Goal: Task Accomplishment & Management: Use online tool/utility

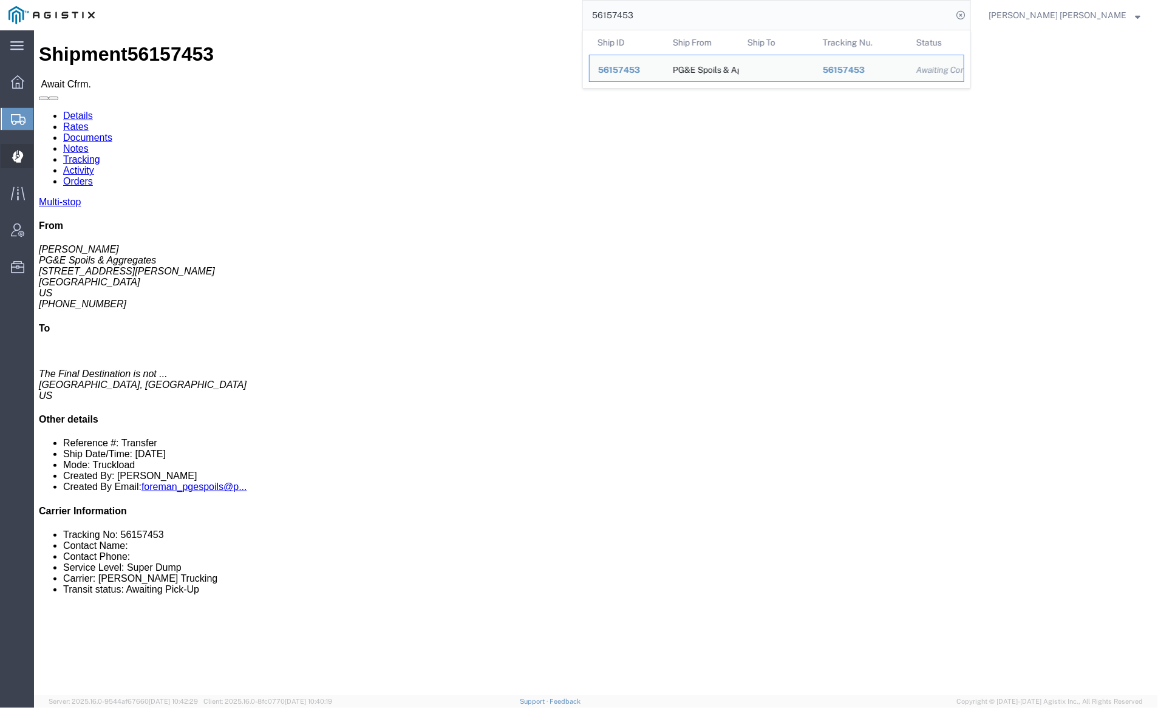
click at [42, 156] on span "Dispatch Manager" at bounding box center [37, 156] width 9 height 24
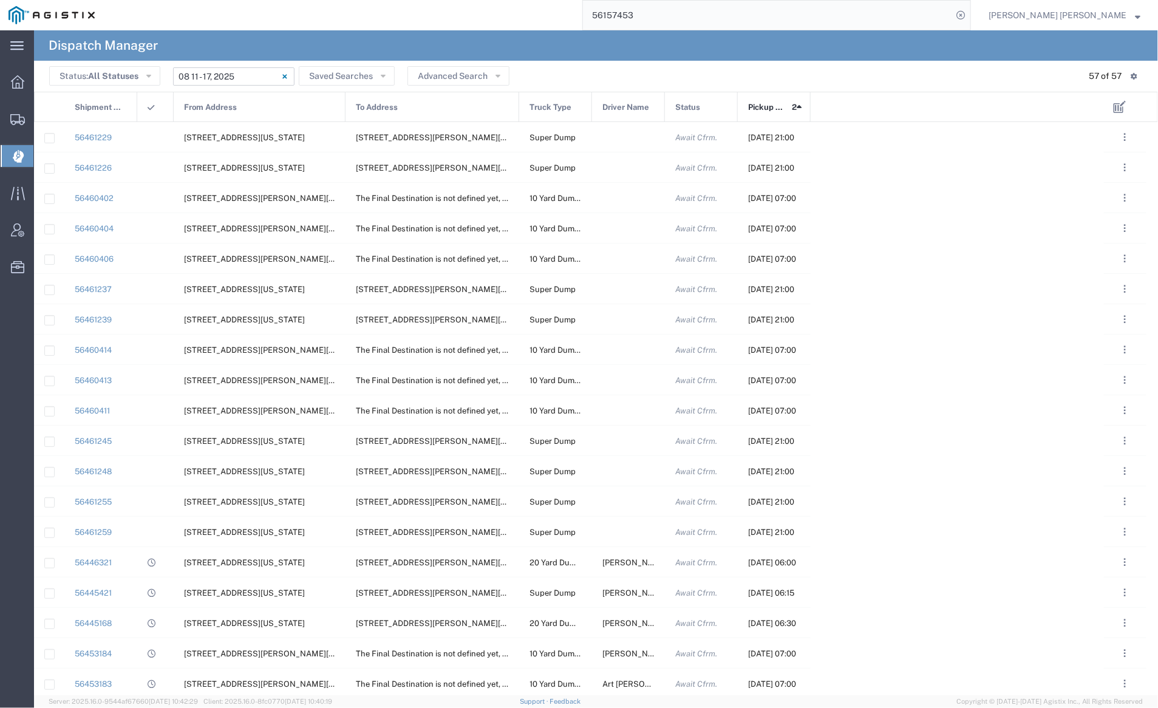
click at [250, 81] on input "[DATE] - [DATE]" at bounding box center [233, 76] width 121 height 18
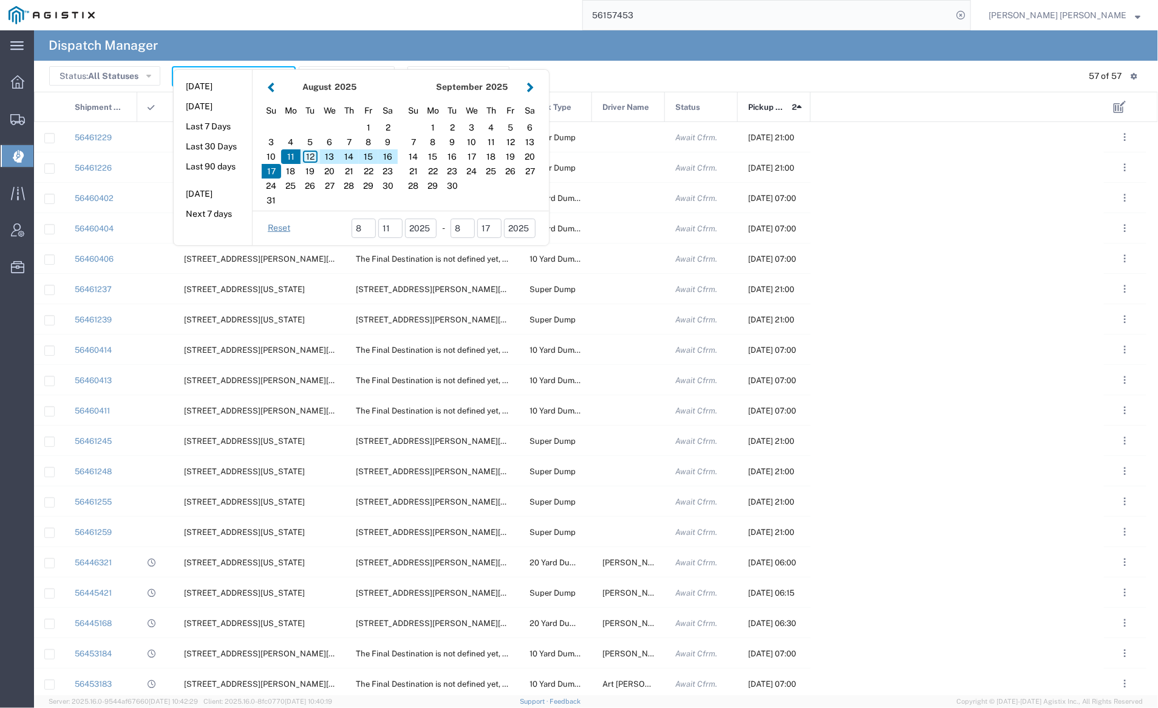
click at [311, 158] on div "12" at bounding box center [310, 156] width 19 height 15
type input "[DATE]"
type input "[DATE] - [DATE]"
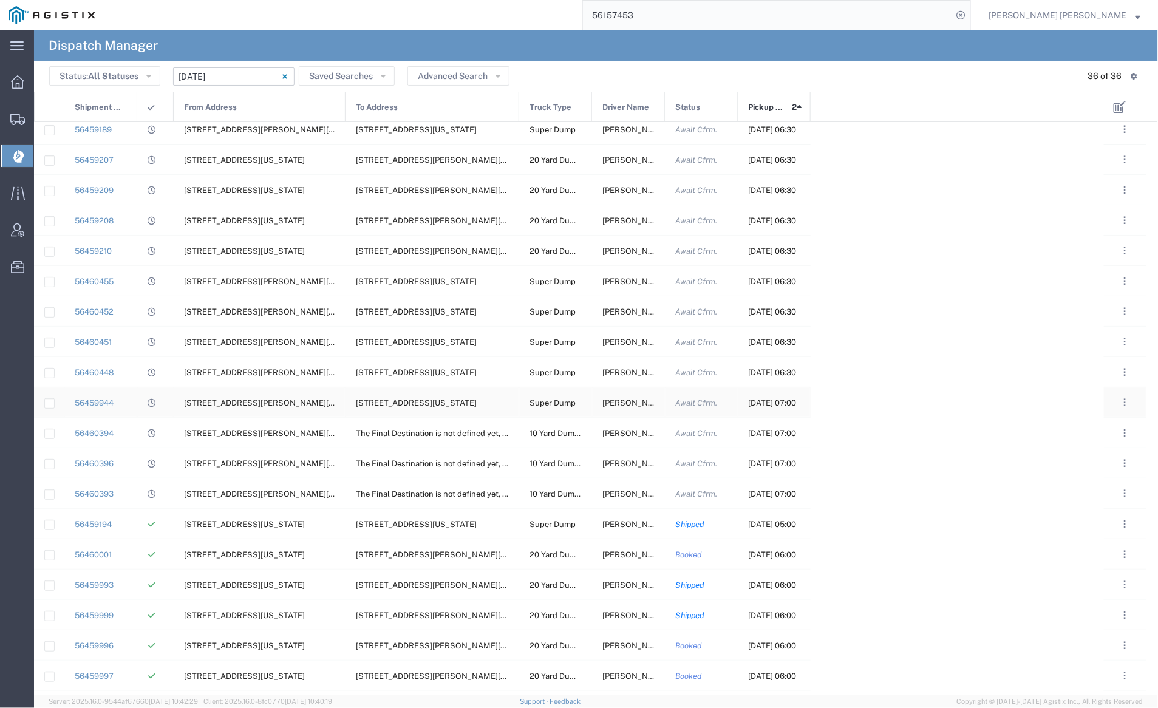
click at [625, 399] on span "[PERSON_NAME]" at bounding box center [635, 402] width 66 height 9
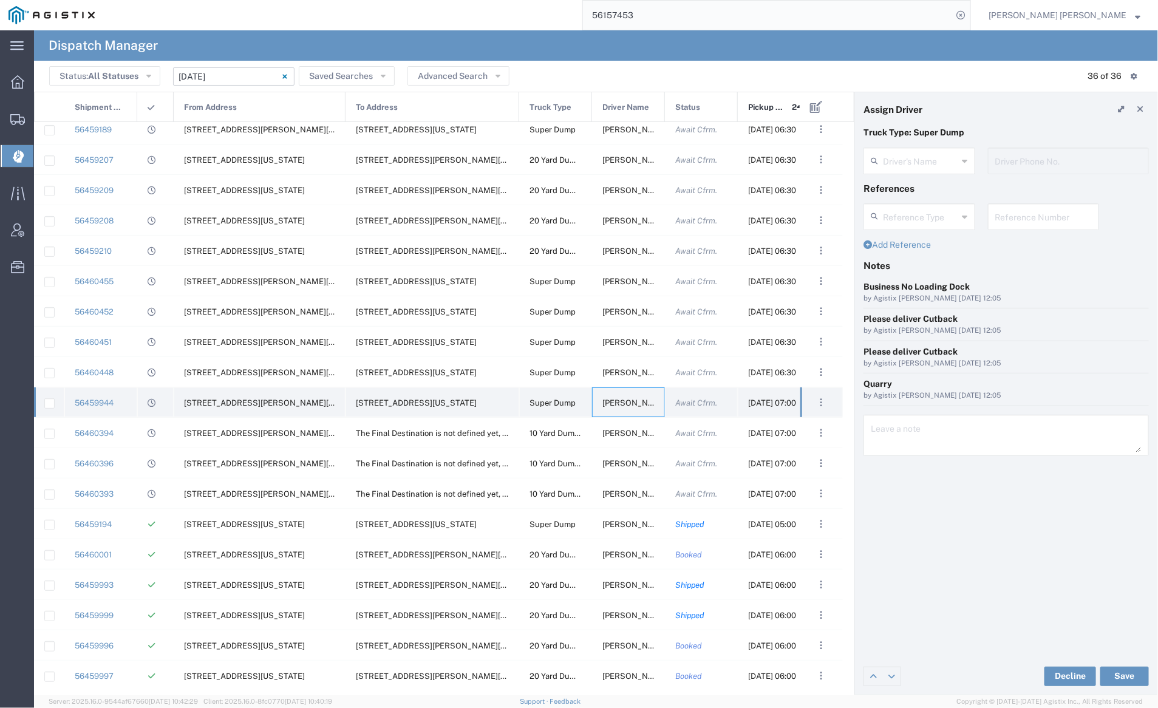
type input "[PERSON_NAME]"
type input "5103647231"
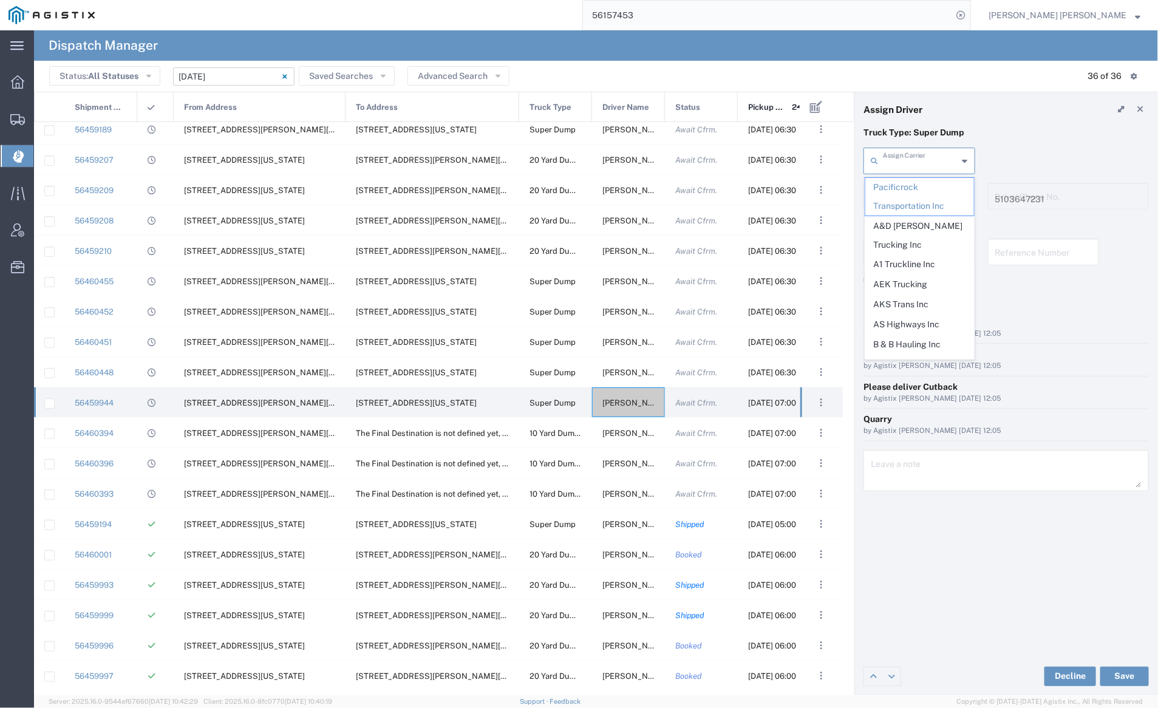
click at [916, 157] on input "text" at bounding box center [920, 159] width 75 height 21
click at [917, 302] on span "[PERSON_NAME] Trucking" at bounding box center [919, 288] width 109 height 38
type input "[PERSON_NAME] Trucking"
click at [906, 198] on input "text" at bounding box center [920, 195] width 75 height 21
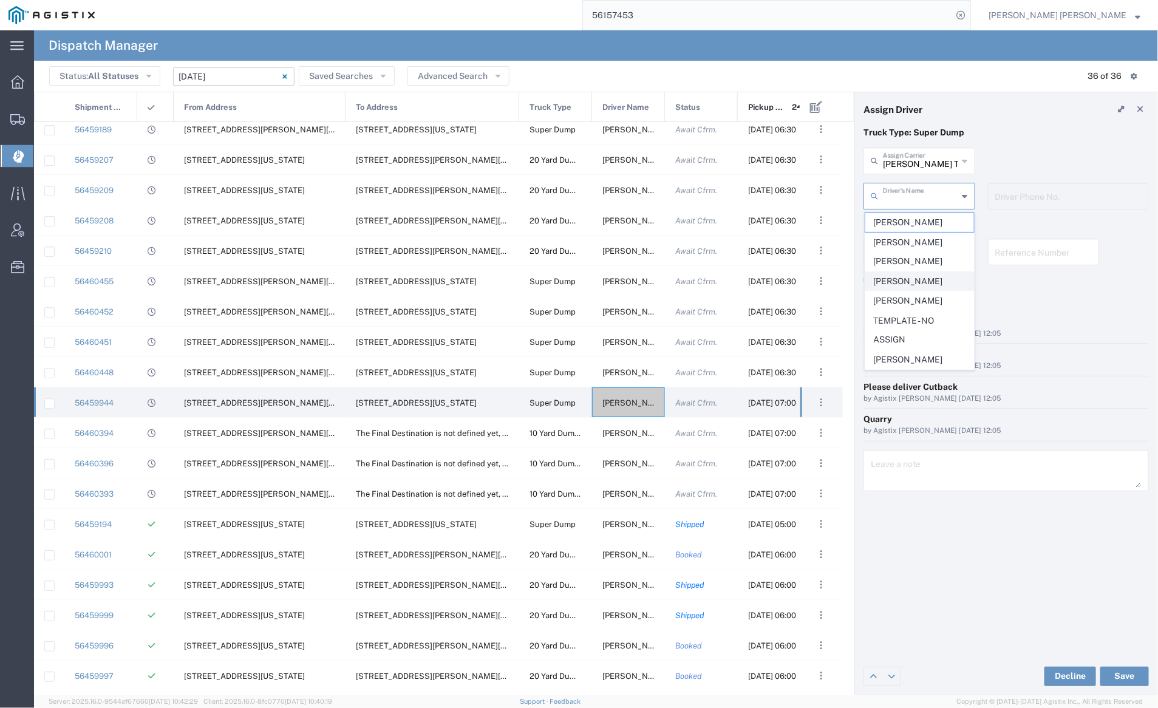
click at [911, 272] on span "[PERSON_NAME]" at bounding box center [919, 281] width 109 height 19
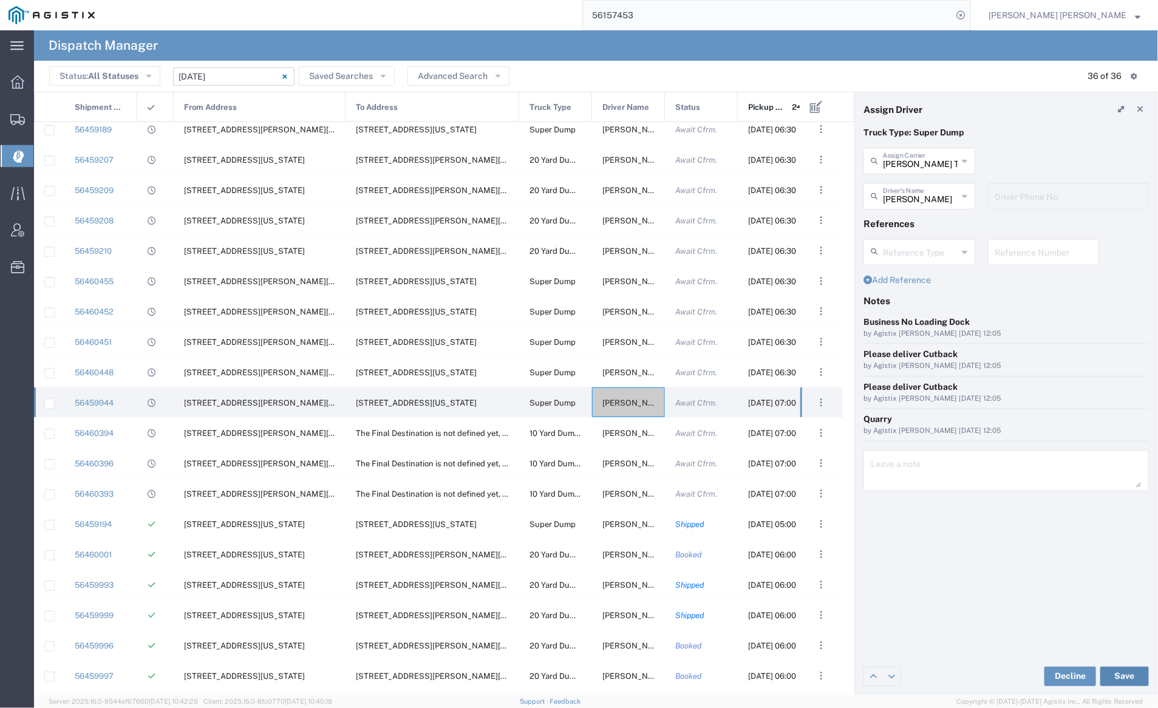
click at [1128, 674] on button "Save" at bounding box center [1124, 676] width 49 height 19
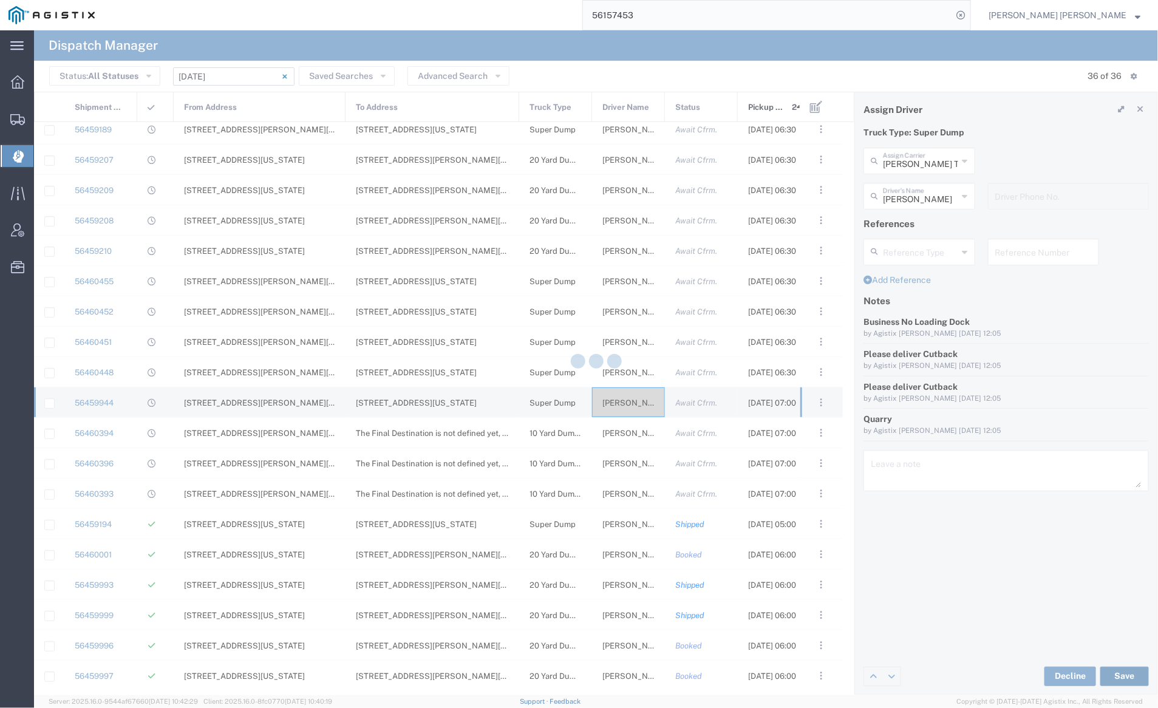
type input "[PERSON_NAME]"
type input "[PERSON_NAME] Trucking"
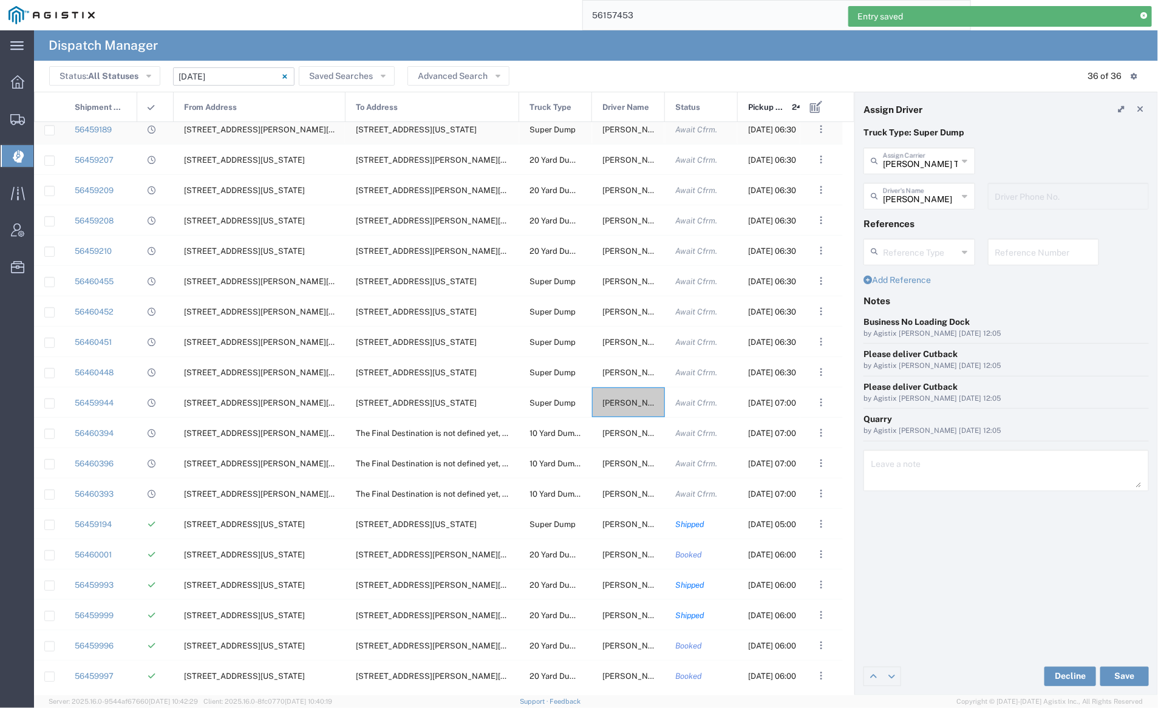
click at [619, 132] on span "[PERSON_NAME]" at bounding box center [635, 129] width 66 height 9
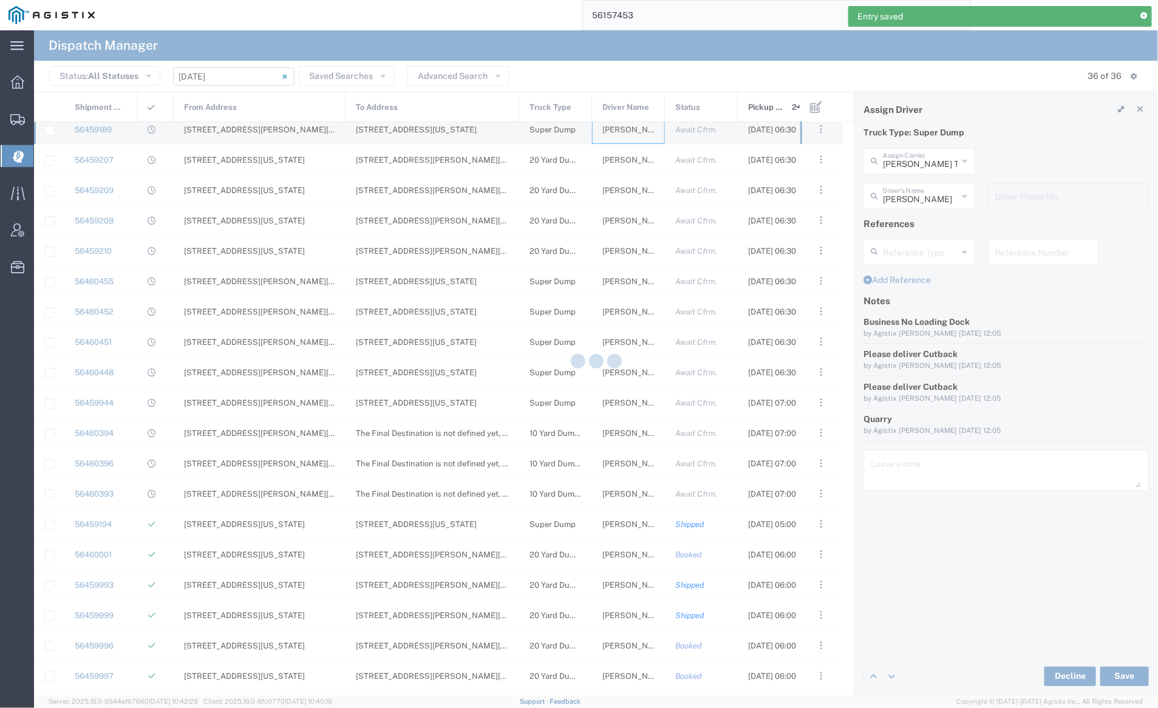
type input "Sunny Trans Inc"
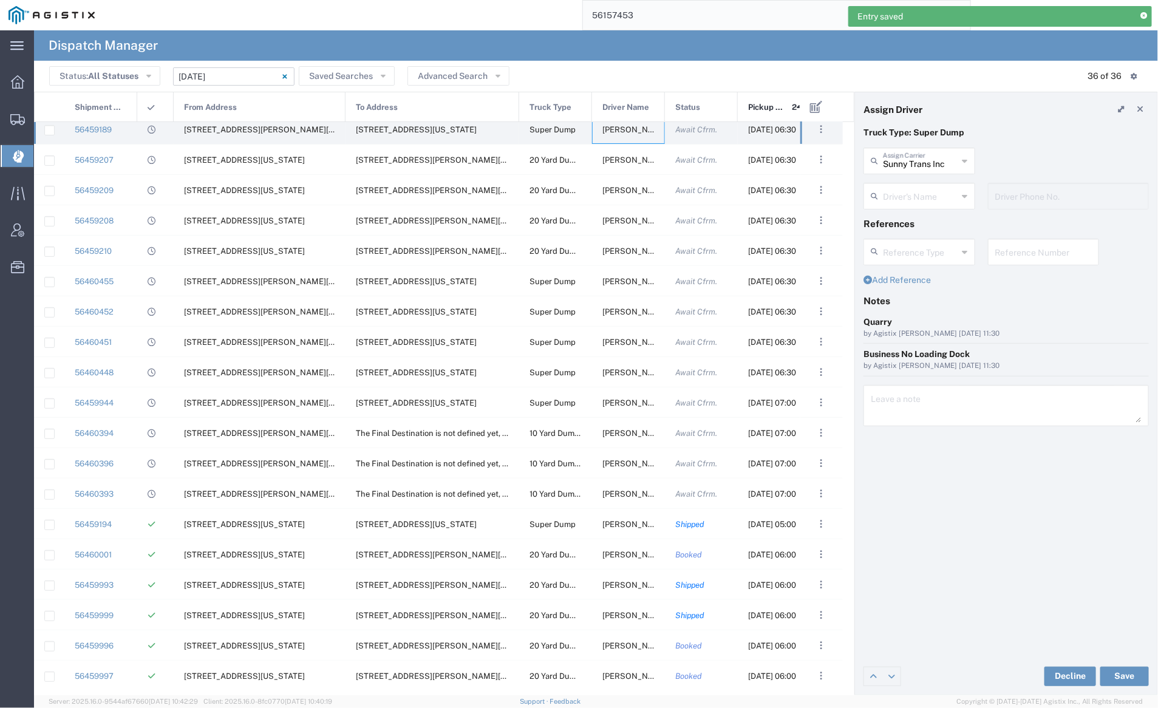
type input "[PERSON_NAME]"
type input "[PHONE_NUMBER]"
click at [927, 155] on input "text" at bounding box center [920, 159] width 75 height 21
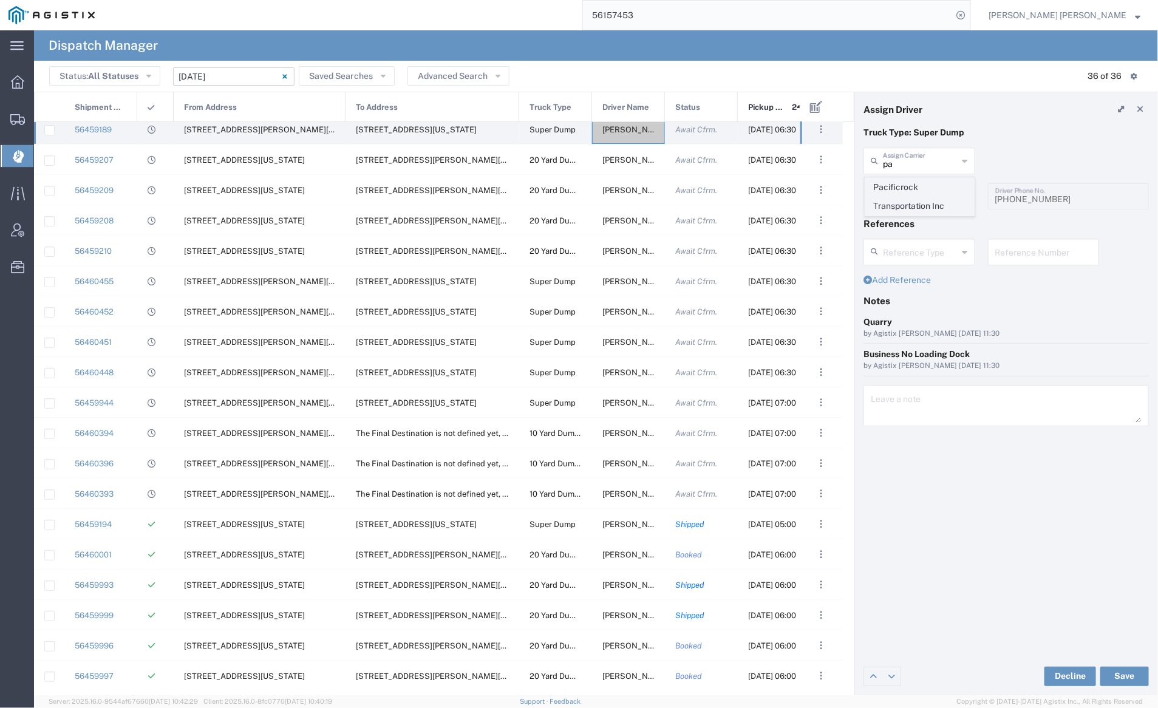
click at [923, 185] on span "Pacificrock Transportation Inc" at bounding box center [919, 197] width 109 height 38
type input "Pacificrock Transportation Inc"
click at [923, 188] on input "text" at bounding box center [920, 195] width 75 height 21
click at [927, 260] on span "[PERSON_NAME]" at bounding box center [919, 262] width 109 height 19
type input "[PERSON_NAME]"
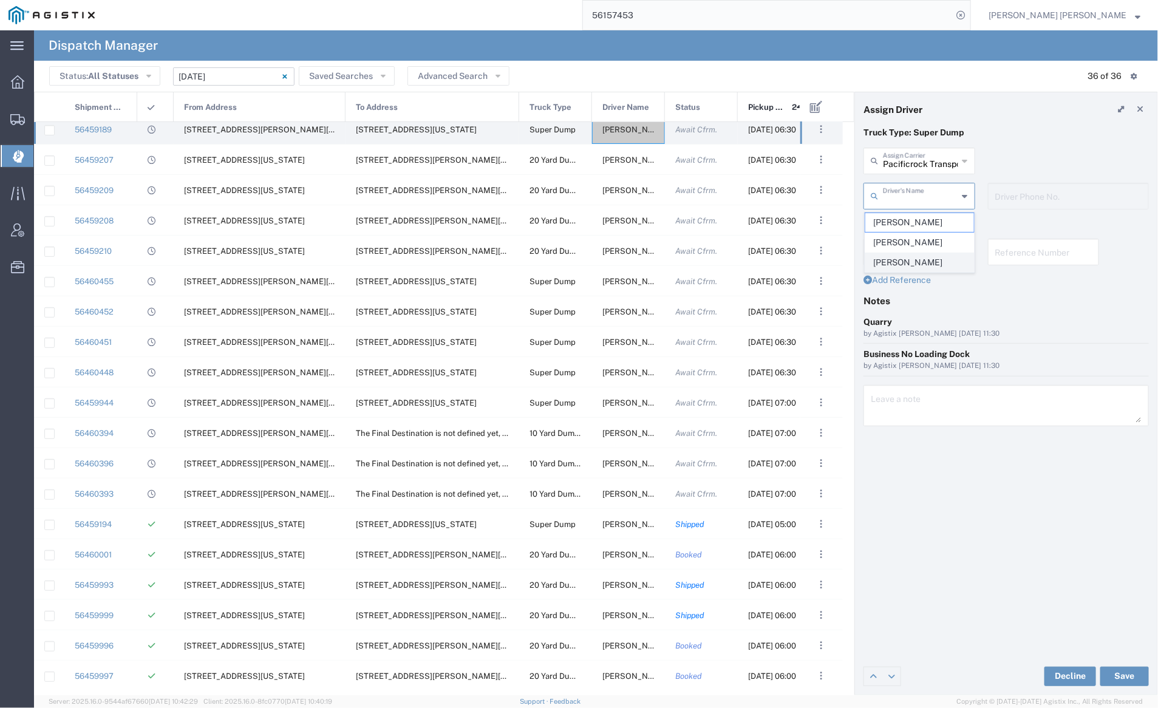
type input "5103647231"
click at [1126, 674] on button "Save" at bounding box center [1124, 676] width 49 height 19
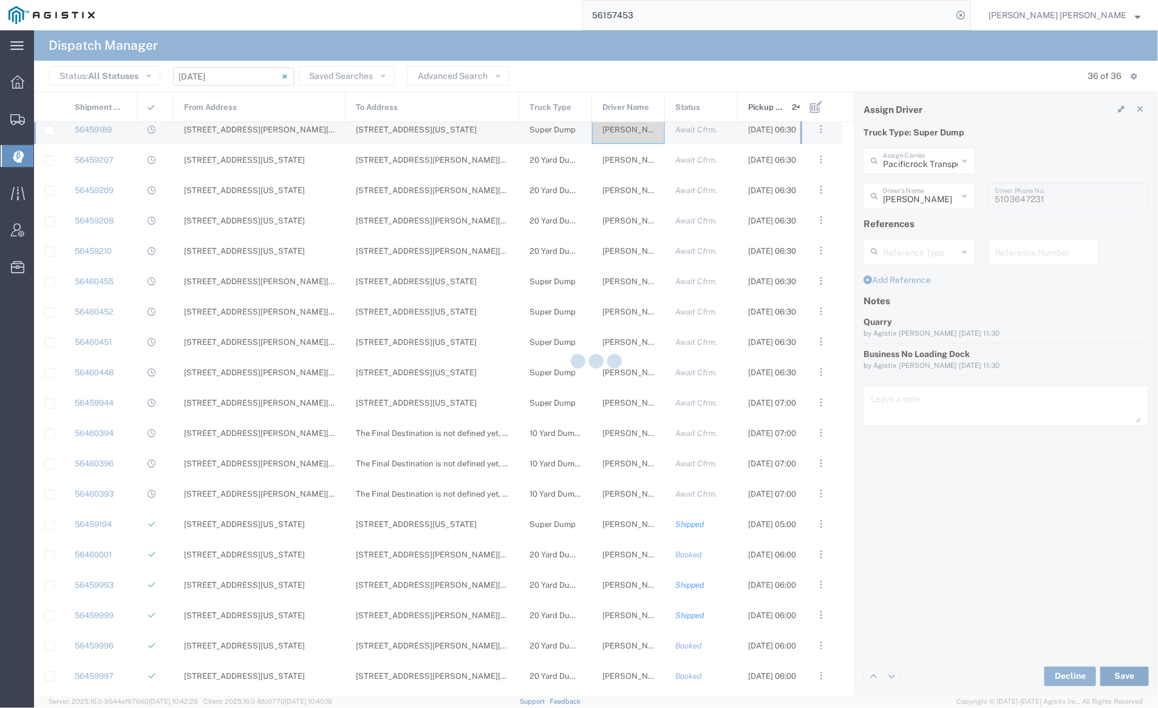
type input "[PERSON_NAME]"
type input "Pacificrock Transportation Inc"
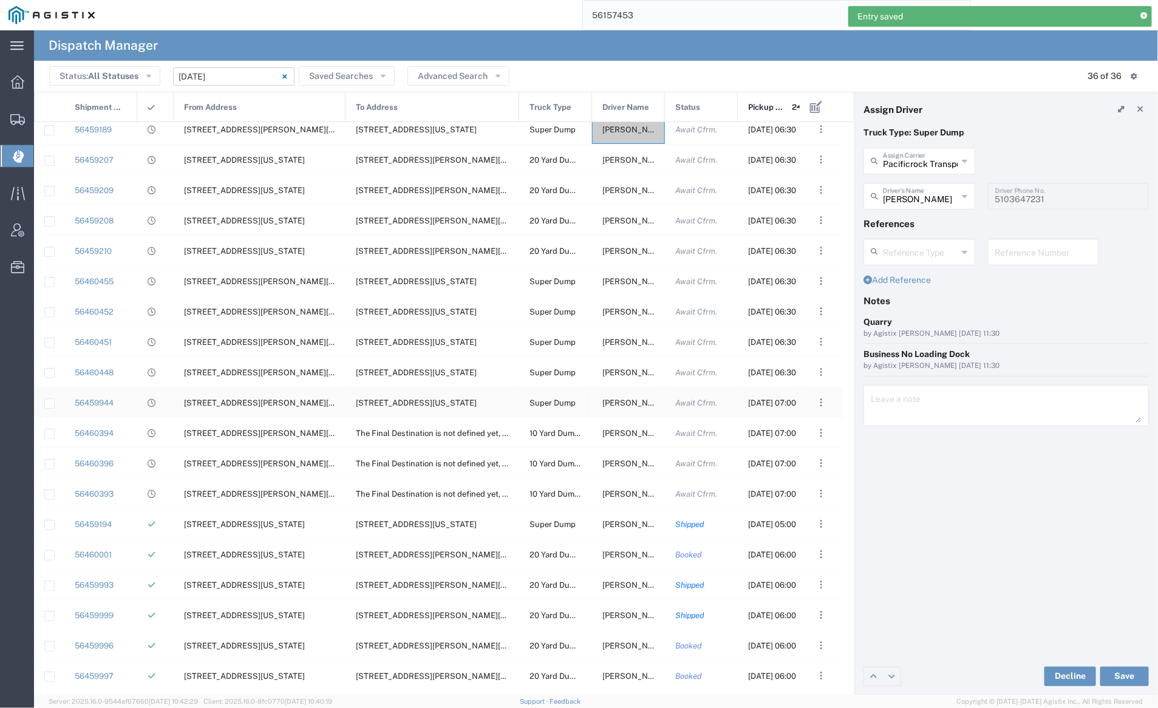
click at [622, 401] on span "[PERSON_NAME]" at bounding box center [635, 402] width 66 height 9
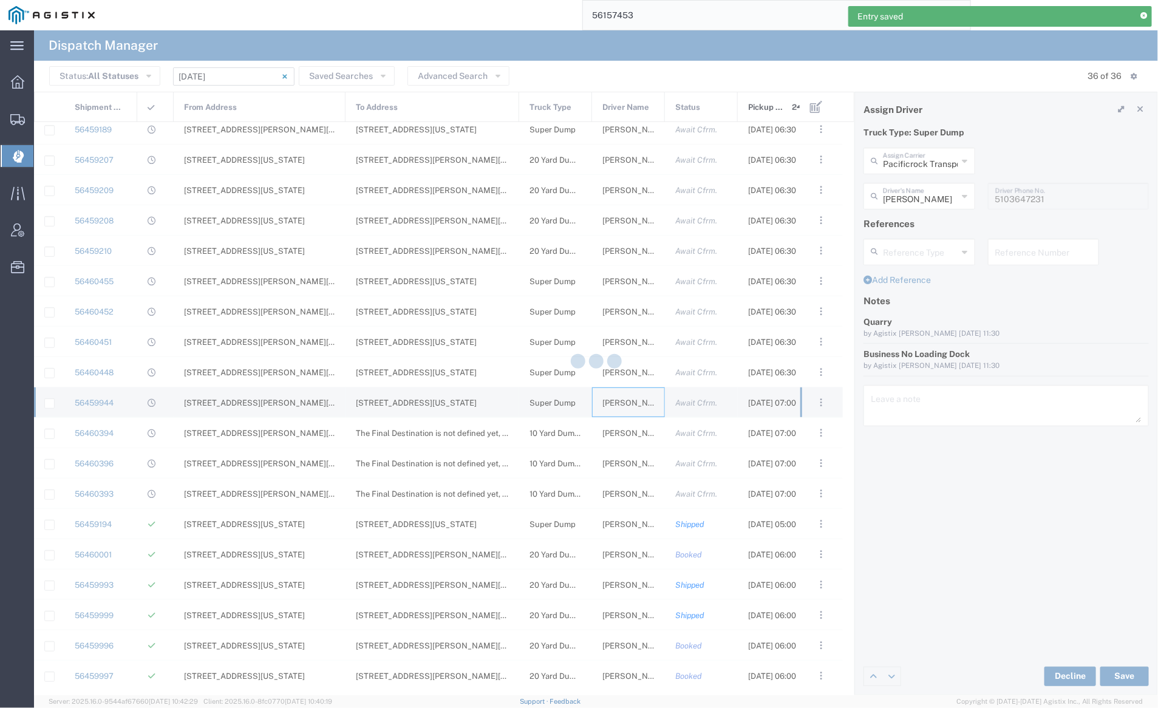
type input "[PERSON_NAME] Trucking"
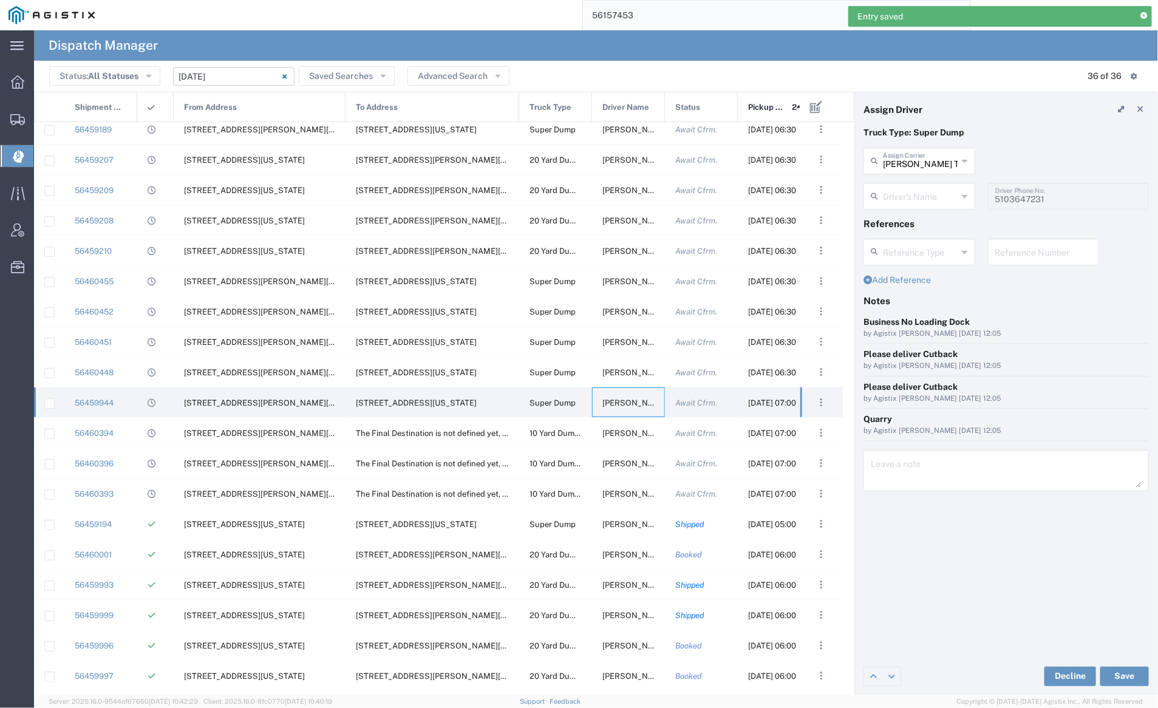
type input "[PERSON_NAME]"
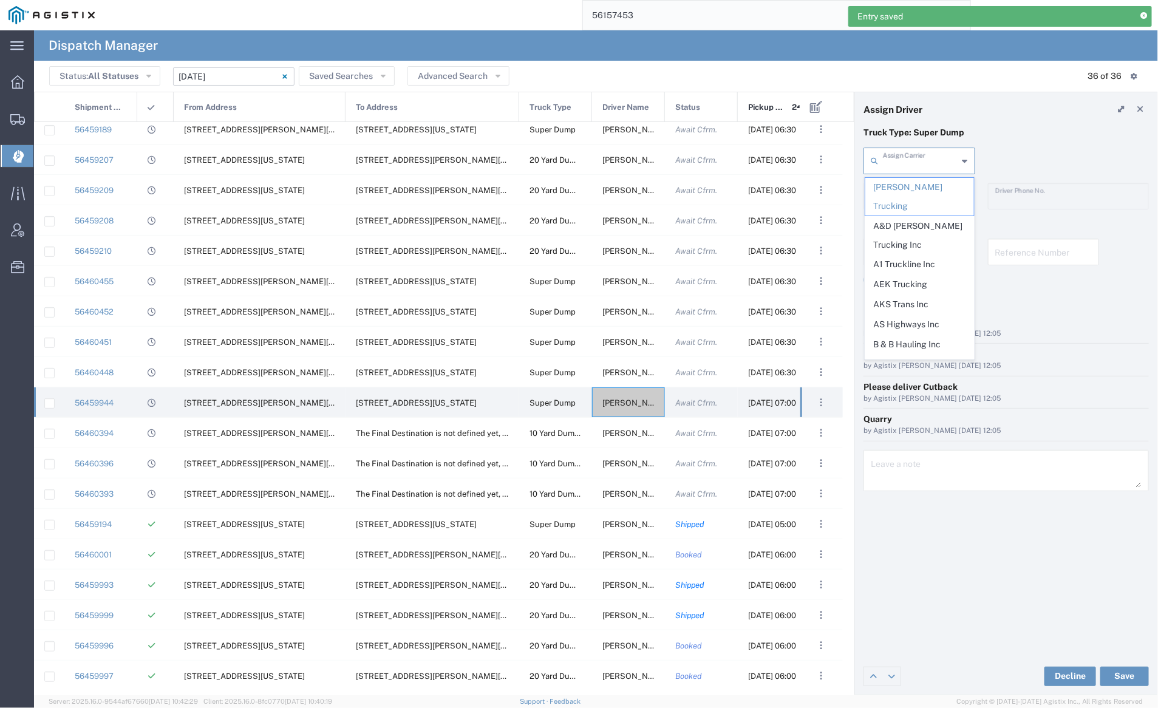
click at [939, 157] on input "text" at bounding box center [920, 159] width 75 height 21
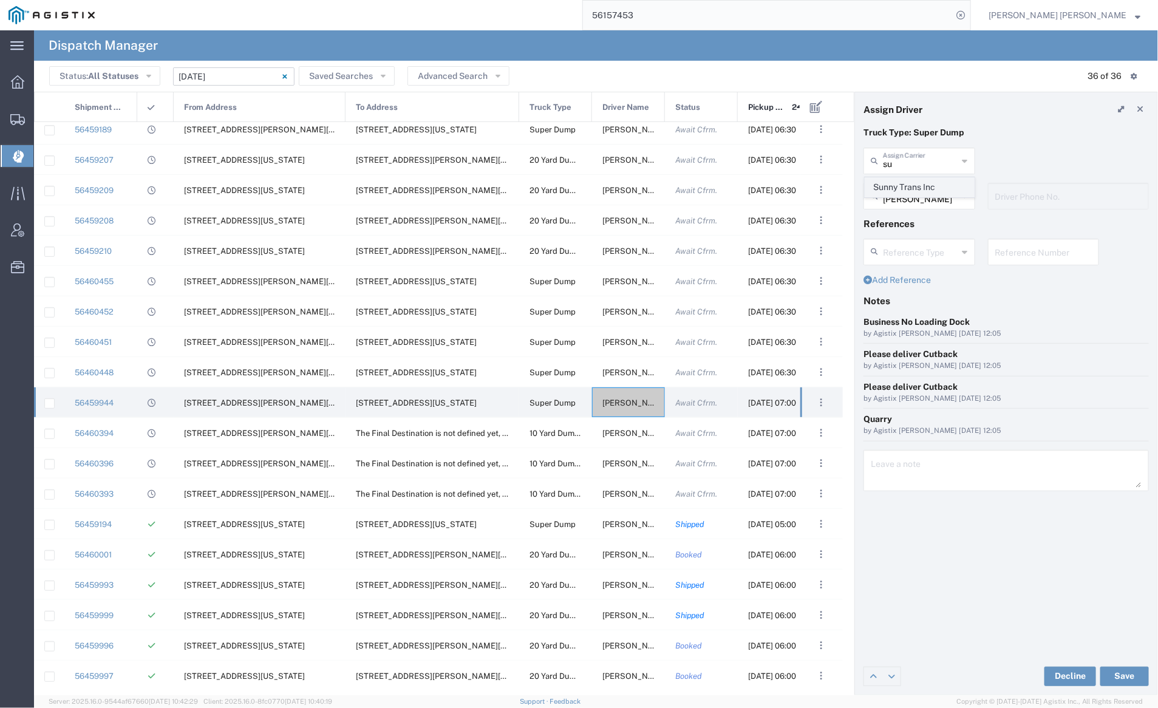
click at [936, 185] on span "Sunny Trans Inc" at bounding box center [919, 187] width 109 height 19
type input "Sunny Trans Inc"
click at [919, 192] on input "text" at bounding box center [921, 195] width 77 height 21
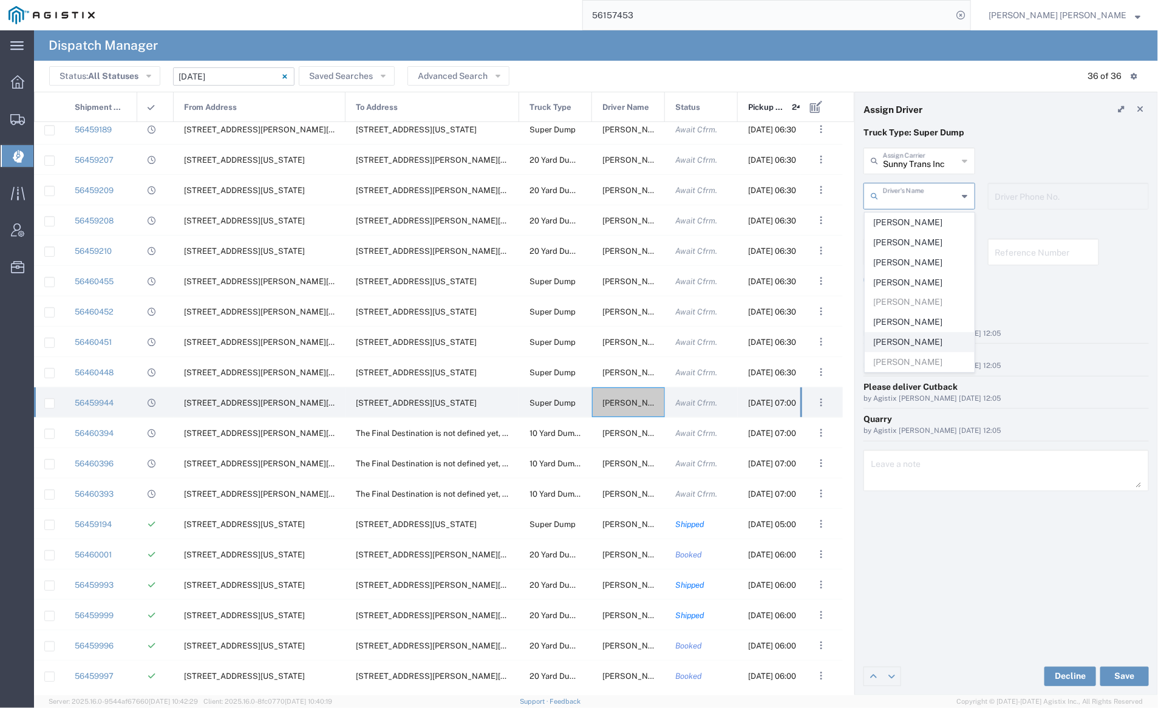
click at [929, 344] on span "[PERSON_NAME]" at bounding box center [919, 342] width 109 height 19
type input "[PERSON_NAME]"
type input "[PHONE_NUMBER]"
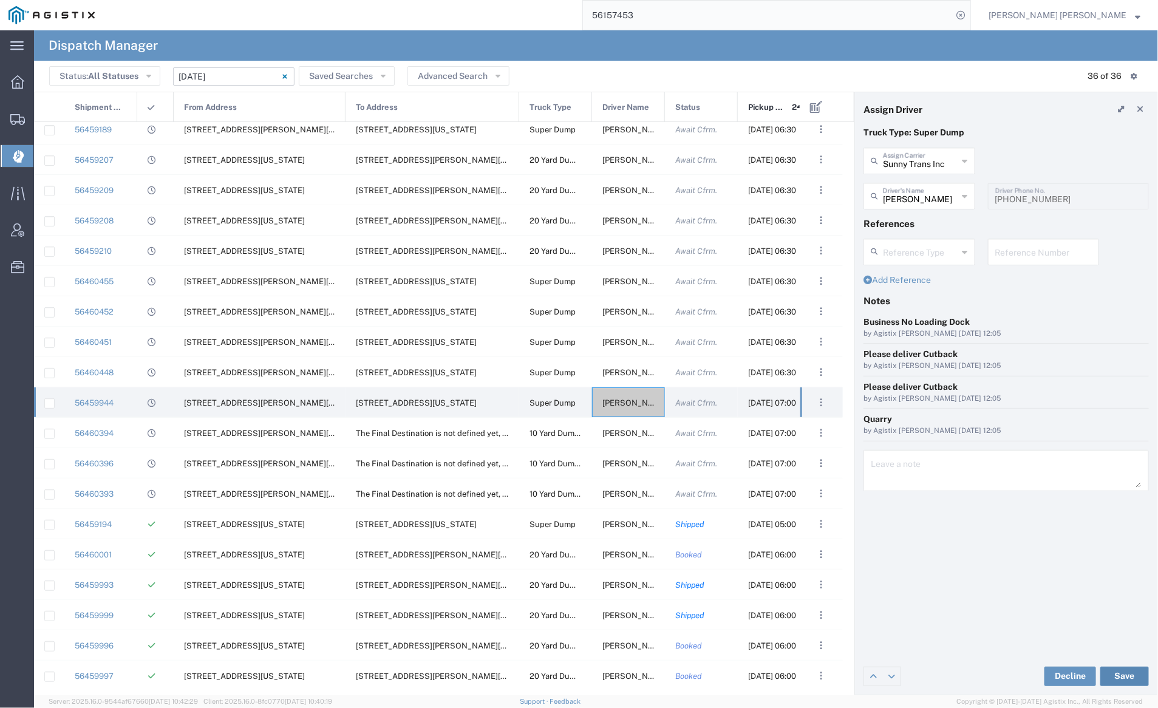
click at [1121, 676] on button "Save" at bounding box center [1124, 676] width 49 height 19
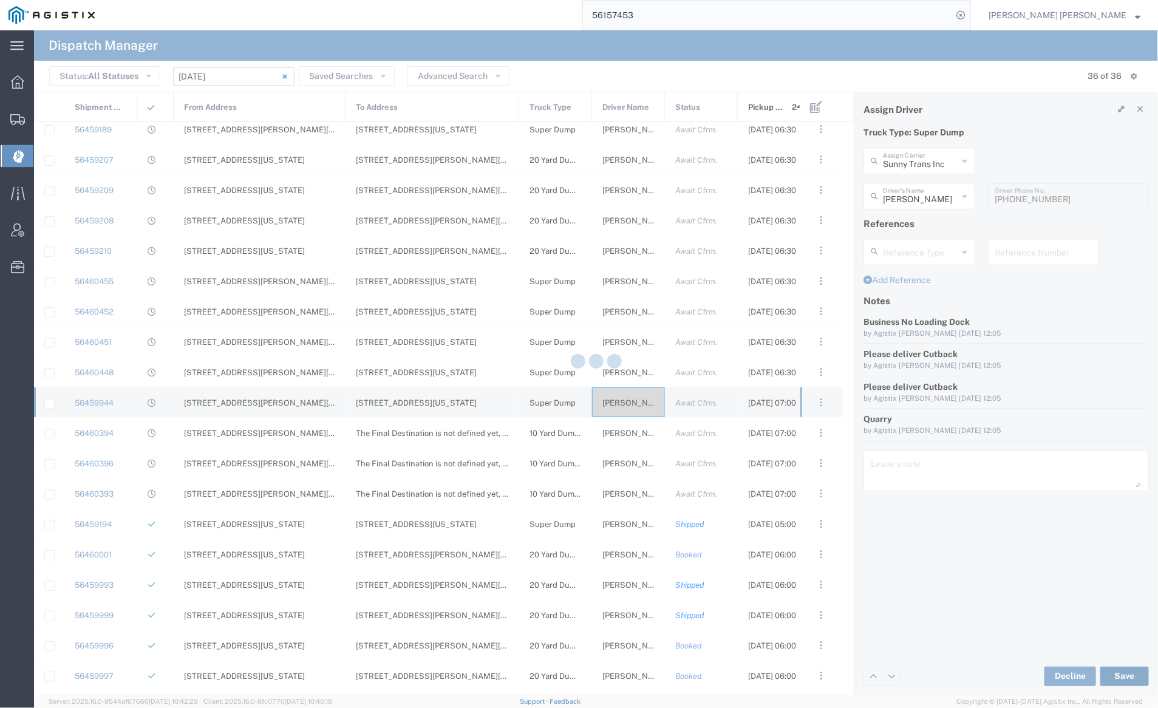
type input "[PERSON_NAME]"
type input "Sunny Trans Inc"
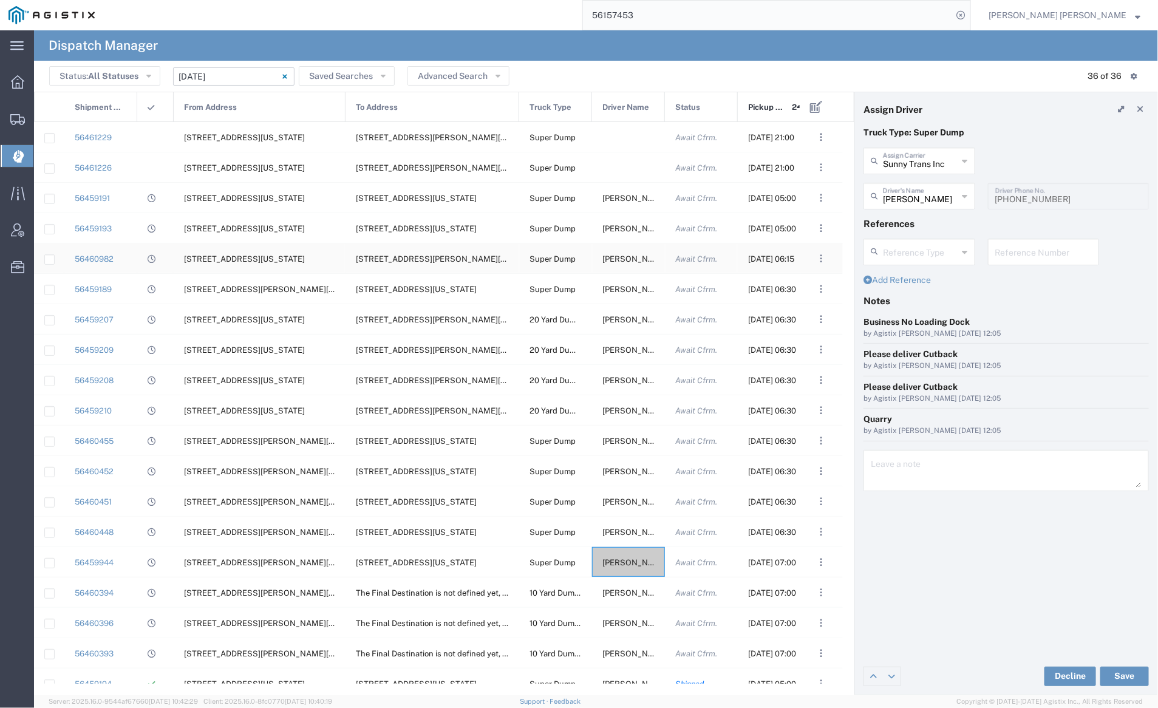
click at [614, 258] on span "[PERSON_NAME]" at bounding box center [635, 258] width 66 height 9
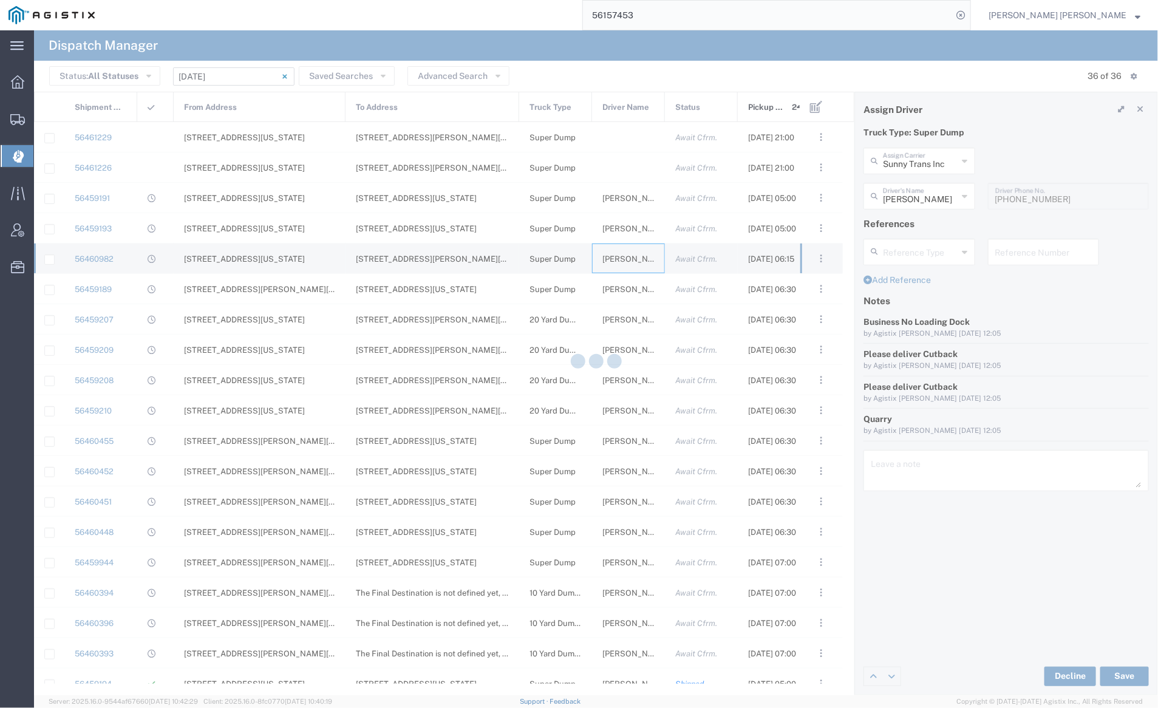
type input "[PERSON_NAME] Trans Services"
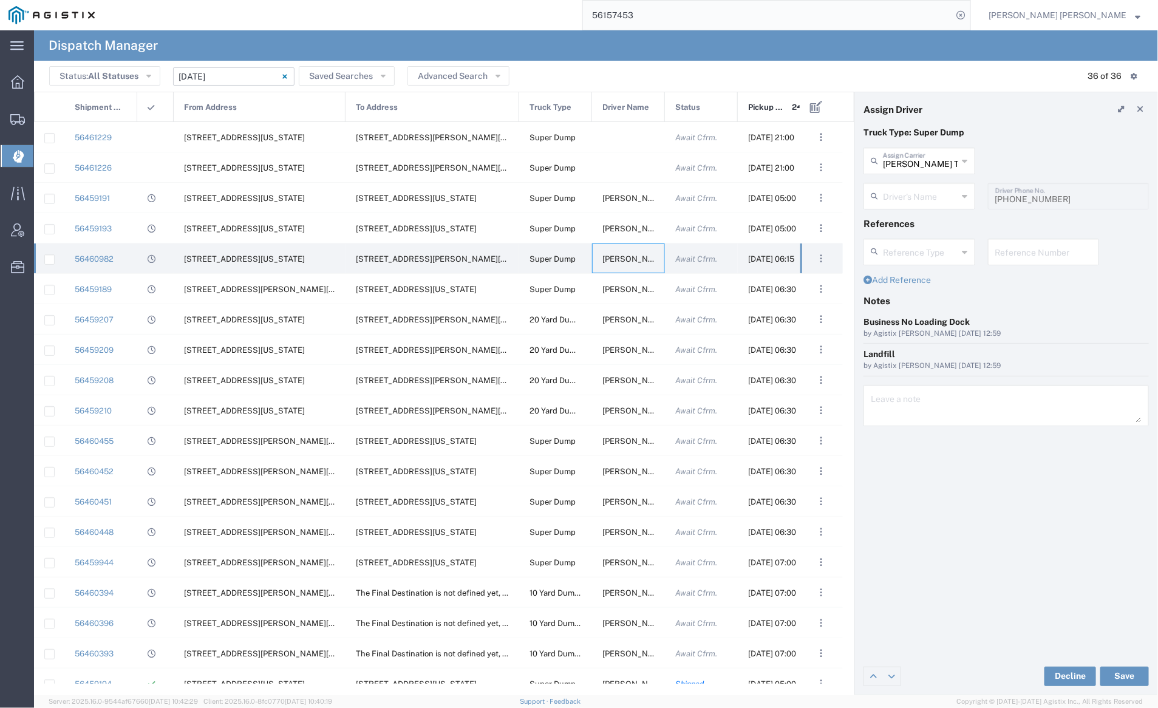
type input "[PERSON_NAME]"
type input "9252556221"
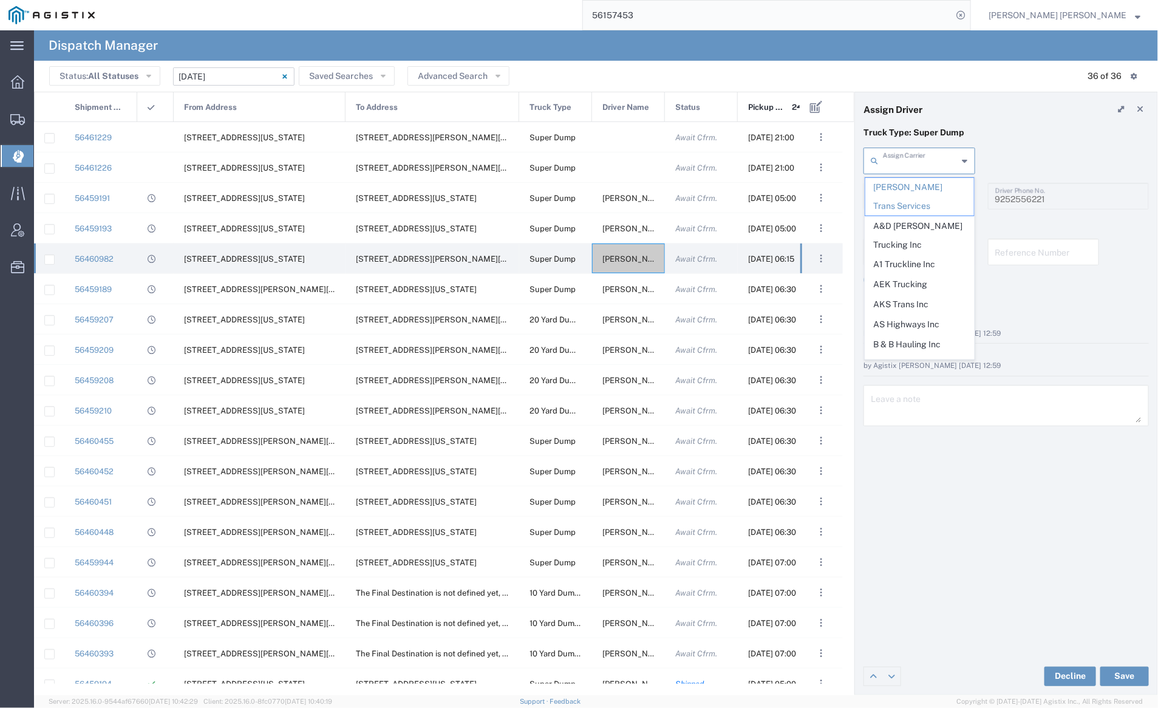
click at [906, 161] on input "text" at bounding box center [920, 159] width 75 height 21
click at [905, 282] on span "J & J Trans LLC" at bounding box center [919, 291] width 109 height 19
type input "J & J Trans LLC"
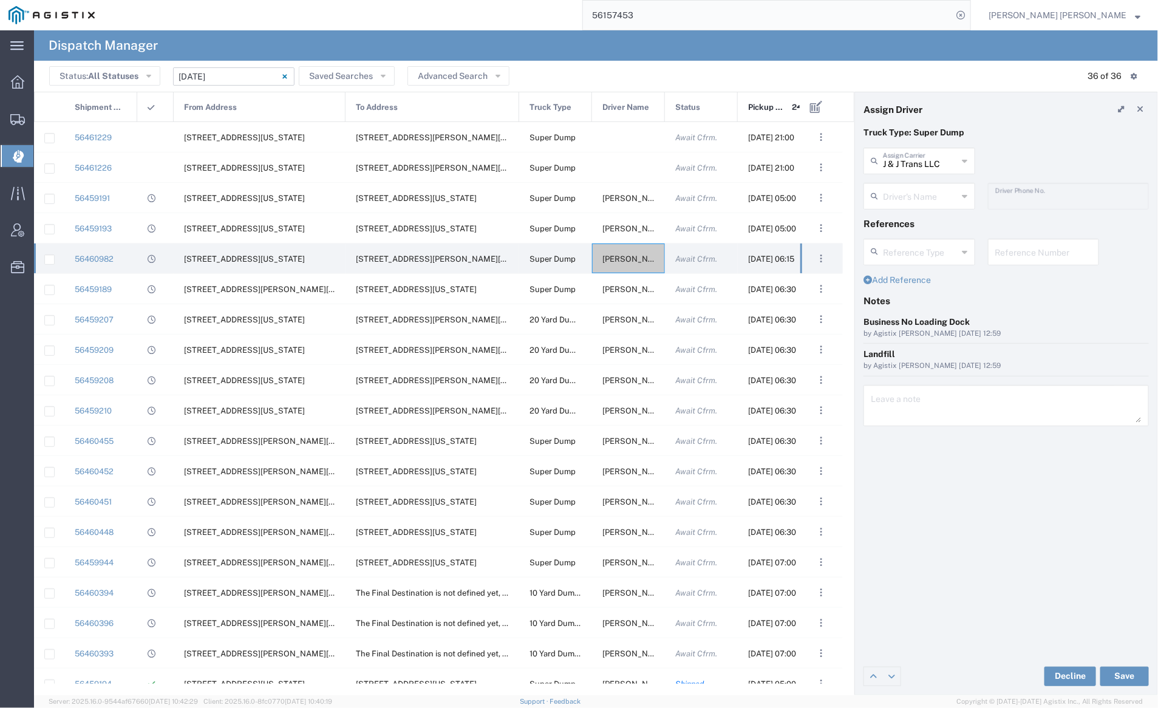
click at [915, 199] on input "text" at bounding box center [920, 195] width 75 height 21
click at [914, 157] on input "J & J Trans LLC" at bounding box center [920, 159] width 75 height 21
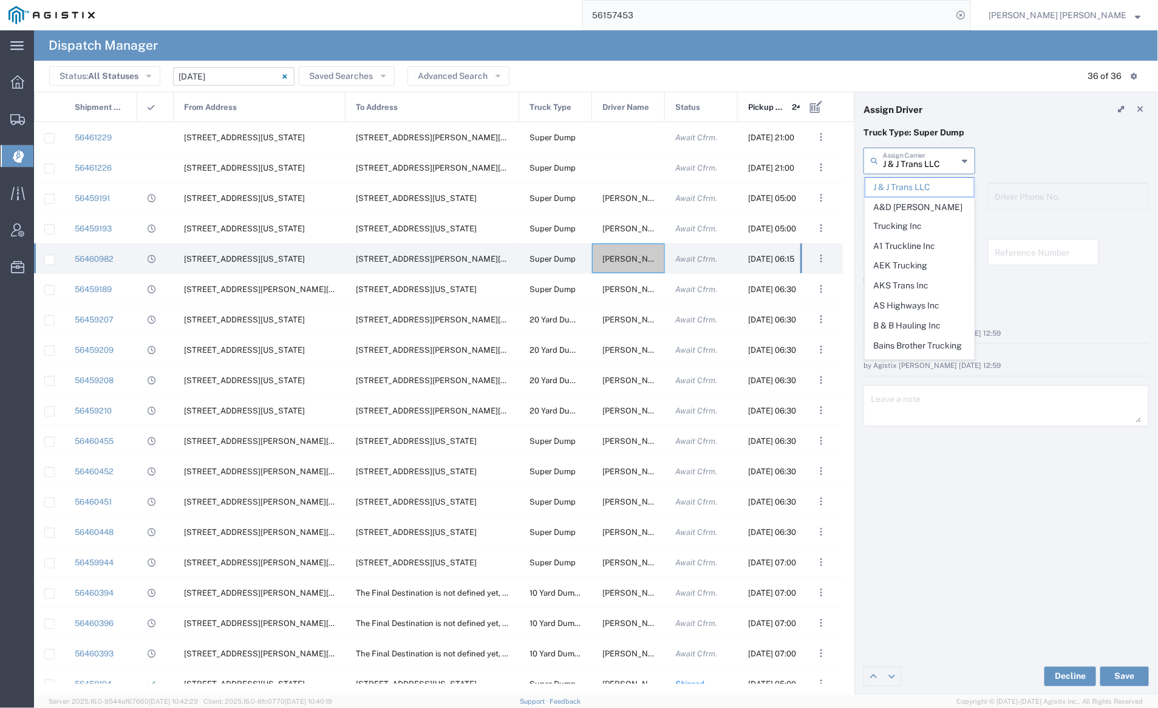
click at [914, 157] on input "J & J Trans LLC" at bounding box center [920, 159] width 75 height 21
click at [894, 279] on span "Sunny Trans Inc" at bounding box center [919, 288] width 109 height 19
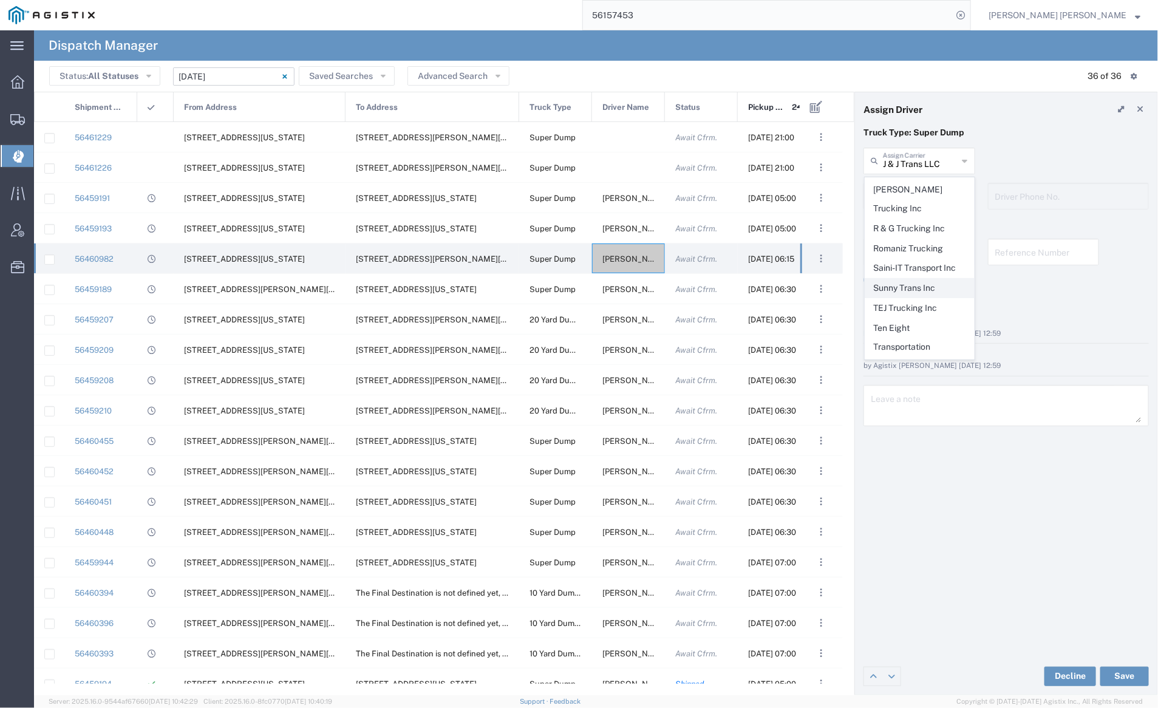
type input "Sunny Trans Inc"
click at [899, 192] on input "text" at bounding box center [920, 195] width 75 height 21
click at [1053, 163] on div "Sunny Trans Inc Assign Carrier J & J Trans LLC A&D [PERSON_NAME] Trucking Inc A…" at bounding box center [1006, 165] width 298 height 35
click at [920, 197] on input "text" at bounding box center [920, 195] width 75 height 21
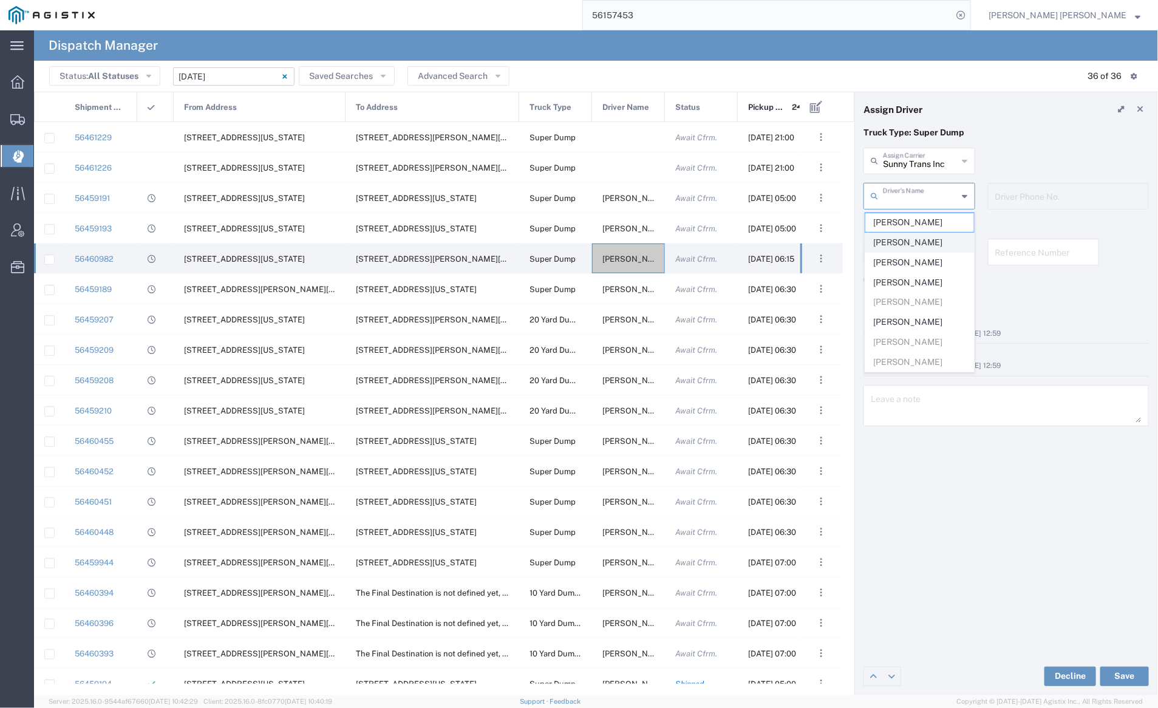
click at [926, 244] on span "[PERSON_NAME]" at bounding box center [919, 242] width 109 height 19
type input "[PERSON_NAME]"
type input "[PHONE_NUMBER]"
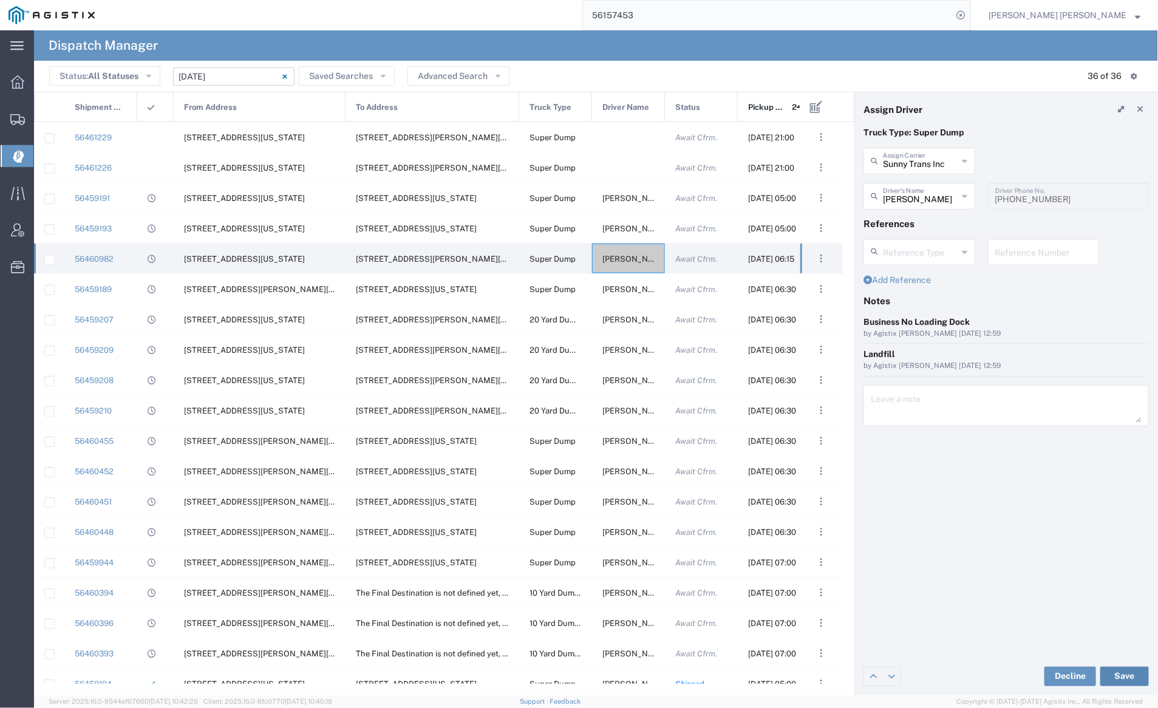
click at [1131, 673] on button "Save" at bounding box center [1124, 676] width 49 height 19
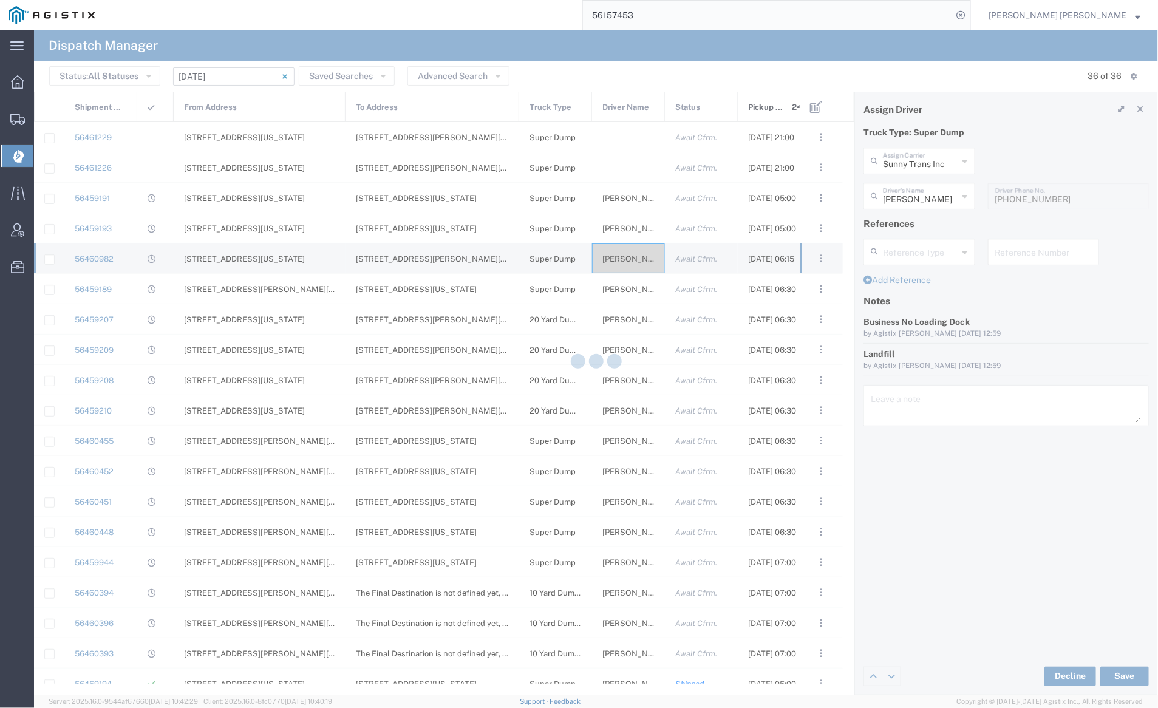
type input "[PERSON_NAME]"
type input "Sunny Trans Inc"
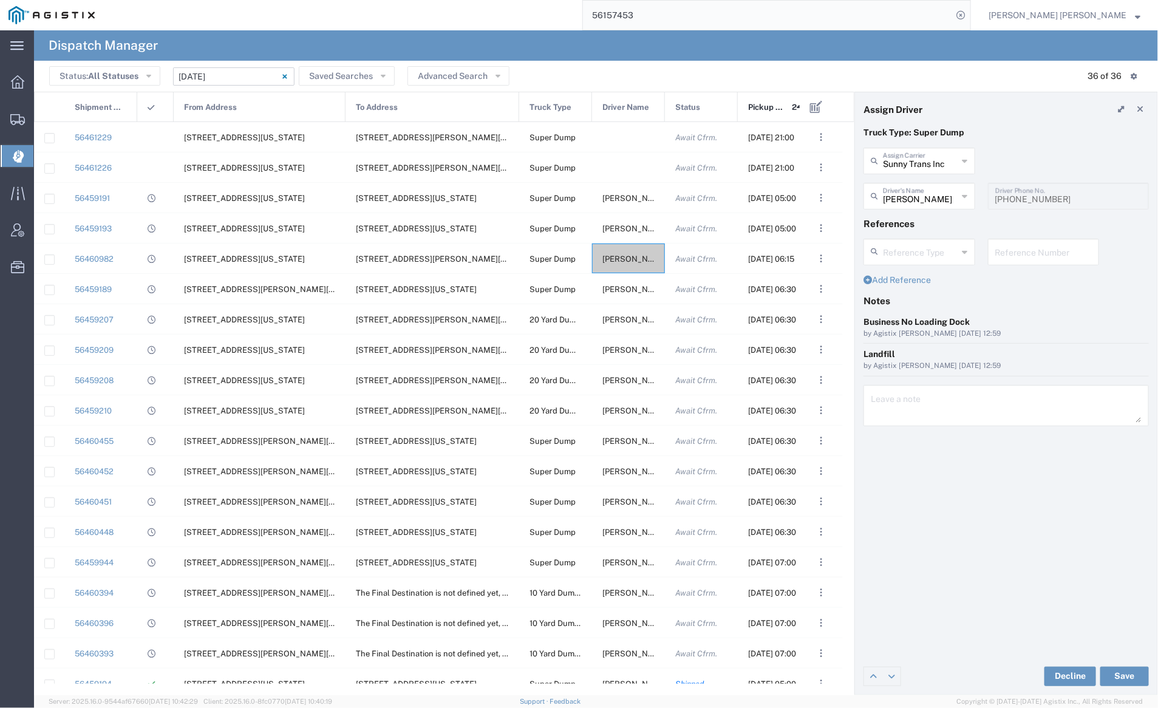
click at [676, 23] on input "56157453" at bounding box center [767, 15] width 369 height 29
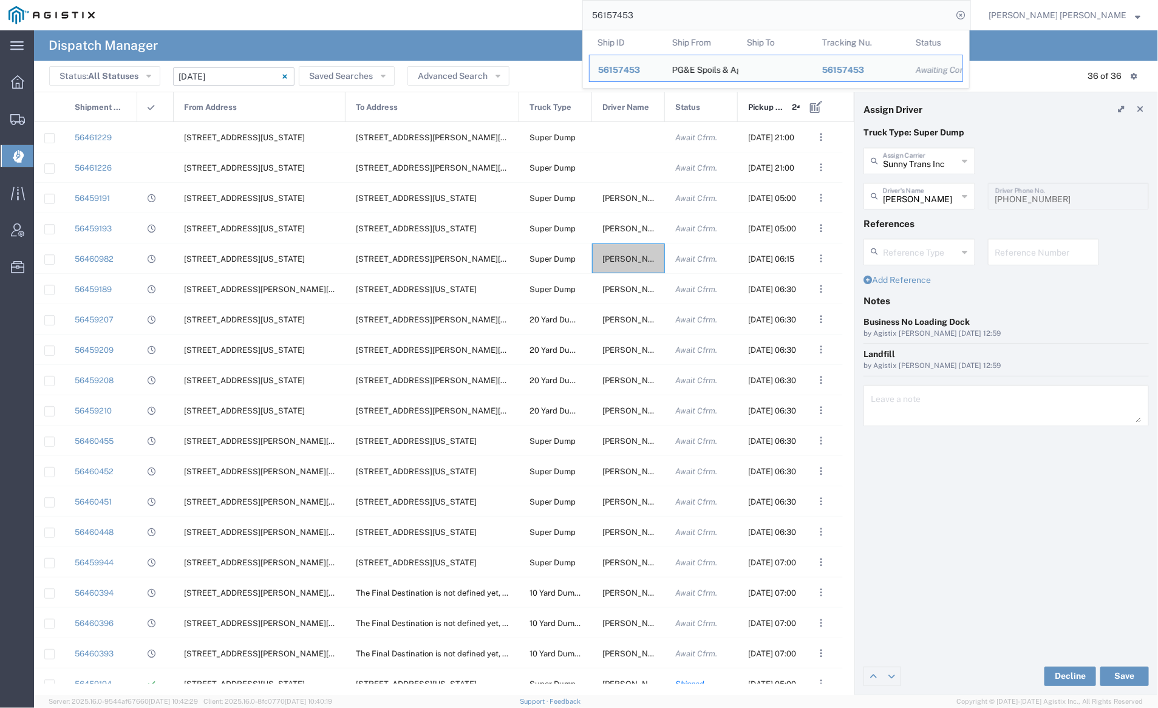
click at [677, 23] on input "56157453" at bounding box center [767, 15] width 369 height 29
paste input "351547"
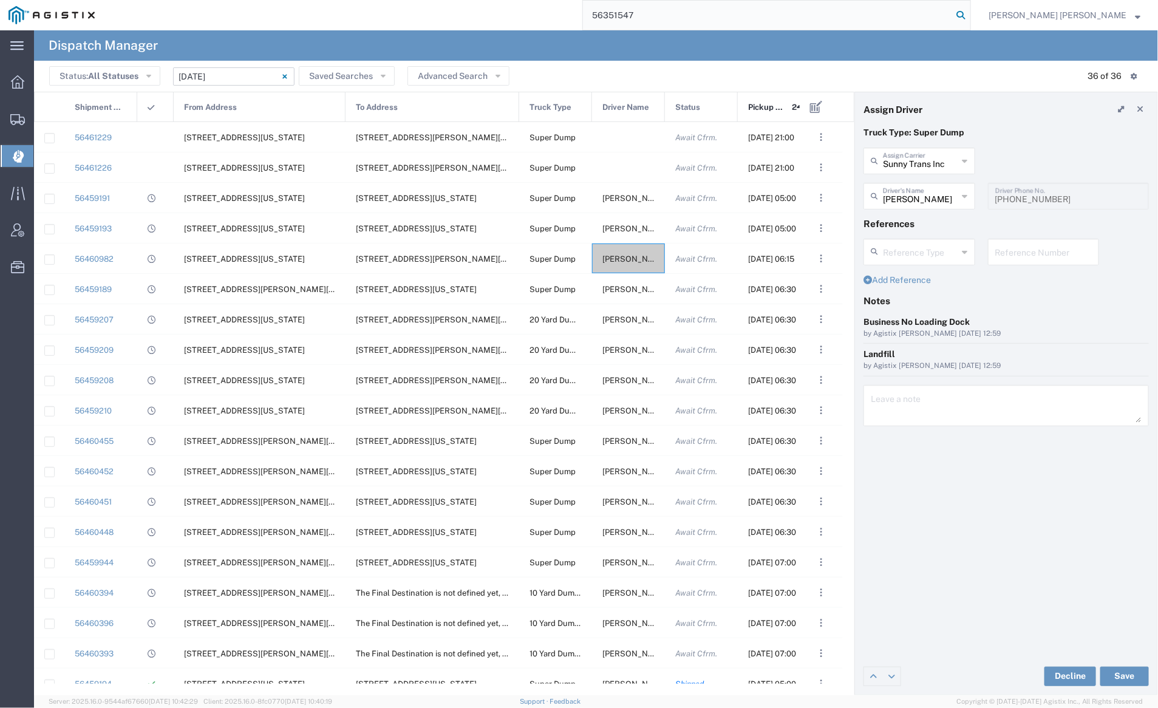
click at [969, 13] on icon at bounding box center [960, 15] width 17 height 17
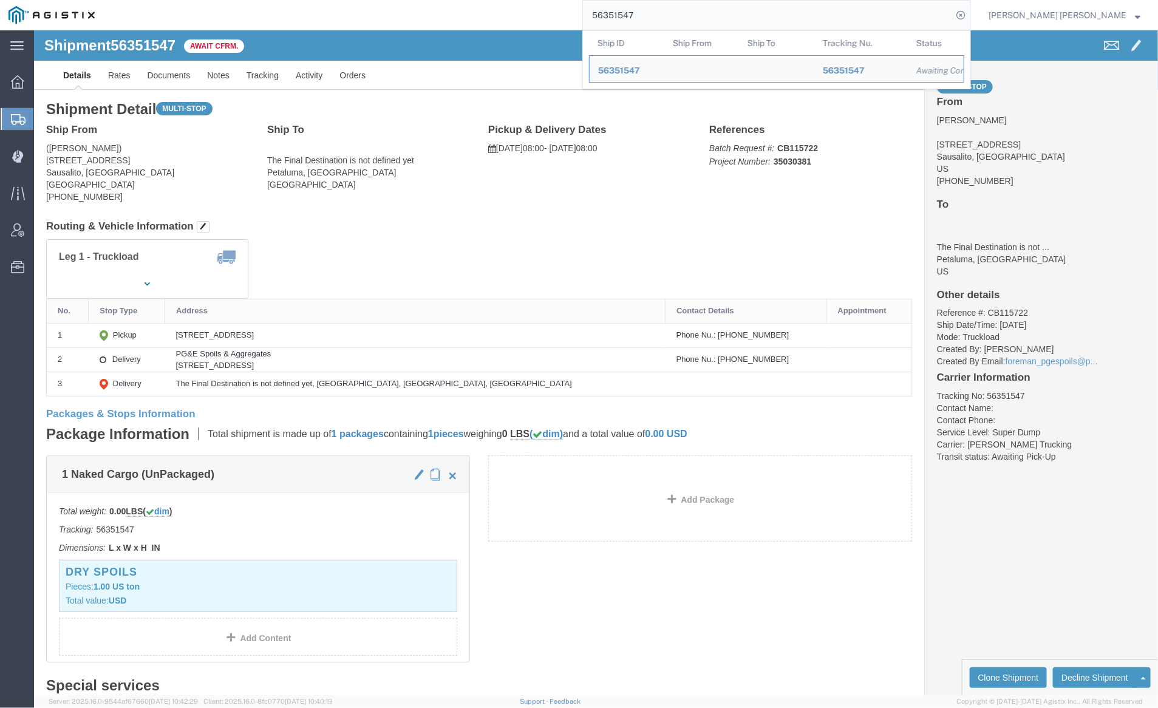
click at [671, 9] on input "56351547" at bounding box center [767, 15] width 369 height 29
click at [672, 9] on input "56351547" at bounding box center [767, 15] width 369 height 29
paste input "33654"
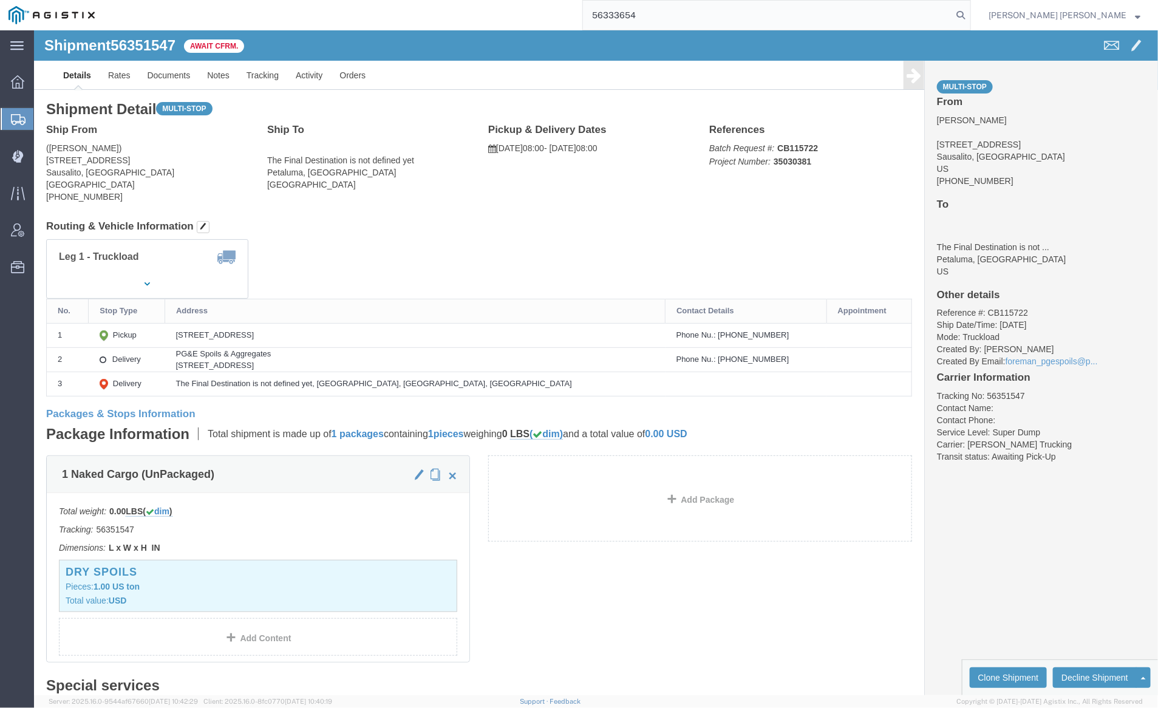
drag, startPoint x: 1029, startPoint y: 10, endPoint x: 996, endPoint y: 18, distance: 33.1
click at [969, 11] on icon at bounding box center [960, 15] width 17 height 17
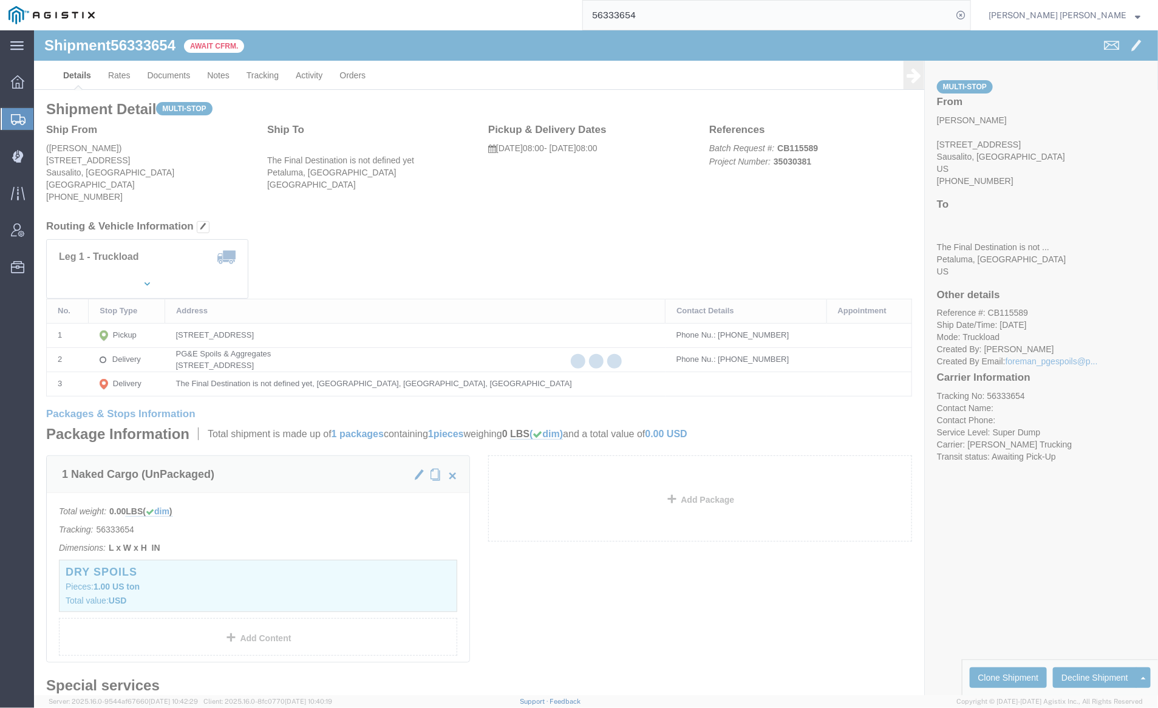
click at [679, 18] on input "56333654" at bounding box center [767, 15] width 369 height 29
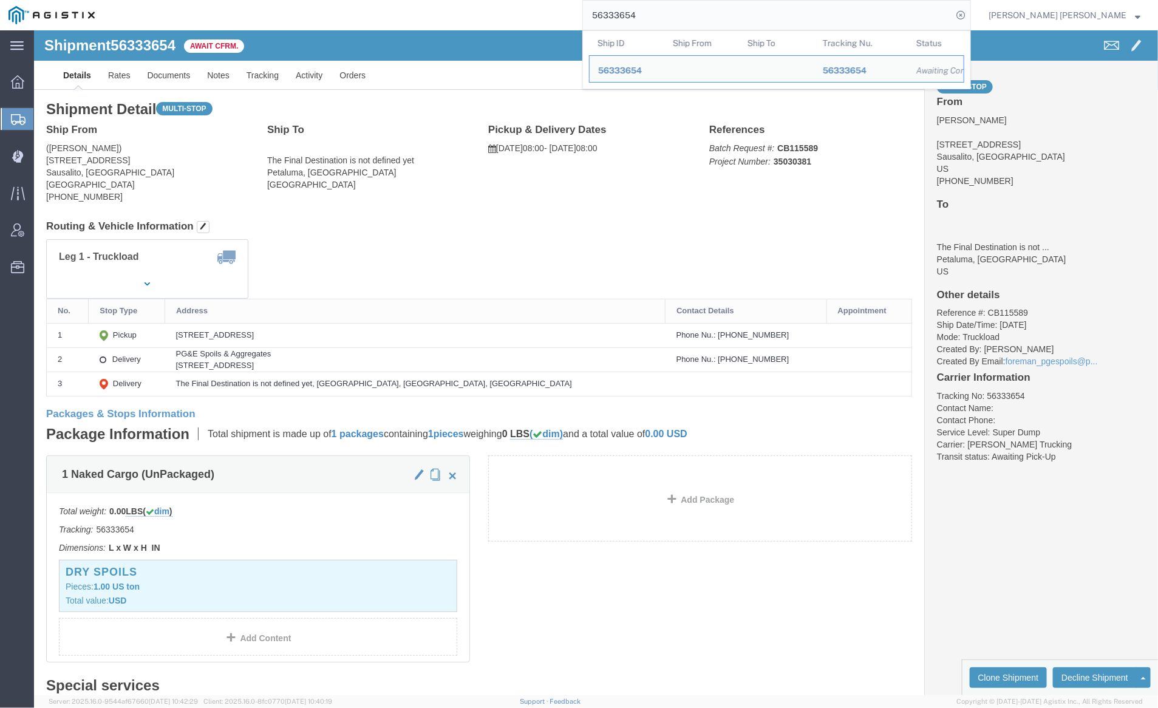
click at [679, 18] on input "56333654" at bounding box center [767, 15] width 369 height 29
paste input "41"
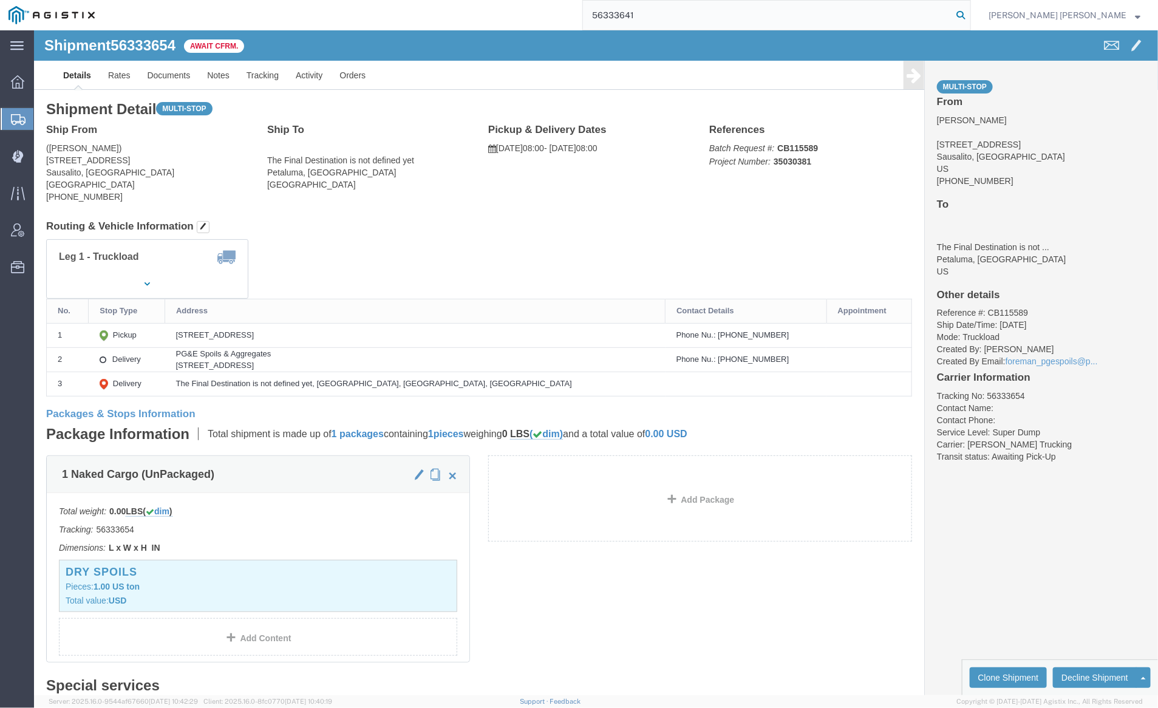
click at [969, 14] on icon at bounding box center [960, 15] width 17 height 17
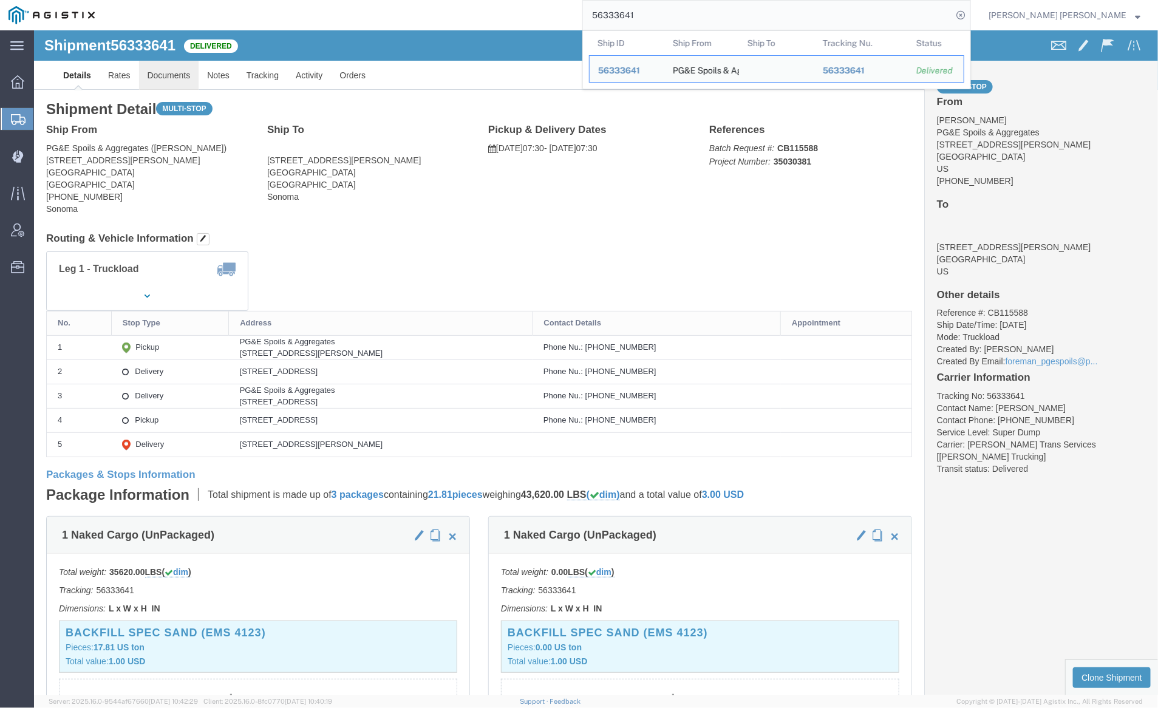
click link "Documents"
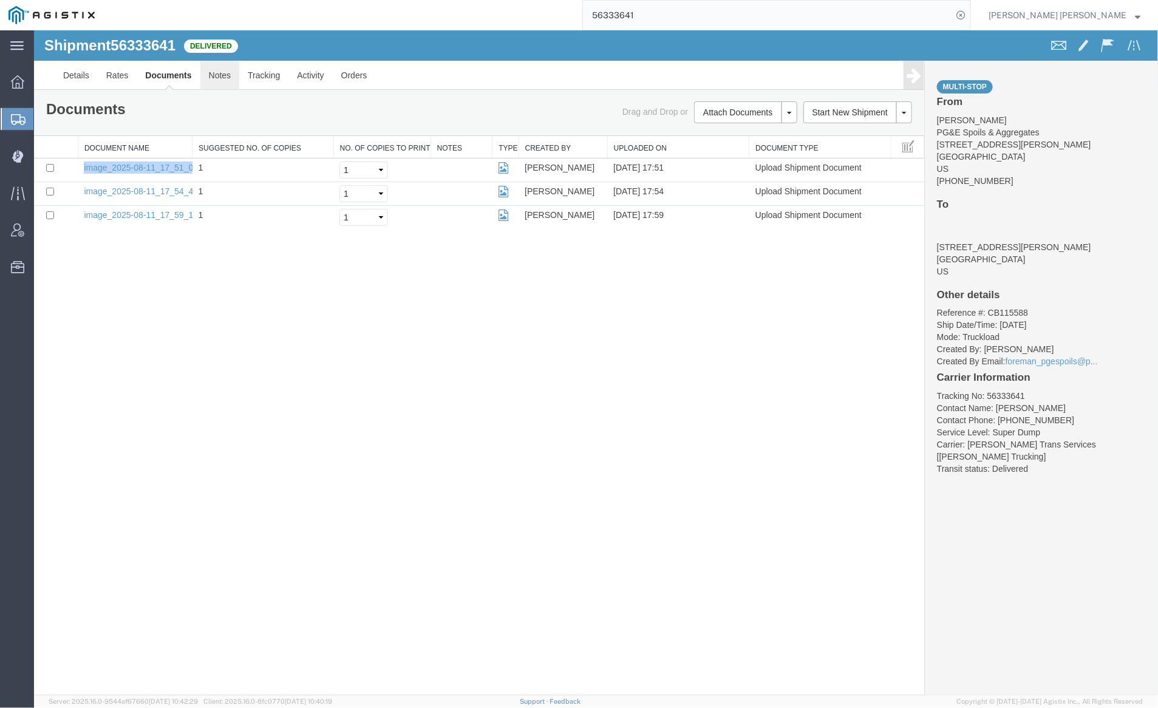
click at [217, 76] on link "Notes" at bounding box center [219, 74] width 39 height 29
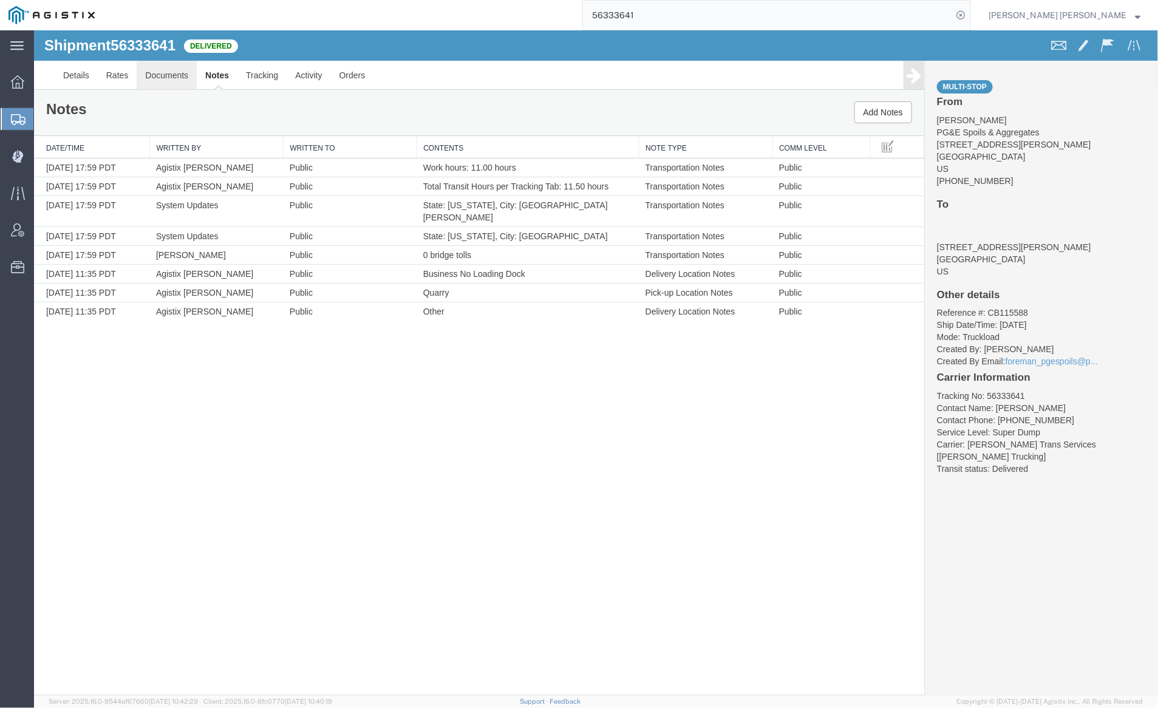
click at [160, 75] on link "Documents" at bounding box center [166, 74] width 60 height 29
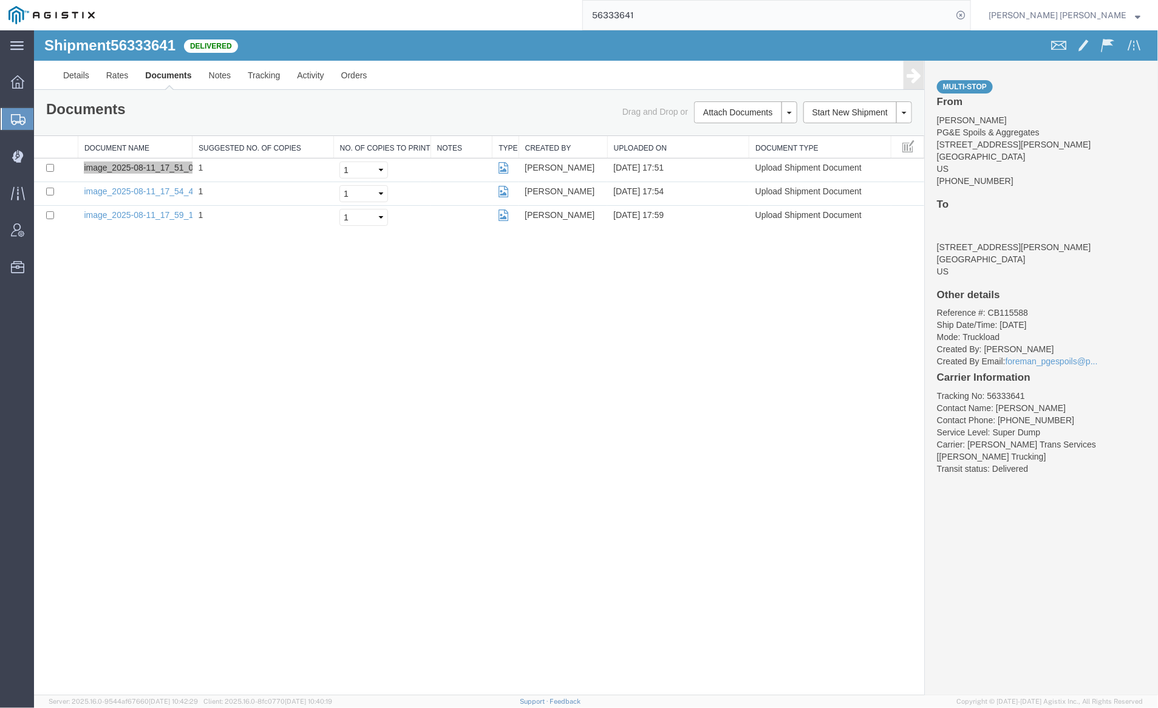
click at [665, 15] on input "56333641" at bounding box center [767, 15] width 369 height 29
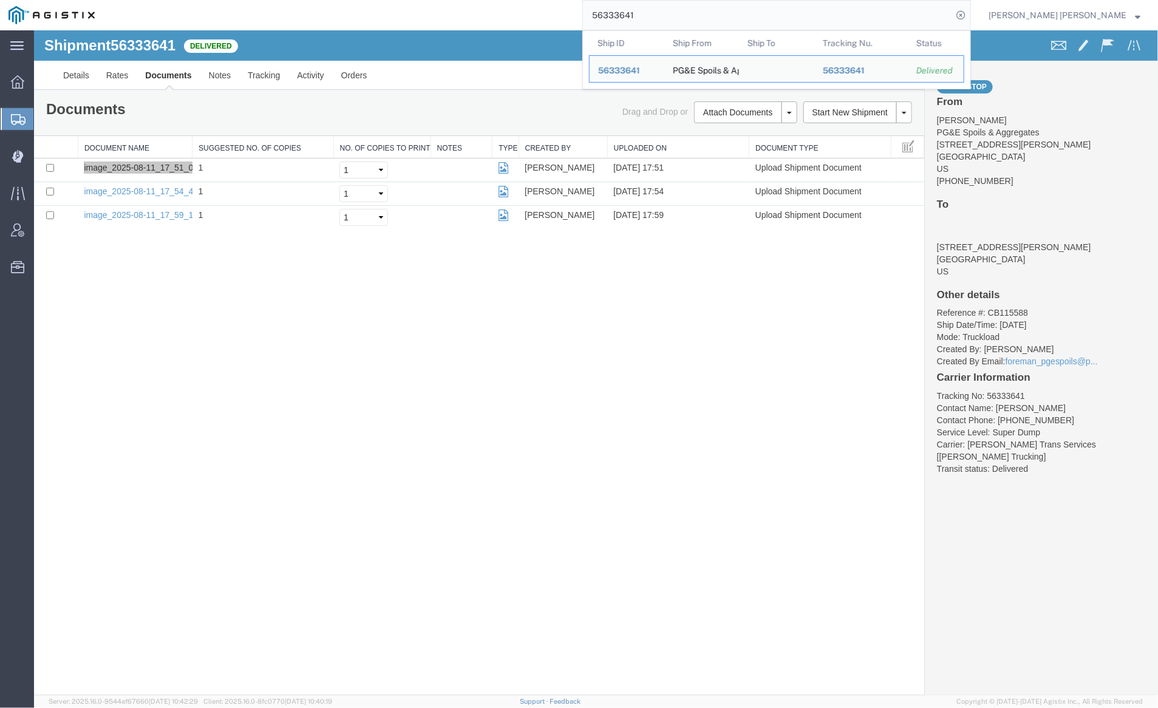
click at [665, 15] on input "56333641" at bounding box center [767, 15] width 369 height 29
paste input "51547"
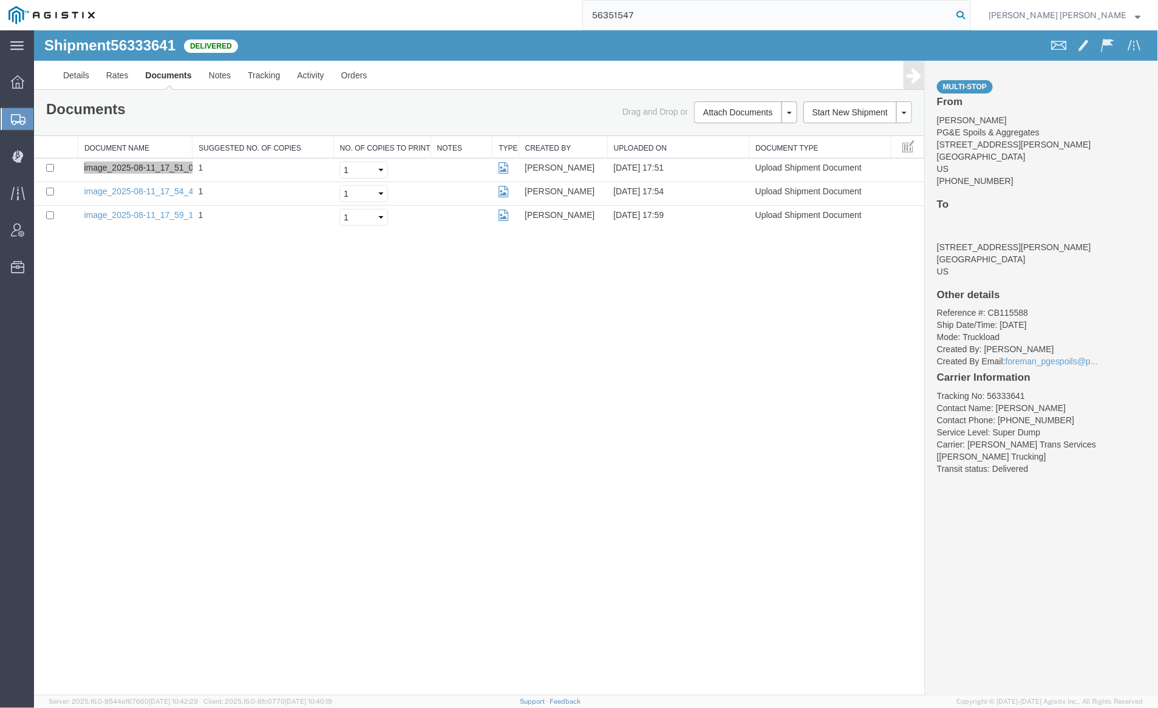
click at [969, 10] on icon at bounding box center [960, 15] width 17 height 17
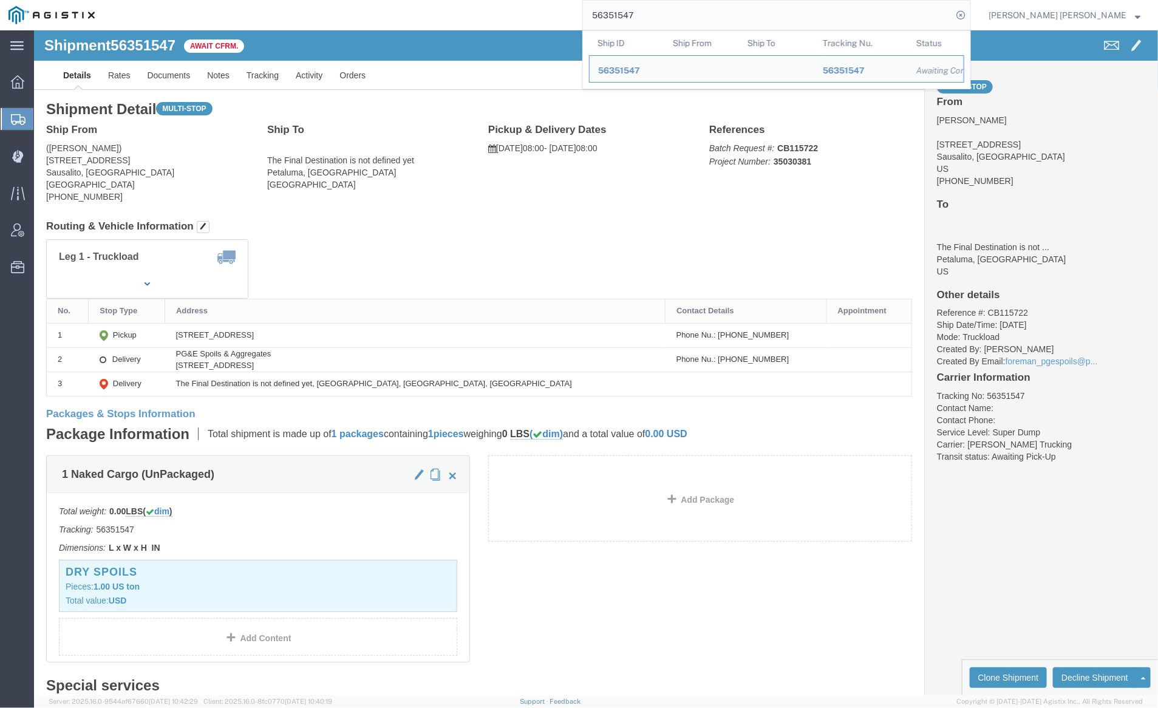
click at [676, 9] on input "56351547" at bounding box center [767, 15] width 369 height 29
paste input "33654"
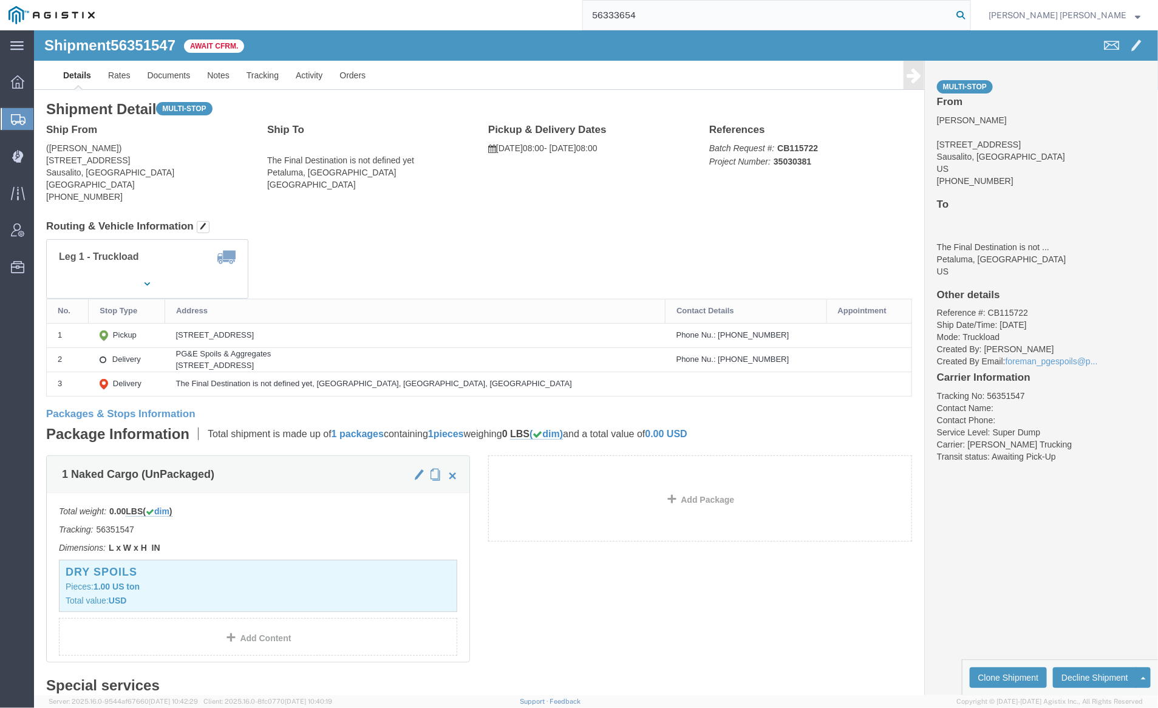
click at [969, 12] on icon at bounding box center [960, 15] width 17 height 17
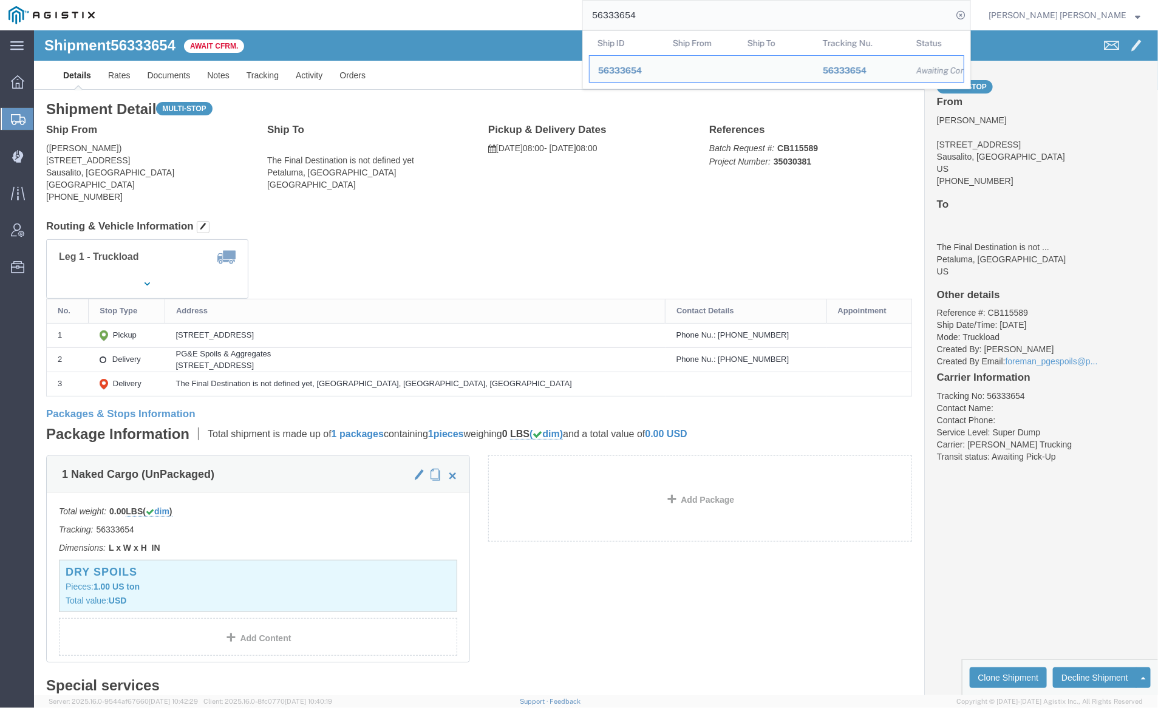
click at [685, 9] on input "56333654" at bounding box center [767, 15] width 369 height 29
paste input "06782"
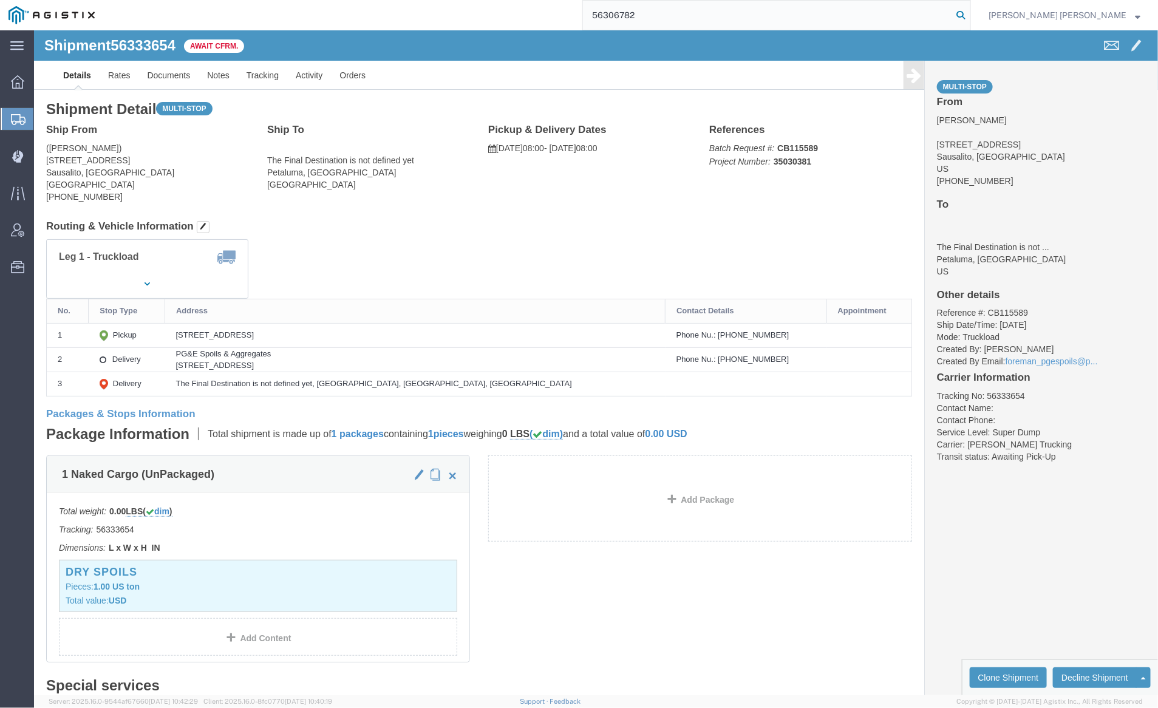
click at [969, 14] on icon at bounding box center [960, 15] width 17 height 17
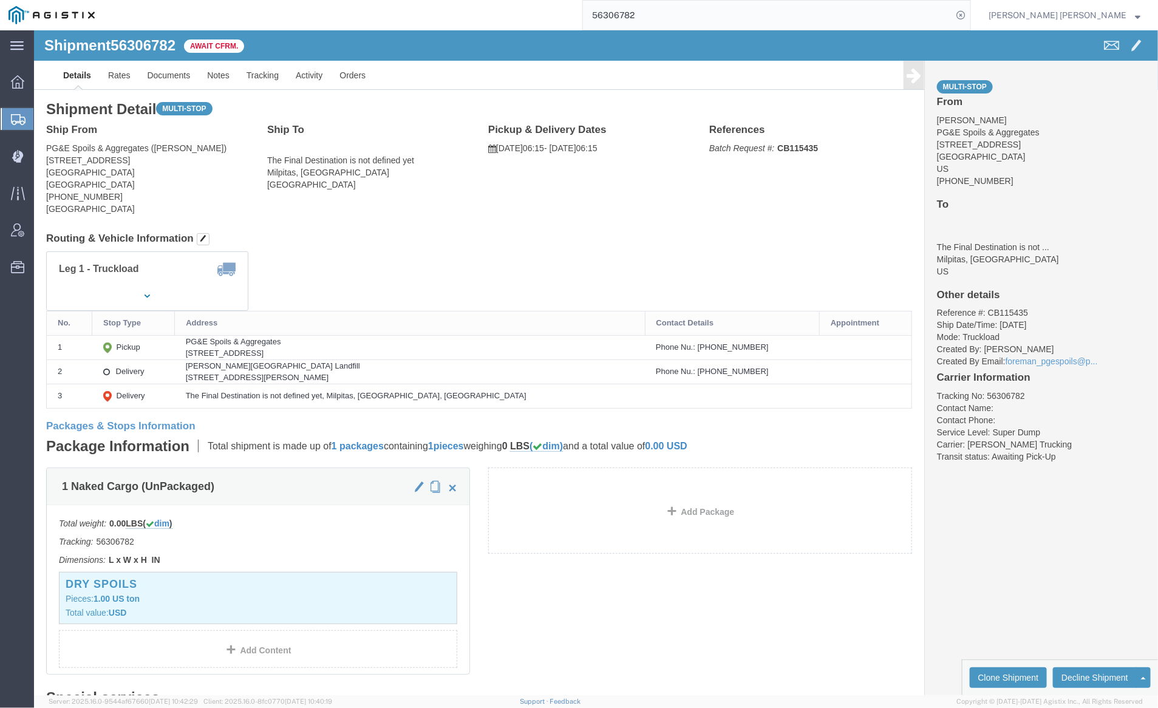
click at [680, 9] on input "56306782" at bounding box center [767, 15] width 369 height 29
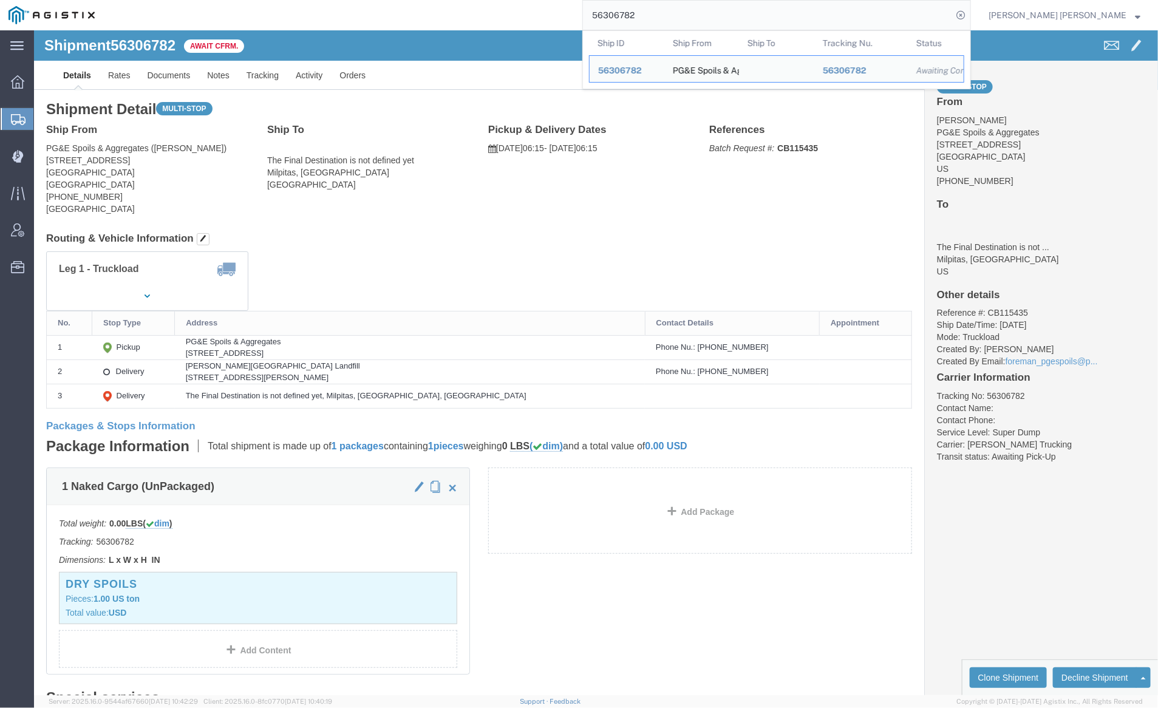
click at [680, 9] on input "56306782" at bounding box center [767, 15] width 369 height 29
paste input "294124"
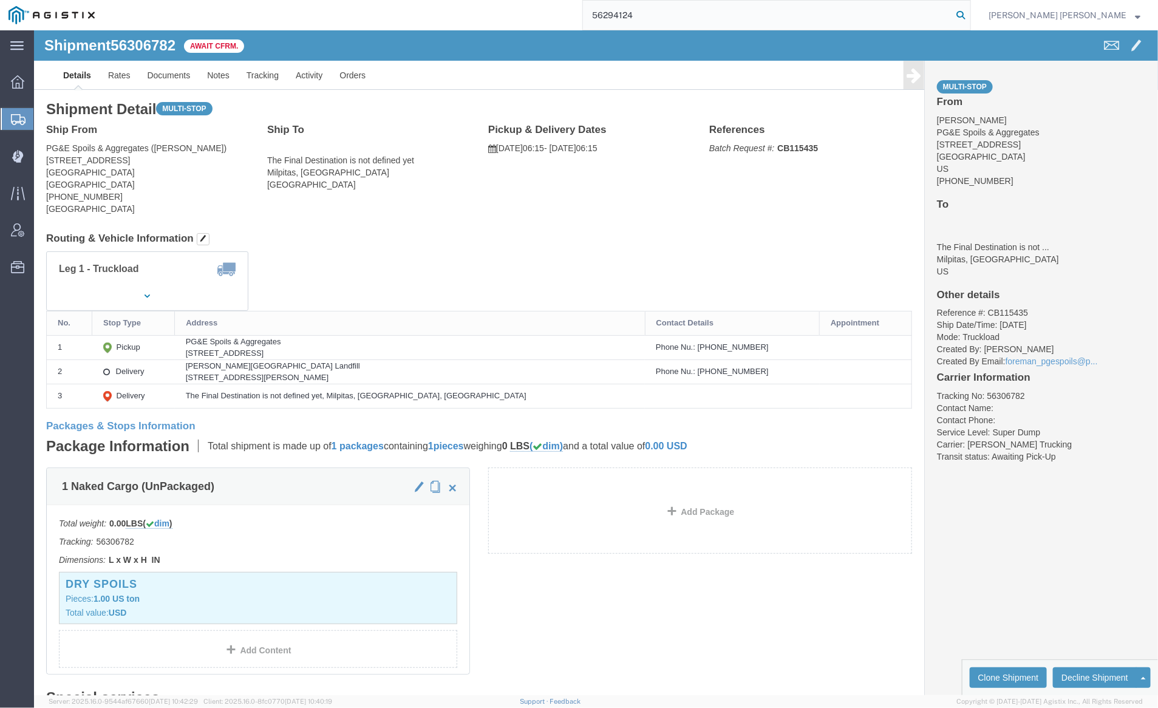
click at [969, 10] on icon at bounding box center [960, 15] width 17 height 17
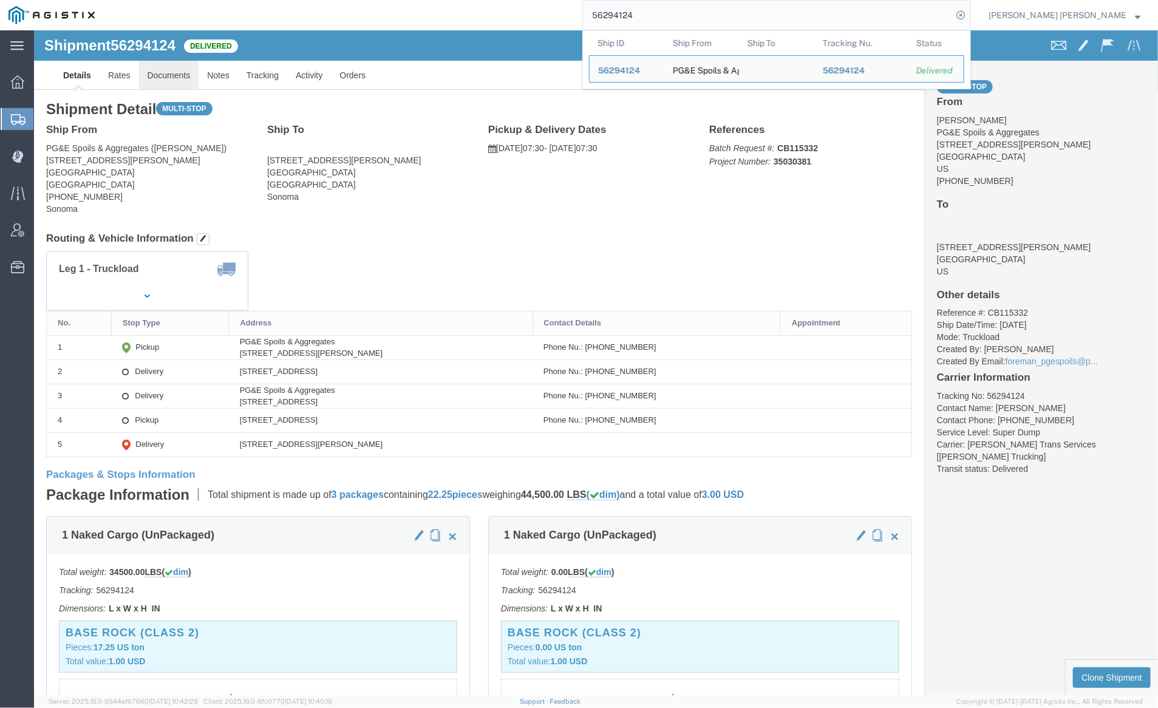
click link "Documents"
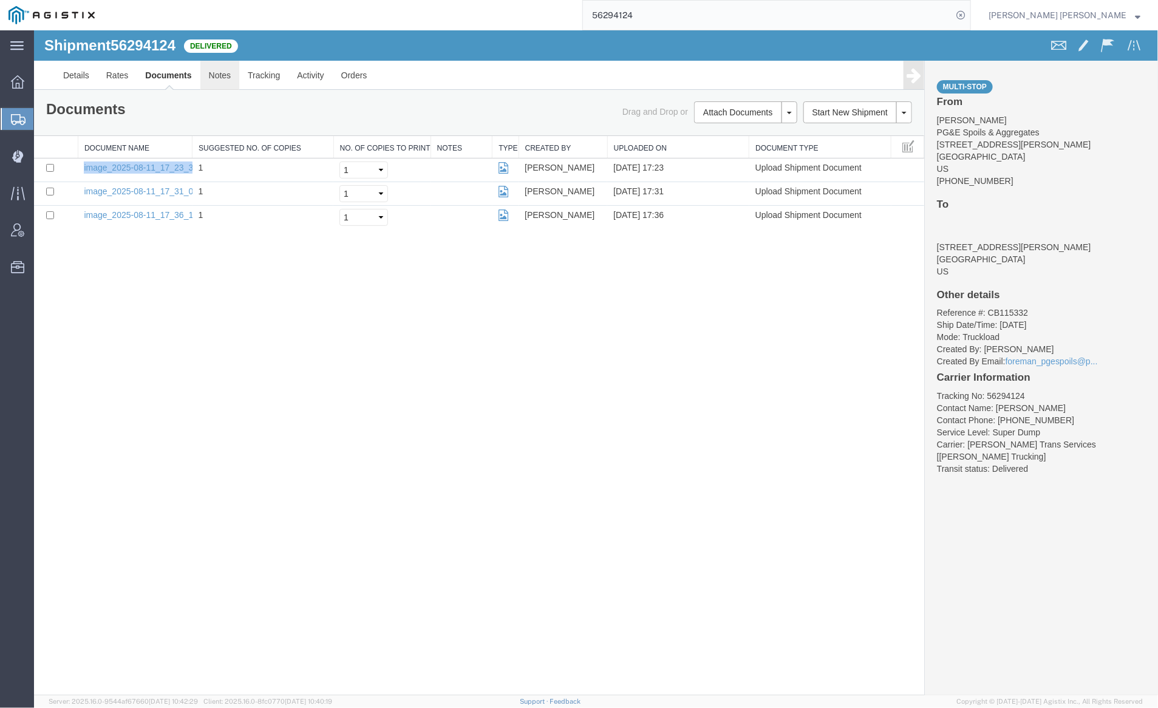
click at [216, 72] on link "Notes" at bounding box center [219, 74] width 39 height 29
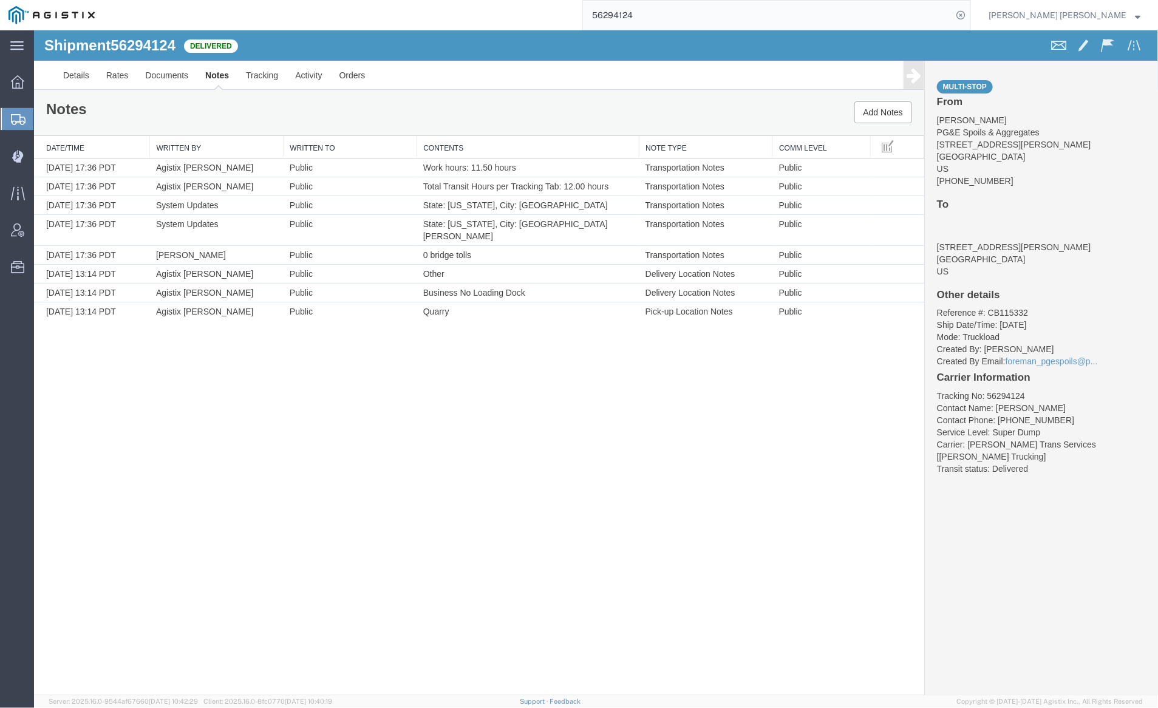
click at [674, 13] on input "56294124" at bounding box center [767, 15] width 369 height 29
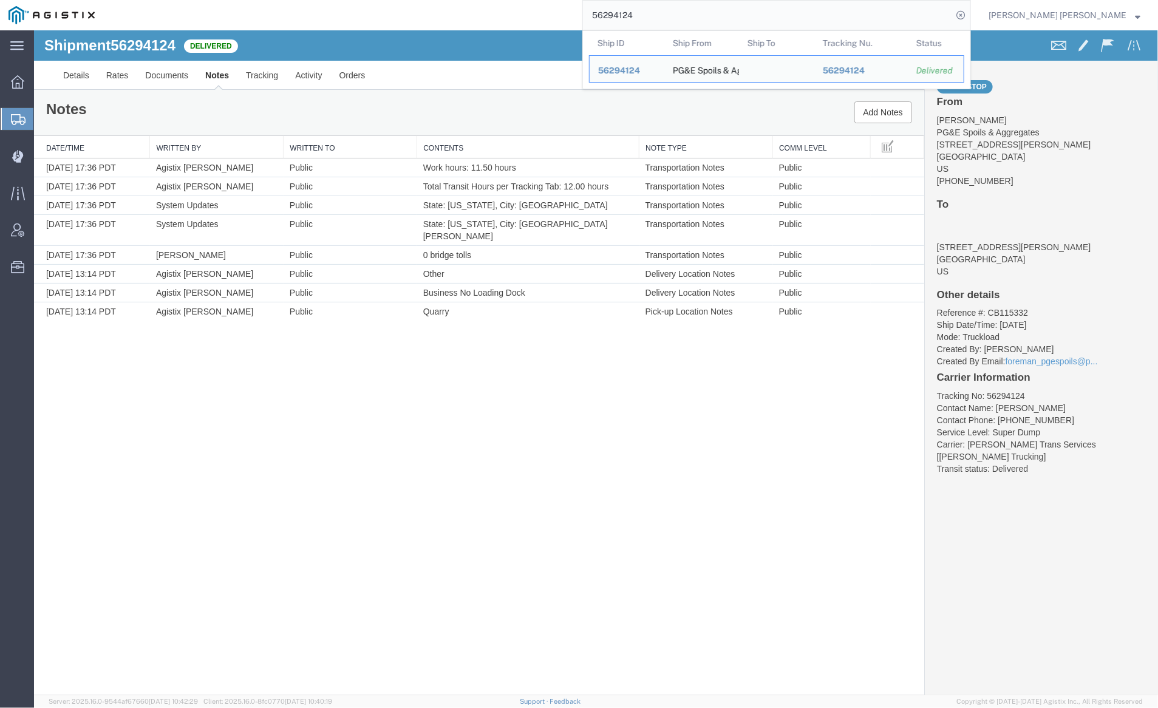
click at [674, 13] on input "56294124" at bounding box center [767, 15] width 369 height 29
paste input "11140"
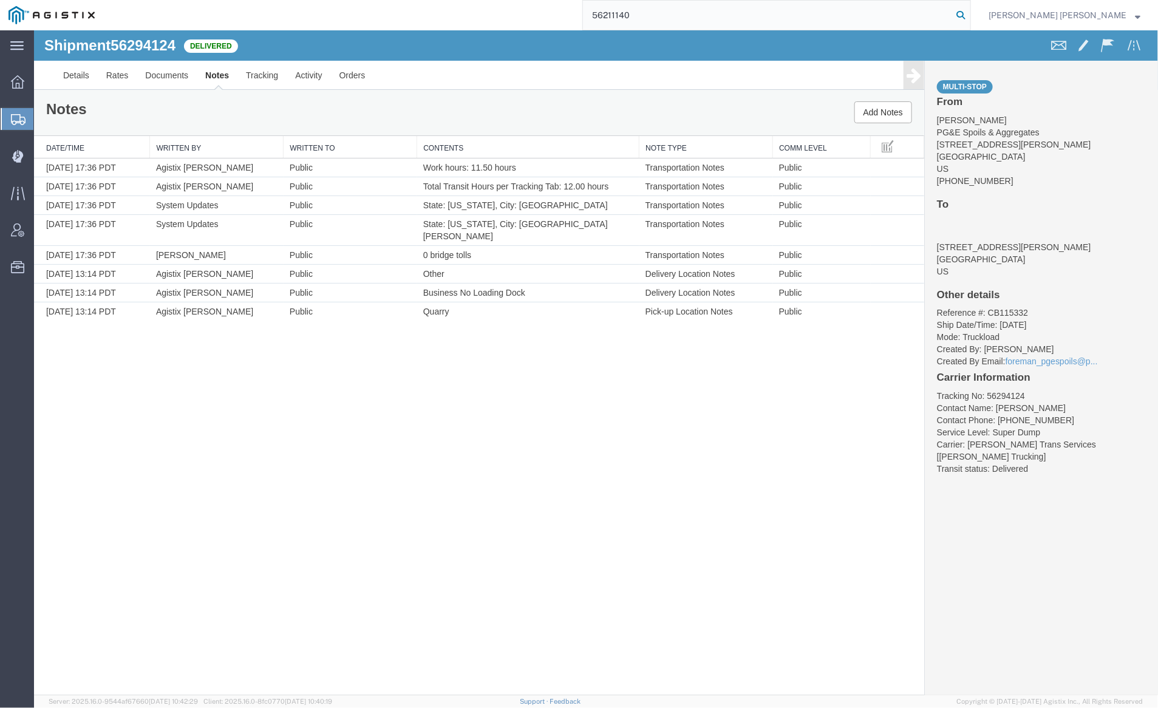
click at [969, 10] on icon at bounding box center [960, 15] width 17 height 17
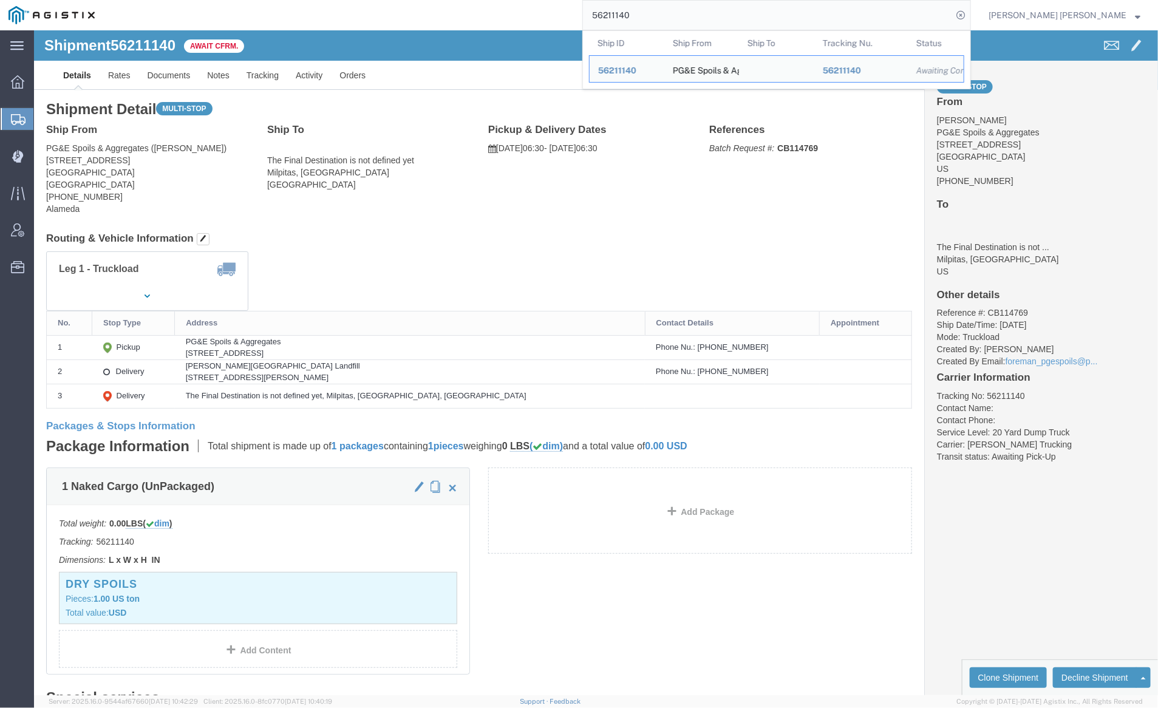
click at [664, 10] on input "56211140" at bounding box center [767, 15] width 369 height 29
paste input "167976"
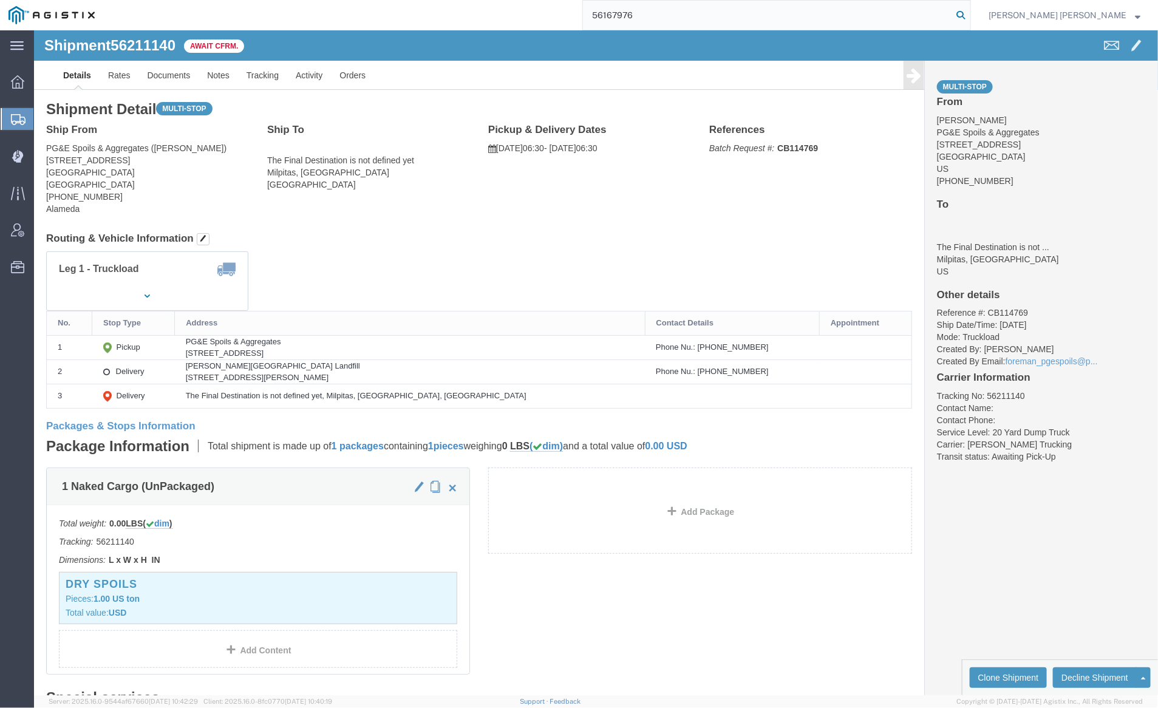
click at [969, 13] on icon at bounding box center [960, 15] width 17 height 17
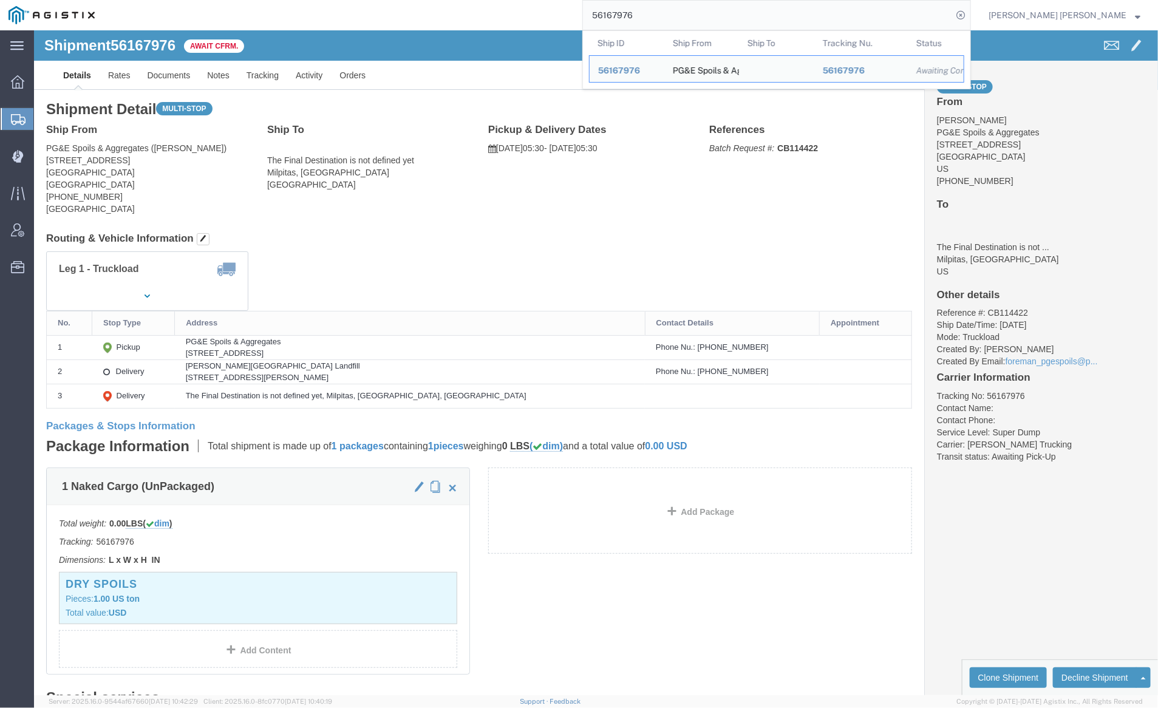
click at [684, 15] on input "56167976" at bounding box center [767, 15] width 369 height 29
paste input "57453"
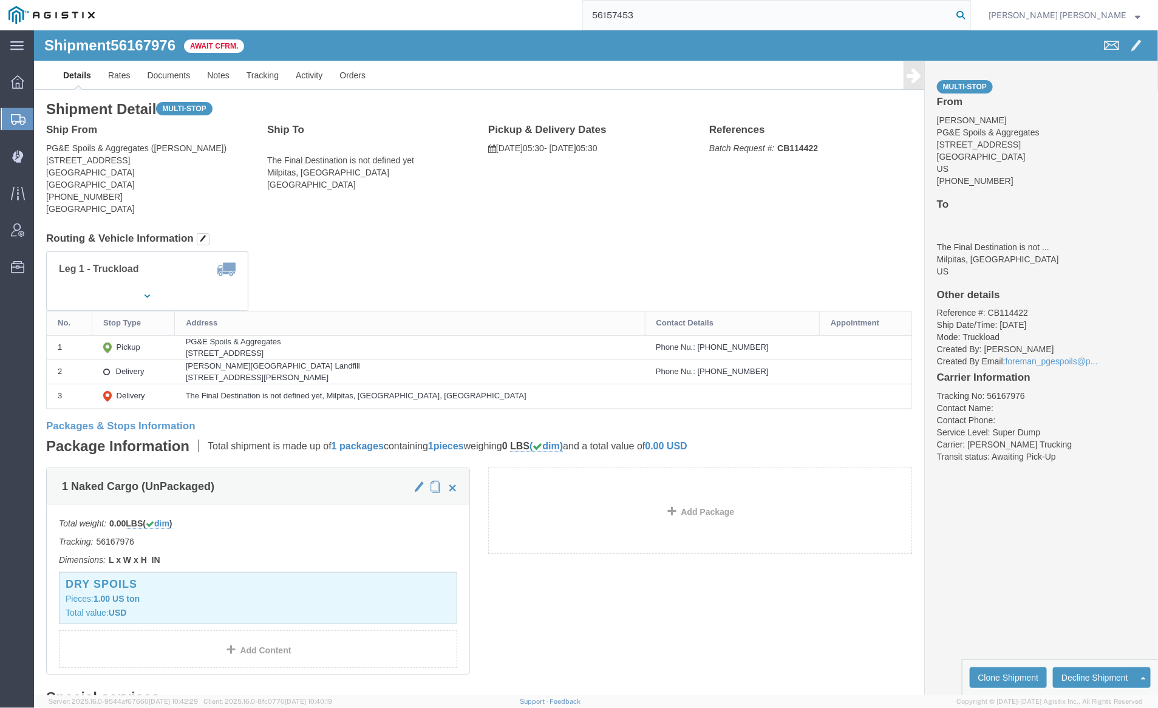
click at [969, 11] on icon at bounding box center [960, 15] width 17 height 17
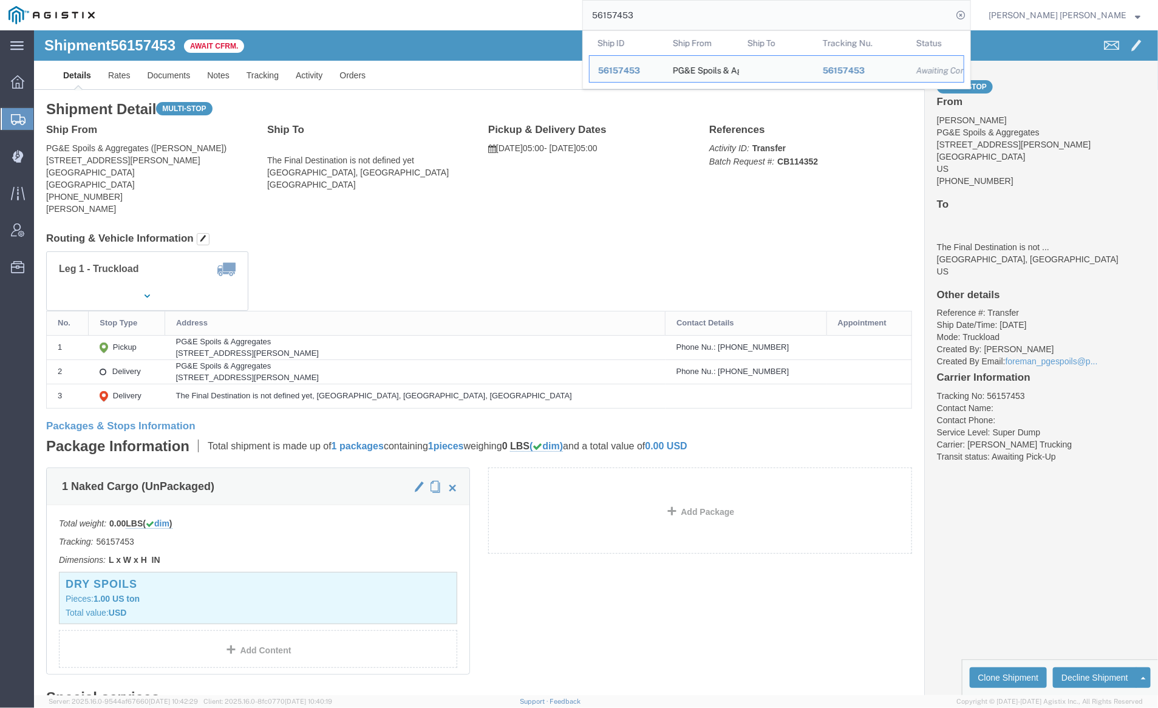
click at [673, 16] on input "56157453" at bounding box center [767, 15] width 369 height 29
paste input "30067"
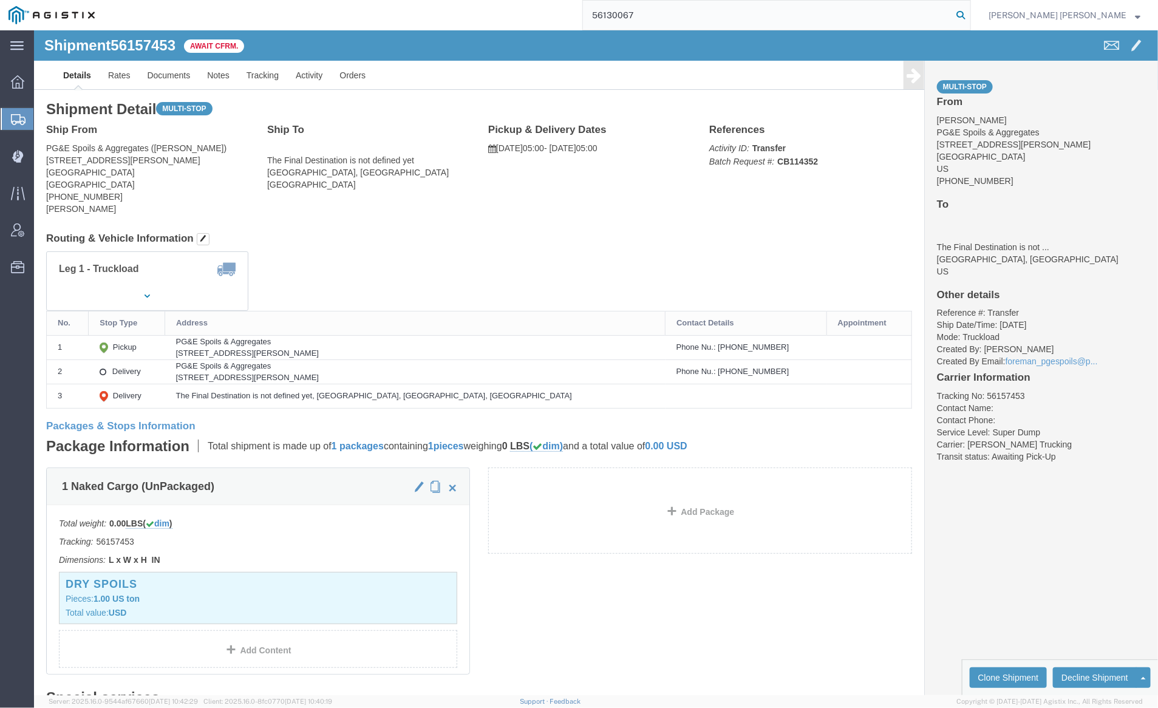
drag, startPoint x: 1028, startPoint y: 7, endPoint x: 566, endPoint y: 46, distance: 463.1
click at [969, 7] on icon at bounding box center [960, 15] width 17 height 17
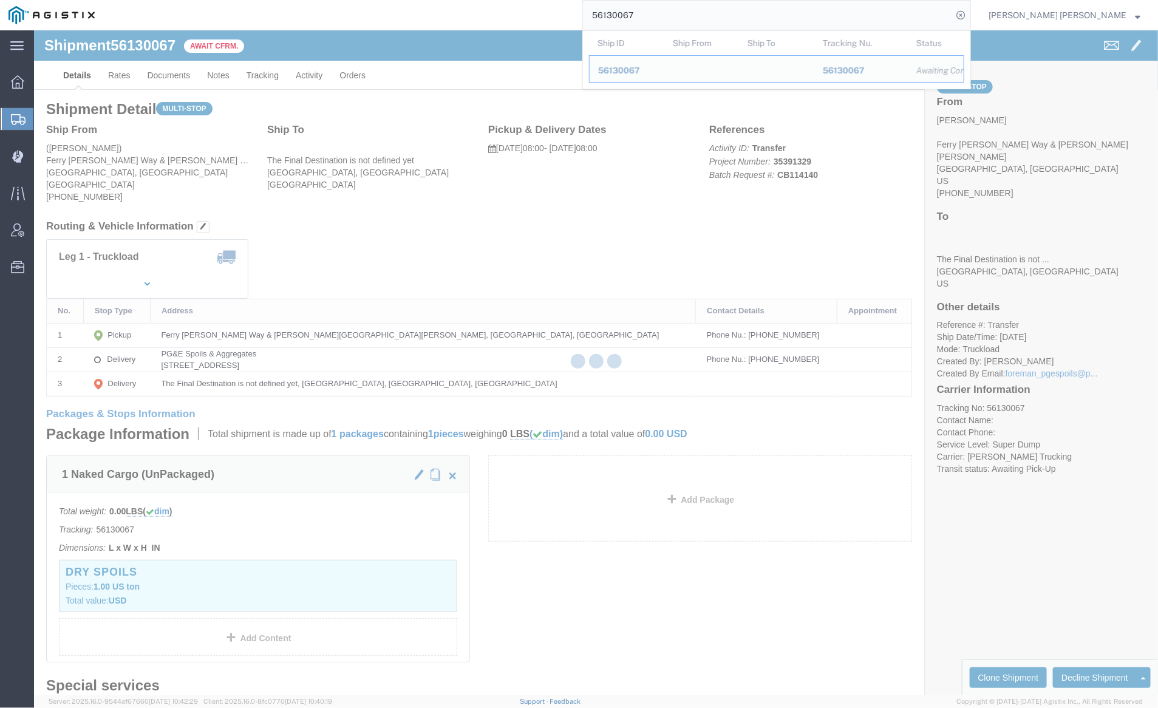
click at [678, 16] on input "56130067" at bounding box center [767, 15] width 369 height 29
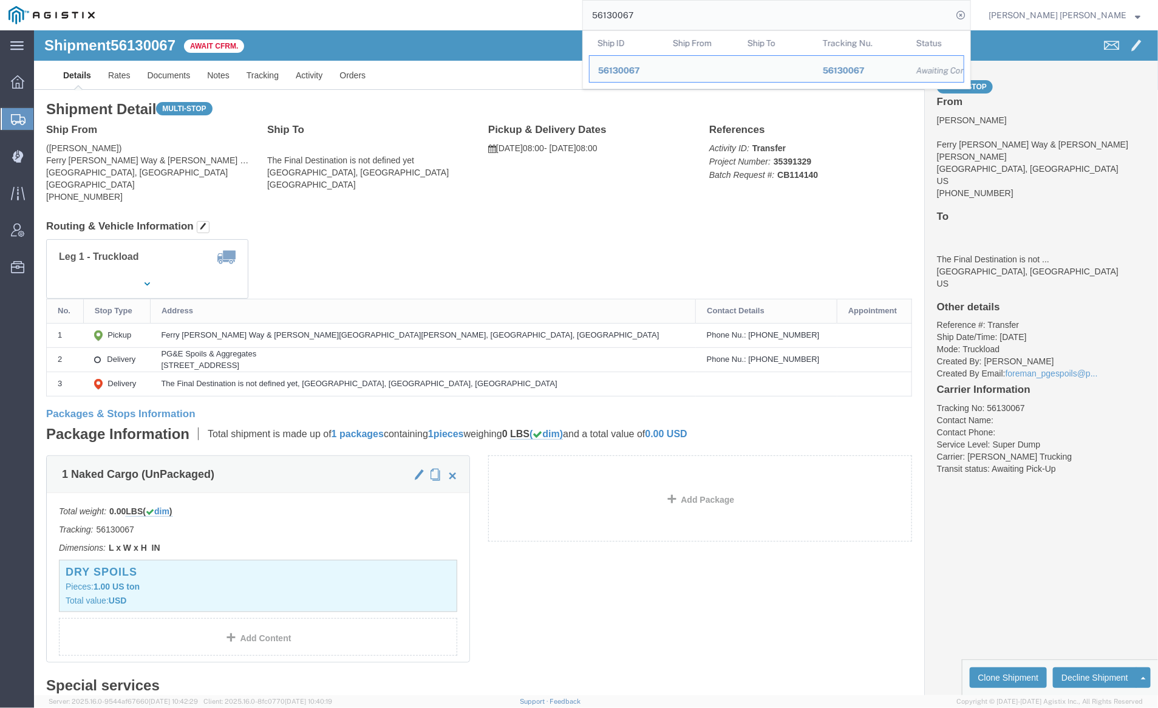
paste input "061303"
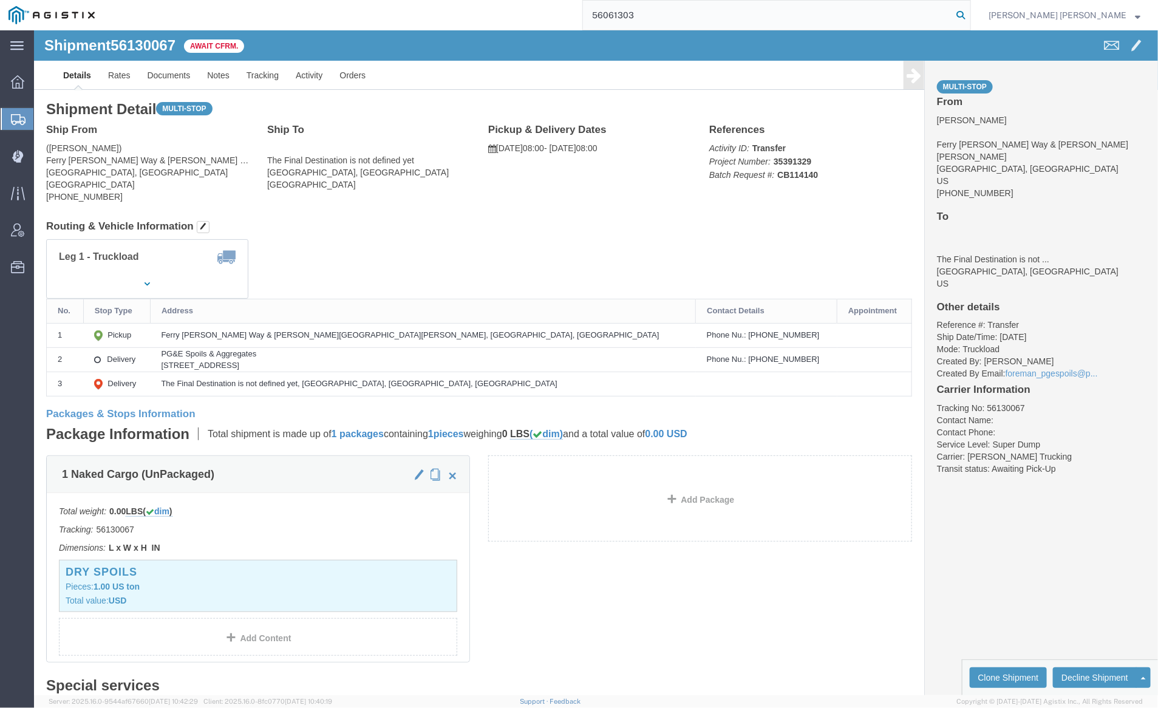
click at [969, 10] on icon at bounding box center [960, 15] width 17 height 17
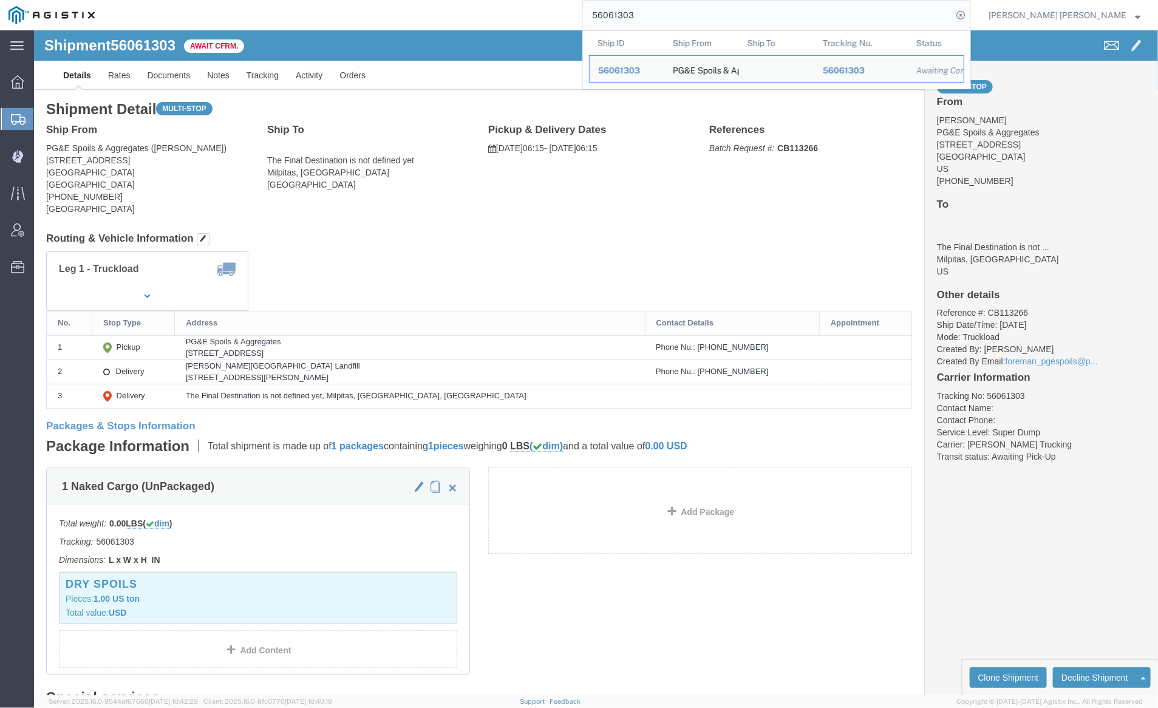
click at [674, 15] on input "56061303" at bounding box center [767, 15] width 369 height 29
paste input "5968300"
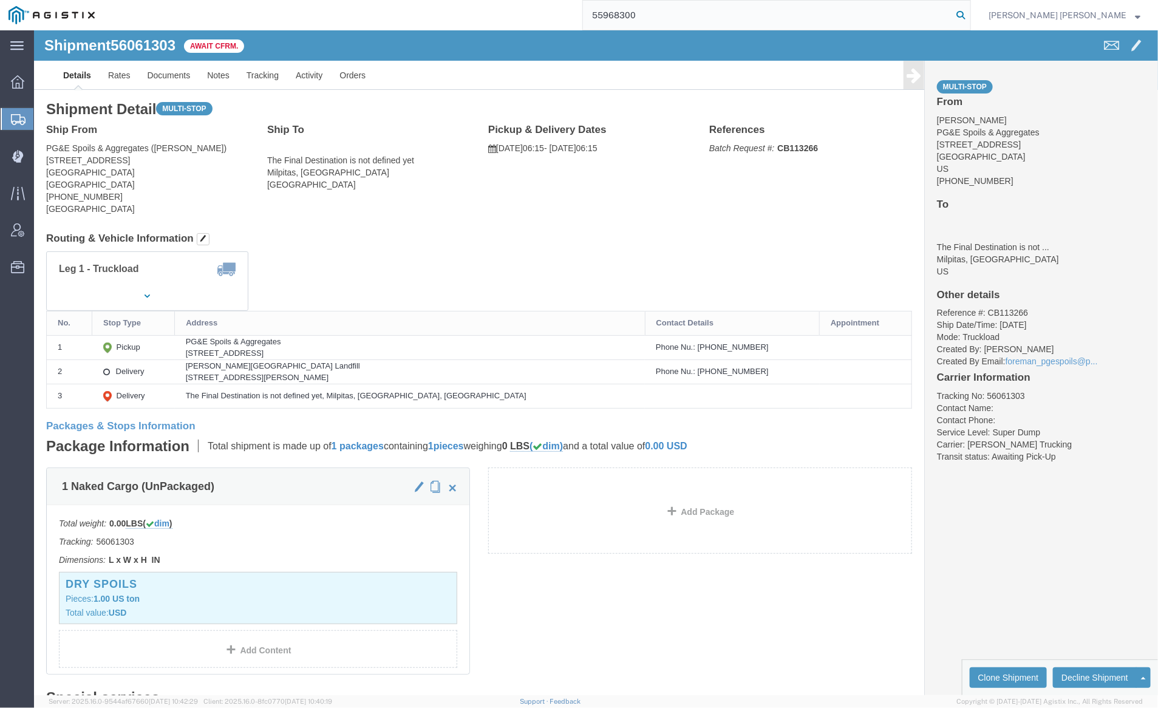
click at [969, 12] on icon at bounding box center [960, 15] width 17 height 17
click at [693, 18] on input "55968300" at bounding box center [767, 15] width 369 height 29
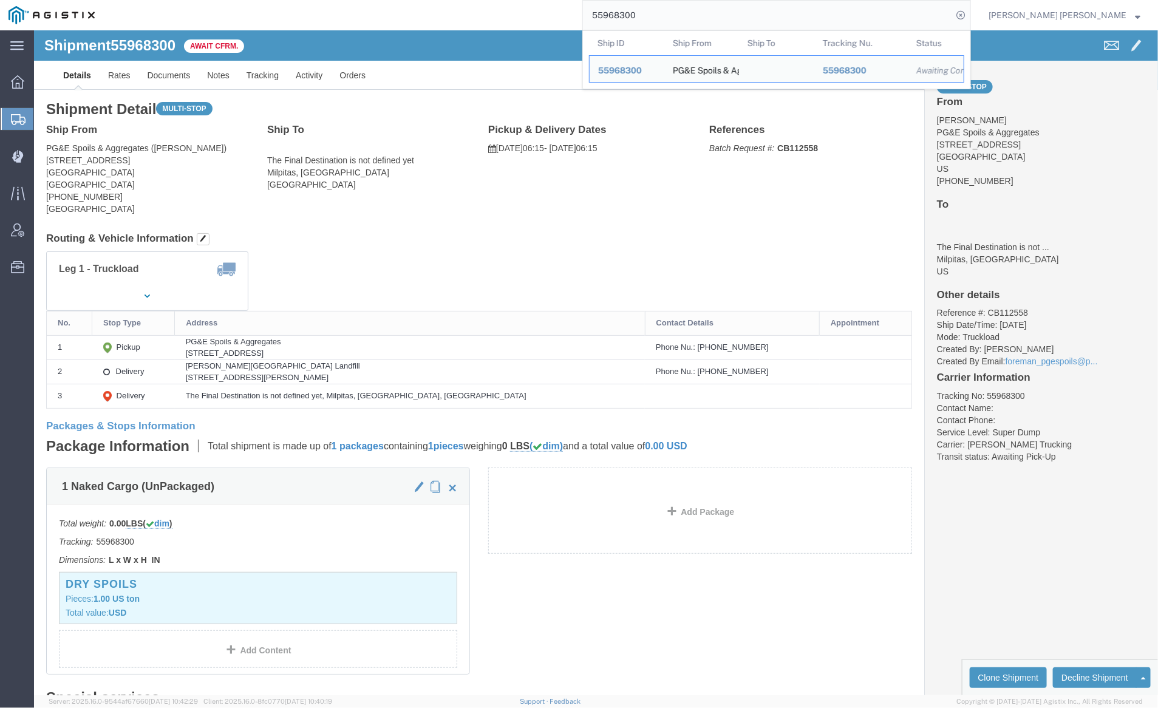
click at [693, 18] on input "55968300" at bounding box center [767, 15] width 369 height 29
paste input "19148"
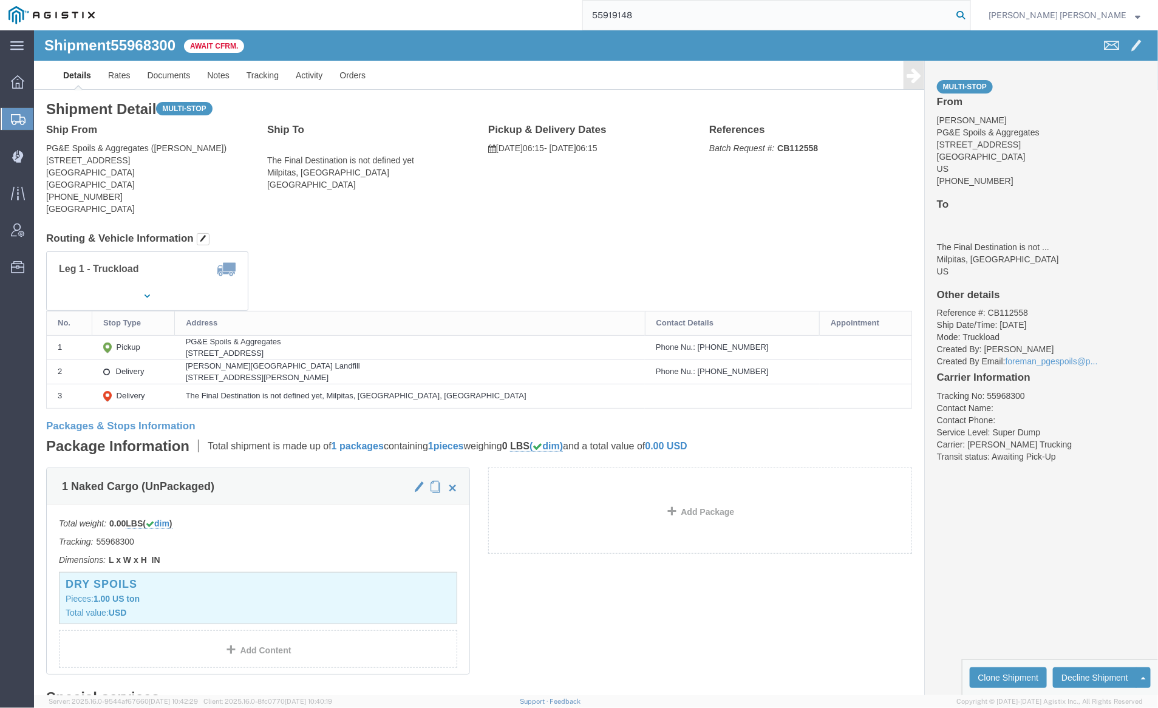
click at [969, 13] on icon at bounding box center [960, 15] width 17 height 17
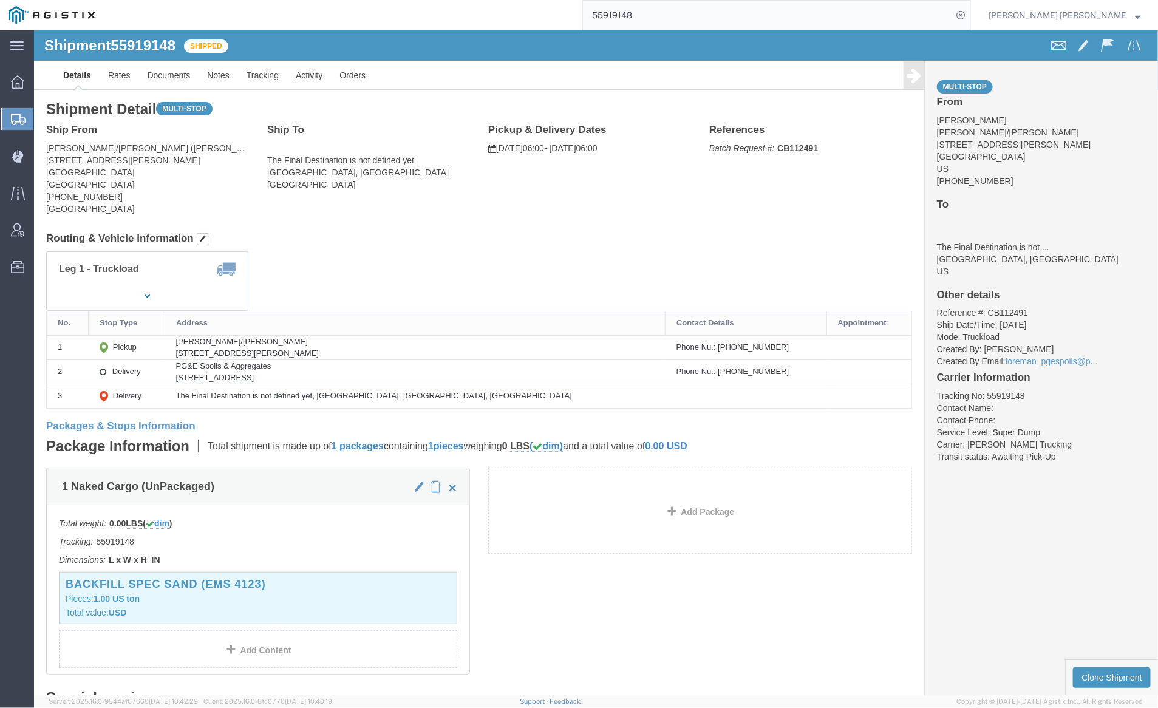
click at [670, 16] on input "55919148" at bounding box center [767, 15] width 369 height 29
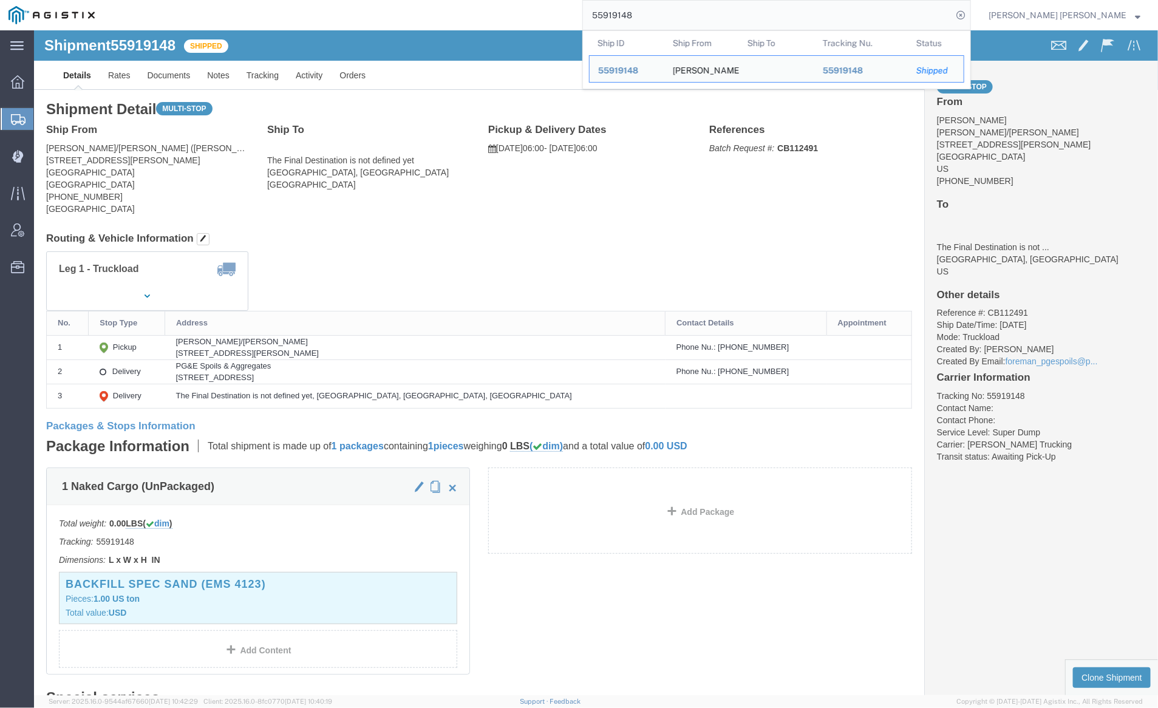
paste input "895294"
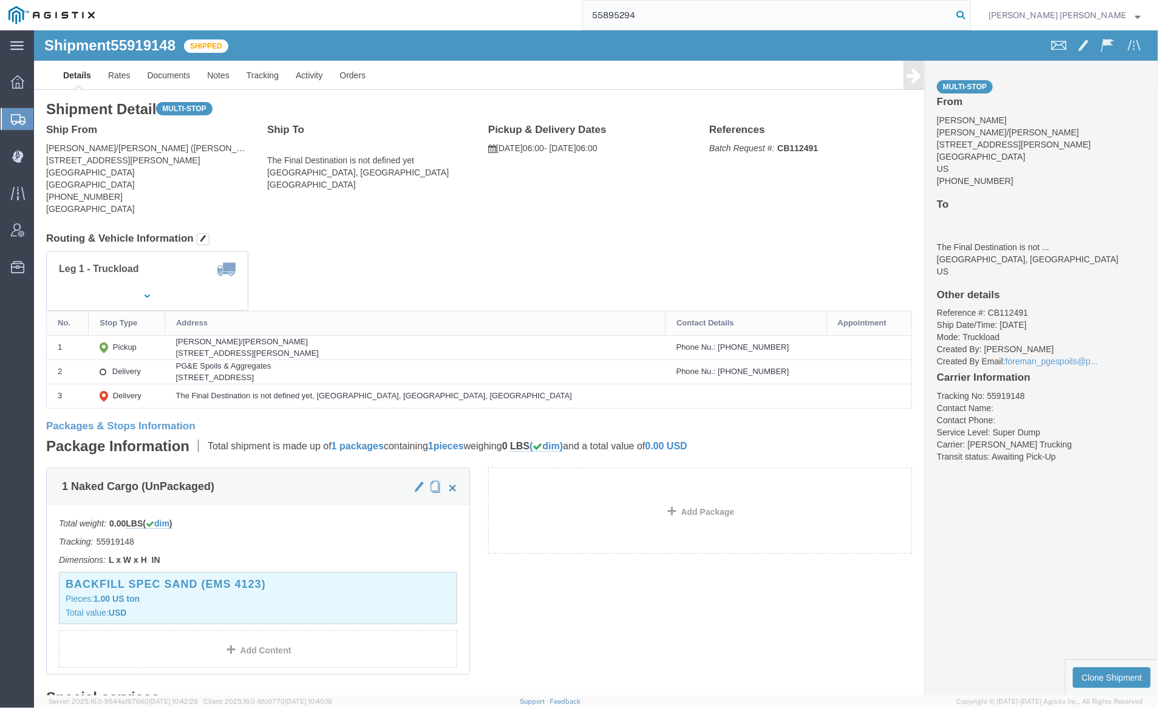
click at [969, 16] on icon at bounding box center [960, 15] width 17 height 17
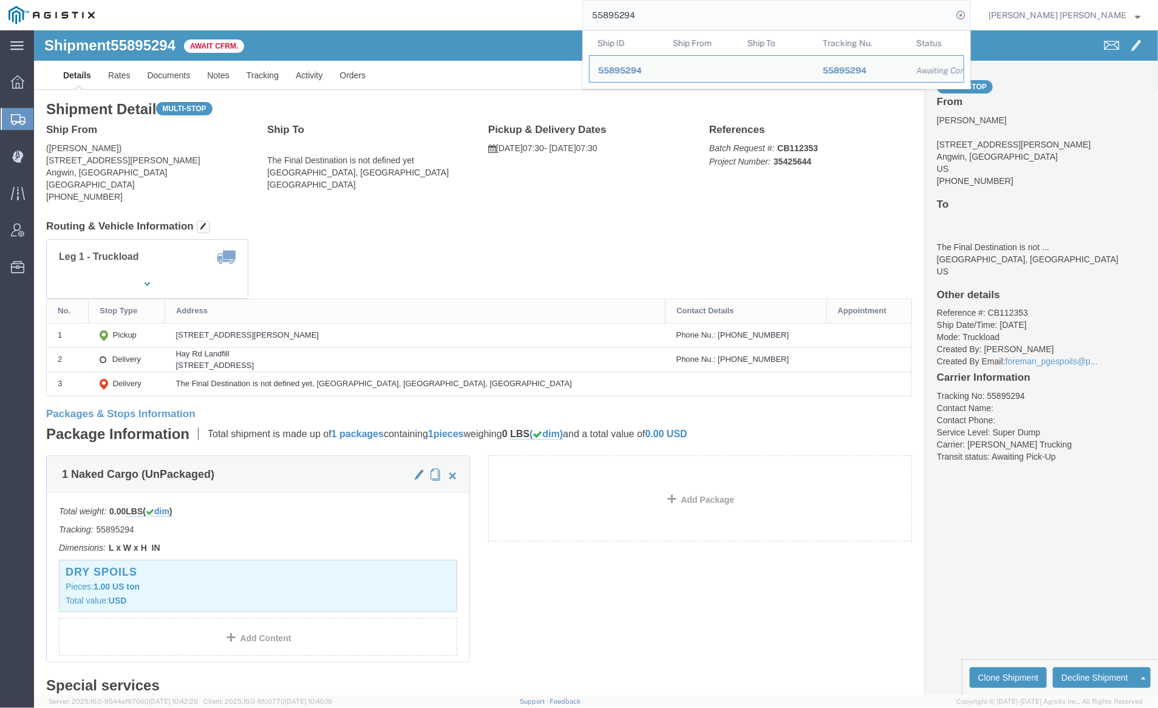
click at [681, 7] on input "55895294" at bounding box center [767, 15] width 369 height 29
paste input "41390"
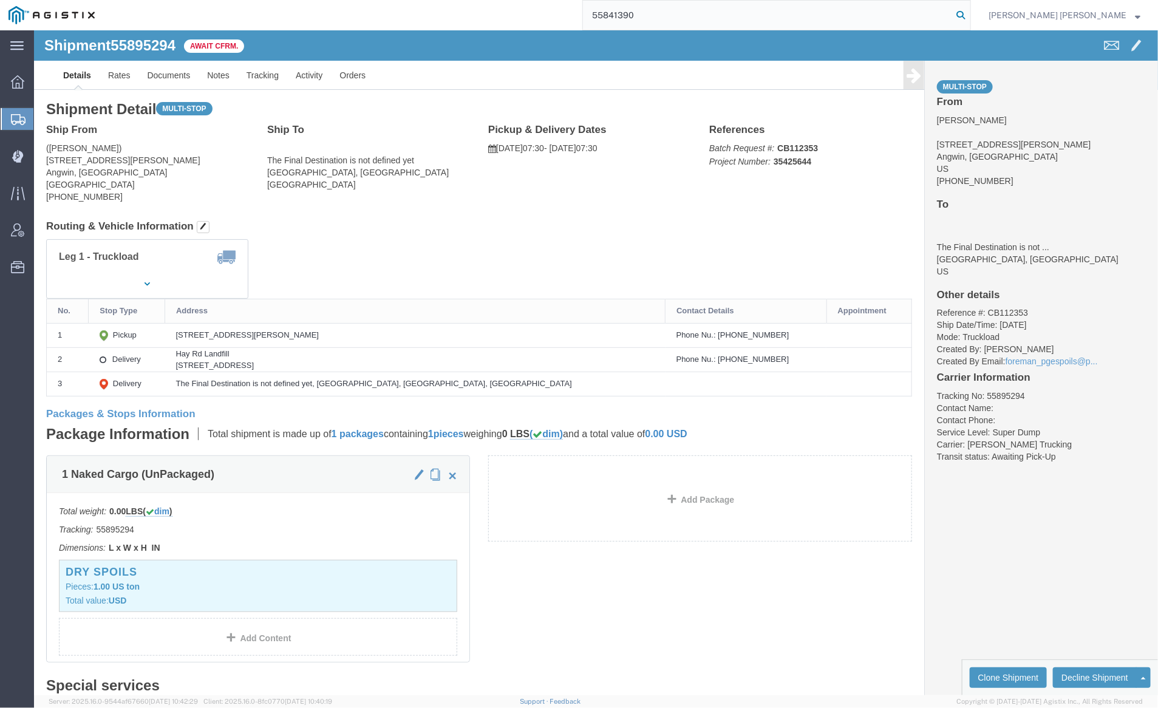
click at [969, 11] on icon at bounding box center [960, 15] width 17 height 17
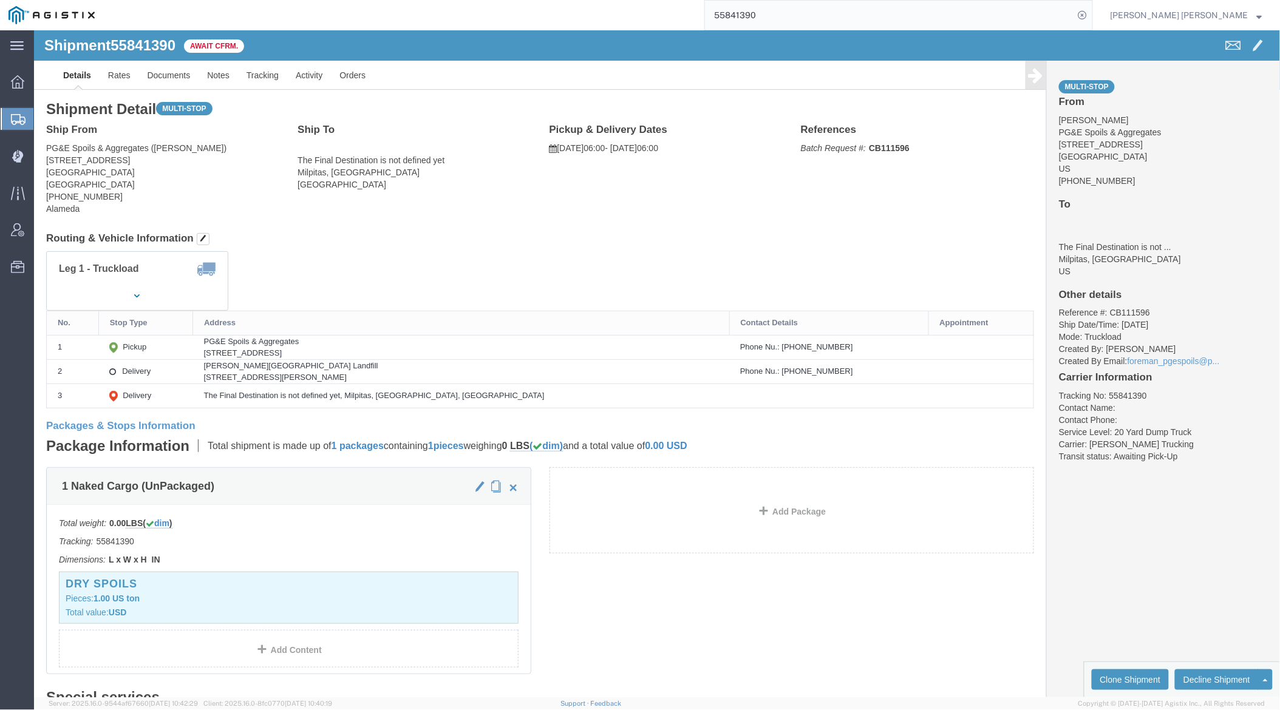
click at [814, 18] on input "55841390" at bounding box center [889, 15] width 369 height 29
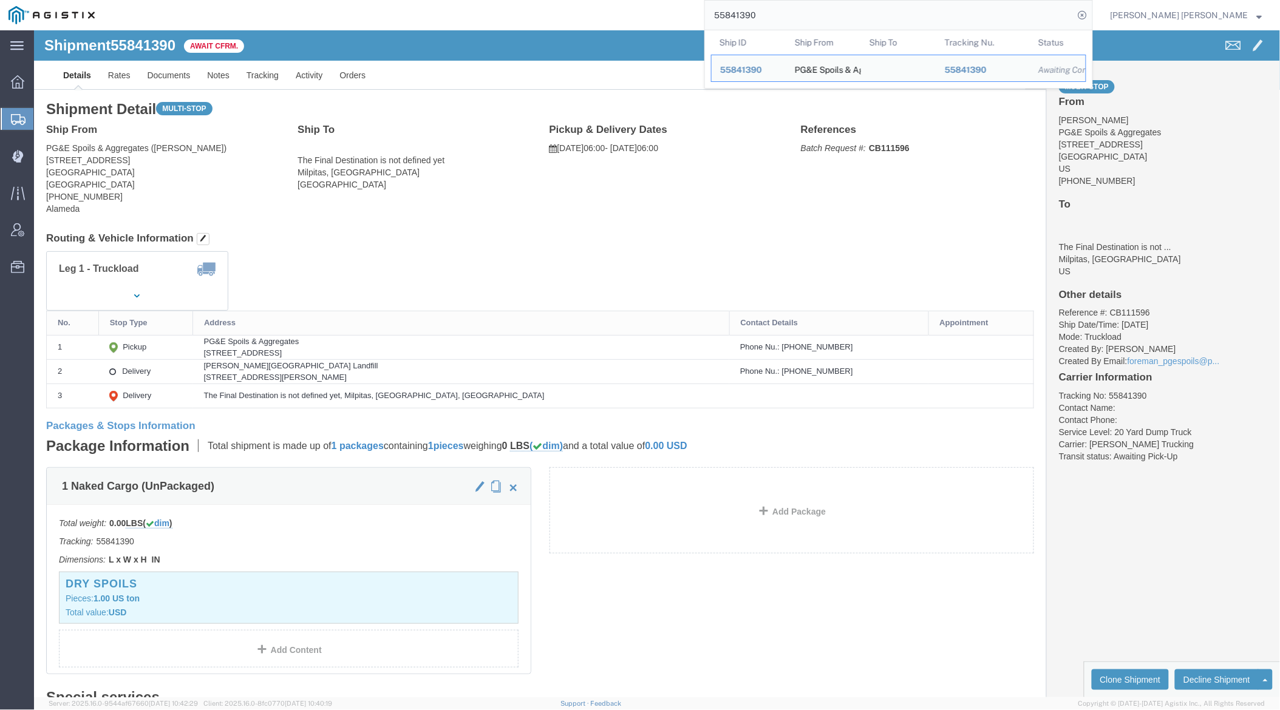
click at [814, 18] on input "55841390" at bounding box center [889, 15] width 369 height 29
paste input "6100723"
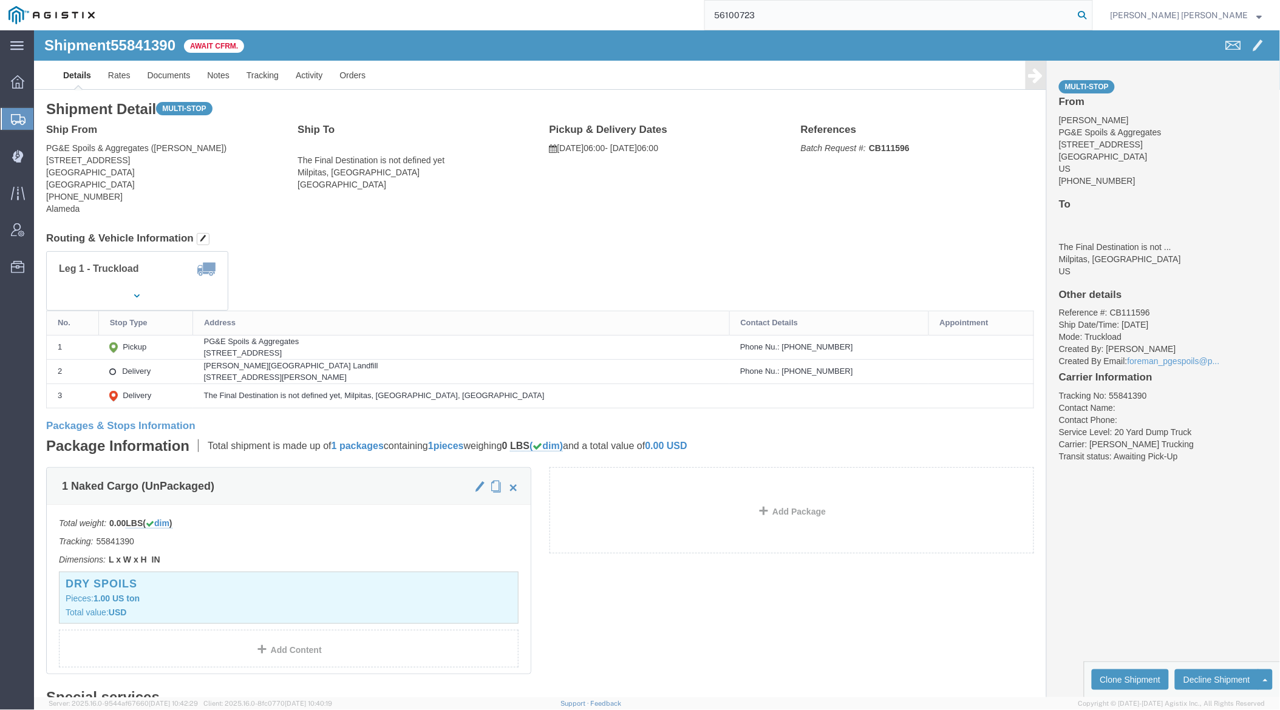
click at [1091, 15] on icon at bounding box center [1082, 15] width 17 height 17
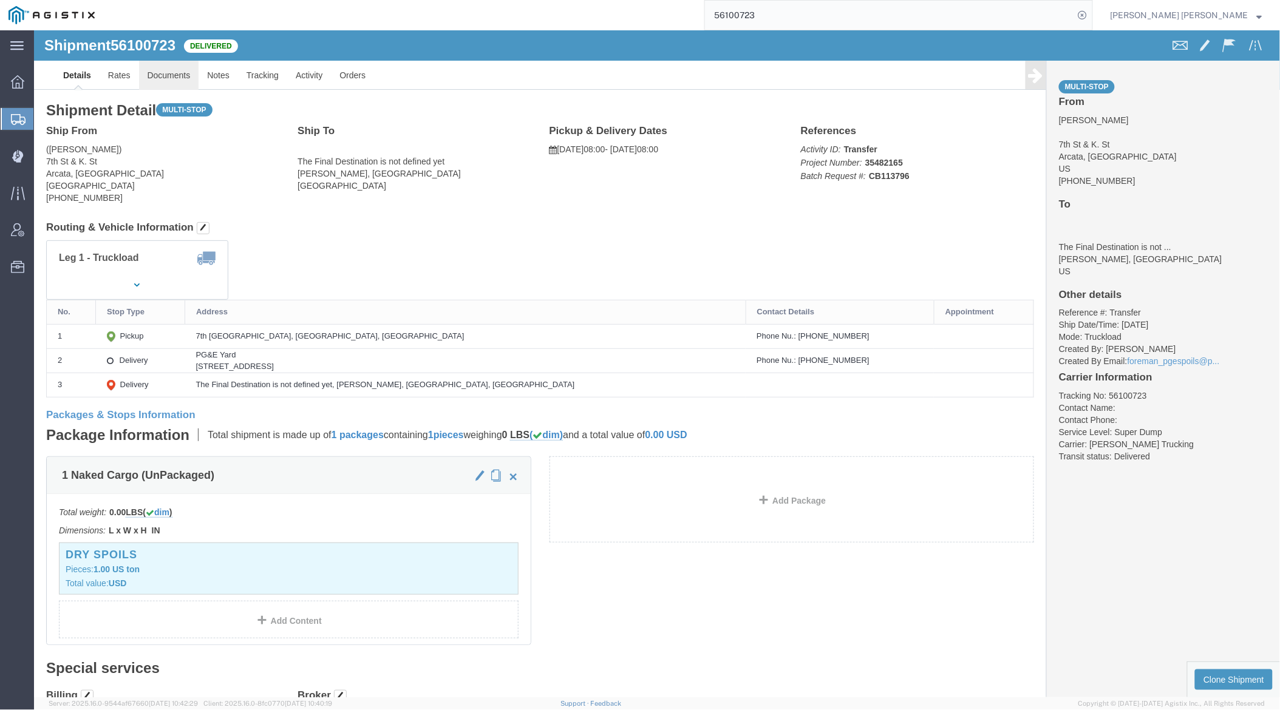
click link "Documents"
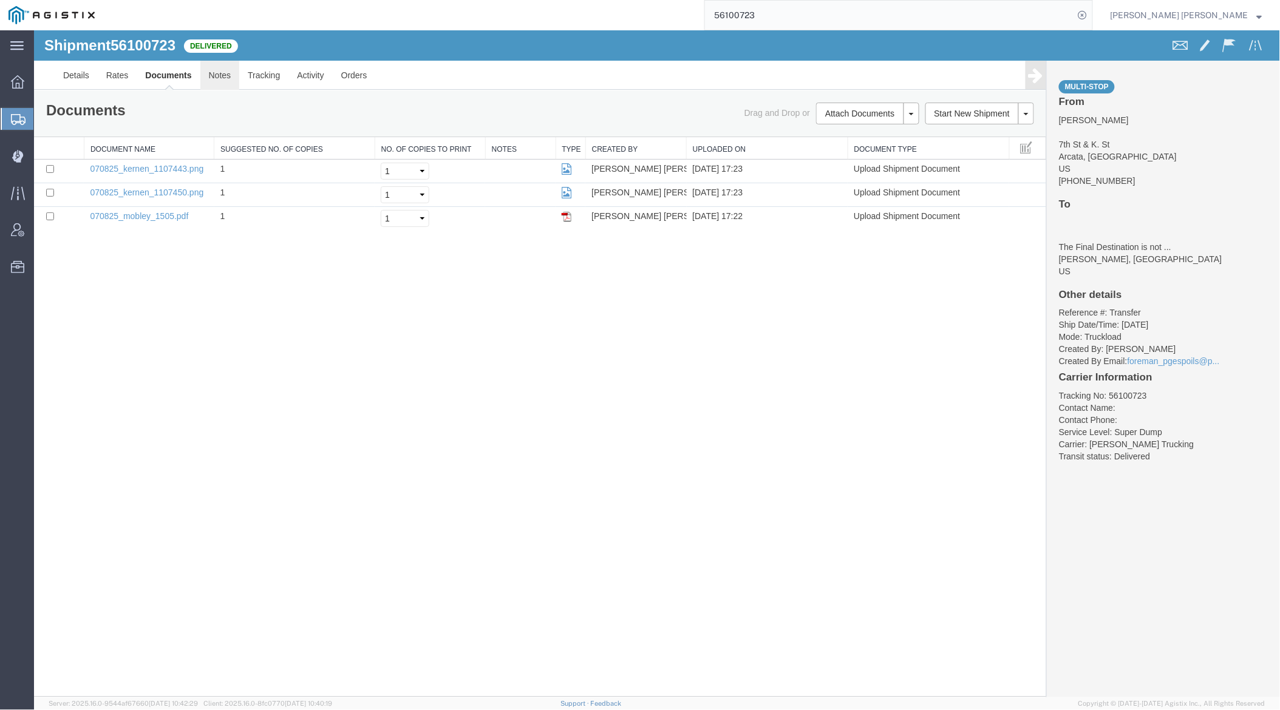
click at [219, 72] on link "Notes" at bounding box center [219, 74] width 39 height 29
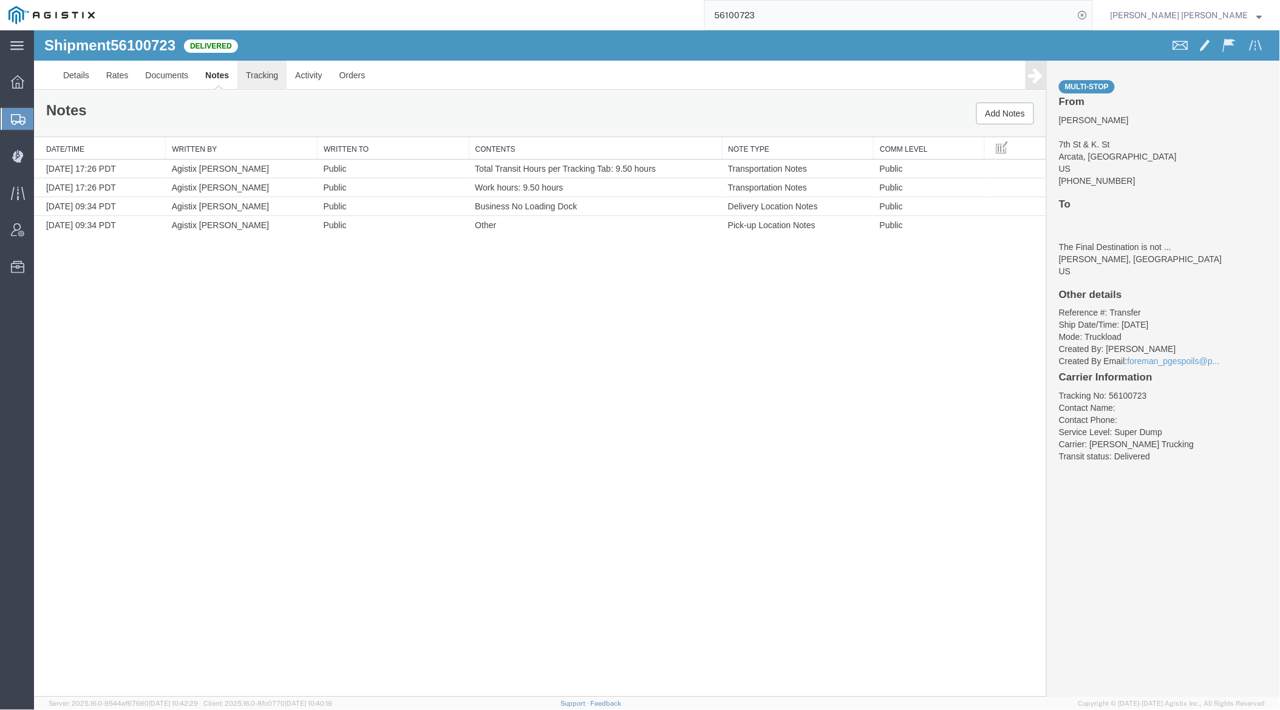
click at [256, 72] on link "Tracking" at bounding box center [261, 74] width 49 height 29
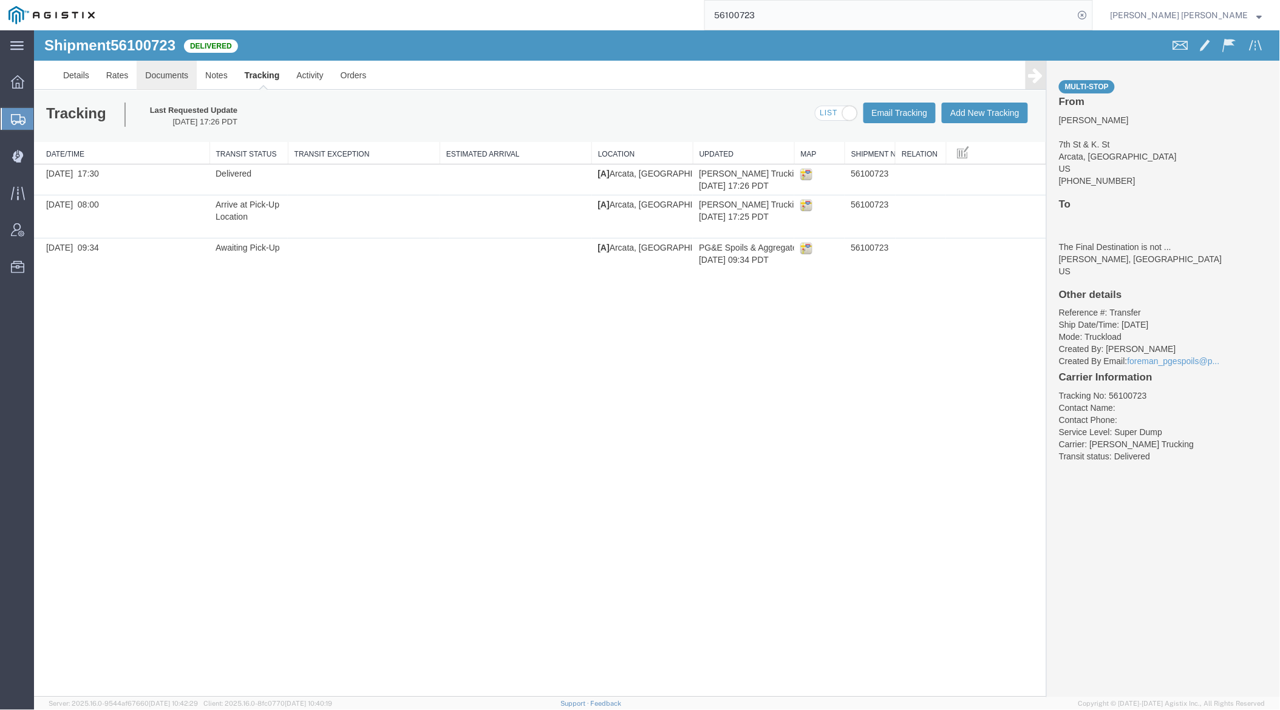
click at [186, 73] on link "Documents" at bounding box center [166, 74] width 60 height 29
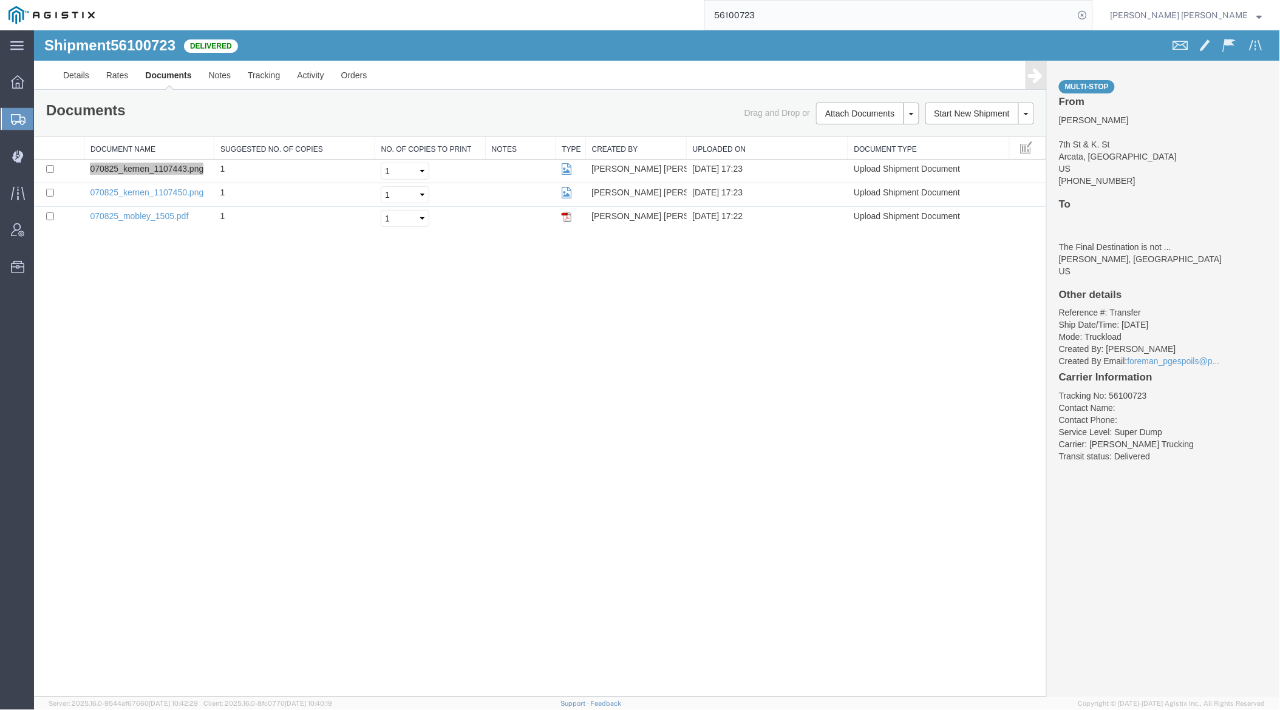
click at [794, 10] on input "56100723" at bounding box center [889, 15] width 369 height 29
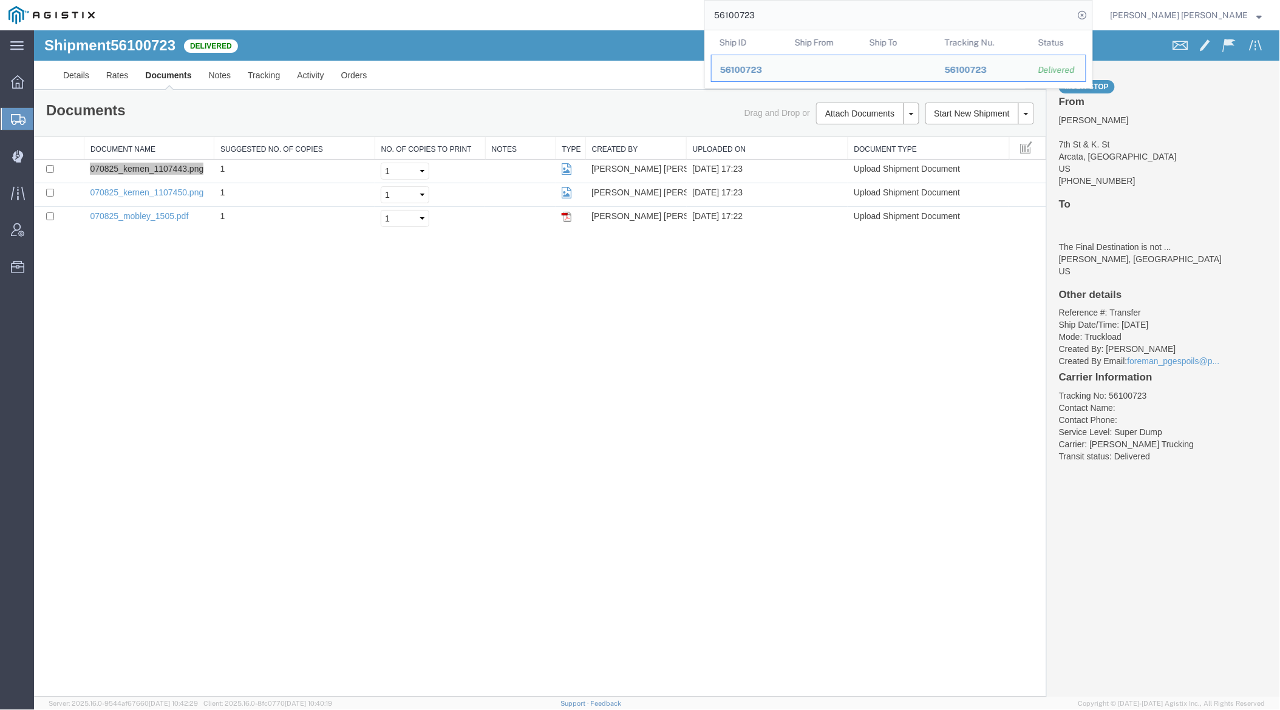
click at [794, 10] on input "56100723" at bounding box center [889, 15] width 369 height 29
paste input "30077"
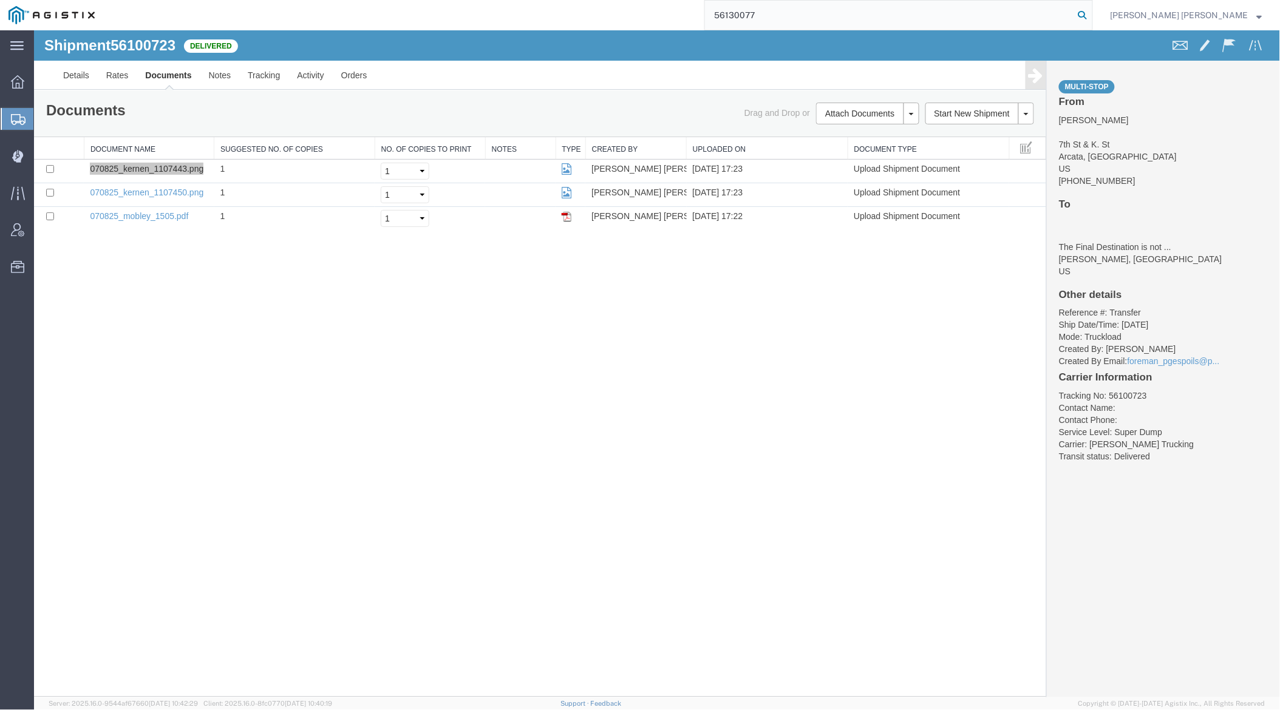
click at [1091, 13] on icon at bounding box center [1082, 15] width 17 height 17
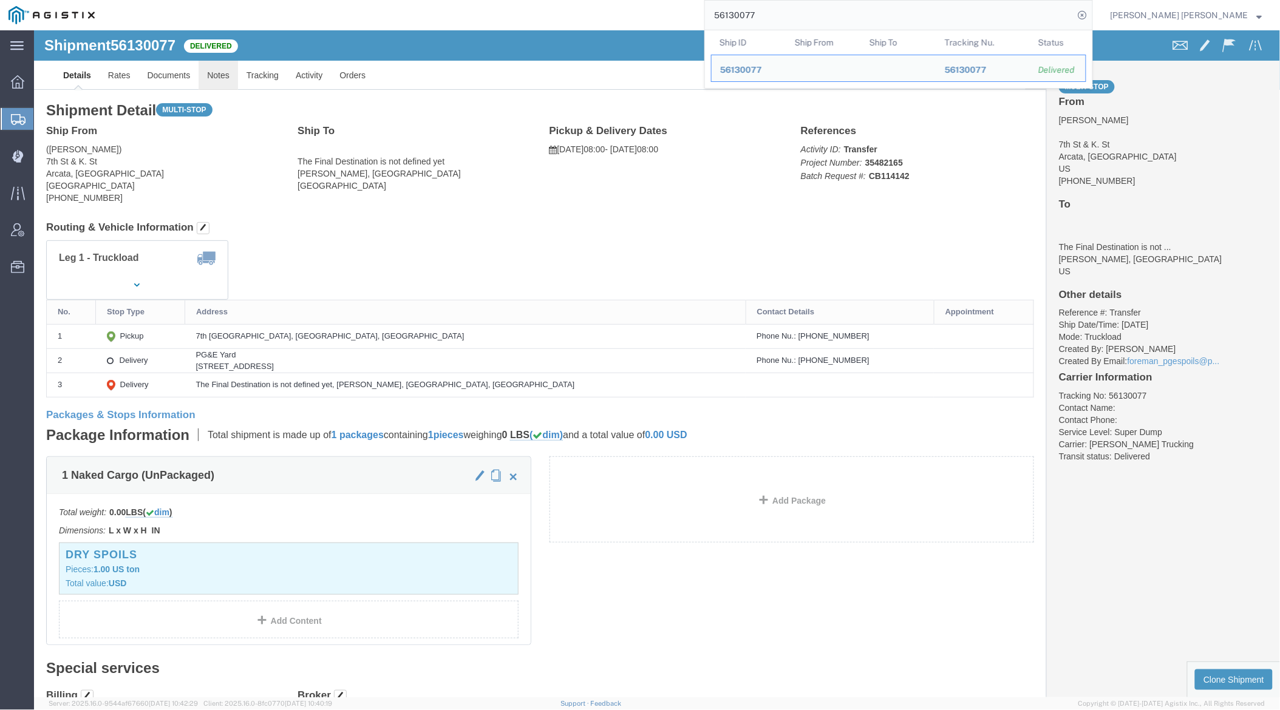
click link "Notes"
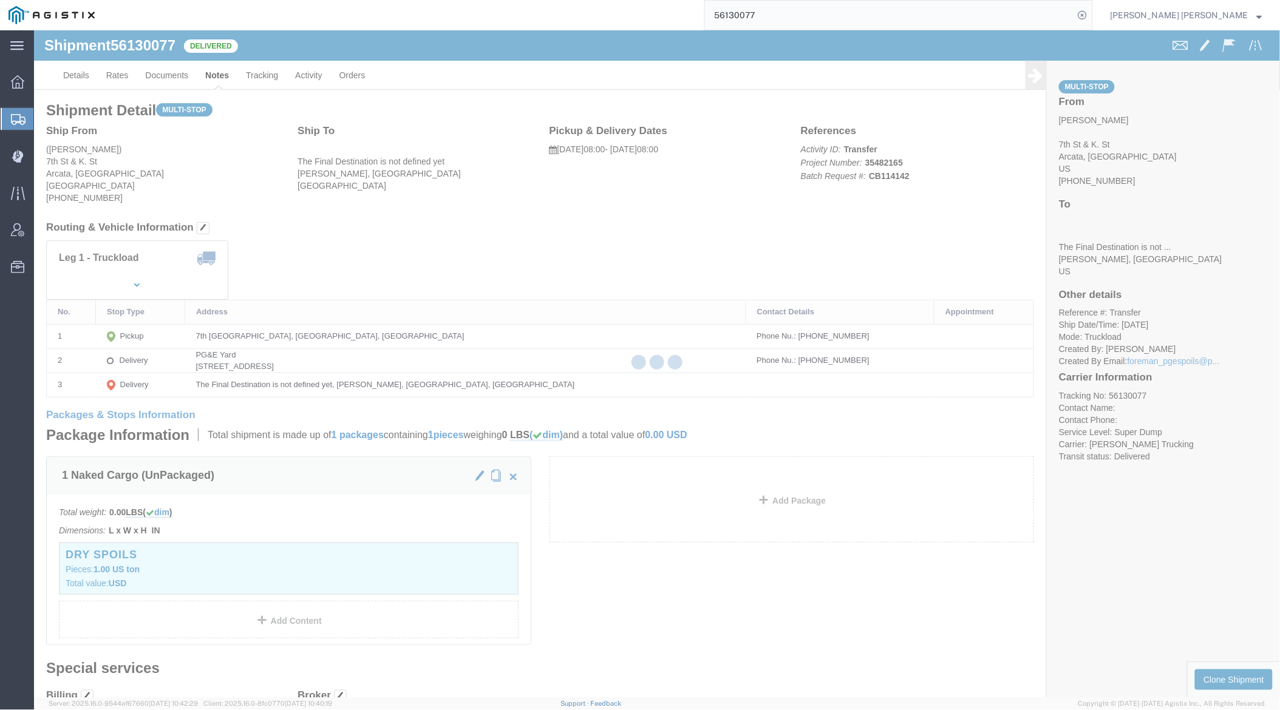
click div
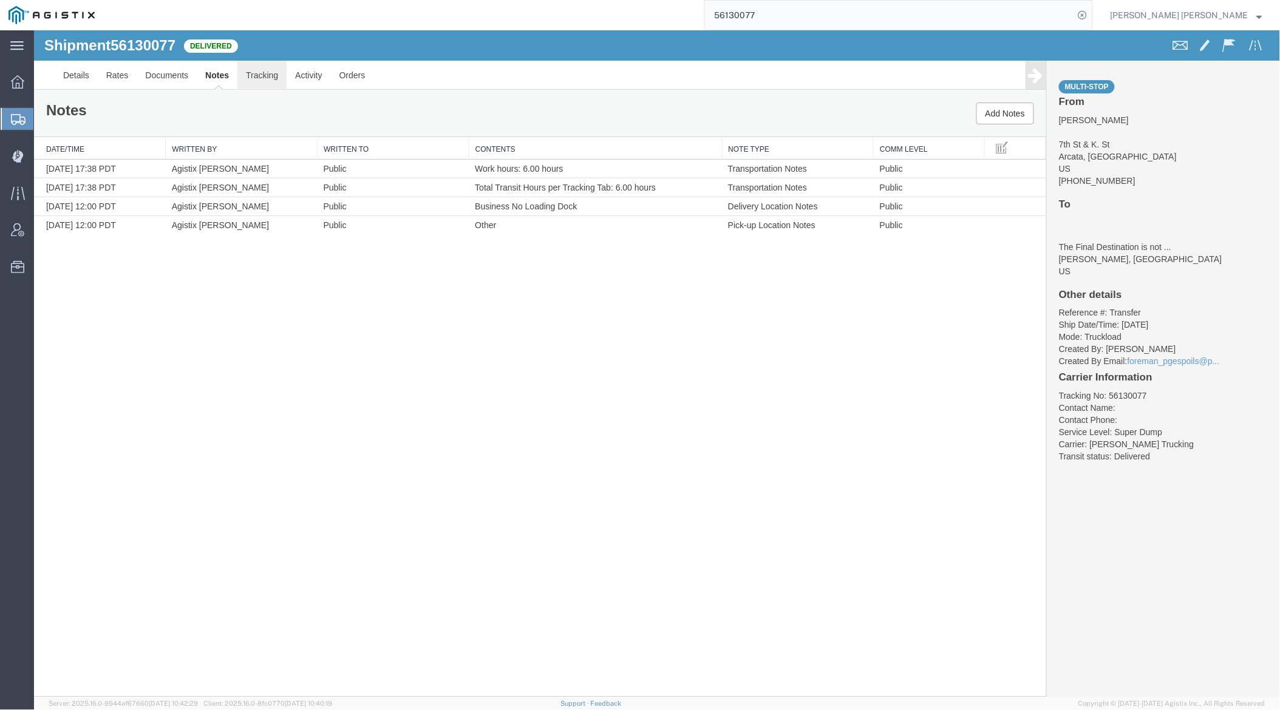
click at [261, 77] on link "Tracking" at bounding box center [261, 74] width 49 height 29
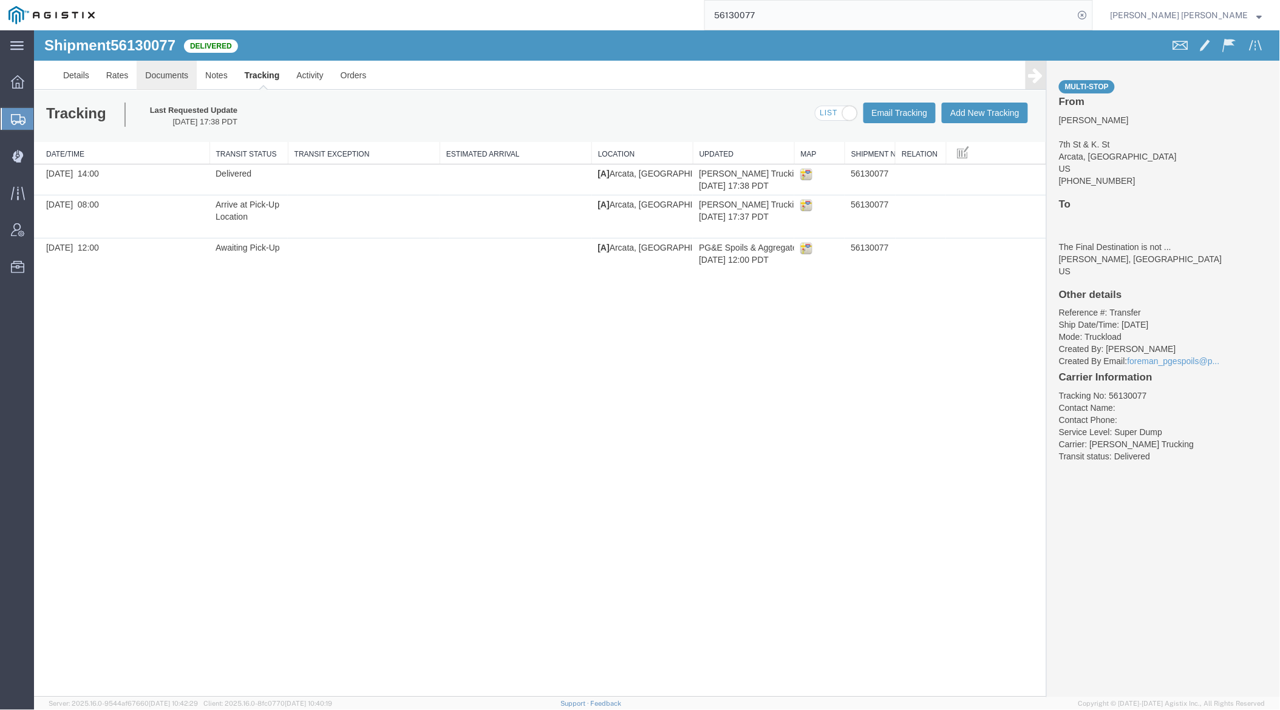
click at [172, 72] on link "Documents" at bounding box center [166, 74] width 60 height 29
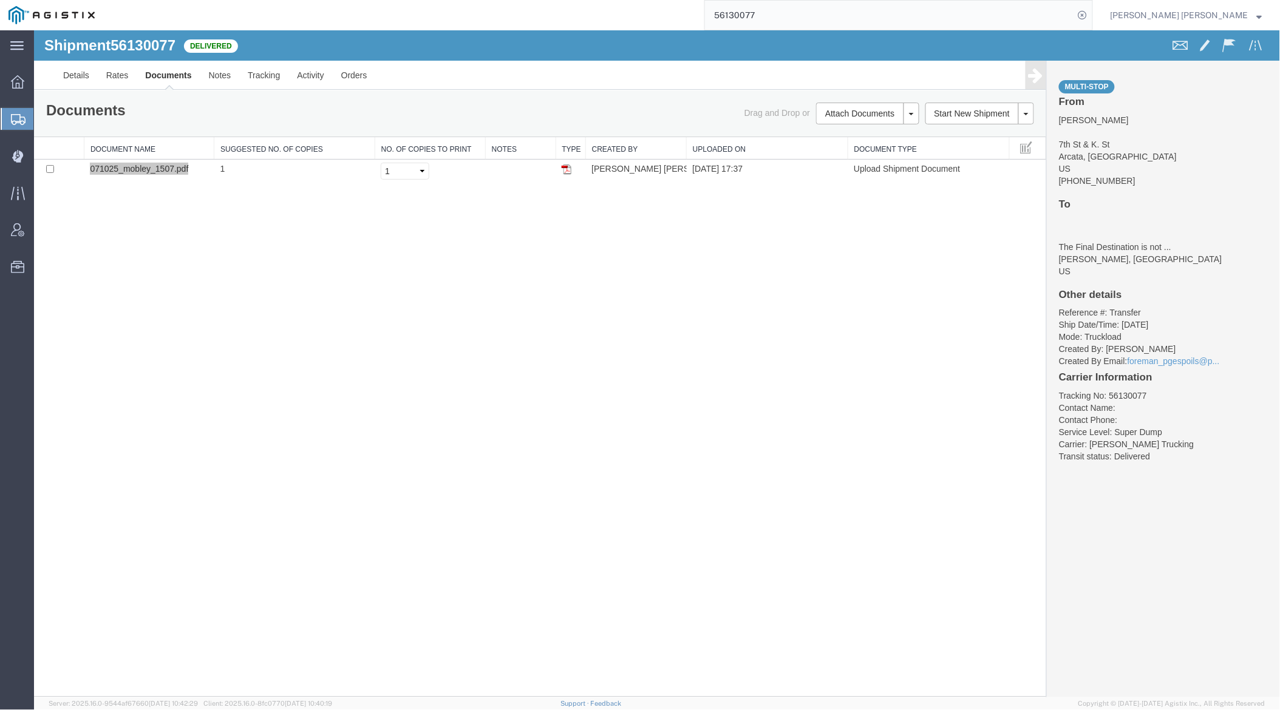
click at [817, 12] on input "56130077" at bounding box center [889, 15] width 369 height 29
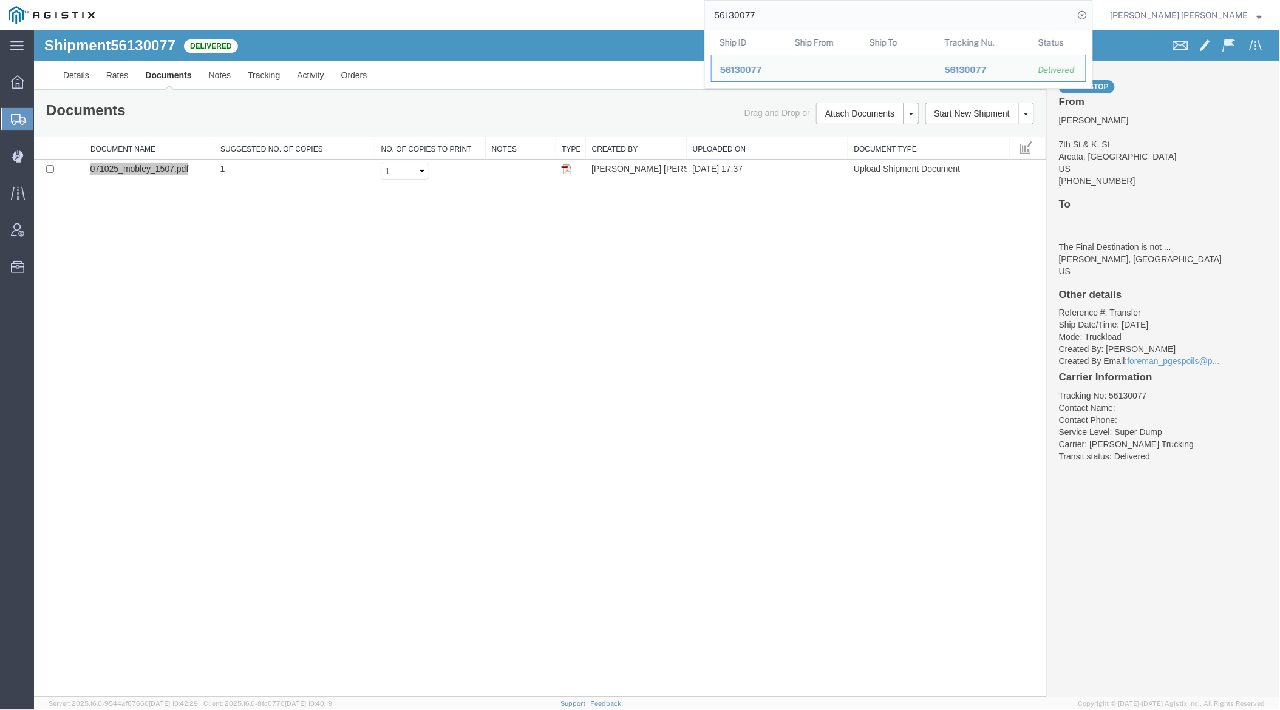
click at [817, 12] on input "56130077" at bounding box center [889, 15] width 369 height 29
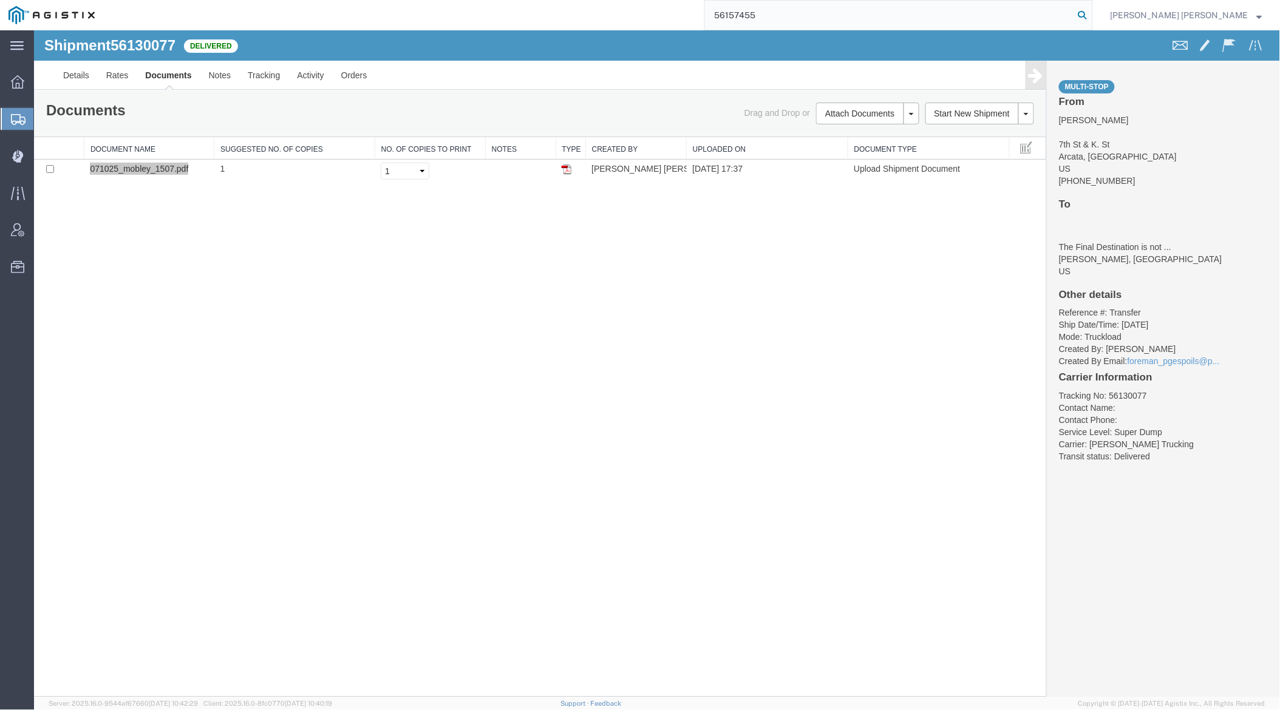
click at [1091, 16] on icon at bounding box center [1082, 15] width 17 height 17
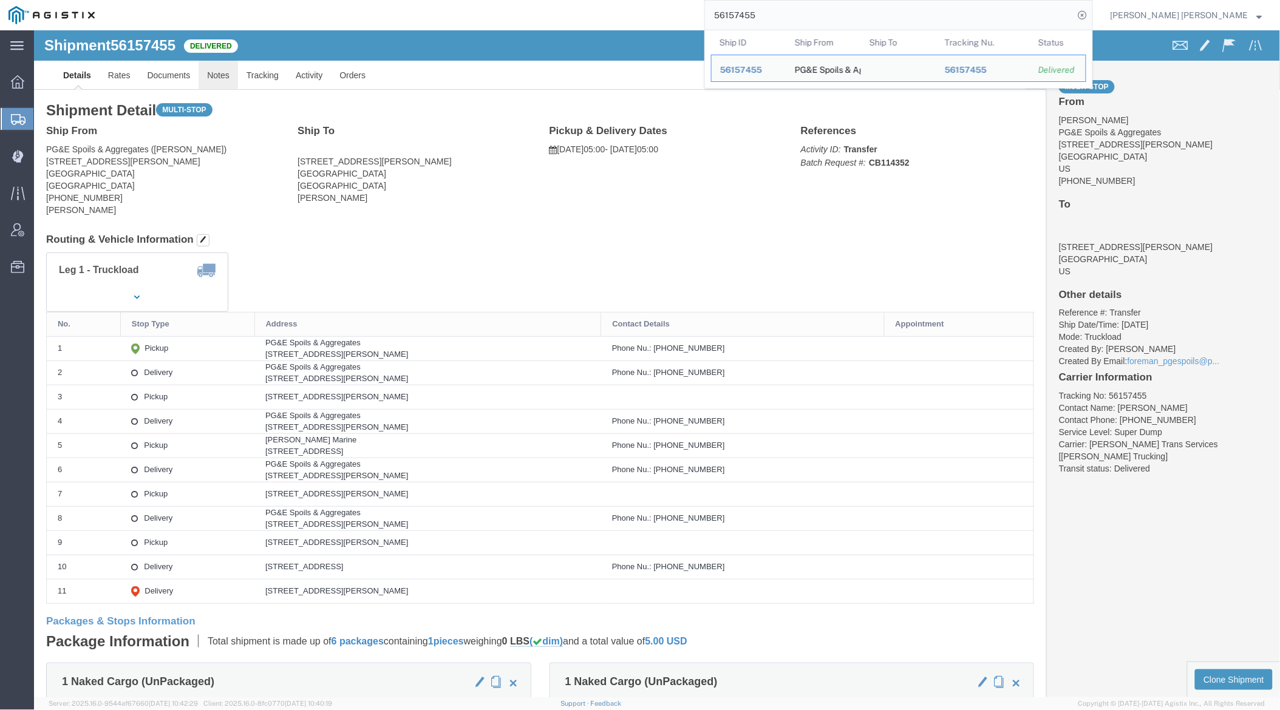
click link "Notes"
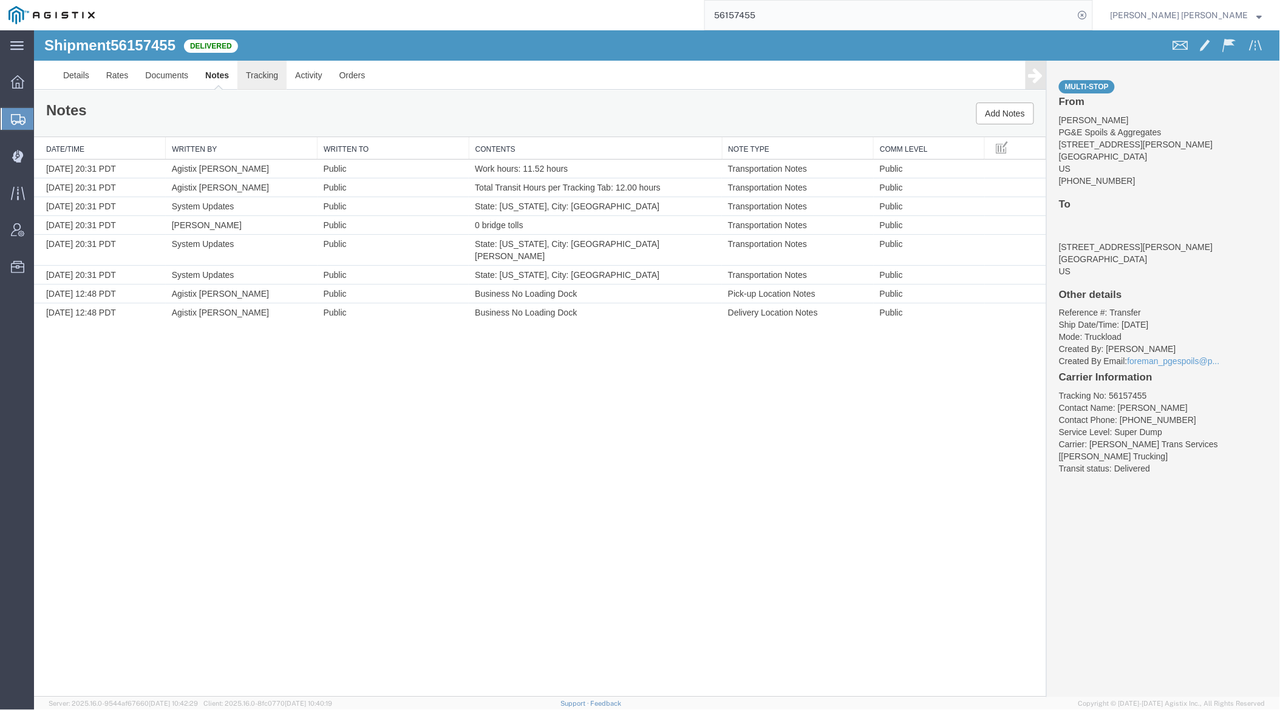
click at [256, 67] on link "Tracking" at bounding box center [261, 74] width 49 height 29
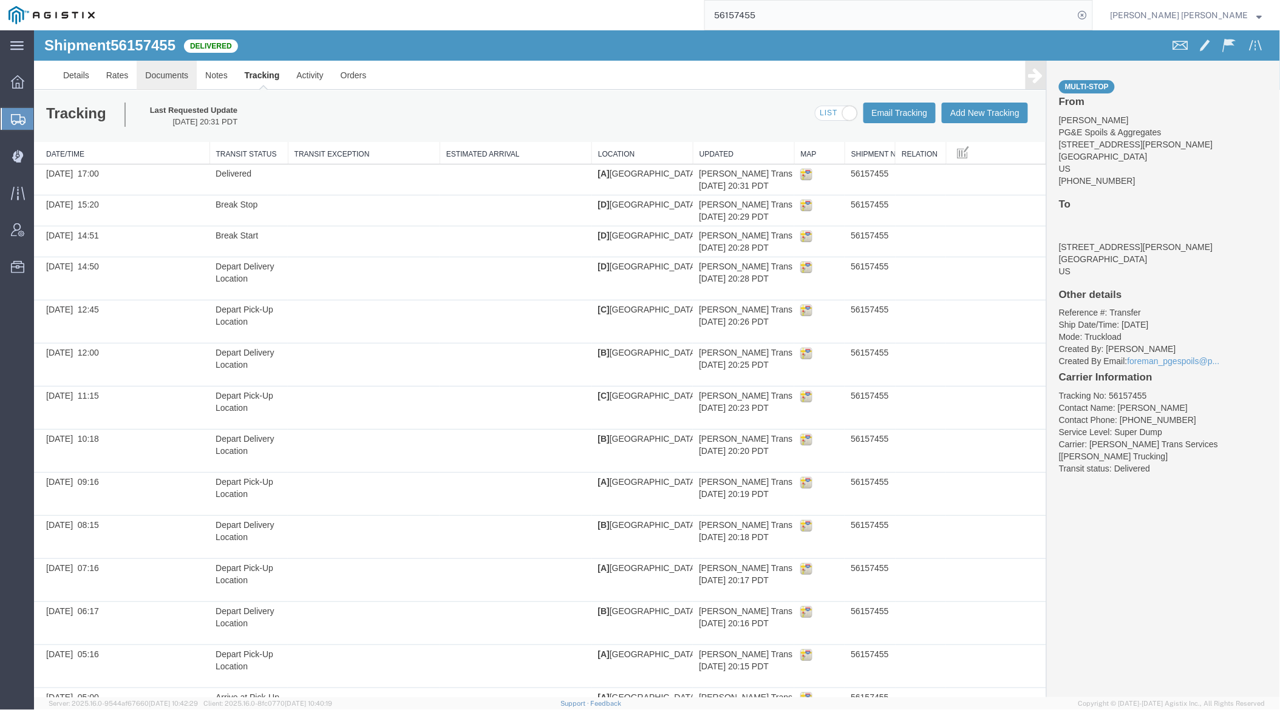
click at [160, 79] on link "Documents" at bounding box center [166, 74] width 60 height 29
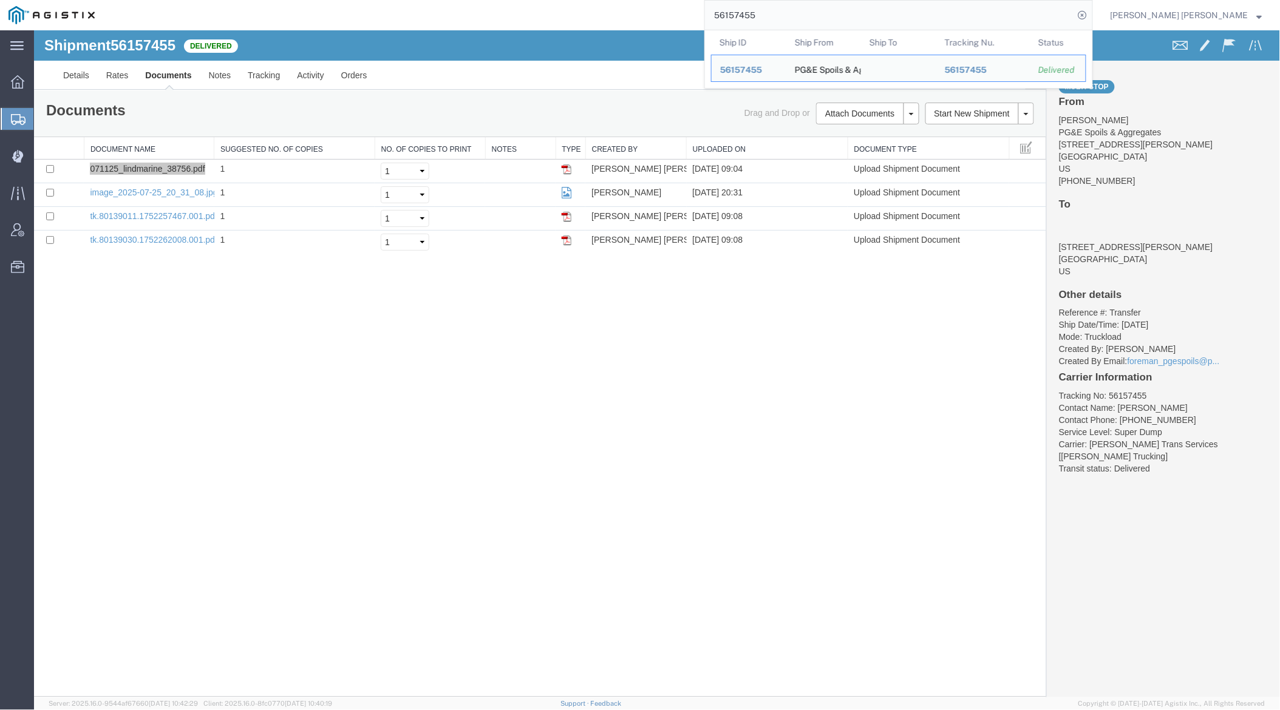
click at [793, 18] on input "56157455" at bounding box center [889, 15] width 369 height 29
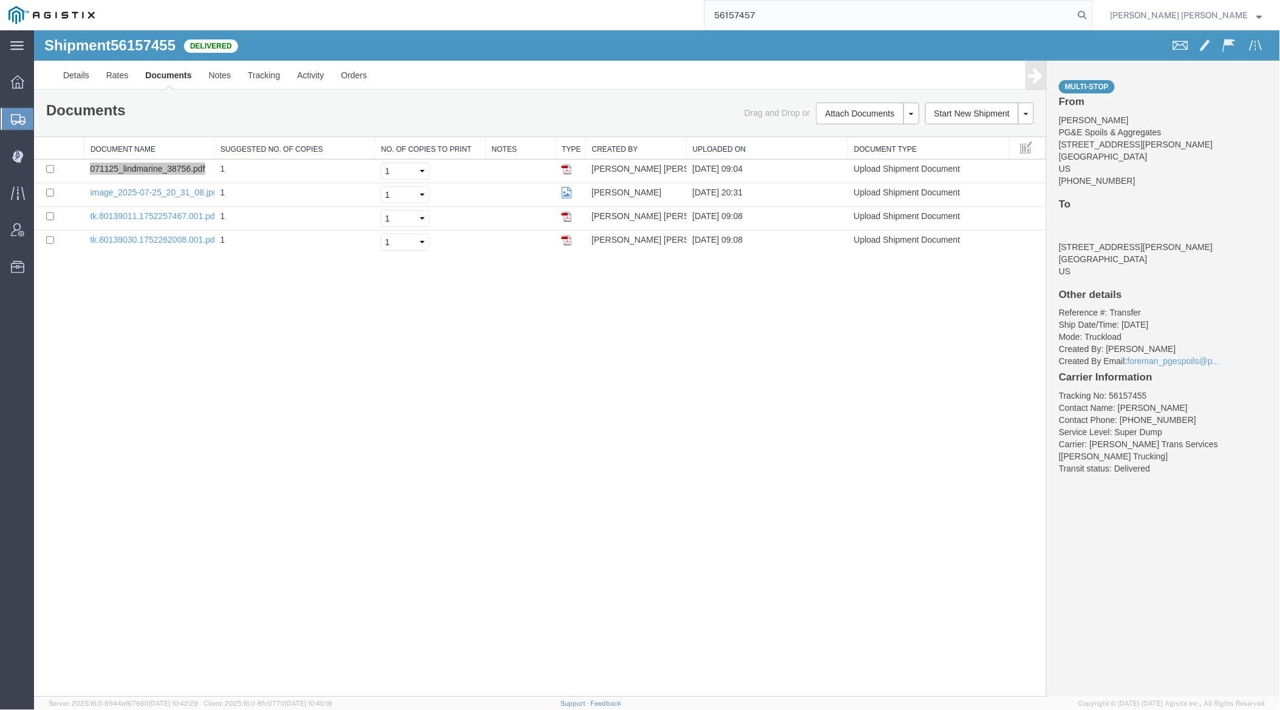
drag, startPoint x: 1148, startPoint y: 15, endPoint x: 1081, endPoint y: 9, distance: 67.1
click at [1091, 15] on icon at bounding box center [1082, 15] width 17 height 17
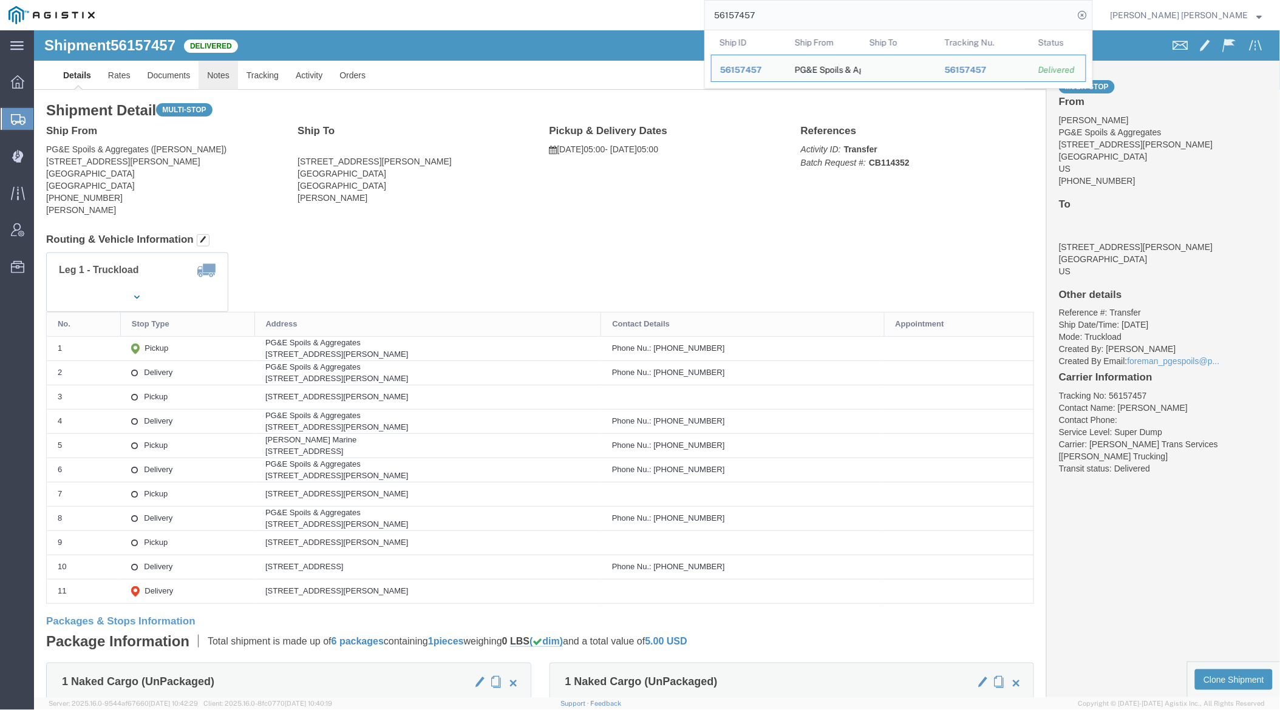
click link "Notes"
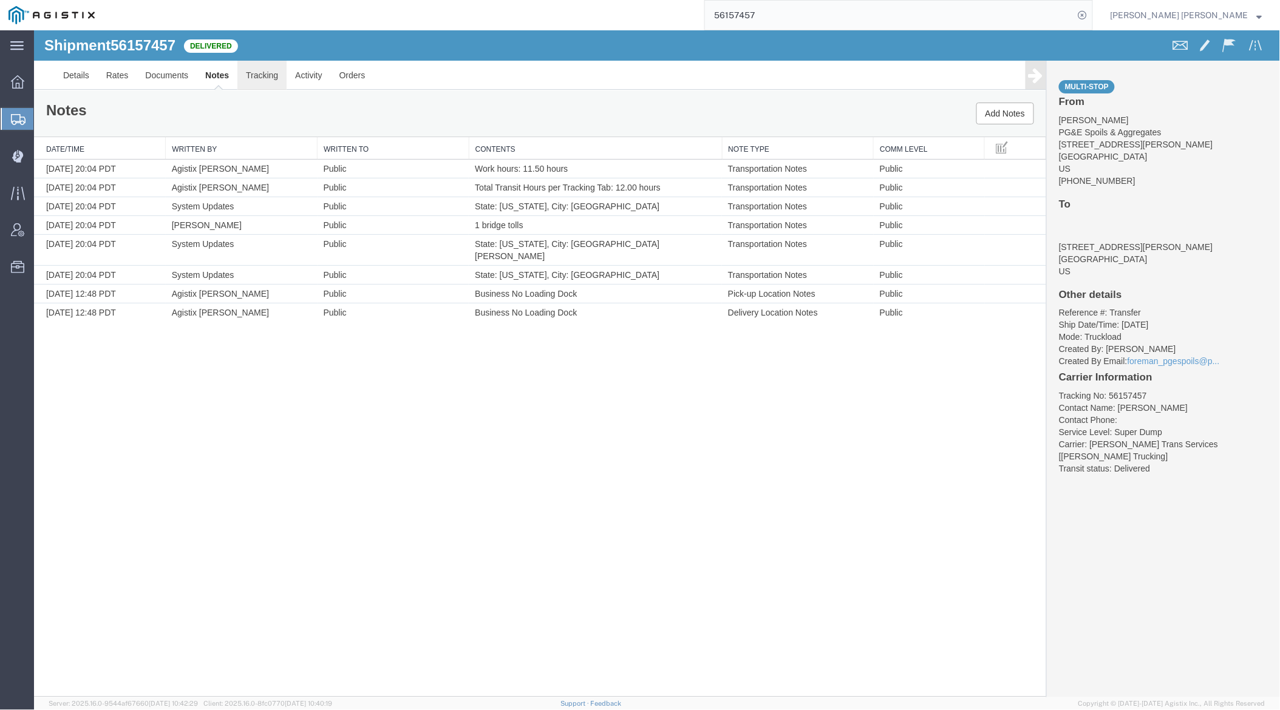
click at [276, 81] on link "Tracking" at bounding box center [261, 74] width 49 height 29
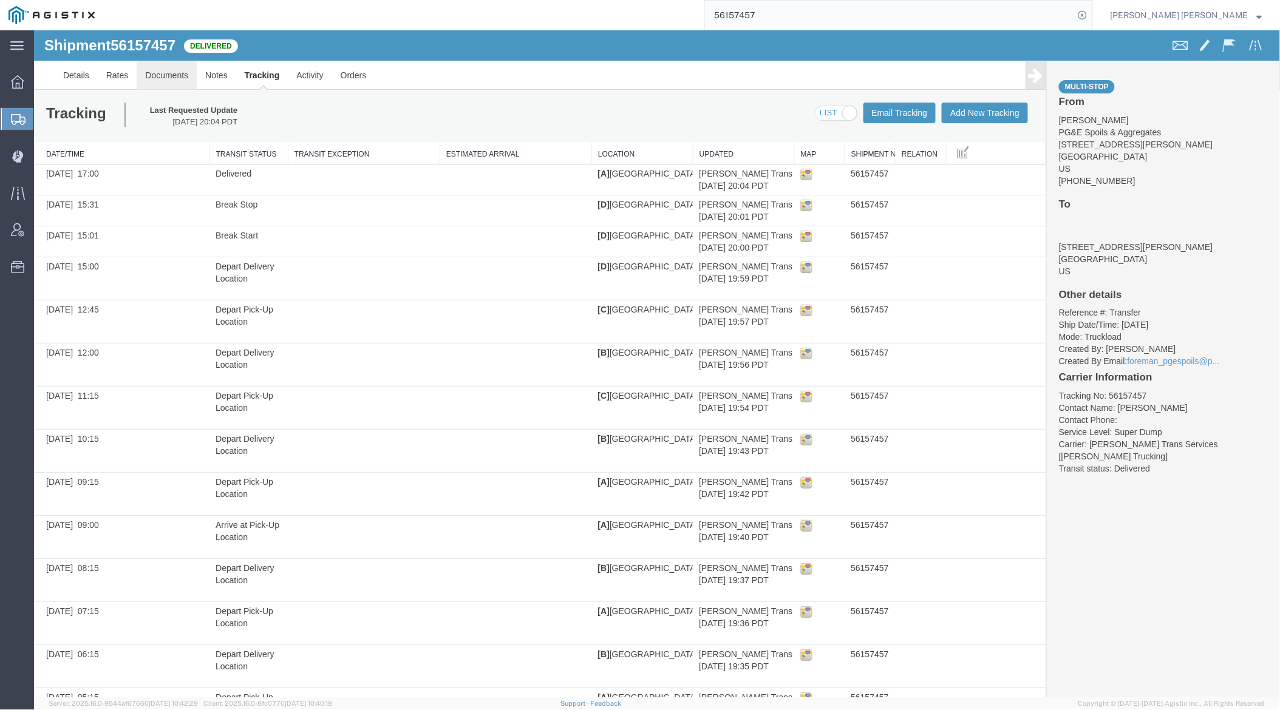
click at [175, 69] on link "Documents" at bounding box center [166, 74] width 60 height 29
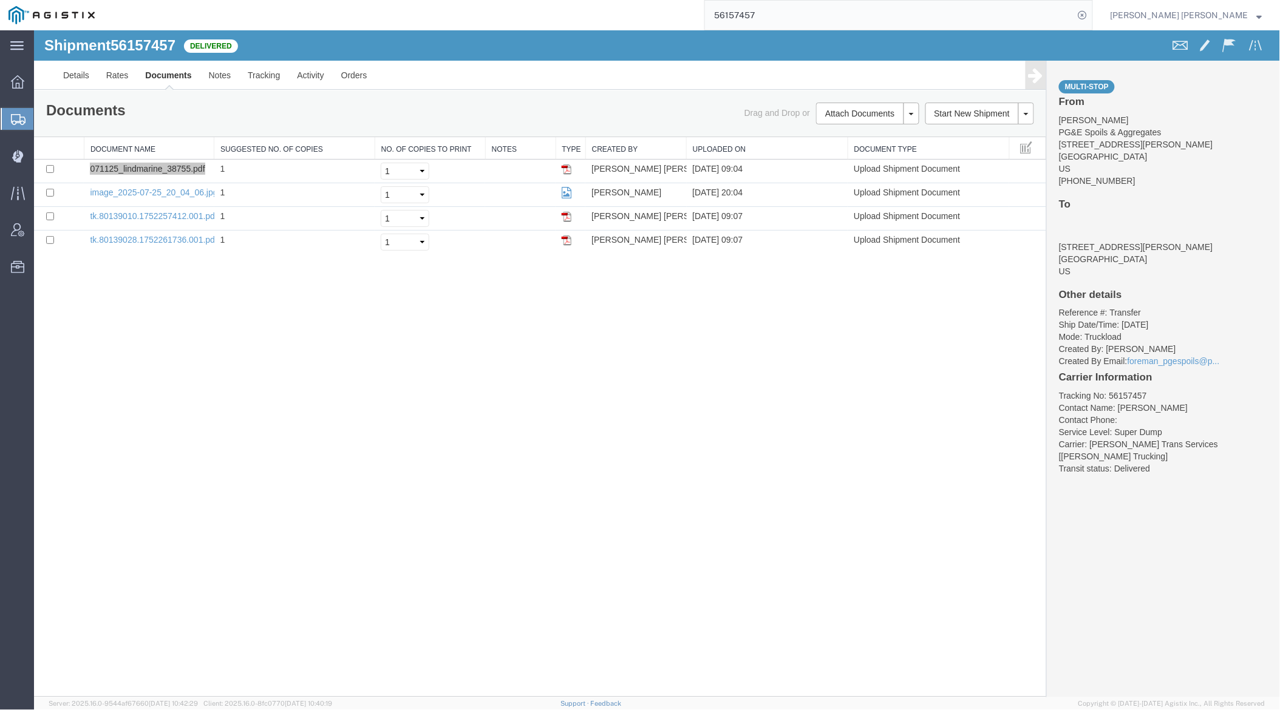
click at [787, 15] on input "56157457" at bounding box center [889, 15] width 369 height 29
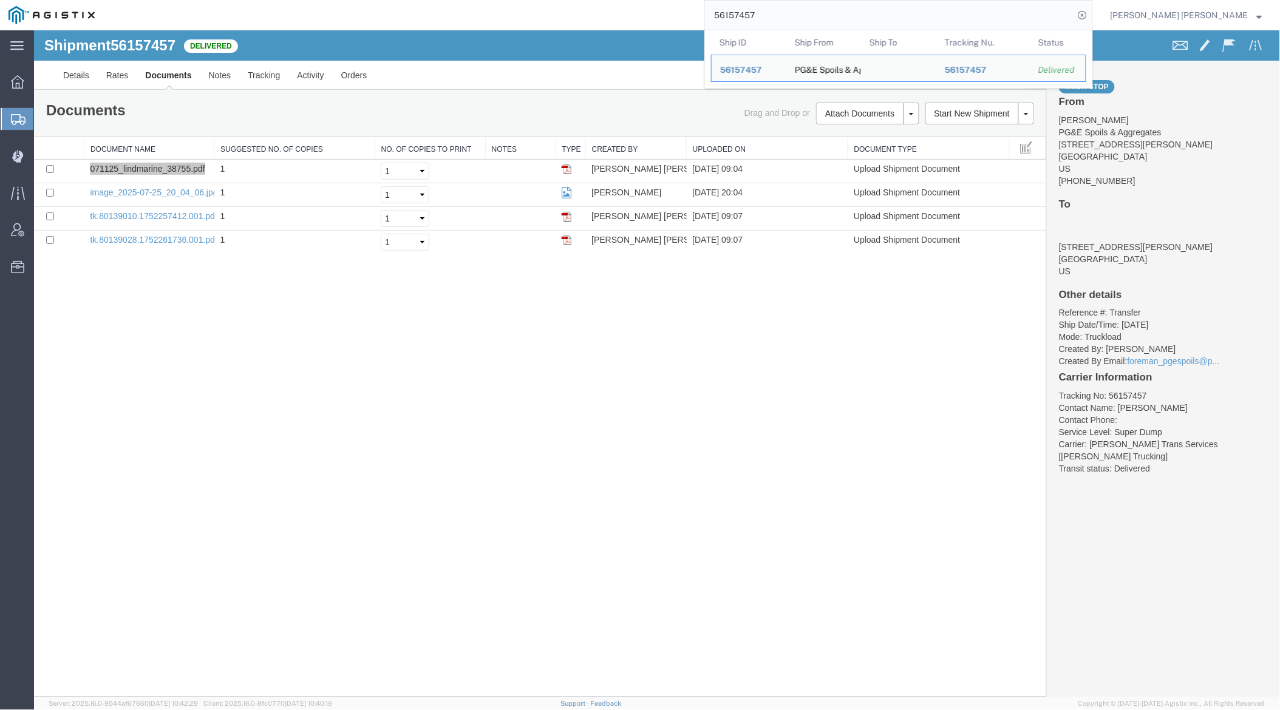
click at [787, 15] on input "56157457" at bounding box center [889, 15] width 369 height 29
paste input "30086"
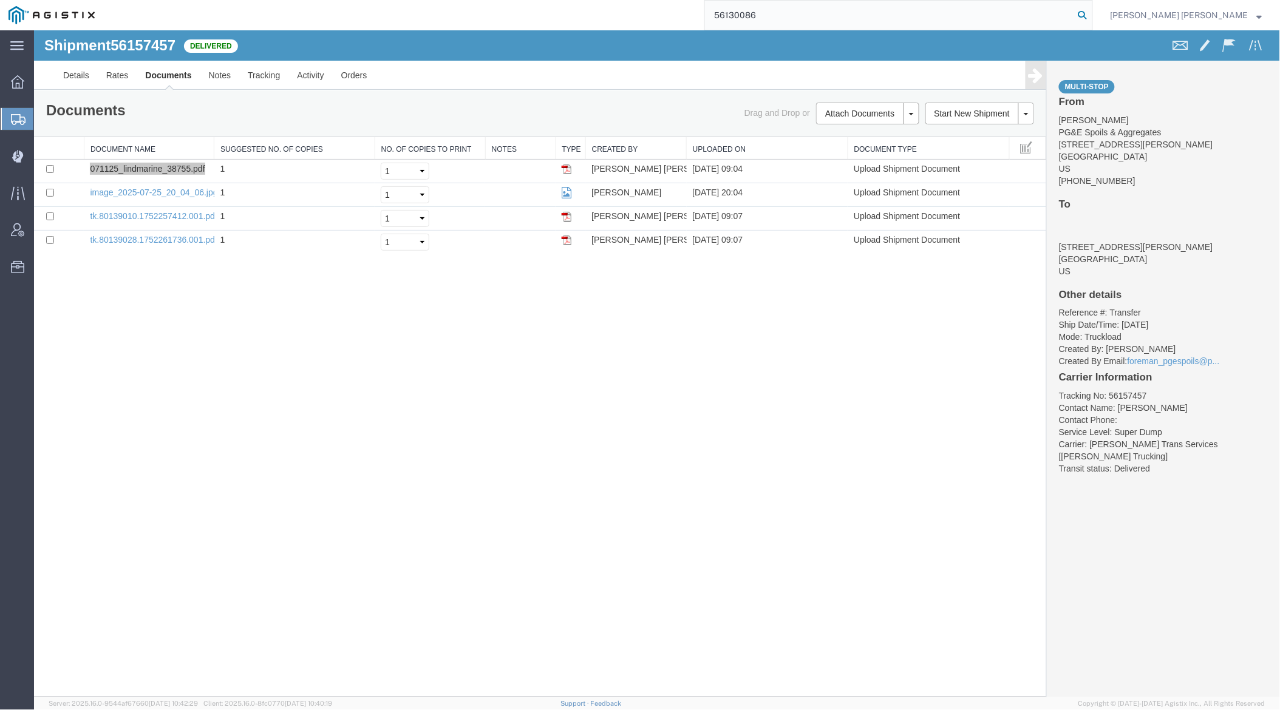
click at [1091, 19] on icon at bounding box center [1082, 15] width 17 height 17
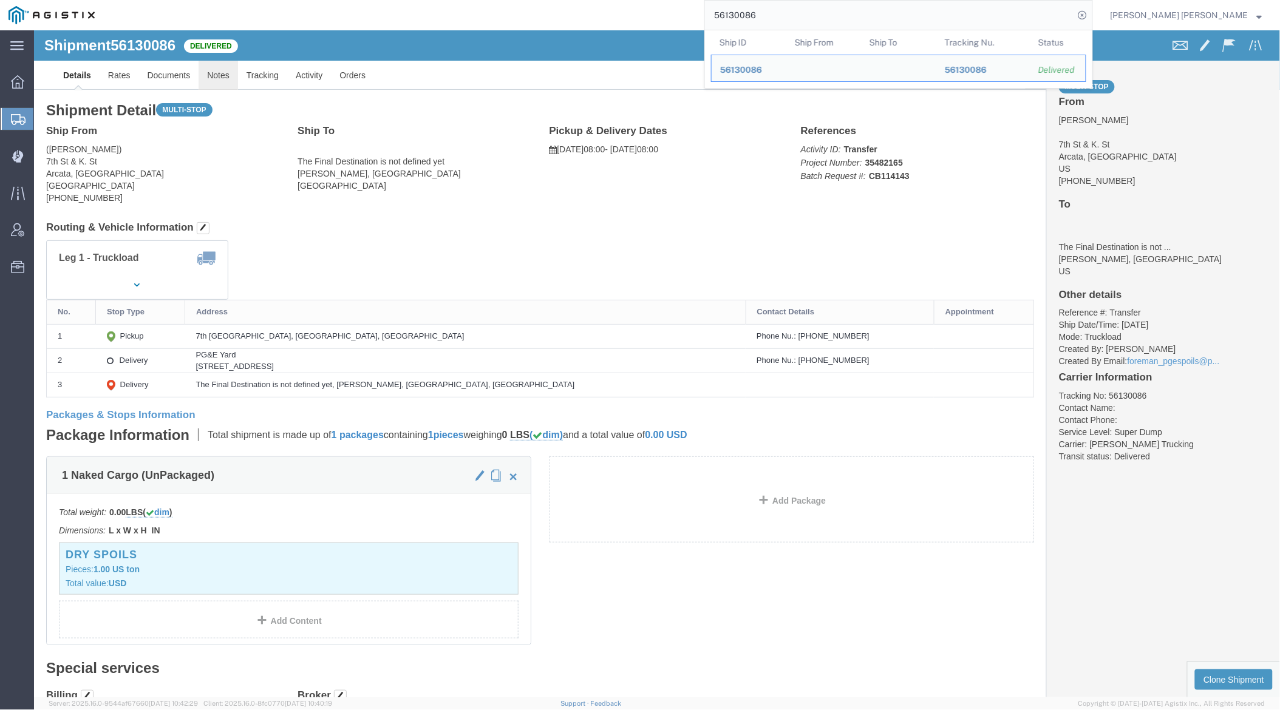
click link "Notes"
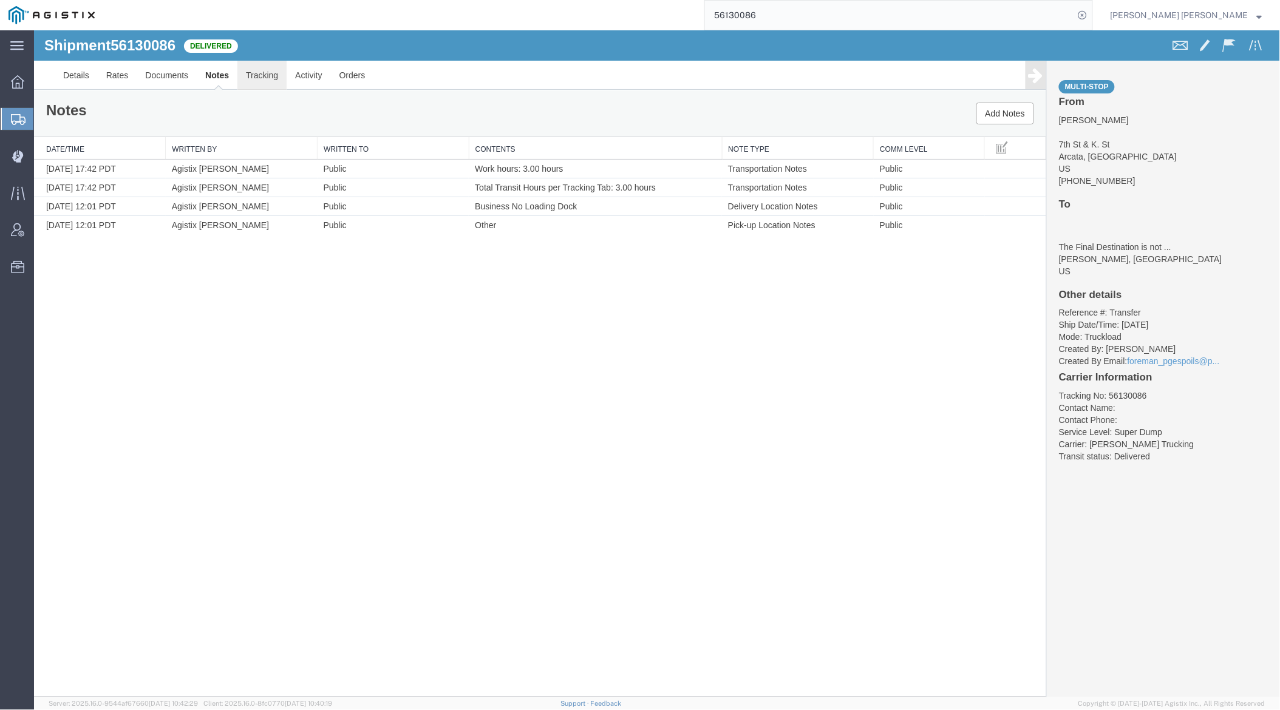
click at [260, 73] on link "Tracking" at bounding box center [261, 74] width 49 height 29
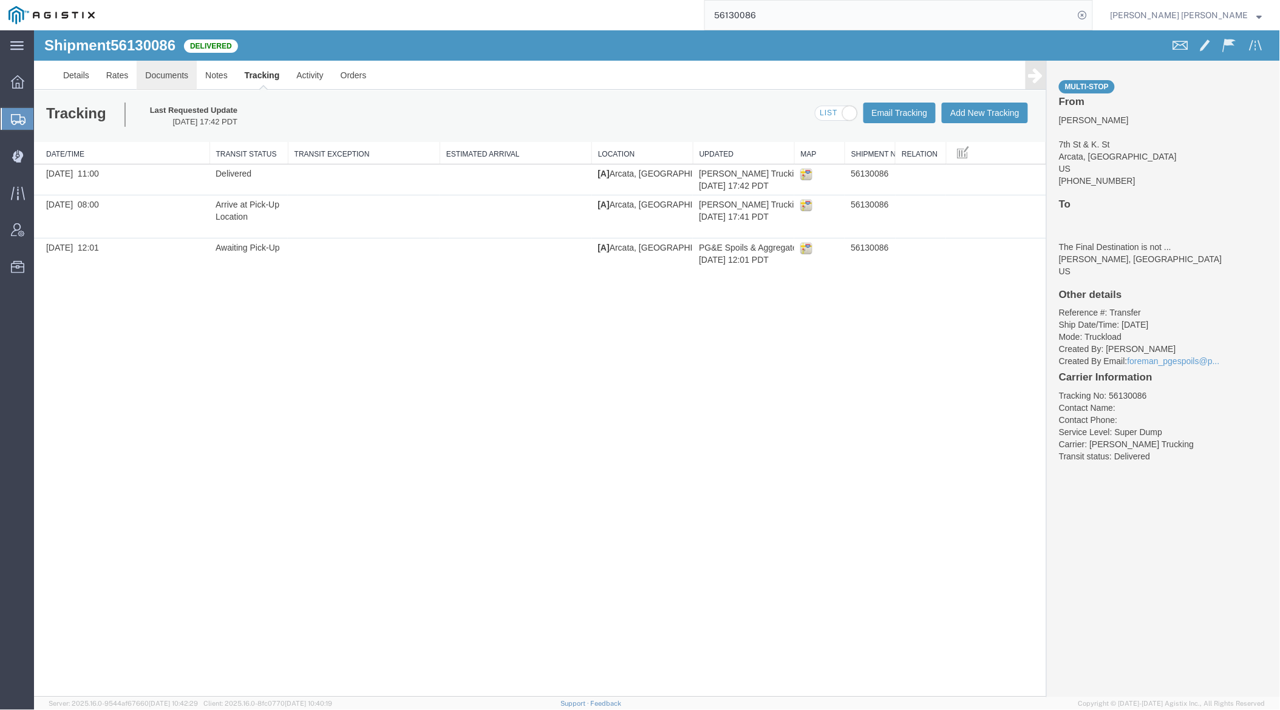
click at [169, 63] on link "Documents" at bounding box center [166, 74] width 60 height 29
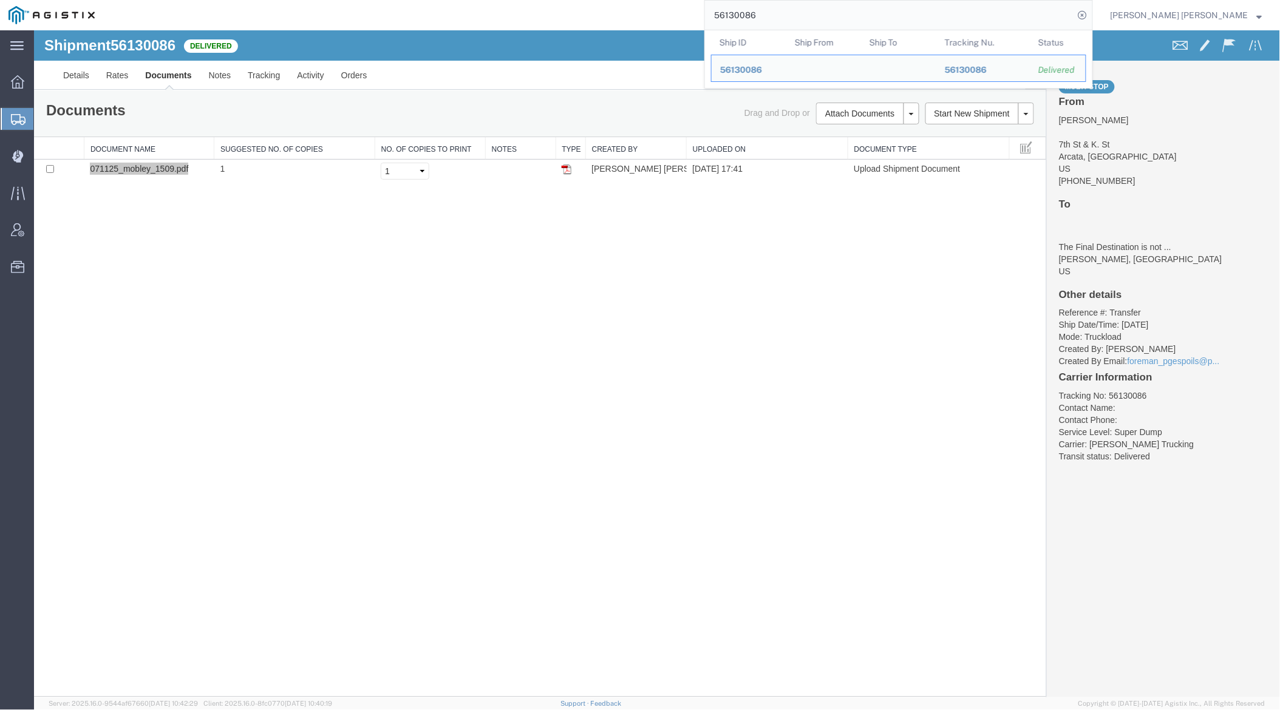
click at [791, 20] on input "56130086" at bounding box center [889, 15] width 369 height 29
paste input "68107"
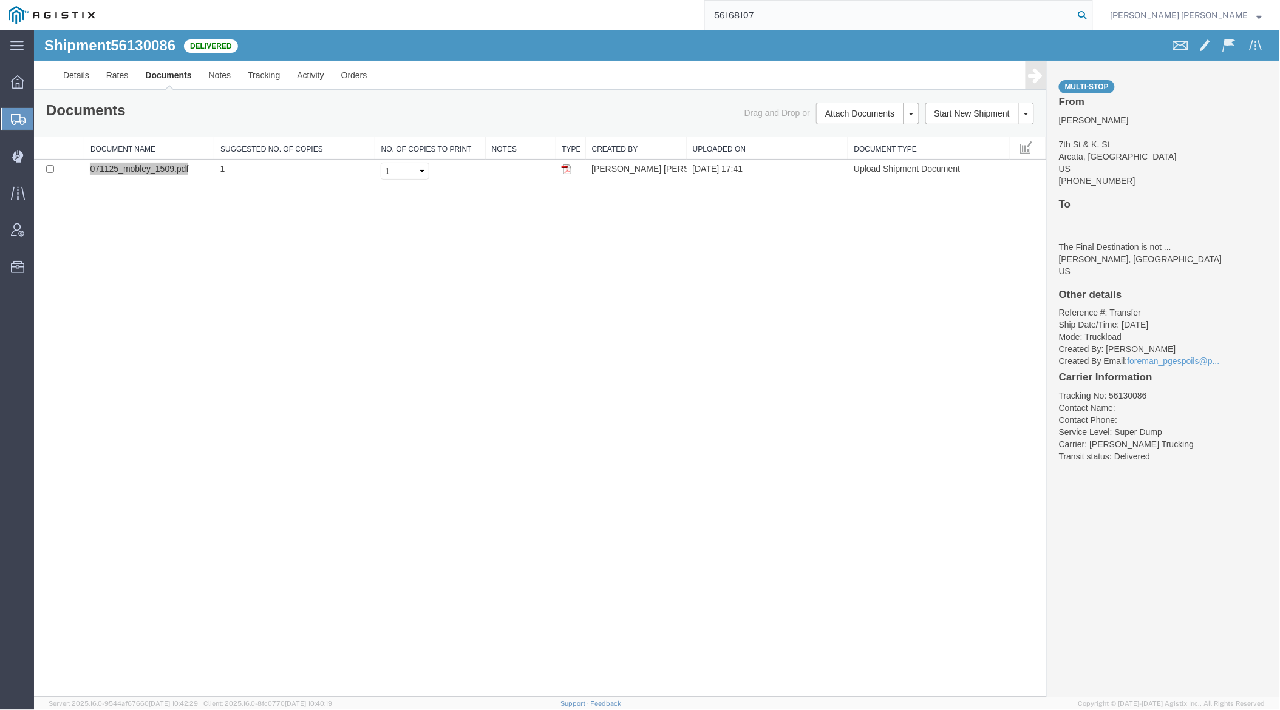
click at [1091, 18] on icon at bounding box center [1082, 15] width 17 height 17
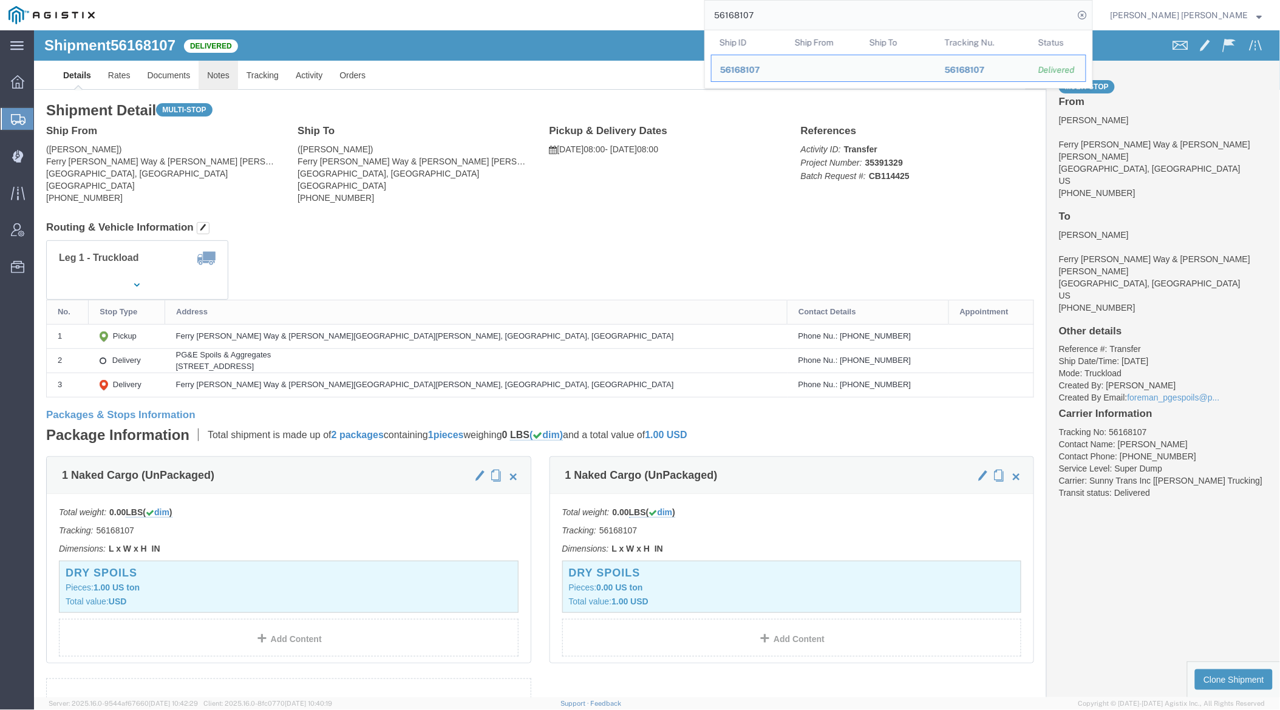
click link "Notes"
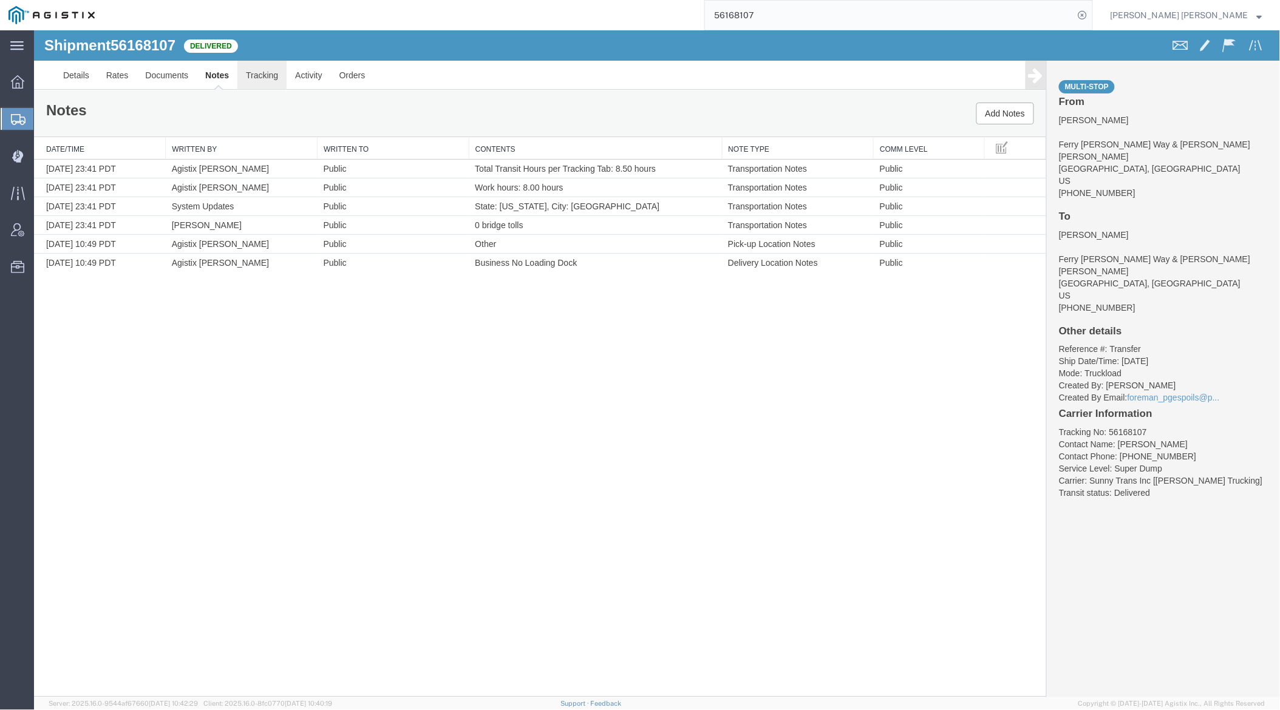
click at [260, 69] on link "Tracking" at bounding box center [261, 74] width 49 height 29
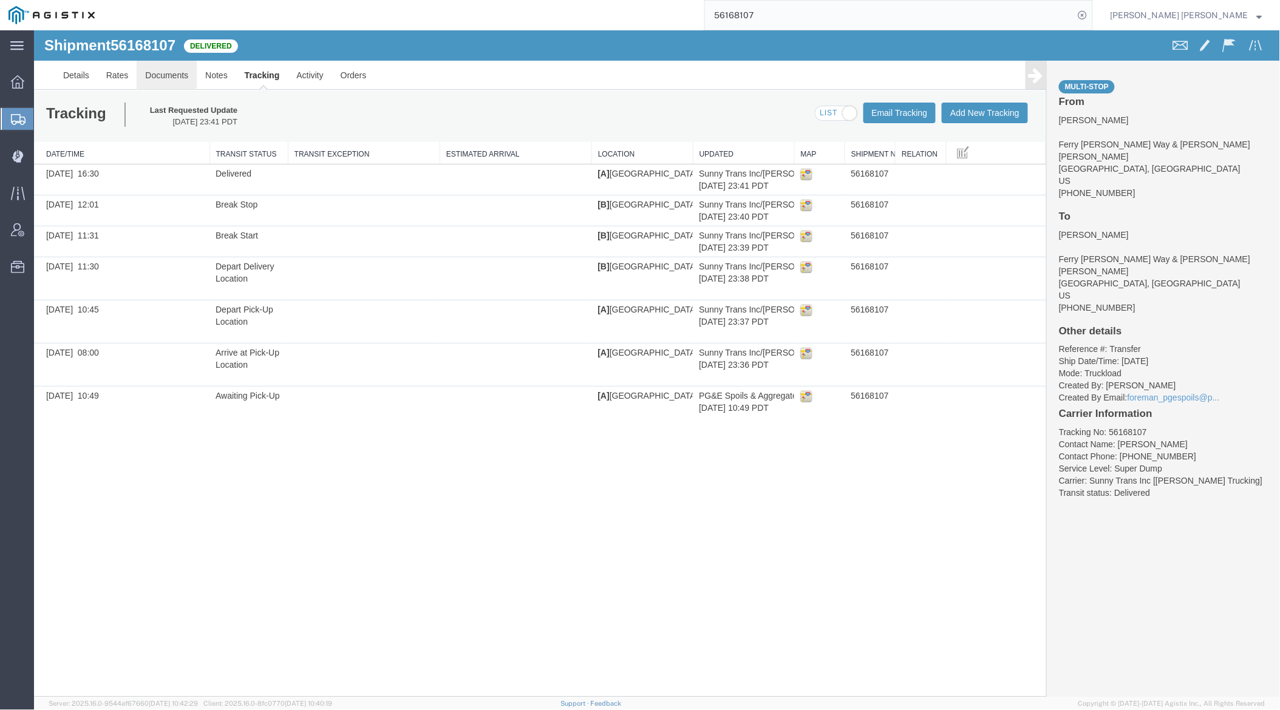
click at [165, 78] on link "Documents" at bounding box center [166, 74] width 60 height 29
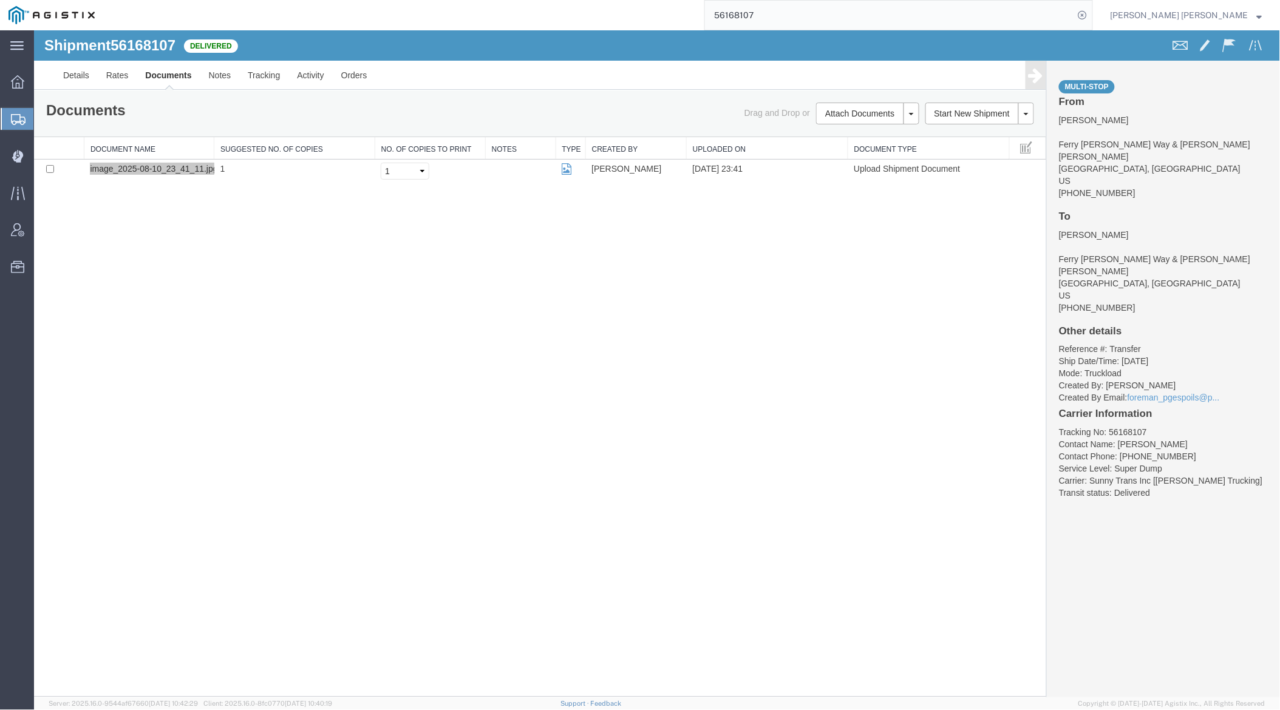
click at [811, 16] on input "56168107" at bounding box center [889, 15] width 369 height 29
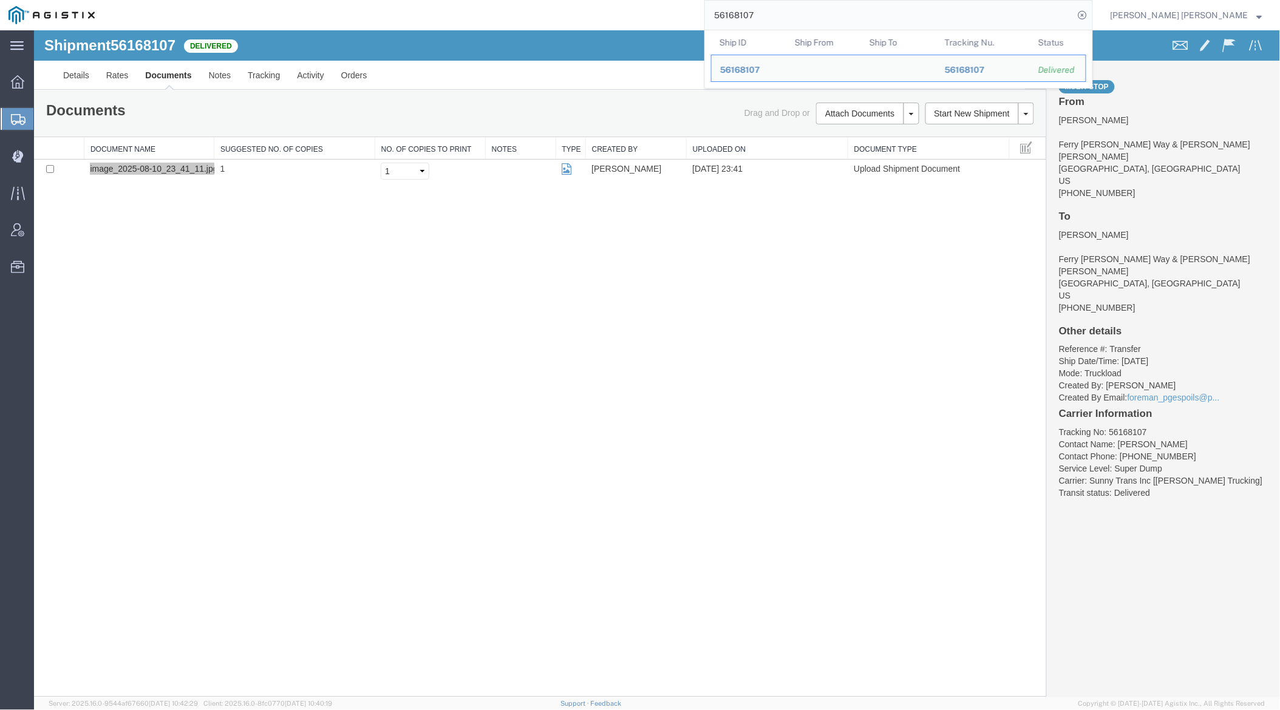
click at [810, 16] on input "56168107" at bounding box center [889, 15] width 369 height 29
paste input "10"
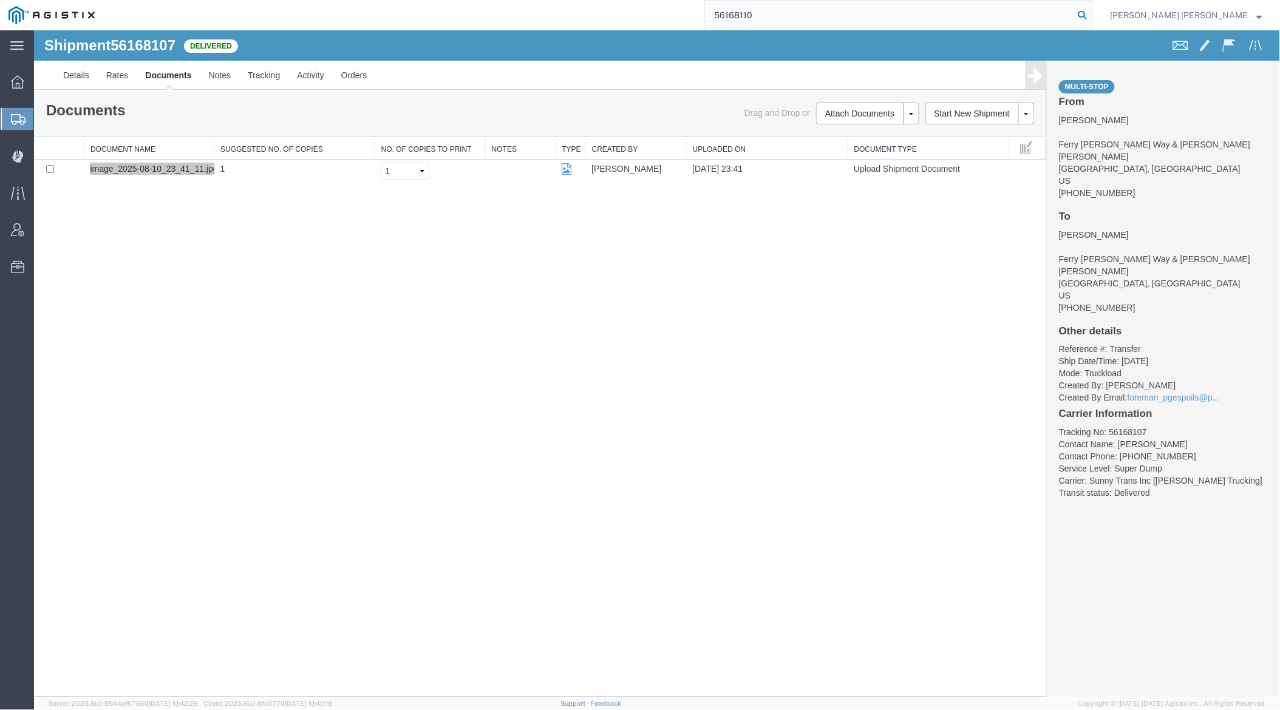
click at [1091, 14] on icon at bounding box center [1082, 15] width 17 height 17
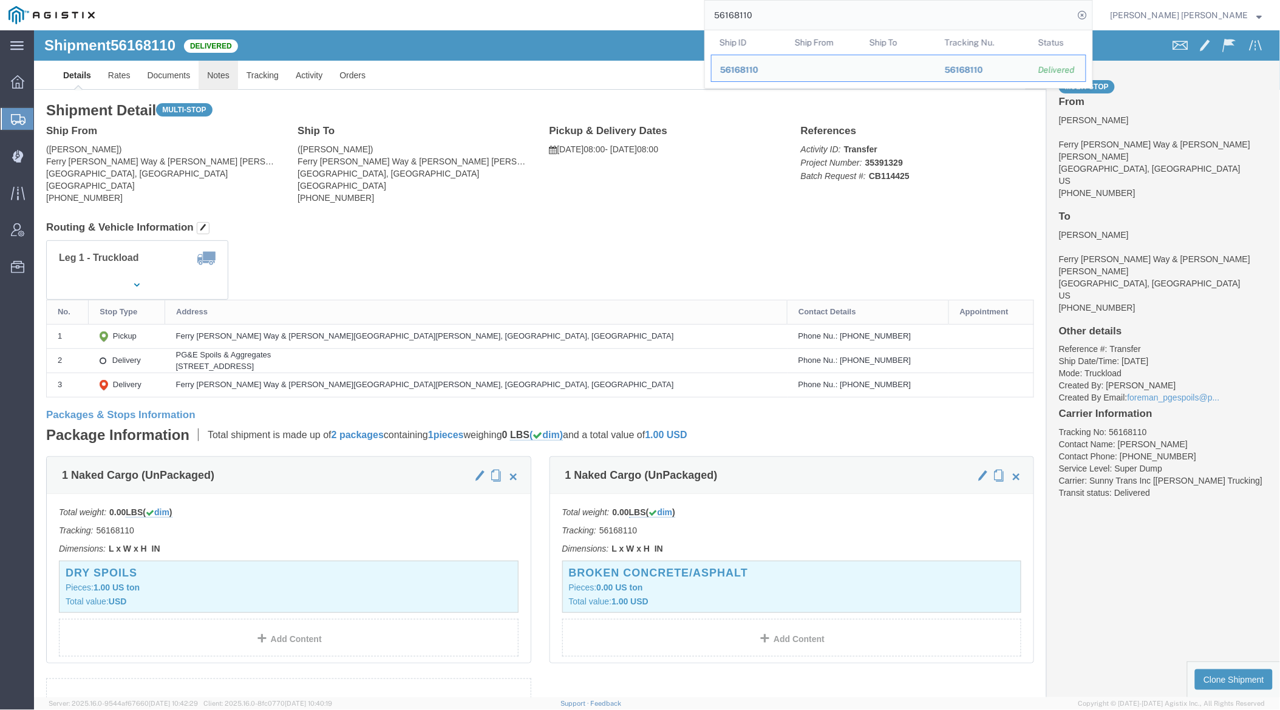
click link "Notes"
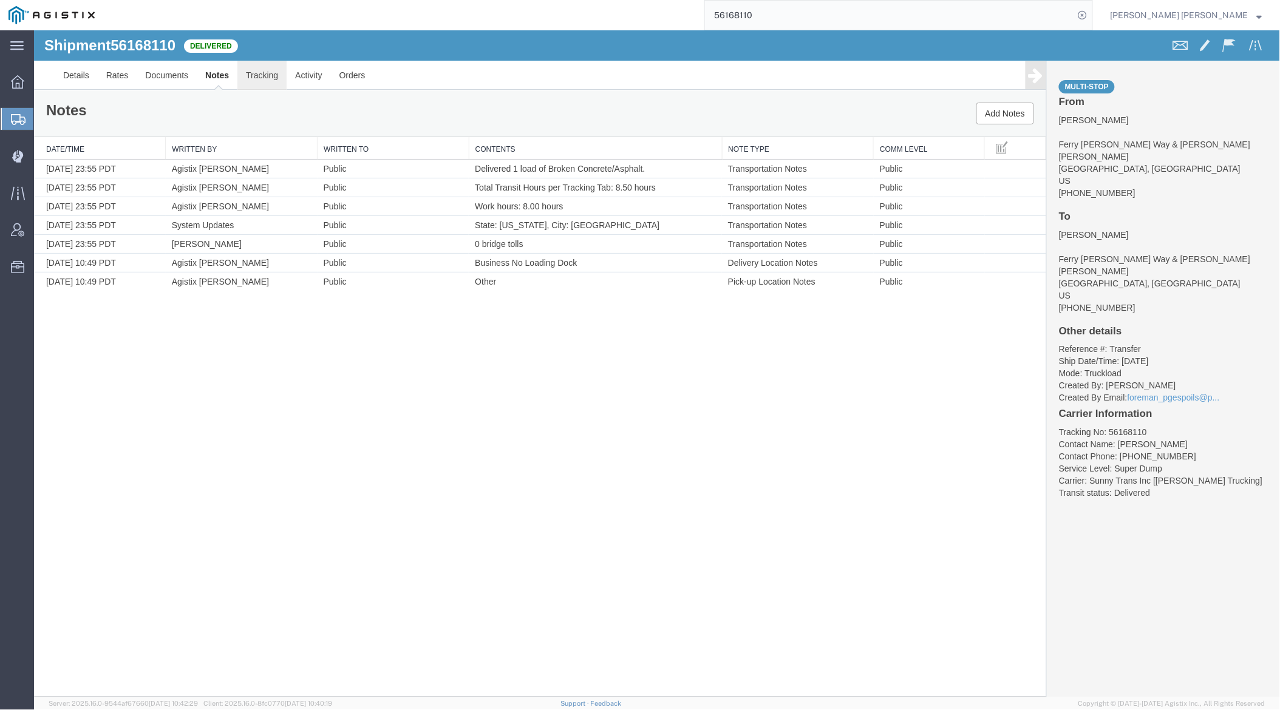
click at [268, 73] on link "Tracking" at bounding box center [261, 74] width 49 height 29
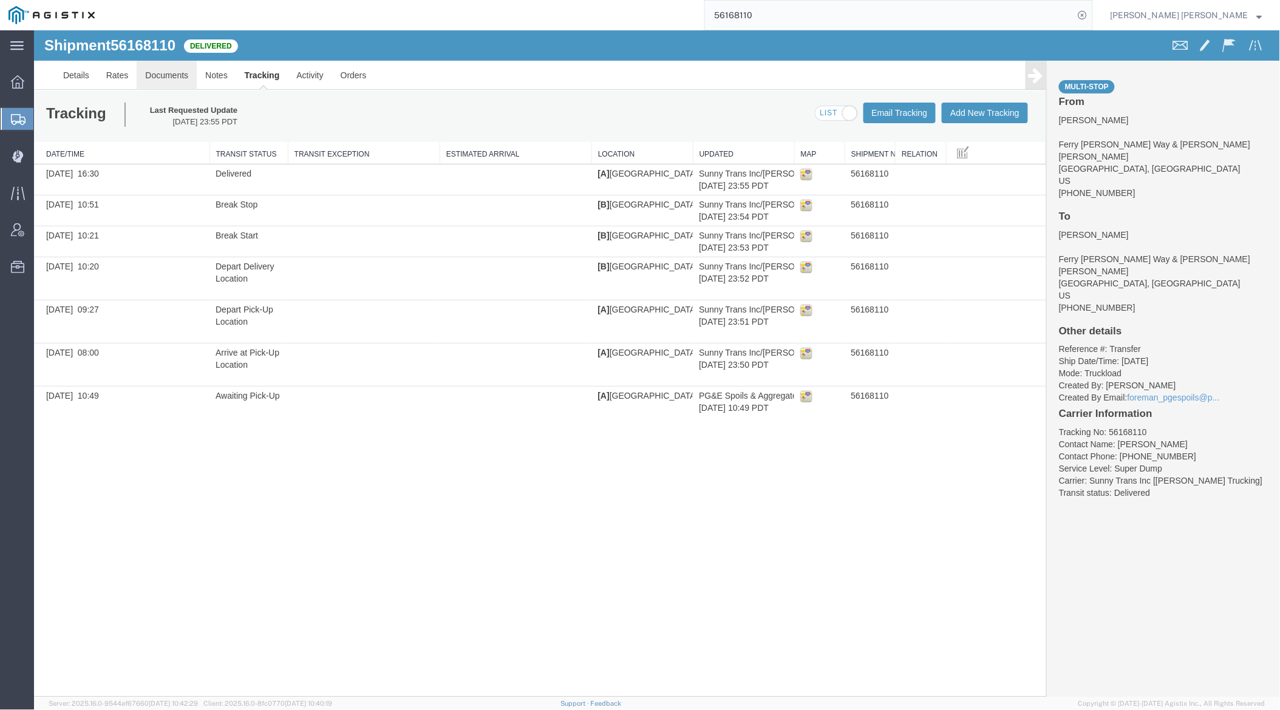
click at [162, 71] on link "Documents" at bounding box center [166, 74] width 60 height 29
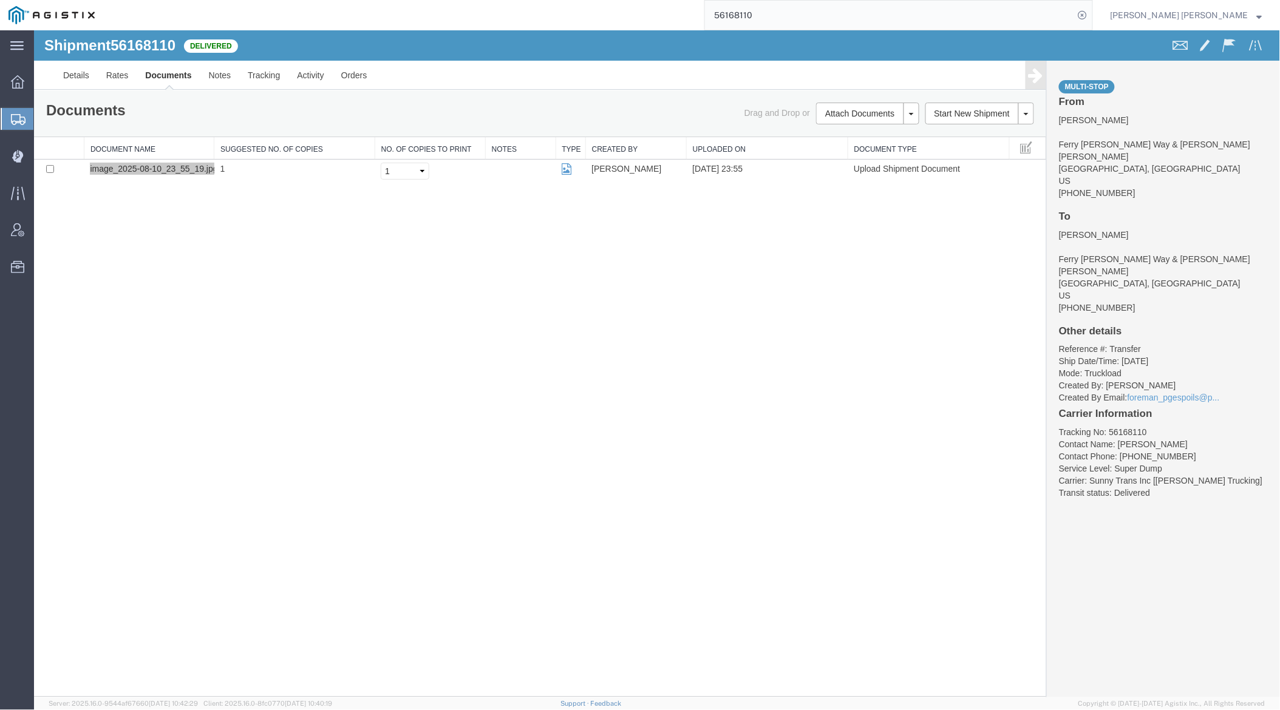
click at [797, 21] on input "56168110" at bounding box center [889, 15] width 369 height 29
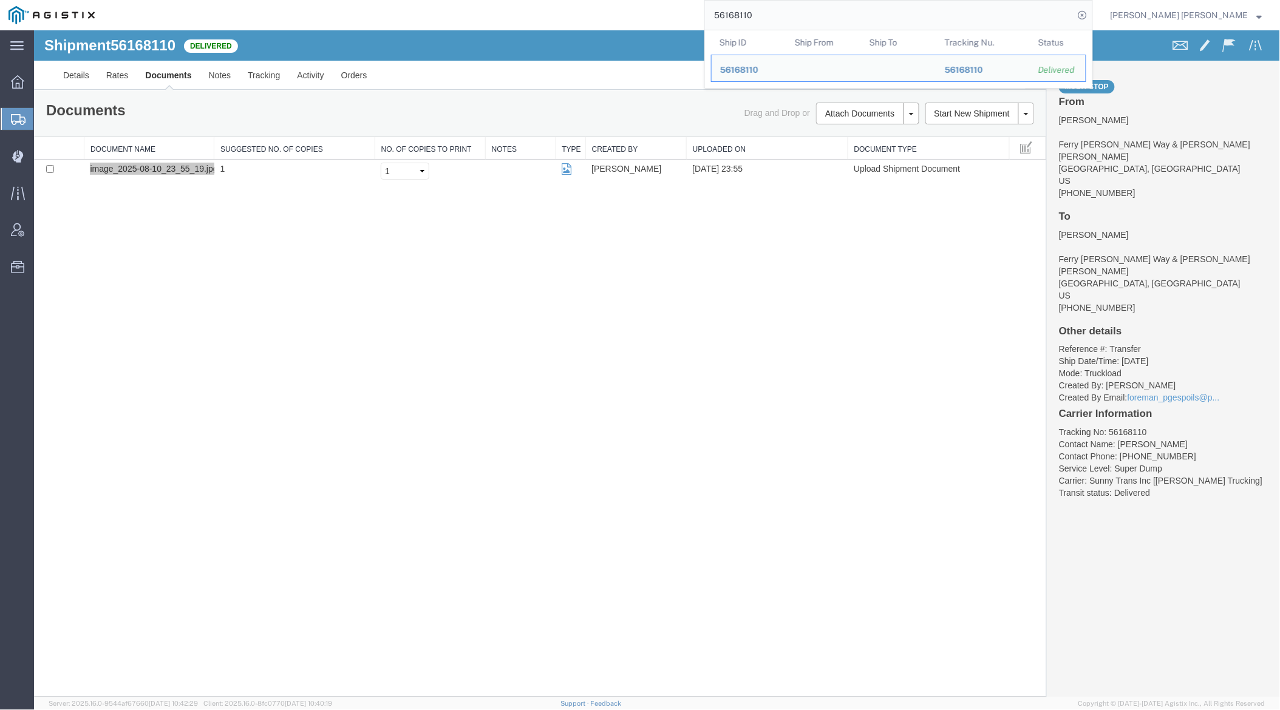
click at [797, 21] on input "56168110" at bounding box center [889, 15] width 369 height 29
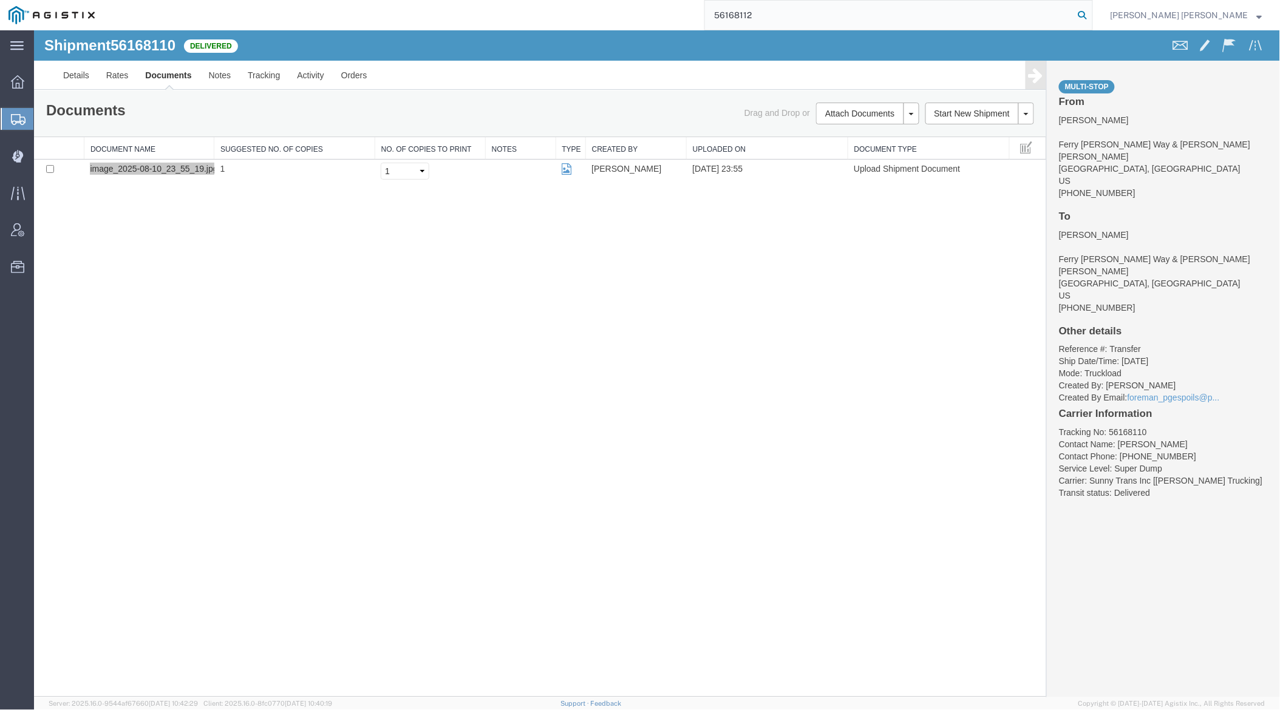
click at [1091, 16] on icon at bounding box center [1082, 15] width 17 height 17
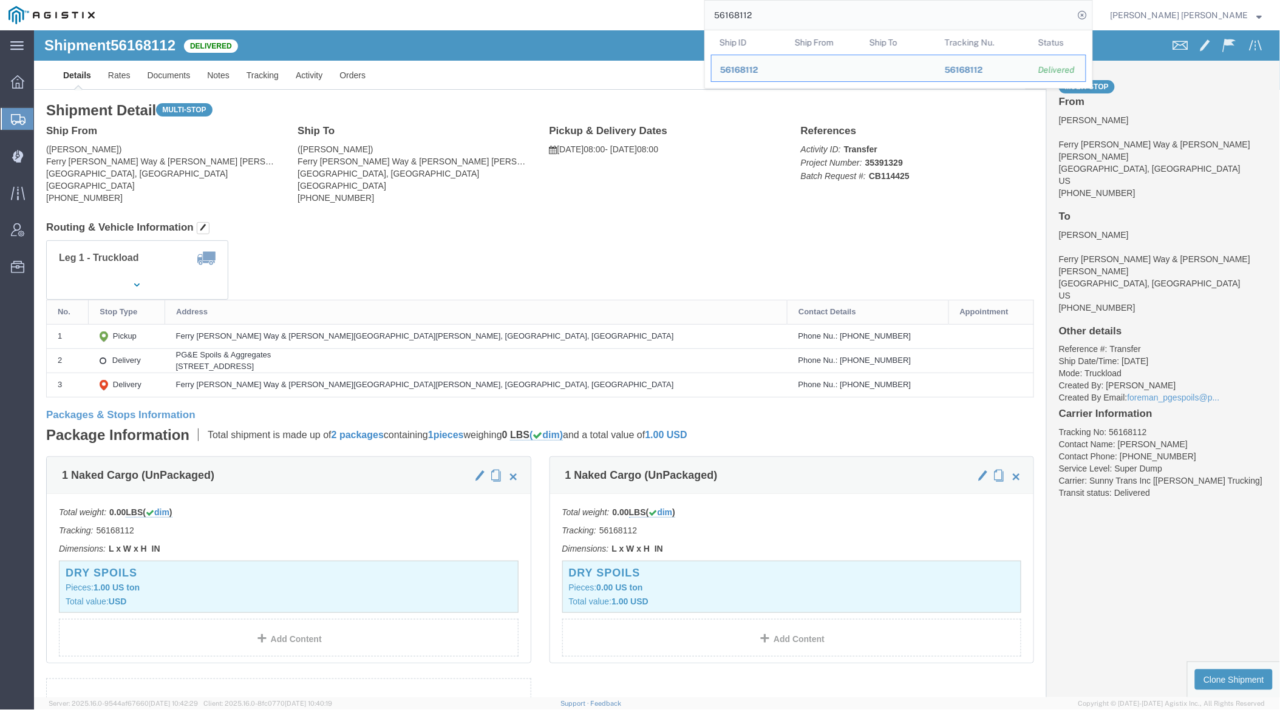
click span "56168112"
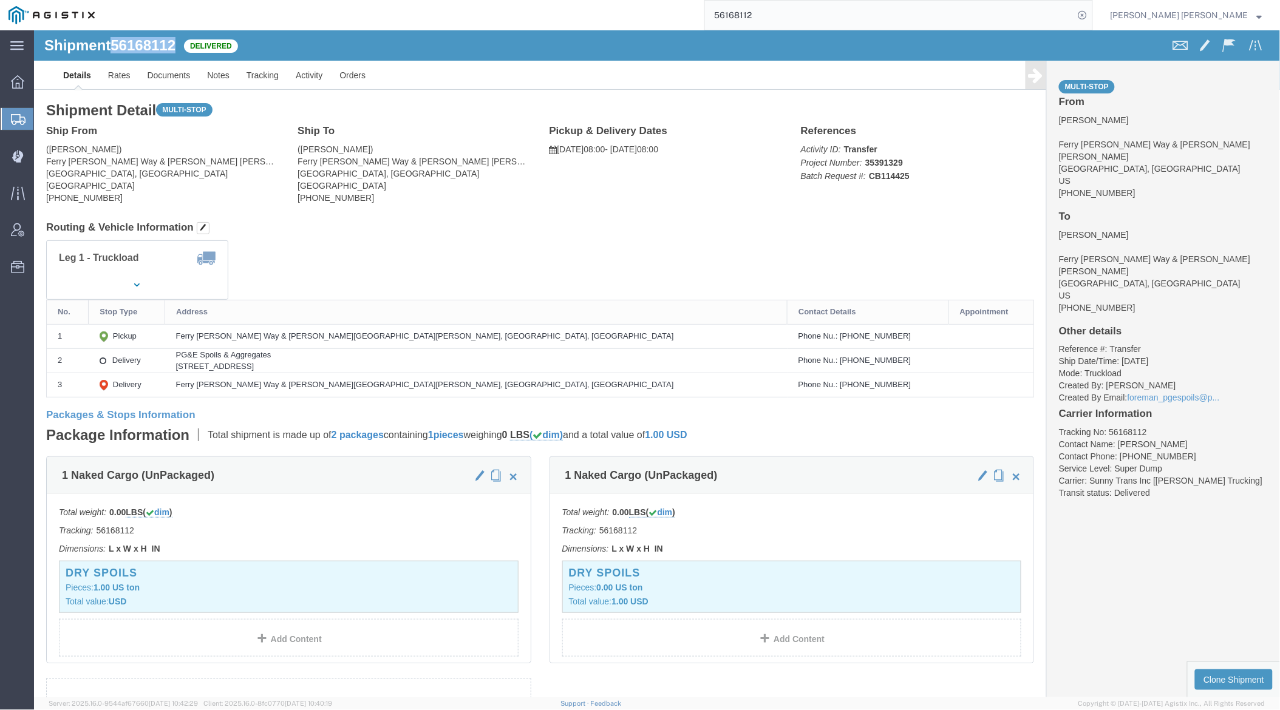
copy span "56168112"
click link "Notes"
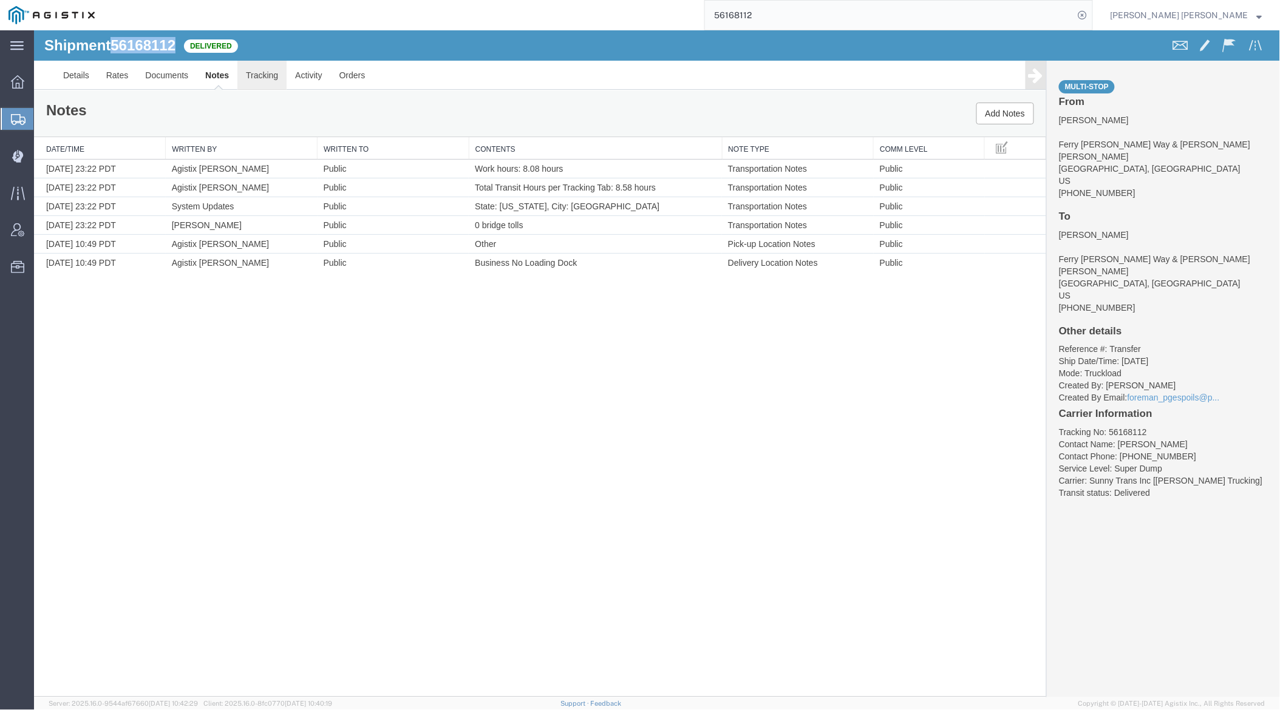
click at [258, 80] on link "Tracking" at bounding box center [261, 74] width 49 height 29
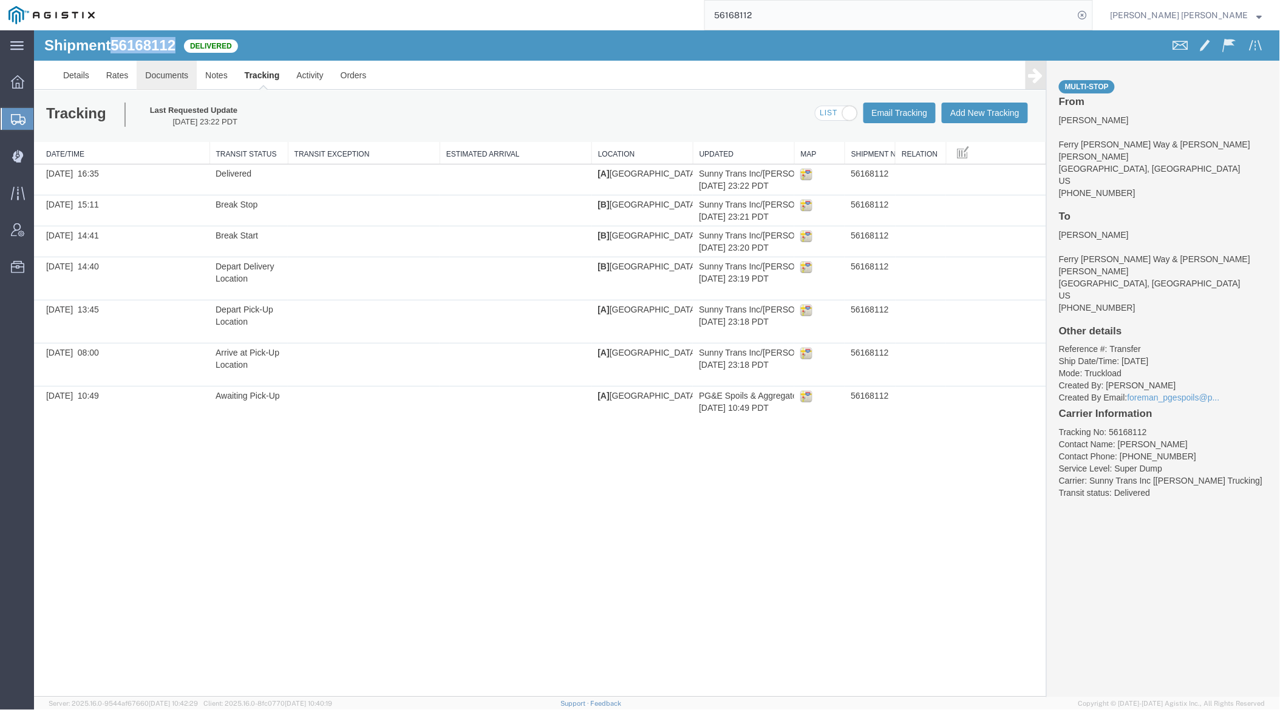
click at [152, 79] on link "Documents" at bounding box center [166, 74] width 60 height 29
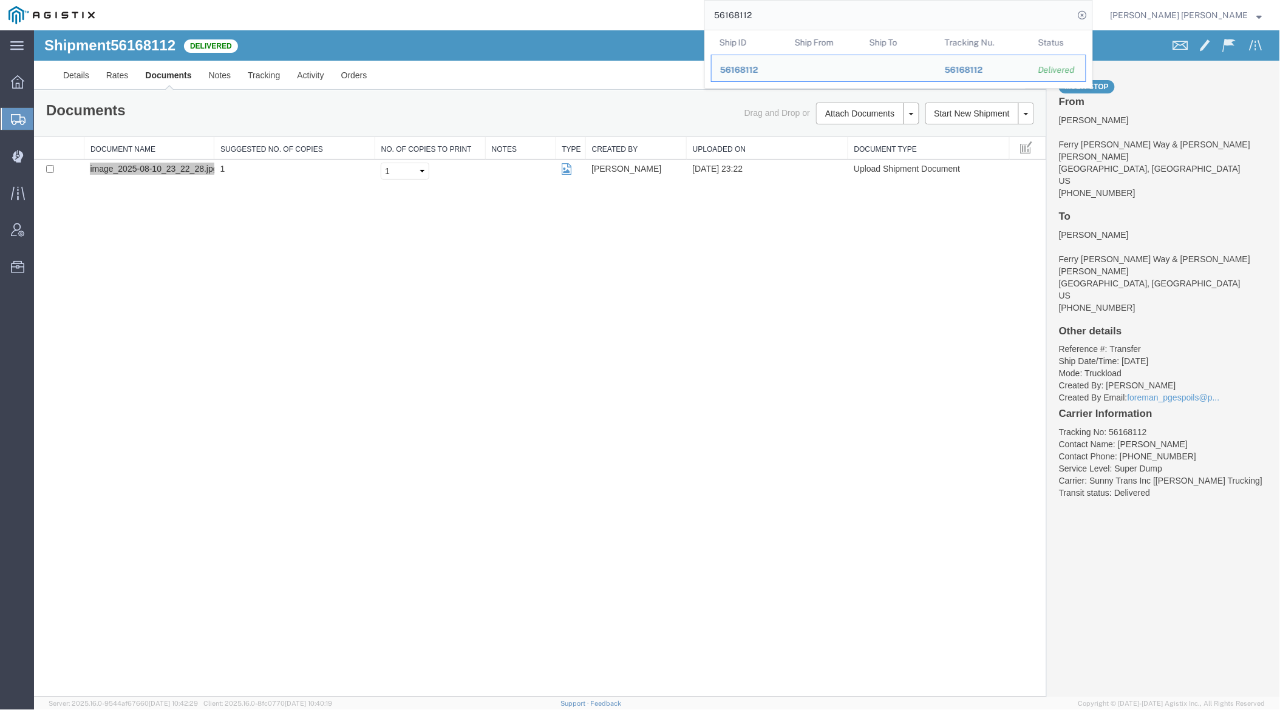
click at [809, 15] on input "56168112" at bounding box center [889, 15] width 369 height 29
paste input "96630"
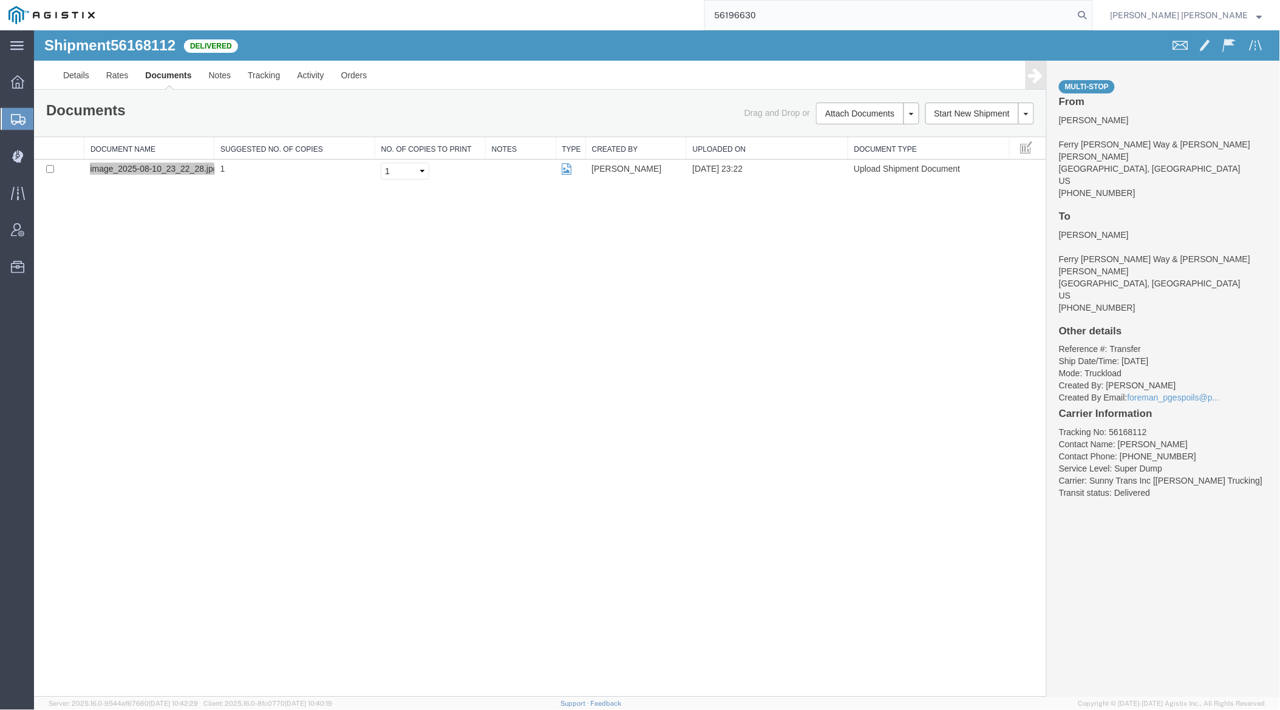
drag, startPoint x: 1151, startPoint y: 17, endPoint x: 923, endPoint y: 0, distance: 228.3
click at [1091, 17] on icon at bounding box center [1082, 15] width 17 height 17
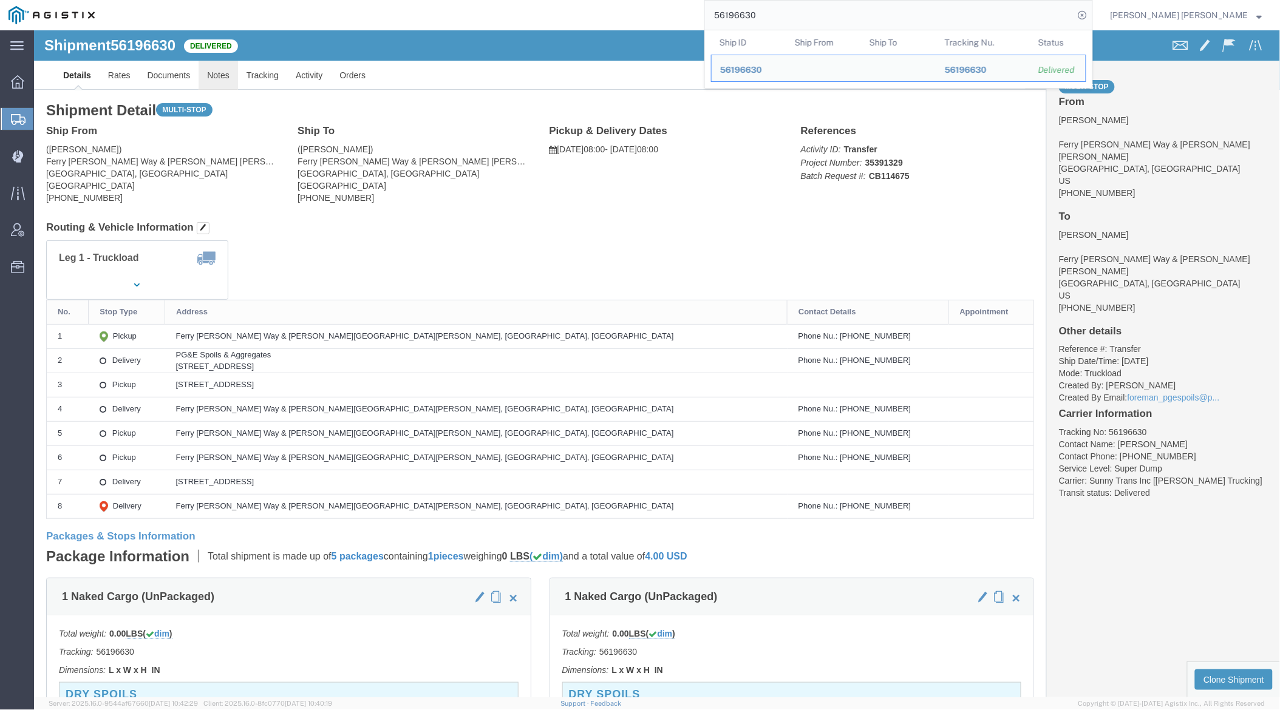
click link "Notes"
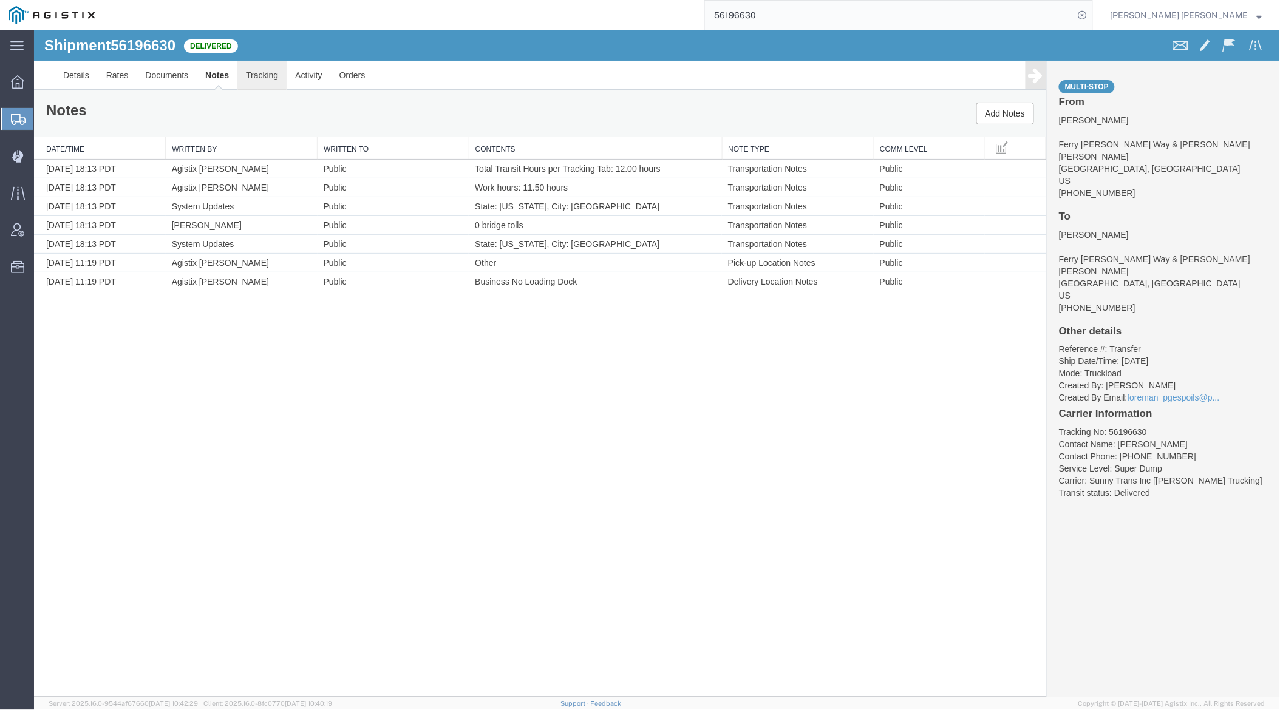
click at [262, 75] on link "Tracking" at bounding box center [261, 74] width 49 height 29
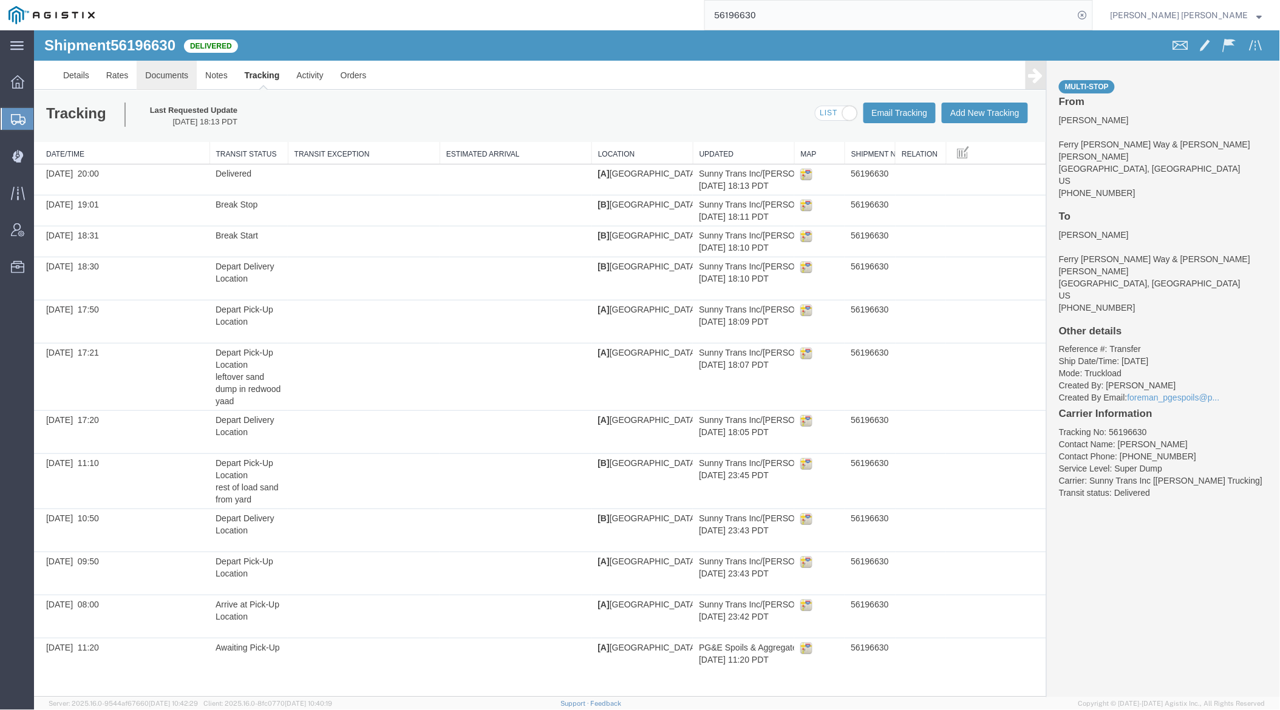
click at [166, 73] on link "Documents" at bounding box center [166, 74] width 60 height 29
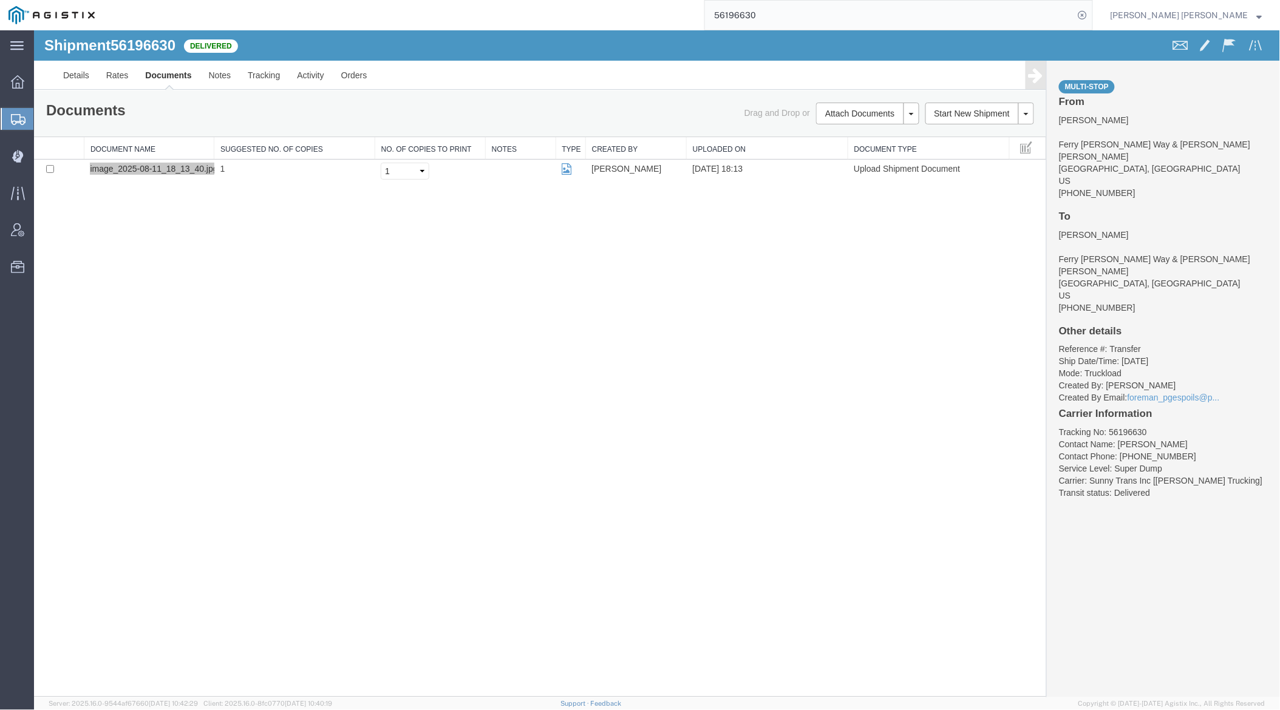
click at [794, 14] on input "56196630" at bounding box center [889, 15] width 369 height 29
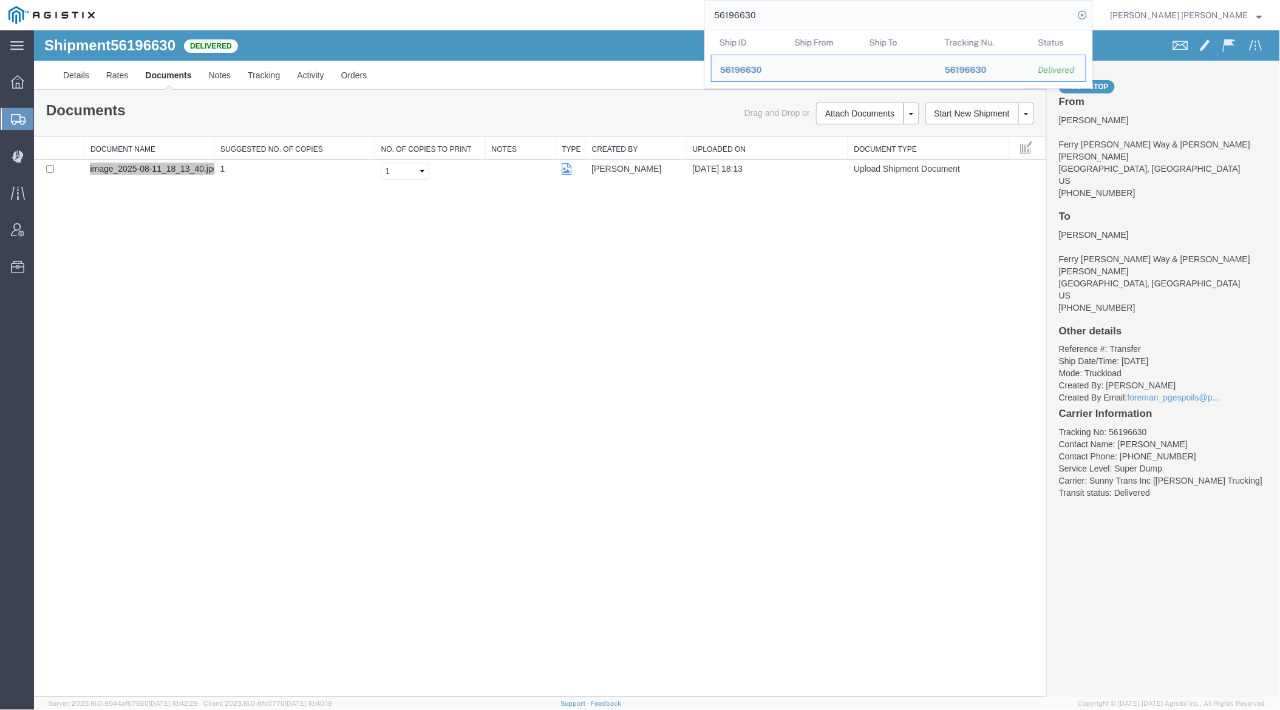
click at [794, 14] on input "56196630" at bounding box center [889, 15] width 369 height 29
paste input "23609"
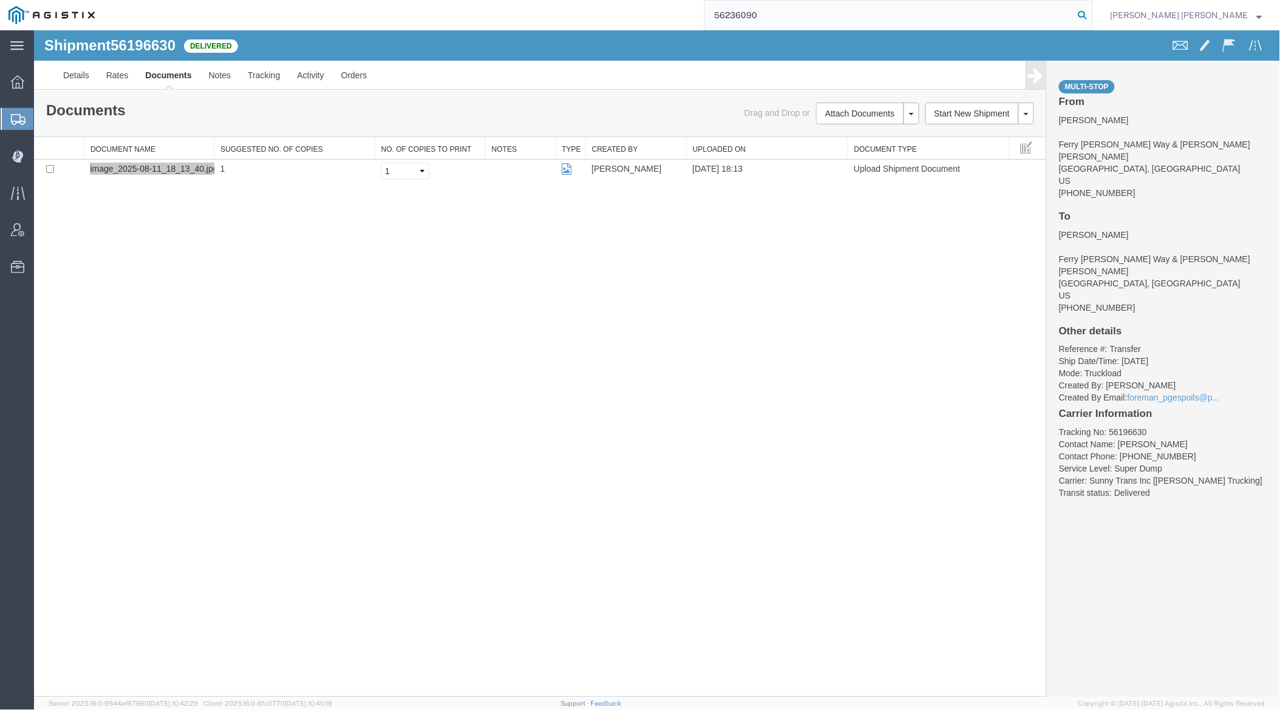
click at [1091, 15] on icon at bounding box center [1082, 15] width 17 height 17
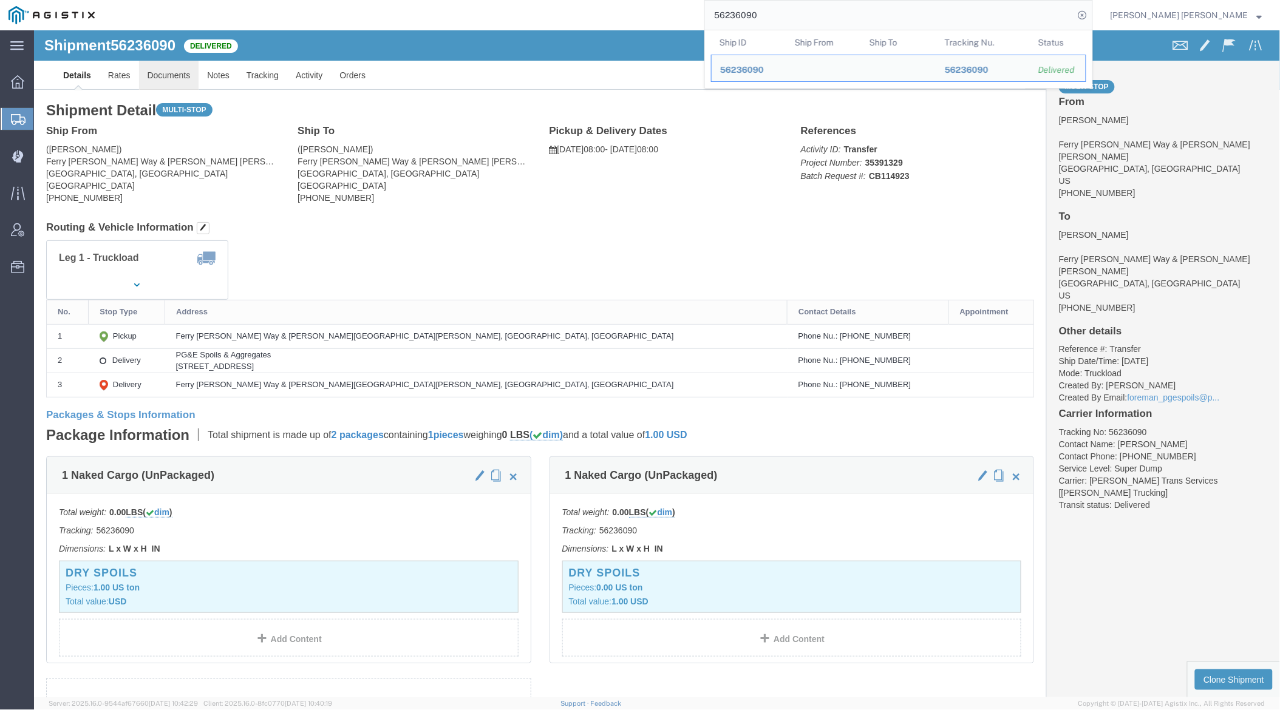
click link "Documents"
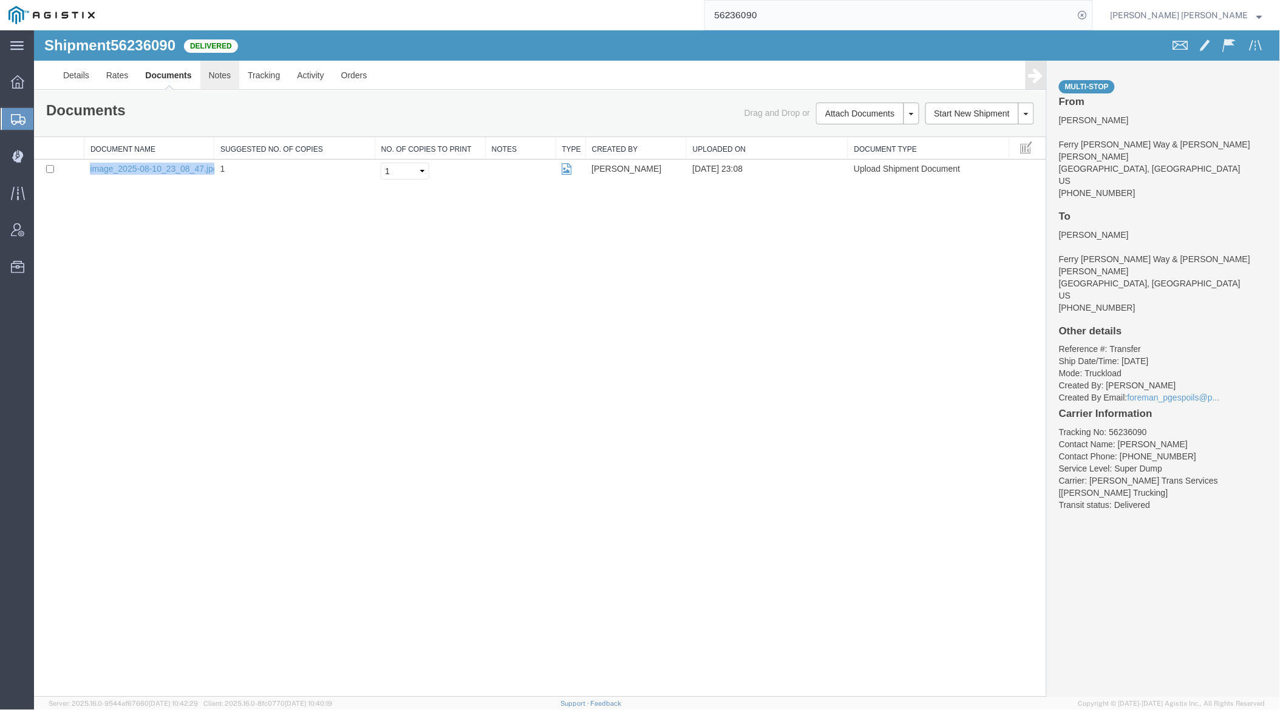
click at [227, 76] on link "Notes" at bounding box center [219, 74] width 39 height 29
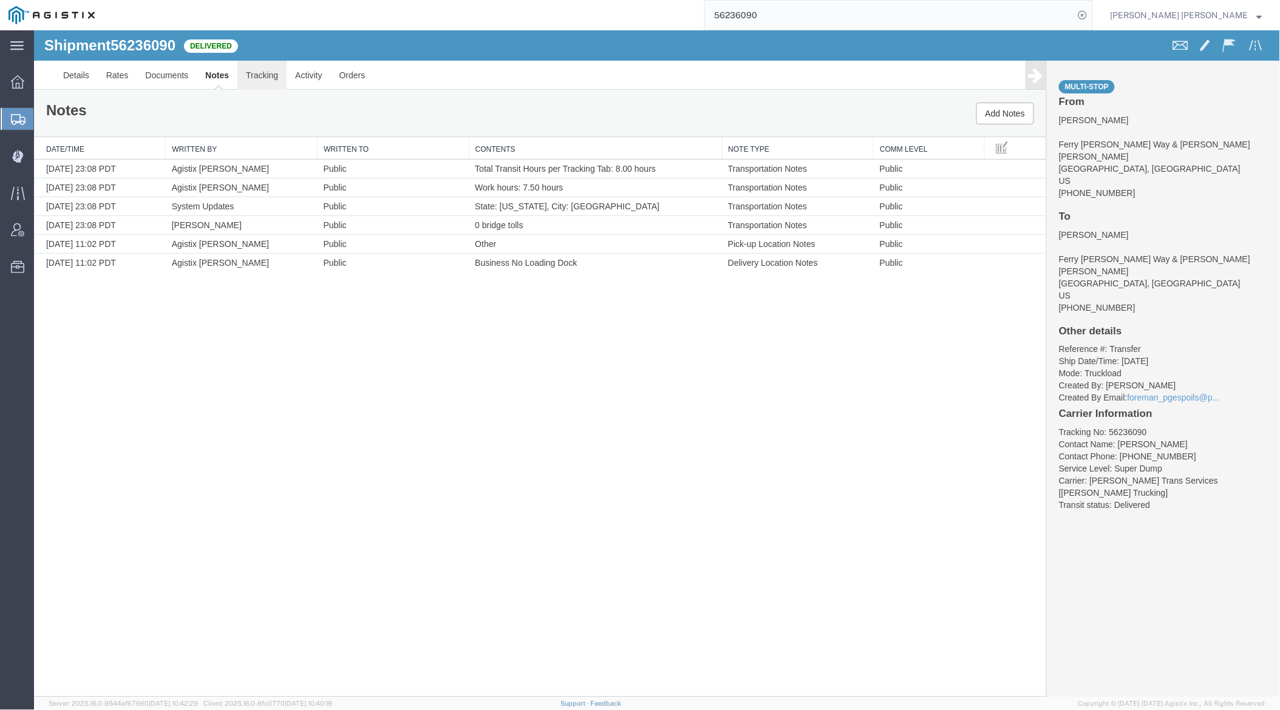
click at [256, 72] on link "Tracking" at bounding box center [261, 74] width 49 height 29
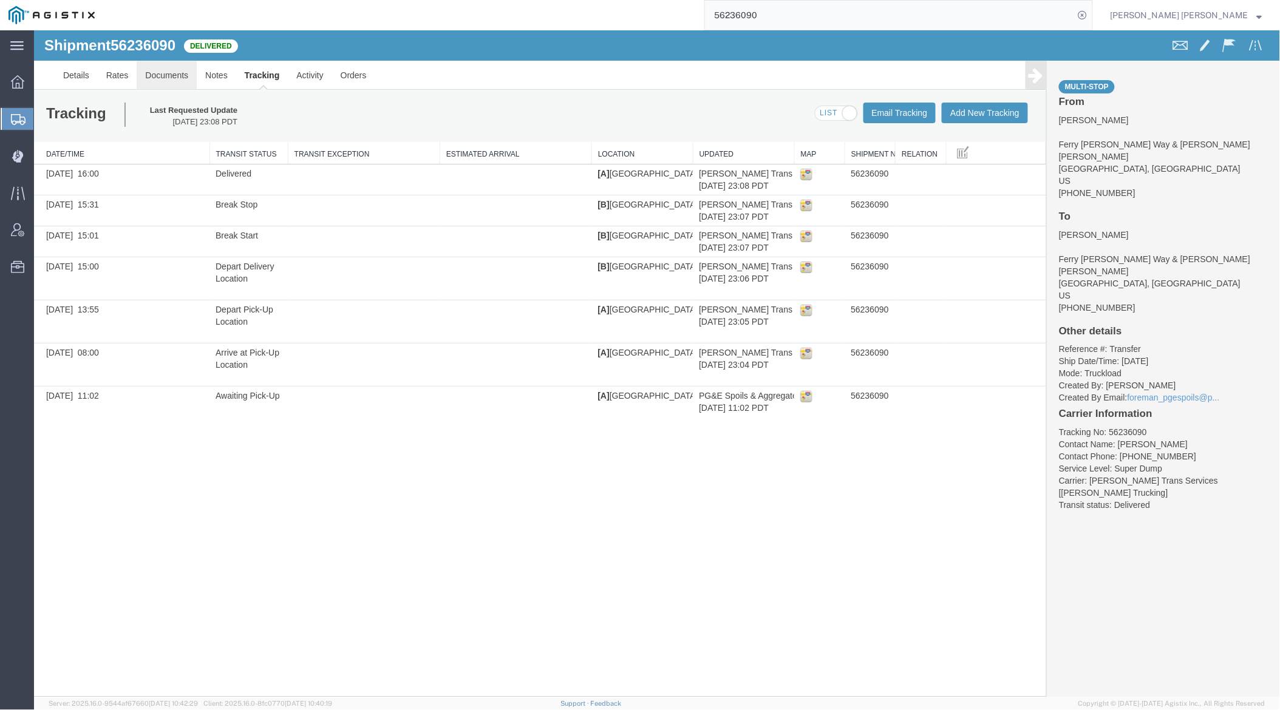
click at [159, 73] on link "Documents" at bounding box center [166, 74] width 60 height 29
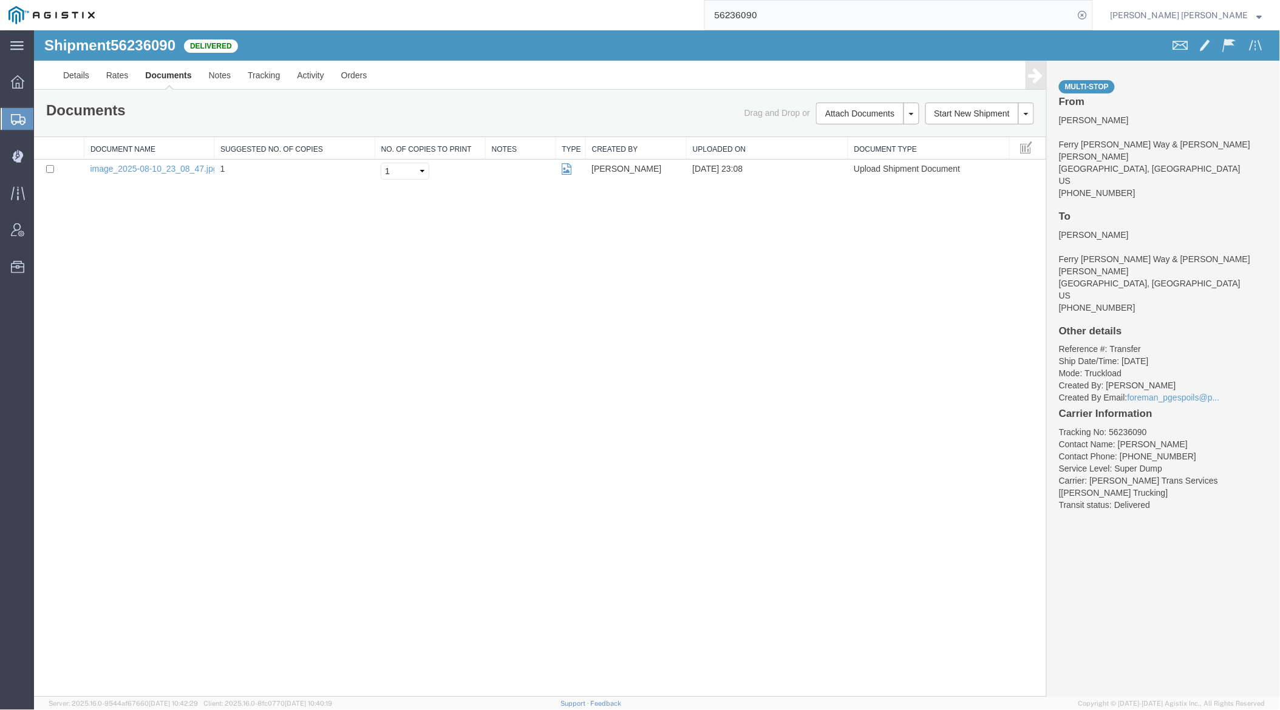
click at [793, 13] on input "56236090" at bounding box center [889, 15] width 369 height 29
click at [1091, 14] on icon at bounding box center [1082, 15] width 17 height 17
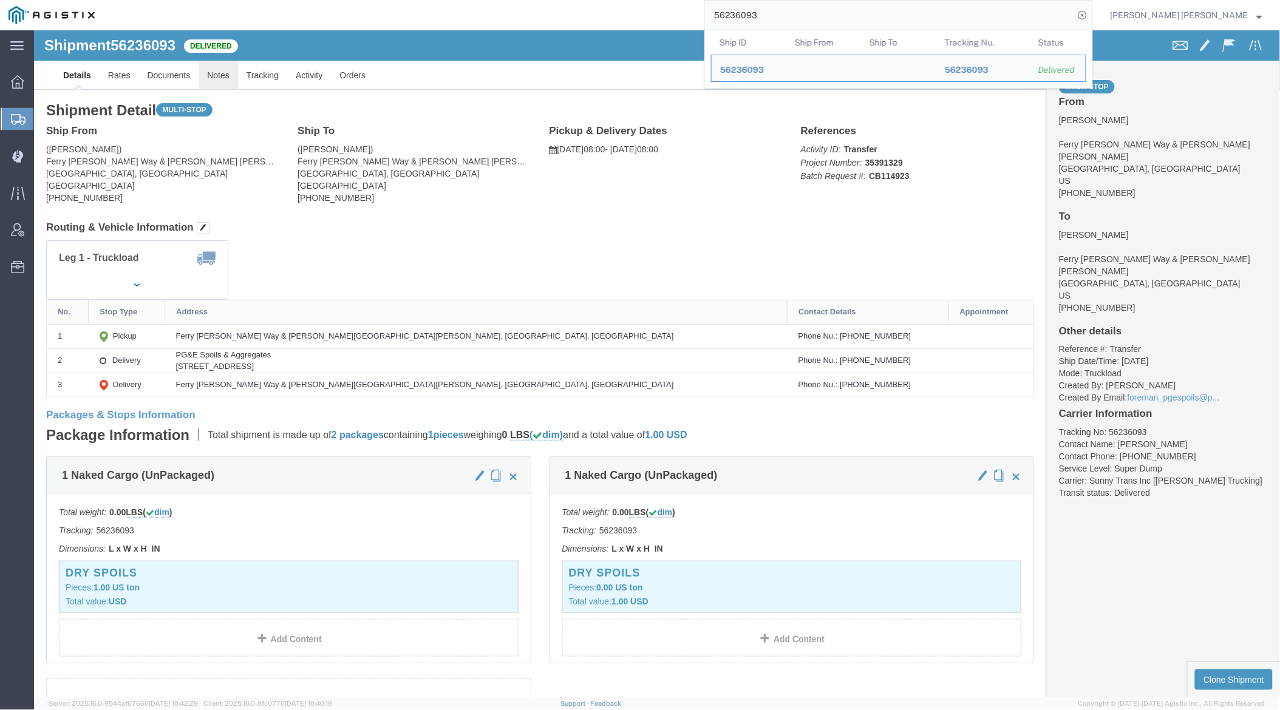
click link "Notes"
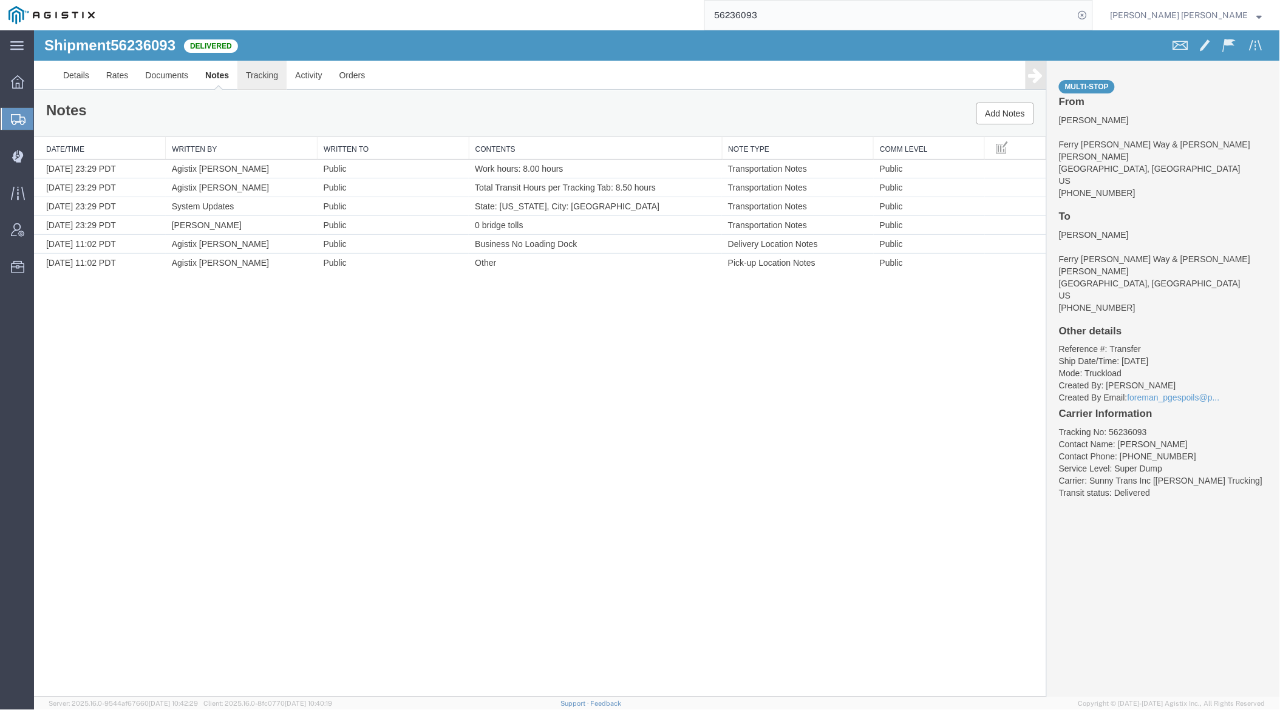
click at [265, 68] on link "Tracking" at bounding box center [261, 74] width 49 height 29
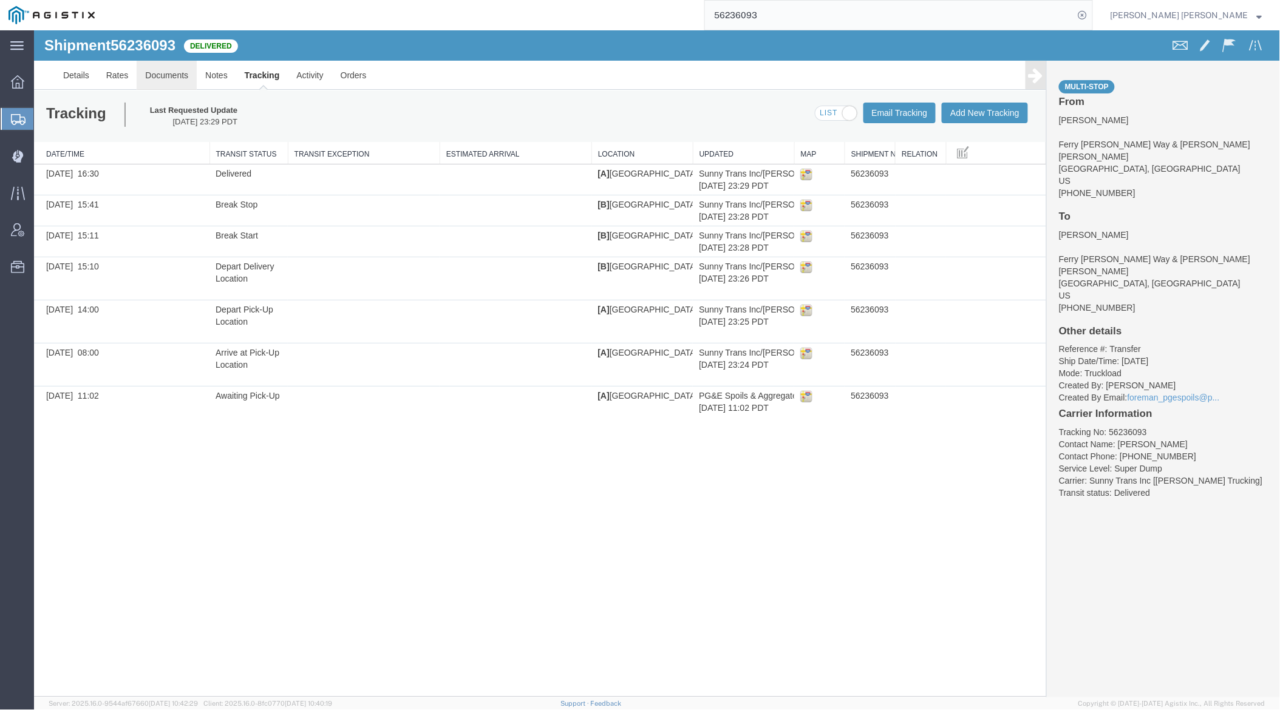
click at [160, 80] on link "Documents" at bounding box center [166, 74] width 60 height 29
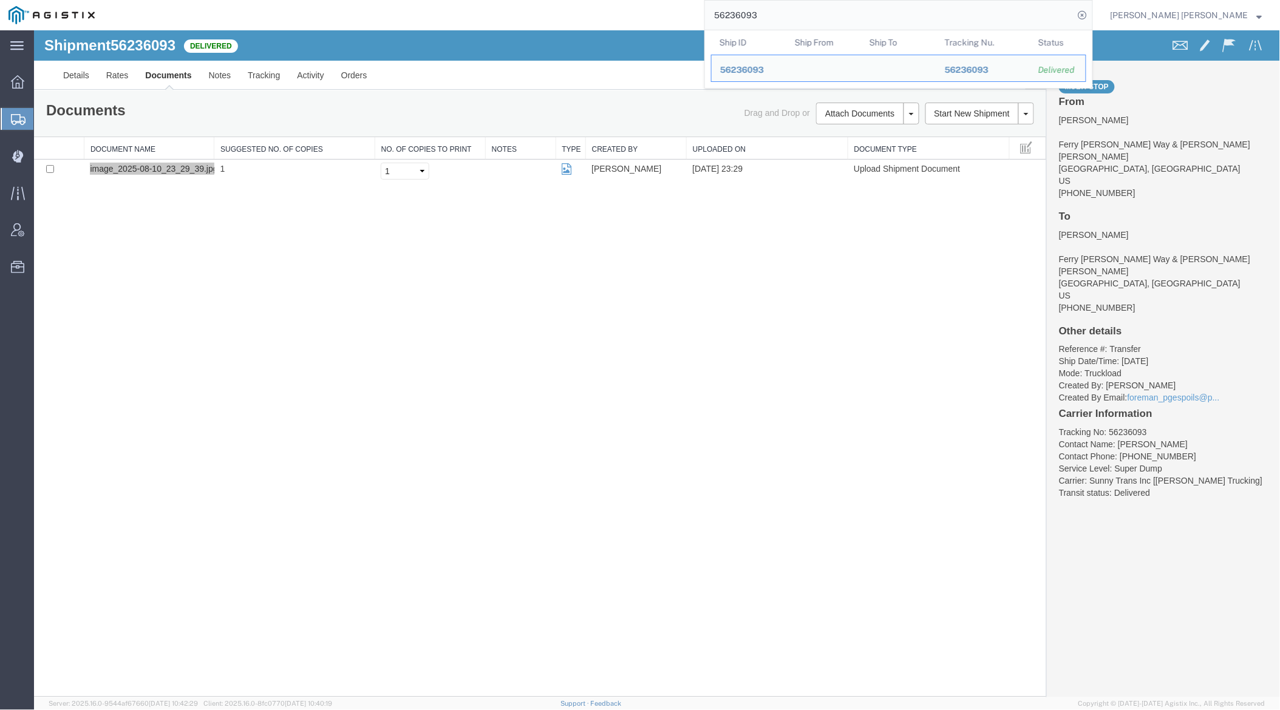
click at [805, 19] on input "56236093" at bounding box center [889, 15] width 369 height 29
paste input "8333"
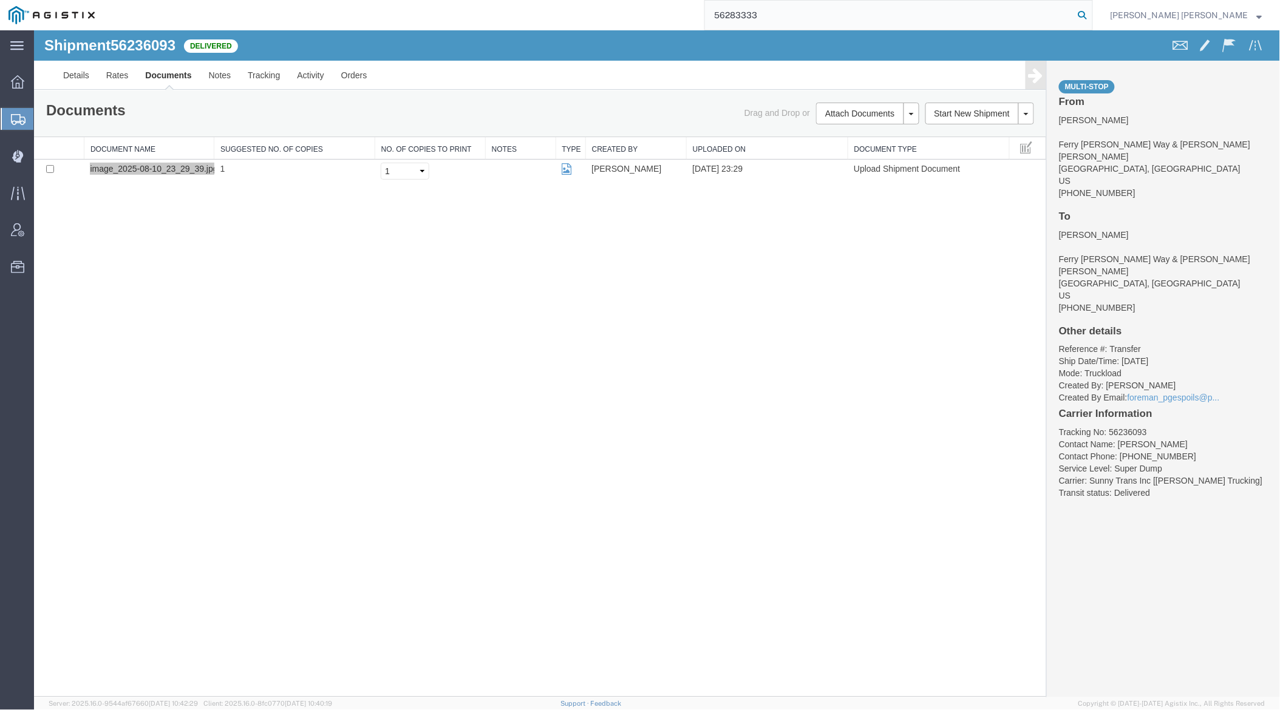
drag, startPoint x: 1148, startPoint y: 19, endPoint x: 1222, endPoint y: 1, distance: 75.8
click at [1091, 19] on icon at bounding box center [1082, 15] width 17 height 17
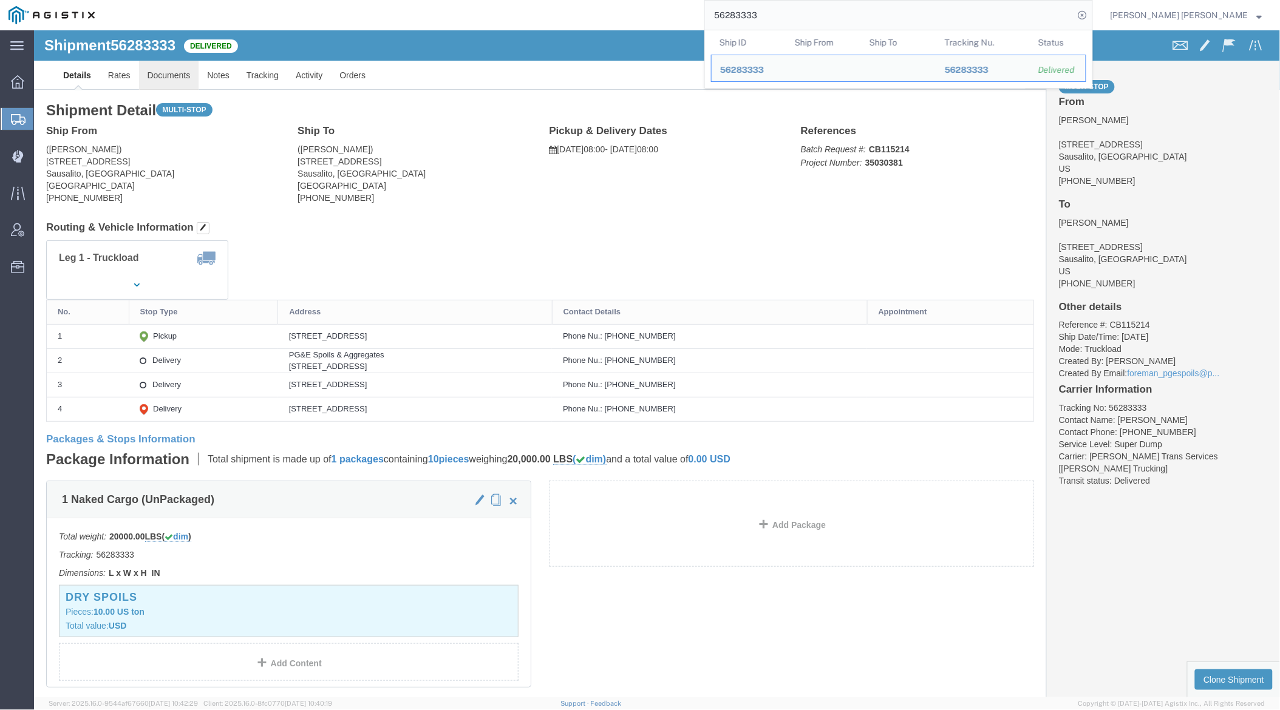
click link "Documents"
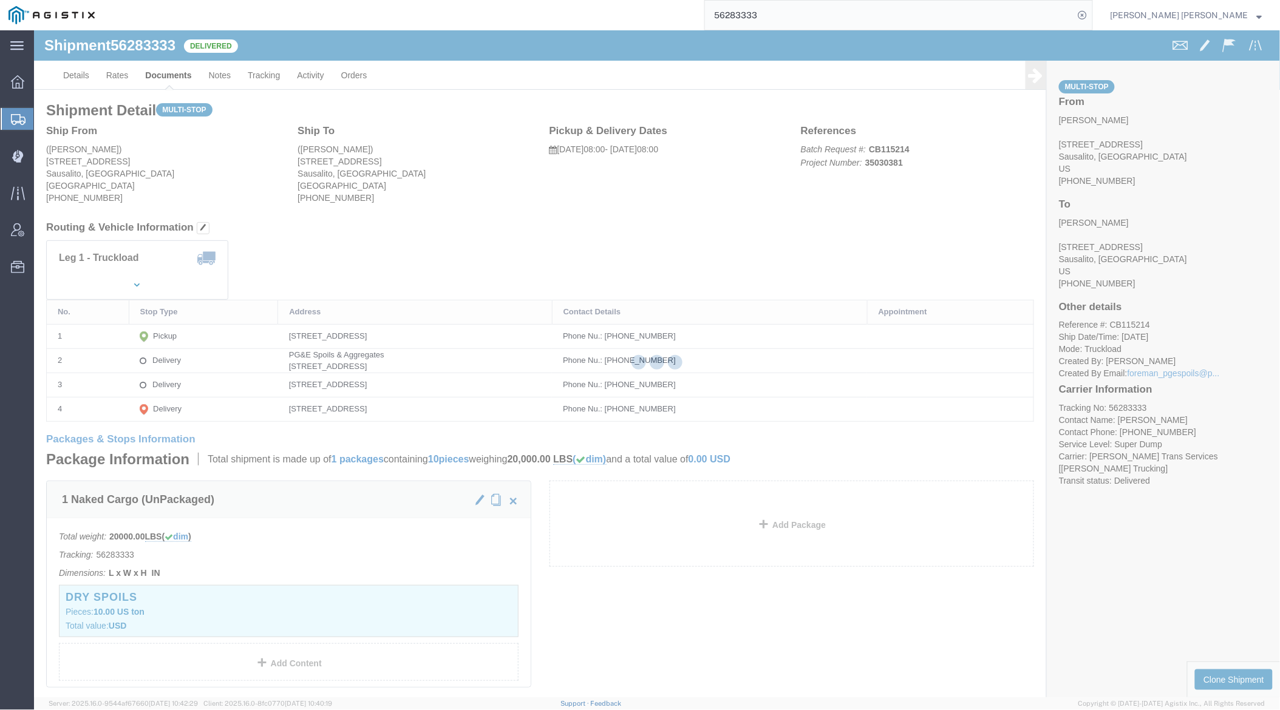
click at [217, 73] on div at bounding box center [657, 363] width 1246 height 667
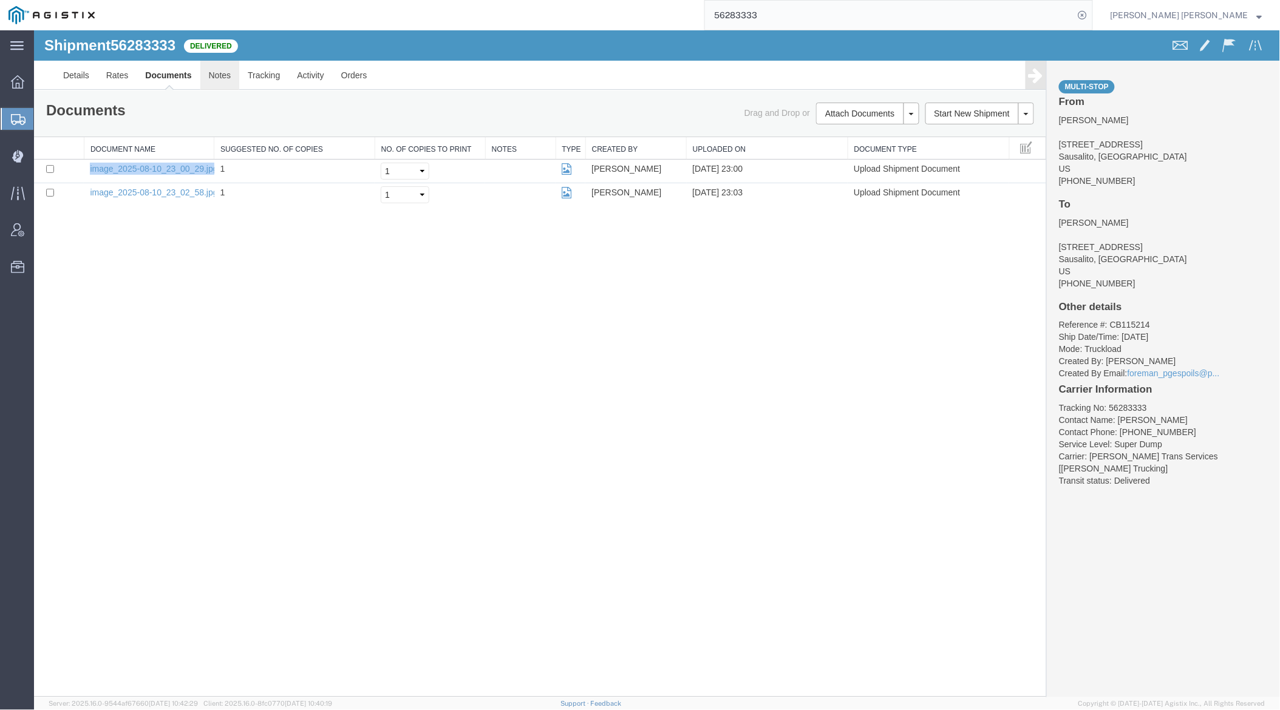
click at [214, 73] on link "Notes" at bounding box center [219, 74] width 39 height 29
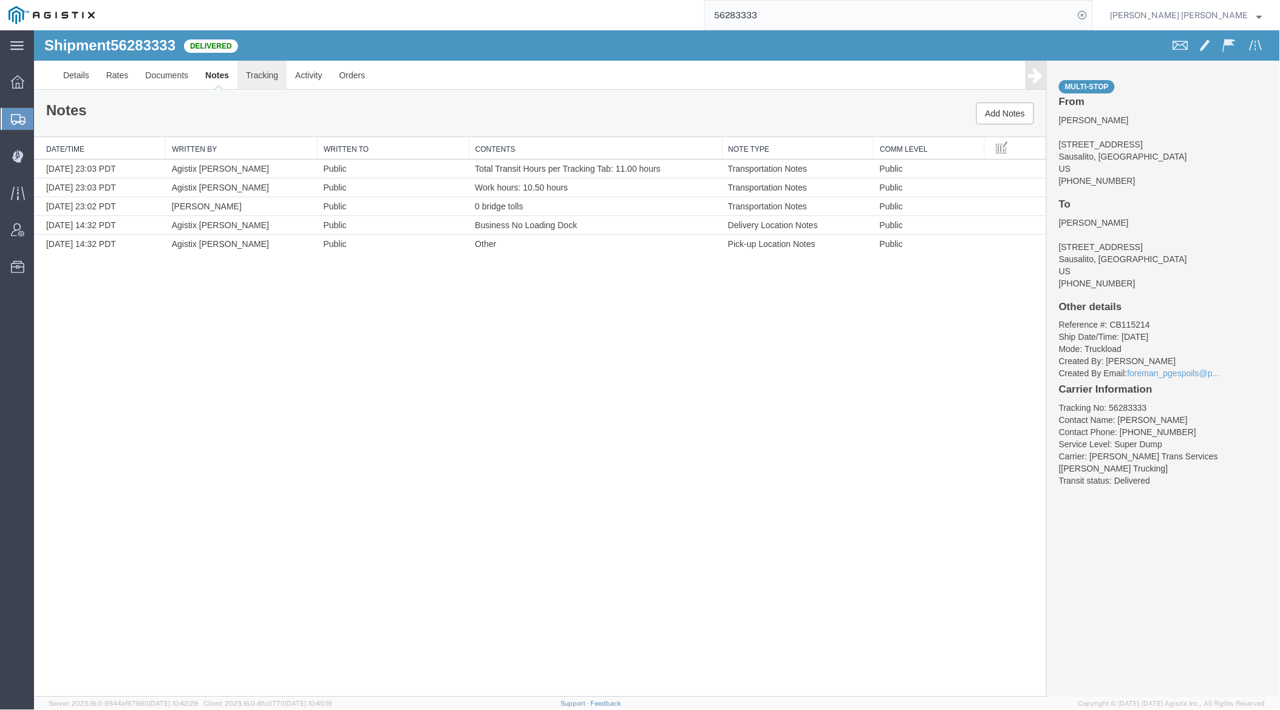
click at [260, 73] on link "Tracking" at bounding box center [261, 74] width 49 height 29
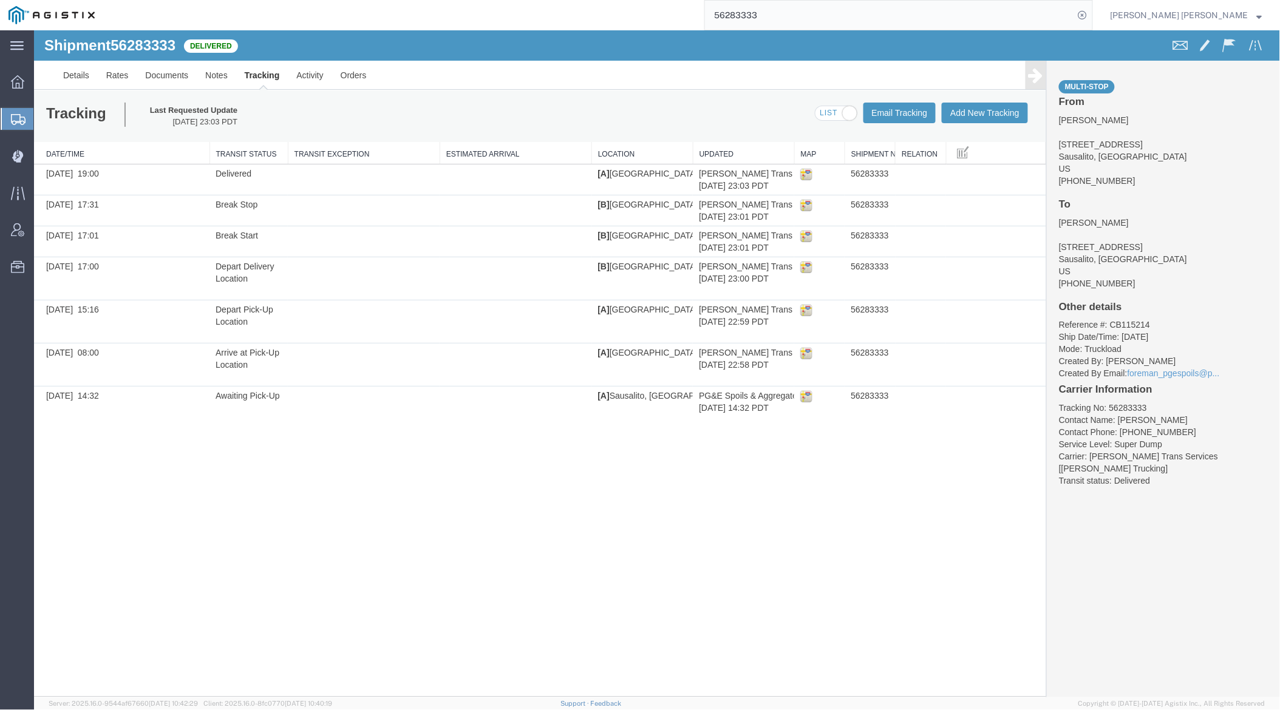
click at [802, 9] on input "56283333" at bounding box center [889, 15] width 369 height 29
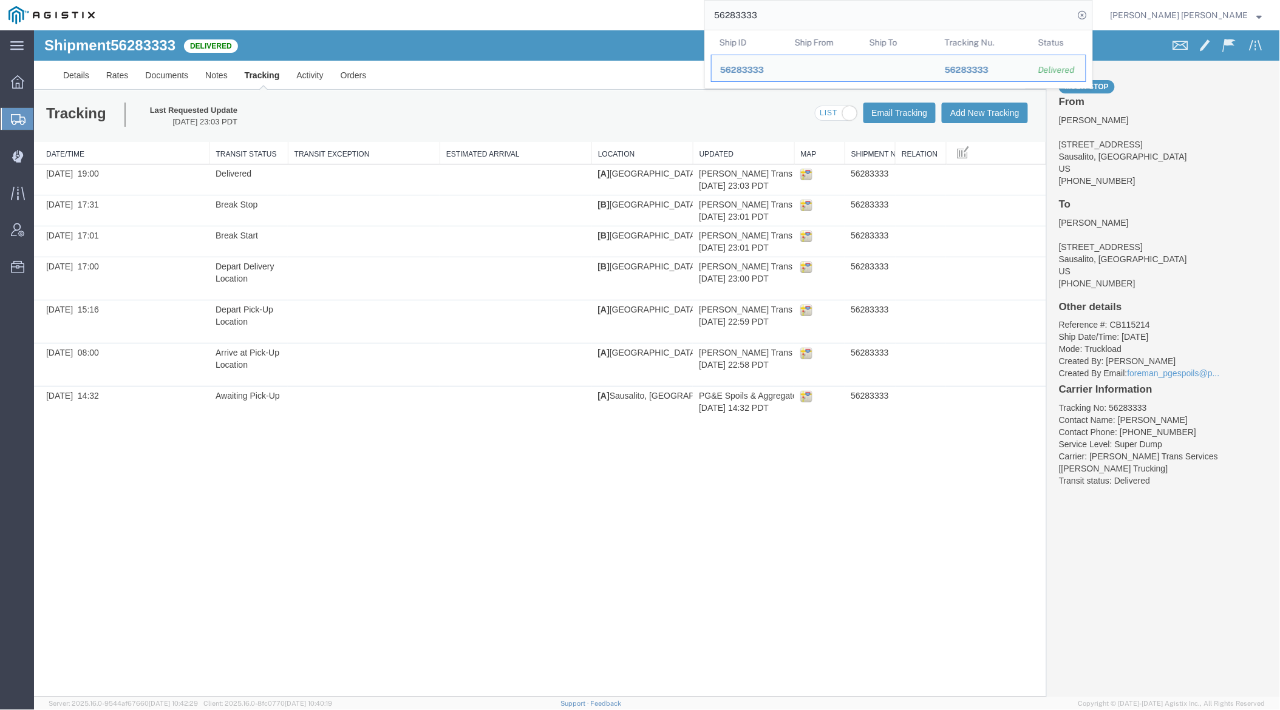
click at [802, 9] on input "56283333" at bounding box center [889, 15] width 369 height 29
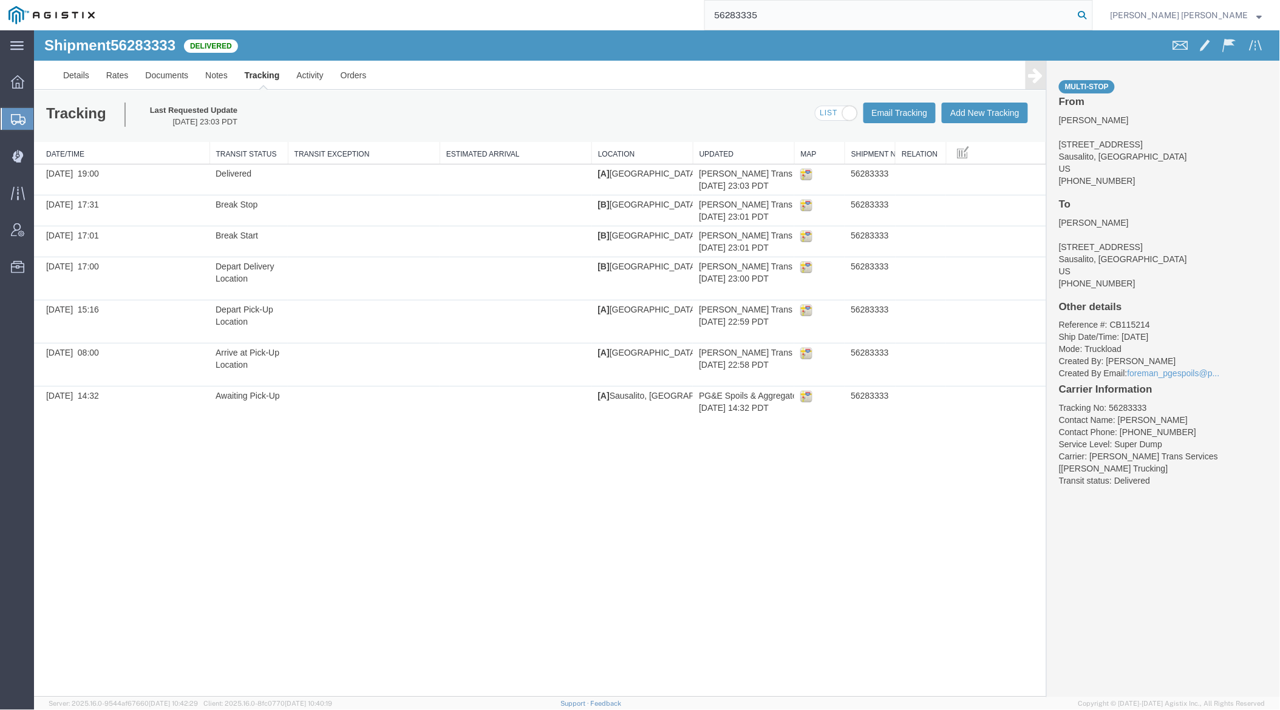
click at [1091, 14] on icon at bounding box center [1082, 15] width 17 height 17
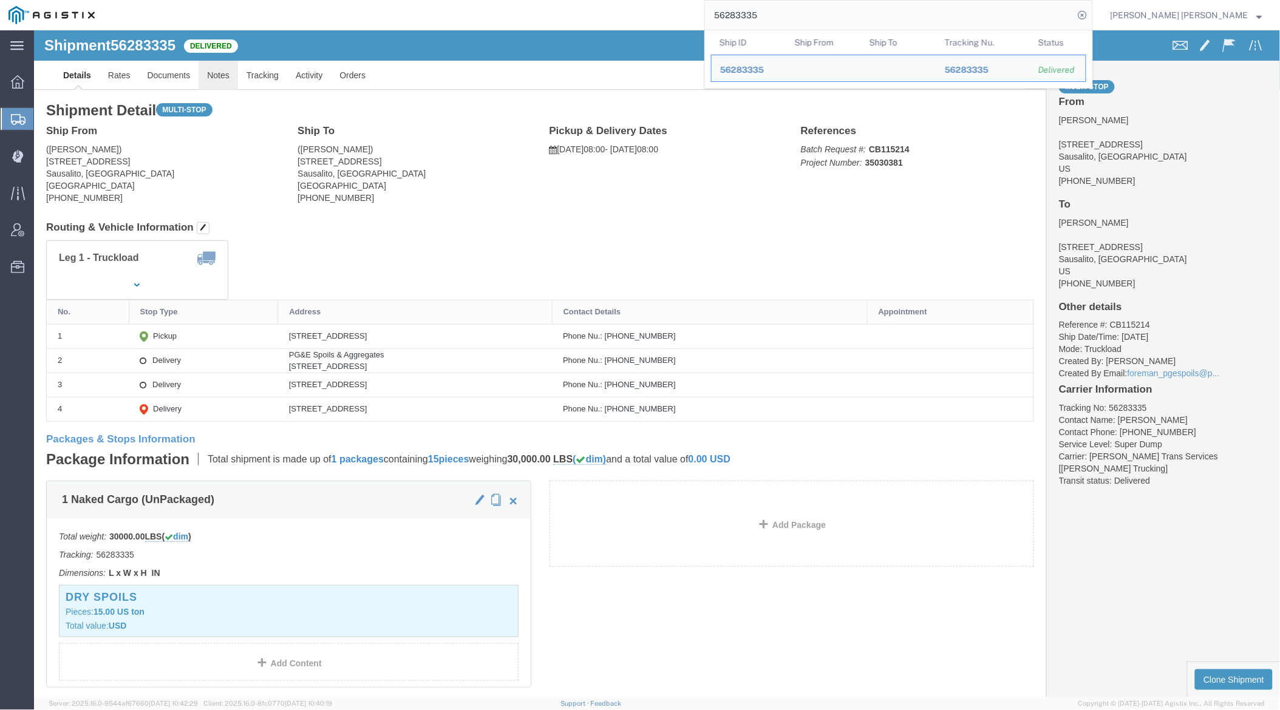
click link "Notes"
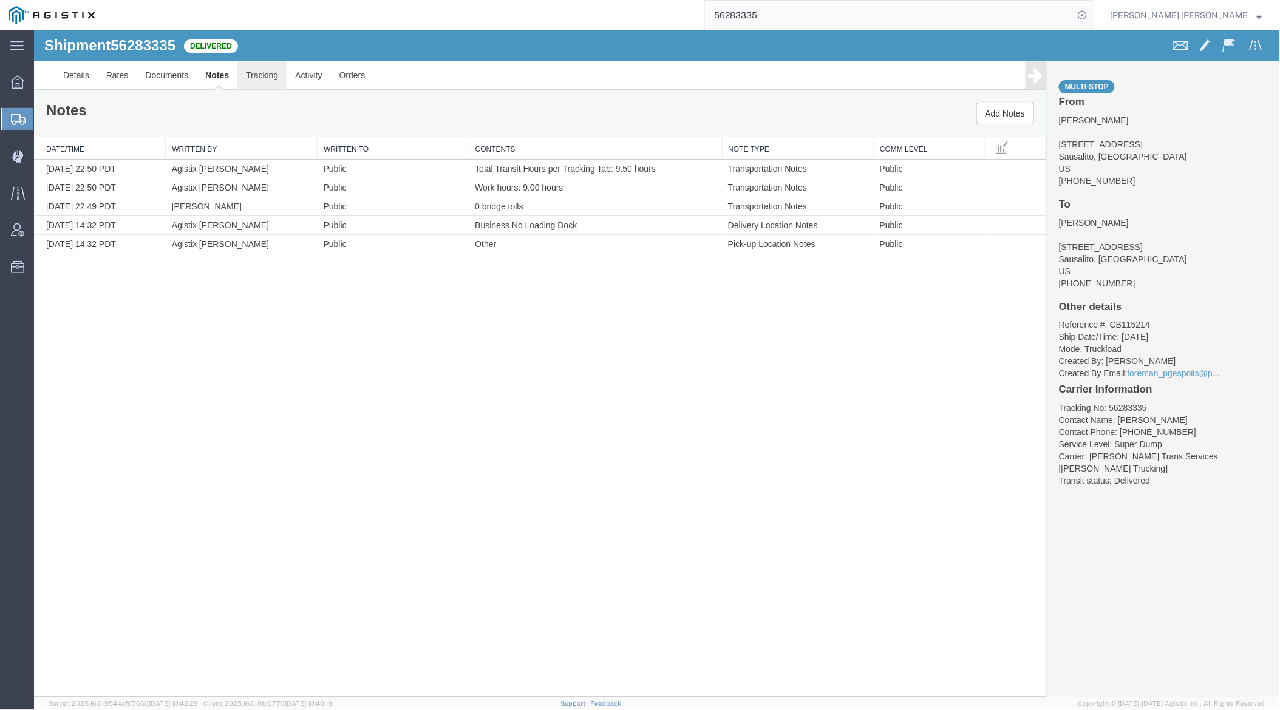
click at [273, 75] on link "Tracking" at bounding box center [261, 74] width 49 height 29
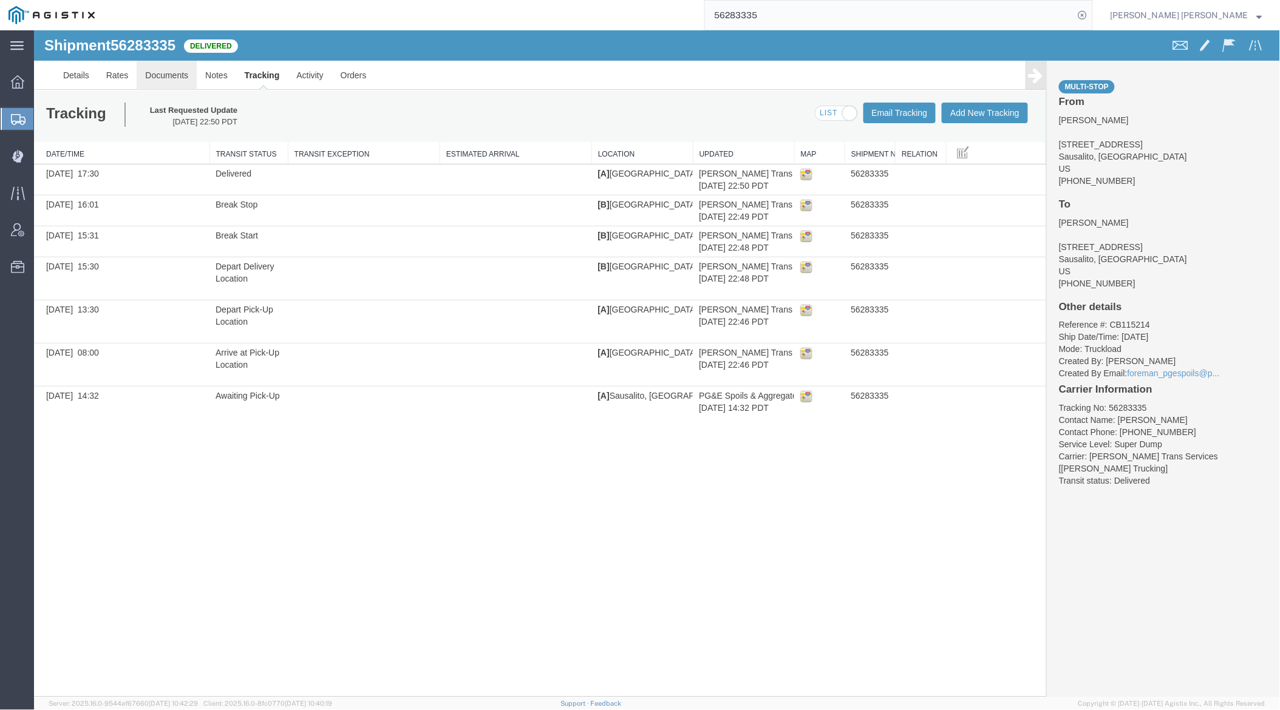
click at [159, 72] on link "Documents" at bounding box center [166, 74] width 60 height 29
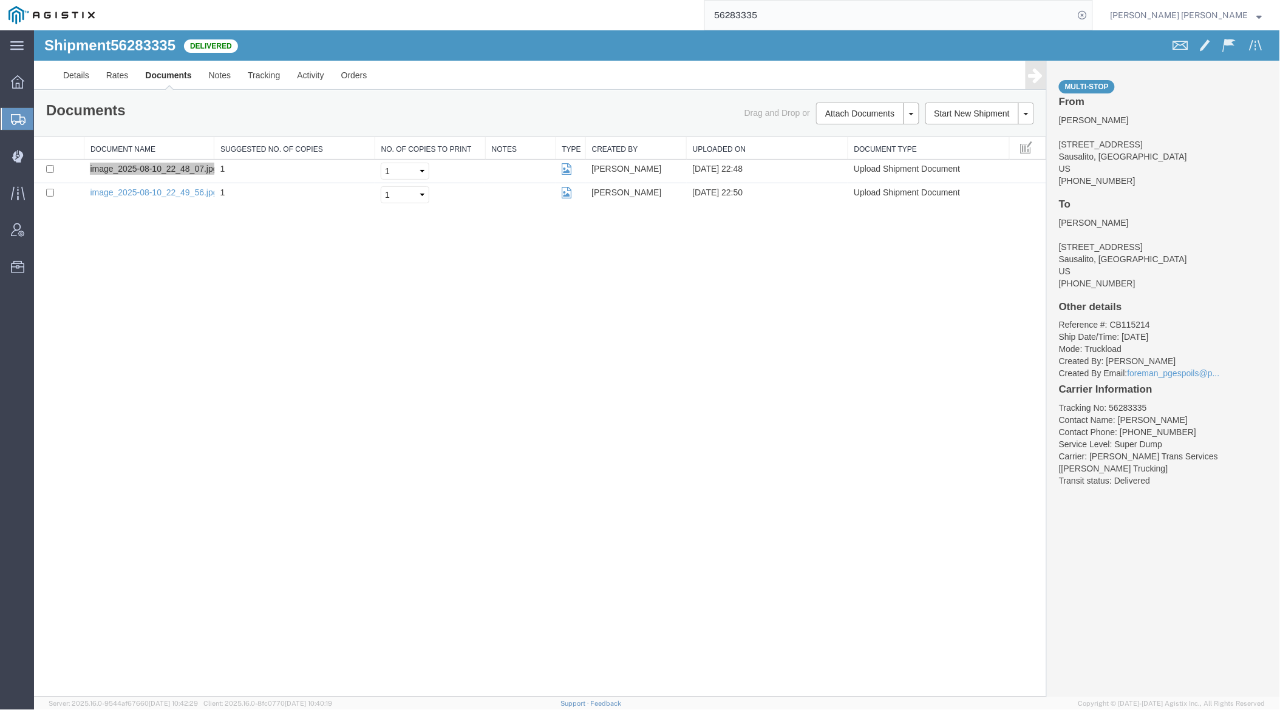
click at [815, 18] on input "56283335" at bounding box center [889, 15] width 369 height 29
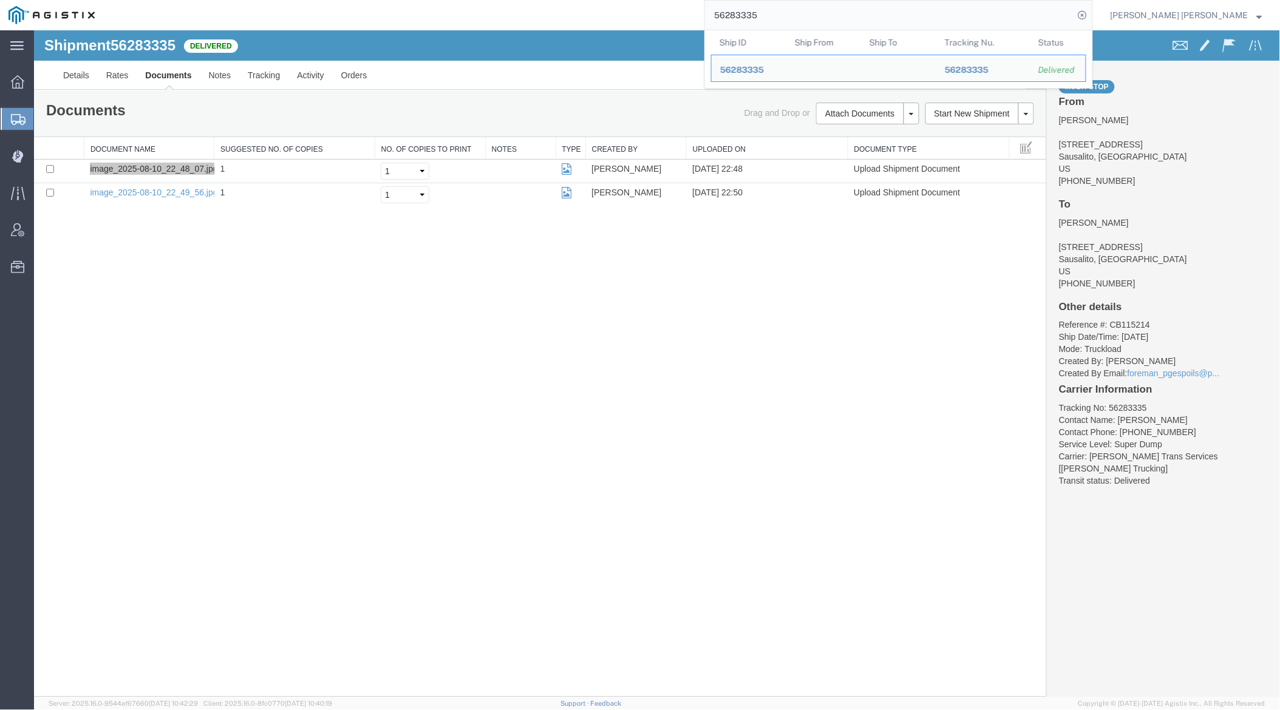
click at [816, 18] on input "56283335" at bounding box center [889, 15] width 369 height 29
paste input "96073"
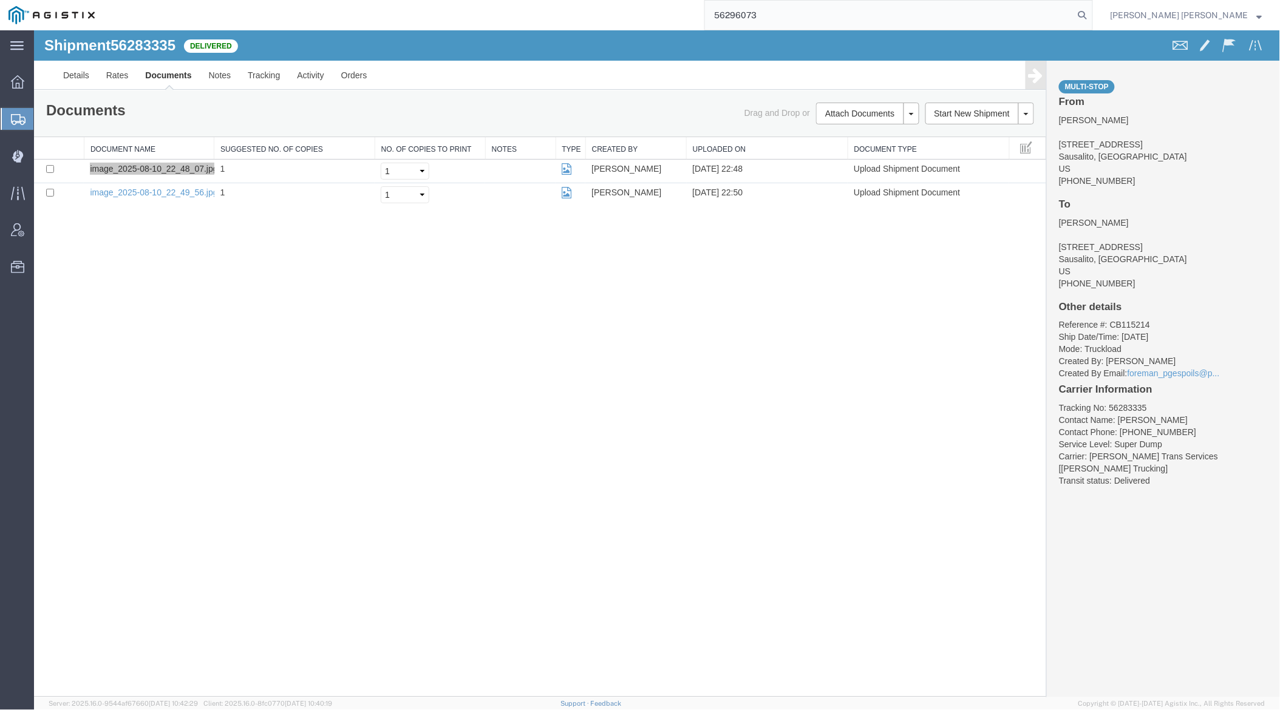
drag, startPoint x: 1153, startPoint y: 12, endPoint x: 1093, endPoint y: 4, distance: 60.0
click at [1091, 12] on icon at bounding box center [1082, 15] width 17 height 17
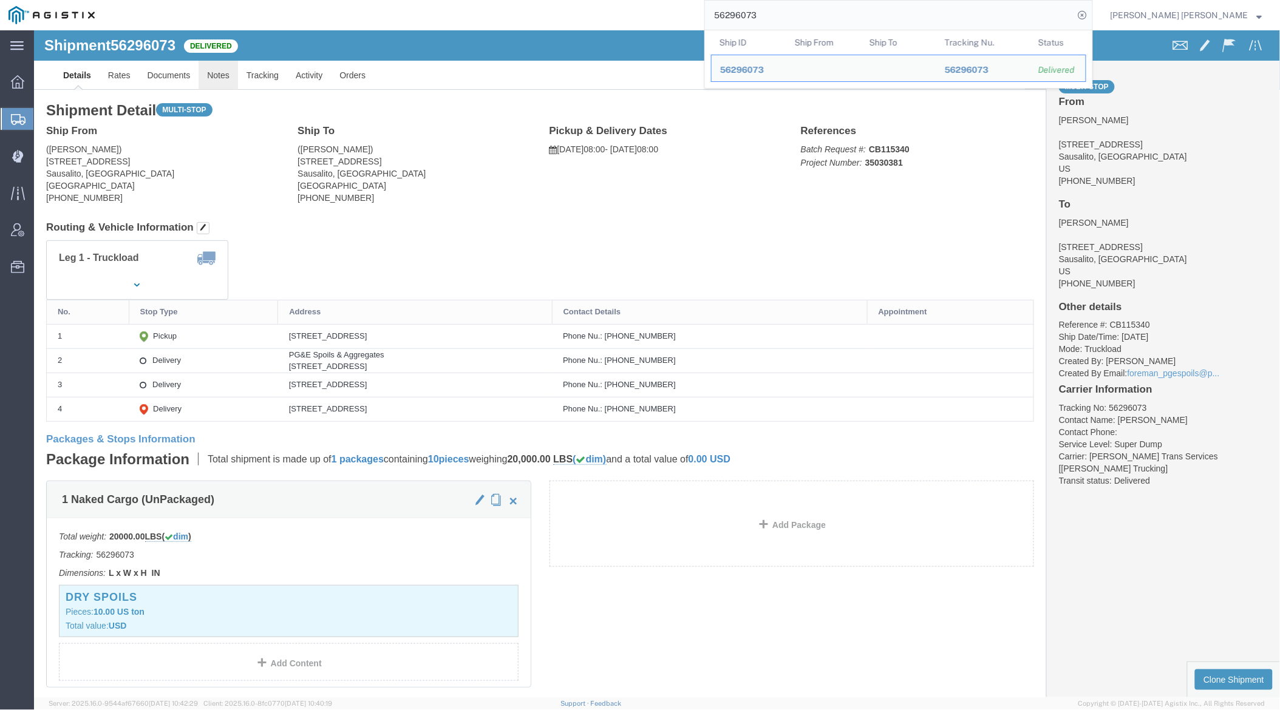
click link "Notes"
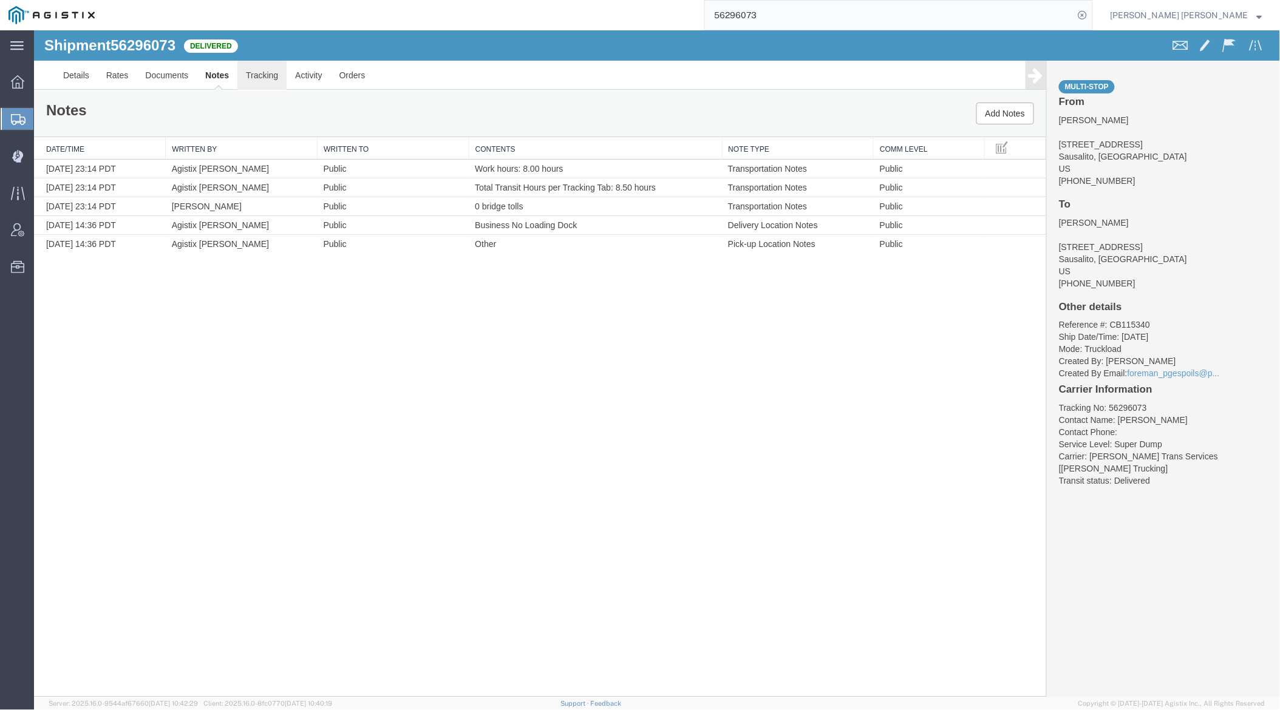
click at [262, 73] on link "Tracking" at bounding box center [261, 74] width 49 height 29
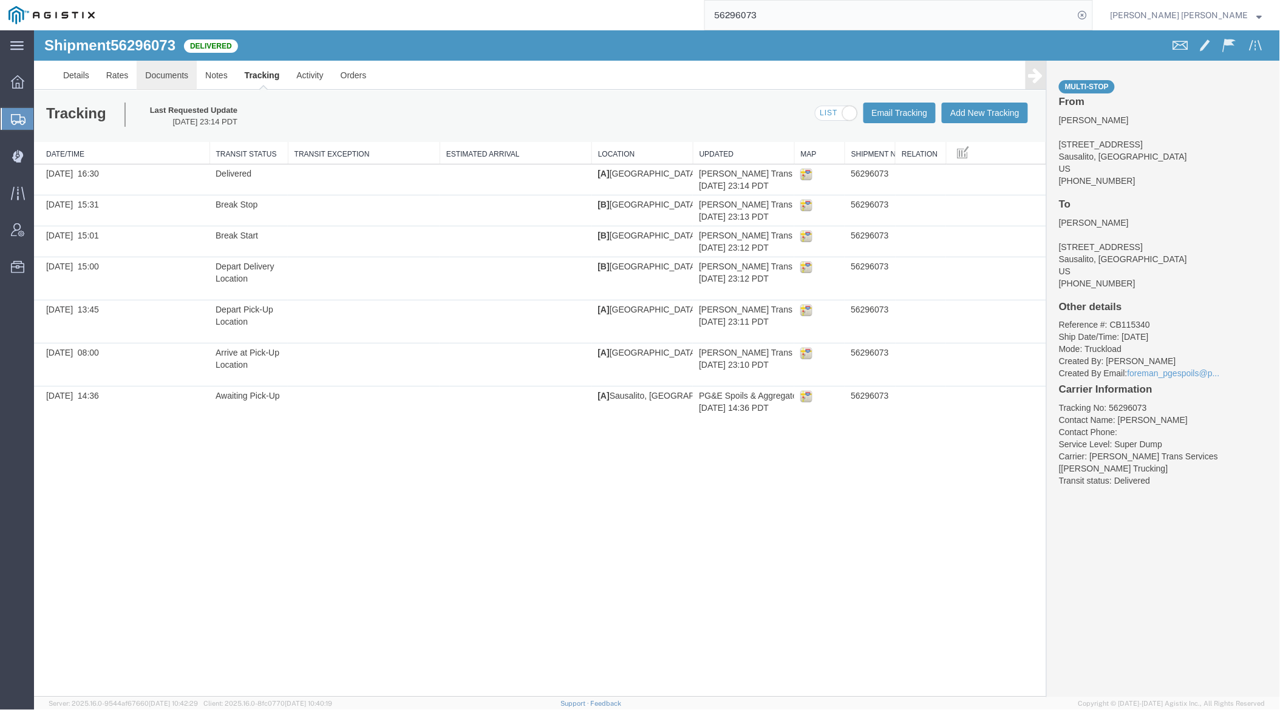
click at [158, 73] on link "Documents" at bounding box center [166, 74] width 60 height 29
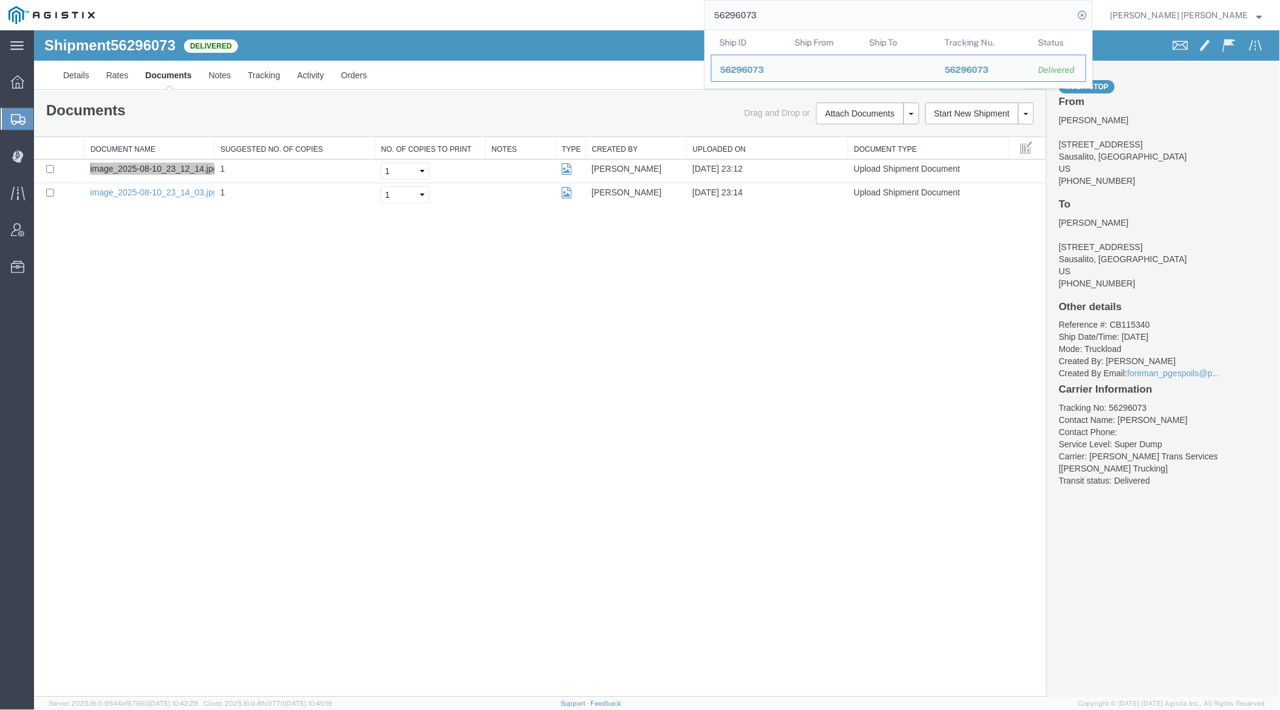
click at [798, 8] on input "56296073" at bounding box center [889, 15] width 369 height 29
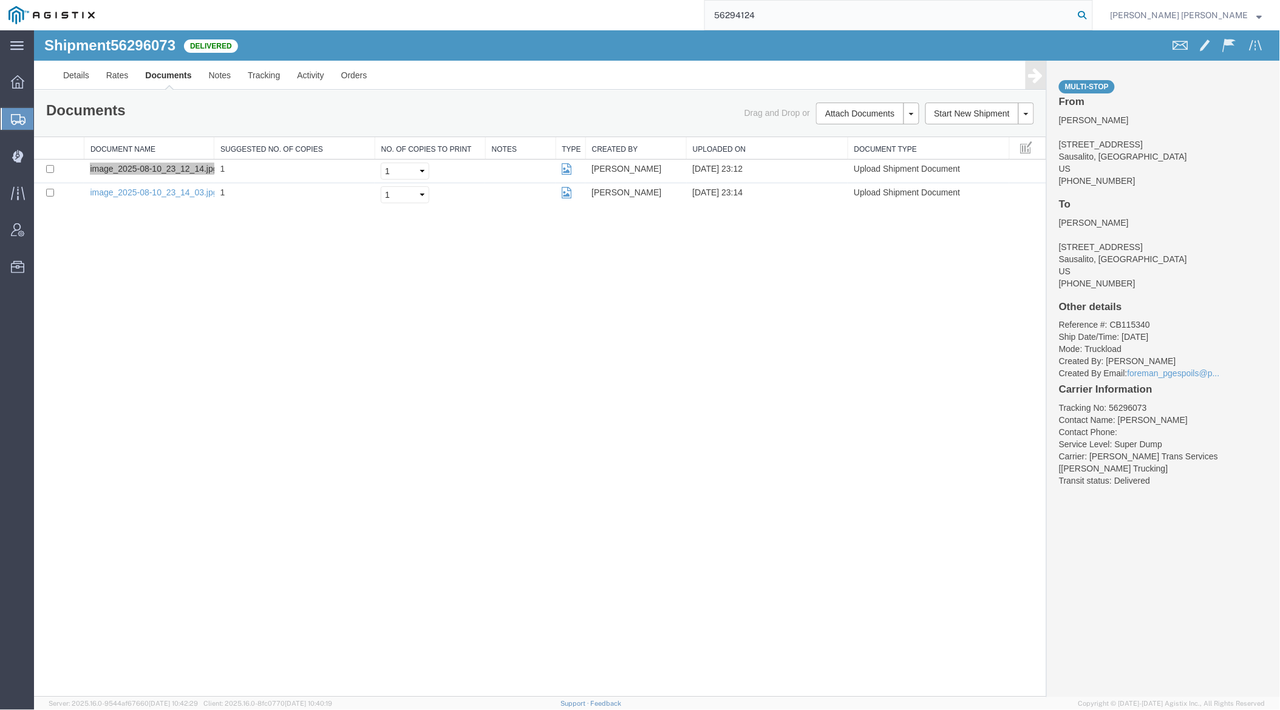
click at [1091, 7] on icon at bounding box center [1082, 15] width 17 height 17
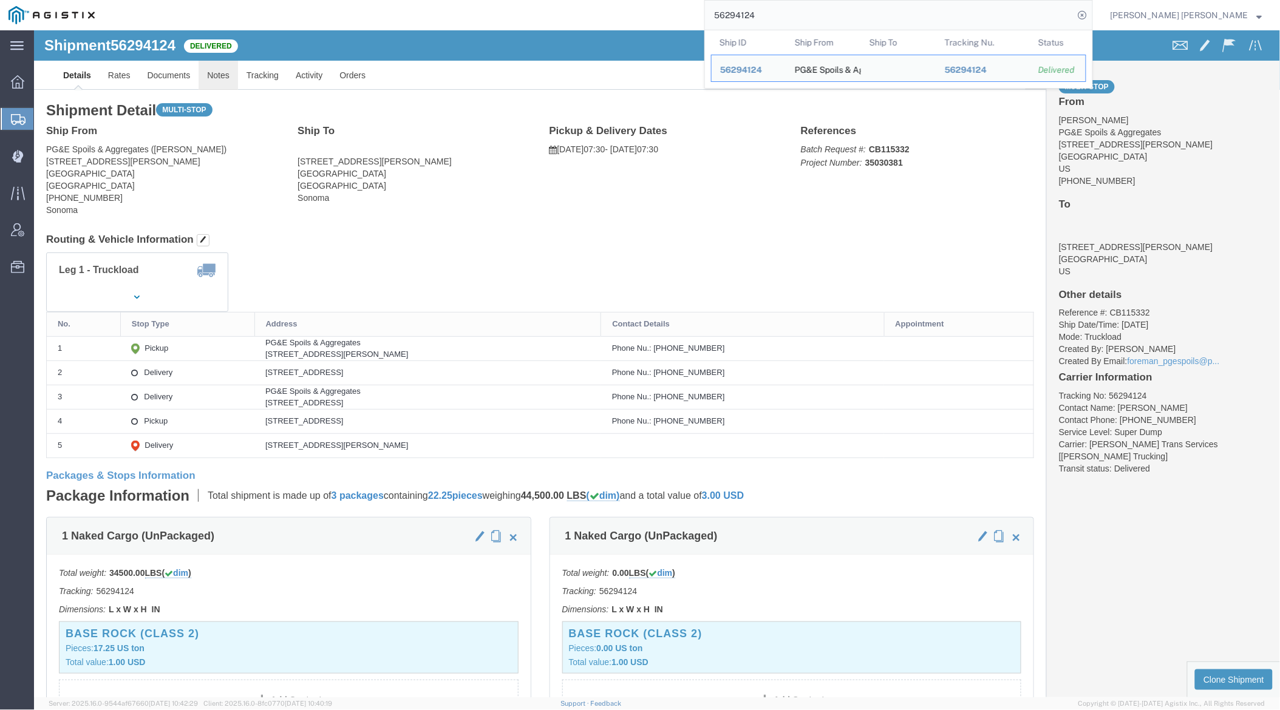
click link "Notes"
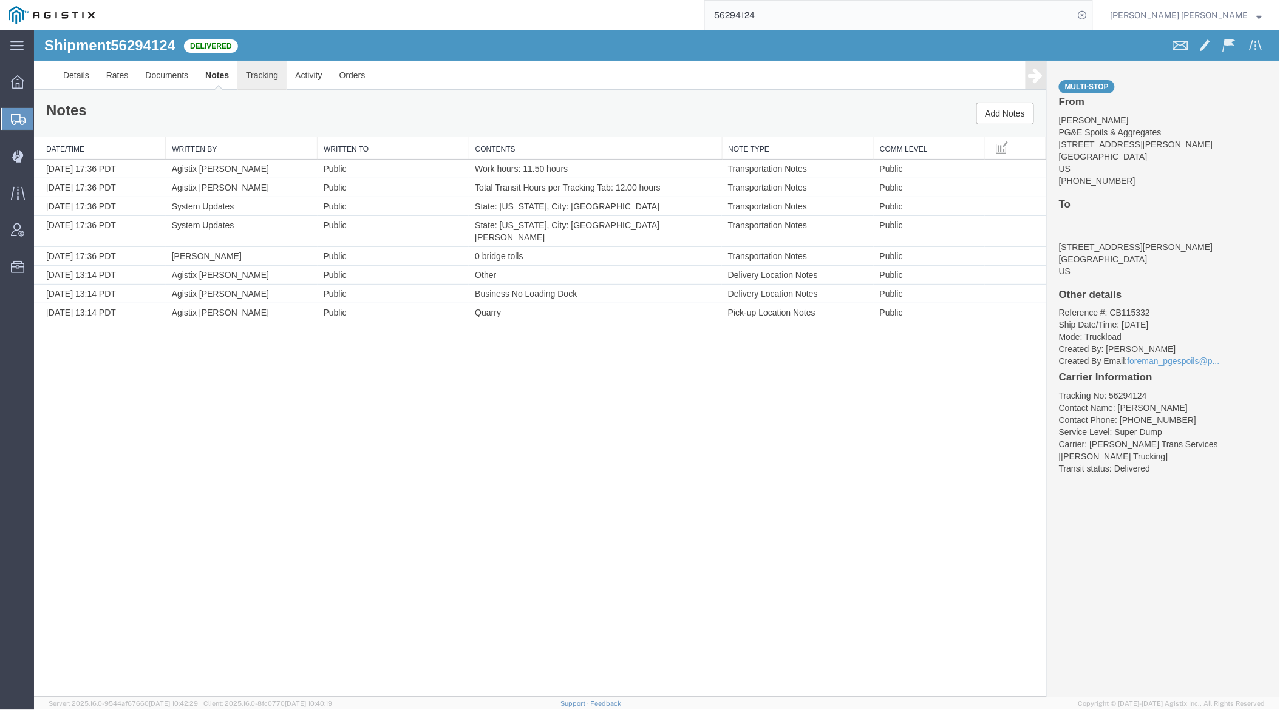
click at [264, 70] on link "Tracking" at bounding box center [261, 74] width 49 height 29
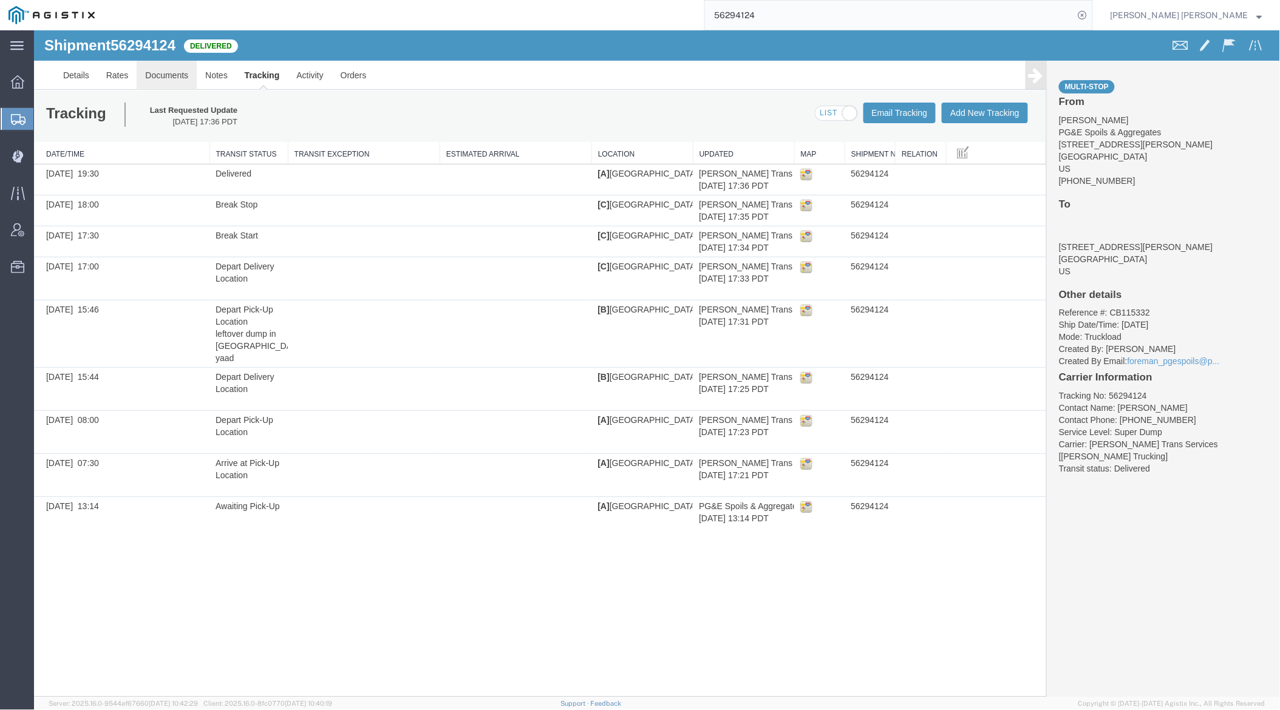
click at [172, 77] on link "Documents" at bounding box center [166, 74] width 60 height 29
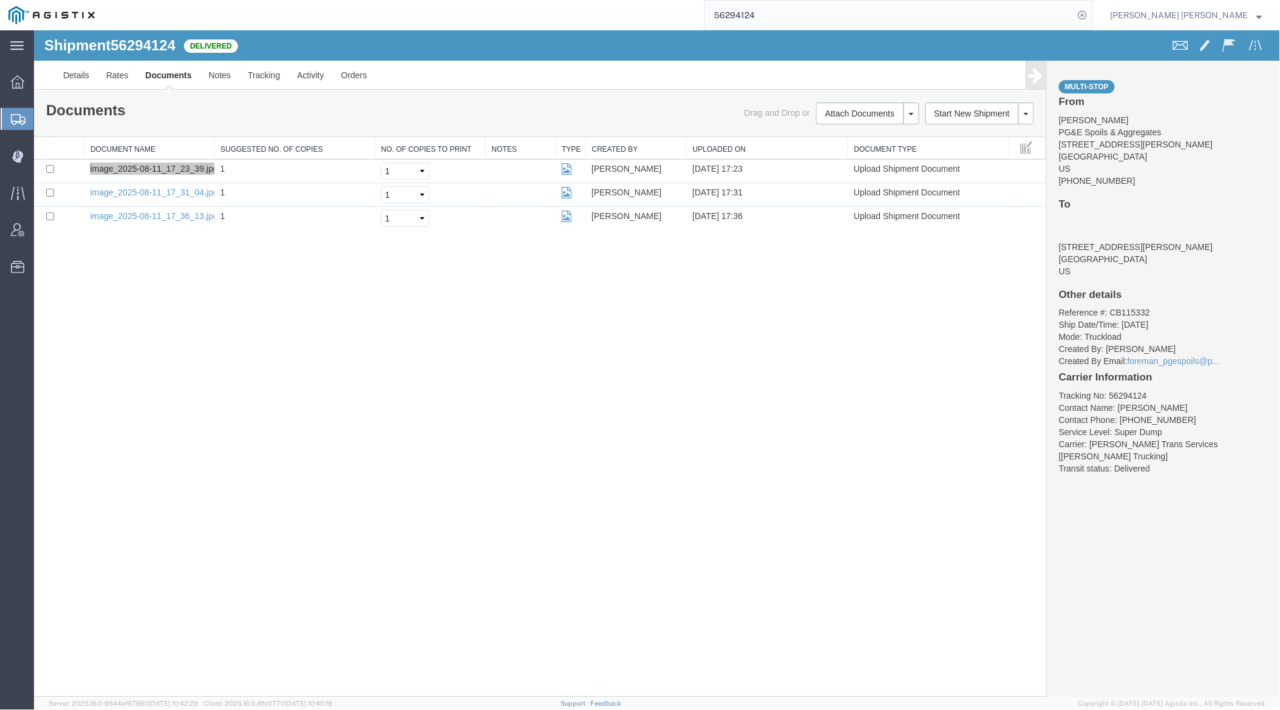
click at [792, 13] on input "56294124" at bounding box center [889, 15] width 369 height 29
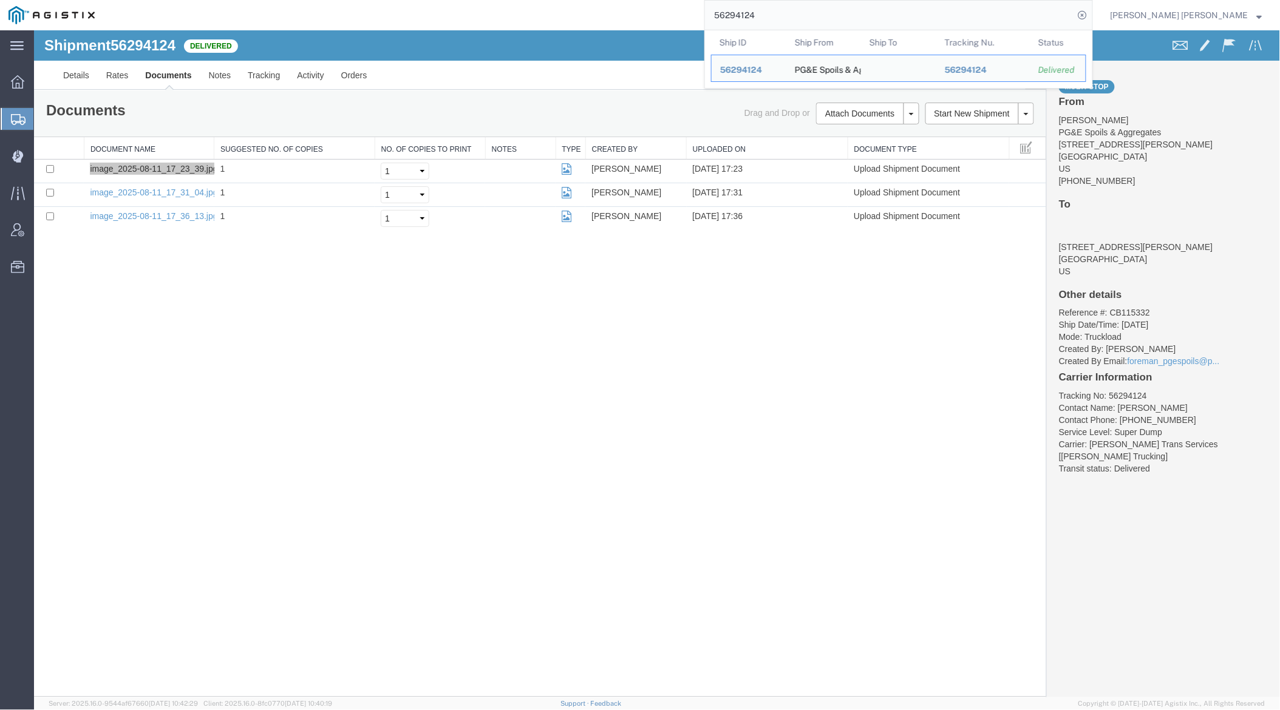
click at [792, 13] on input "56294124" at bounding box center [889, 15] width 369 height 29
paste input "322468"
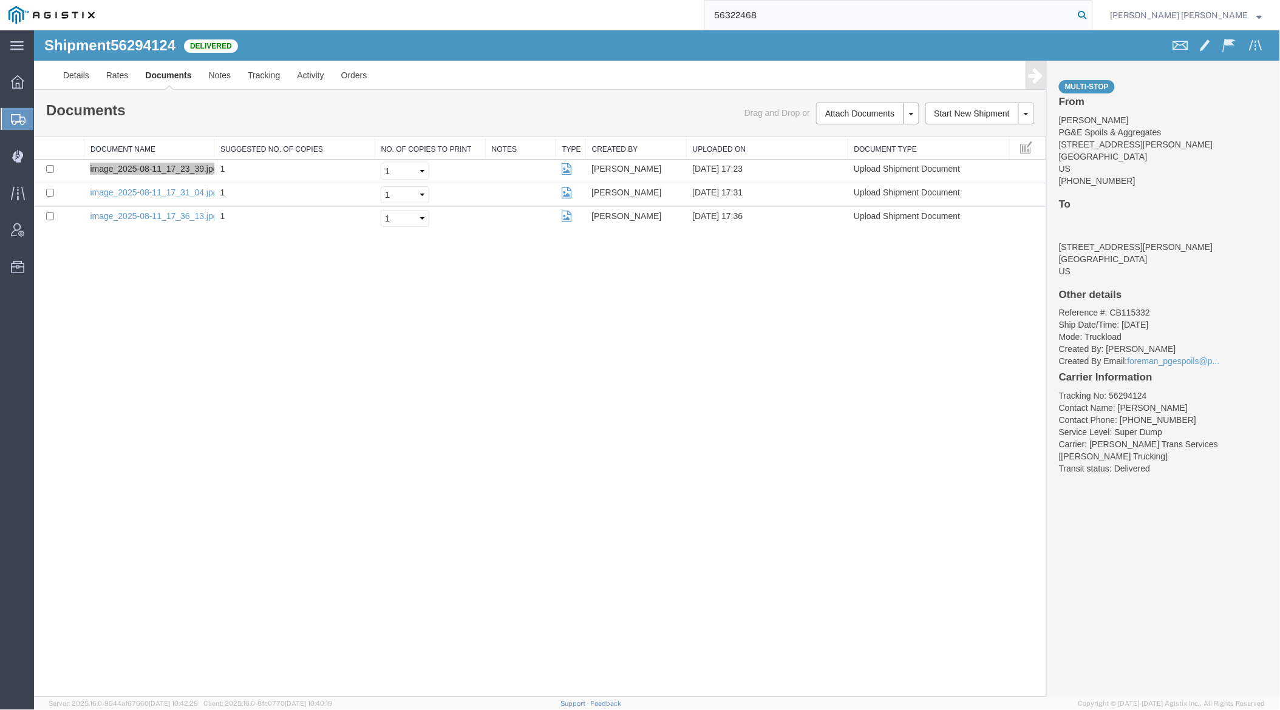
click at [1091, 16] on icon at bounding box center [1082, 15] width 17 height 17
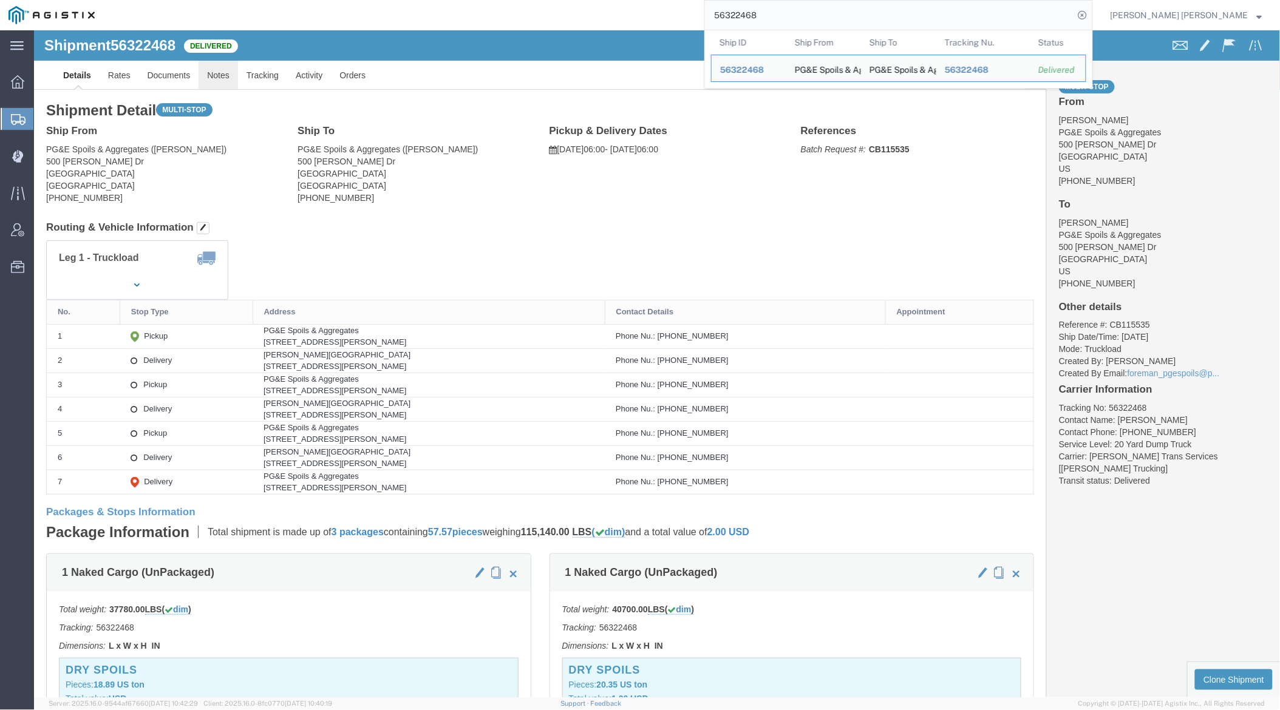
click link "Notes"
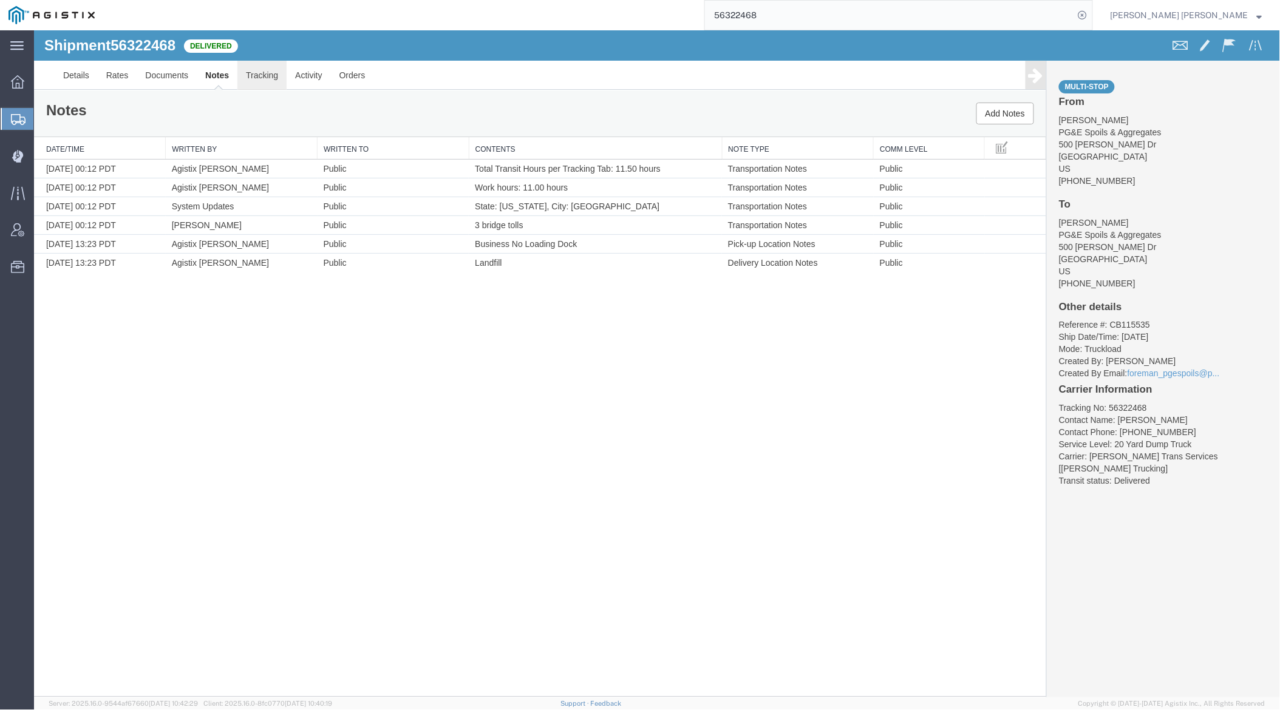
click at [257, 77] on link "Tracking" at bounding box center [261, 74] width 49 height 29
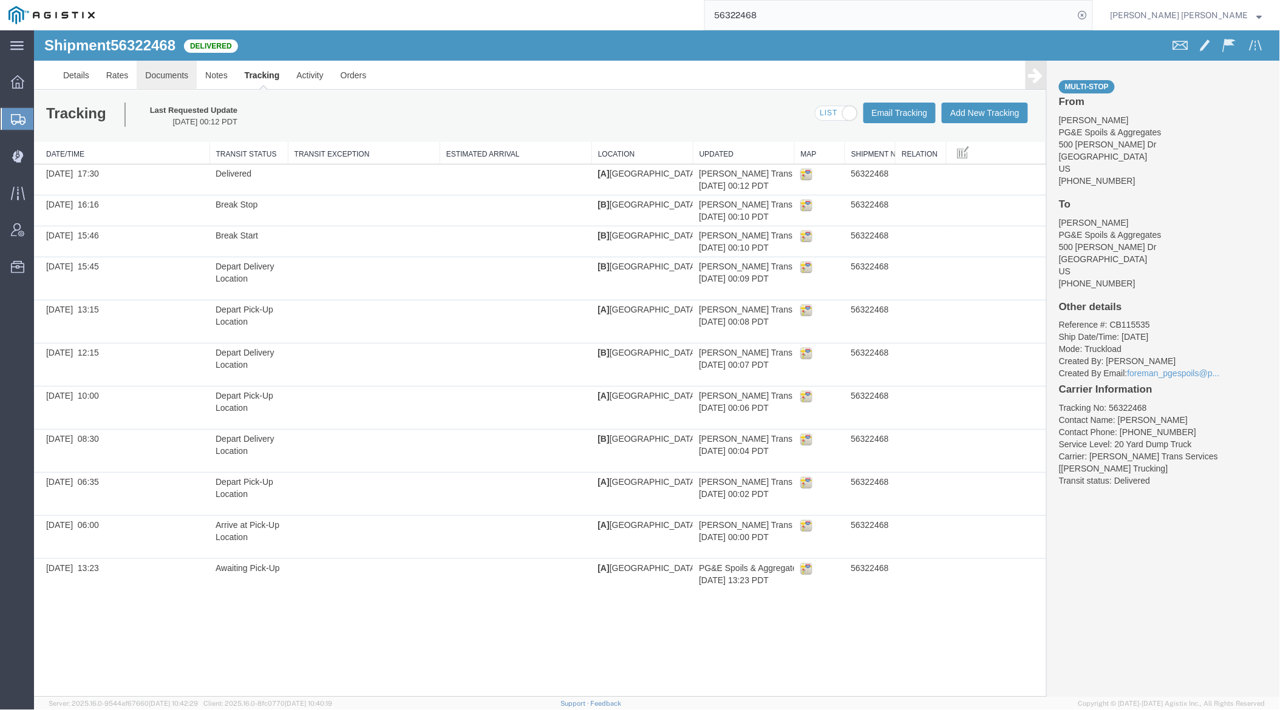
click at [166, 69] on link "Documents" at bounding box center [166, 74] width 60 height 29
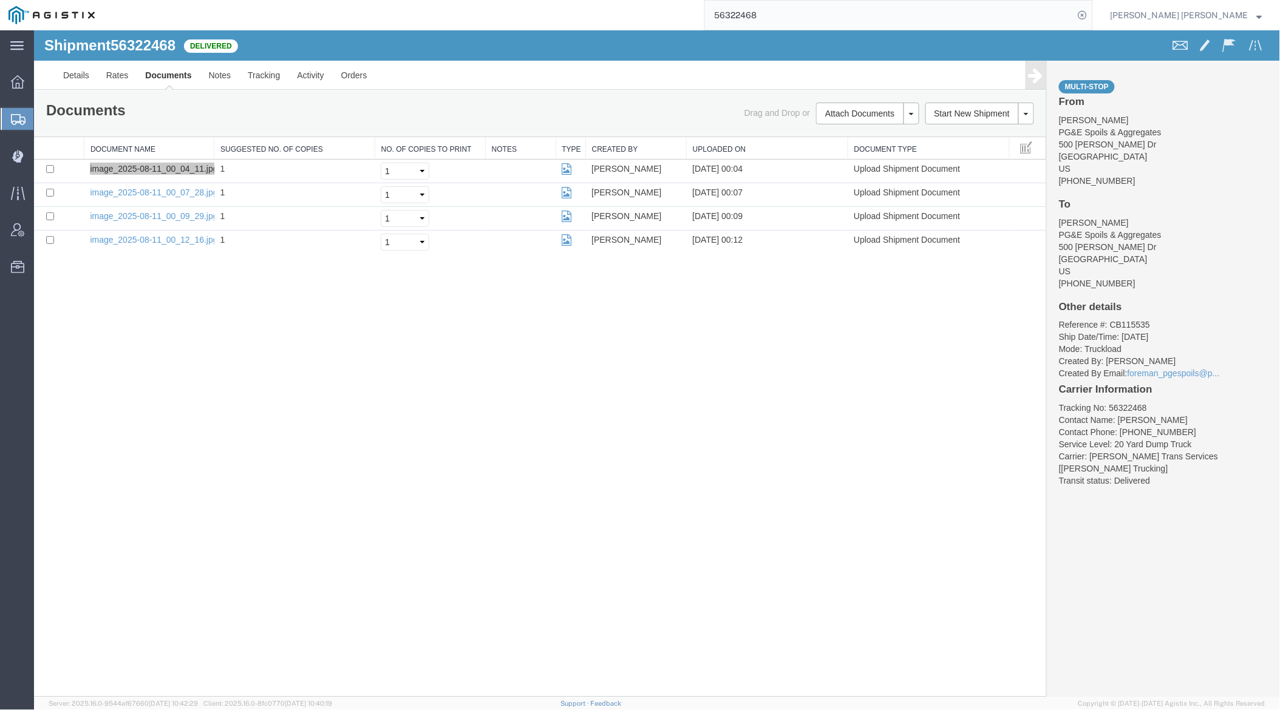
click at [813, 25] on input "56322468" at bounding box center [889, 15] width 369 height 29
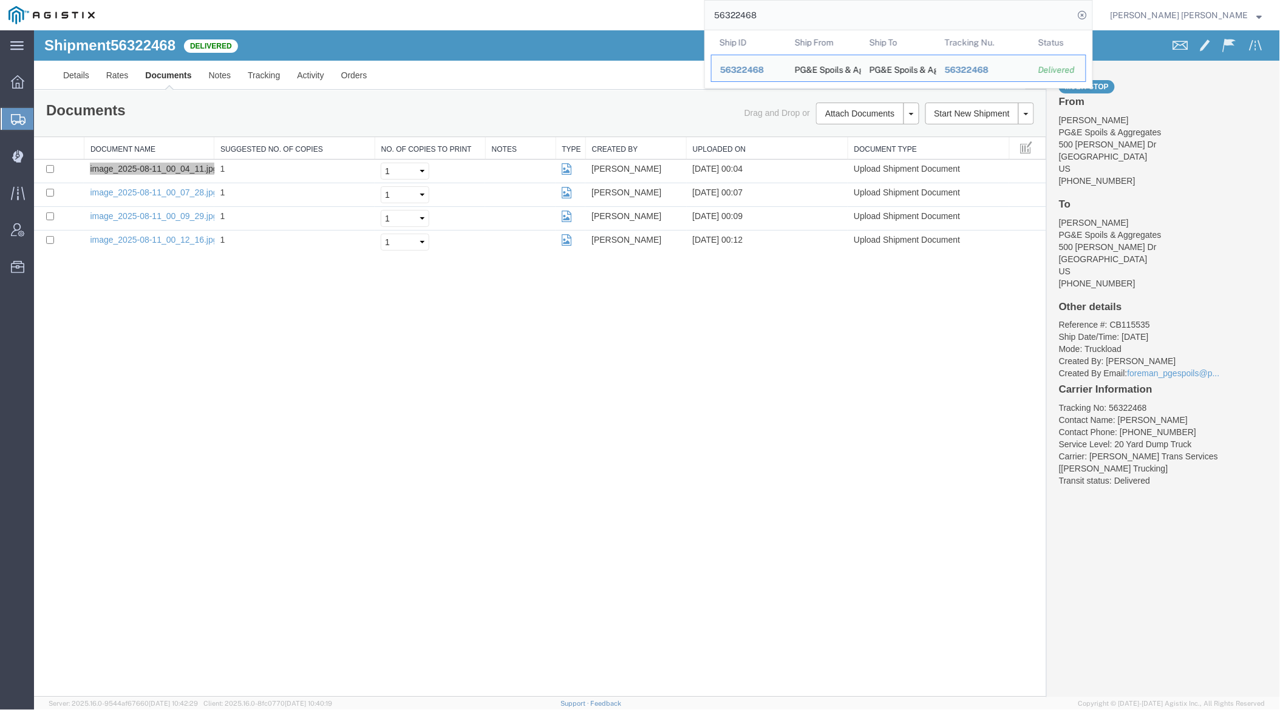
click at [813, 25] on input "56322468" at bounding box center [889, 15] width 369 height 29
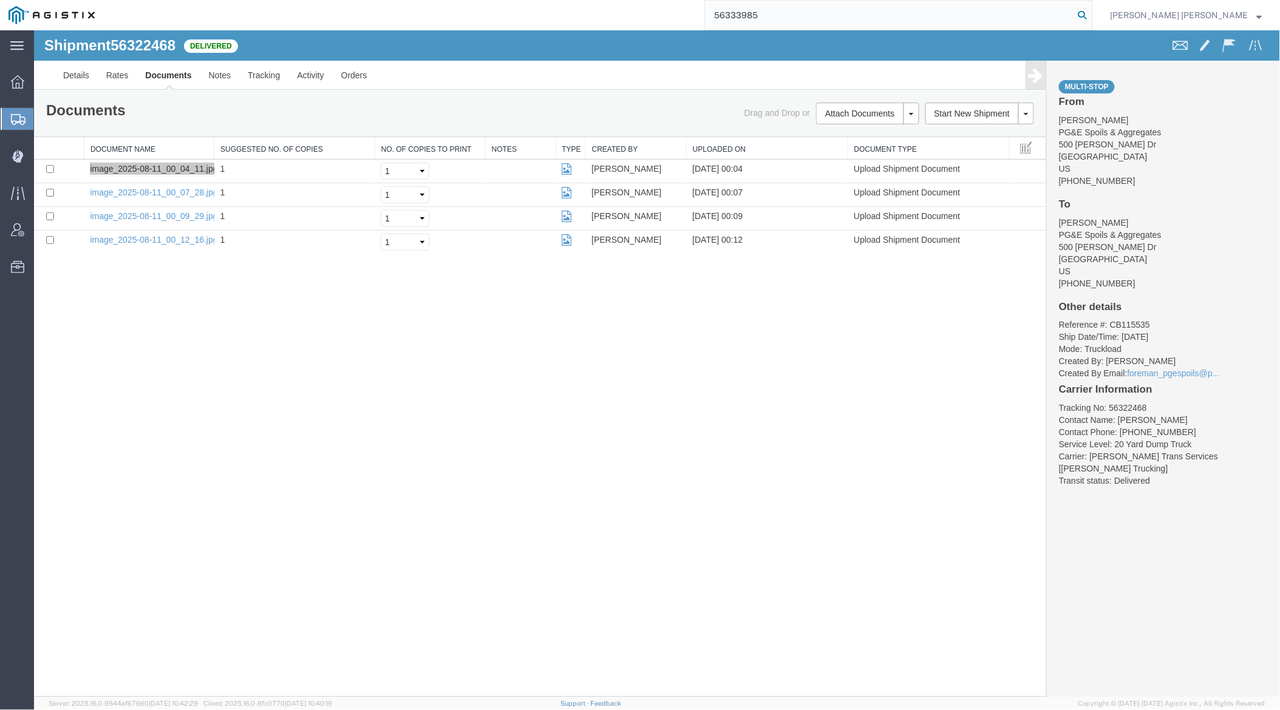
click at [1091, 13] on icon at bounding box center [1082, 15] width 17 height 17
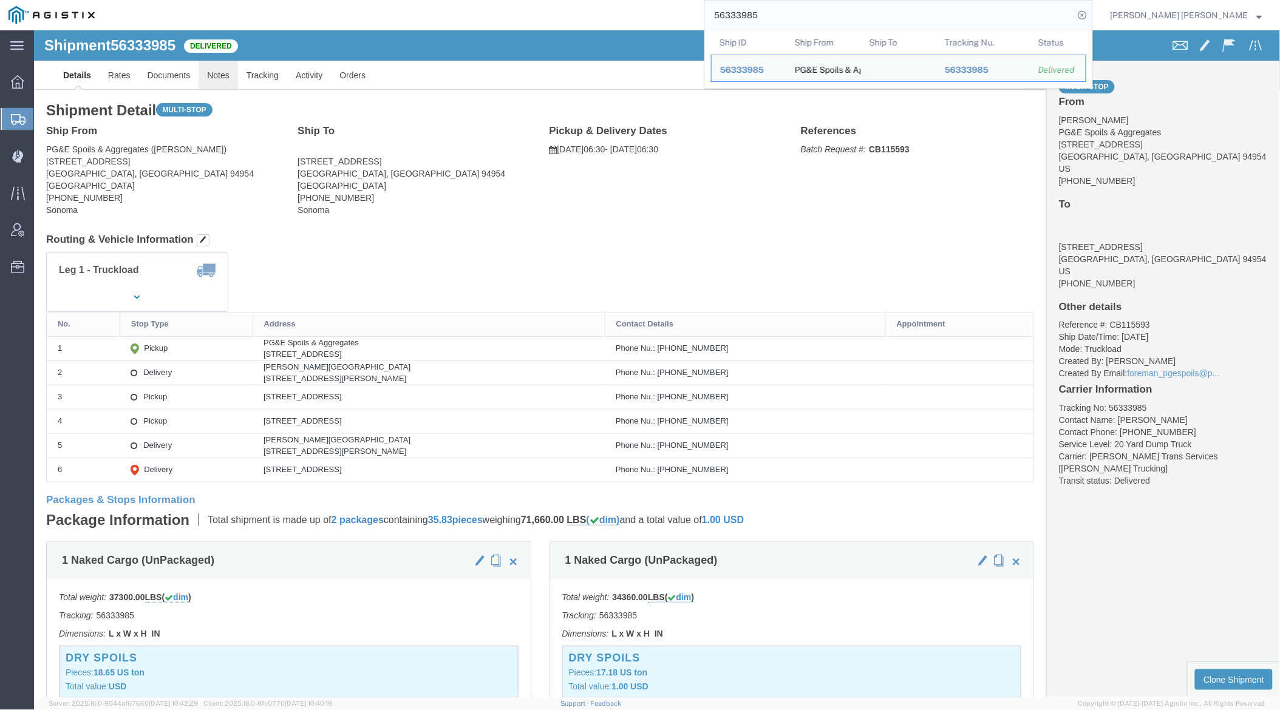
click link "Notes"
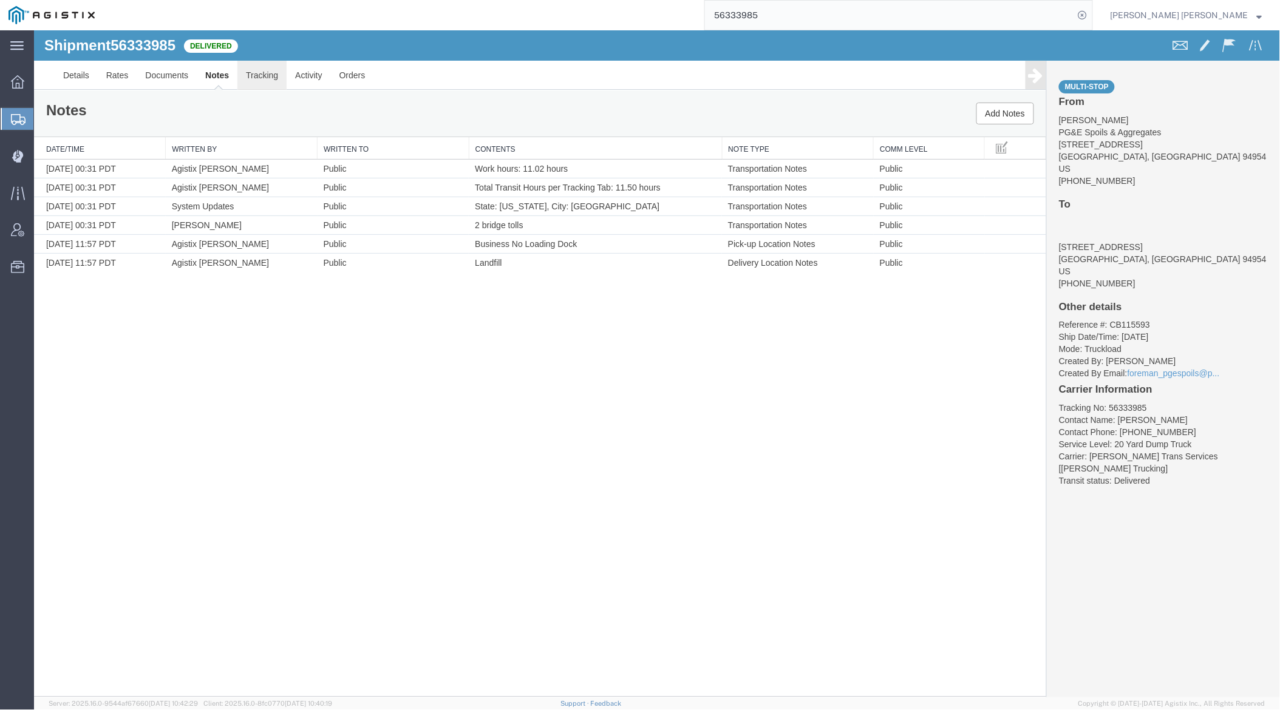
click at [268, 75] on link "Tracking" at bounding box center [261, 74] width 49 height 29
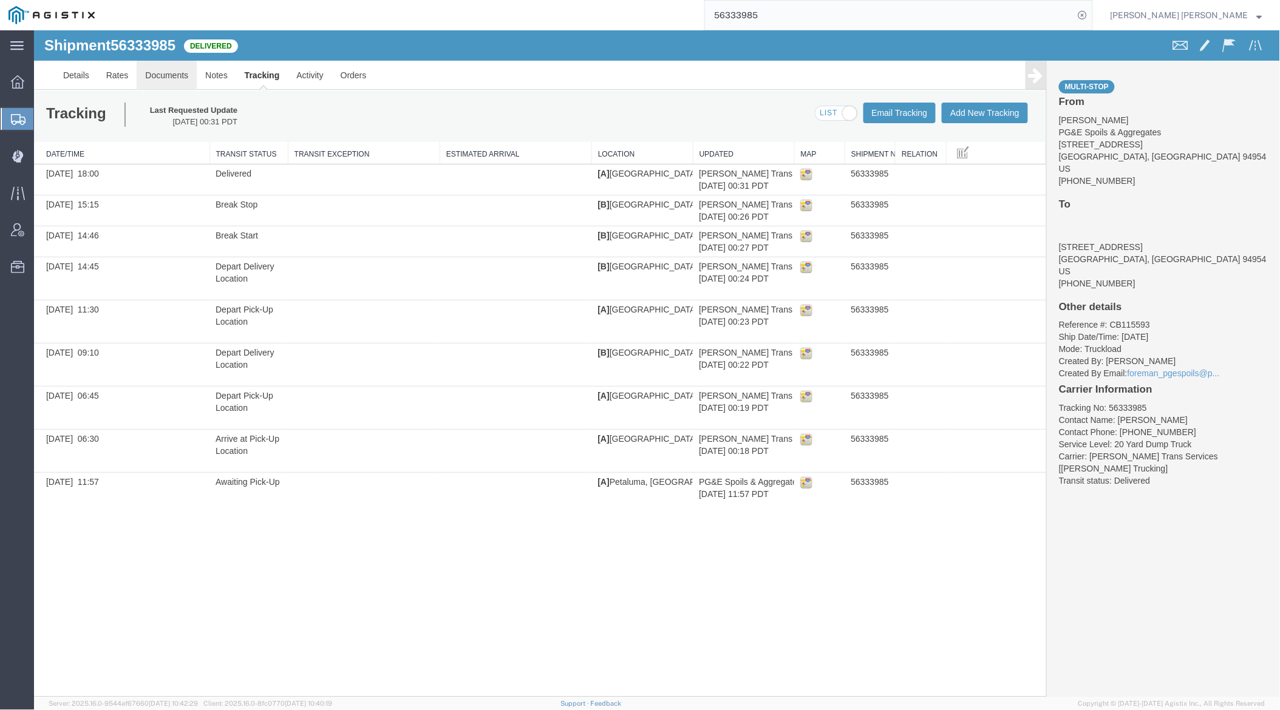
click at [155, 74] on link "Documents" at bounding box center [166, 74] width 60 height 29
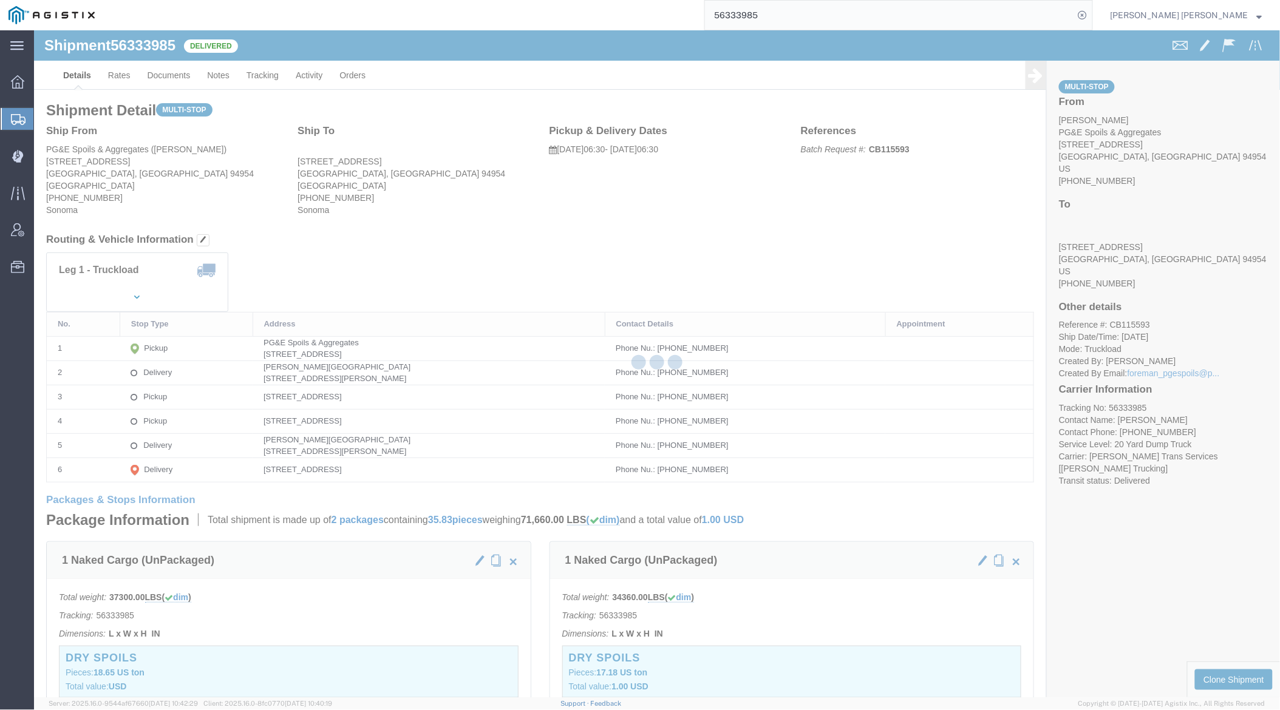
click at [179, 69] on div at bounding box center [657, 363] width 1246 height 667
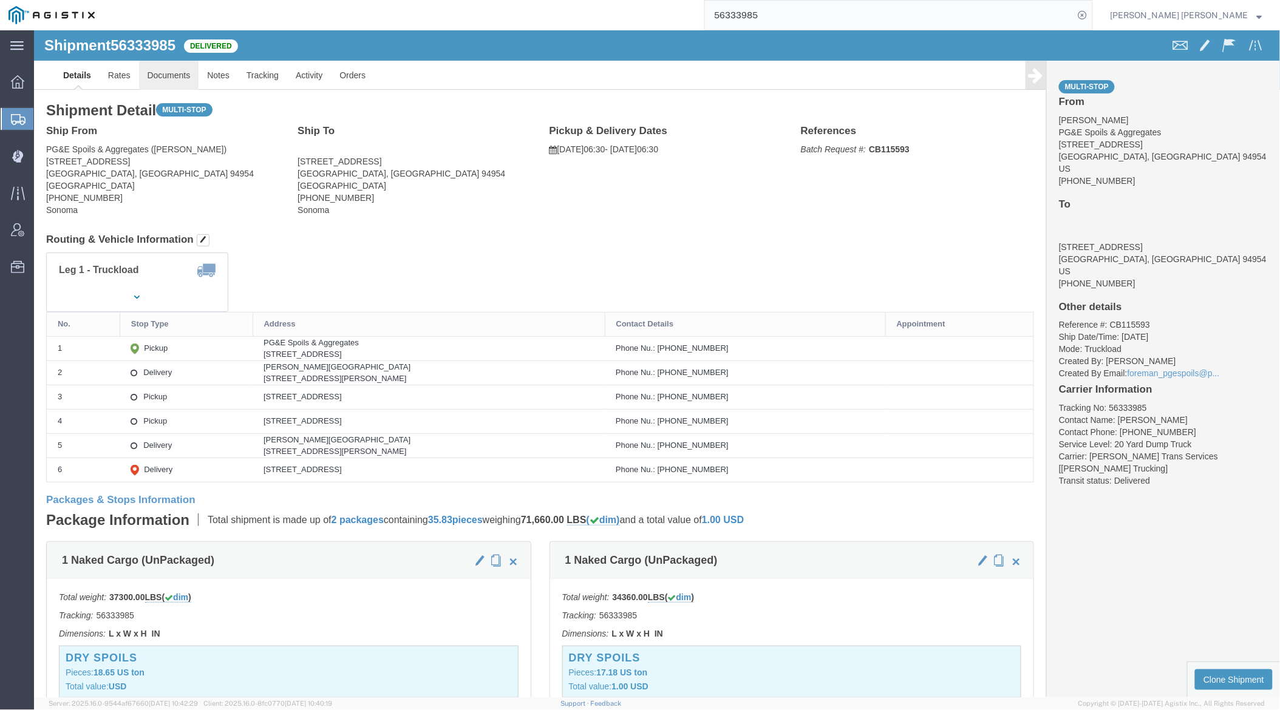
click link "Documents"
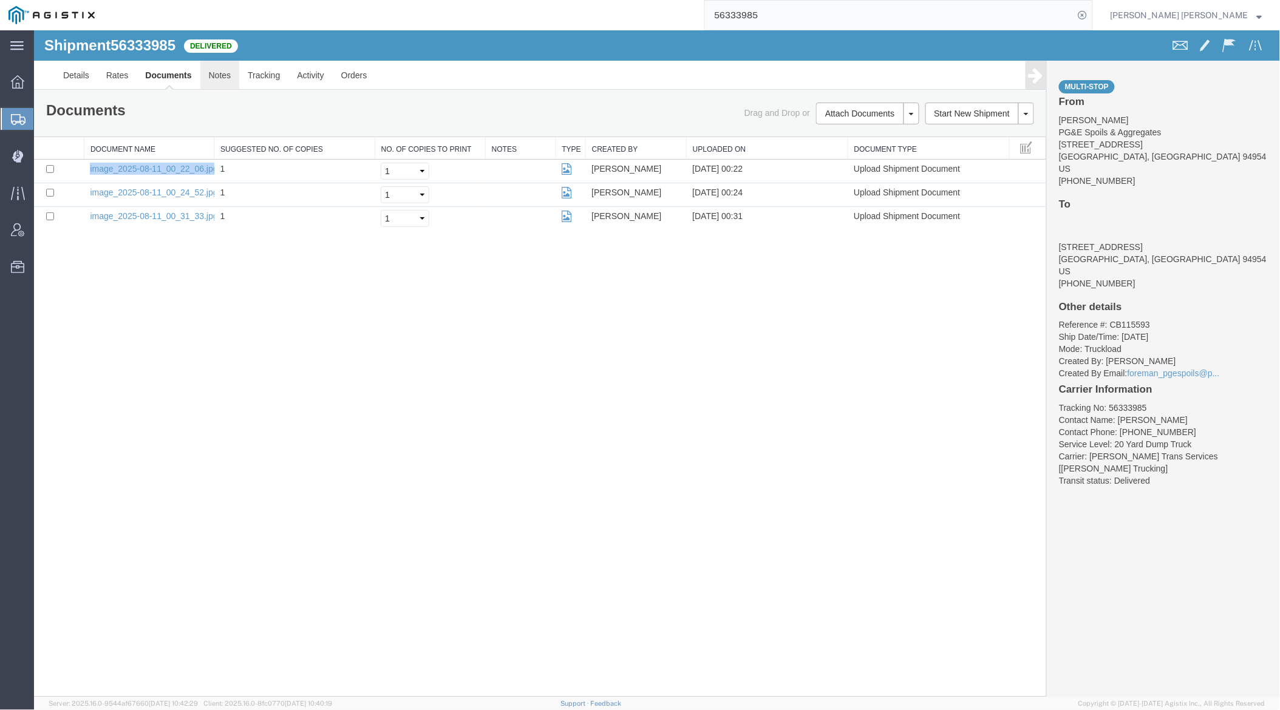
click at [211, 70] on link "Notes" at bounding box center [219, 74] width 39 height 29
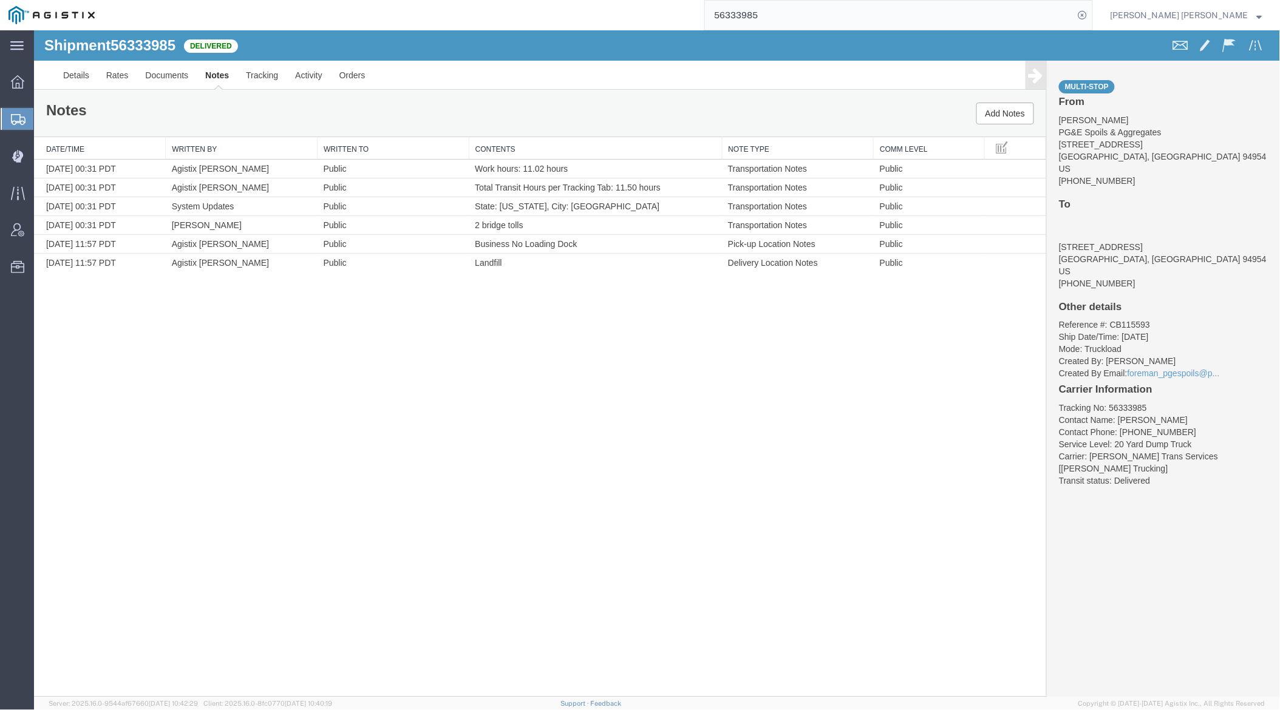
click at [812, 20] on input "56333985" at bounding box center [889, 15] width 369 height 29
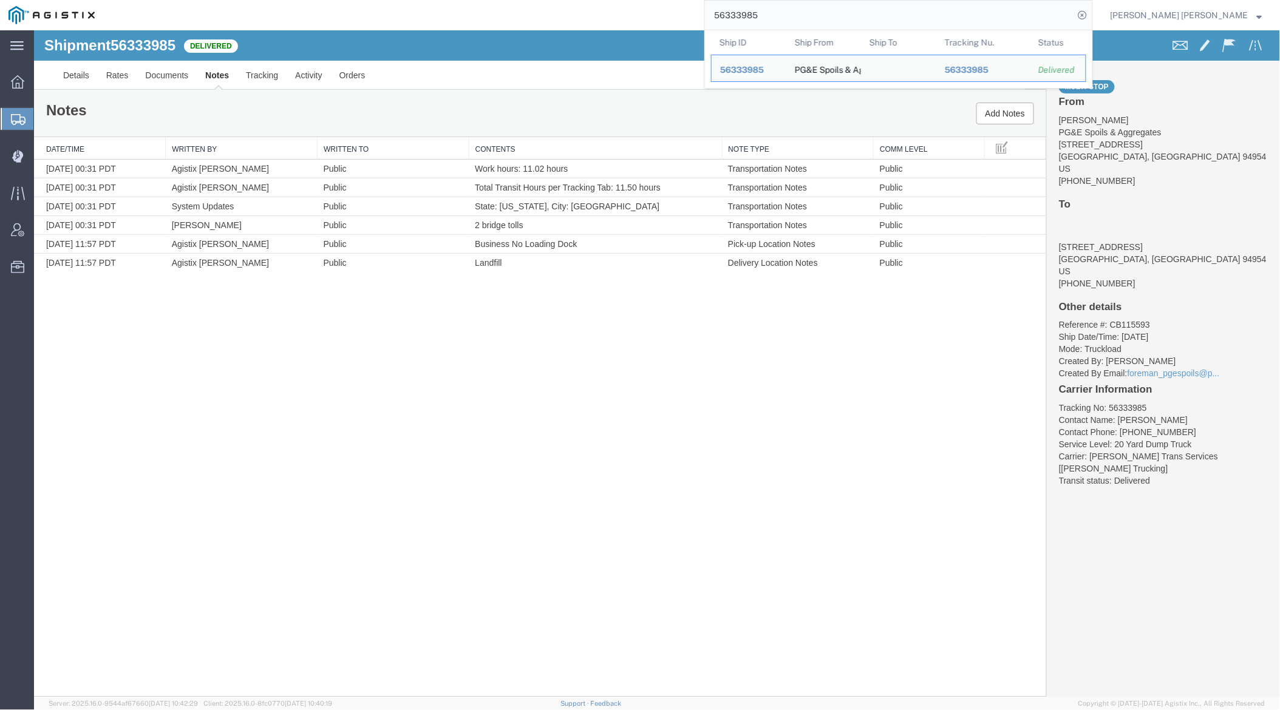
click at [812, 20] on input "56333985" at bounding box center [889, 15] width 369 height 29
paste input "170474"
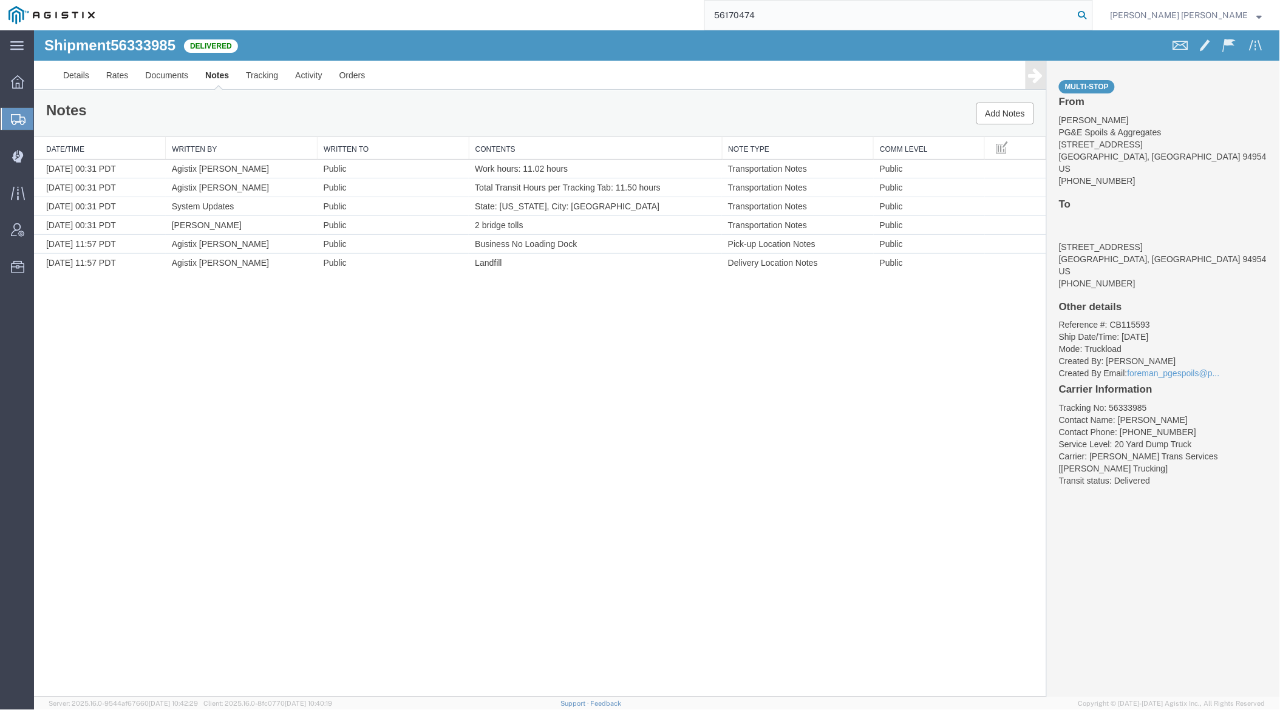
type input "56170474"
click at [1091, 15] on icon at bounding box center [1082, 15] width 17 height 17
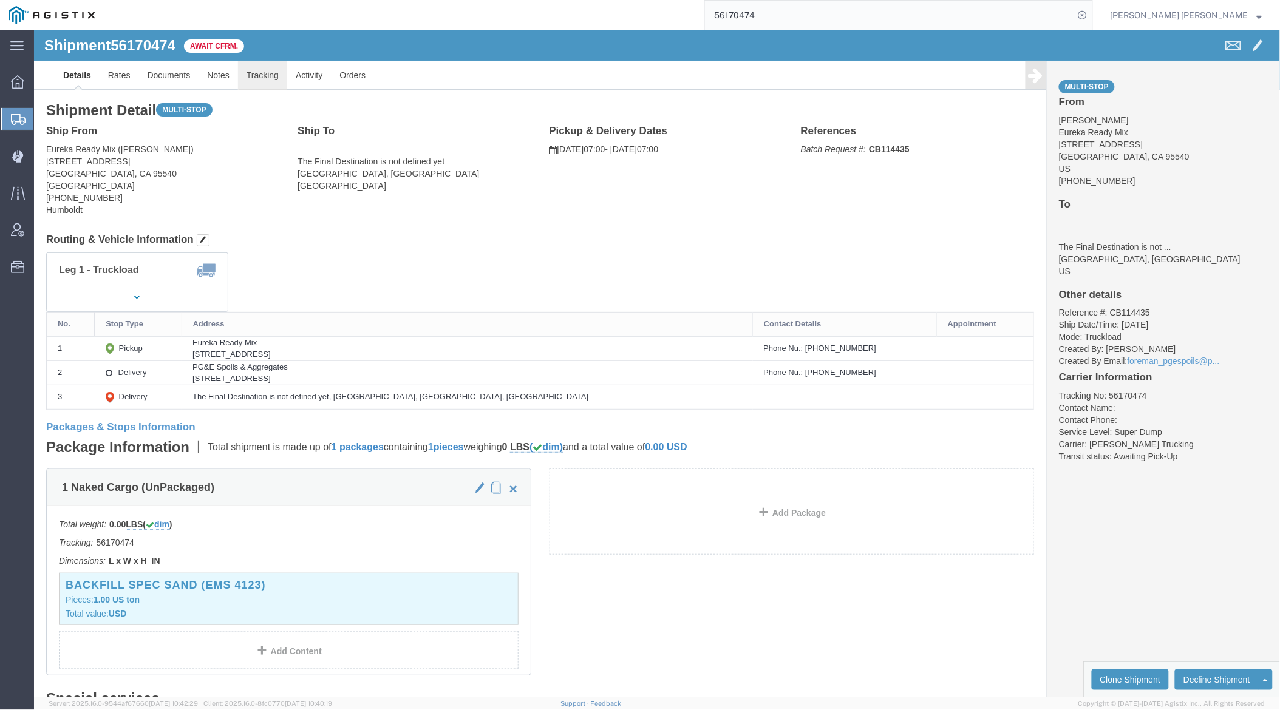
click link "Tracking"
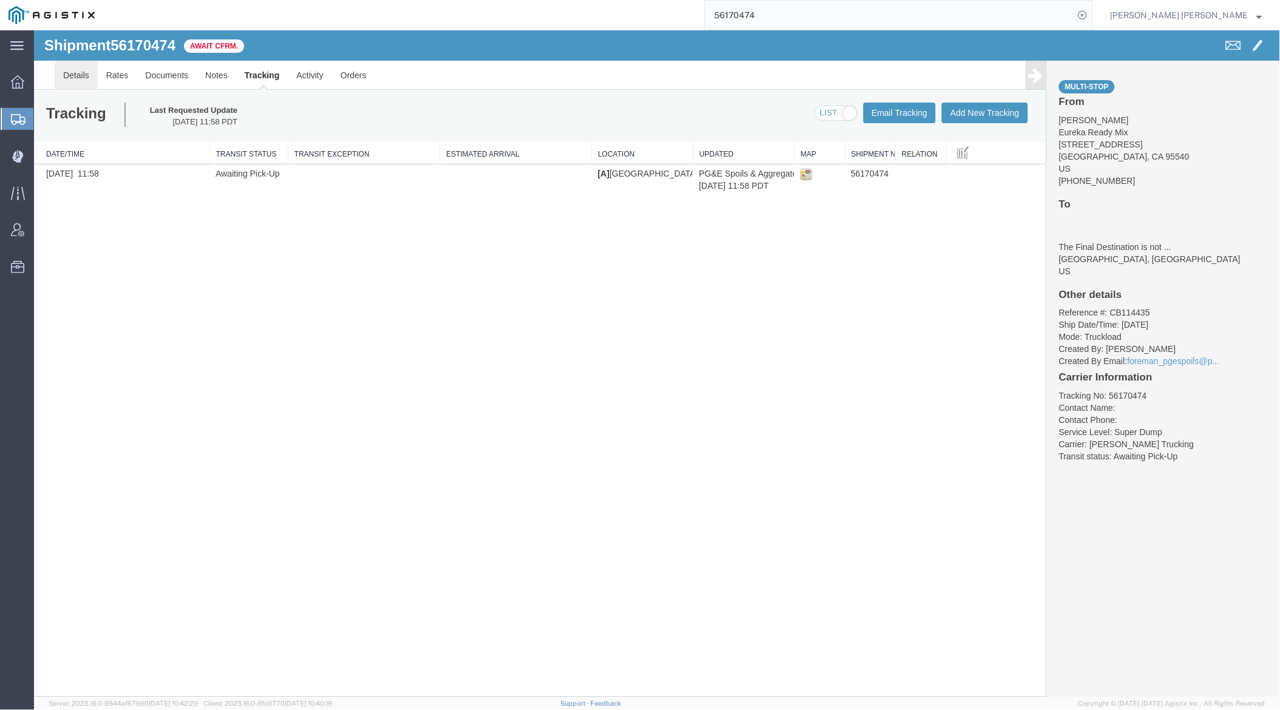
click at [65, 77] on link "Details" at bounding box center [75, 74] width 43 height 29
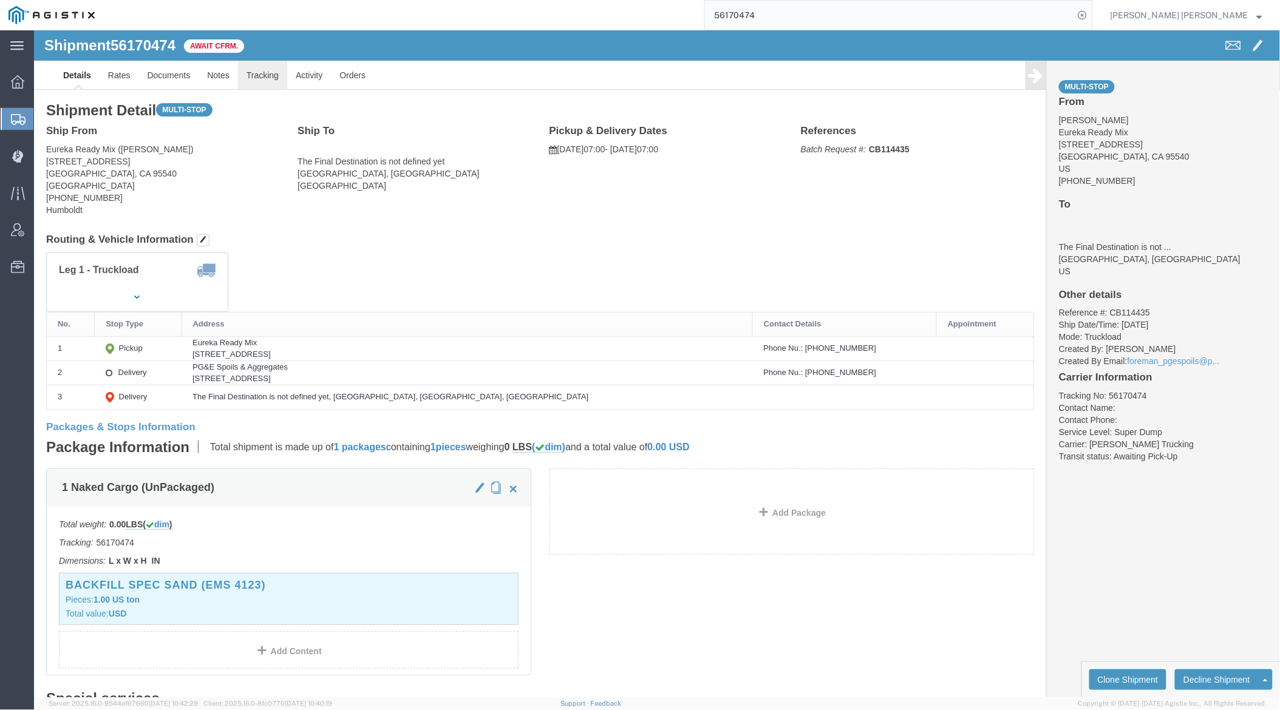
click link "Tracking"
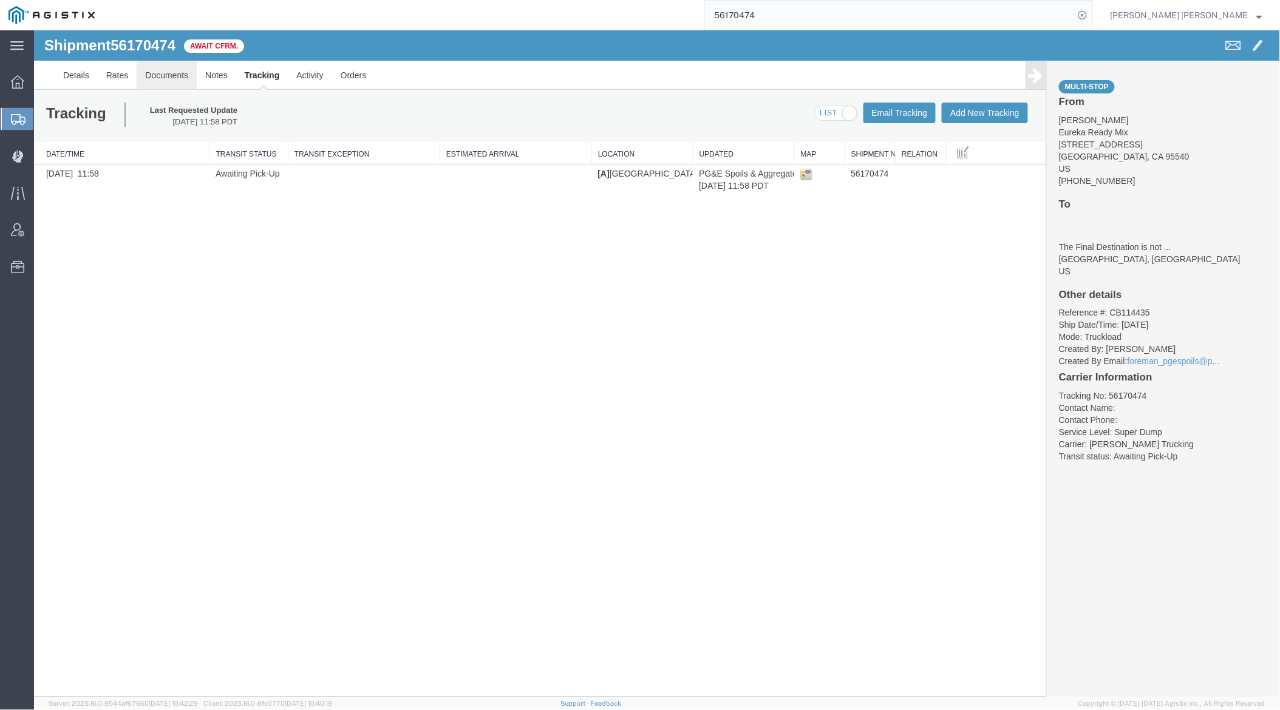
click at [165, 67] on link "Documents" at bounding box center [166, 74] width 60 height 29
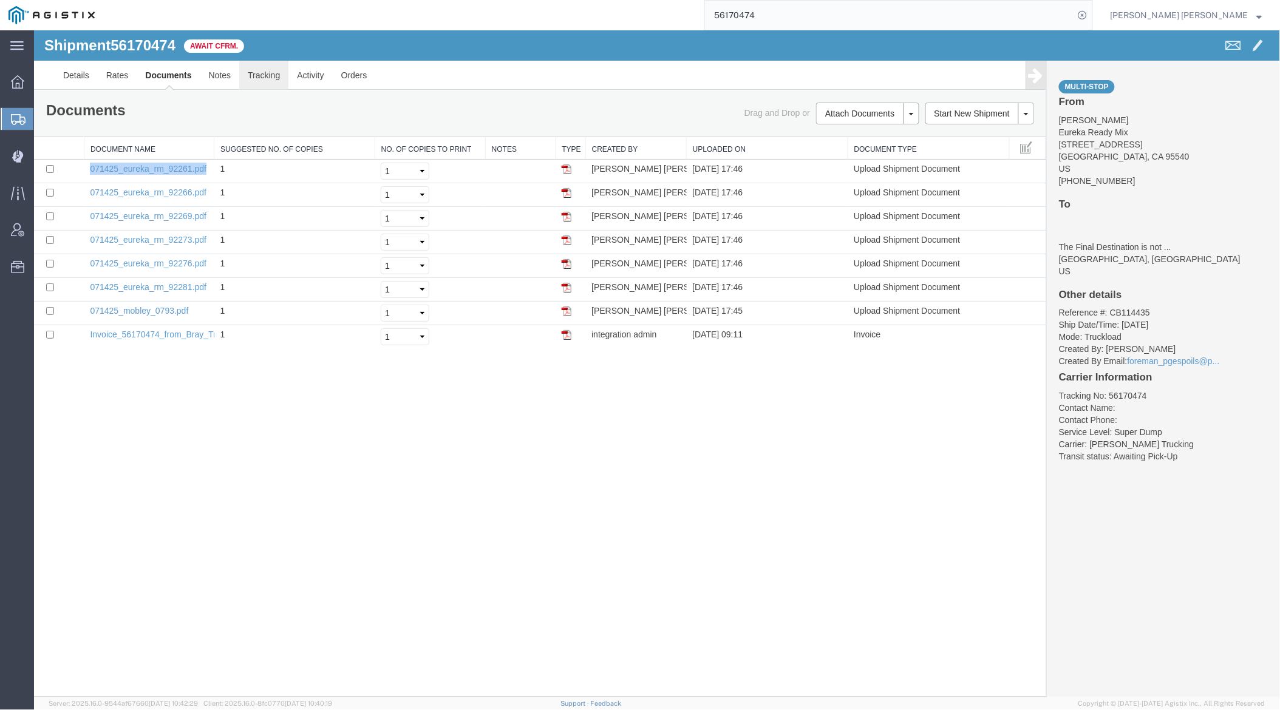
click at [268, 75] on link "Tracking" at bounding box center [263, 74] width 49 height 29
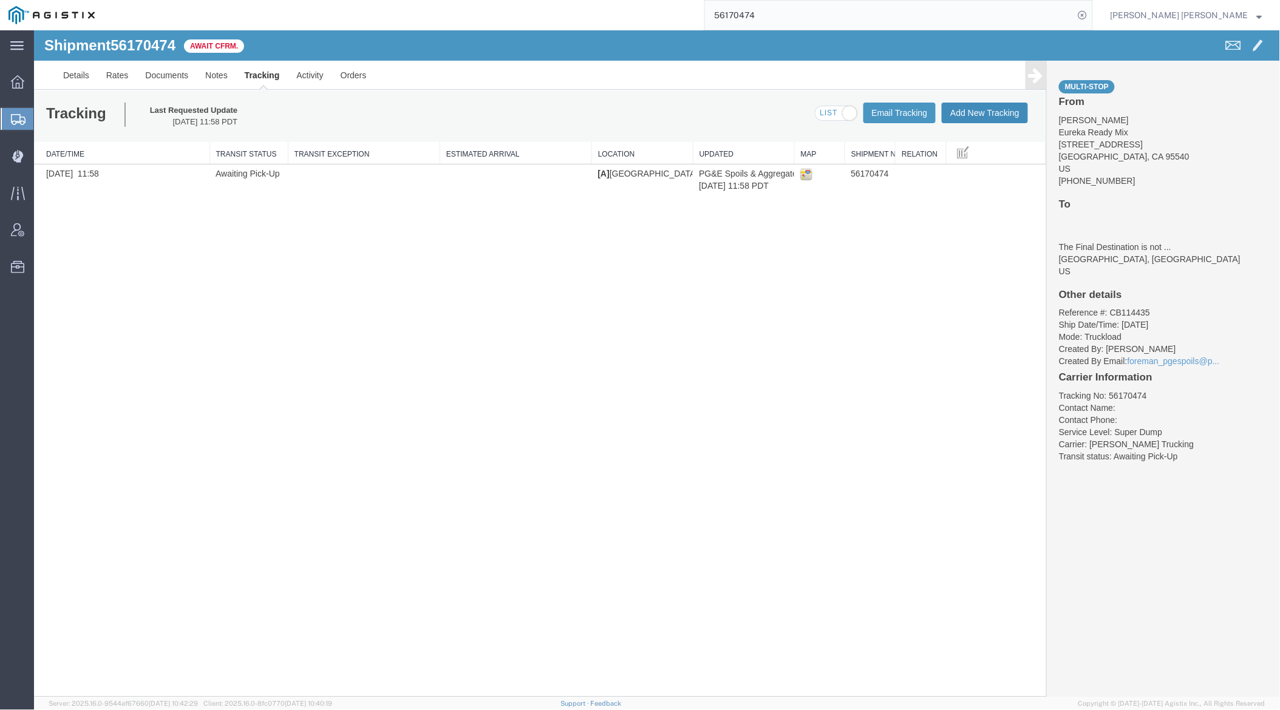
click at [1004, 107] on button "Add New Tracking" at bounding box center [984, 112] width 86 height 21
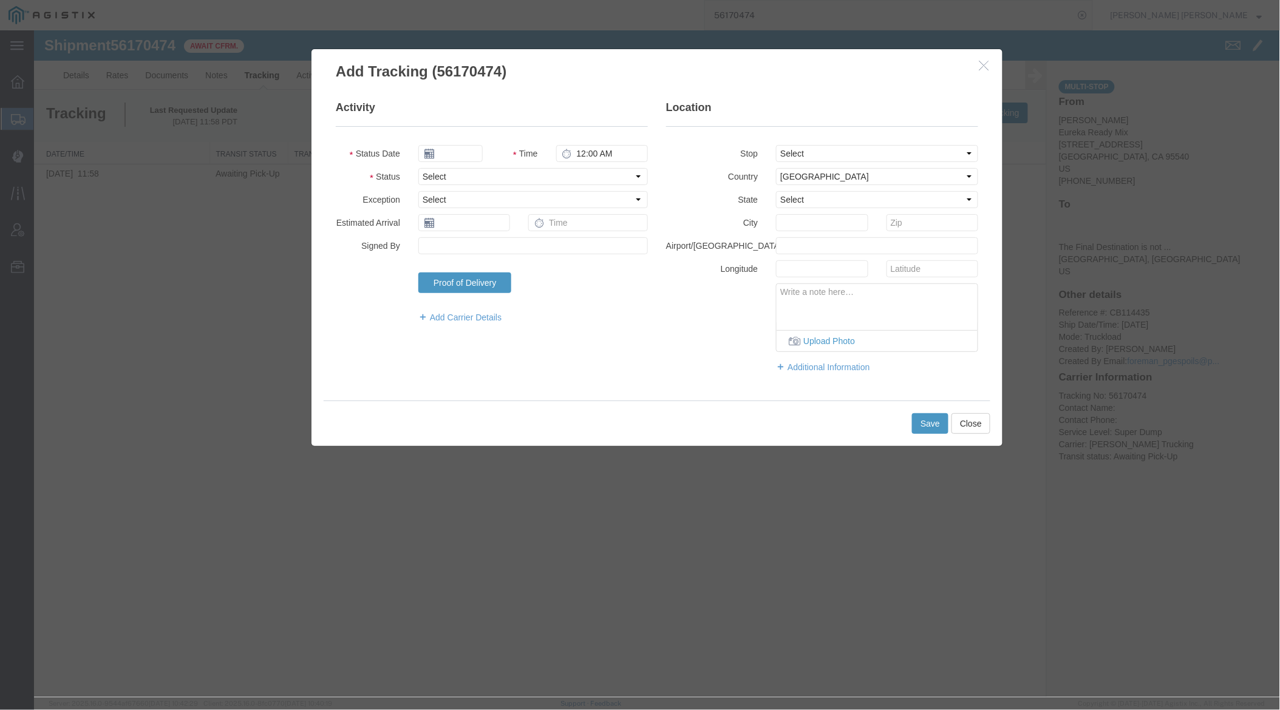
type input "[DATE]"
type input "12:00 PM"
click at [460, 152] on input "[DATE]" at bounding box center [450, 153] width 64 height 17
click at [429, 174] on icon at bounding box center [427, 175] width 3 height 8
click at [451, 245] on td "14" at bounding box center [449, 247] width 18 height 18
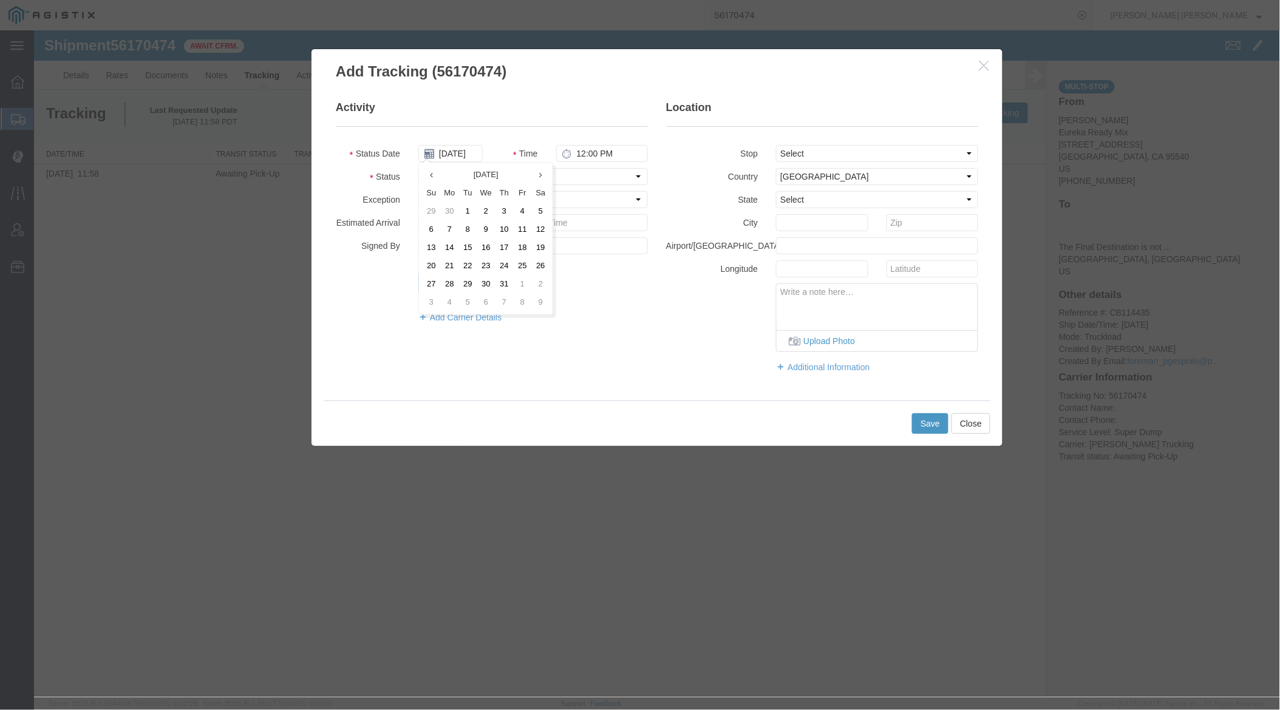
type input "[DATE]"
click at [576, 151] on input "12:00 PM" at bounding box center [602, 153] width 92 height 17
click at [599, 156] on input "7:00 PM" at bounding box center [602, 153] width 92 height 17
type input "7:00 AM"
click at [450, 179] on select "Select Arrival Notice Available Arrival Notice Imported Arrive at Delivery Loca…" at bounding box center [533, 176] width 230 height 17
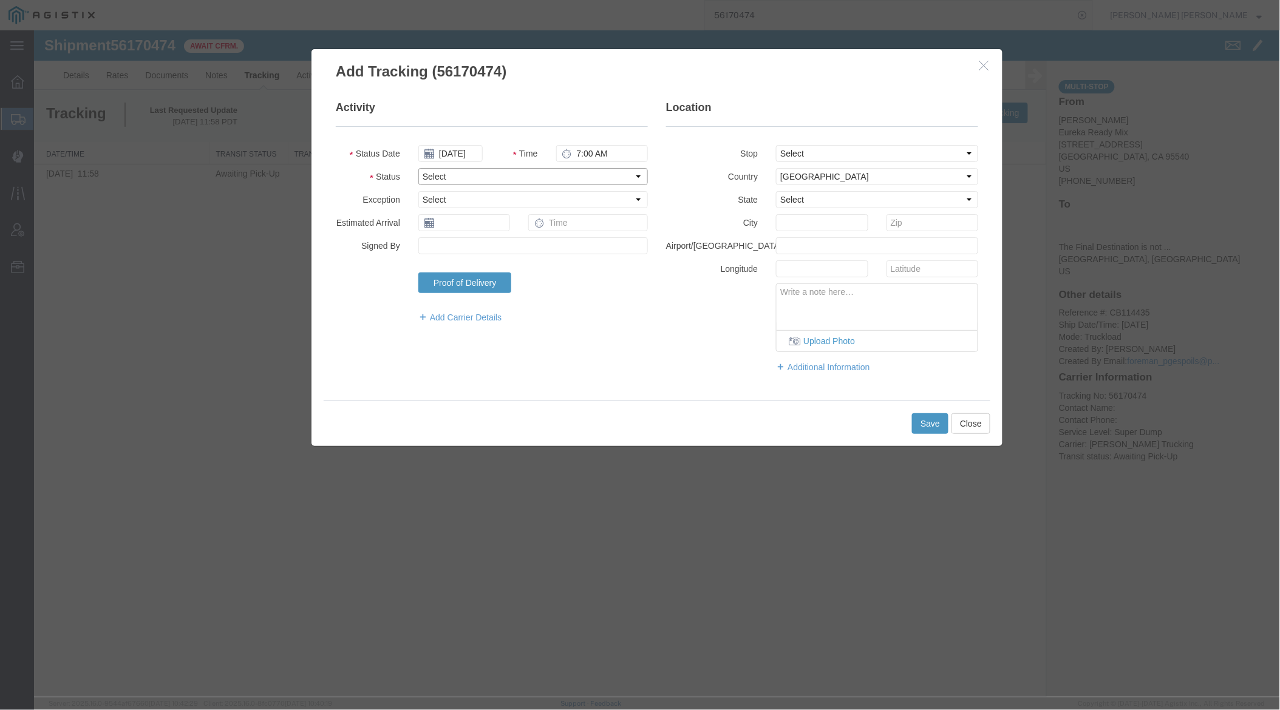
select select "ARVPULOC"
click at [418, 168] on select "Select Arrival Notice Available Arrival Notice Imported Arrive at Delivery Loca…" at bounding box center [533, 176] width 230 height 17
click at [792, 154] on select "Select From: [GEOGRAPHIC_DATA], US Stop 2: [STREET_ADDRESS] To: The Final Desti…" at bounding box center [876, 153] width 202 height 17
select select "{"pickupDeliveryInfoId": "121617859","pickupOrDelivery": "P","stopNum": "1","lo…"
click at [775, 145] on select "Select From: [GEOGRAPHIC_DATA], US Stop 2: [STREET_ADDRESS] To: The Final Desti…" at bounding box center [876, 153] width 202 height 17
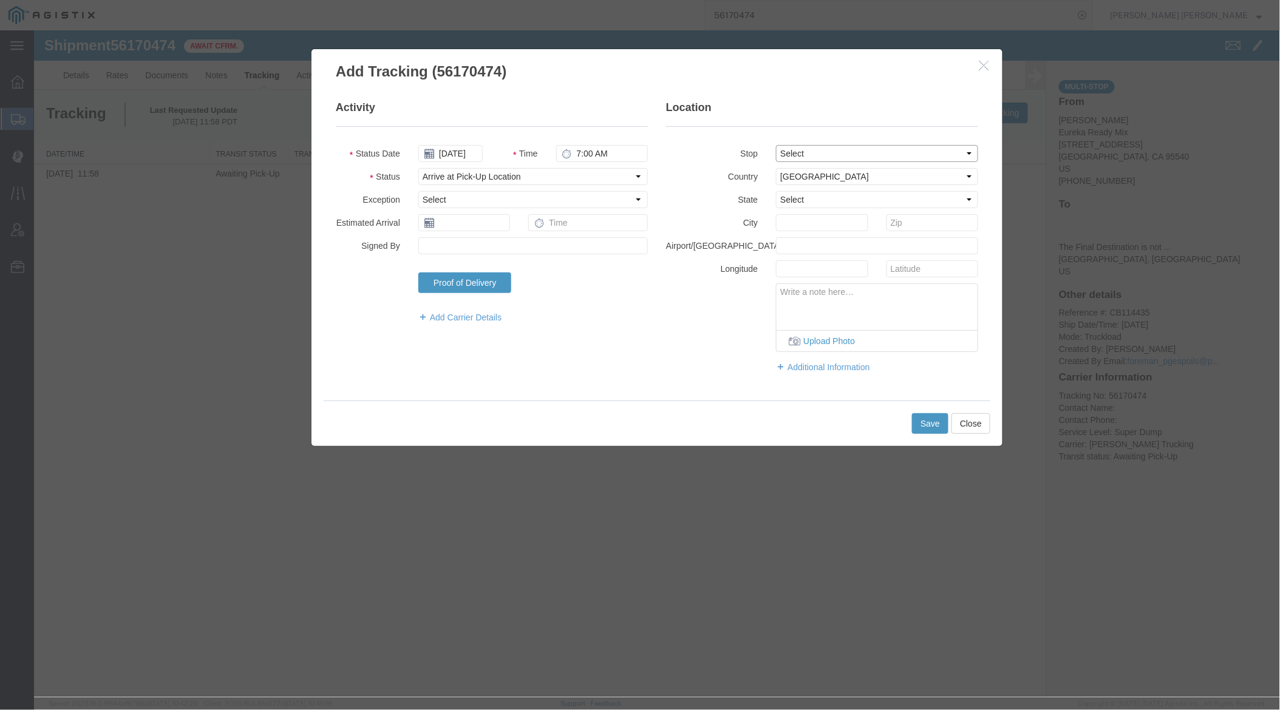
select select "CA"
type input "Fortuna"
click at [920, 418] on button "Save" at bounding box center [929, 423] width 36 height 21
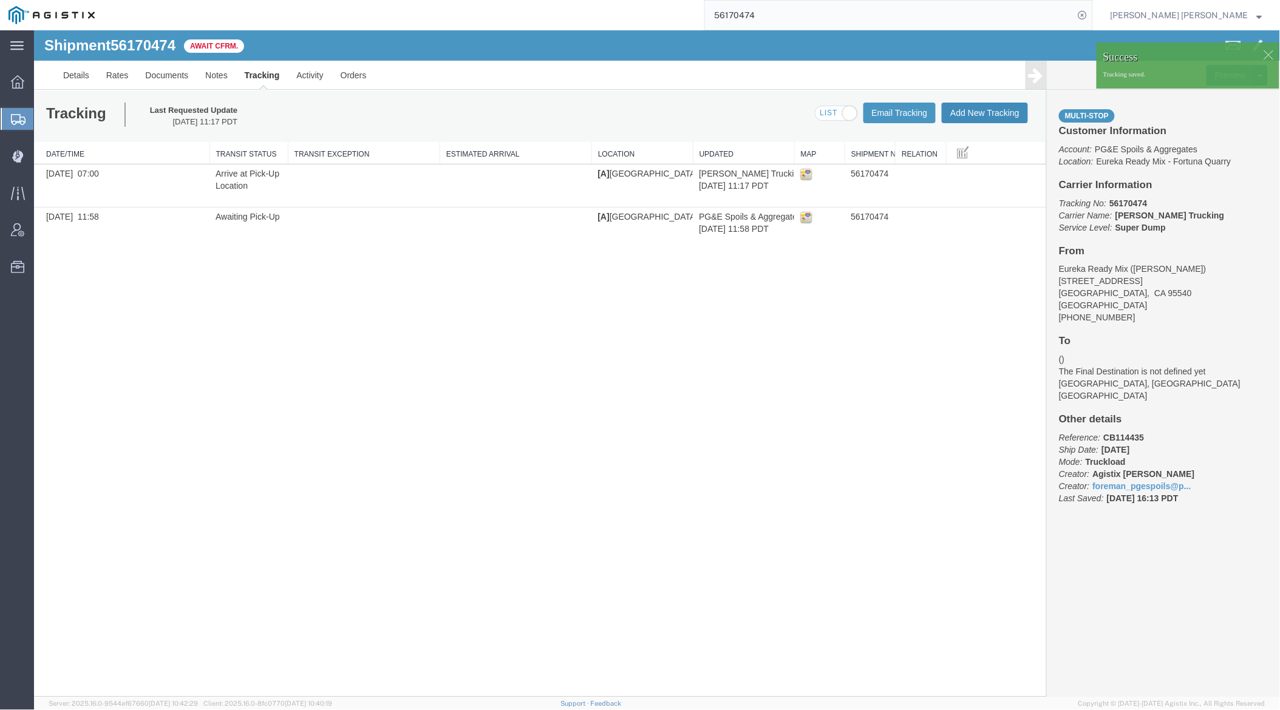
click at [981, 113] on button "Add New Tracking" at bounding box center [984, 112] width 86 height 21
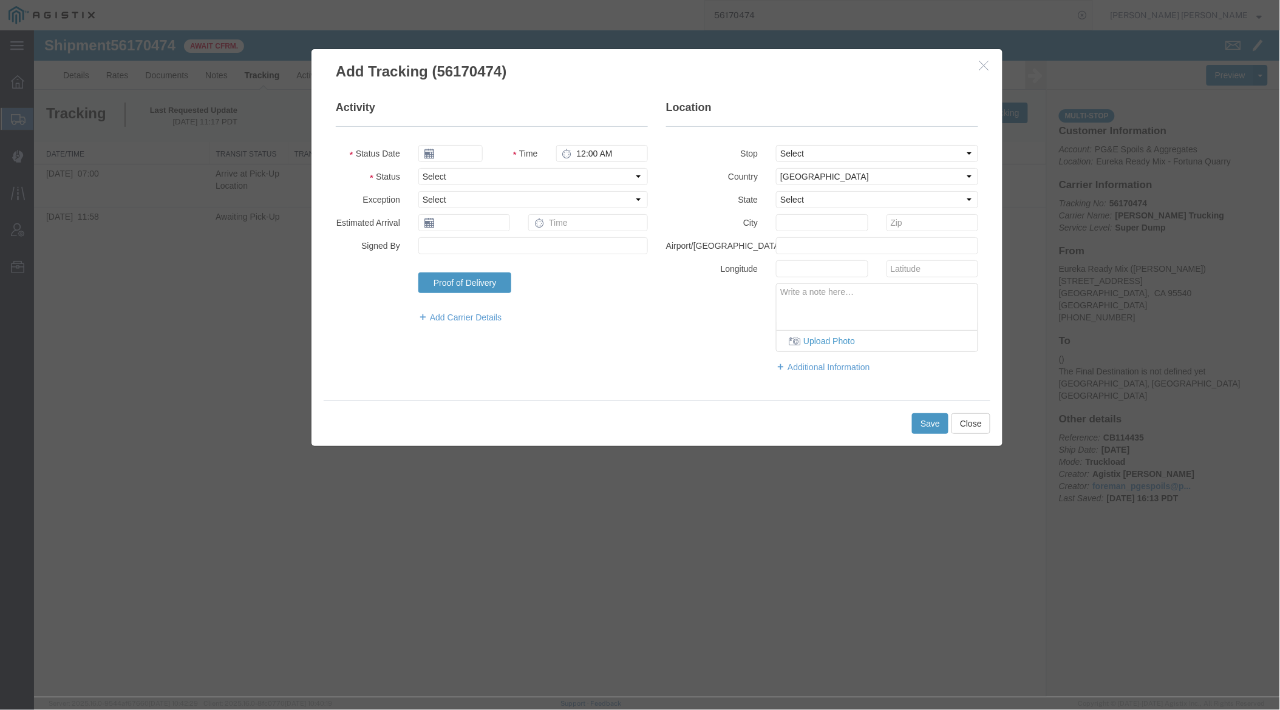
type input "[DATE]"
click at [579, 154] on input "12:00 PM" at bounding box center [602, 153] width 92 height 17
type input "4:00 PM"
click at [557, 174] on select "Select Arrival Notice Available Arrival Notice Imported Arrive at Delivery Loca…" at bounding box center [533, 176] width 230 height 17
select select "DELIVRED"
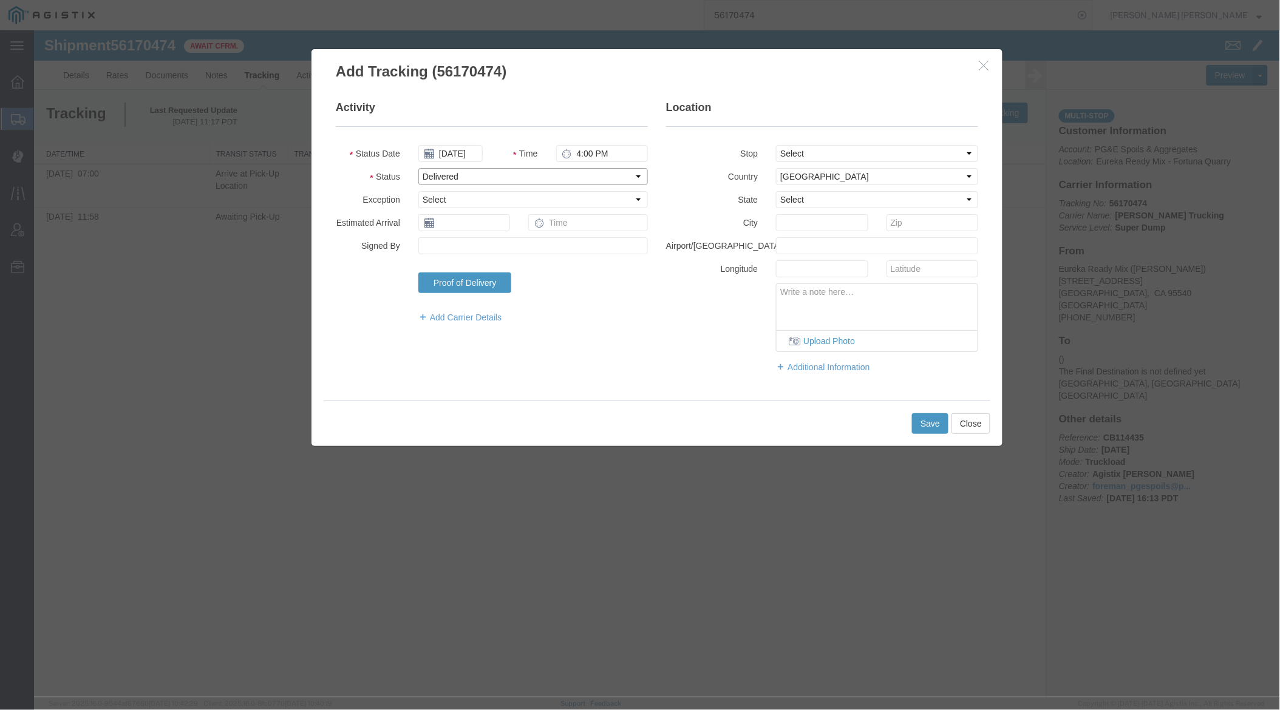
click at [418, 168] on select "Select Arrival Notice Available Arrival Notice Imported Arrive at Delivery Loca…" at bounding box center [533, 176] width 230 height 17
click at [842, 154] on select "Select From: [GEOGRAPHIC_DATA], US Stop 2: [STREET_ADDRESS] To: The Final Desti…" at bounding box center [876, 153] width 202 height 17
select select "{"pickupDeliveryInfoId": "121617859","pickupOrDelivery": "P","stopNum": "1","lo…"
click at [775, 145] on select "Select From: [GEOGRAPHIC_DATA], US Stop 2: [STREET_ADDRESS] To: The Final Desti…" at bounding box center [876, 153] width 202 height 17
select select "CA"
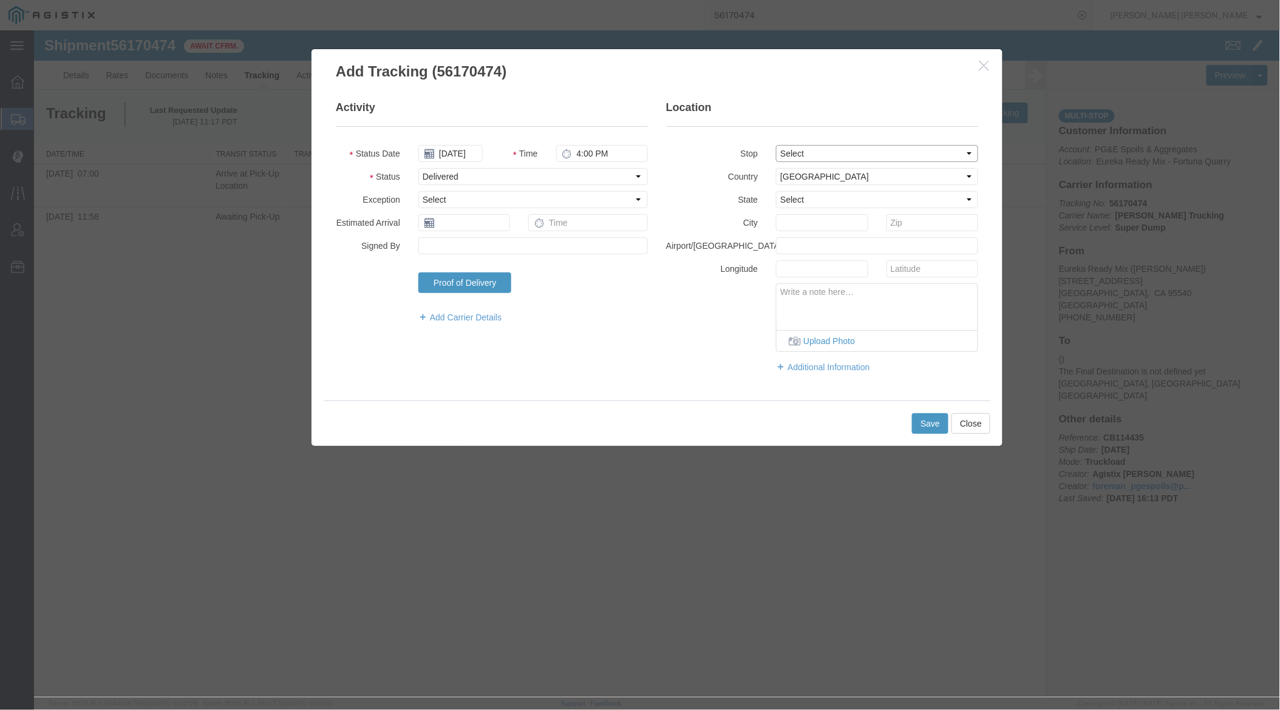
type input "Fortuna"
click at [931, 418] on button "Save" at bounding box center [929, 423] width 36 height 21
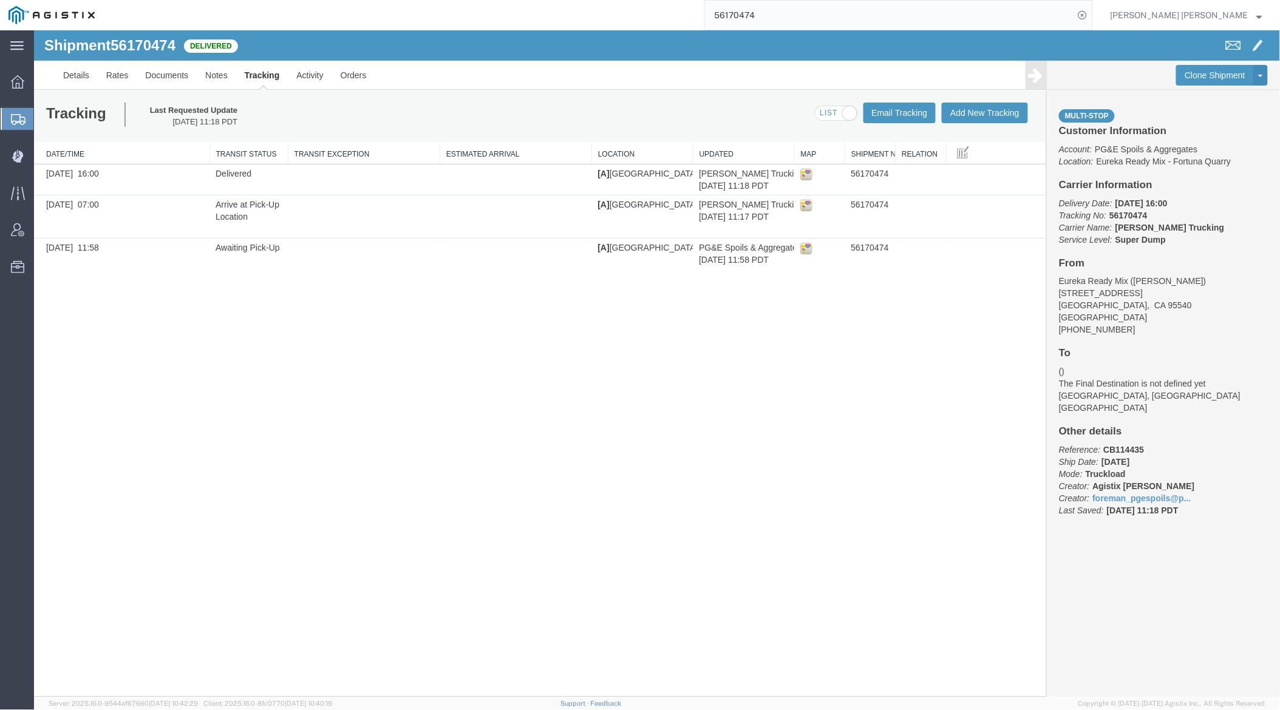
click at [798, 21] on input "56170474" at bounding box center [889, 15] width 369 height 29
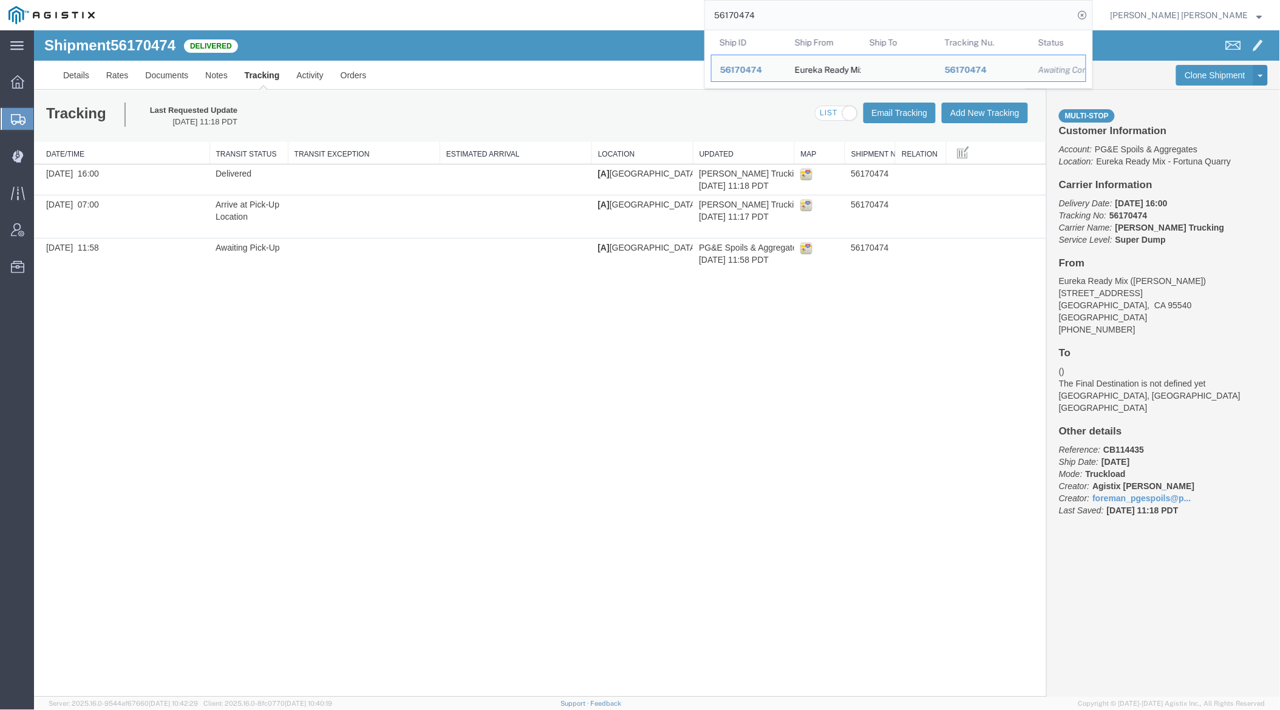
click at [798, 21] on input "56170474" at bounding box center [889, 15] width 369 height 29
paste input "333641"
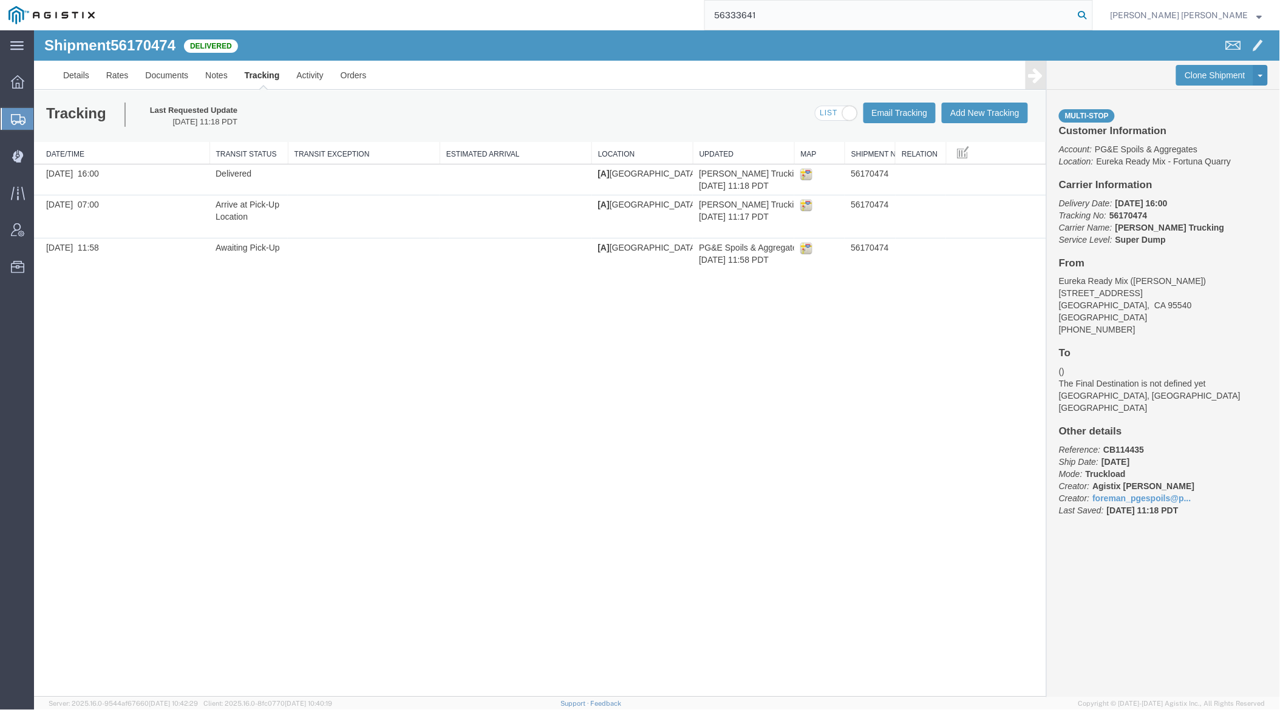
click at [1091, 12] on icon at bounding box center [1082, 15] width 17 height 17
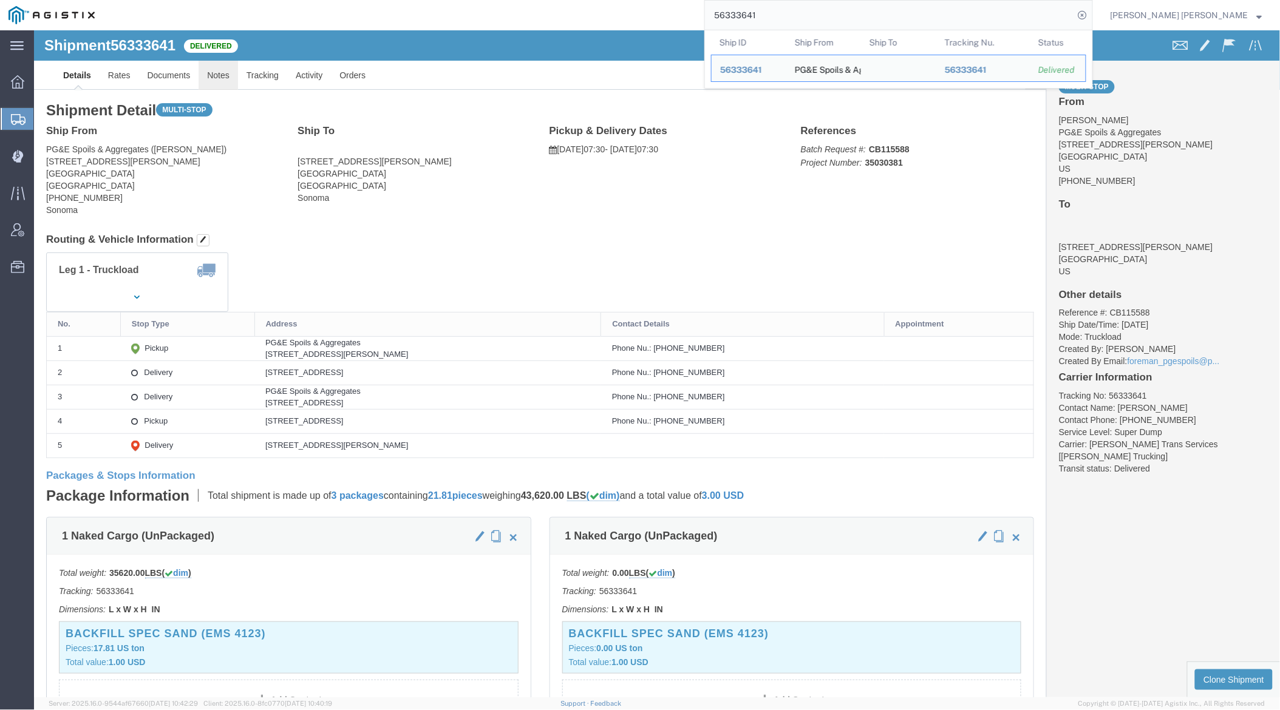
click link "Notes"
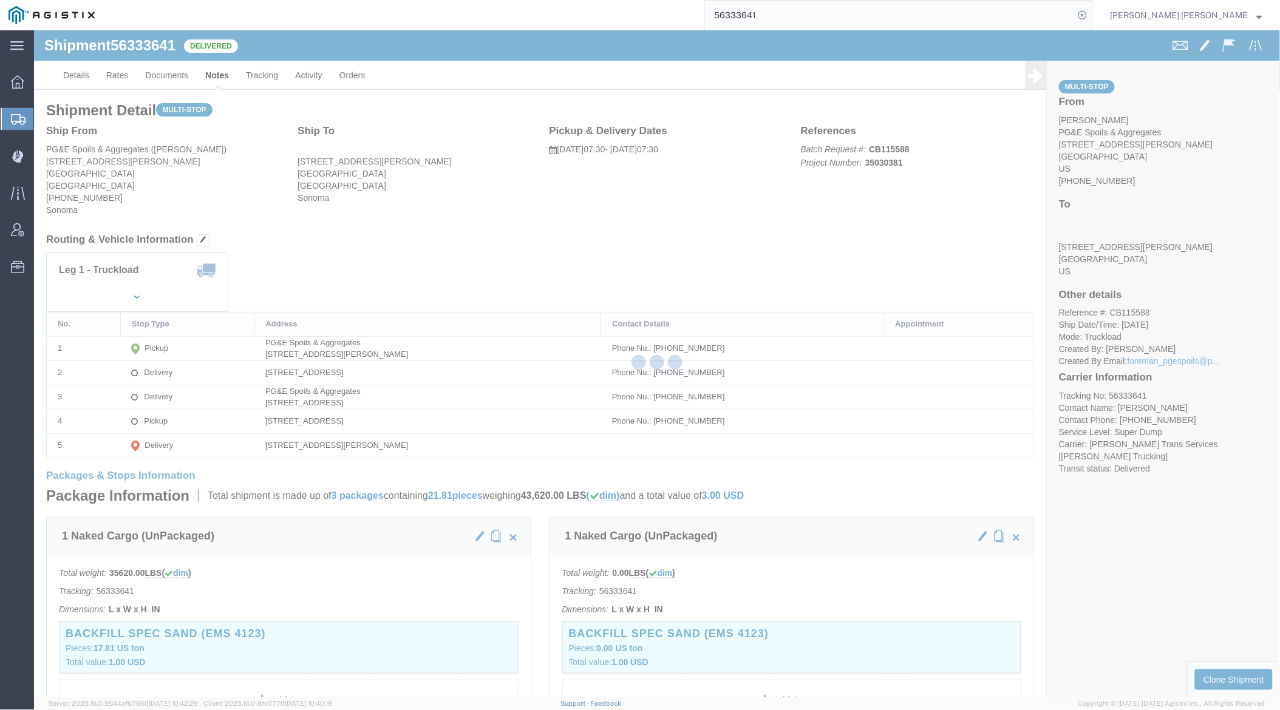
click div
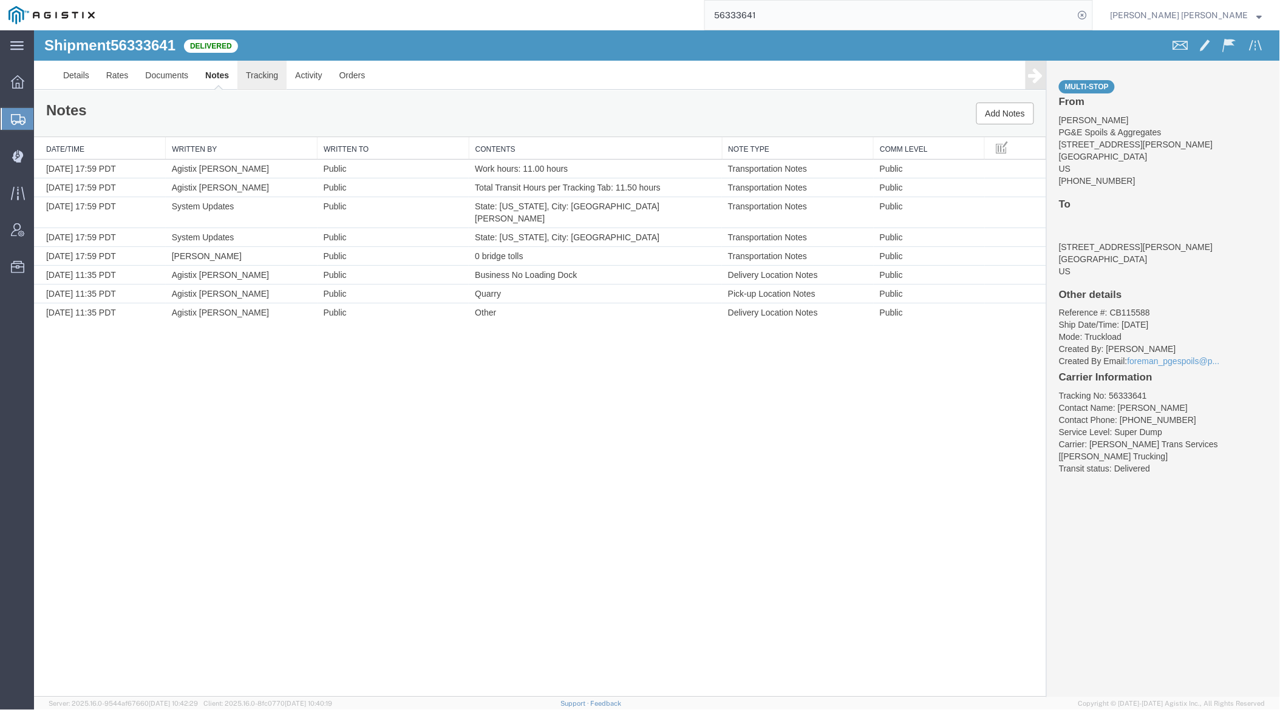
click at [269, 66] on link "Tracking" at bounding box center [261, 74] width 49 height 29
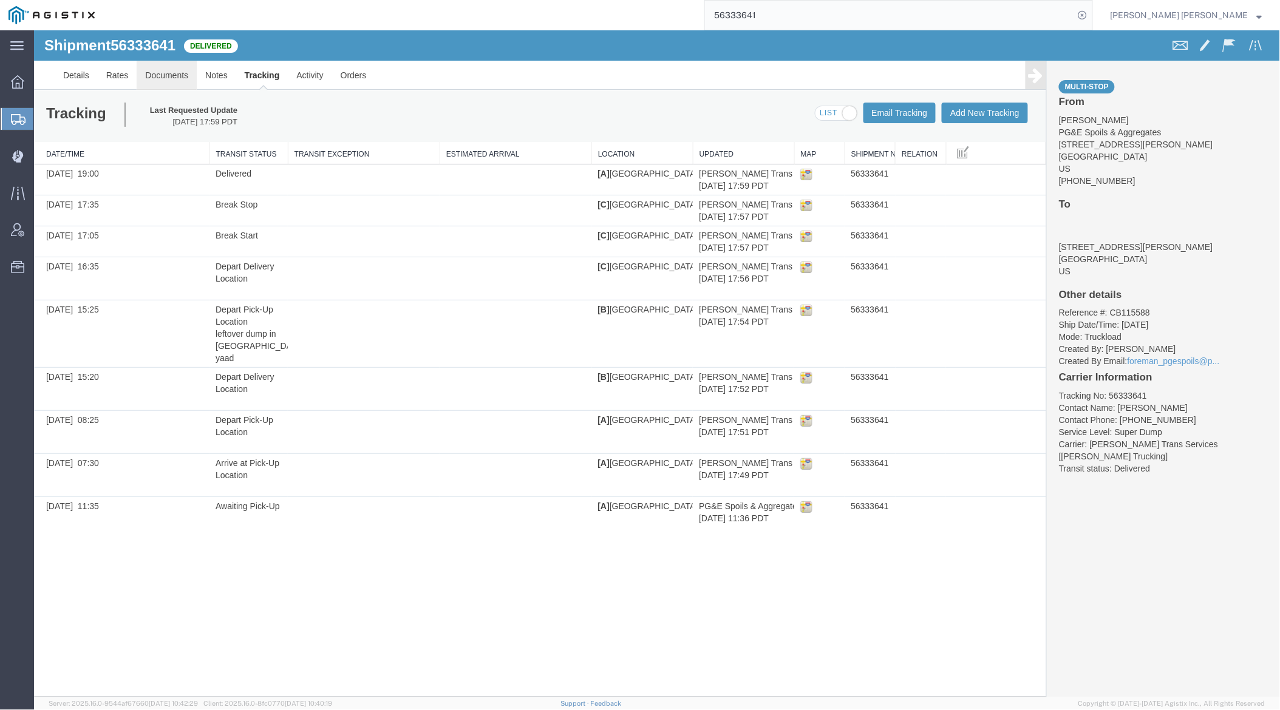
click at [169, 70] on link "Documents" at bounding box center [166, 74] width 60 height 29
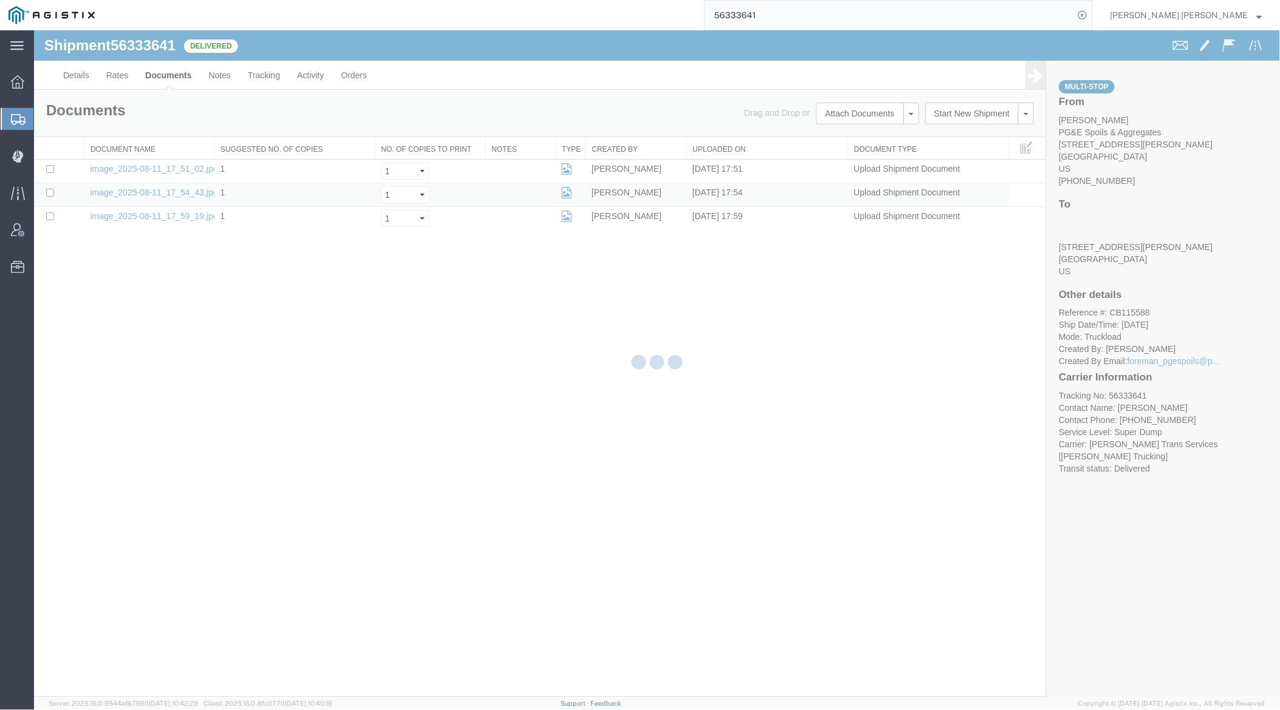
click at [33, 30] on html "Shipment 56333641 3 of 3 Delivered Details Rates Documents Notes Tracking Activ…" at bounding box center [656, 363] width 1246 height 667
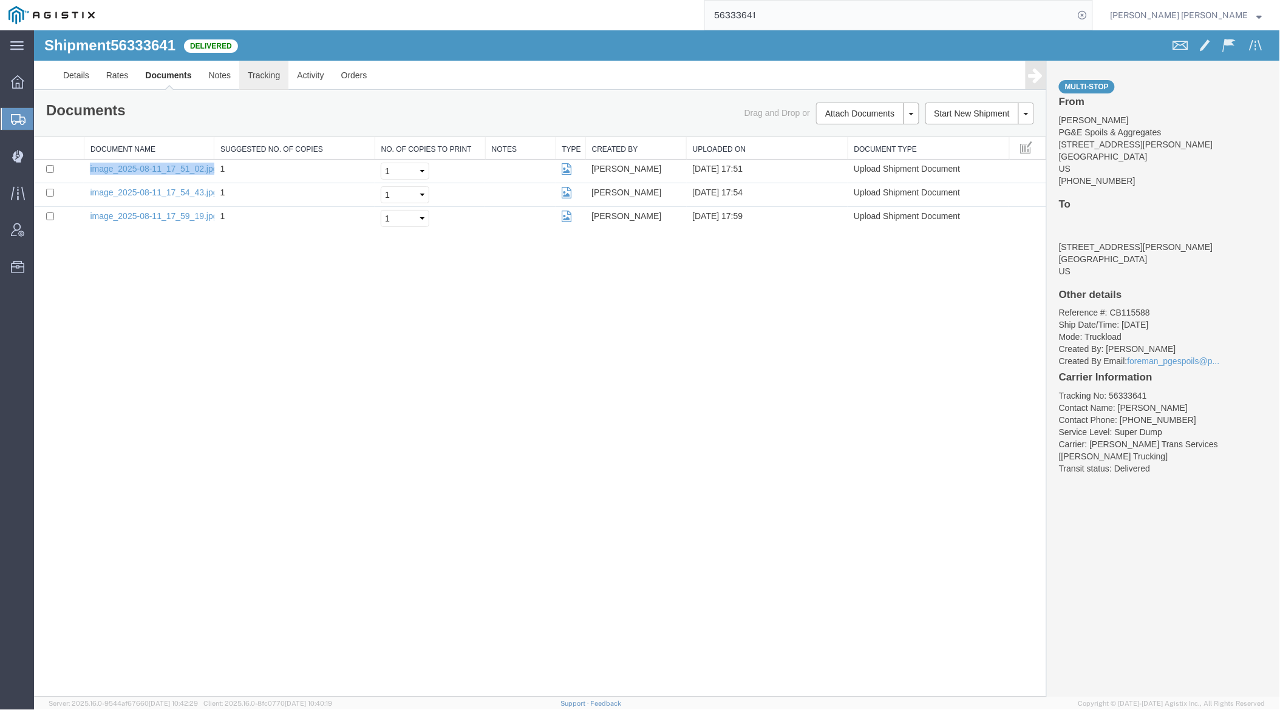
click at [266, 76] on link "Tracking" at bounding box center [263, 74] width 49 height 29
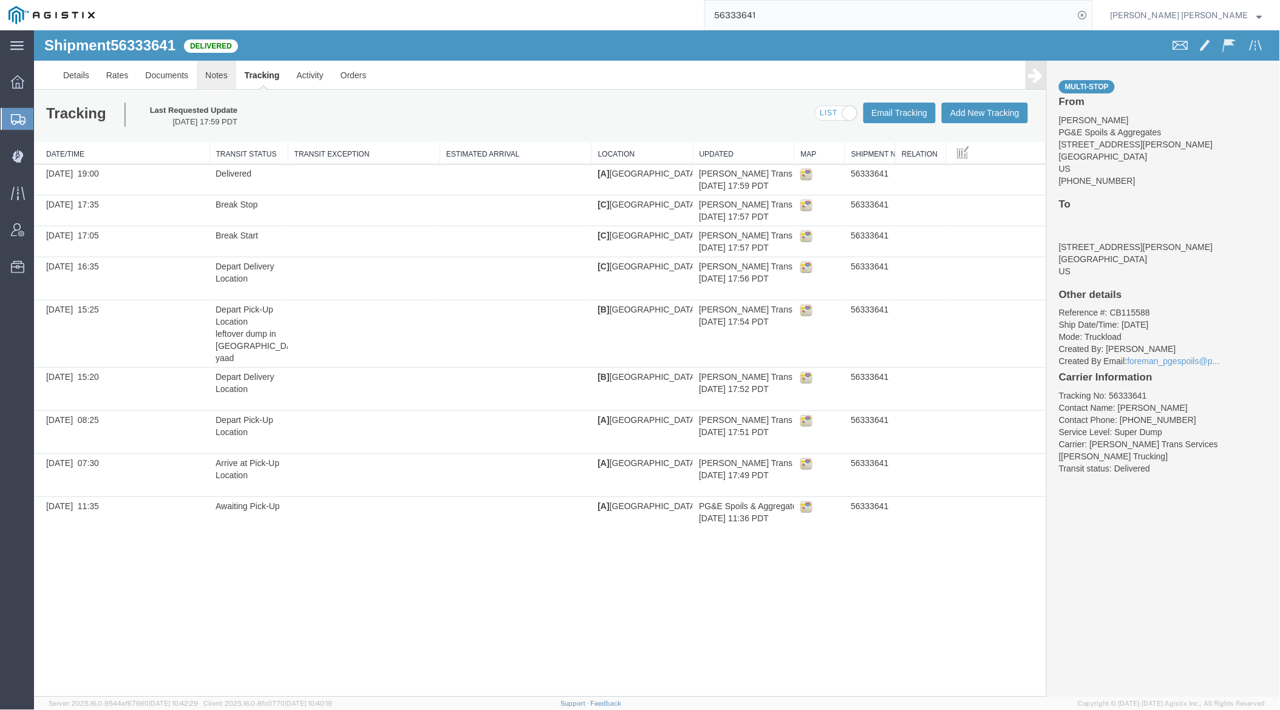
click at [211, 69] on link "Notes" at bounding box center [215, 74] width 39 height 29
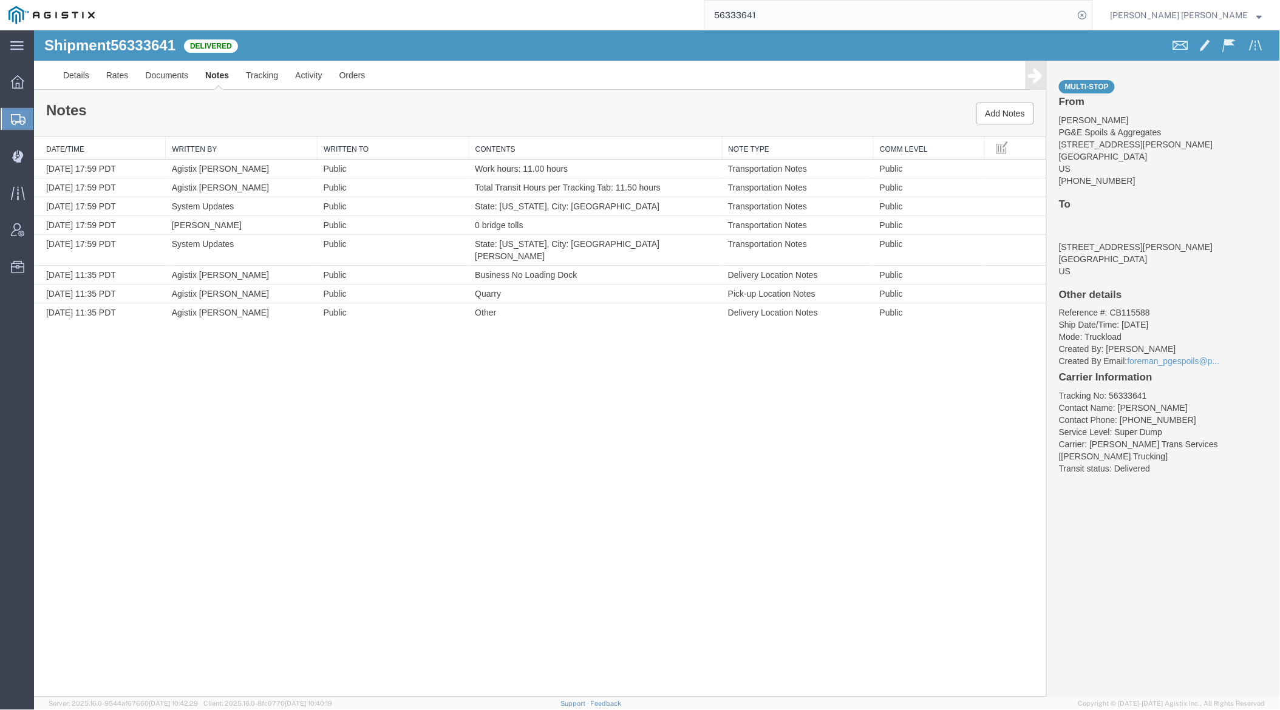
click at [797, 18] on input "56333641" at bounding box center [889, 15] width 369 height 29
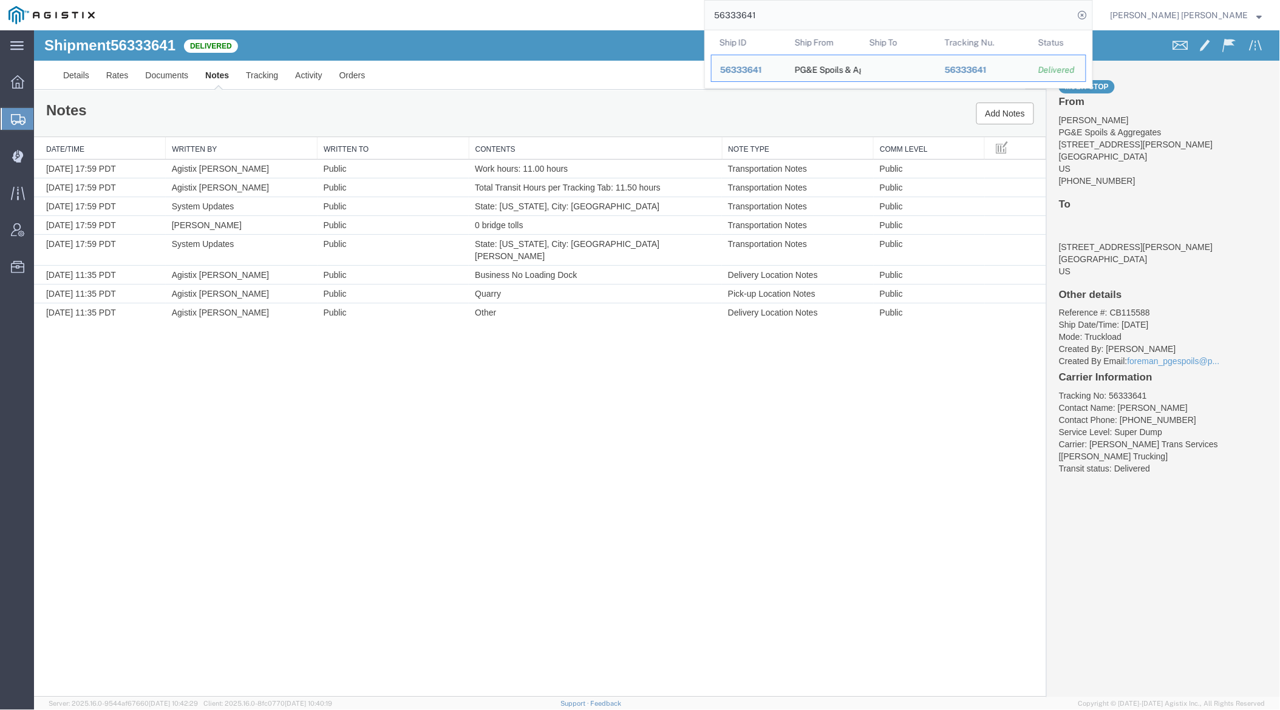
click at [797, 18] on input "56333641" at bounding box center [889, 15] width 369 height 29
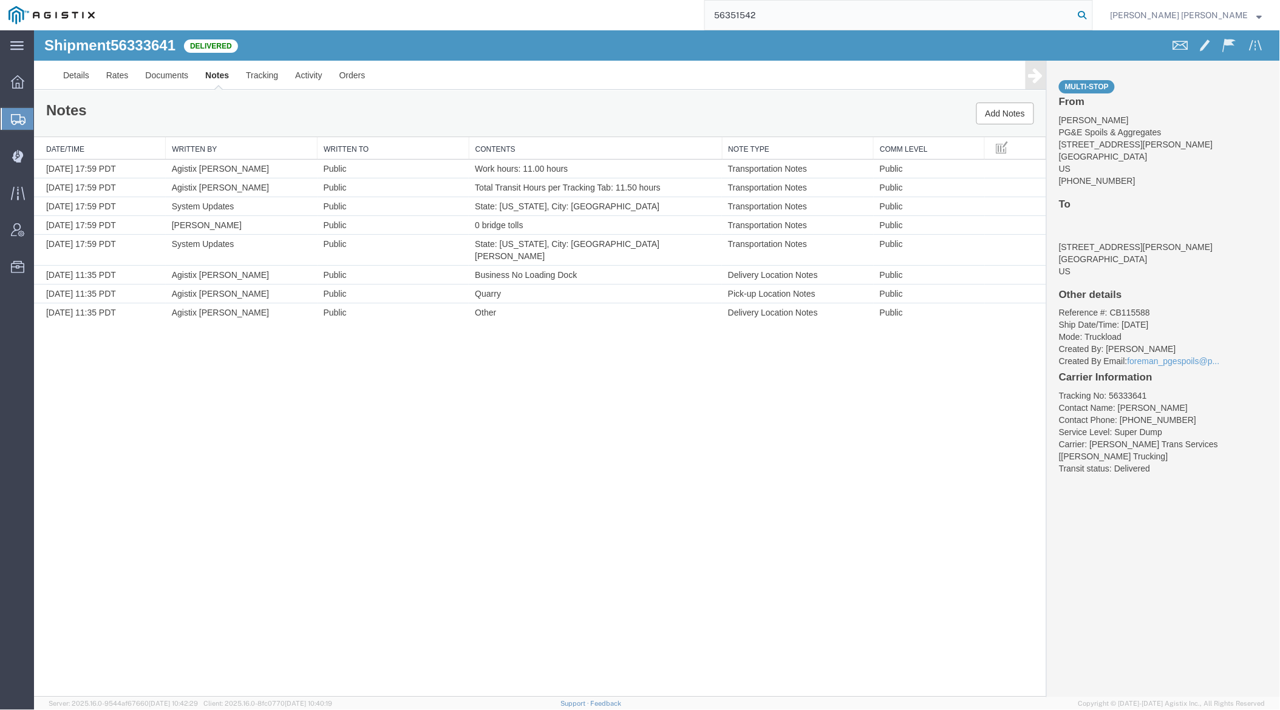
click at [1091, 17] on icon at bounding box center [1082, 15] width 17 height 17
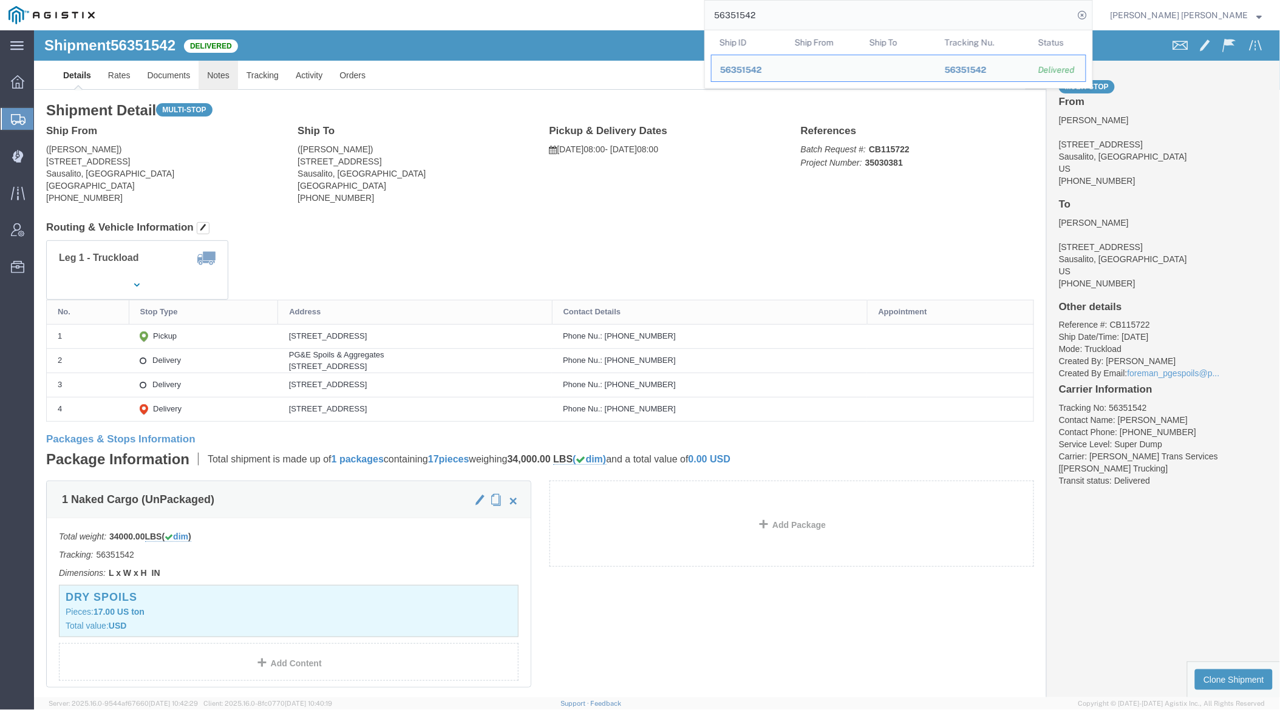
click link "Notes"
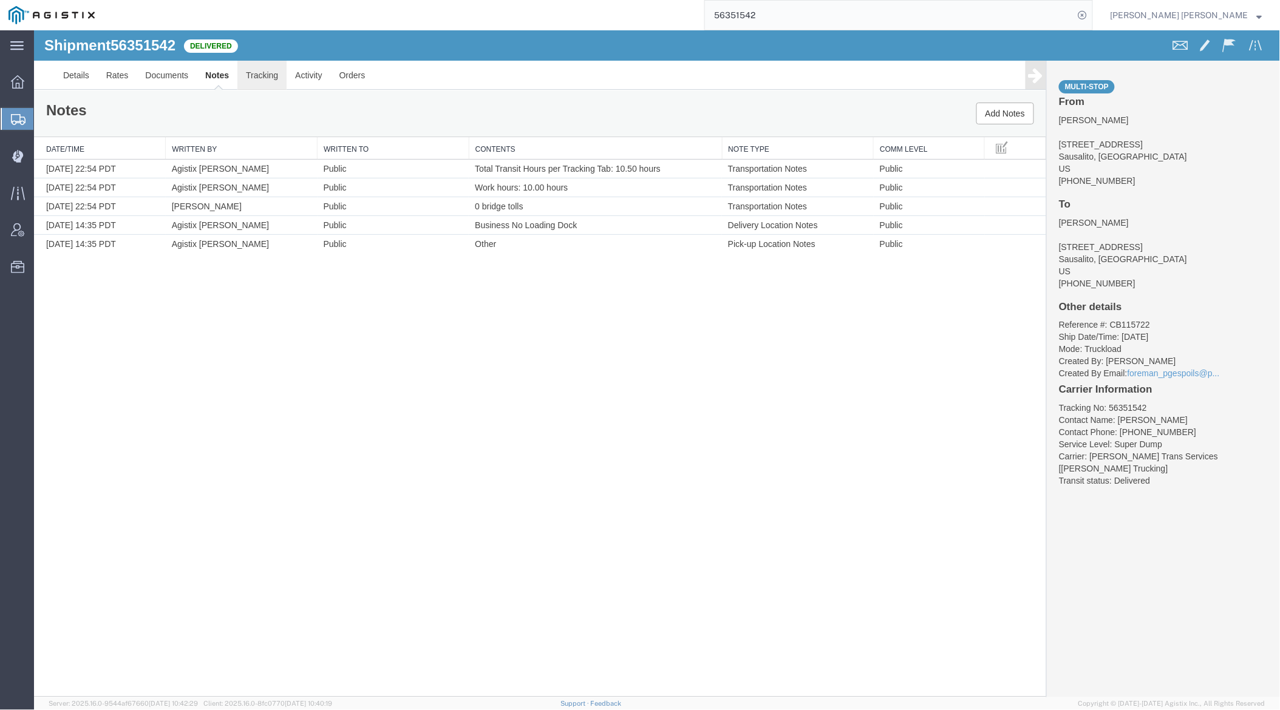
click at [258, 77] on link "Tracking" at bounding box center [261, 74] width 49 height 29
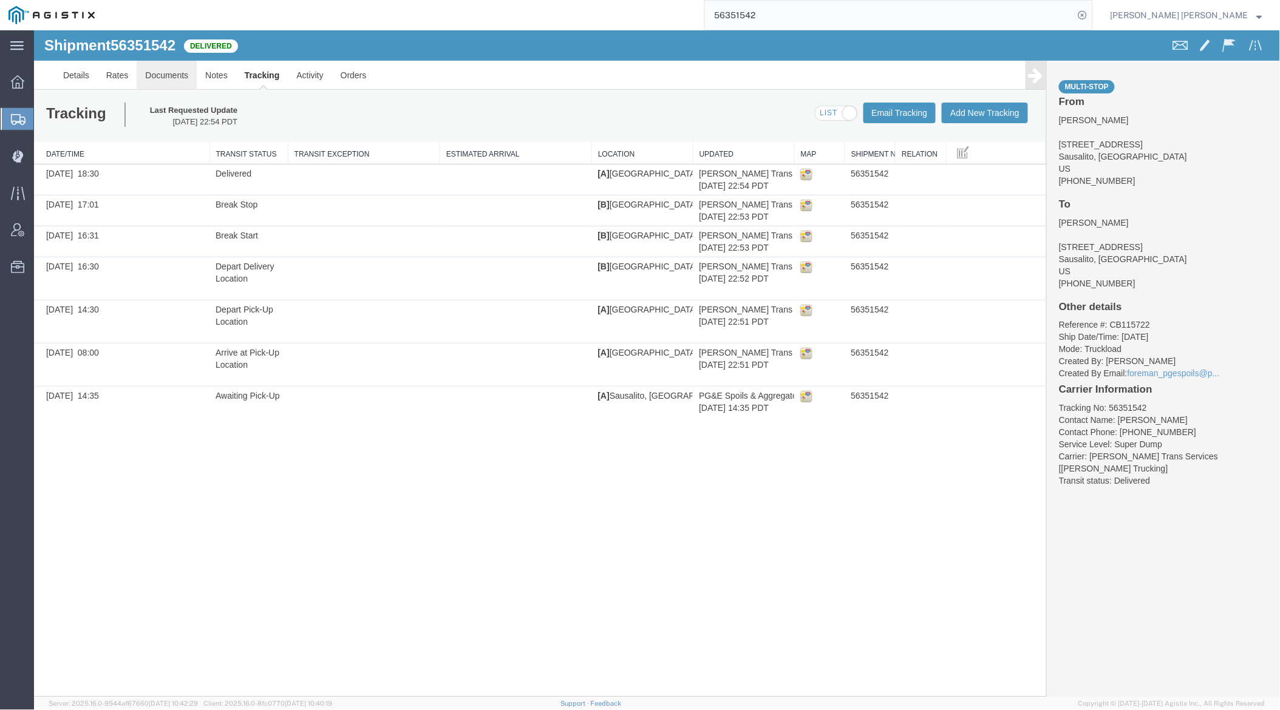
click at [148, 74] on link "Documents" at bounding box center [166, 74] width 60 height 29
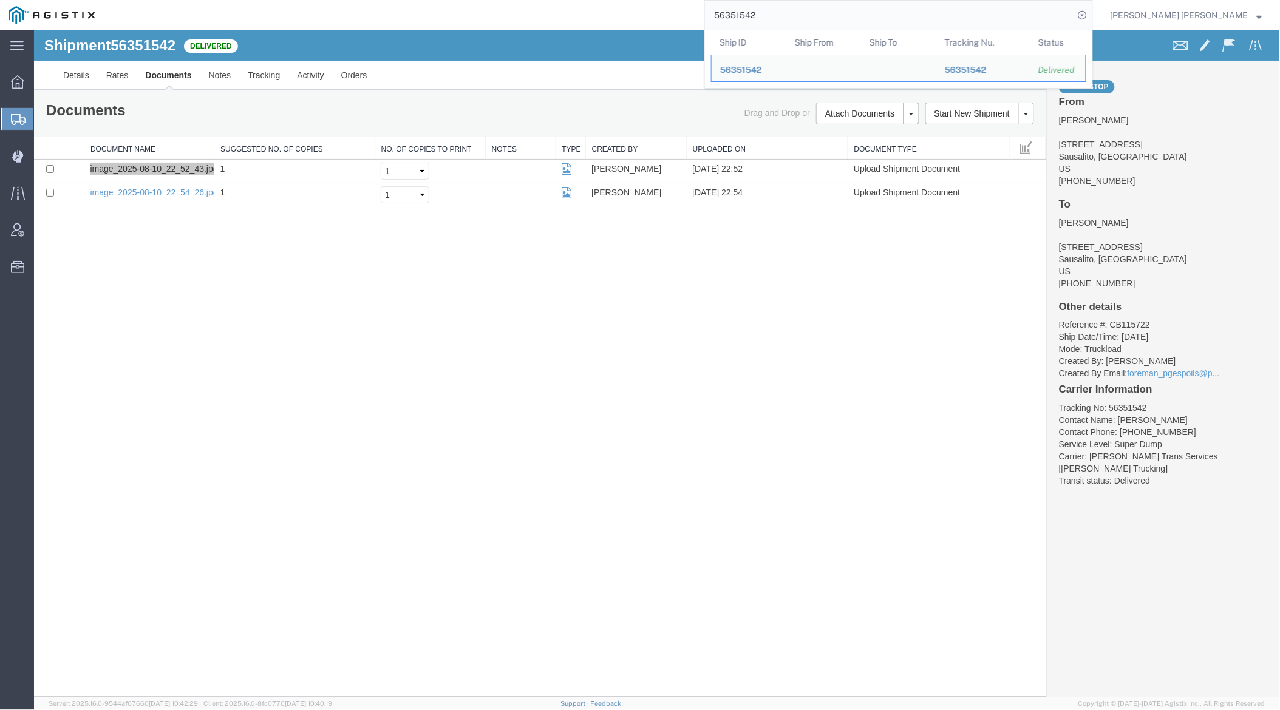
click at [798, 10] on input "56351542" at bounding box center [889, 15] width 369 height 29
paste input "63144"
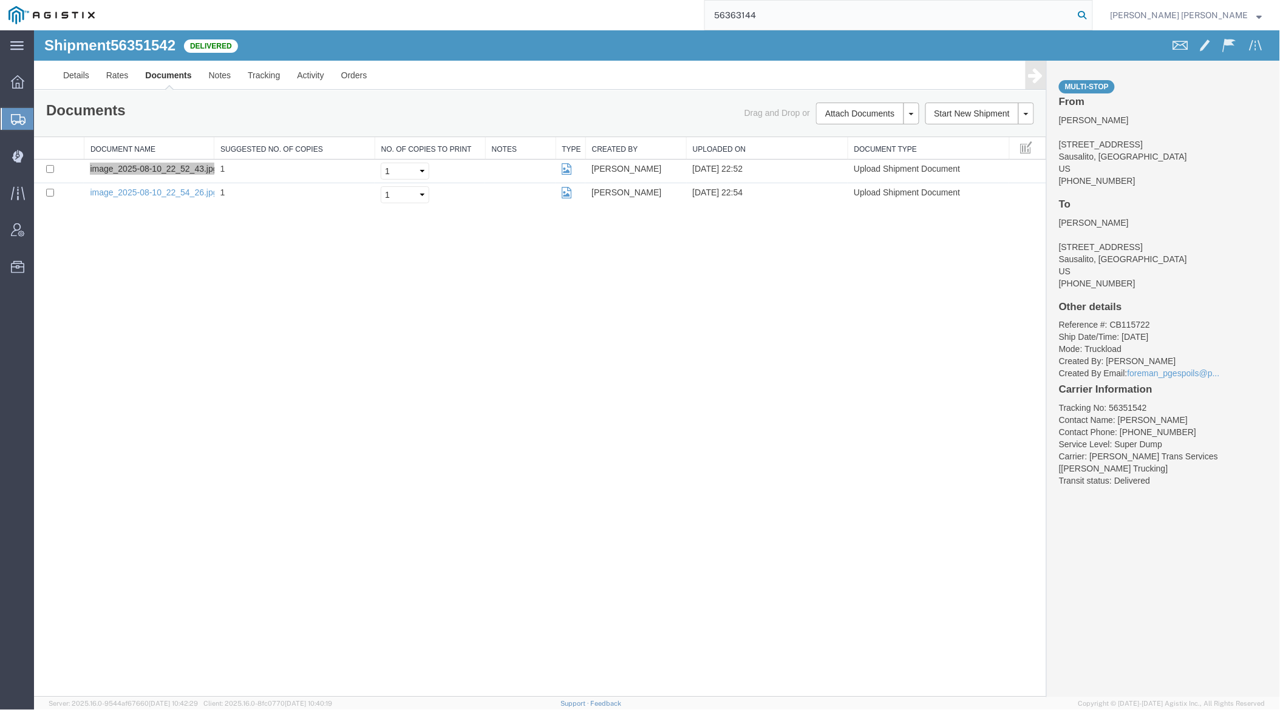
click at [1091, 11] on icon at bounding box center [1082, 15] width 17 height 17
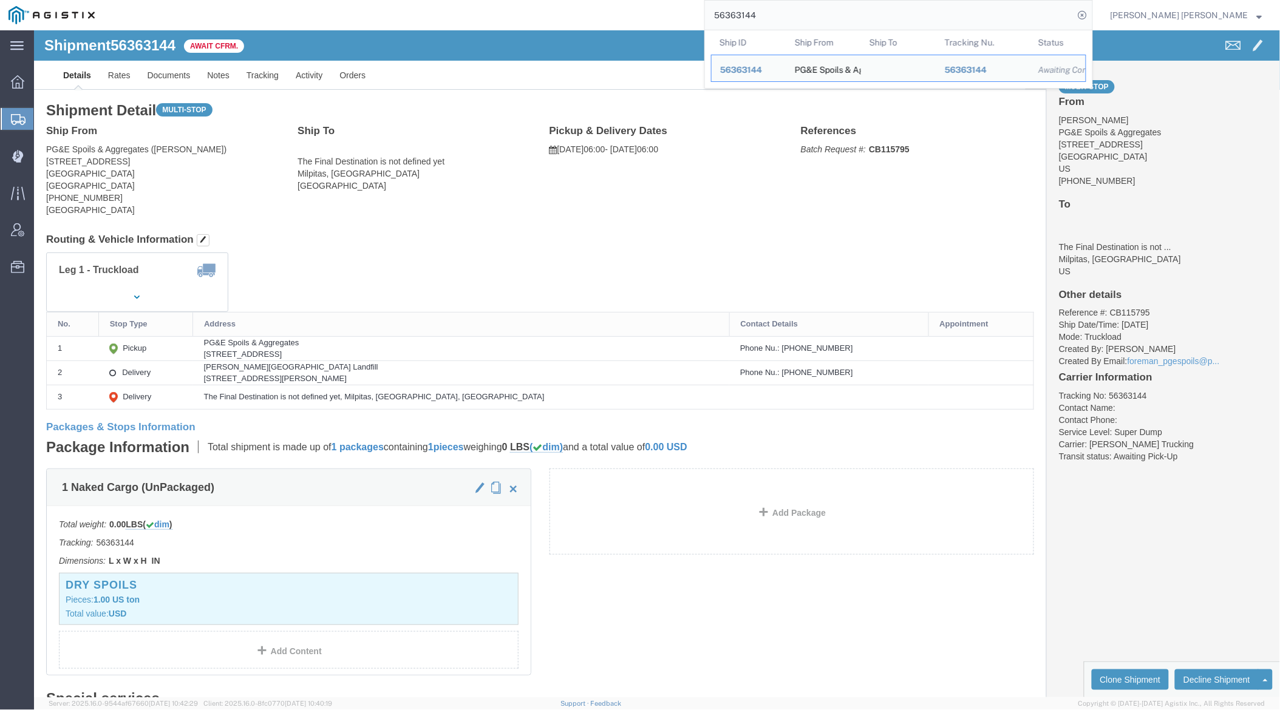
click at [804, 13] on input "56363144" at bounding box center [889, 15] width 369 height 29
paste input "972"
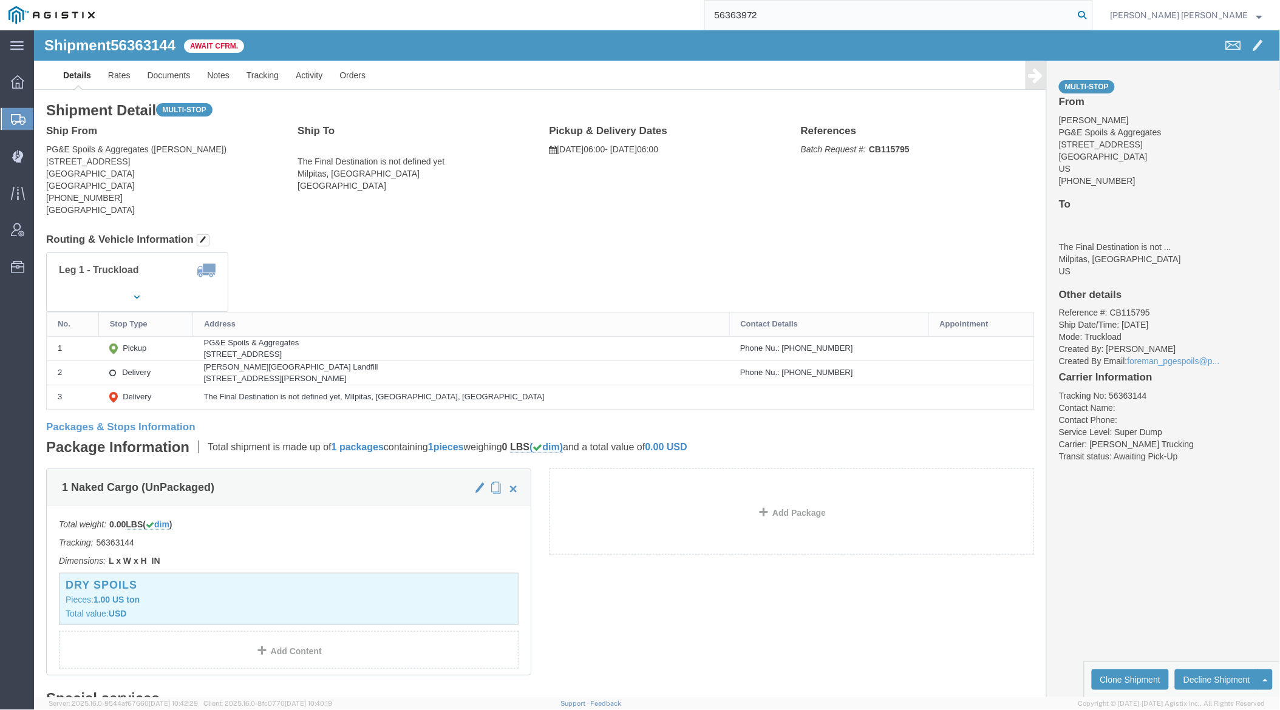
click at [1091, 13] on icon at bounding box center [1082, 15] width 17 height 17
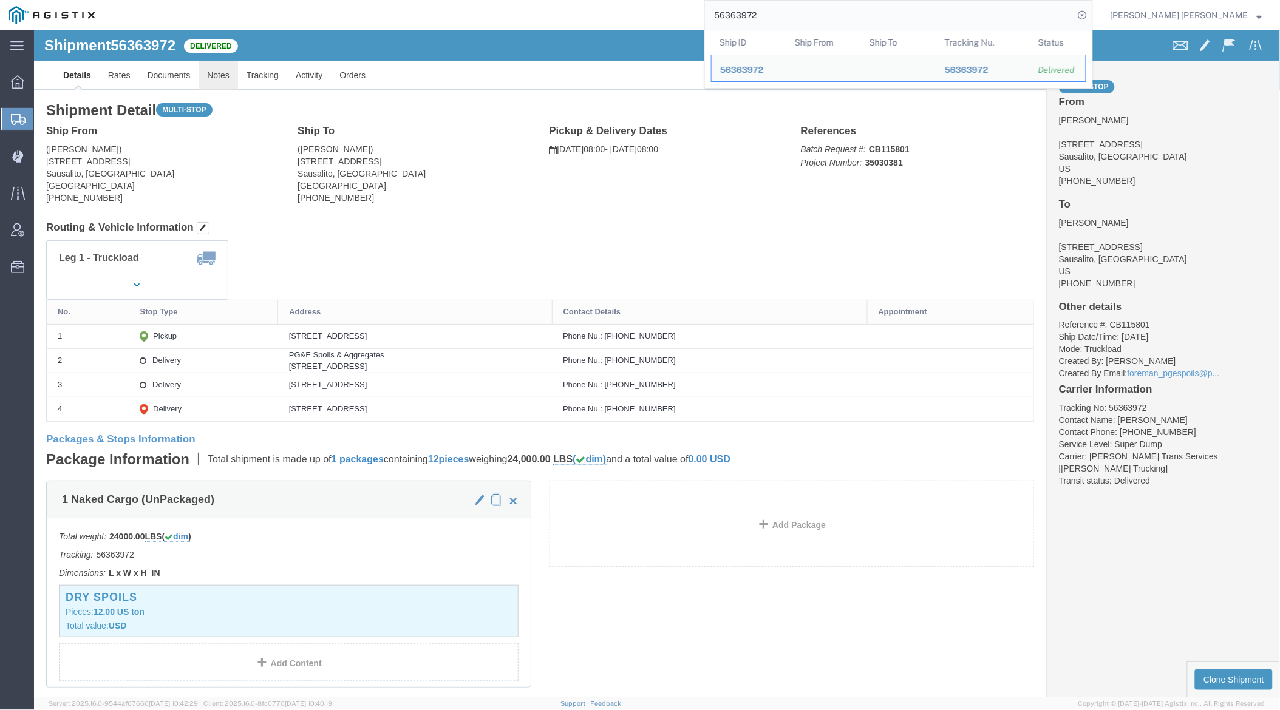
click link "Notes"
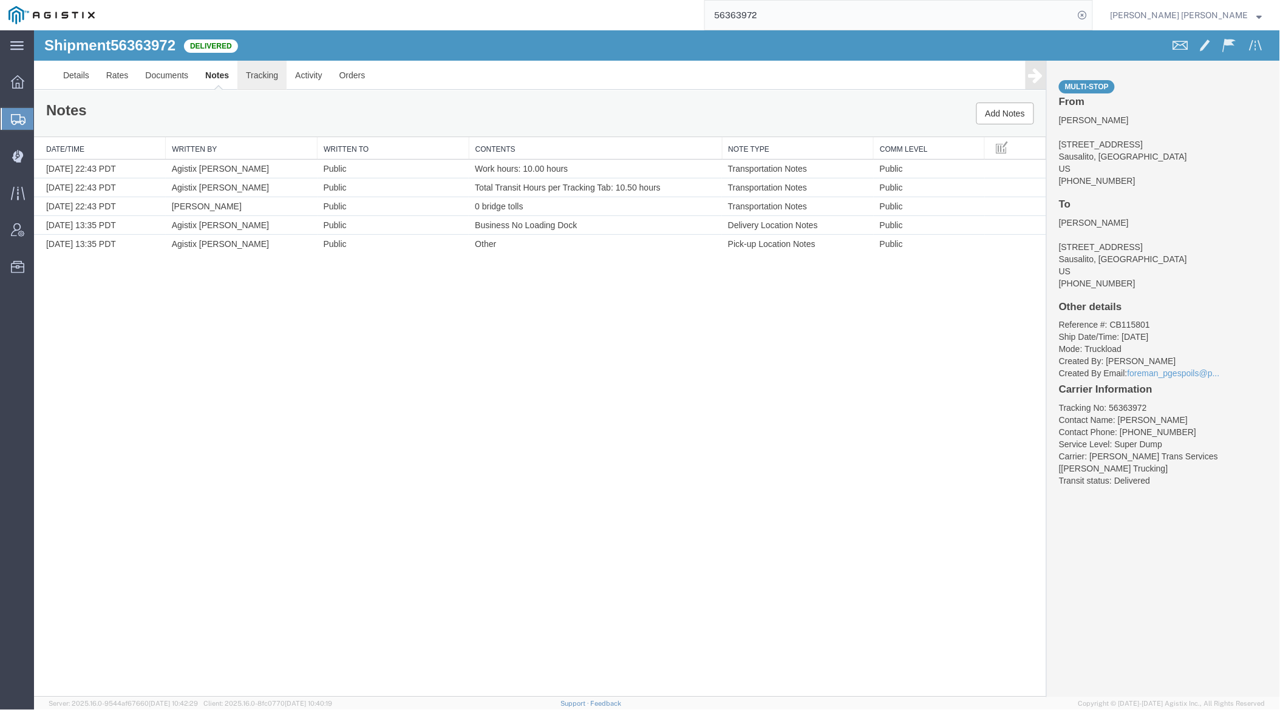
click at [267, 73] on link "Tracking" at bounding box center [261, 74] width 49 height 29
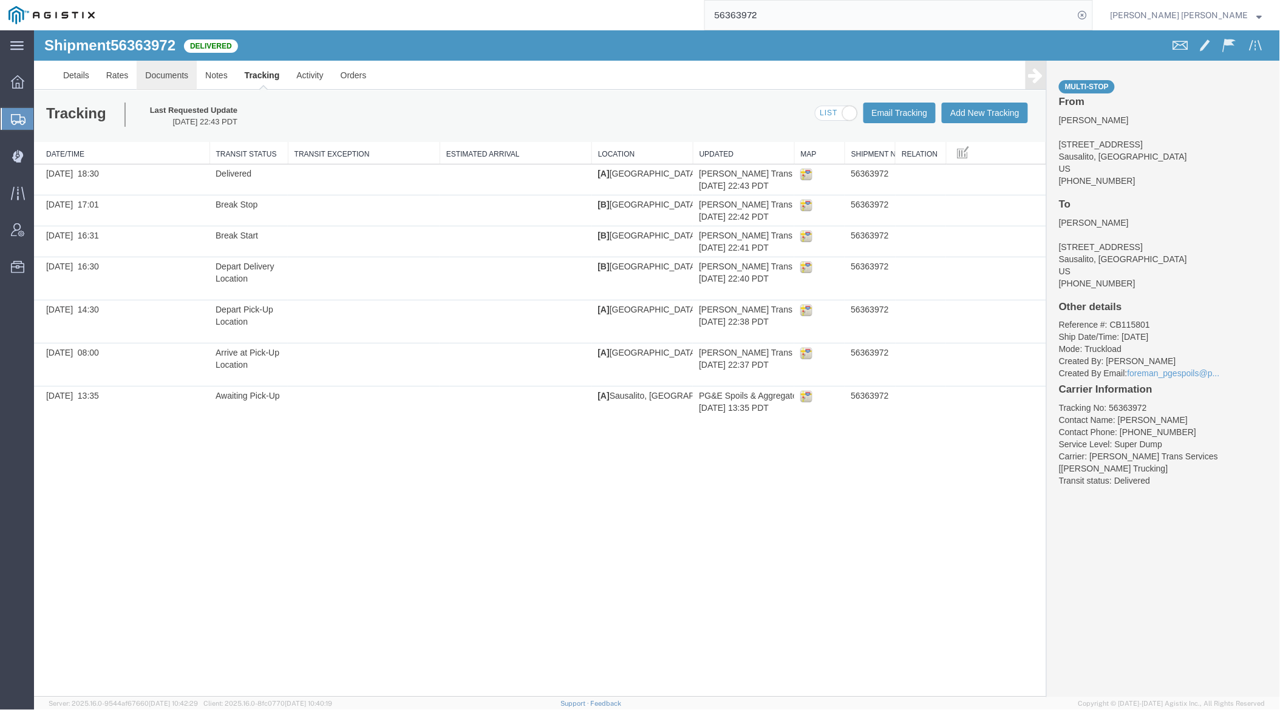
click at [171, 73] on link "Documents" at bounding box center [166, 74] width 60 height 29
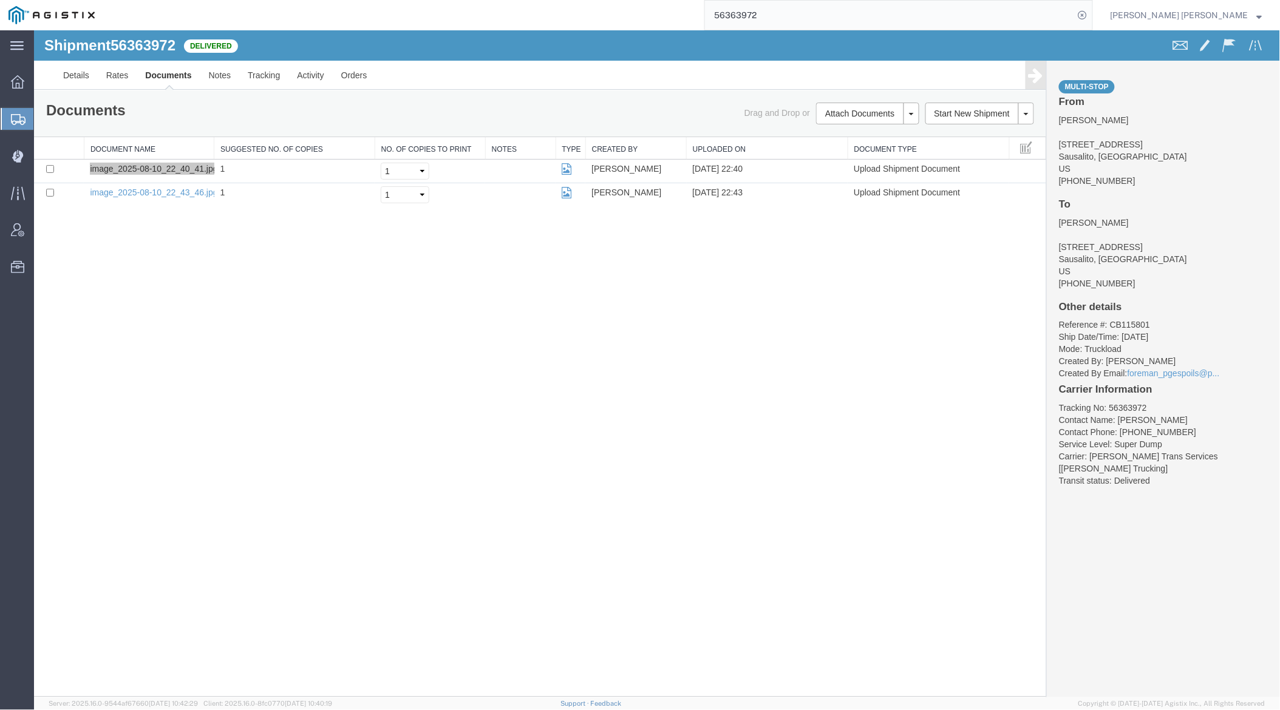
click at [795, 13] on input "56363972" at bounding box center [889, 15] width 369 height 29
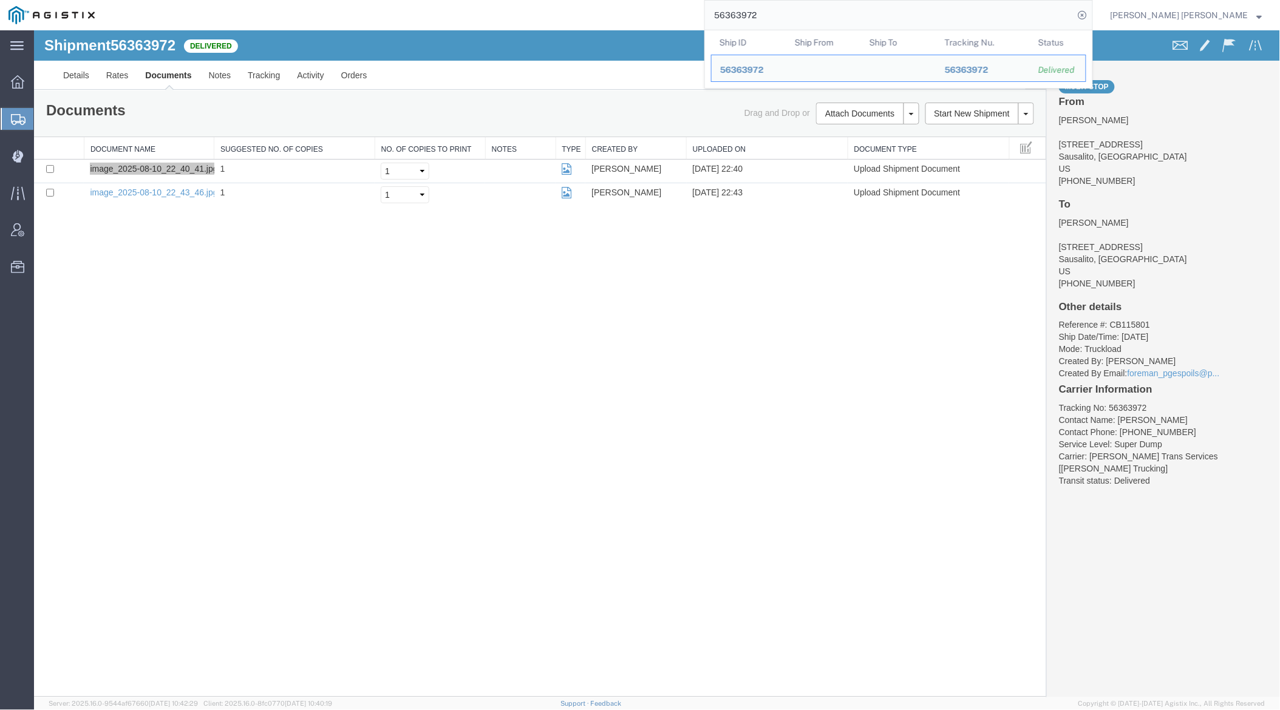
click at [795, 13] on input "56363972" at bounding box center [889, 15] width 369 height 29
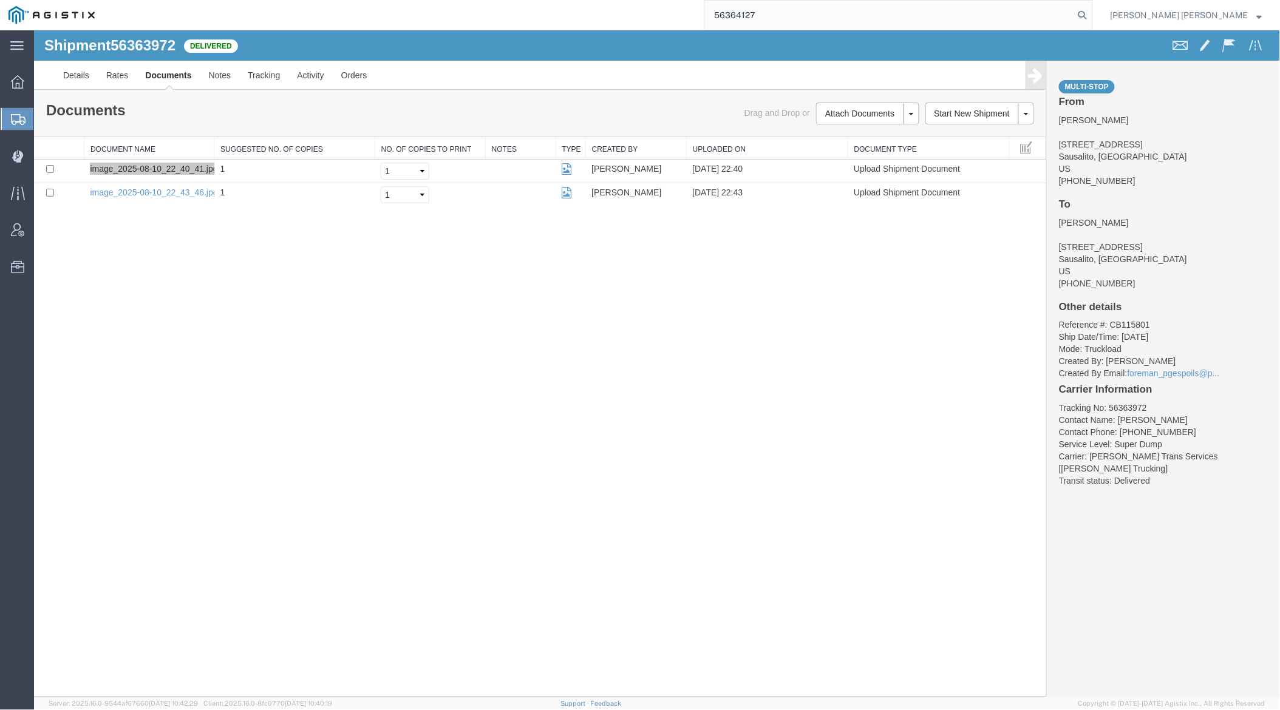
drag, startPoint x: 1153, startPoint y: 11, endPoint x: 1108, endPoint y: 5, distance: 45.3
click at [1091, 11] on icon at bounding box center [1082, 15] width 17 height 17
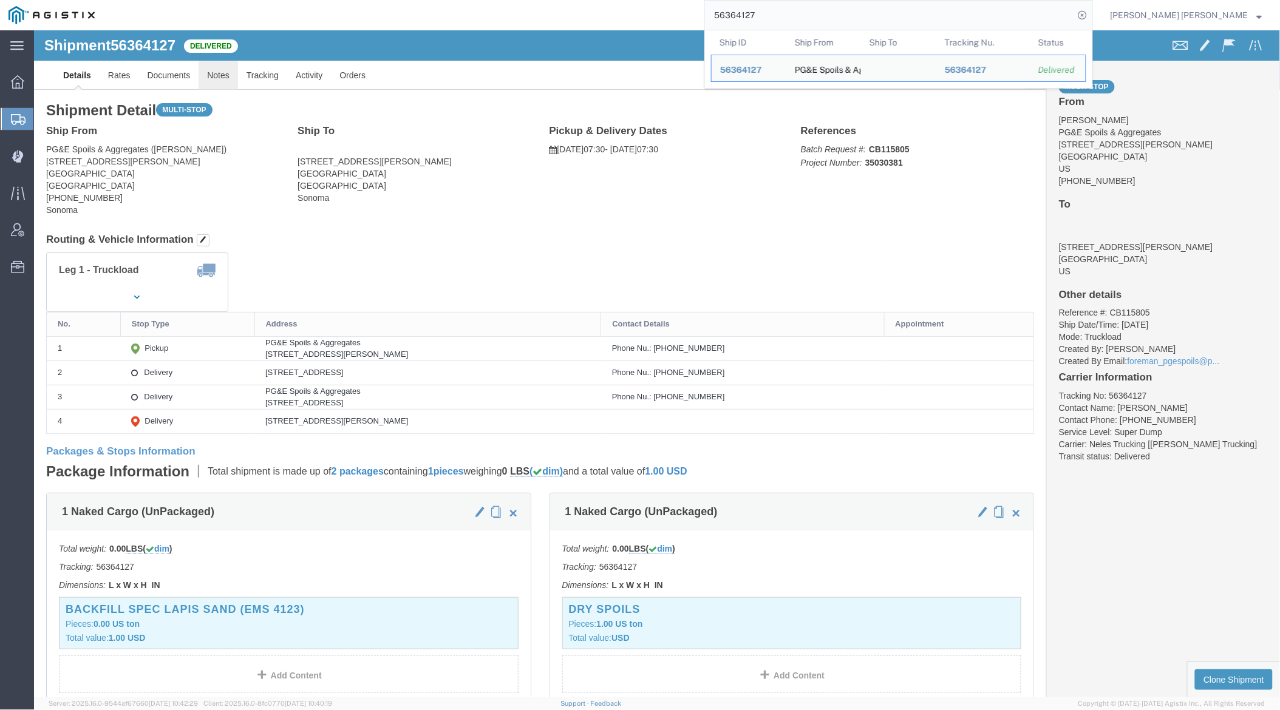
click link "Notes"
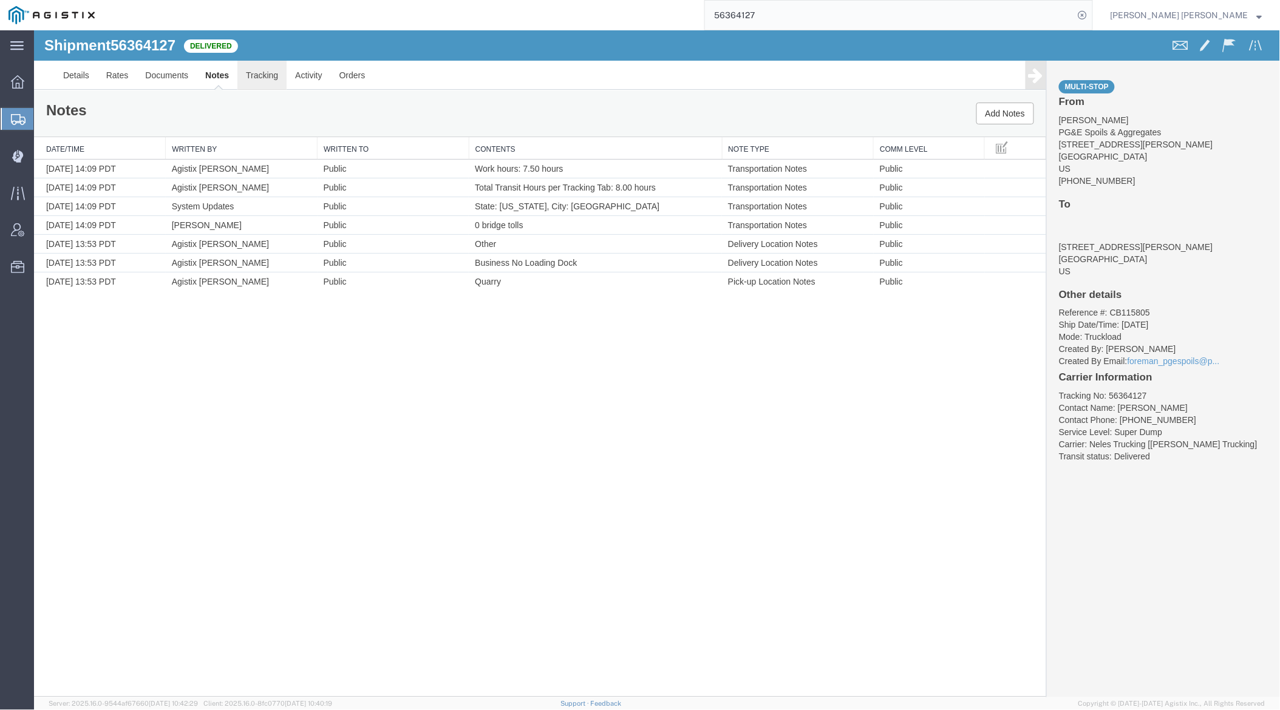
click at [268, 70] on link "Tracking" at bounding box center [261, 74] width 49 height 29
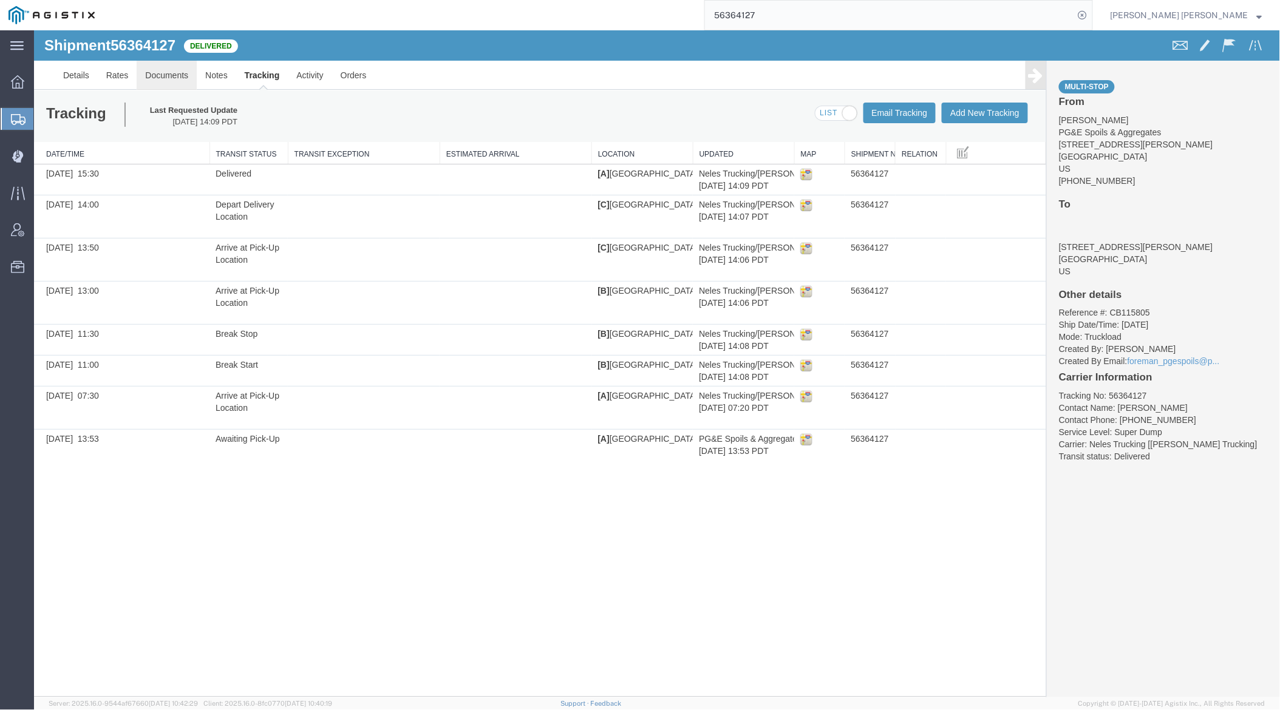
click at [152, 68] on link "Documents" at bounding box center [166, 74] width 60 height 29
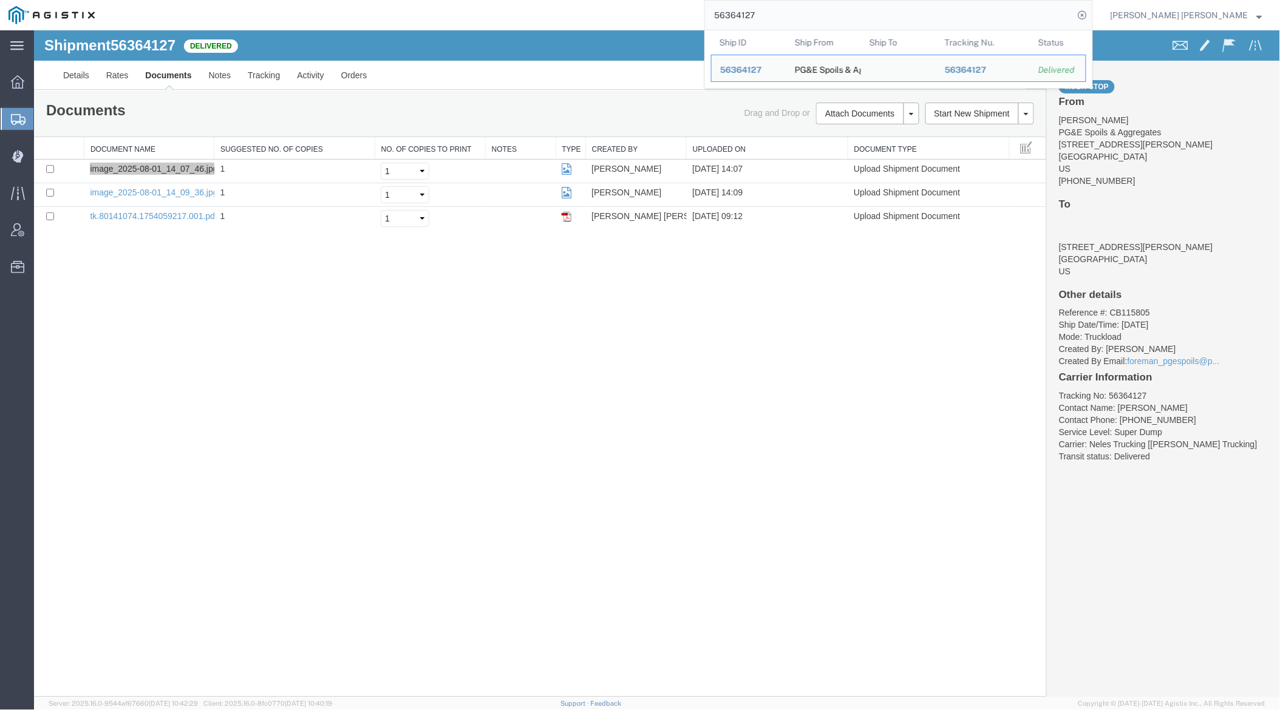
click at [788, 18] on input "56364127" at bounding box center [889, 15] width 369 height 29
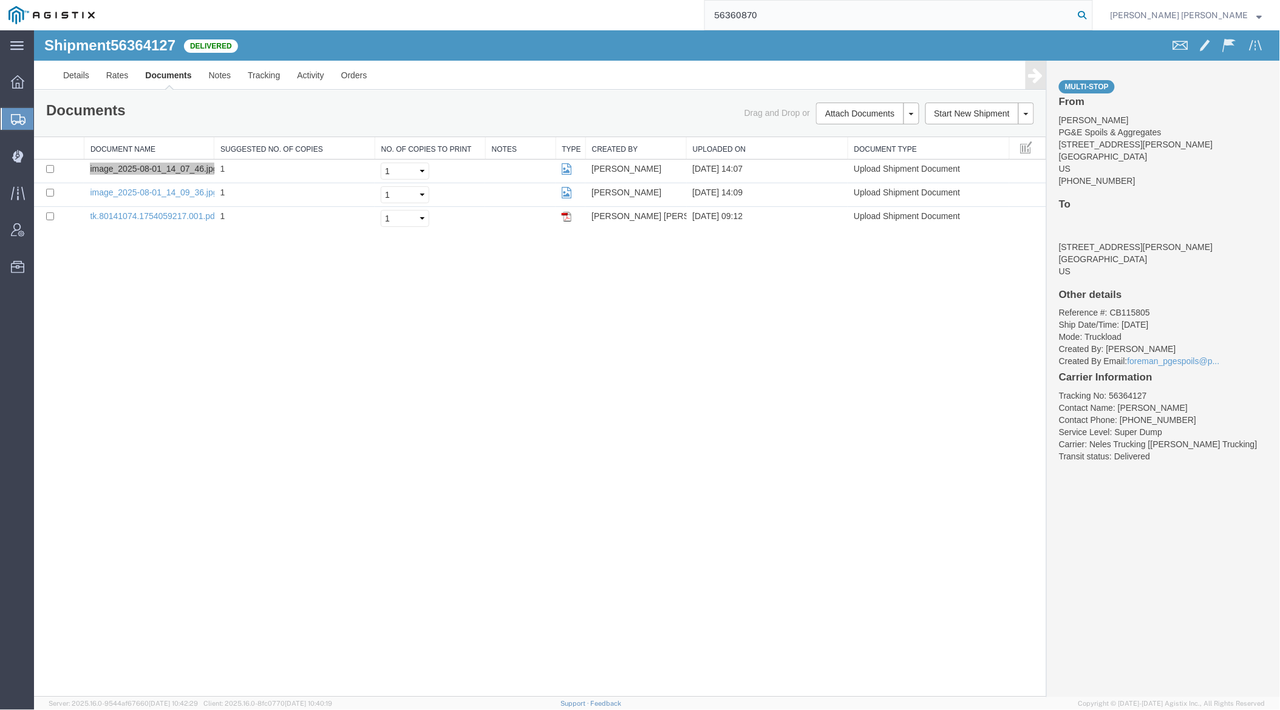
type input "56360870"
click at [1091, 12] on icon at bounding box center [1082, 15] width 17 height 17
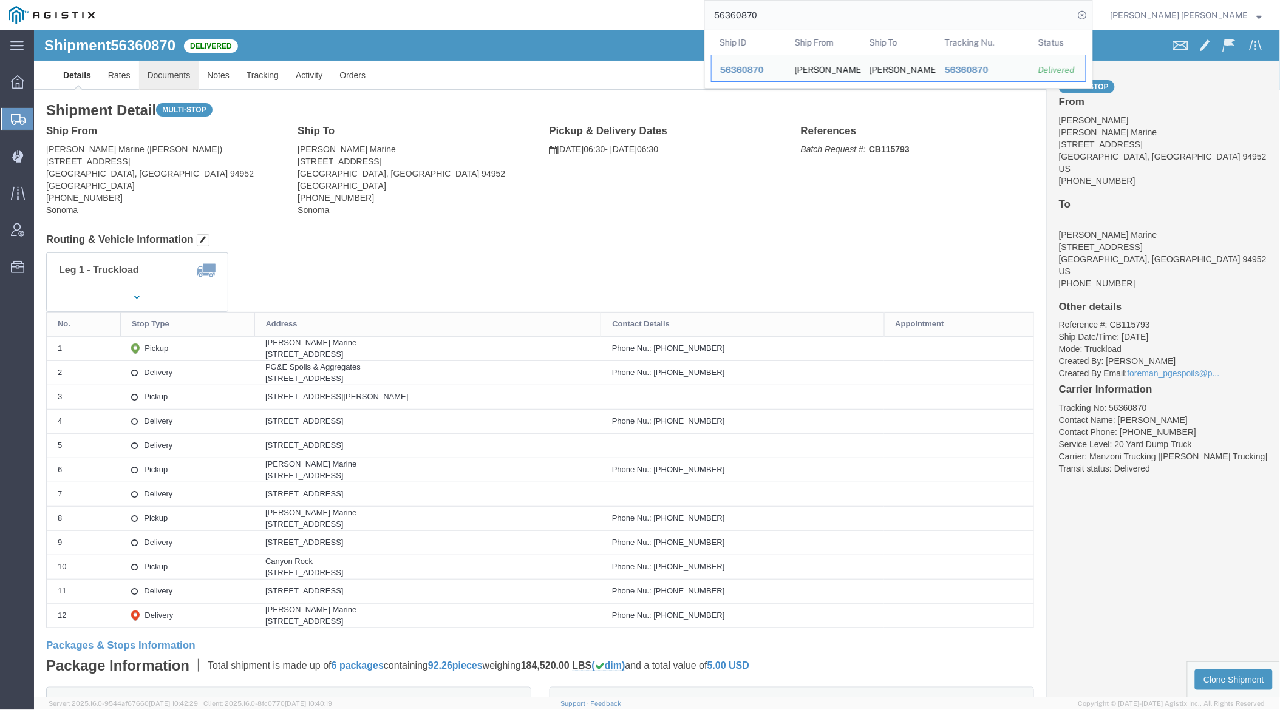
click link "Documents"
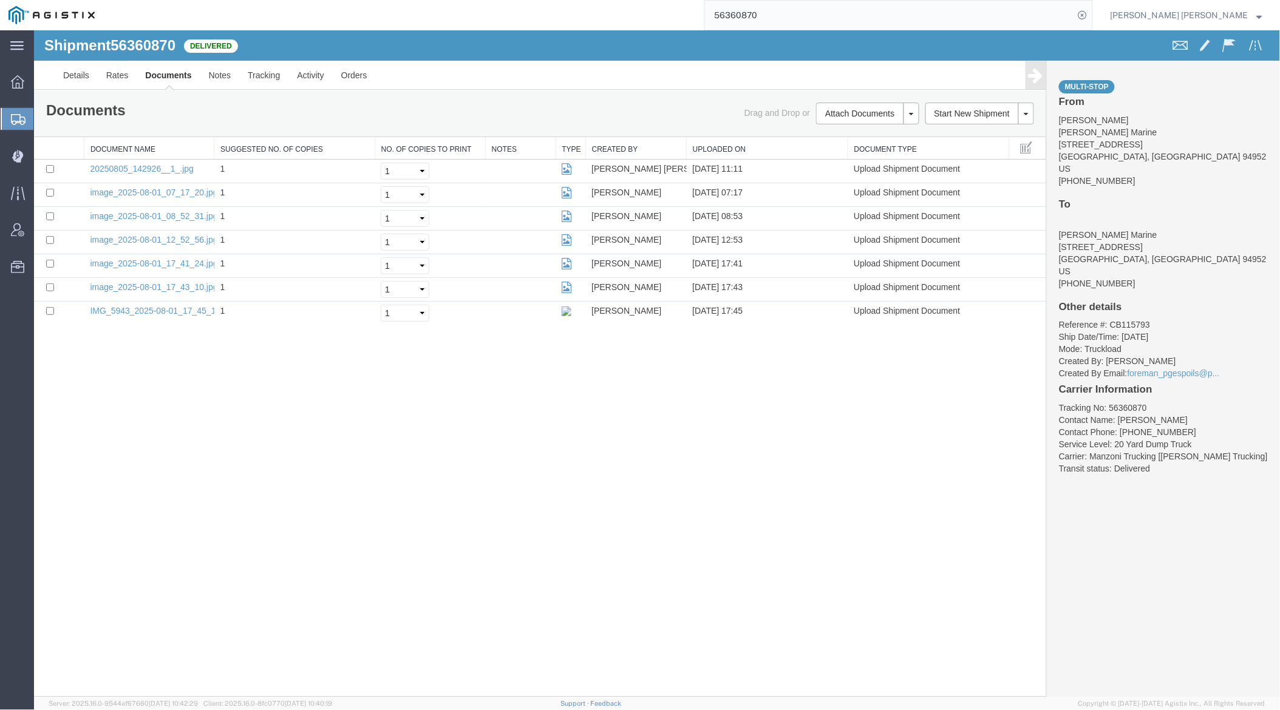
click at [148, 41] on span "56360870" at bounding box center [142, 44] width 65 height 16
copy span "56360870"
click at [72, 77] on link "Details" at bounding box center [75, 74] width 43 height 29
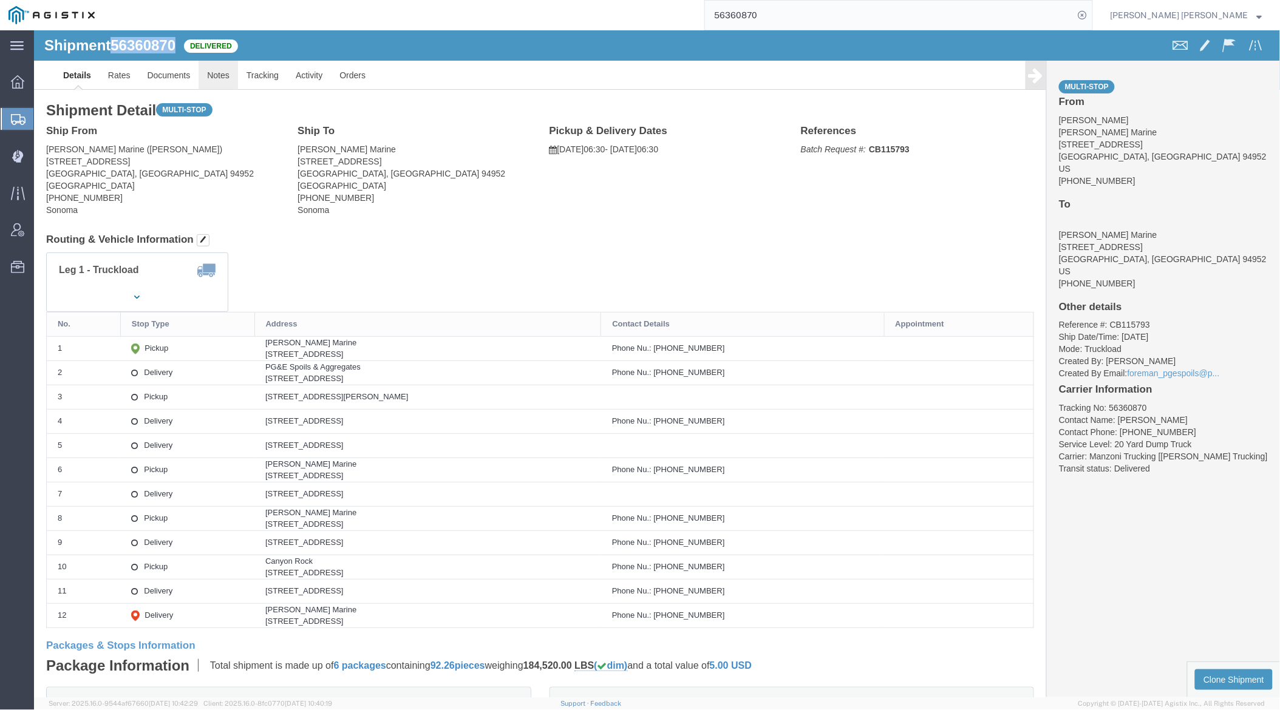
click link "Notes"
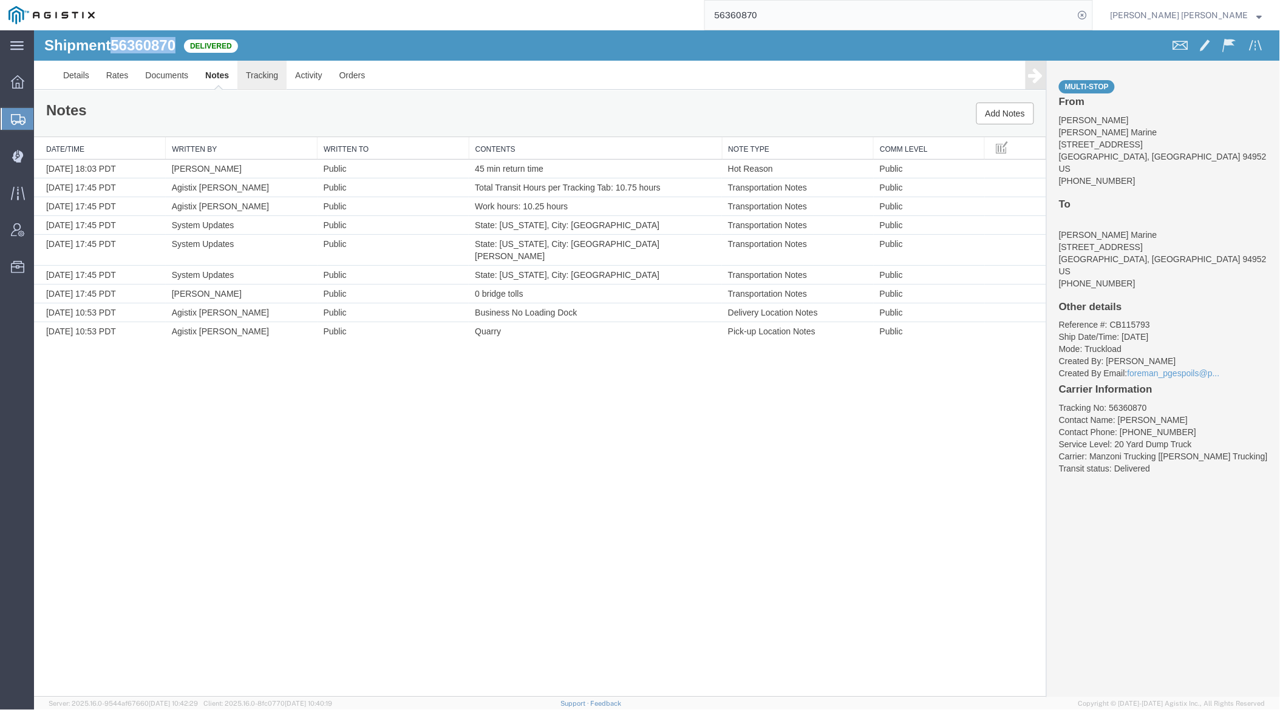
click at [265, 67] on link "Tracking" at bounding box center [261, 74] width 49 height 29
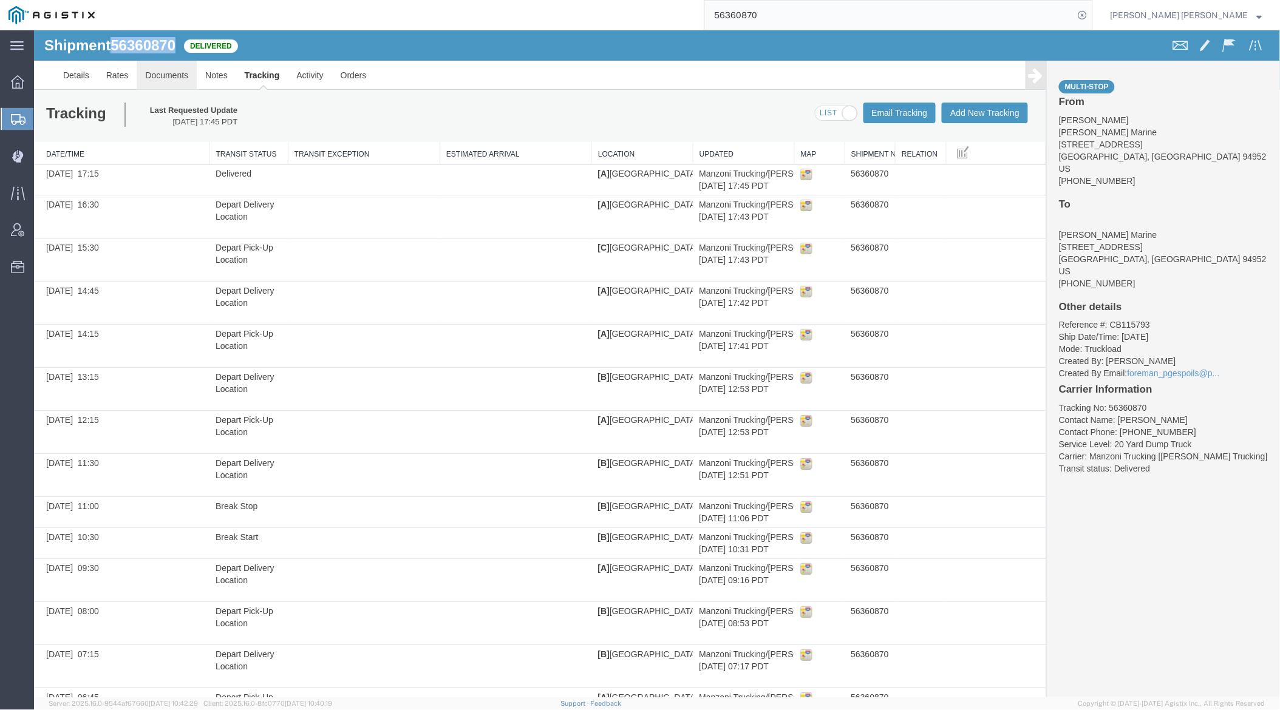
click at [165, 75] on link "Documents" at bounding box center [166, 74] width 60 height 29
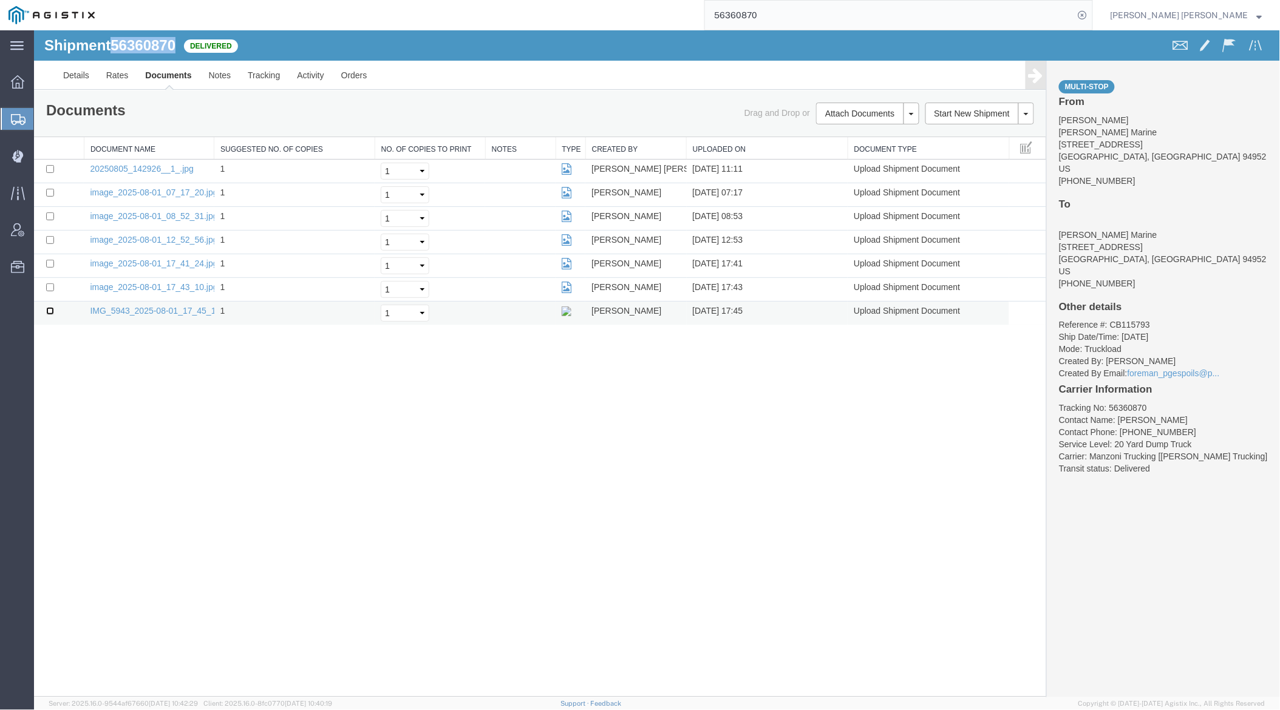
click at [50, 310] on input "checkbox" at bounding box center [50, 311] width 8 height 8
checkbox input "true"
click at [894, 167] on link "Remove Documents" at bounding box center [865, 170] width 106 height 18
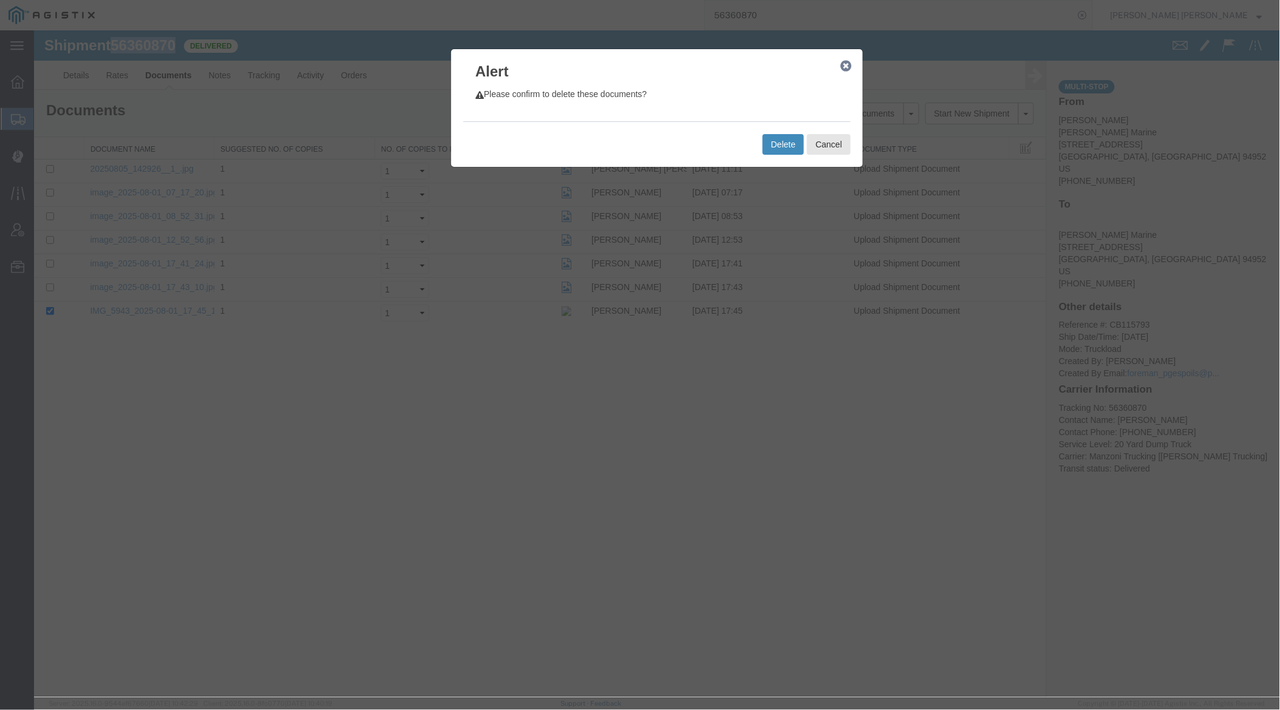
click at [777, 145] on button "Delete" at bounding box center [782, 144] width 41 height 21
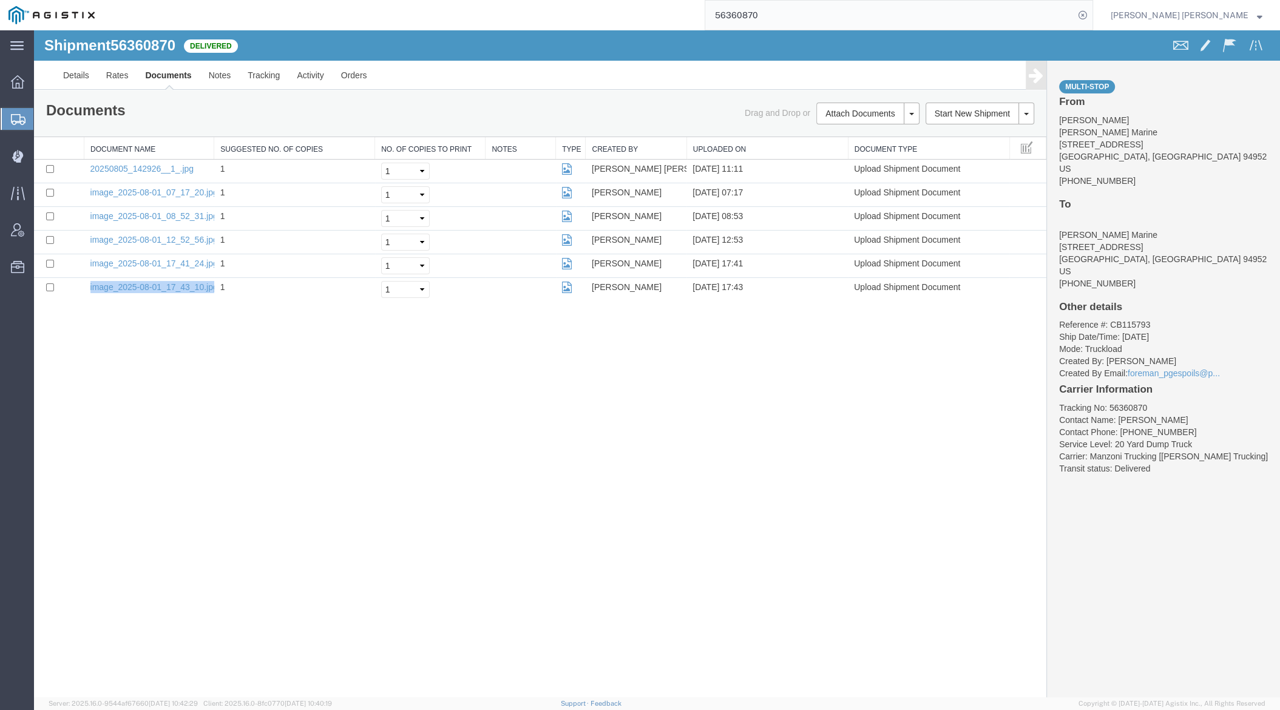
click at [169, 77] on link "Documents" at bounding box center [168, 75] width 63 height 29
click at [221, 68] on div at bounding box center [657, 363] width 1246 height 667
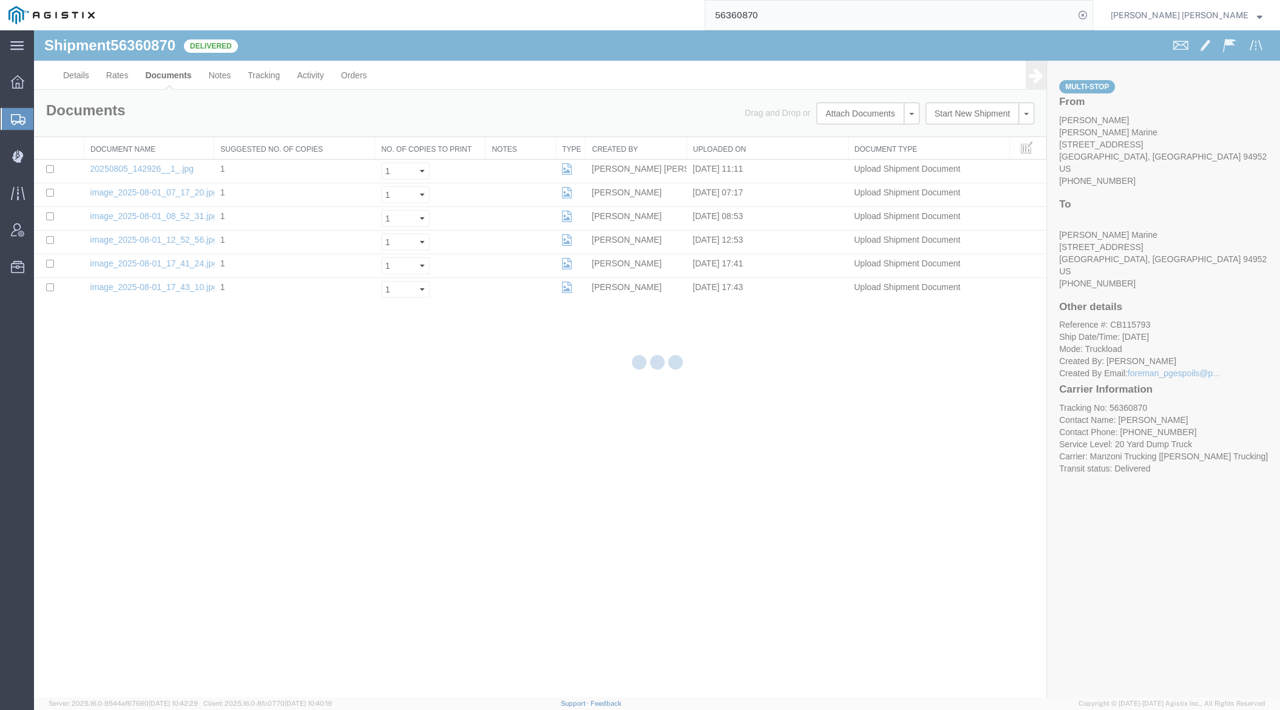
click at [219, 74] on div at bounding box center [657, 363] width 1246 height 667
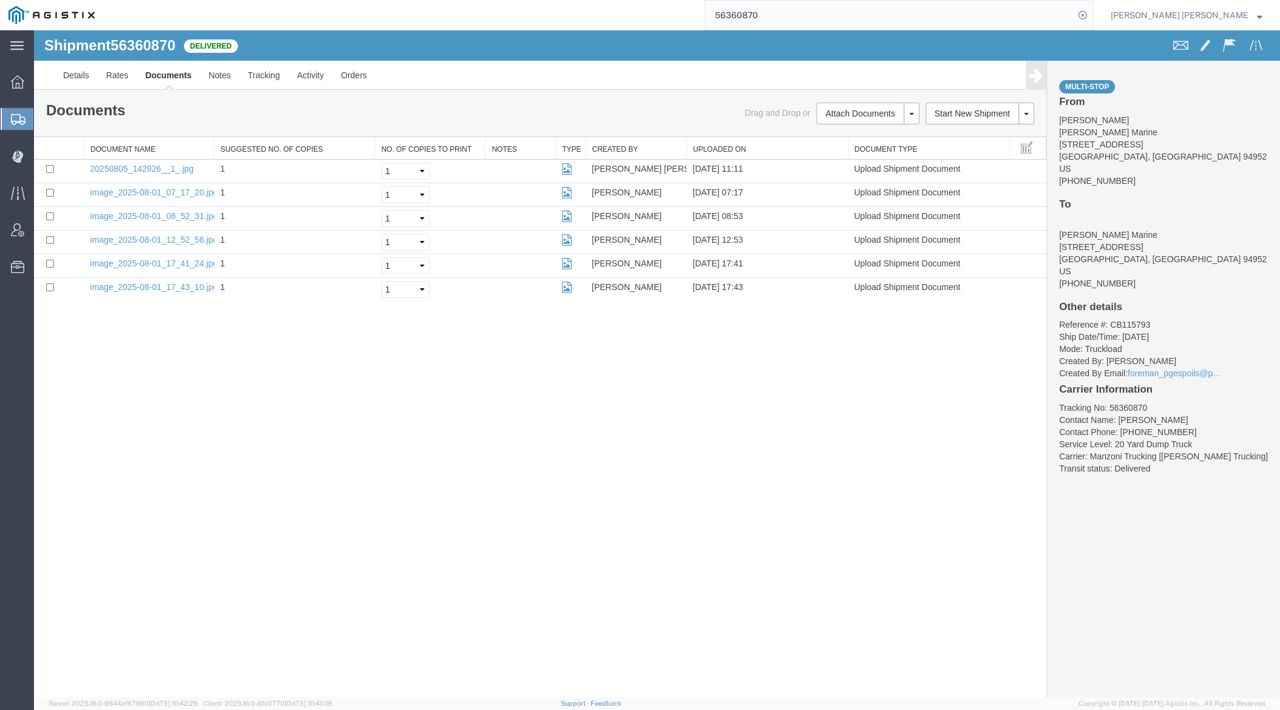
click at [155, 72] on link "Documents" at bounding box center [168, 75] width 63 height 29
click at [213, 75] on link "Notes" at bounding box center [219, 75] width 39 height 29
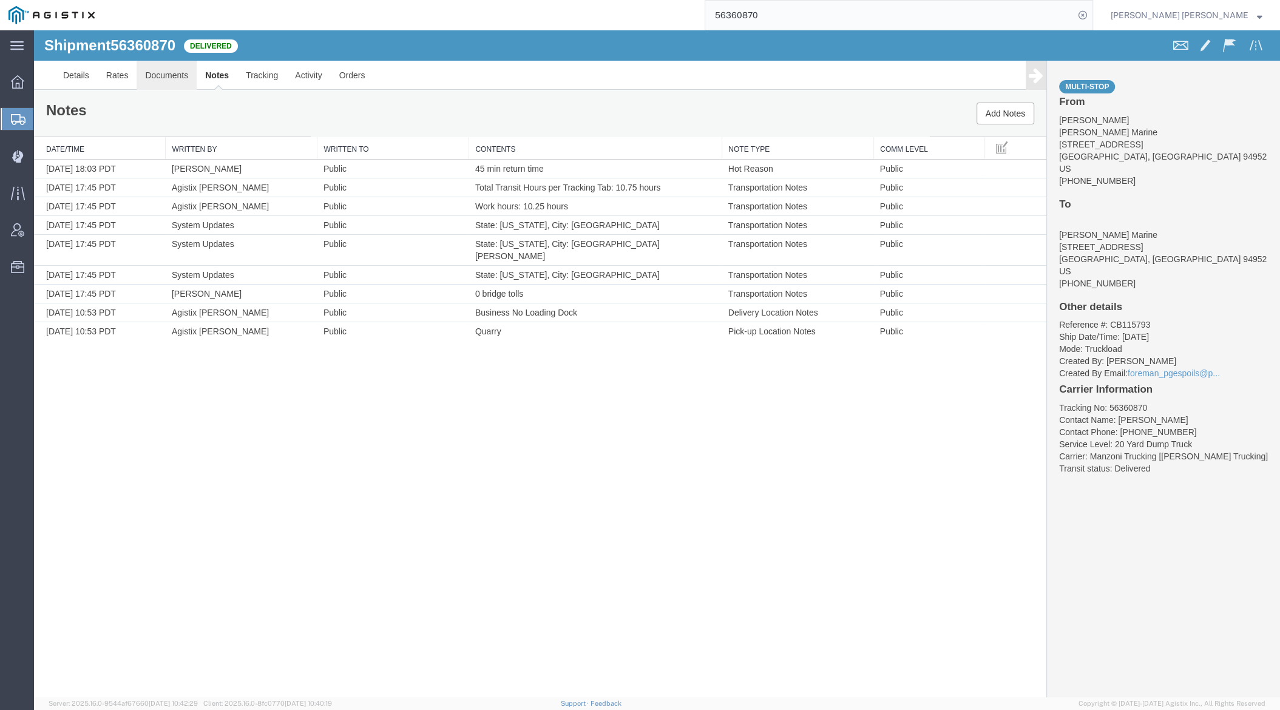
click at [175, 77] on link "Documents" at bounding box center [167, 75] width 60 height 29
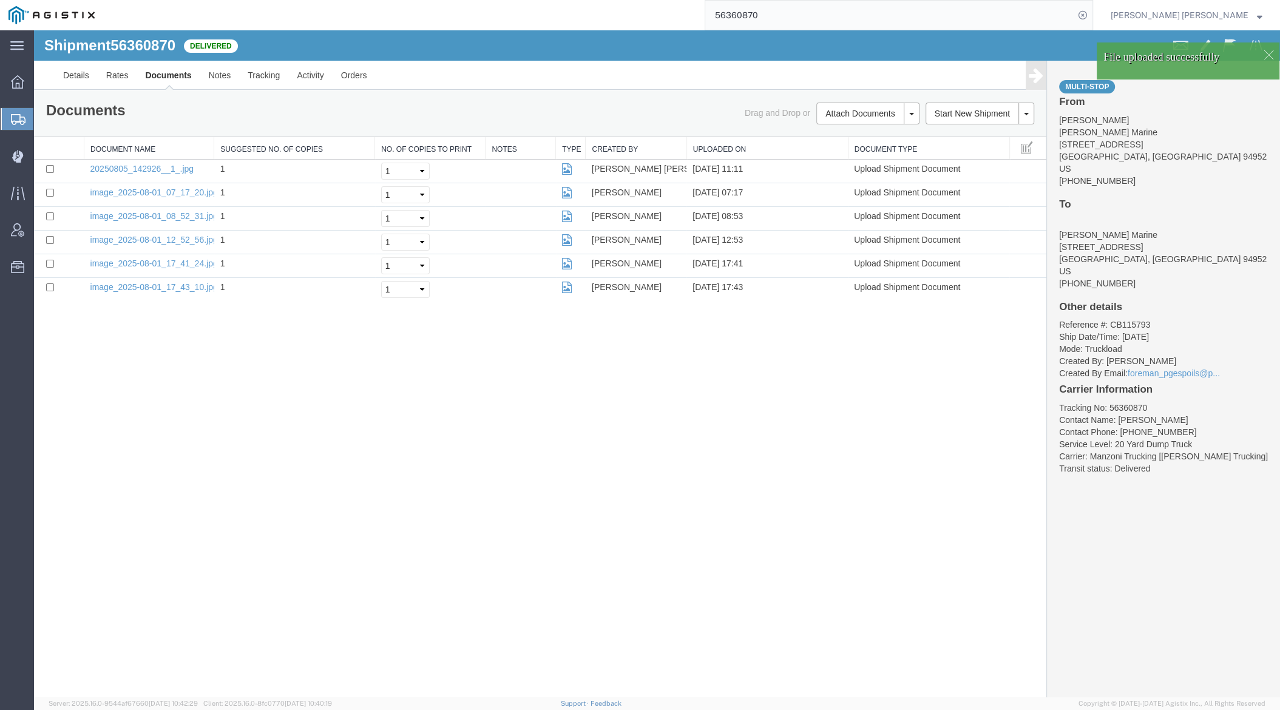
click at [171, 71] on link "Documents" at bounding box center [168, 75] width 63 height 29
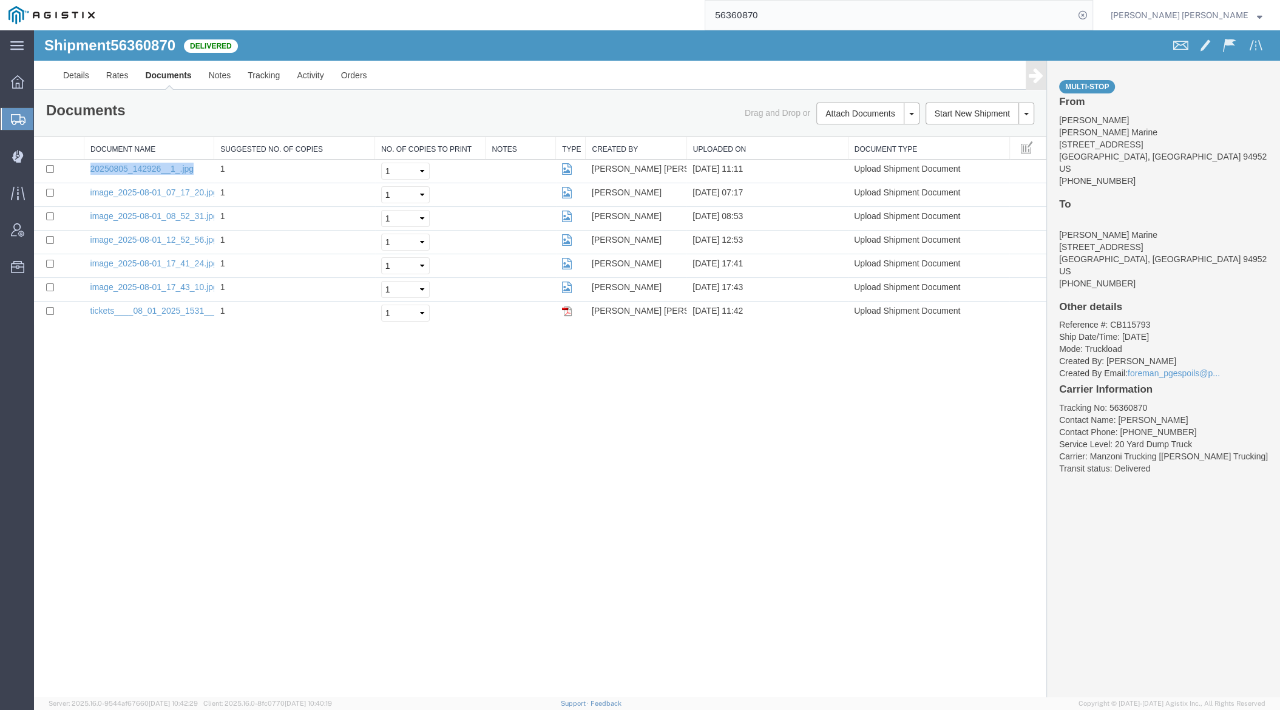
click at [173, 69] on link "Documents" at bounding box center [168, 75] width 63 height 29
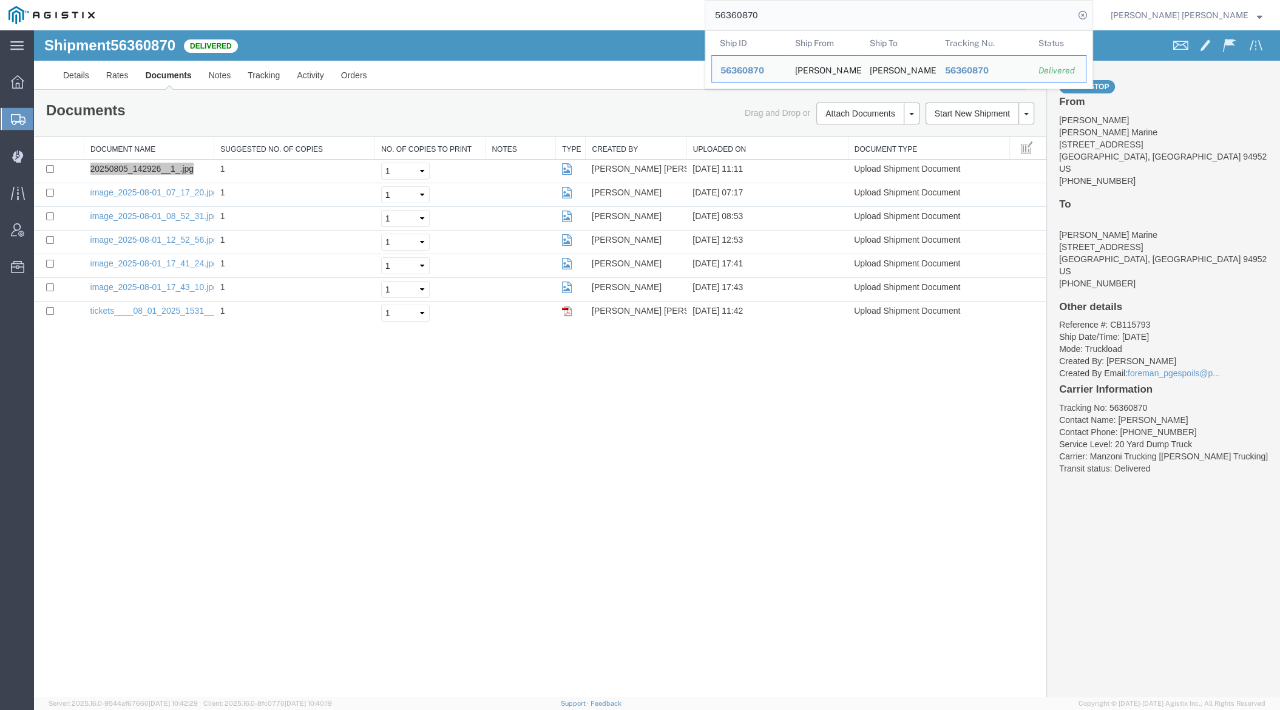
click at [812, 19] on input "56360870" at bounding box center [890, 15] width 369 height 29
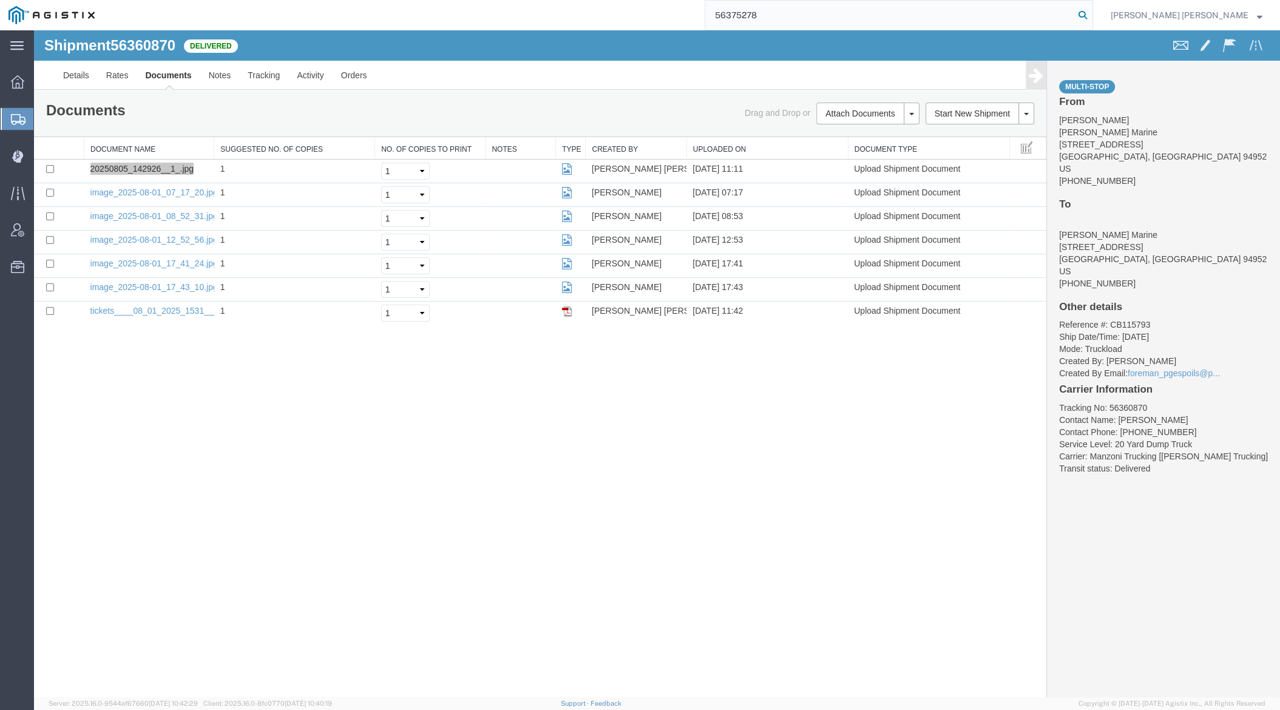
click at [1092, 12] on icon at bounding box center [1083, 15] width 17 height 17
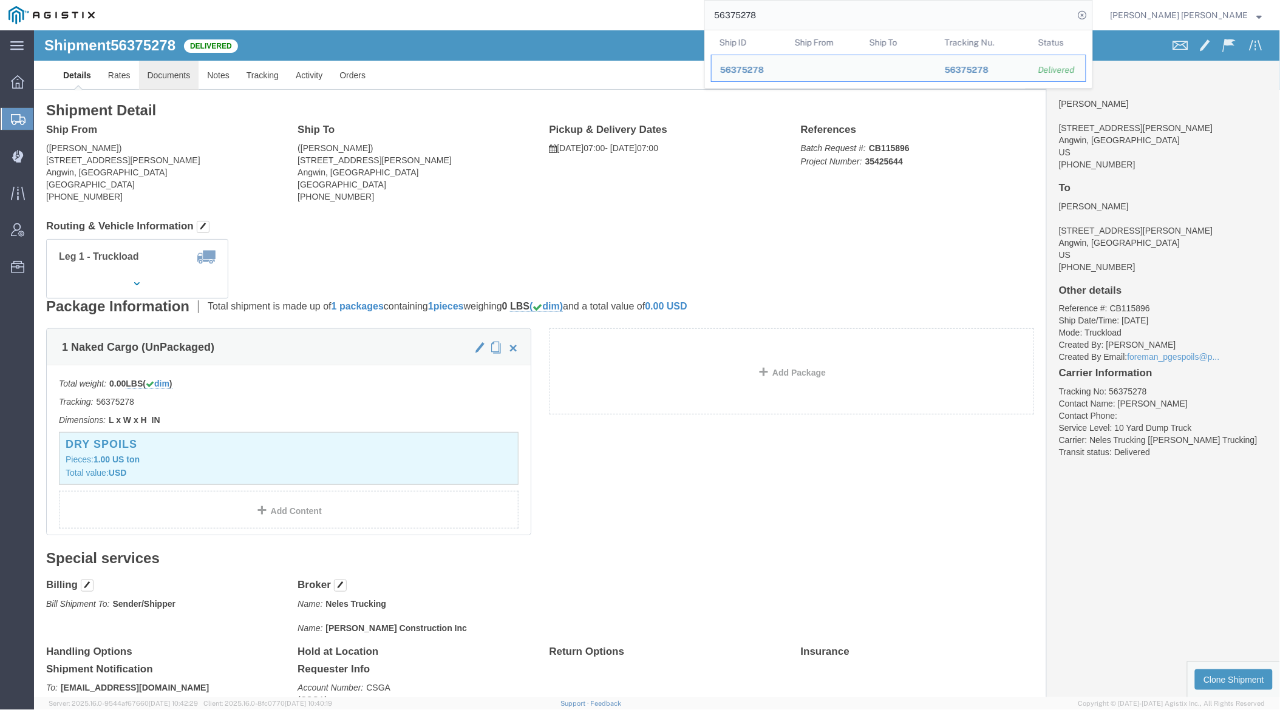
click link "Documents"
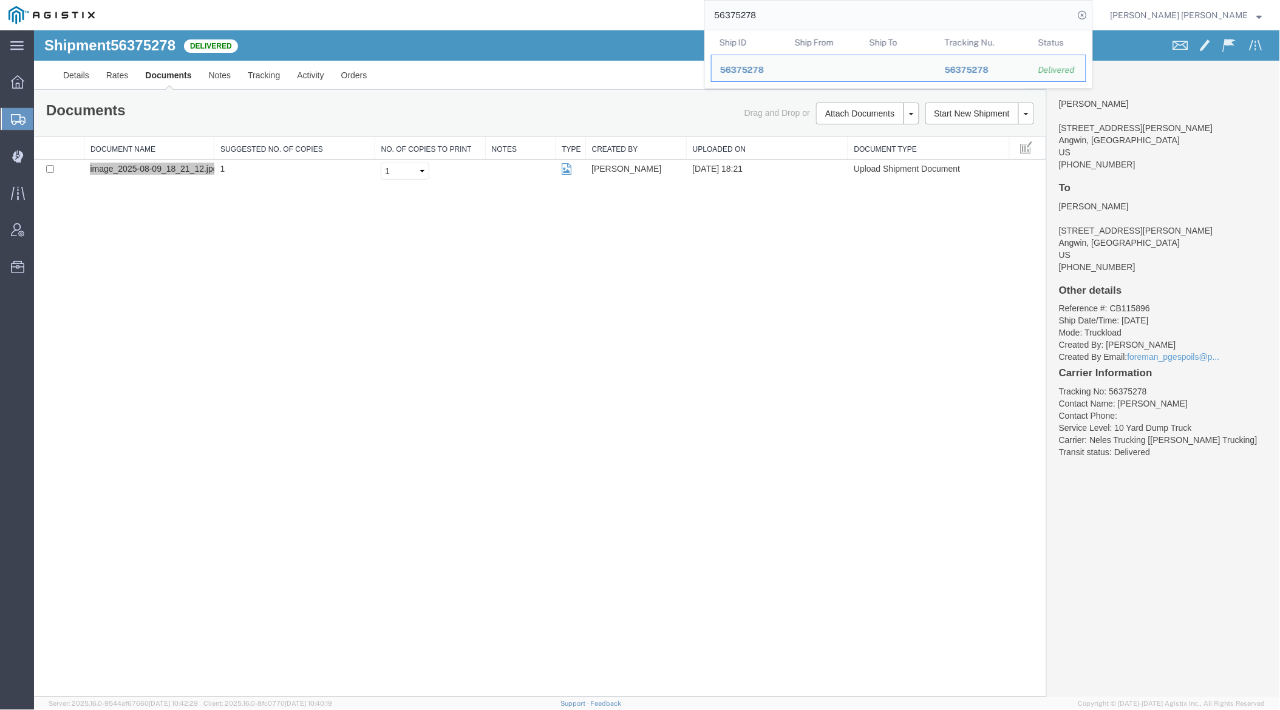
click at [814, 17] on input "56375278" at bounding box center [889, 15] width 369 height 29
click at [813, 17] on input "56375278" at bounding box center [889, 15] width 369 height 29
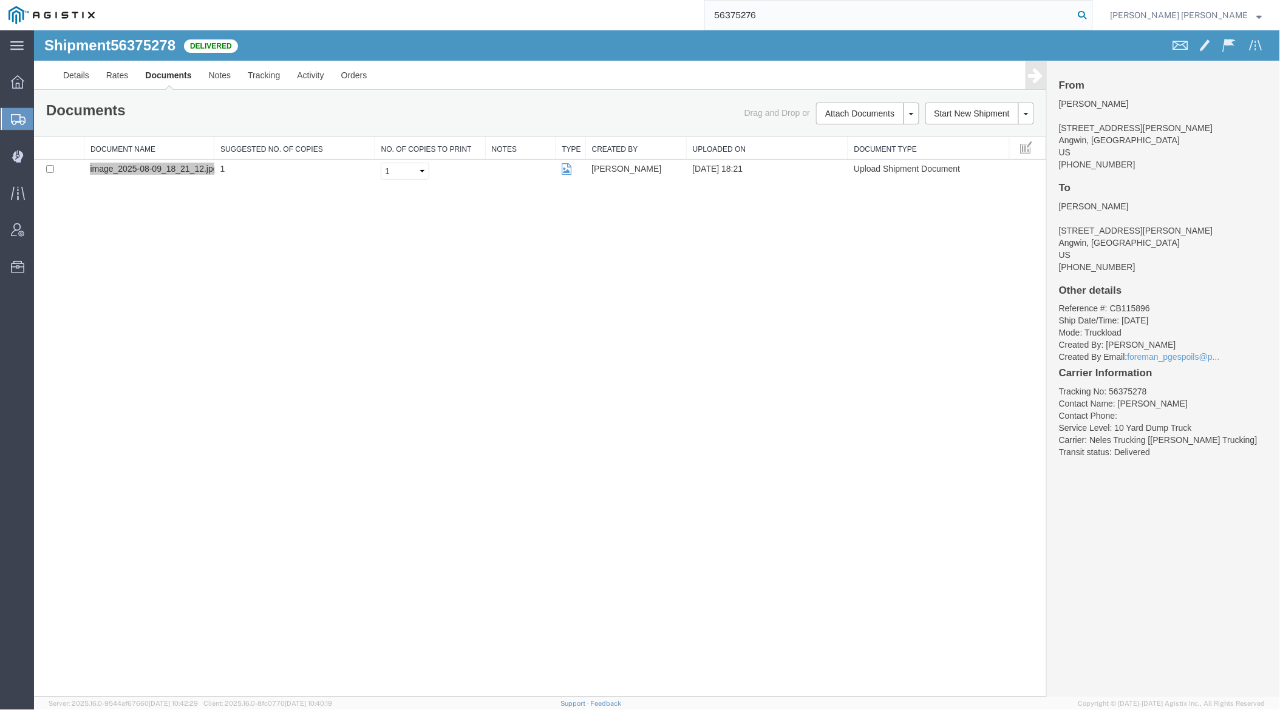
click at [1091, 15] on icon at bounding box center [1082, 15] width 17 height 17
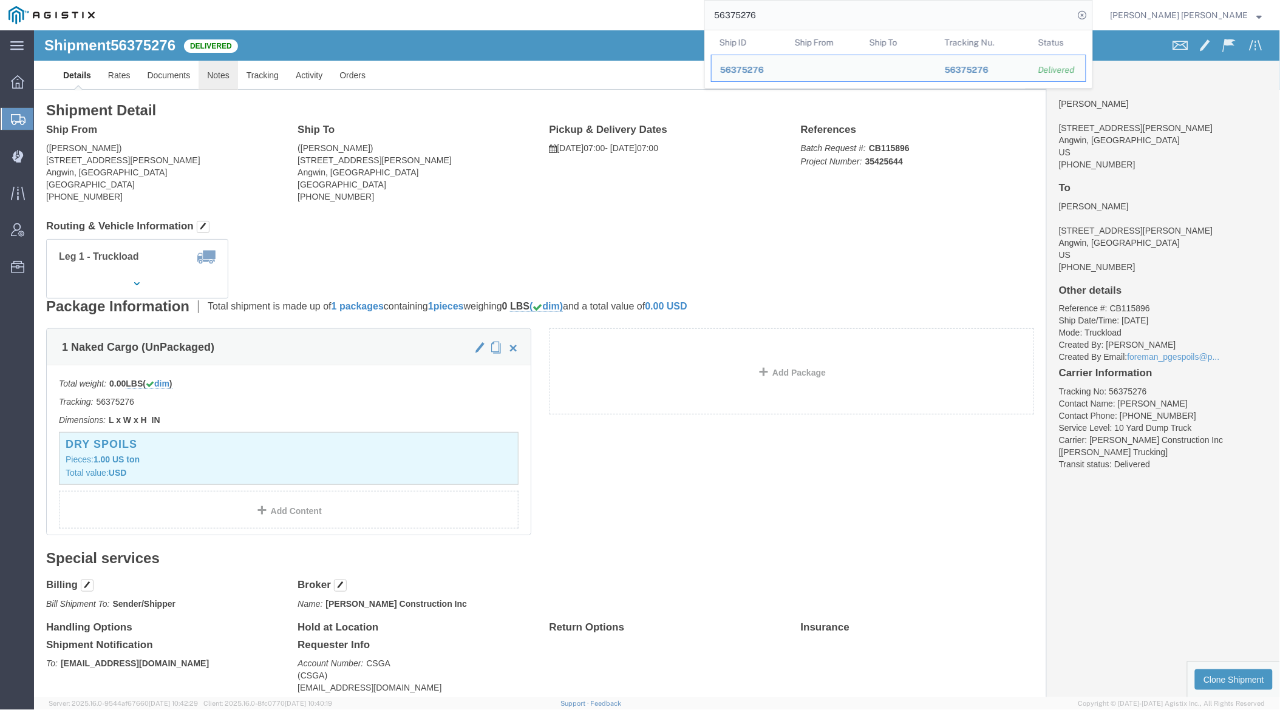
click link "Notes"
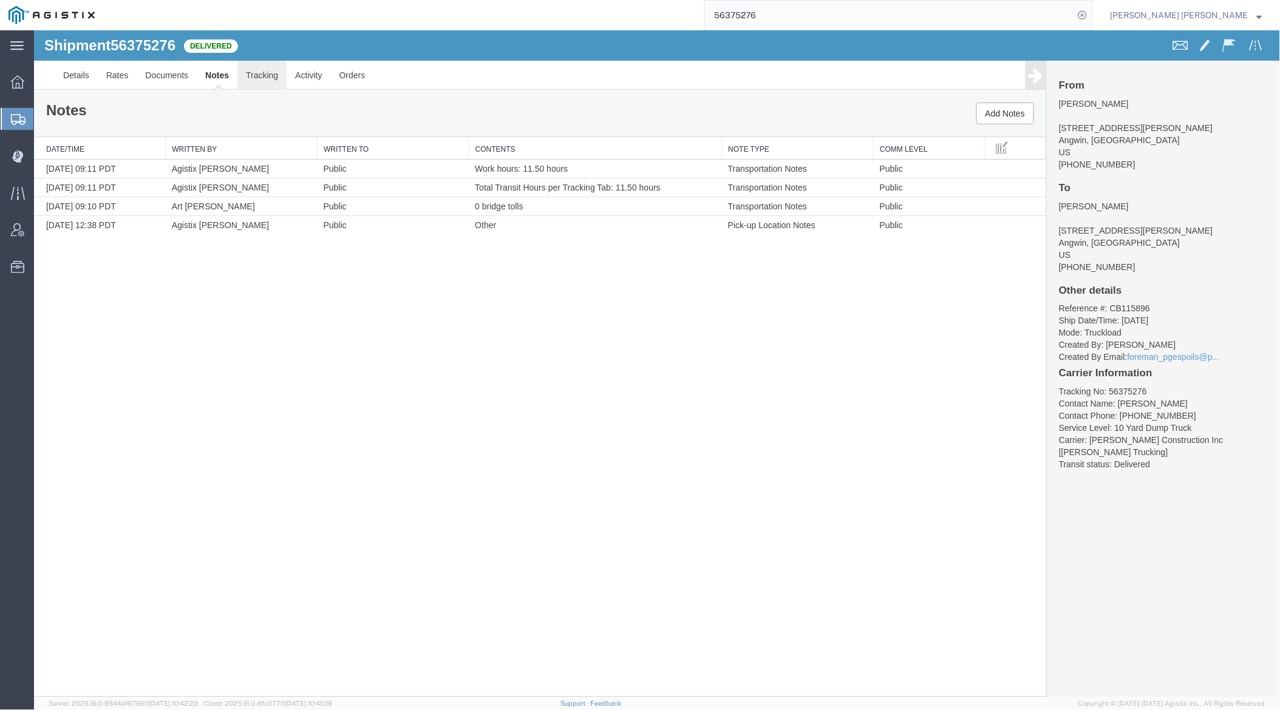
click at [270, 73] on link "Tracking" at bounding box center [261, 74] width 49 height 29
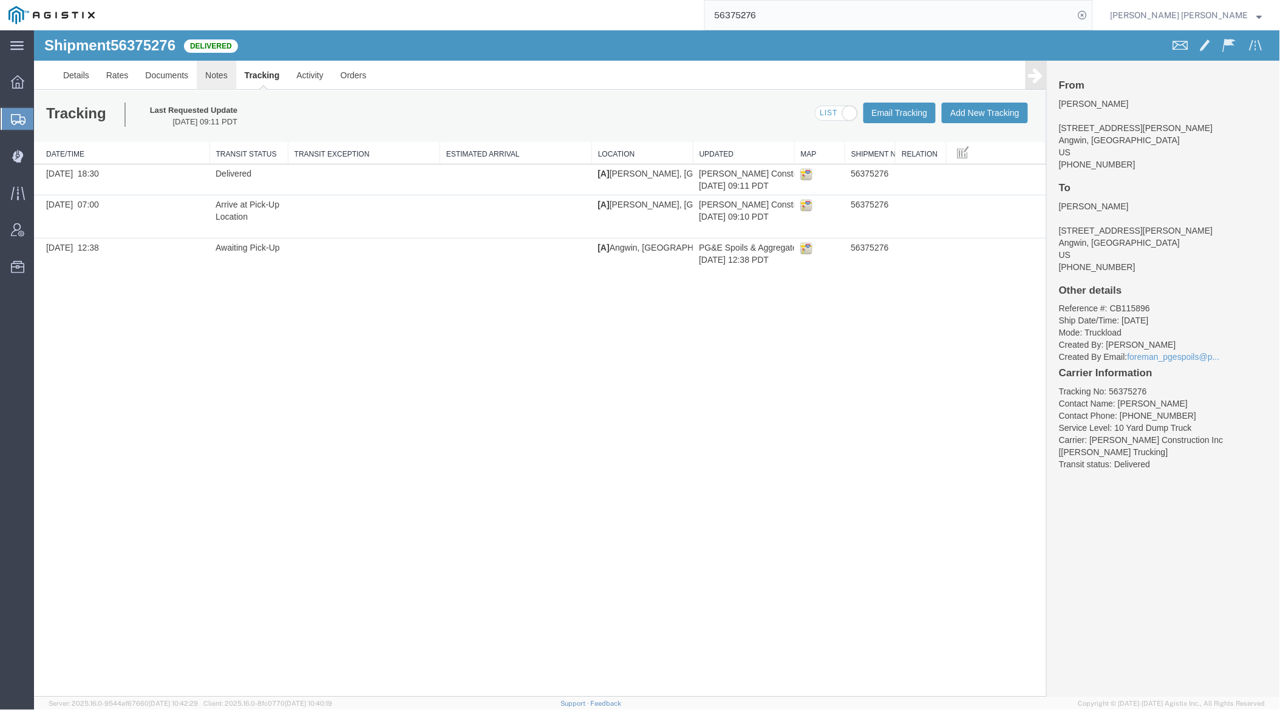
click at [228, 73] on link "Notes" at bounding box center [215, 74] width 39 height 29
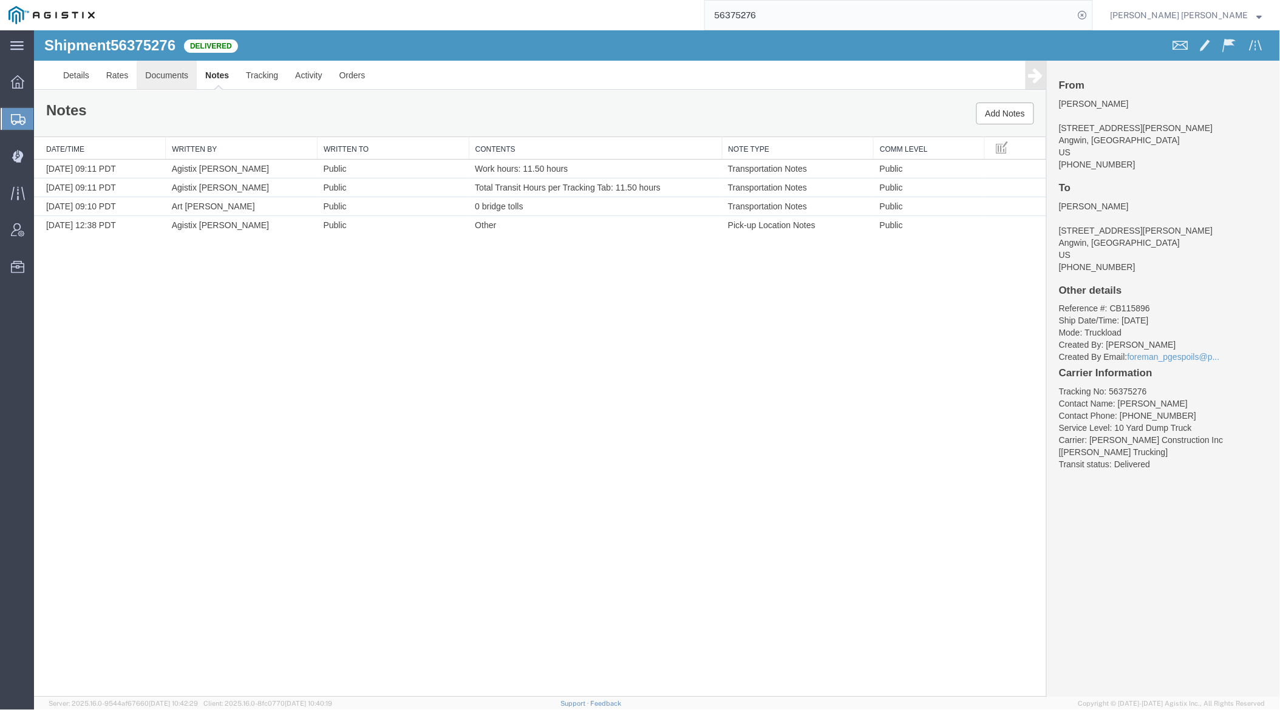
click at [151, 69] on link "Documents" at bounding box center [166, 74] width 60 height 29
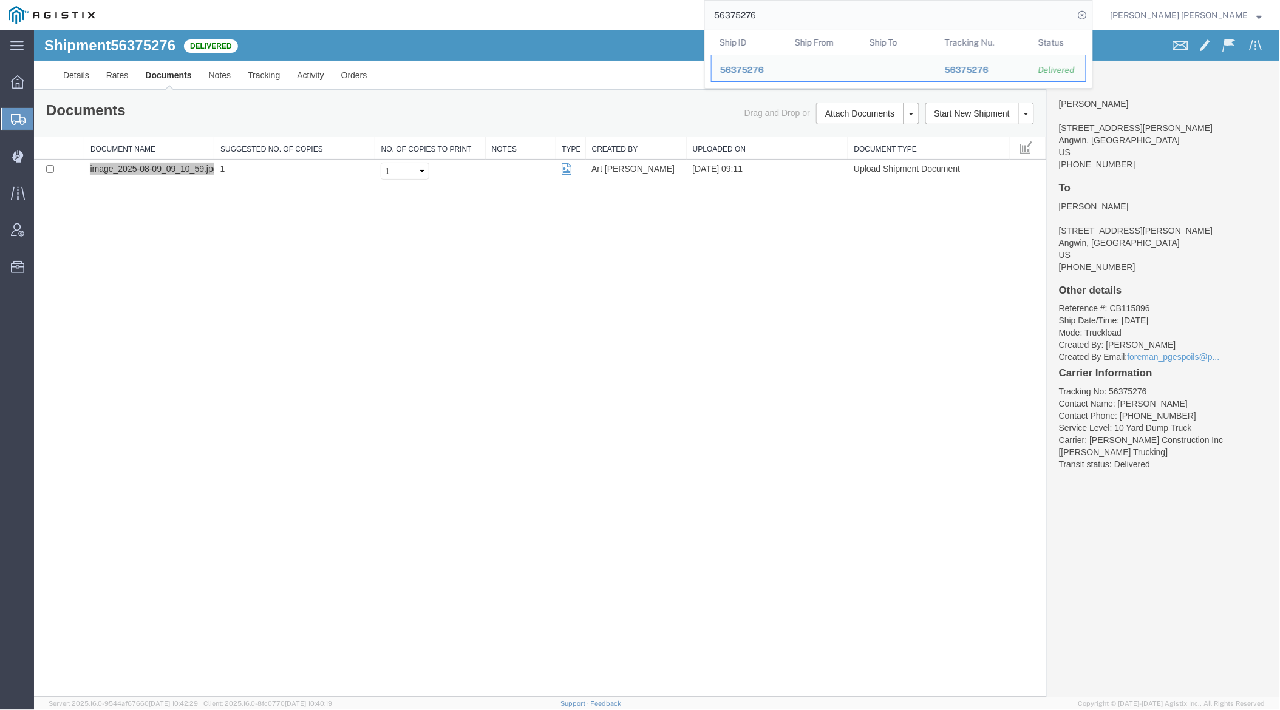
click at [784, 14] on input "56375276" at bounding box center [889, 15] width 369 height 29
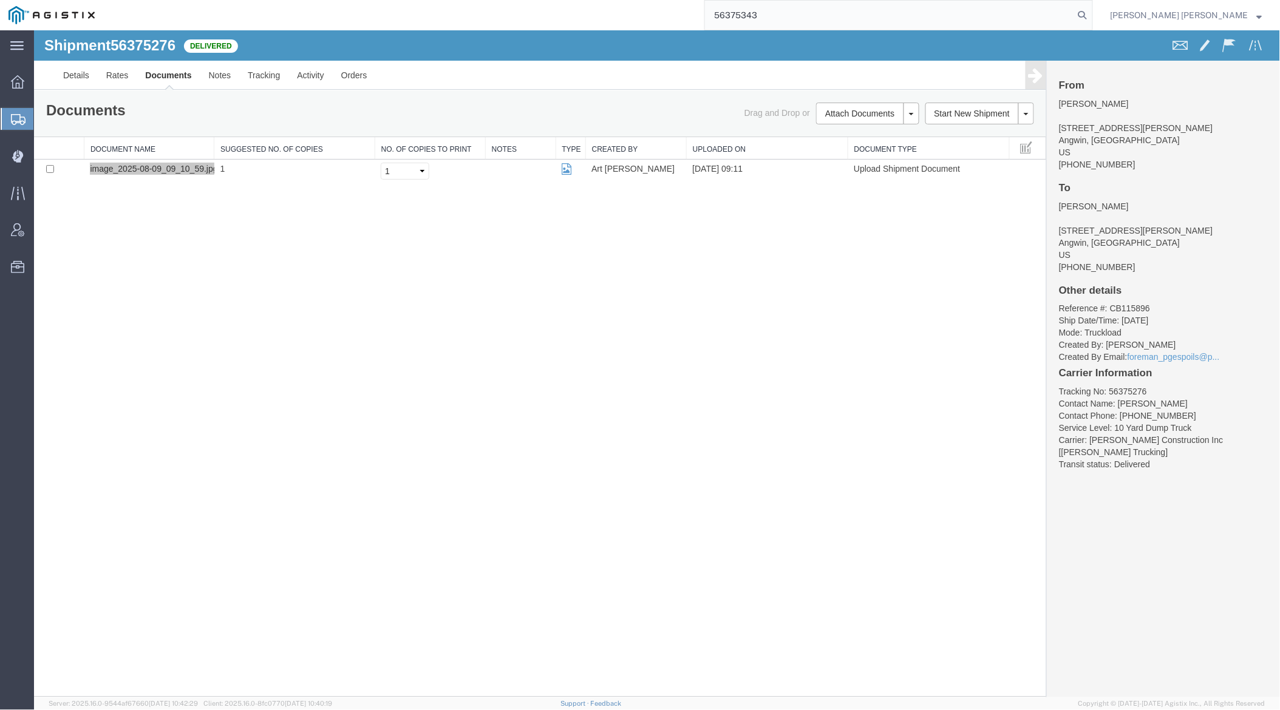
click at [1091, 13] on icon at bounding box center [1082, 15] width 17 height 17
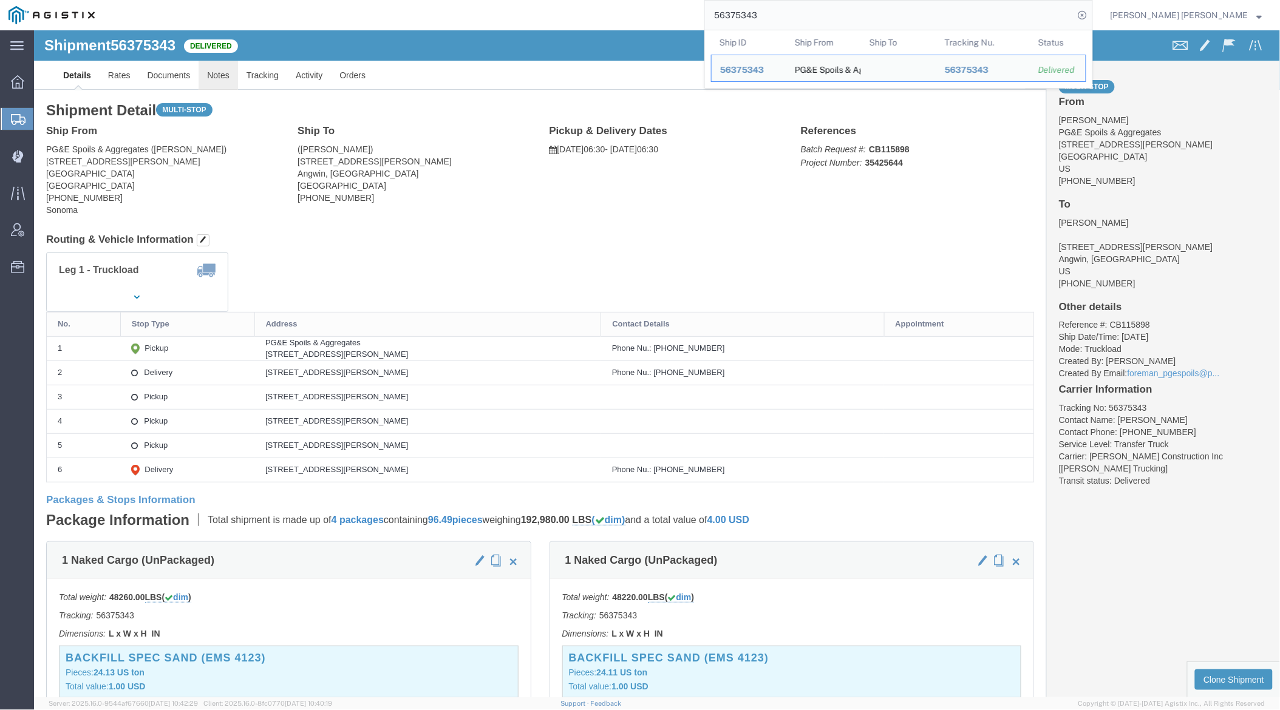
click link "Notes"
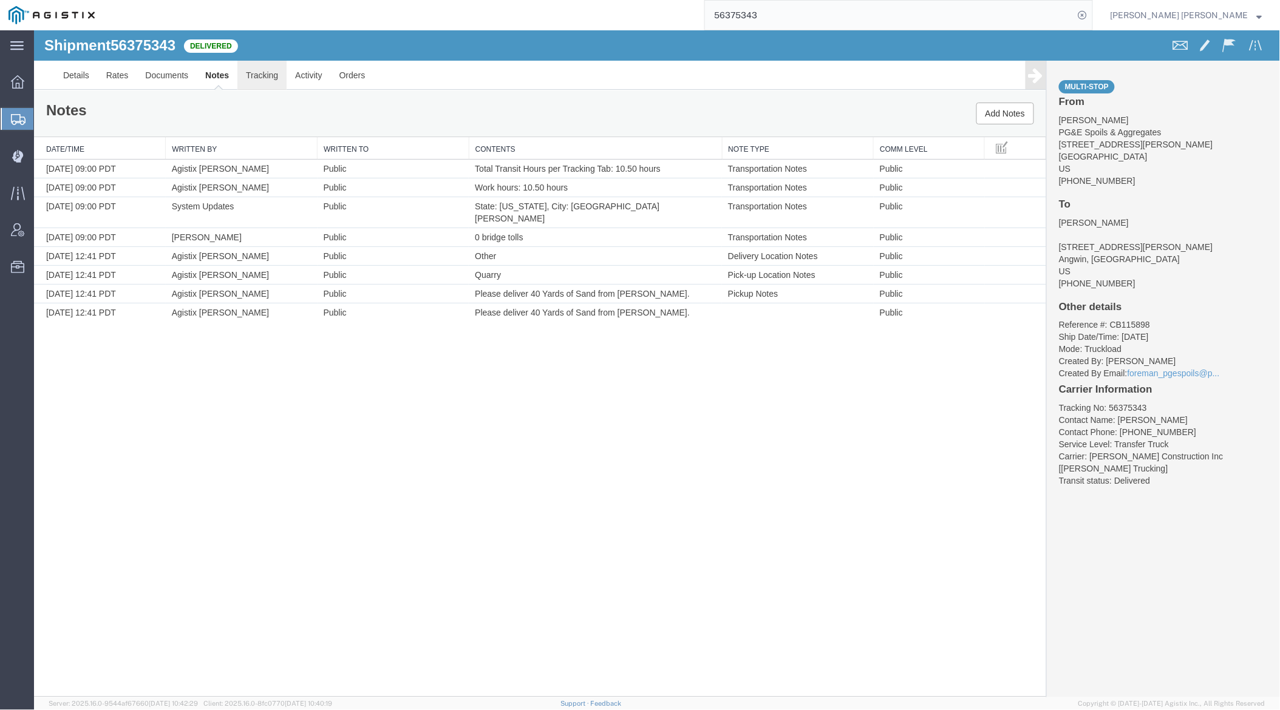
click at [254, 76] on link "Tracking" at bounding box center [261, 74] width 49 height 29
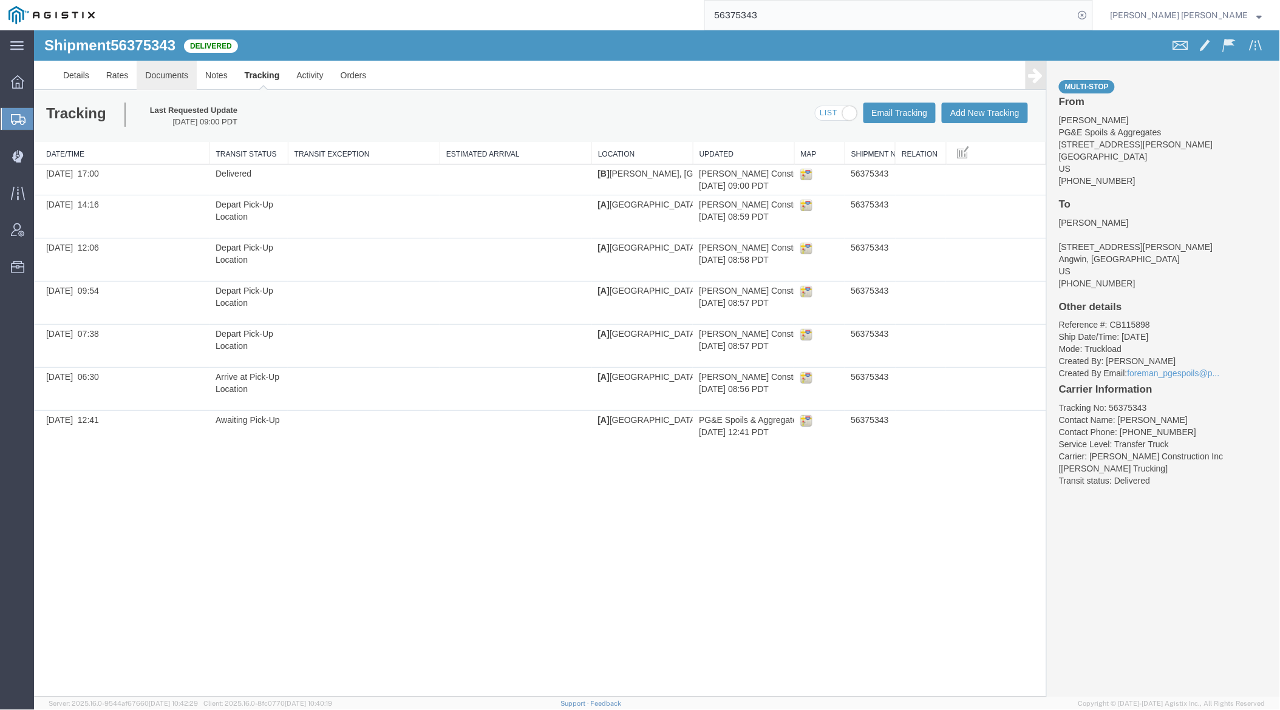
click at [179, 71] on link "Documents" at bounding box center [166, 74] width 60 height 29
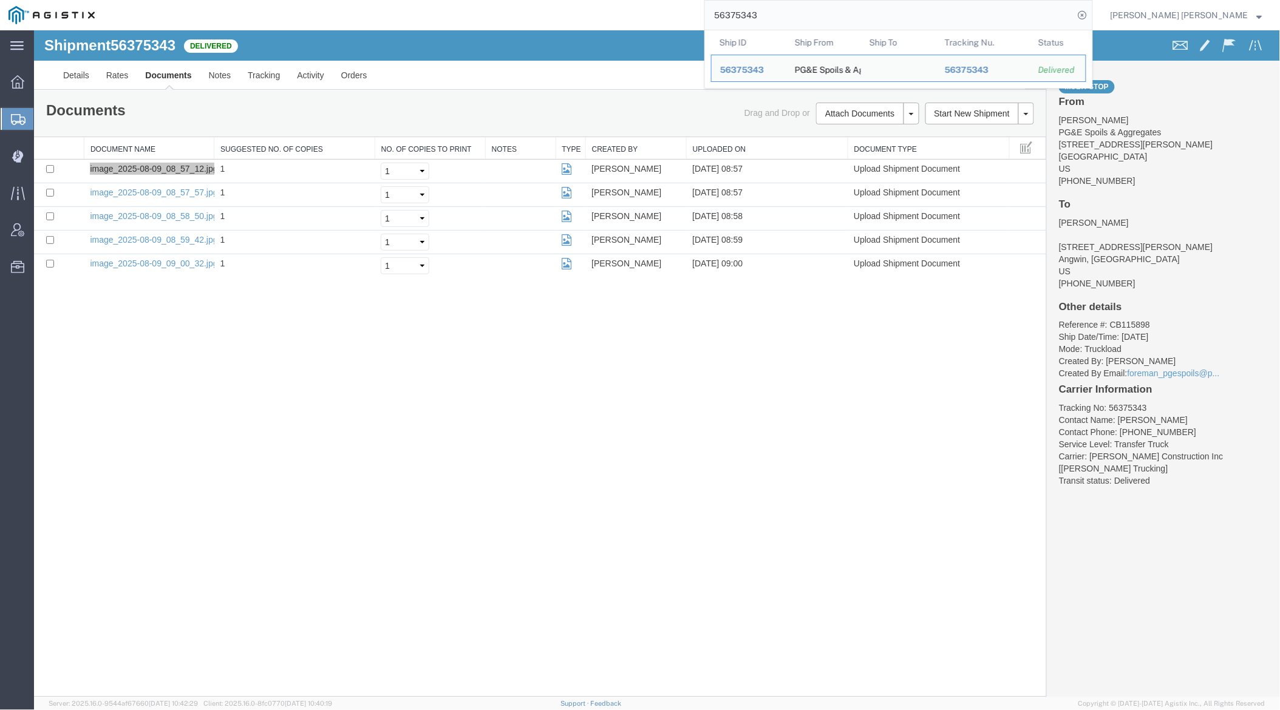
click at [807, 10] on input "56375343" at bounding box center [889, 15] width 369 height 29
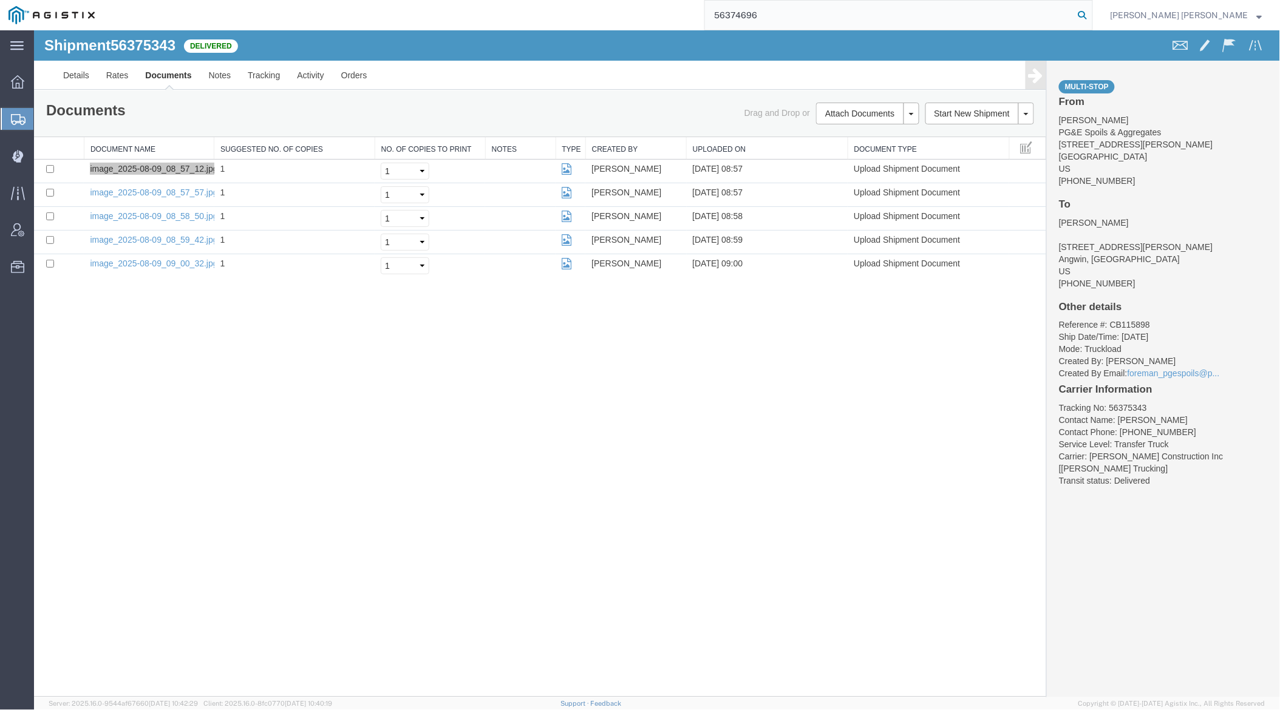
click at [1091, 12] on icon at bounding box center [1082, 15] width 17 height 17
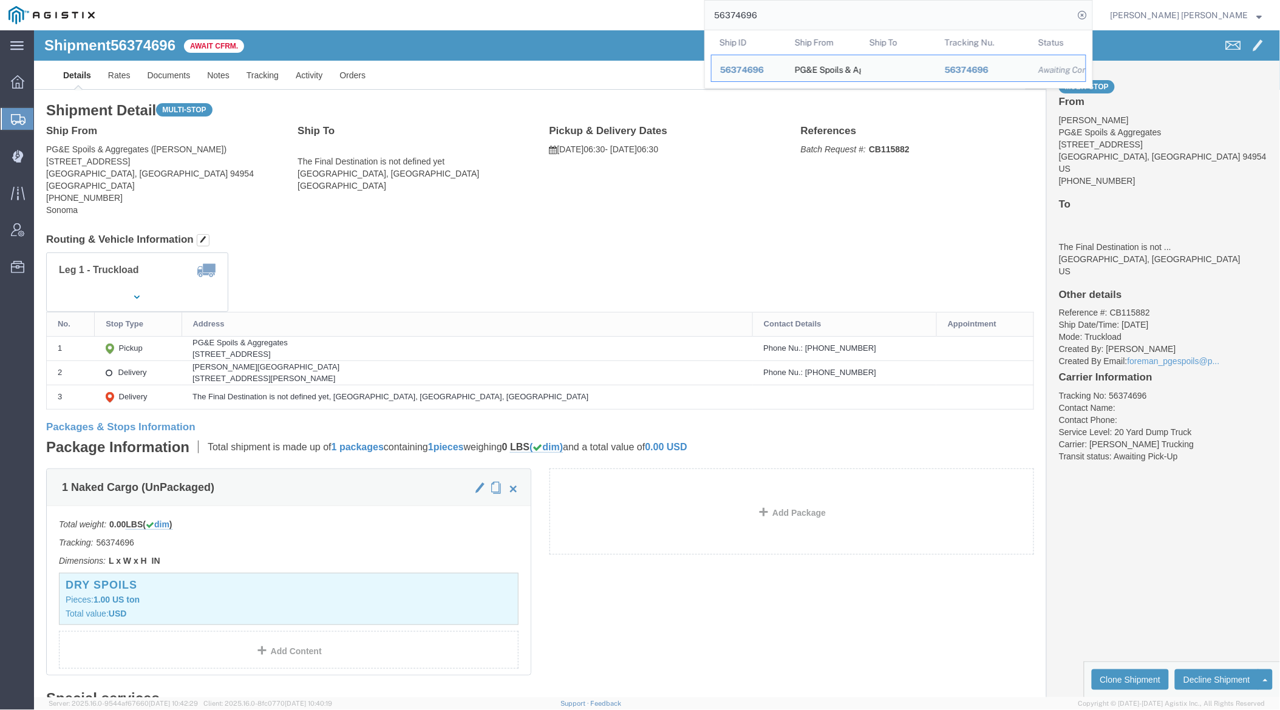
click at [780, 13] on input "56374696" at bounding box center [889, 15] width 369 height 29
paste input "5265"
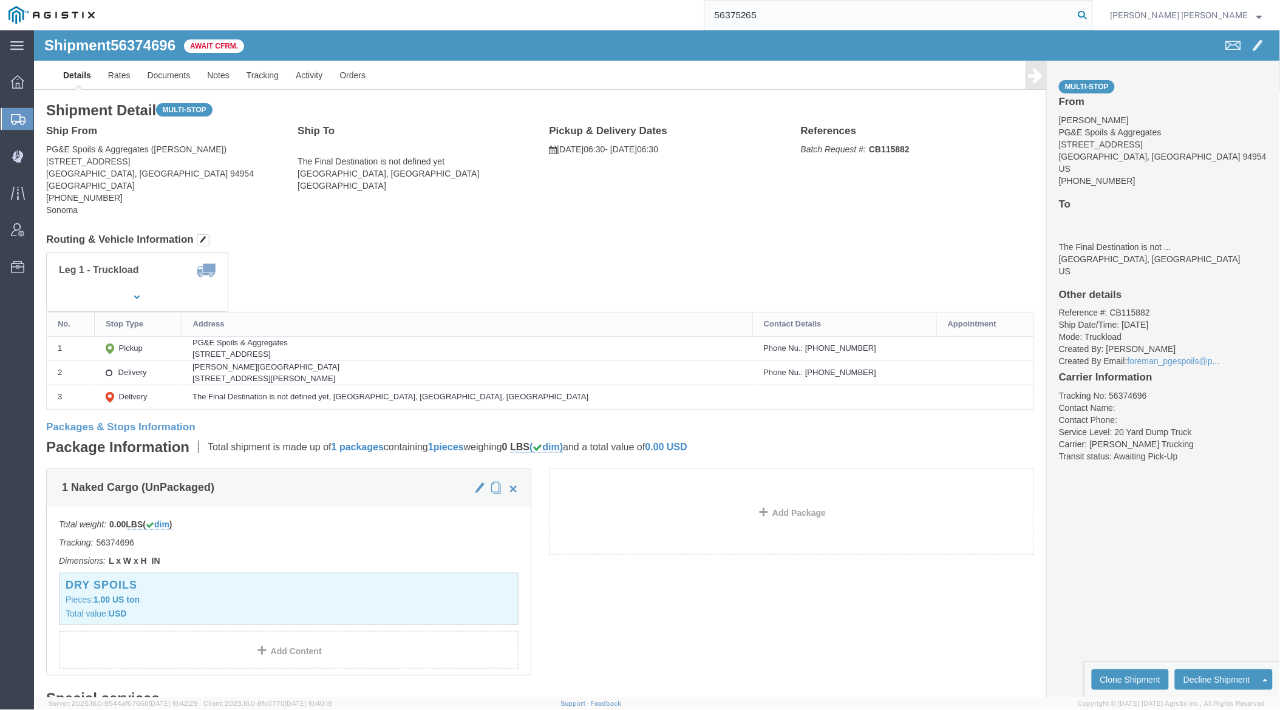
click at [1091, 18] on icon at bounding box center [1082, 15] width 17 height 17
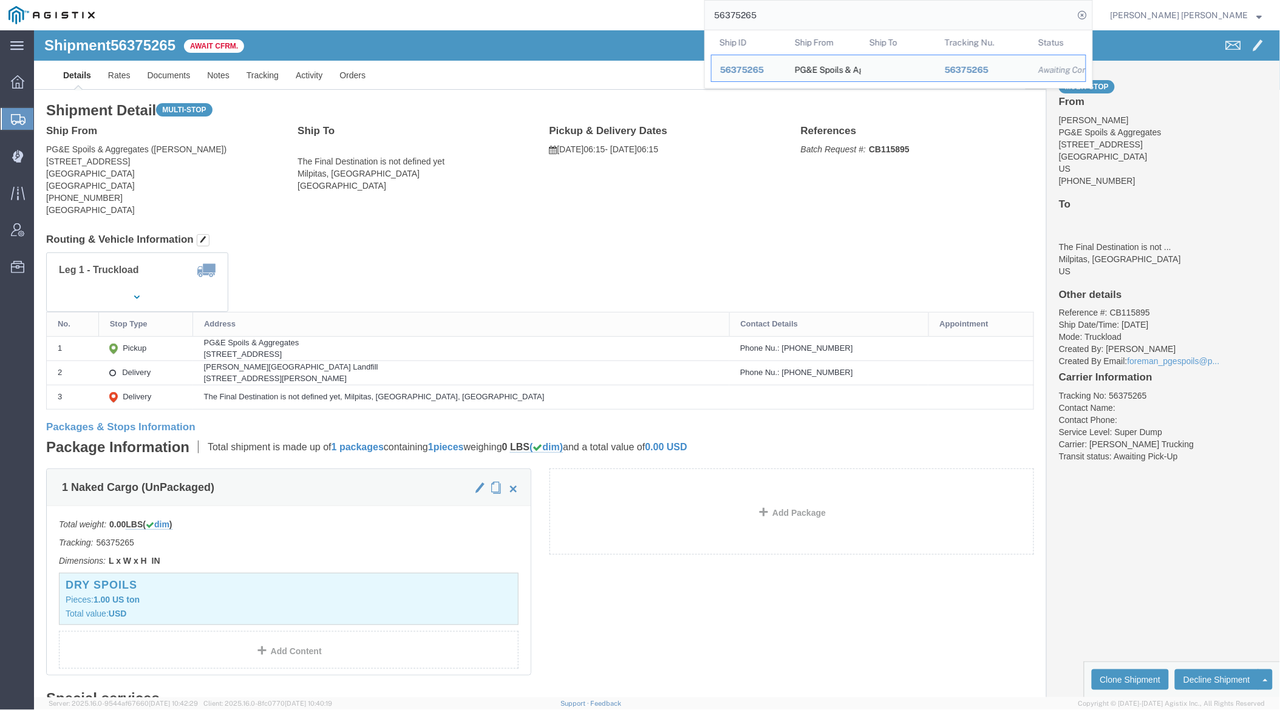
click at [801, 24] on input "56375265" at bounding box center [889, 15] width 369 height 29
paste input "92316"
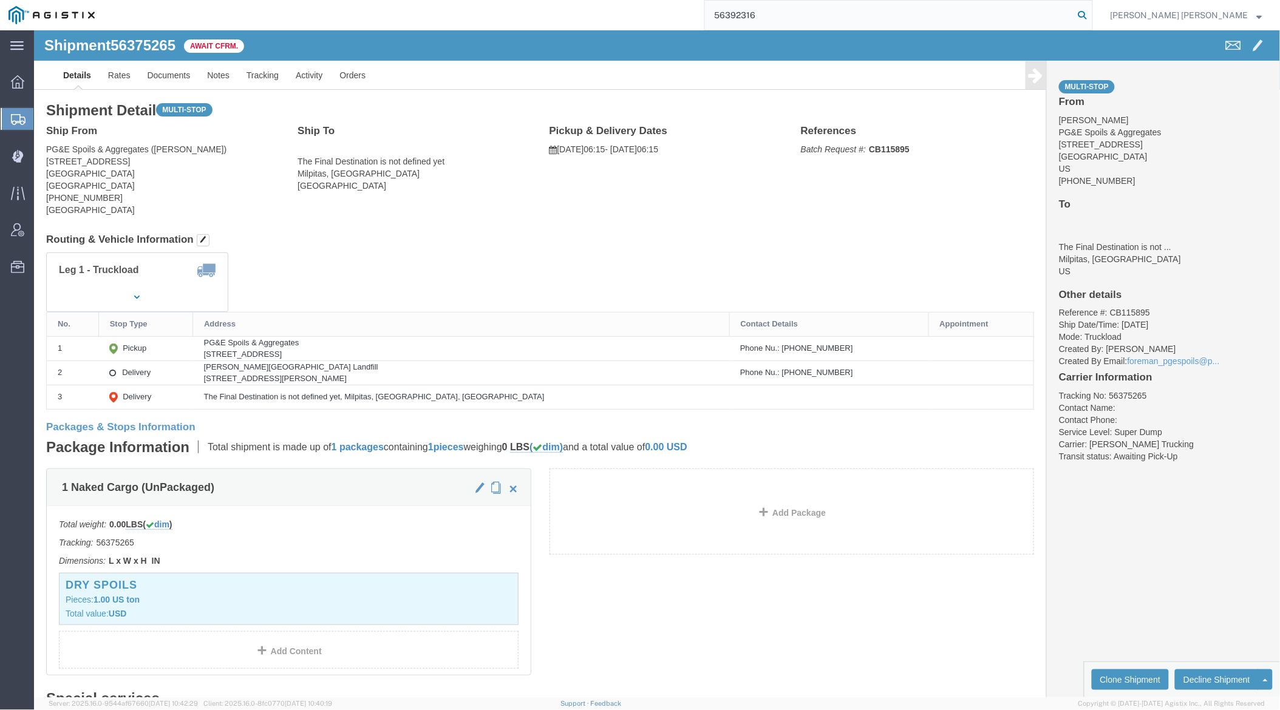
click at [1091, 13] on icon at bounding box center [1082, 15] width 17 height 17
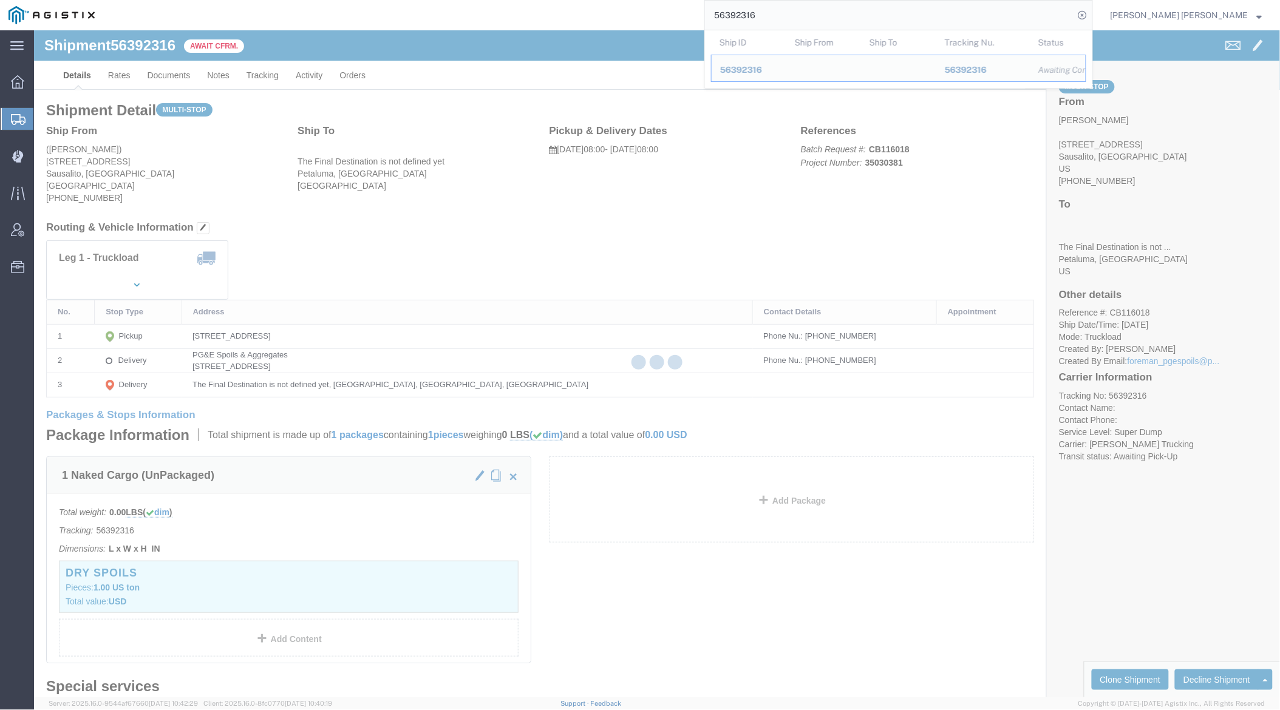
click at [812, 15] on input "56392316" at bounding box center [889, 15] width 369 height 29
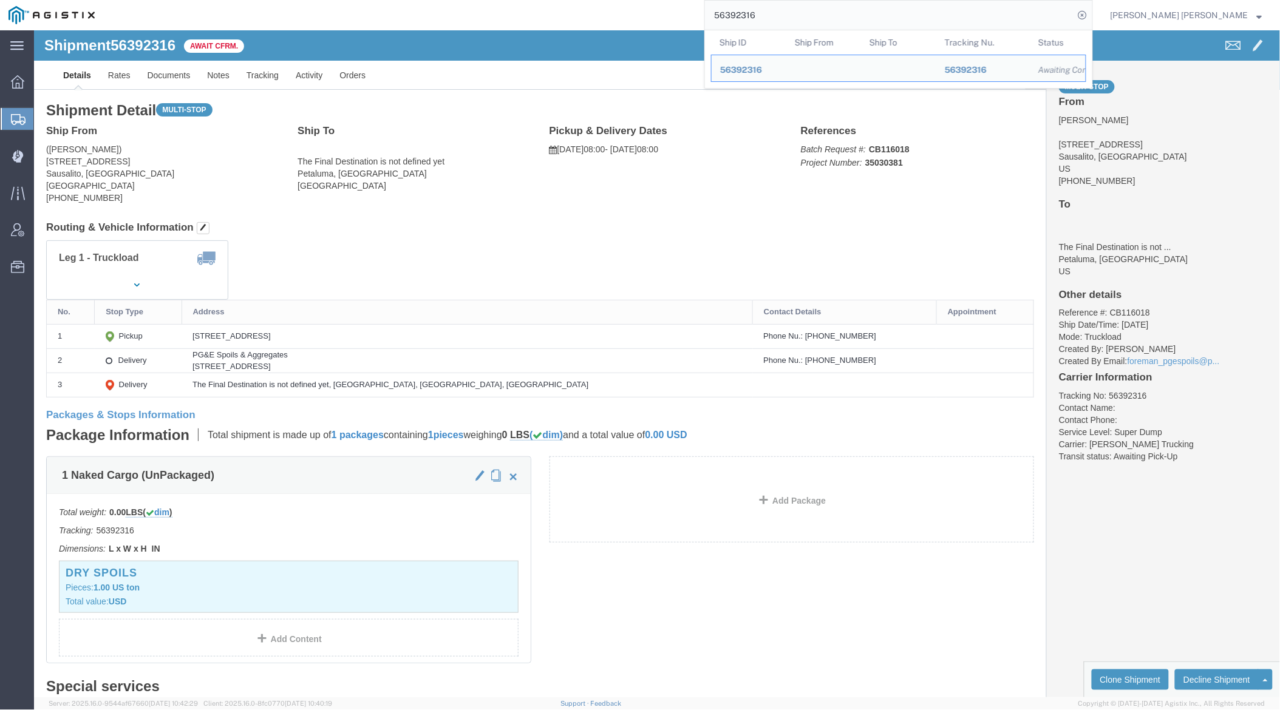
paste input "32"
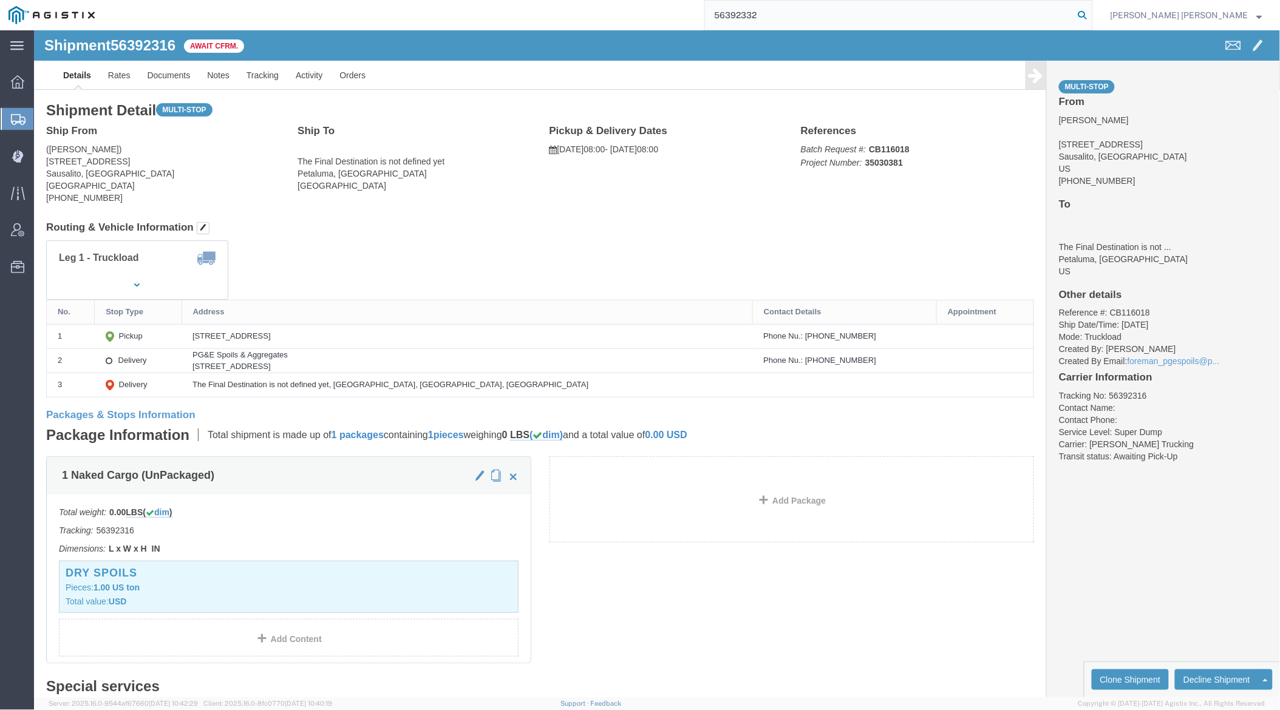
click at [1091, 14] on icon at bounding box center [1082, 15] width 17 height 17
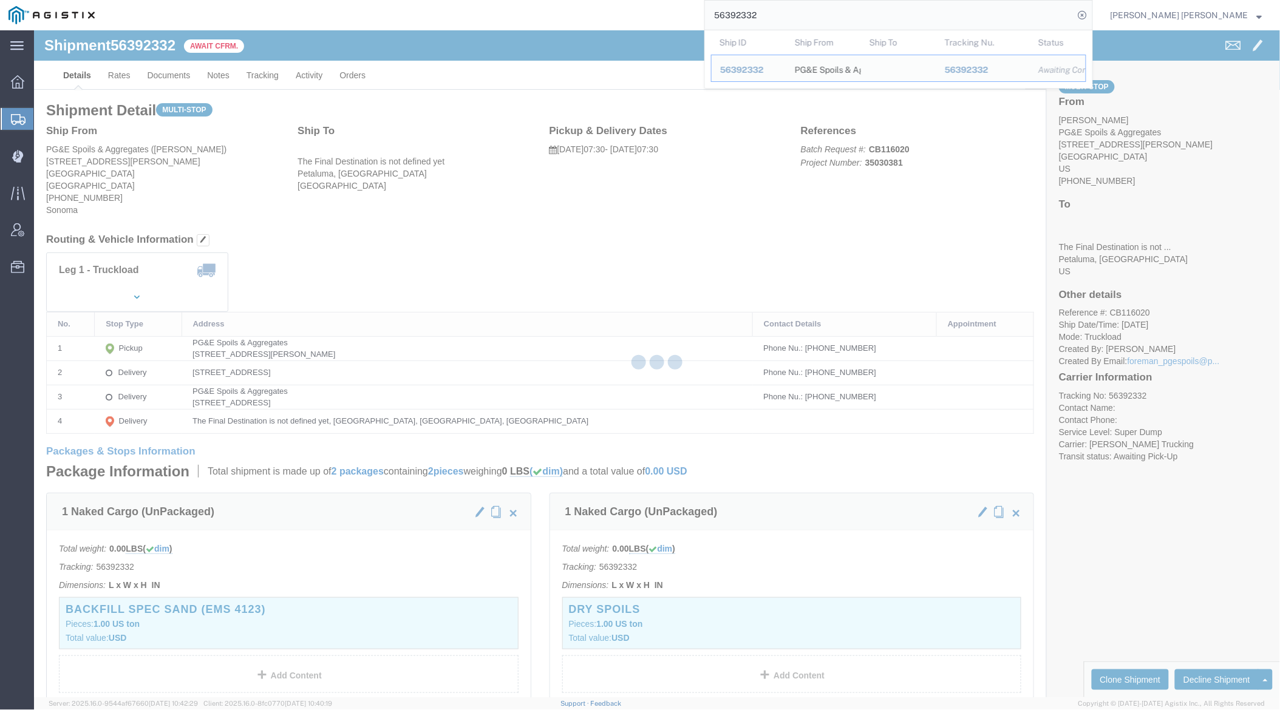
click at [802, 12] on input "56392332" at bounding box center [889, 15] width 369 height 29
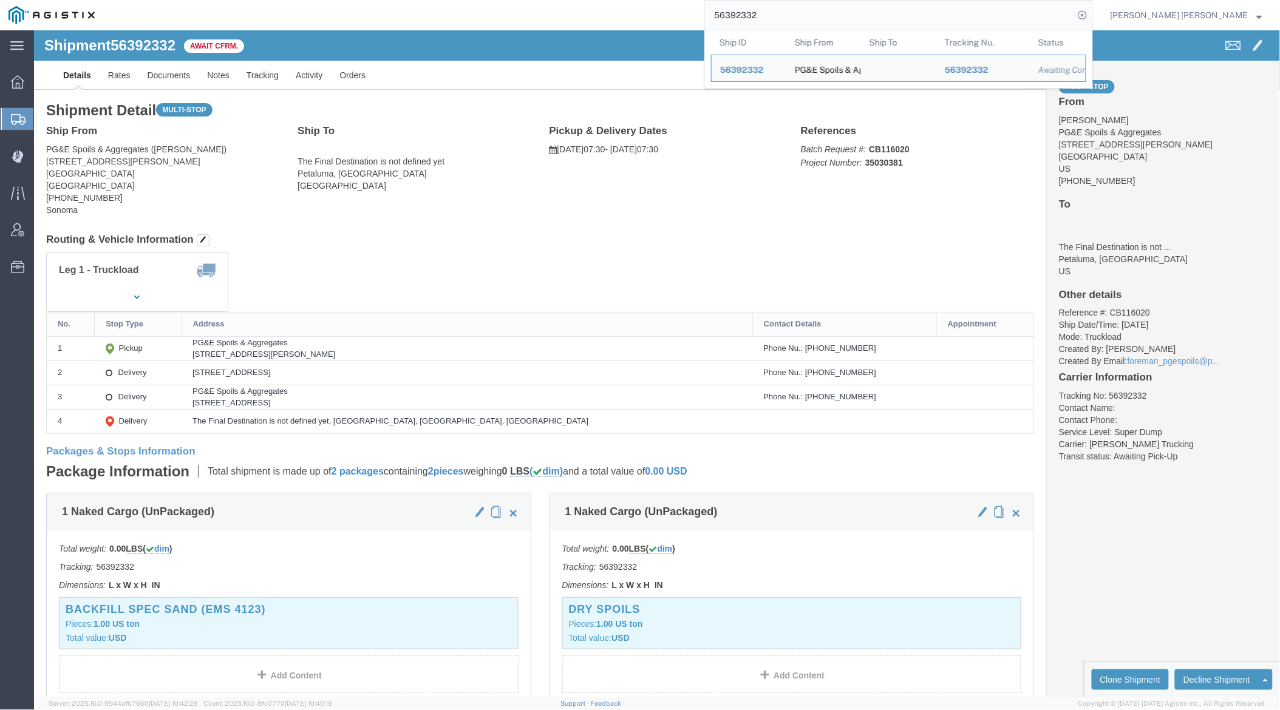
click at [802, 12] on input "56392332" at bounding box center [889, 15] width 369 height 29
paste input "88206"
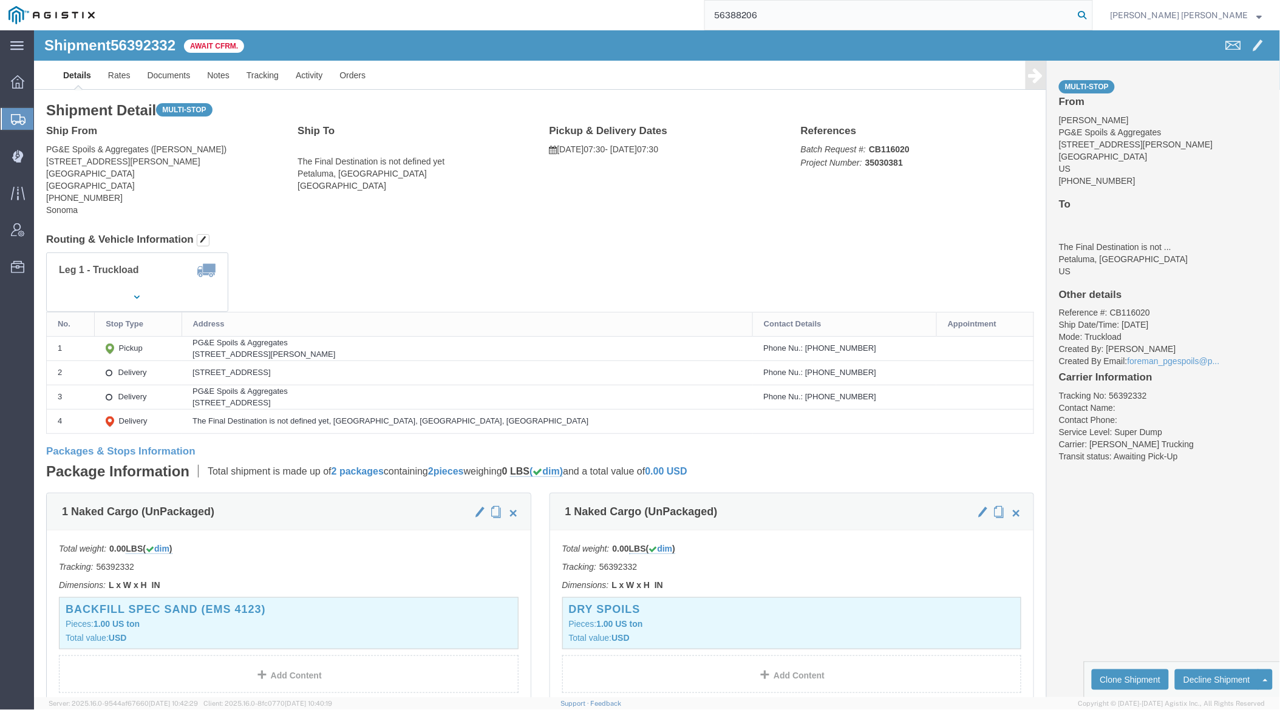
click at [1091, 7] on icon at bounding box center [1082, 15] width 17 height 17
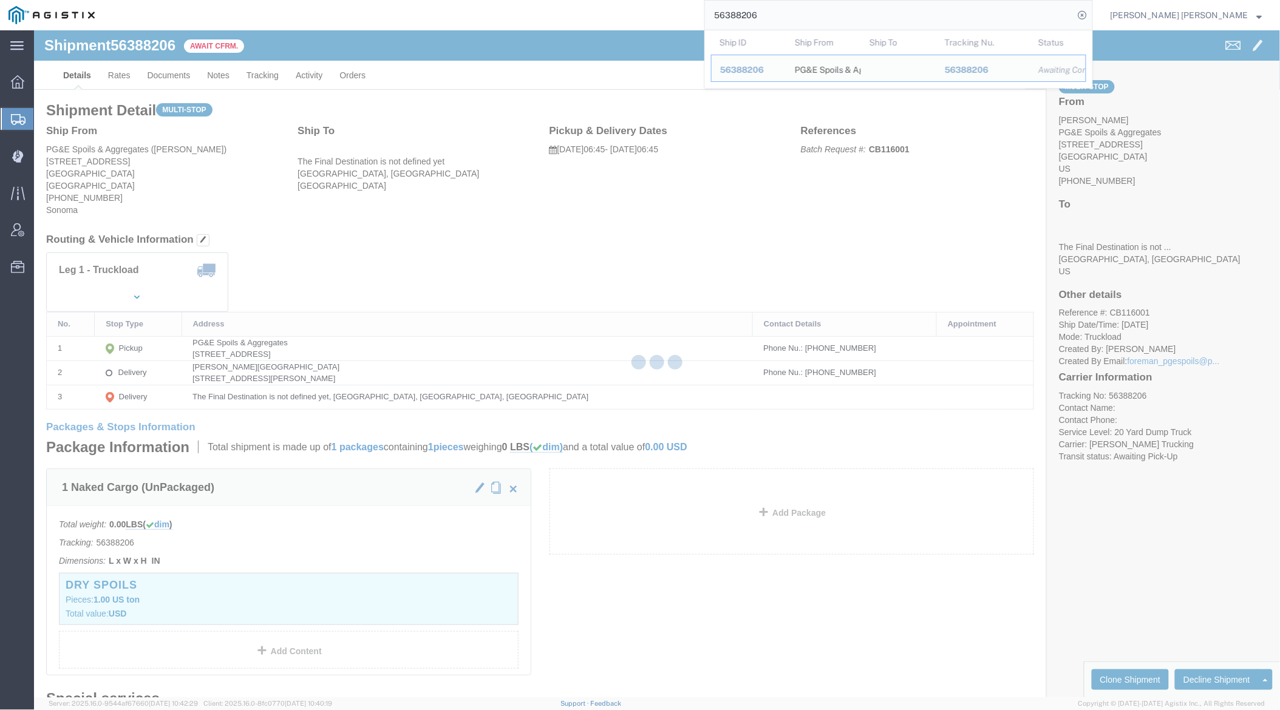
click at [804, 10] on input "56388206" at bounding box center [889, 15] width 369 height 29
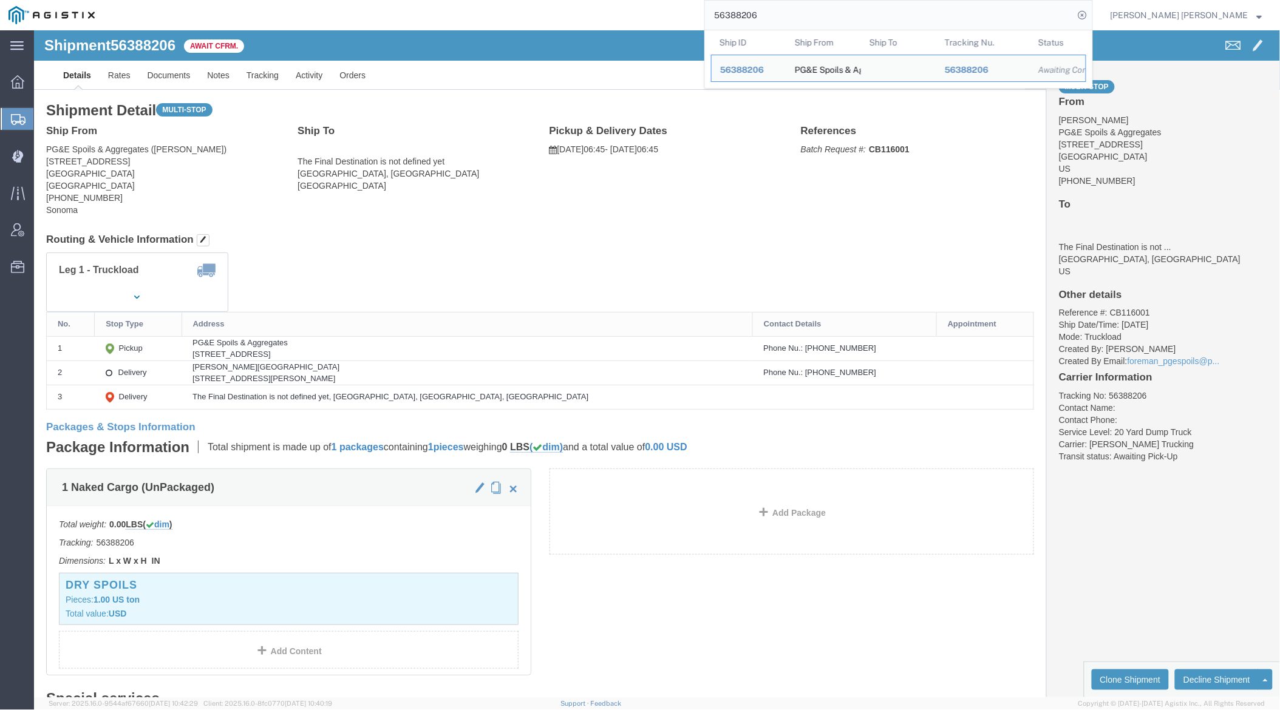
paste input "10"
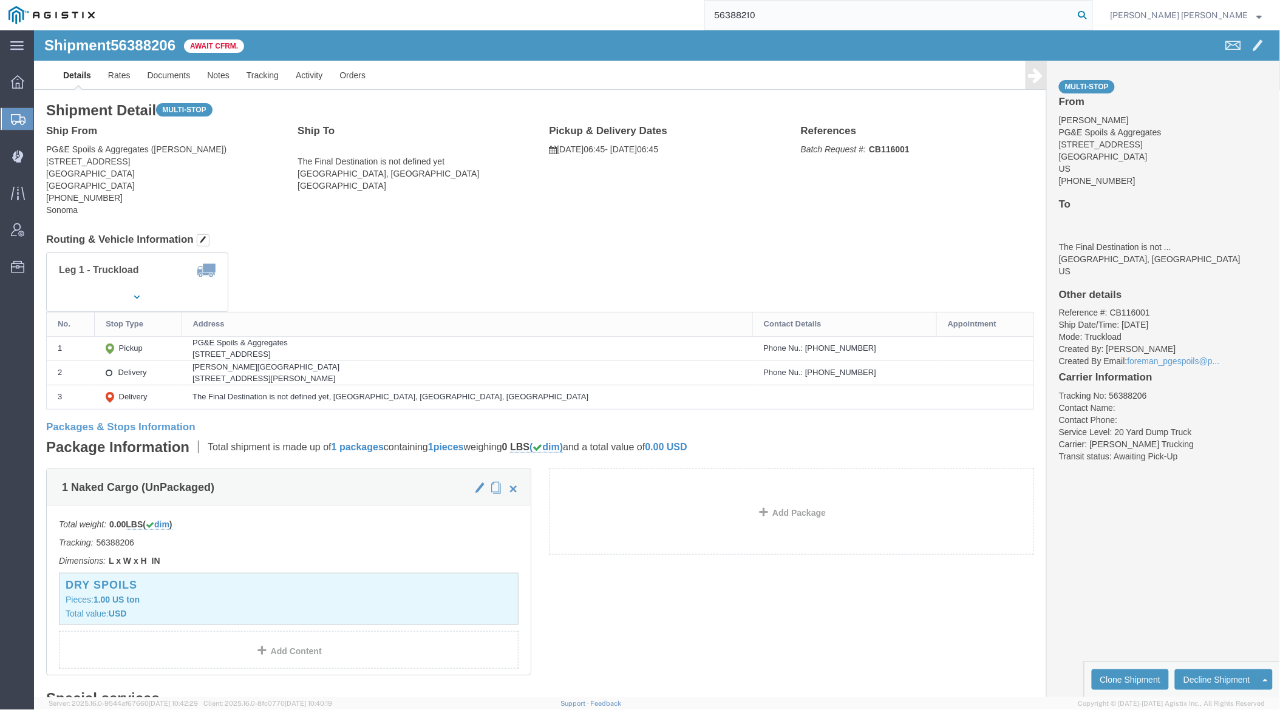
click at [1091, 20] on icon at bounding box center [1082, 15] width 17 height 17
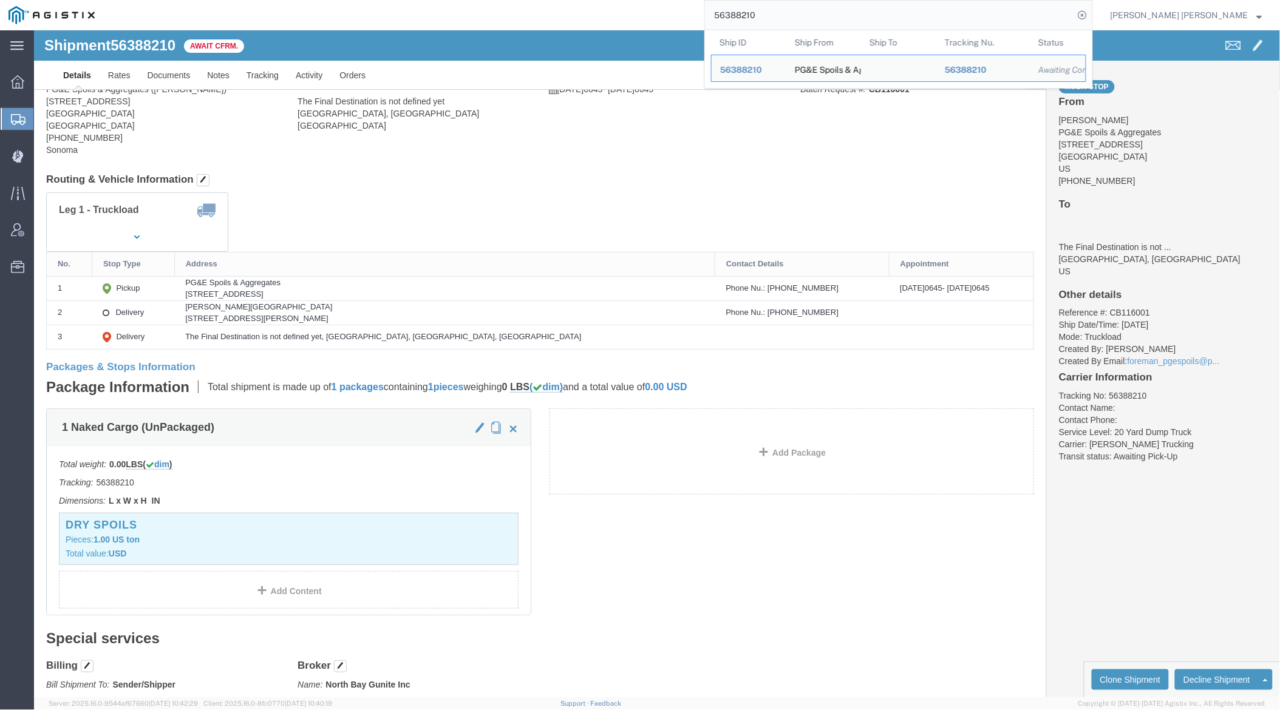
click at [798, 10] on input "56388210" at bounding box center [889, 15] width 369 height 29
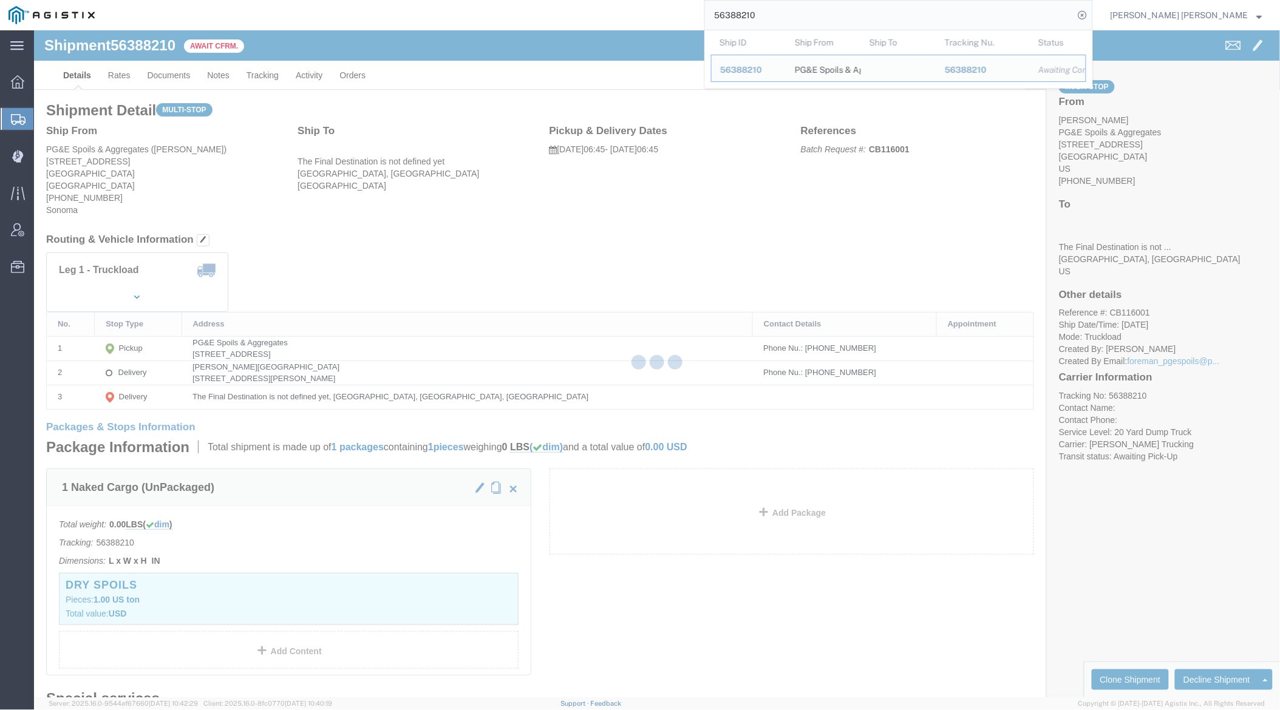
click at [798, 10] on input "56388210" at bounding box center [889, 15] width 369 height 29
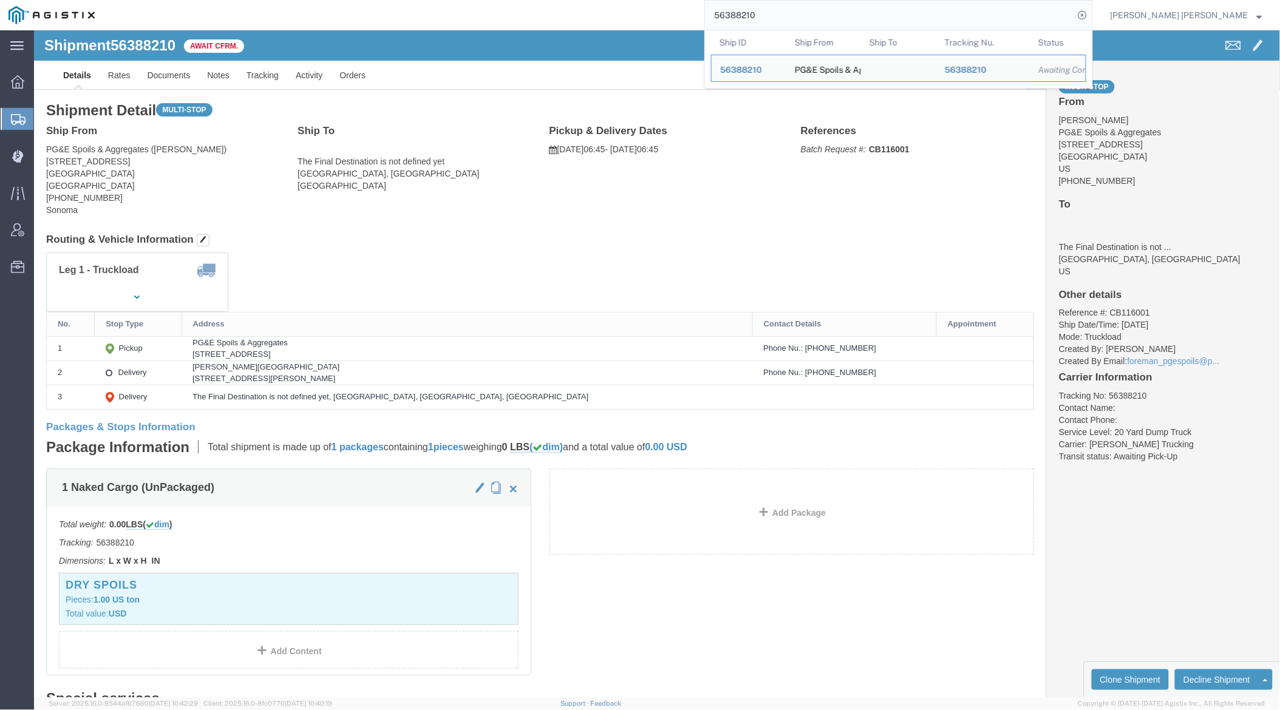
paste input "923"
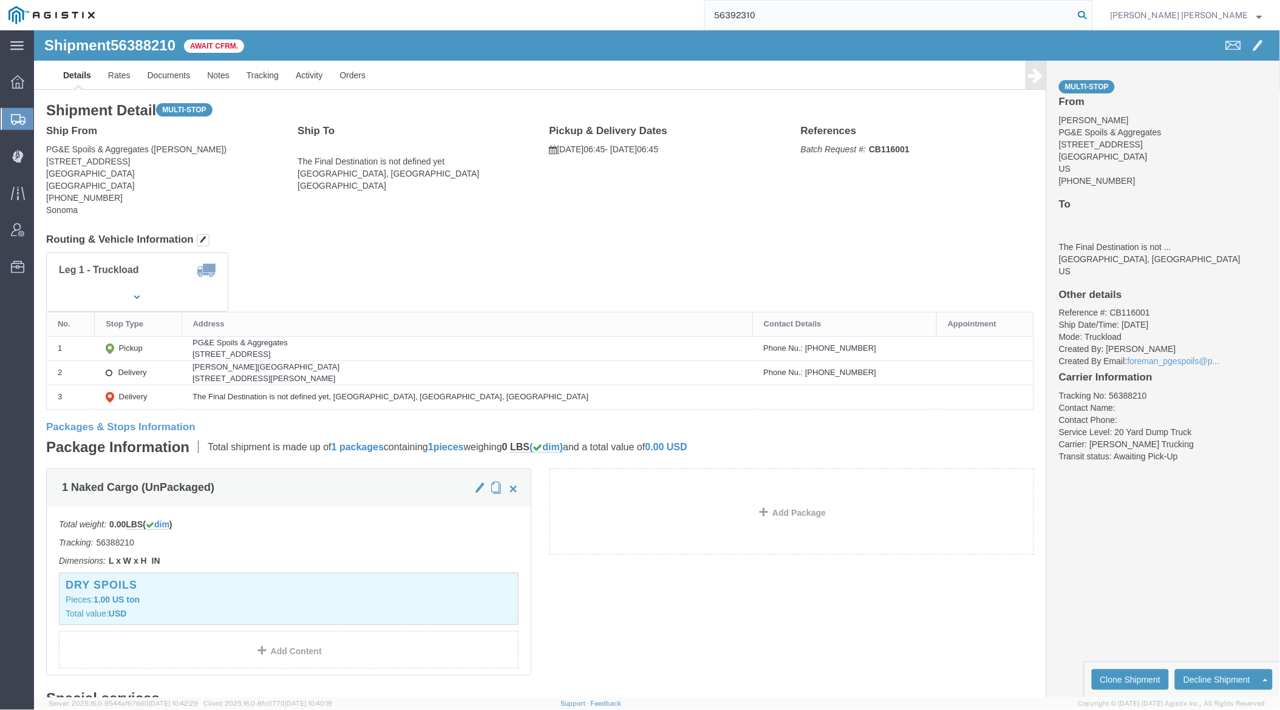
type input "56392310"
click at [1091, 14] on icon at bounding box center [1082, 15] width 17 height 17
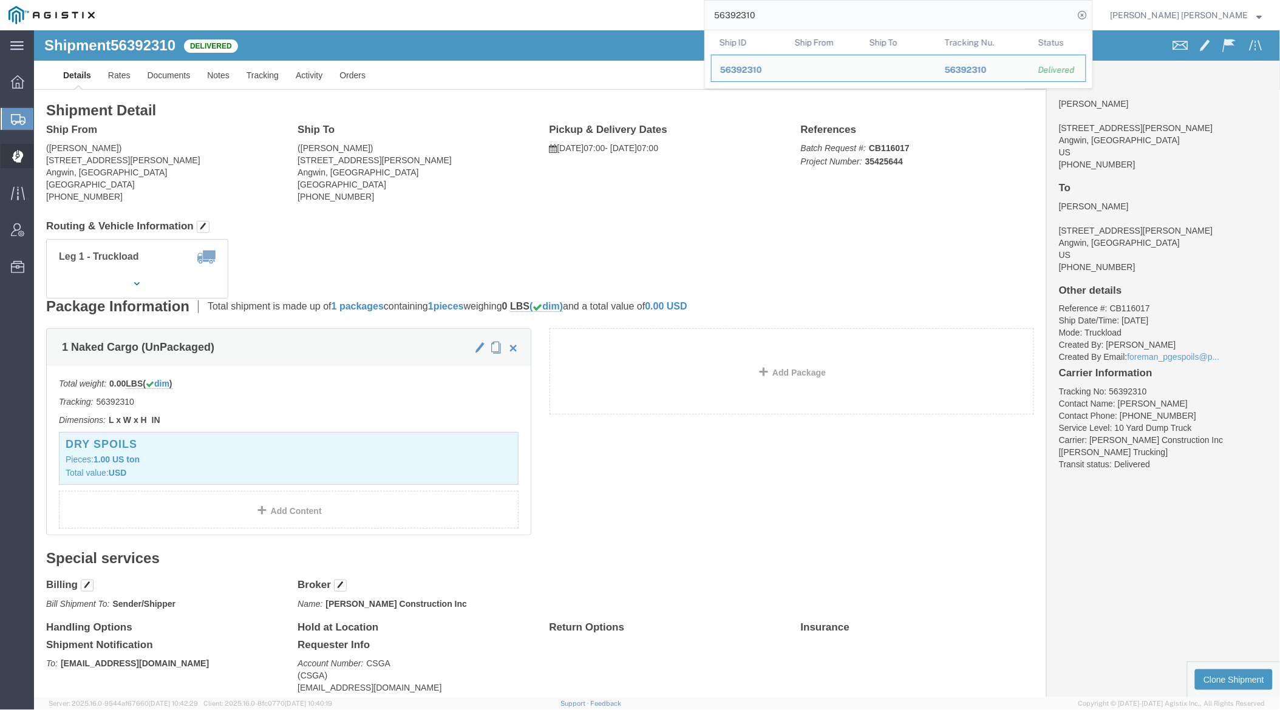
click at [42, 157] on span "Dispatch Manager" at bounding box center [37, 156] width 9 height 24
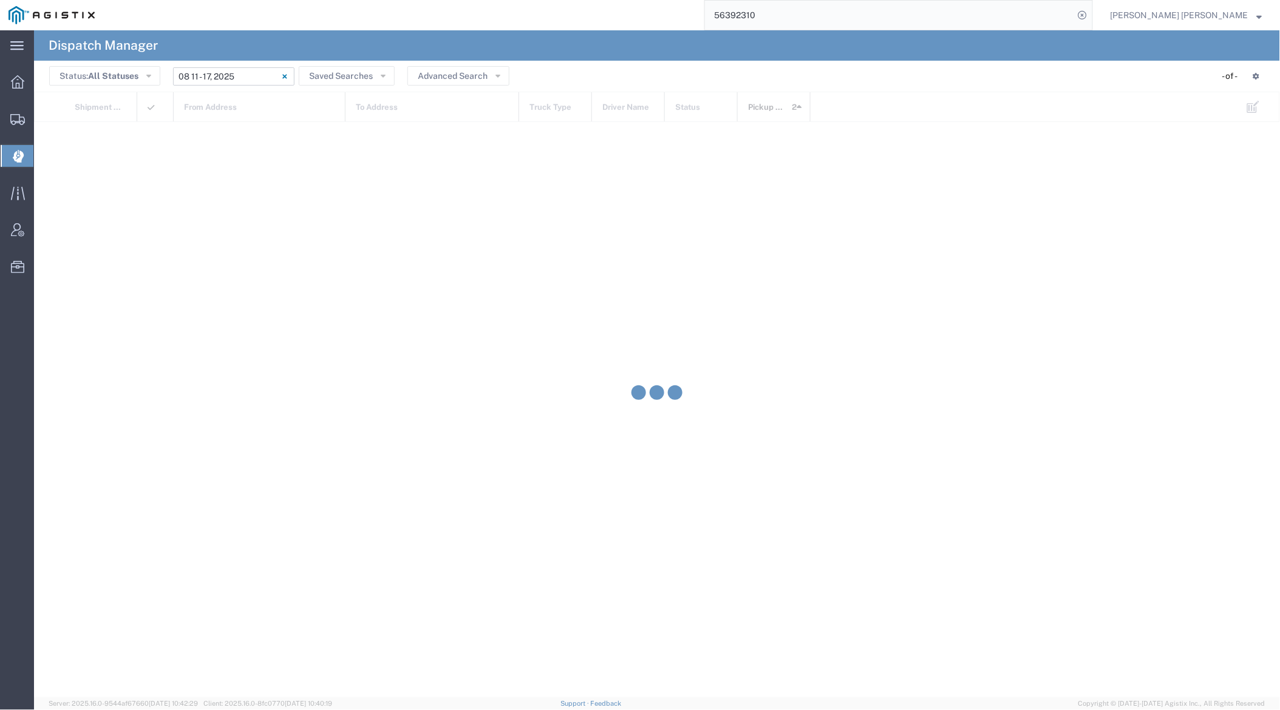
click at [227, 78] on input "[DATE] - [DATE]" at bounding box center [233, 76] width 121 height 18
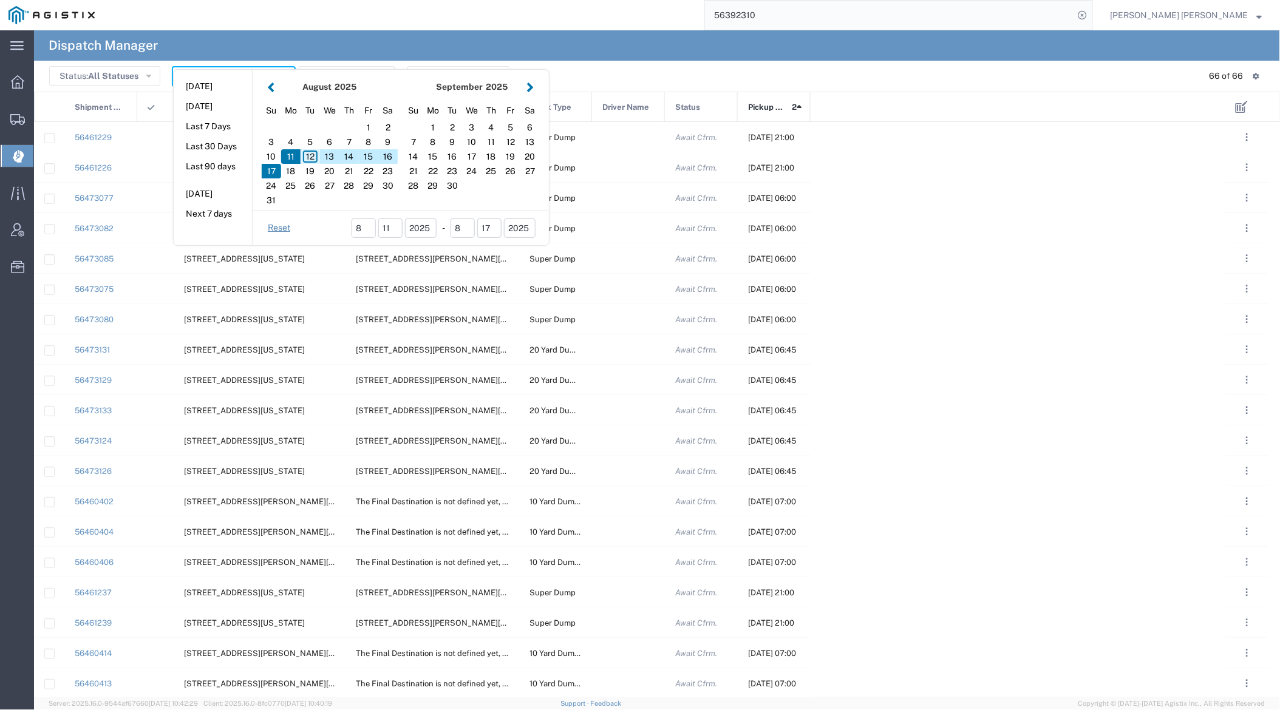
click at [313, 154] on div "12" at bounding box center [310, 156] width 19 height 15
type input "[DATE]"
type input "[DATE] - [DATE]"
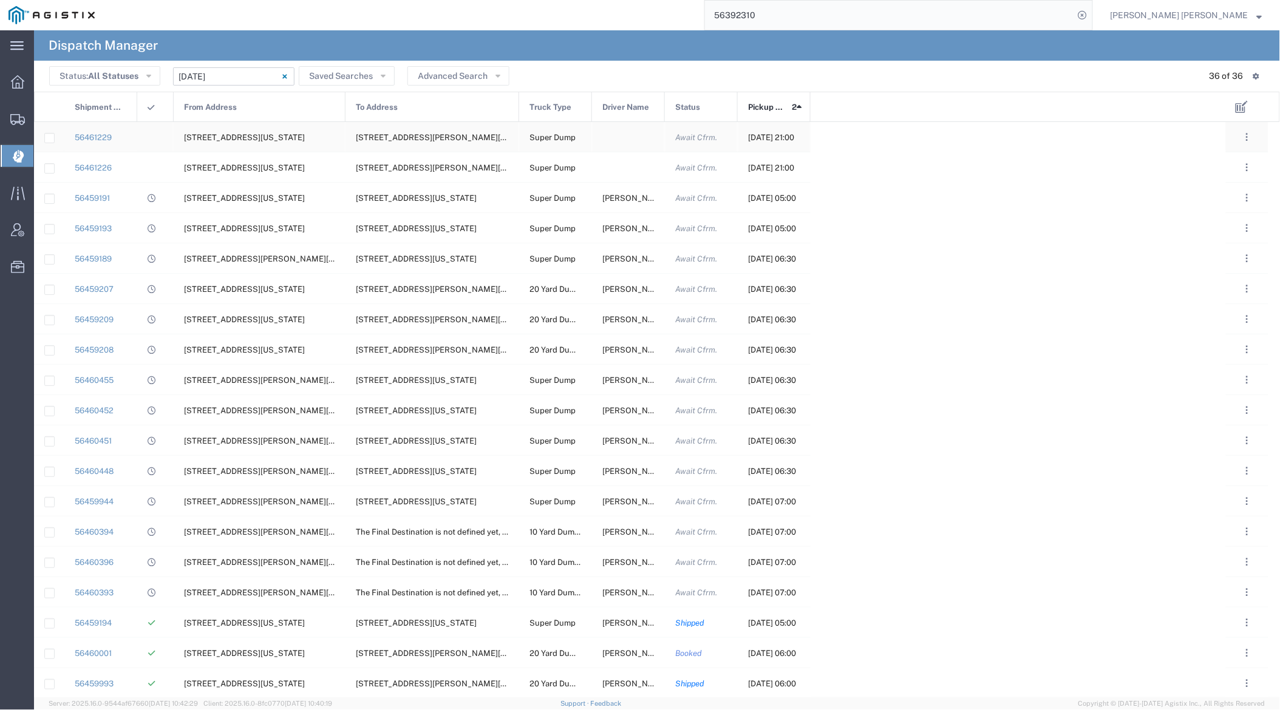
click at [625, 138] on div at bounding box center [628, 137] width 73 height 30
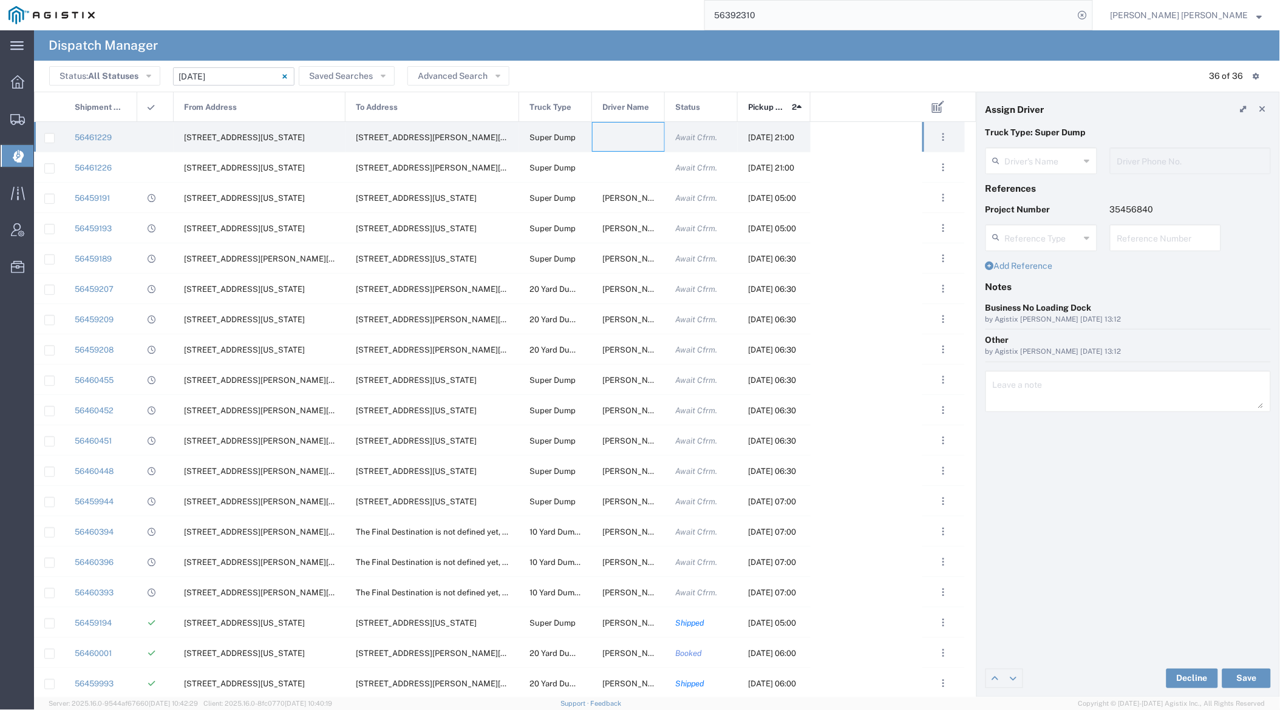
click at [1033, 150] on agx-dispatcher-assign-widget "Driver's Name Domica Zytkewicz Kayte Bray Dogali Sean Quinn Tammy Bray TEMPLATE…" at bounding box center [1127, 165] width 285 height 35
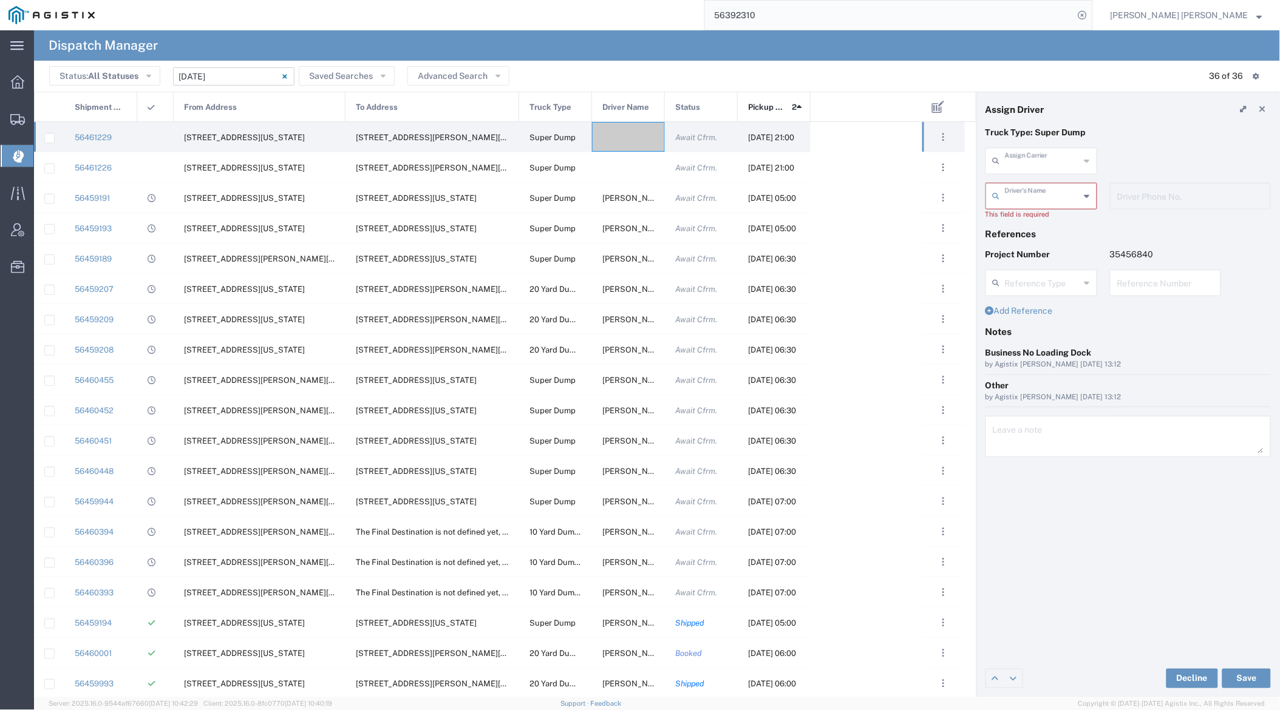
click at [1033, 150] on input "text" at bounding box center [1042, 159] width 75 height 21
type input "dh"
click at [1029, 176] on div "dh Assign Carrier Dhillon Trans Services" at bounding box center [1041, 165] width 124 height 35
click at [1027, 149] on input "[PERSON_NAME] Trucking" at bounding box center [1042, 159] width 75 height 21
click at [1030, 163] on input "dBray Trucking" at bounding box center [1042, 159] width 75 height 21
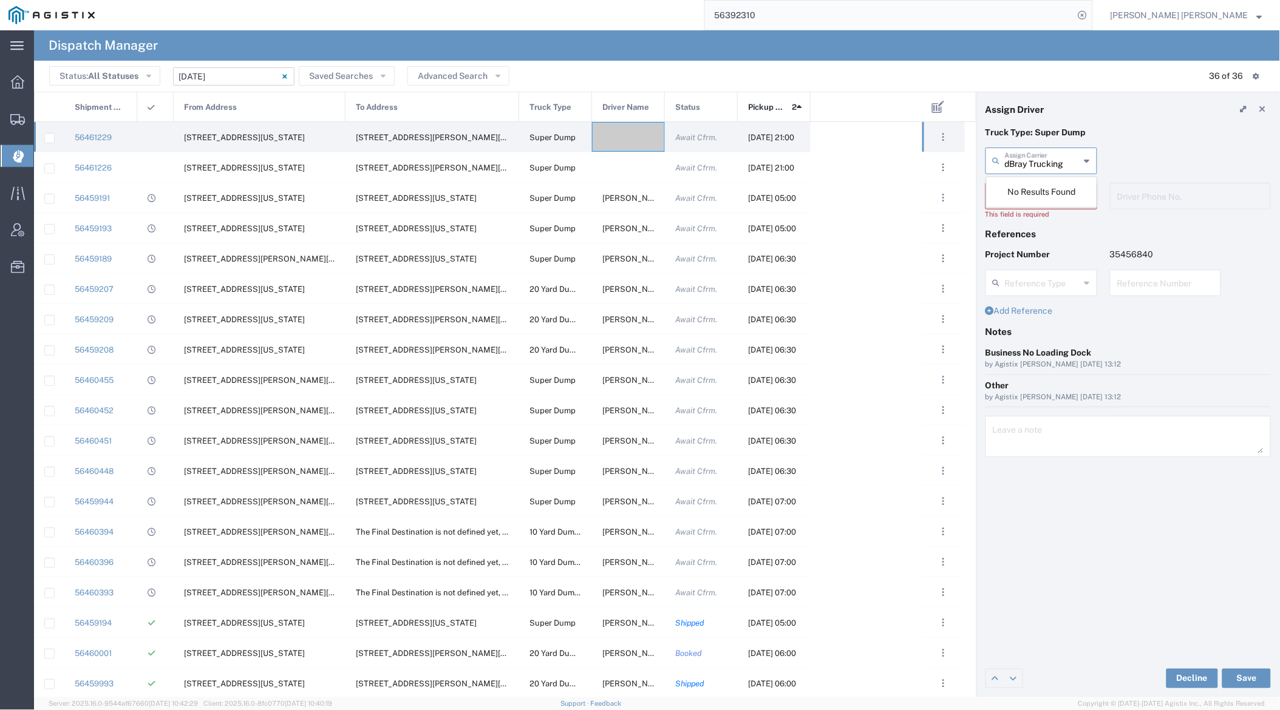
click at [1030, 163] on input "dBray Trucking" at bounding box center [1042, 159] width 75 height 21
click at [1032, 188] on span "[PERSON_NAME] Trans Services" at bounding box center [1041, 197] width 109 height 38
type input "[PERSON_NAME] Trans Services"
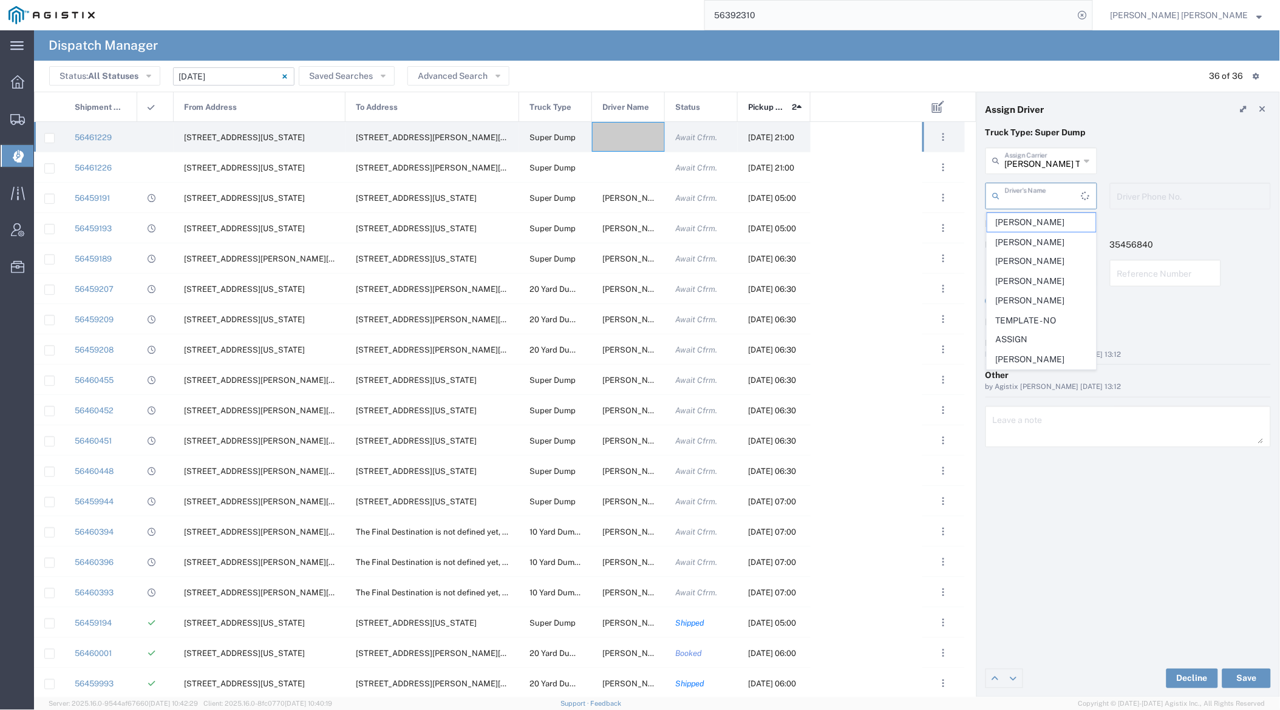
click at [1033, 197] on input "text" at bounding box center [1043, 195] width 77 height 21
click at [1031, 302] on span "[PERSON_NAME]" at bounding box center [1041, 302] width 109 height 19
type input "[PERSON_NAME]"
type input "9252556221"
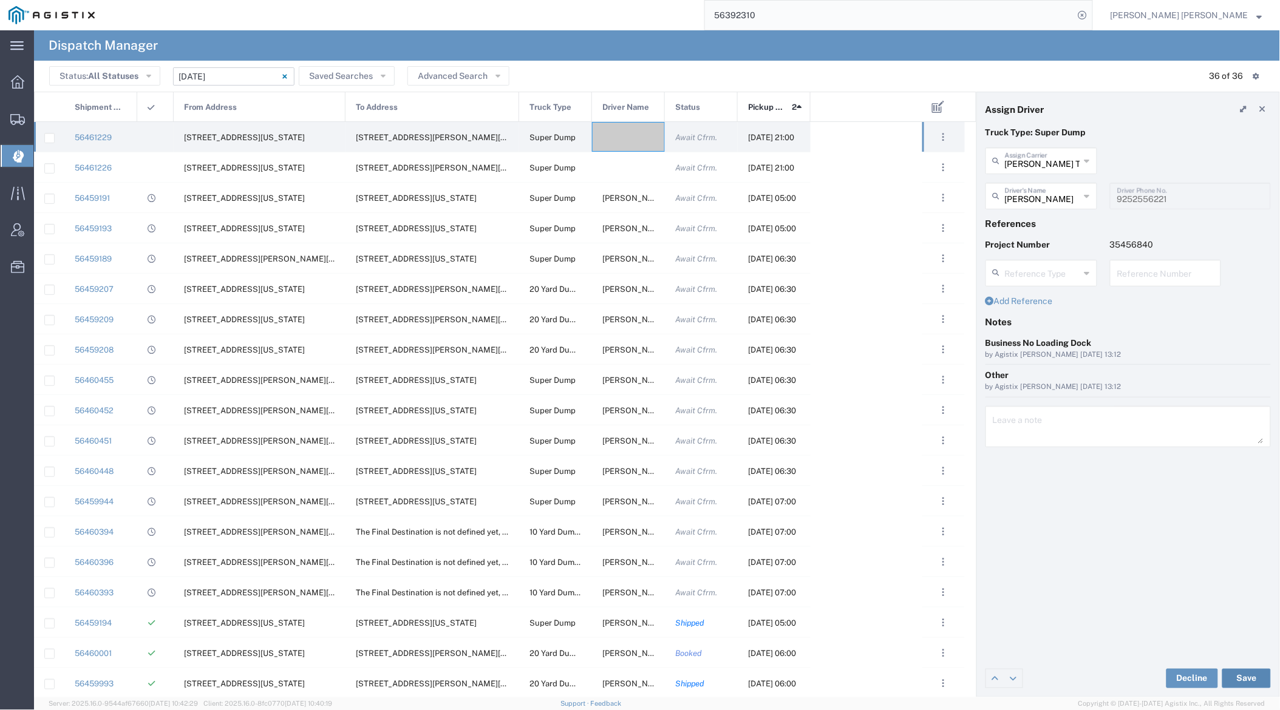
click at [1250, 681] on button "Save" at bounding box center [1246, 678] width 49 height 19
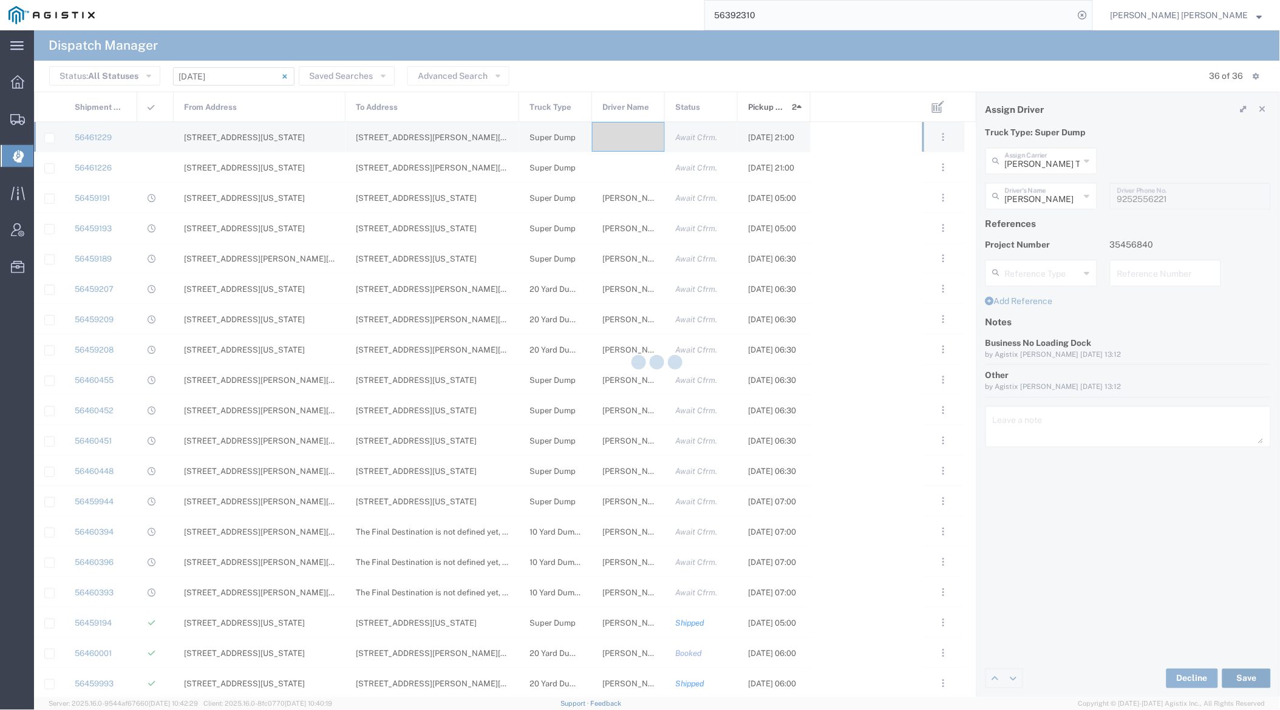
type input "[PERSON_NAME]"
type input "[PERSON_NAME] Trans Services"
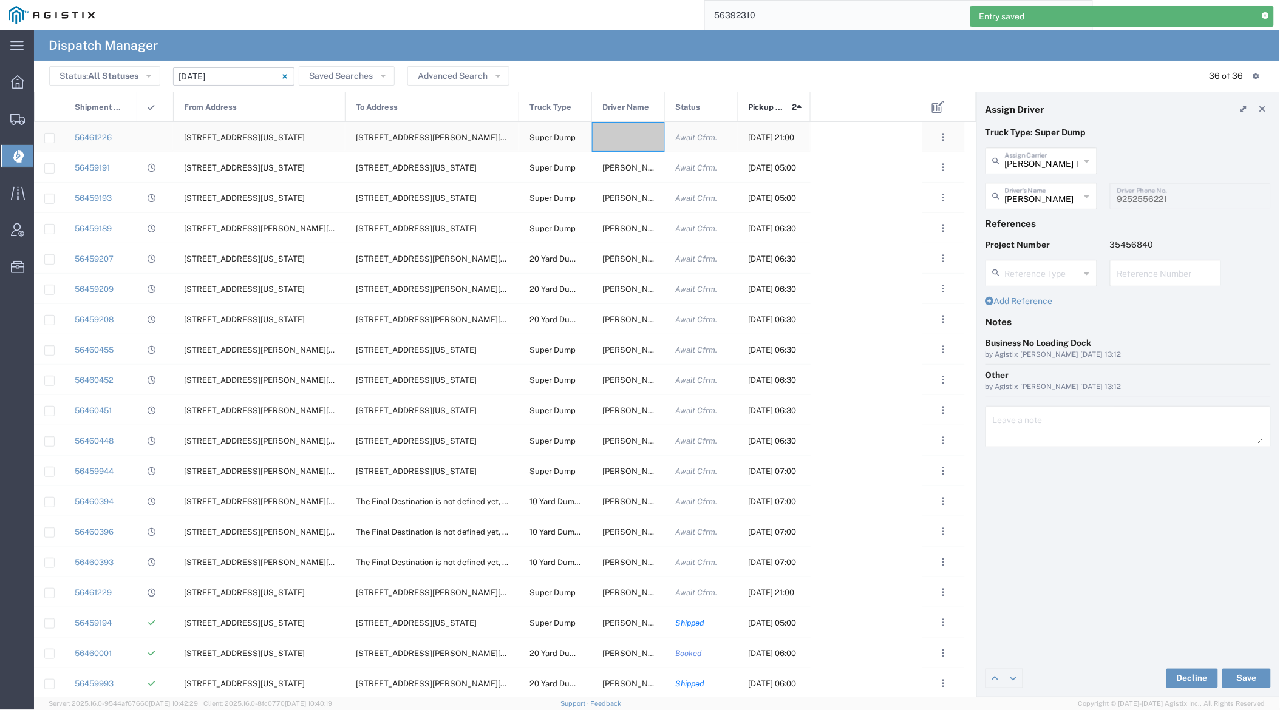
click at [622, 136] on div at bounding box center [628, 137] width 73 height 30
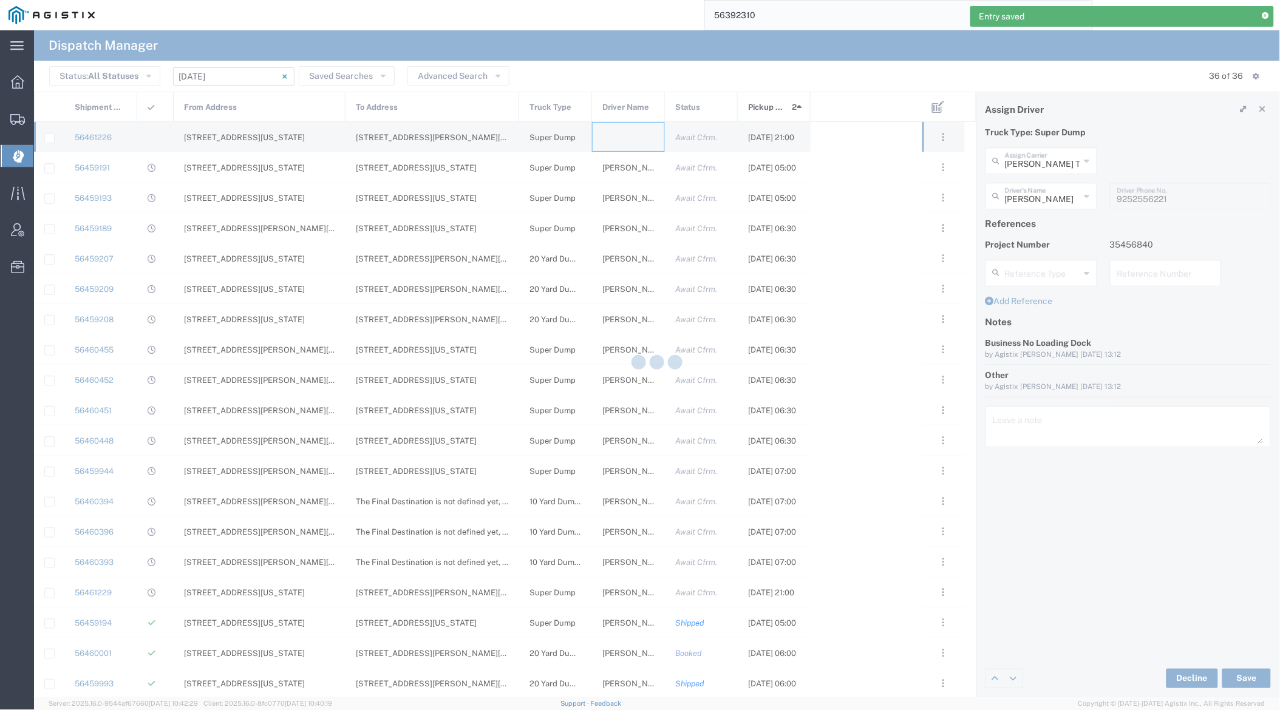
type input "[PERSON_NAME] Trucking"
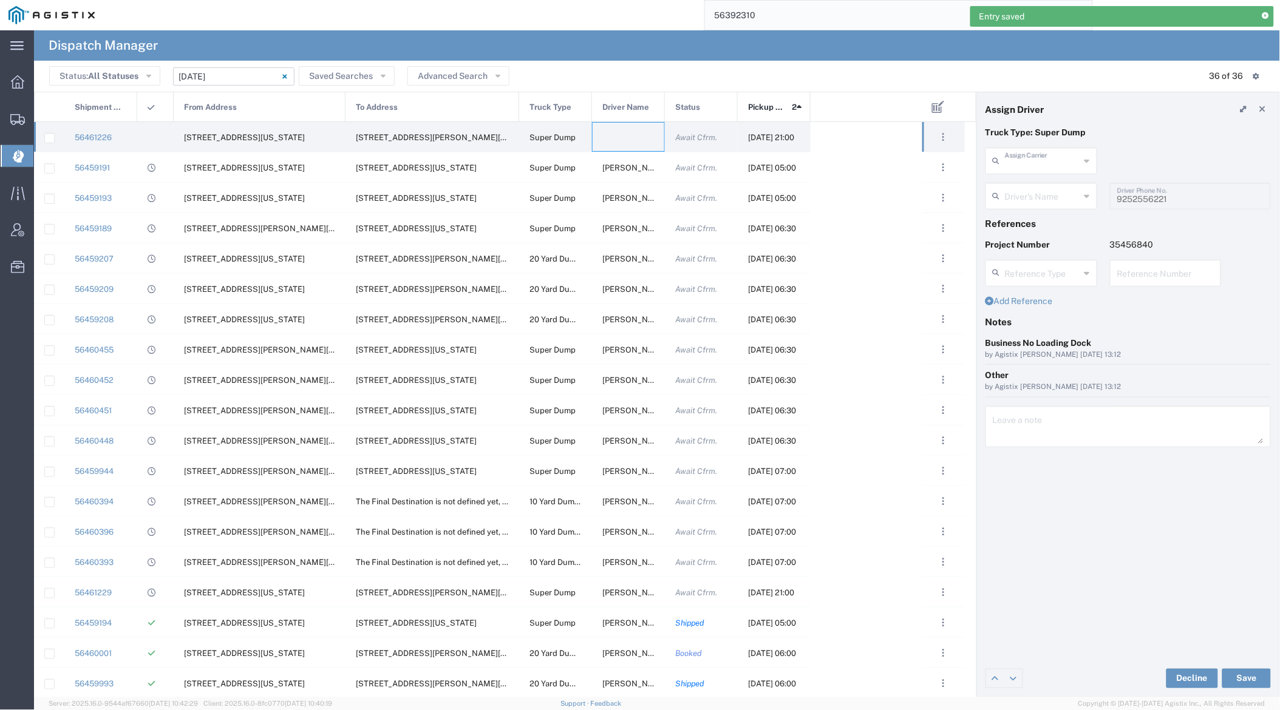
click at [1008, 153] on input "text" at bounding box center [1042, 159] width 75 height 21
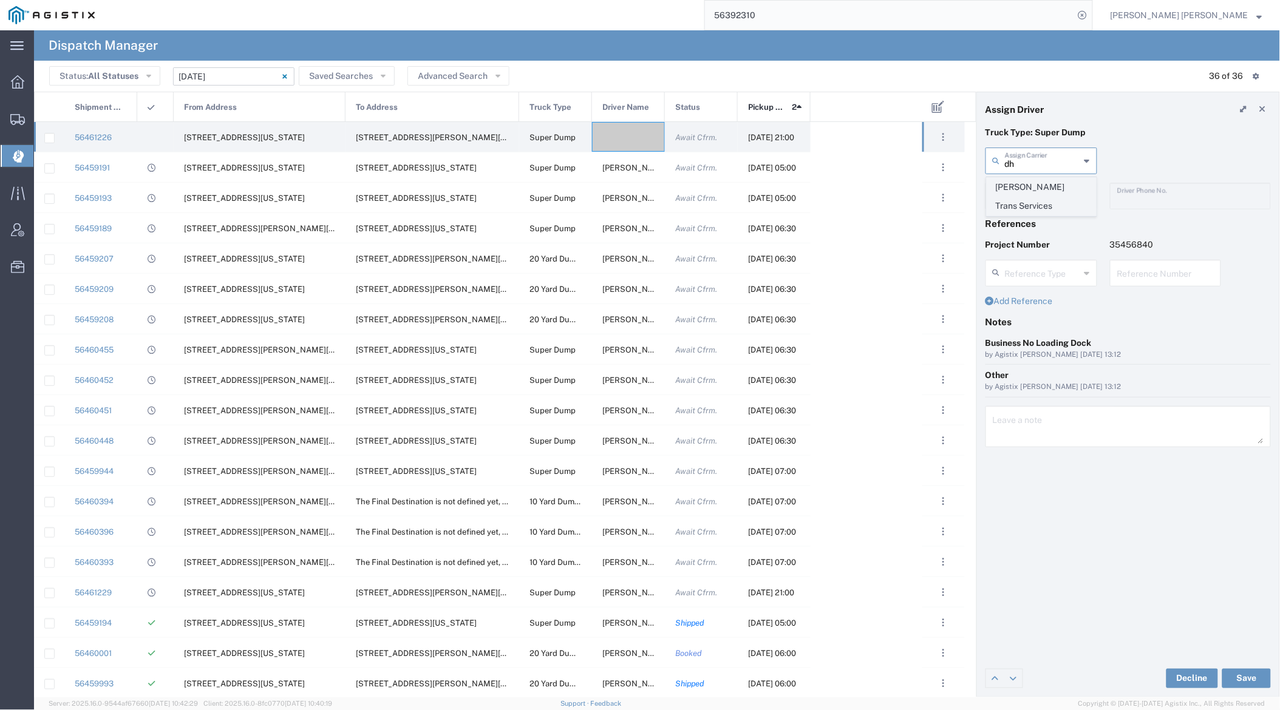
click at [1045, 188] on span "[PERSON_NAME] Trans Services" at bounding box center [1041, 197] width 109 height 38
type input "[PERSON_NAME] Trans Services"
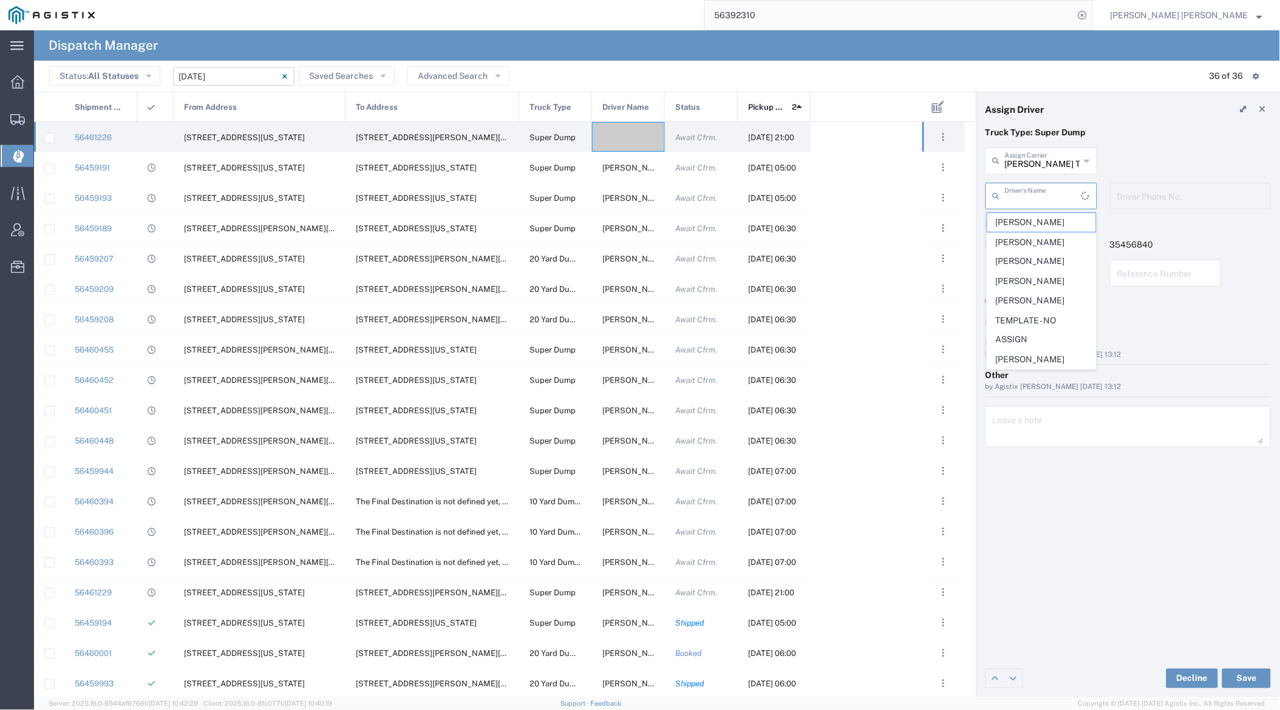
click at [1044, 190] on input "text" at bounding box center [1043, 195] width 77 height 21
click at [1038, 322] on span "[PERSON_NAME]" at bounding box center [1041, 322] width 109 height 19
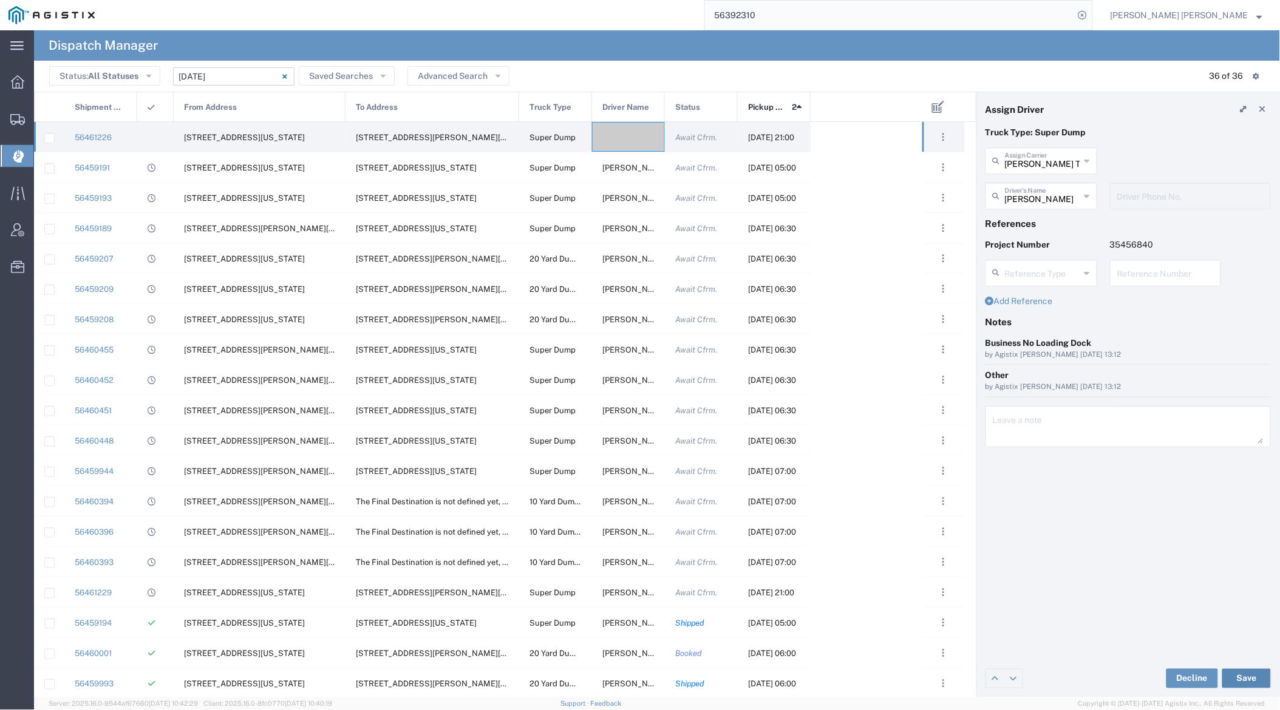
click at [1252, 682] on button "Save" at bounding box center [1246, 678] width 49 height 19
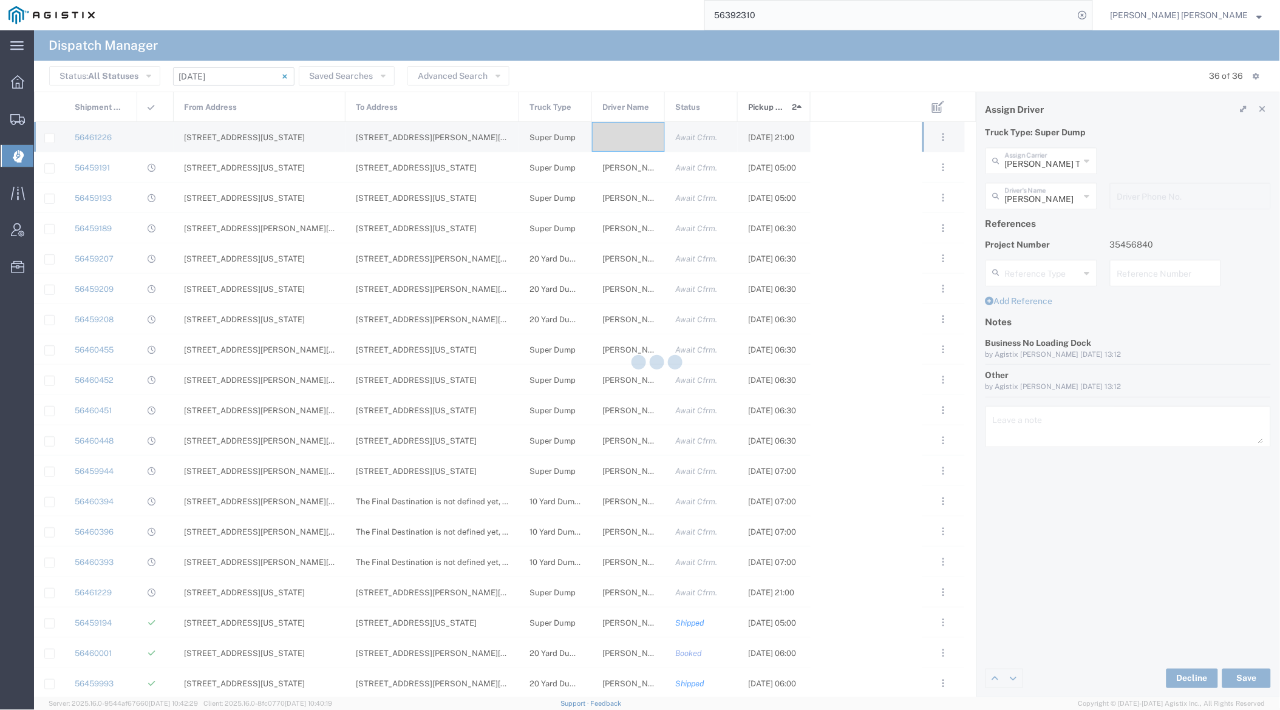
type input "[PERSON_NAME]"
type input "[PERSON_NAME] Trans Services"
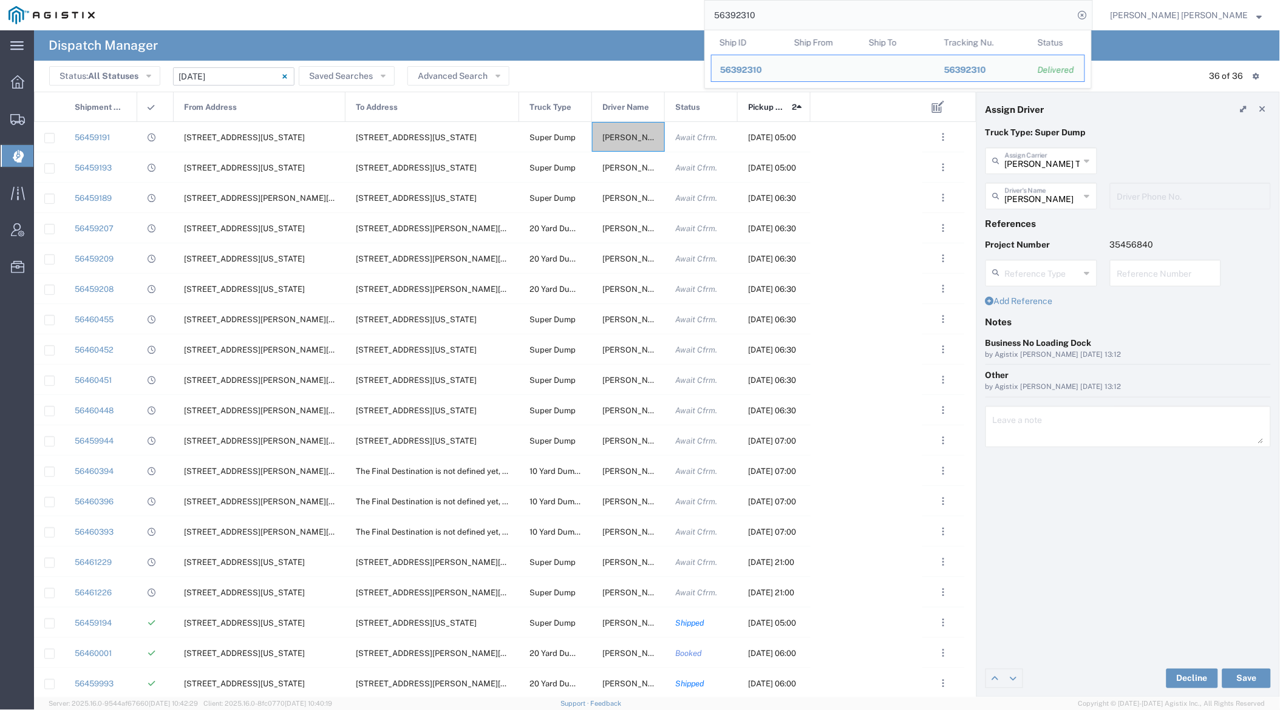
click at [800, 12] on input "56392310" at bounding box center [889, 15] width 369 height 29
paste input "405493"
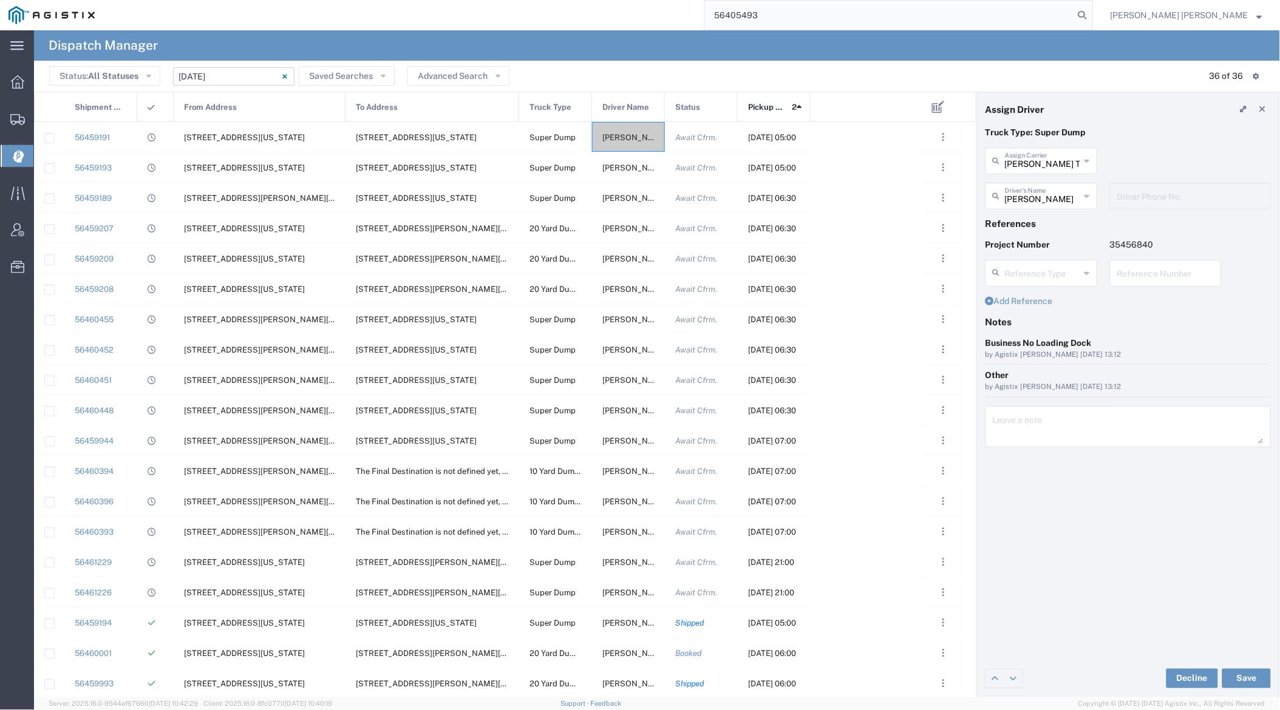
drag, startPoint x: 1146, startPoint y: 18, endPoint x: 1160, endPoint y: 15, distance: 14.2
click at [1091, 18] on icon at bounding box center [1082, 15] width 17 height 17
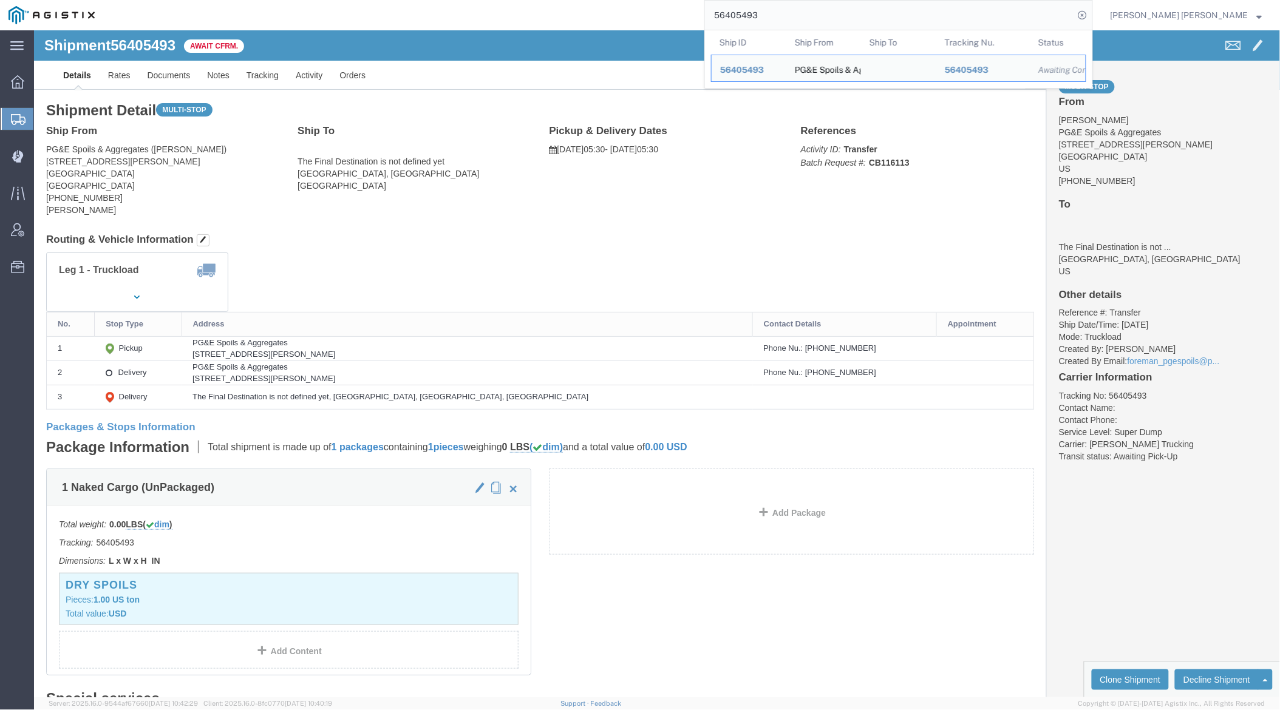
click at [801, 16] on input "56405493" at bounding box center [889, 15] width 369 height 29
paste input "555"
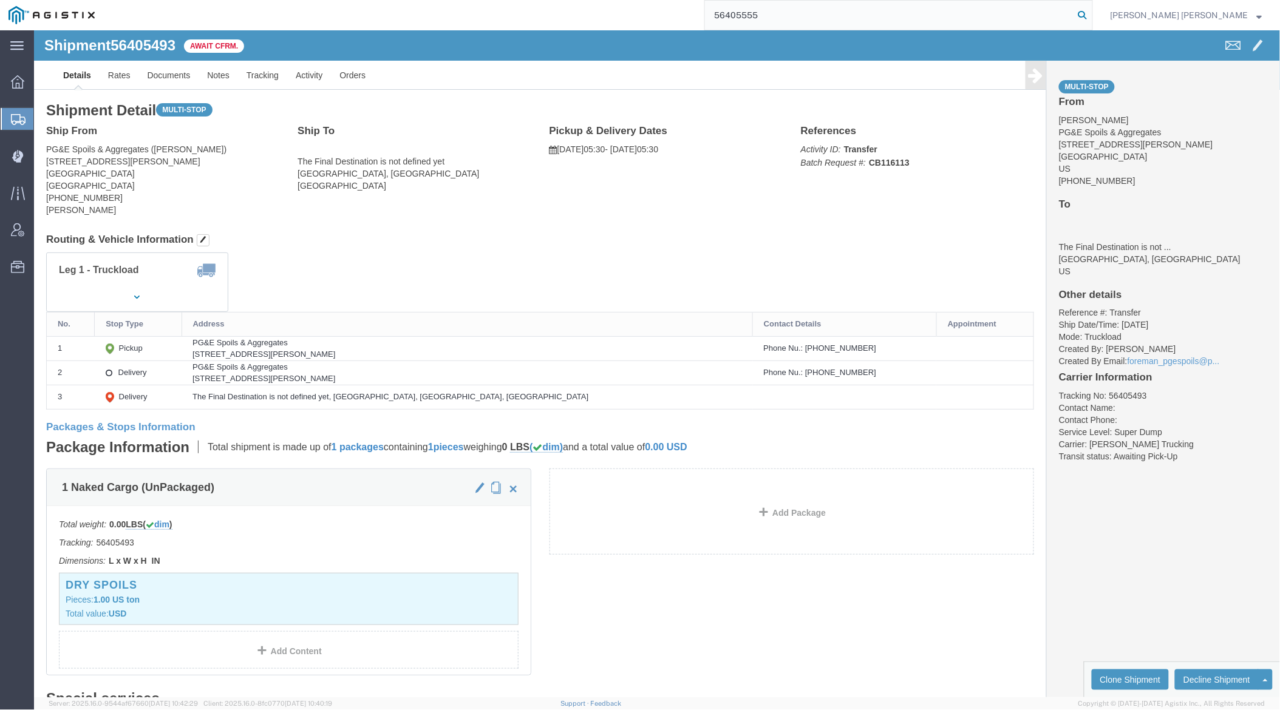
click at [1091, 16] on icon at bounding box center [1082, 15] width 17 height 17
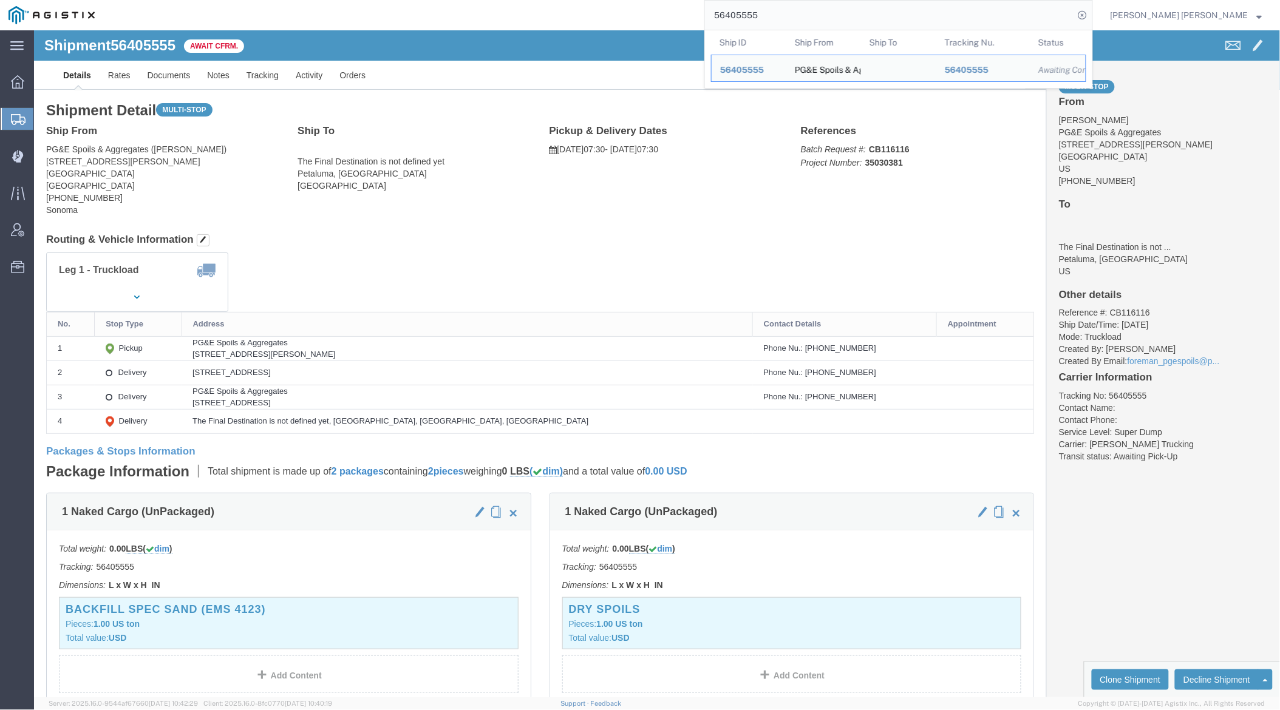
click at [812, 7] on input "56405555" at bounding box center [889, 15] width 369 height 29
paste input "611"
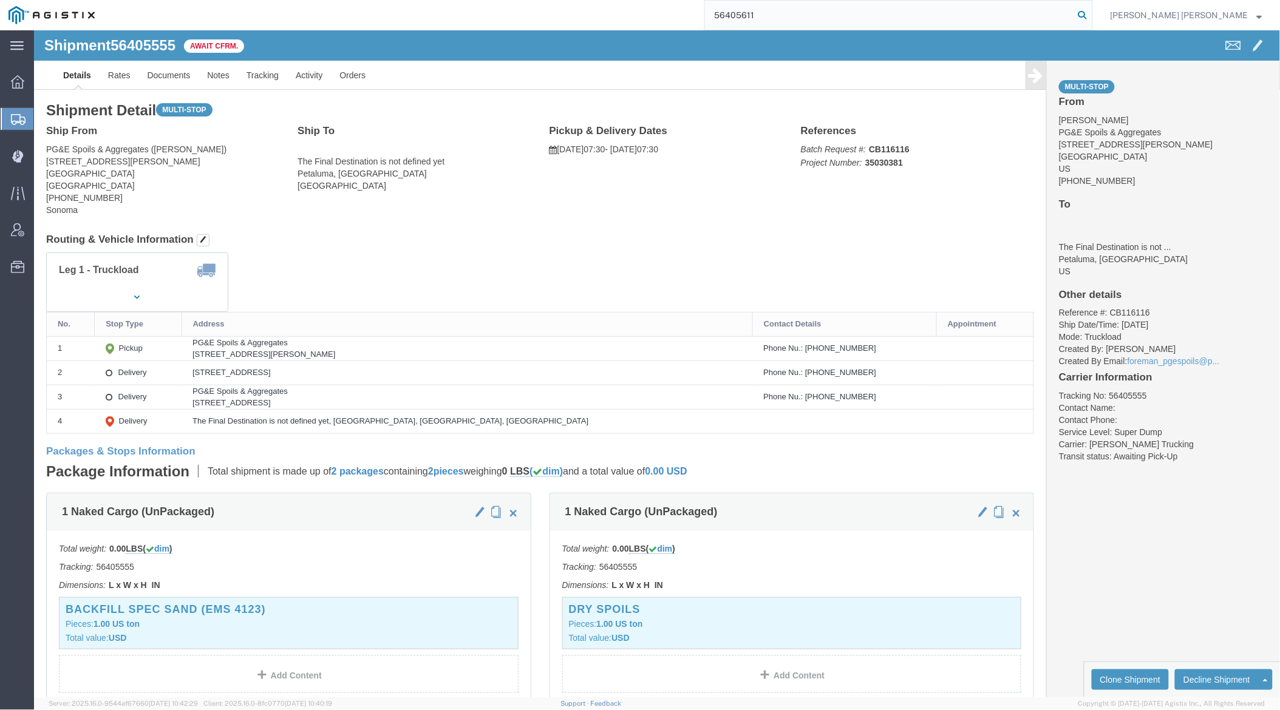
click at [1091, 16] on icon at bounding box center [1082, 15] width 17 height 17
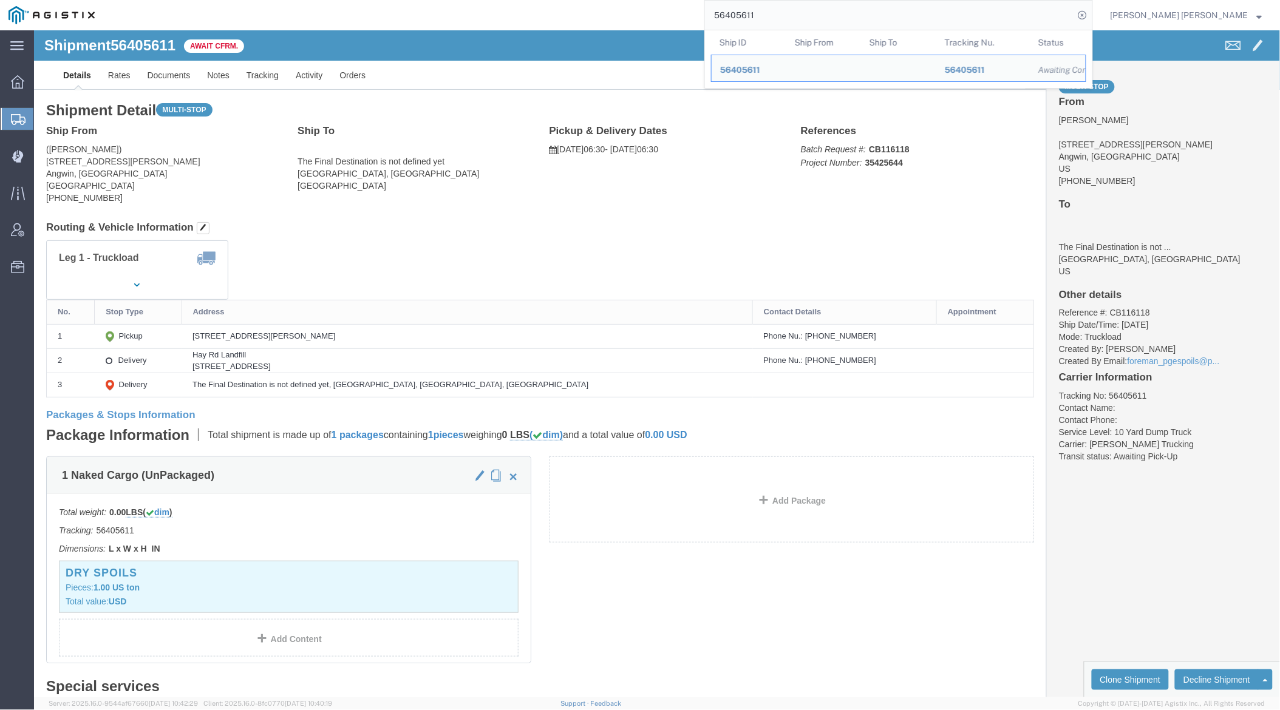
click at [814, 21] on input "56405611" at bounding box center [889, 15] width 369 height 29
paste input "46"
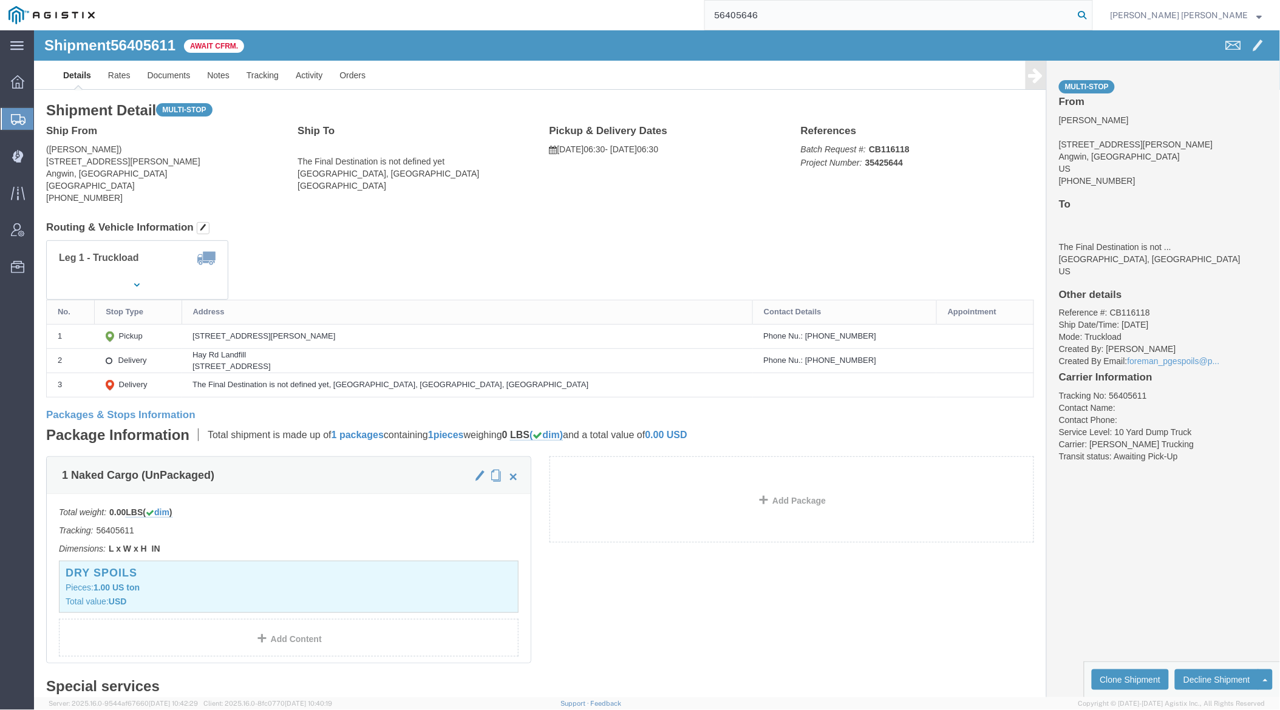
click at [1091, 11] on icon at bounding box center [1082, 15] width 17 height 17
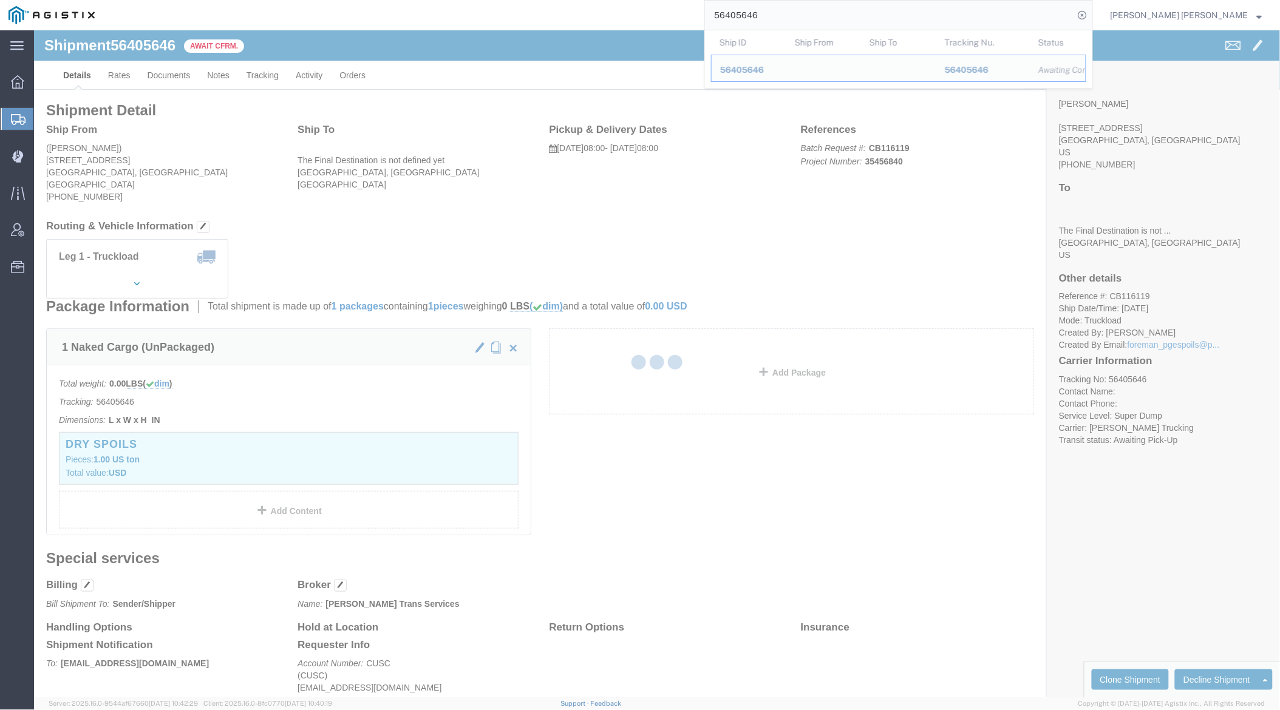
click at [805, 15] on input "56405646" at bounding box center [889, 15] width 369 height 29
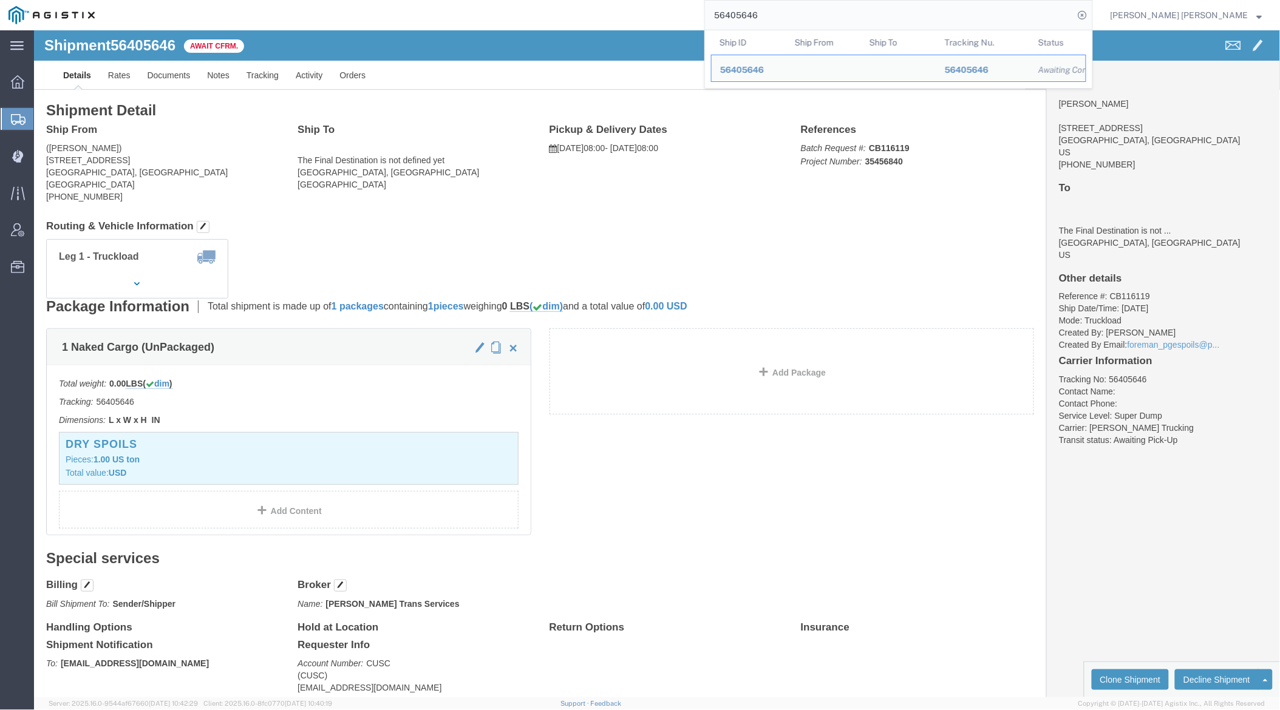
click at [805, 15] on input "56405646" at bounding box center [889, 15] width 369 height 29
paste input "599"
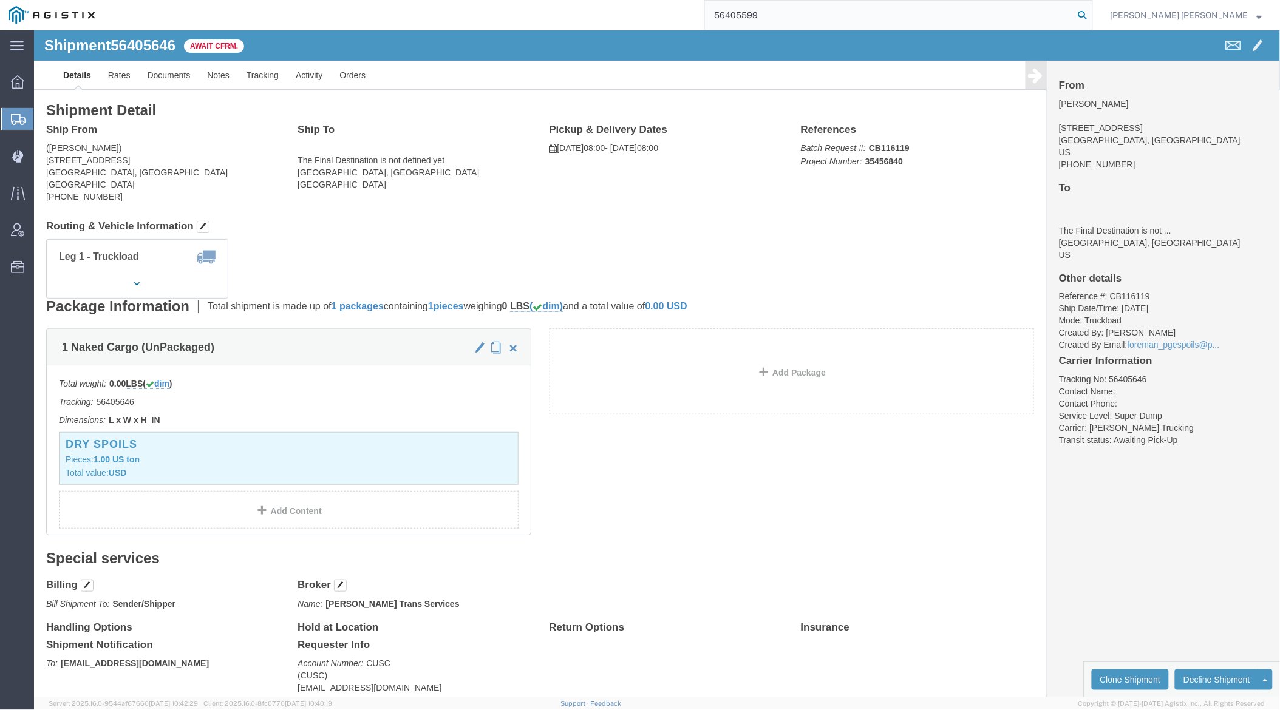
click at [1091, 14] on icon at bounding box center [1082, 15] width 17 height 17
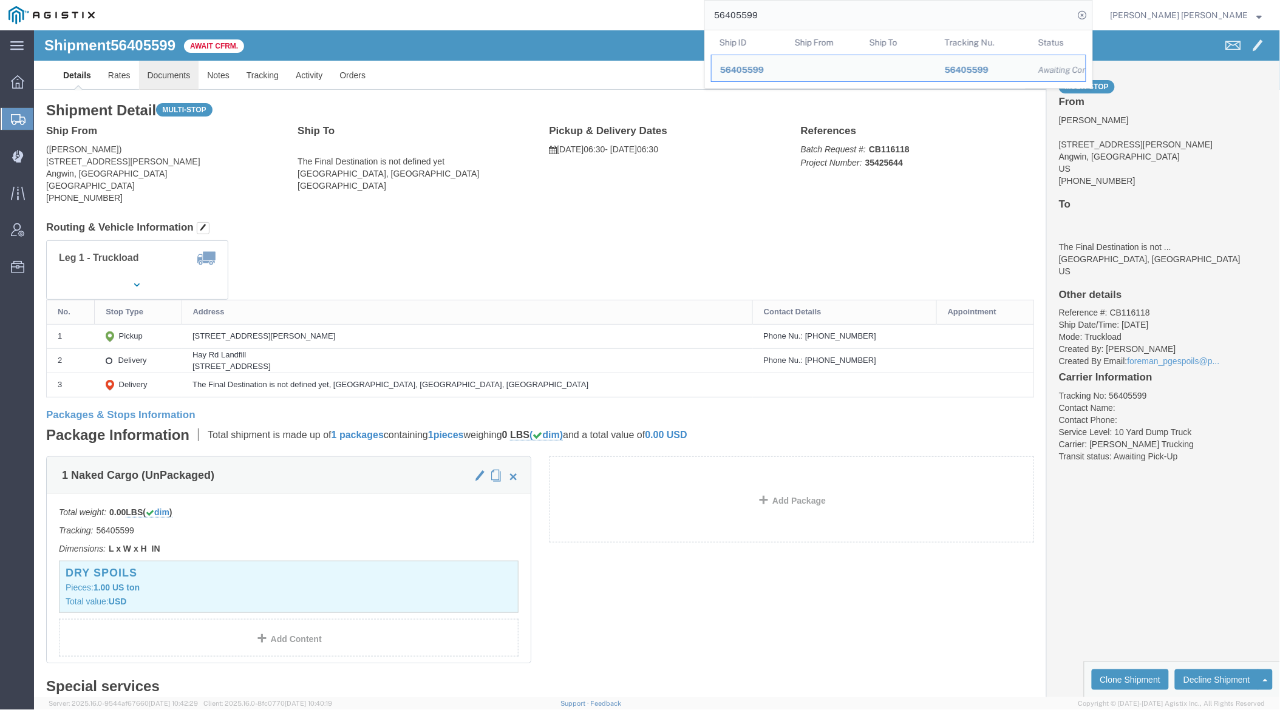
click link "Documents"
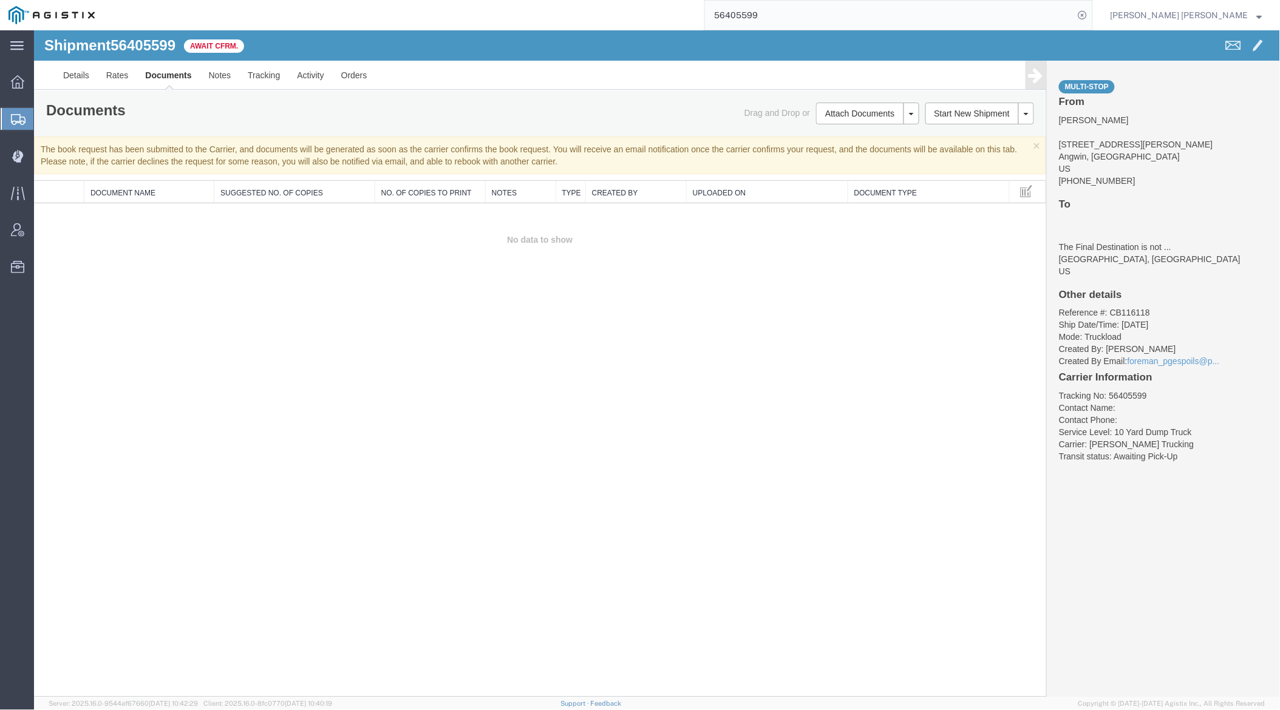
click at [802, 7] on input "56405599" at bounding box center [889, 15] width 369 height 29
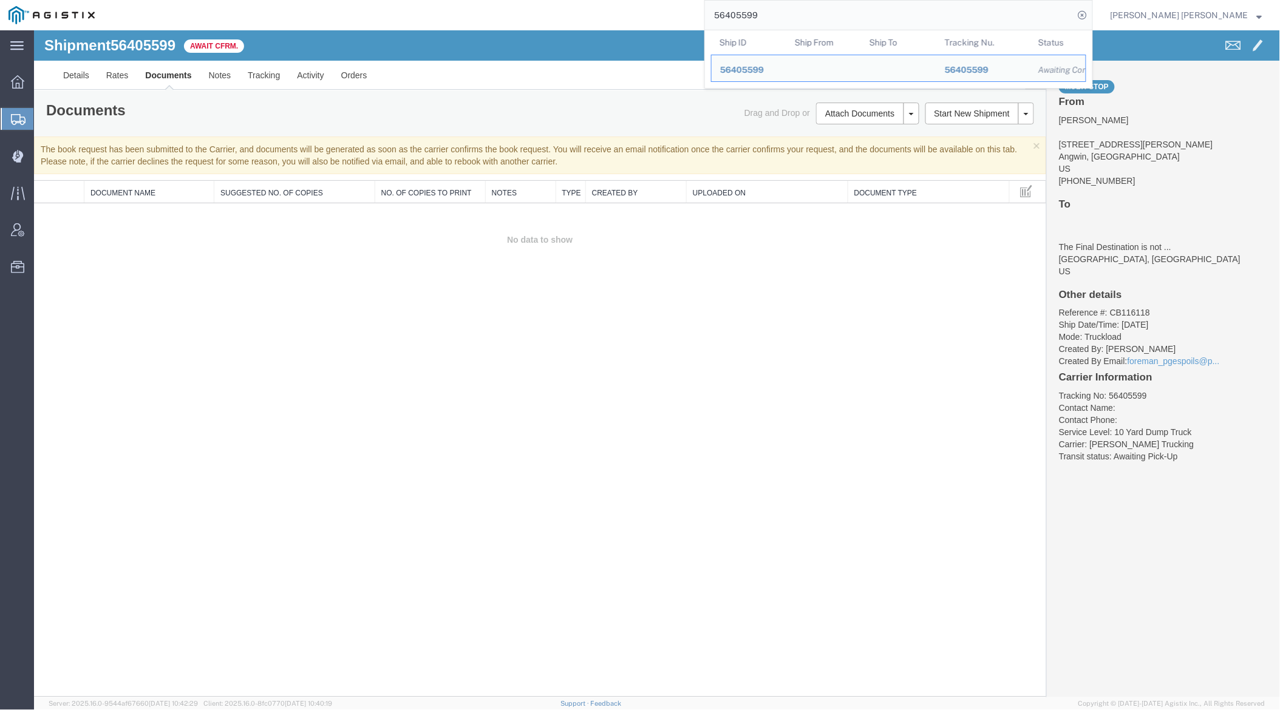
click at [802, 7] on input "56405599" at bounding box center [889, 15] width 369 height 29
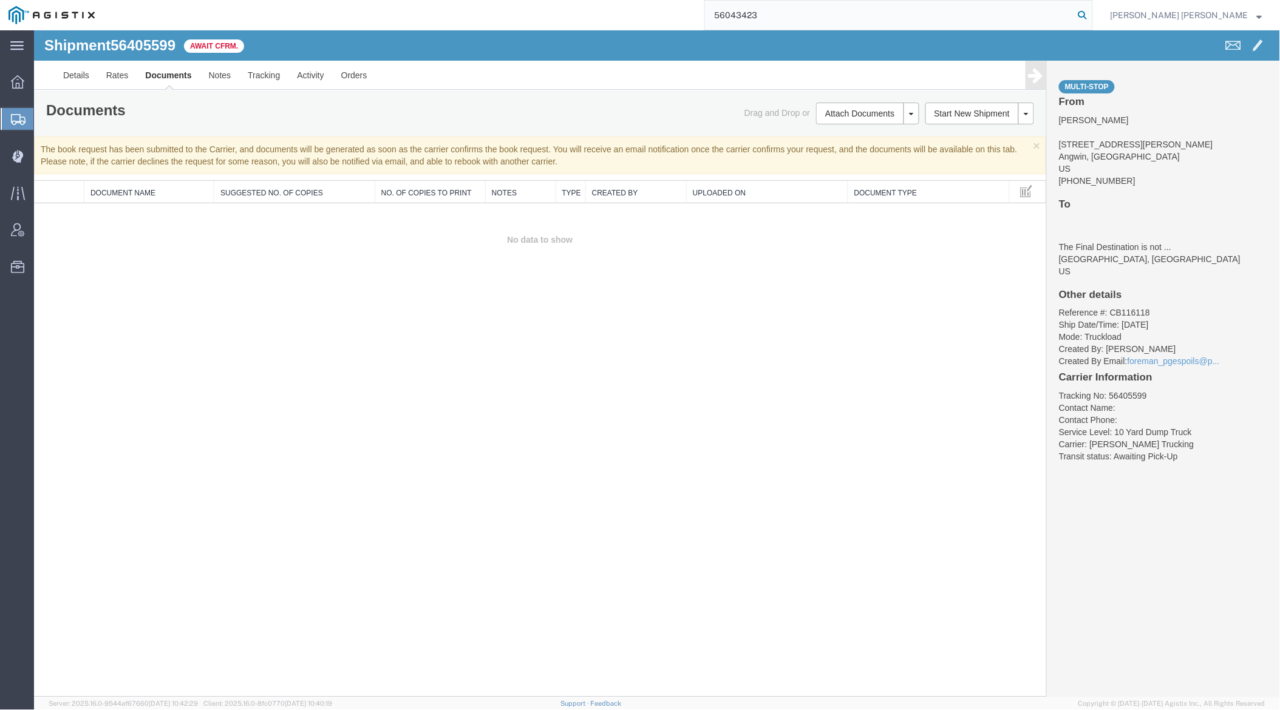
click at [1091, 16] on icon at bounding box center [1082, 15] width 17 height 17
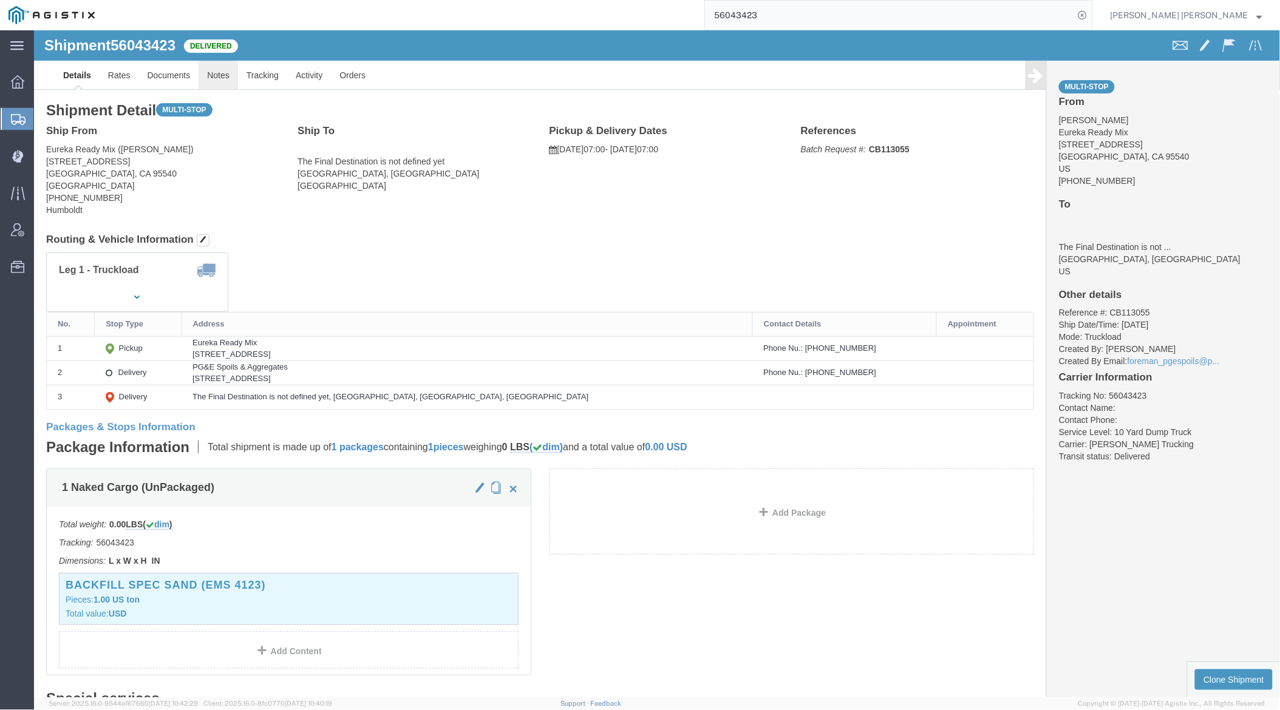
click link "Notes"
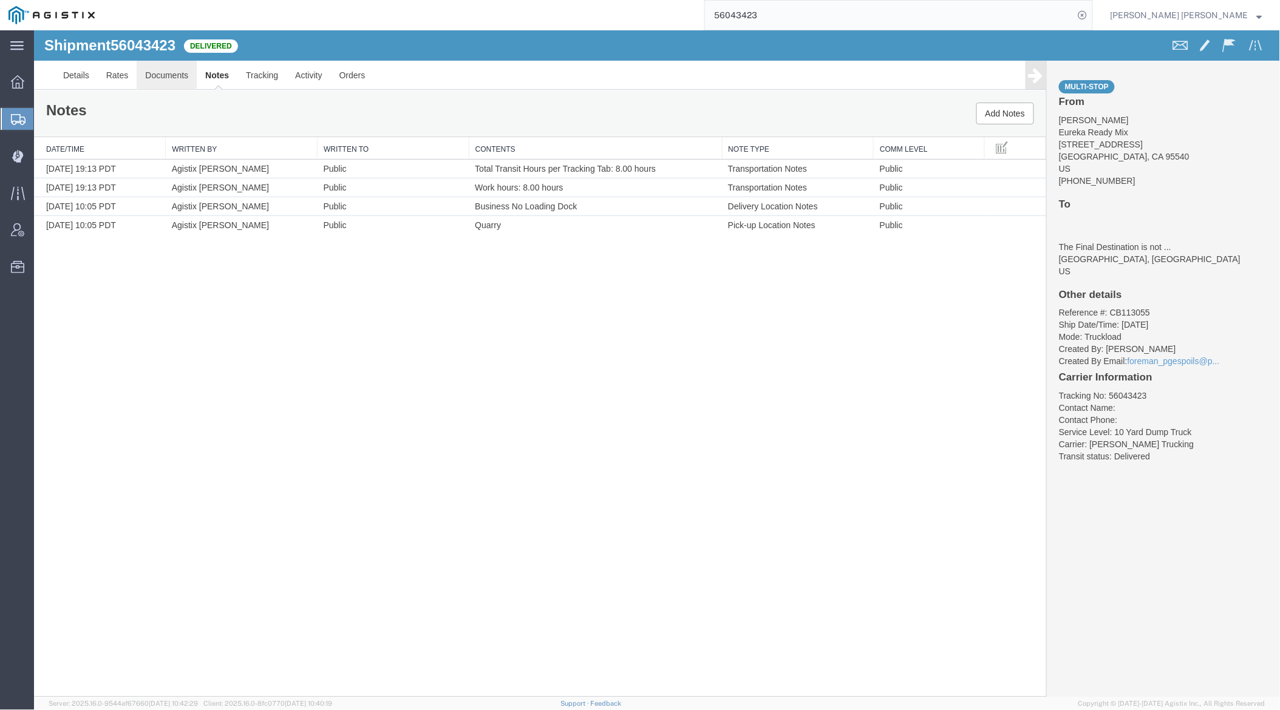
click at [163, 70] on link "Documents" at bounding box center [166, 74] width 60 height 29
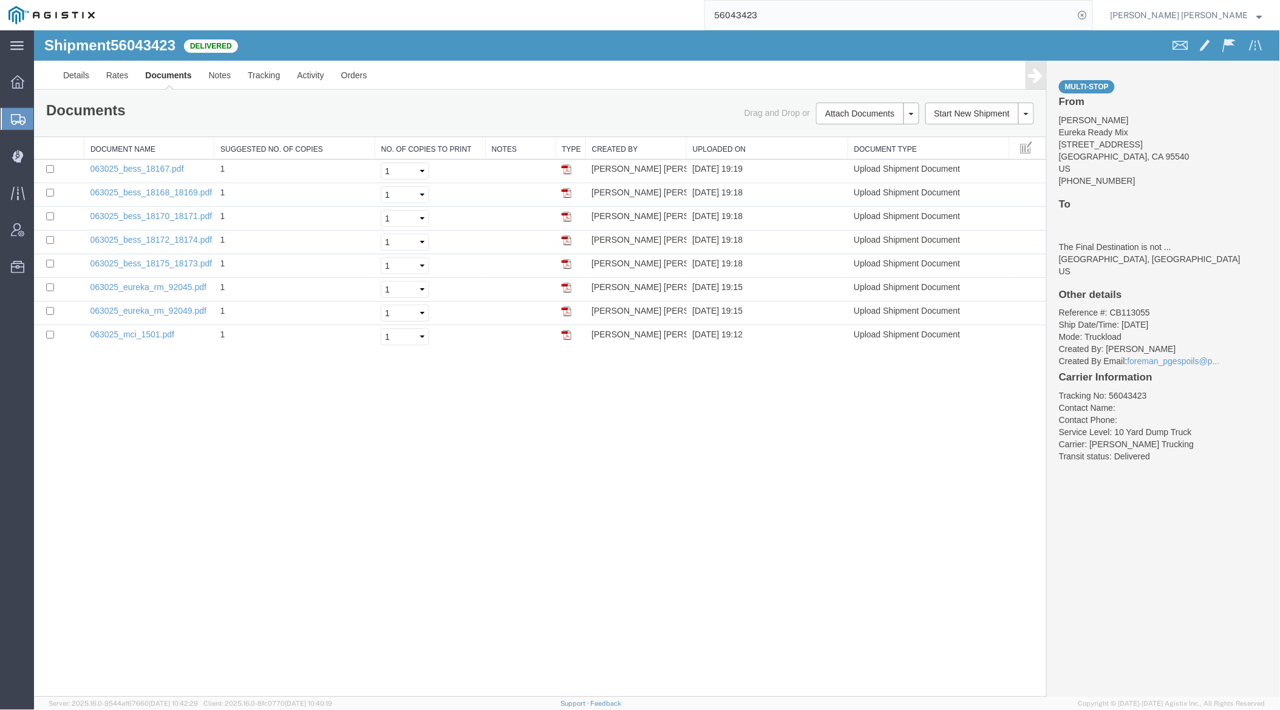
click at [131, 45] on span "56043423" at bounding box center [142, 44] width 65 height 16
copy span "56043423"
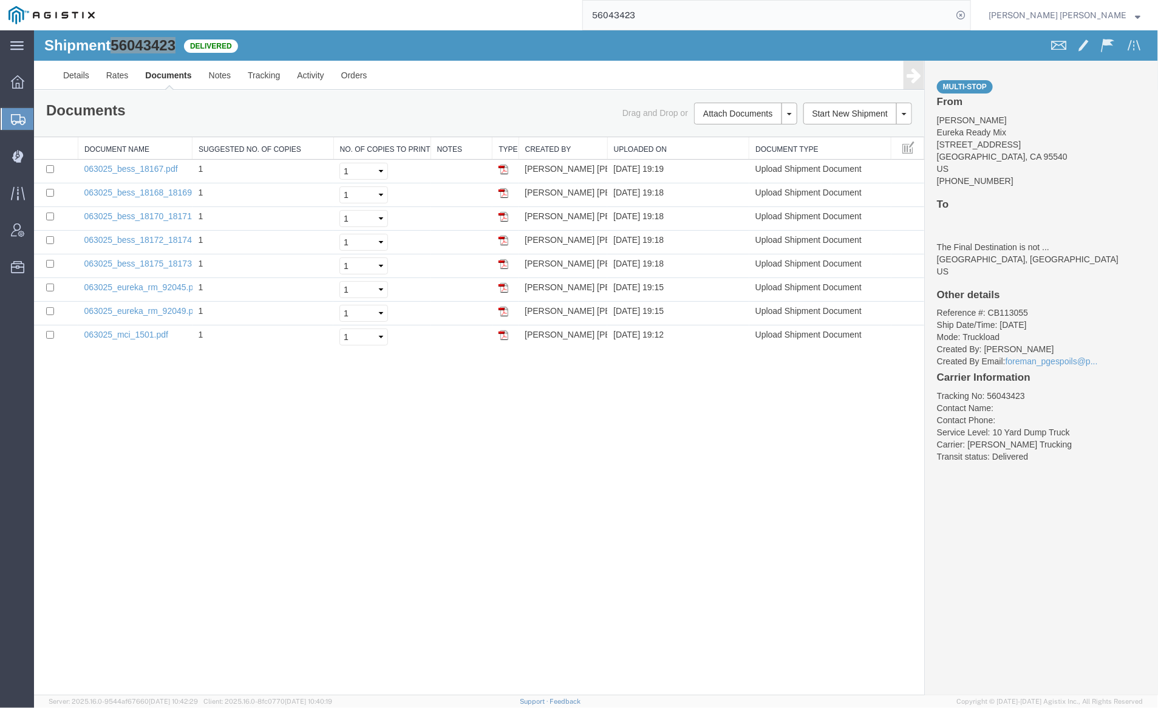
click at [679, 12] on input "56043423" at bounding box center [767, 15] width 369 height 29
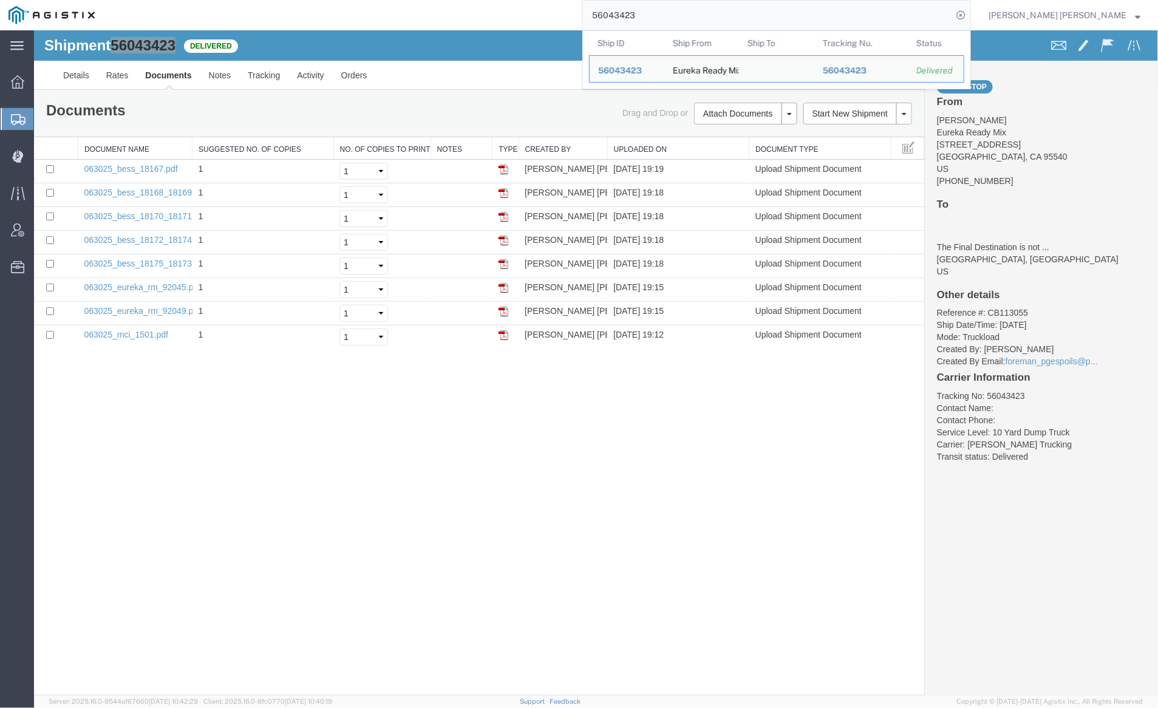
paste input "42920"
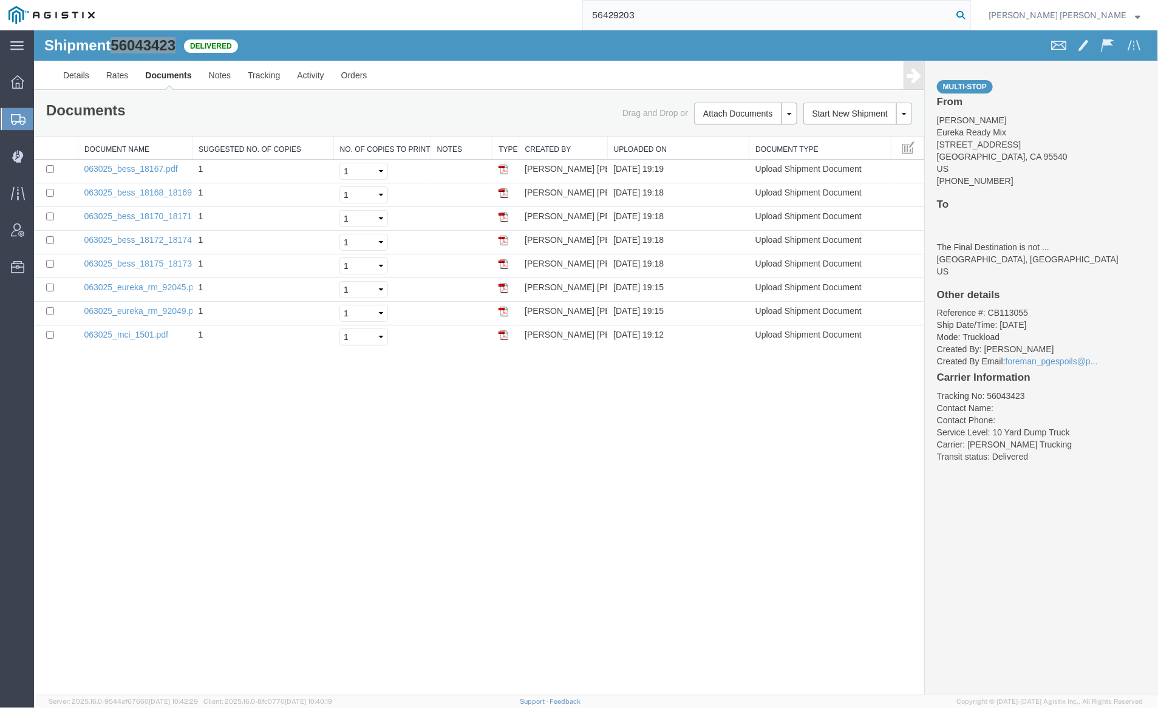
click at [969, 13] on icon at bounding box center [960, 15] width 17 height 17
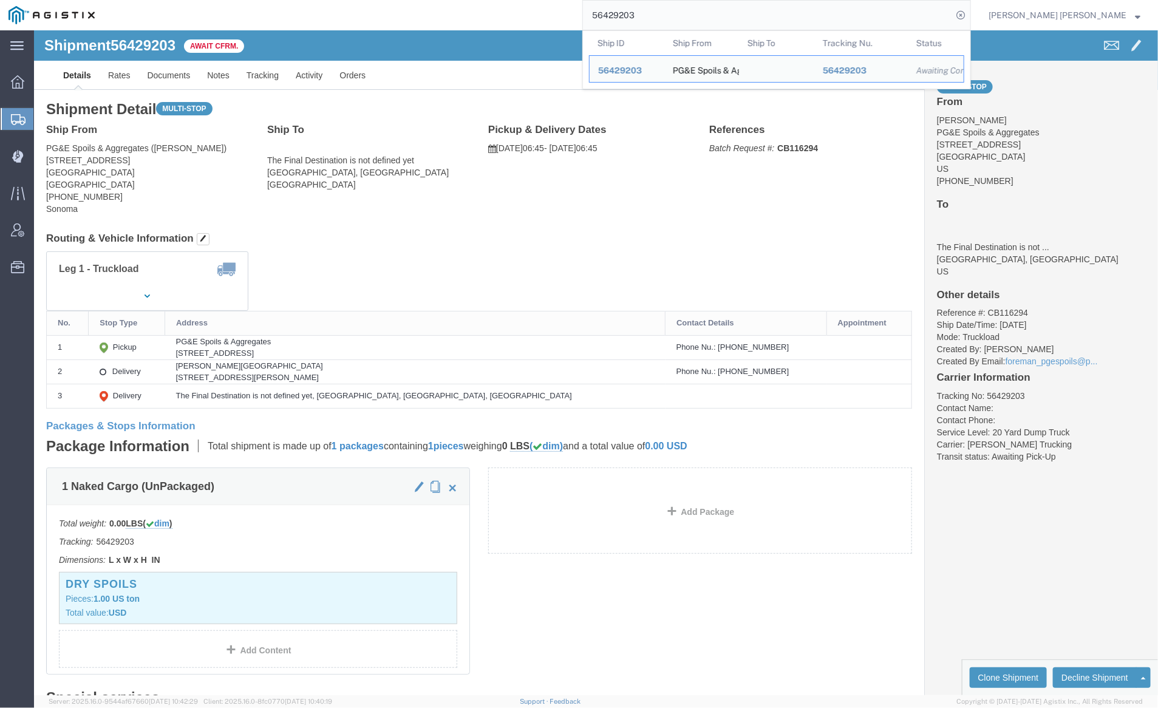
click at [685, 8] on input "56429203" at bounding box center [767, 15] width 369 height 29
paste input "0"
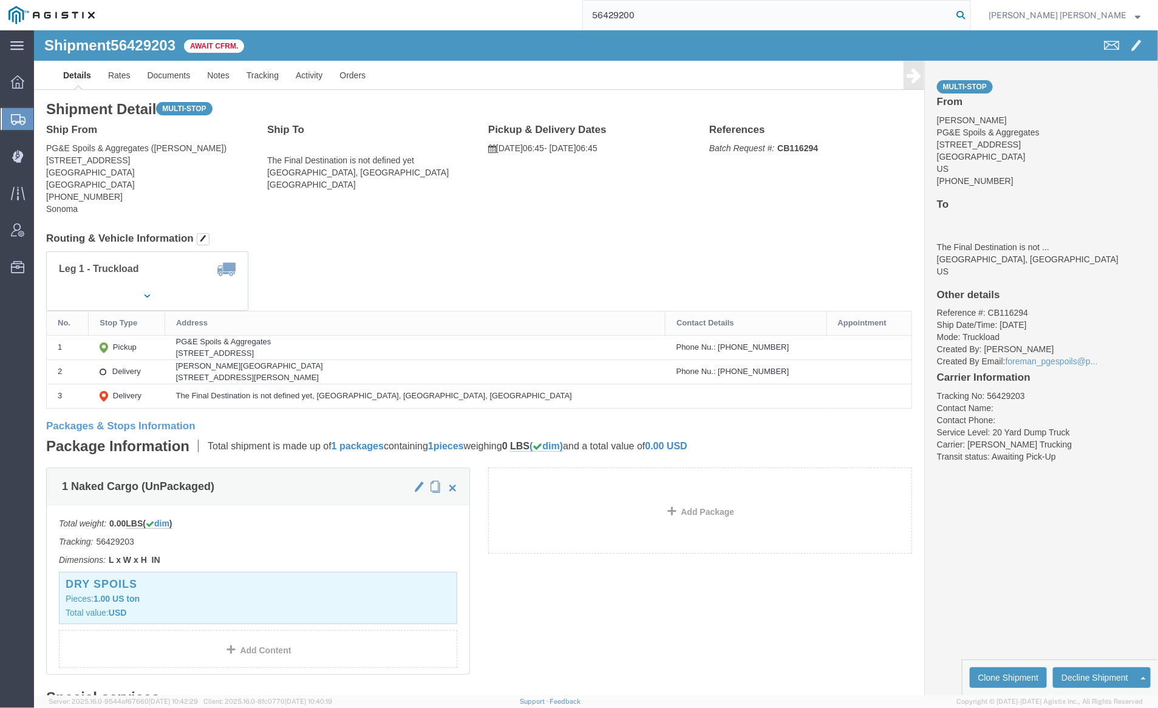
click at [969, 10] on icon at bounding box center [960, 15] width 17 height 17
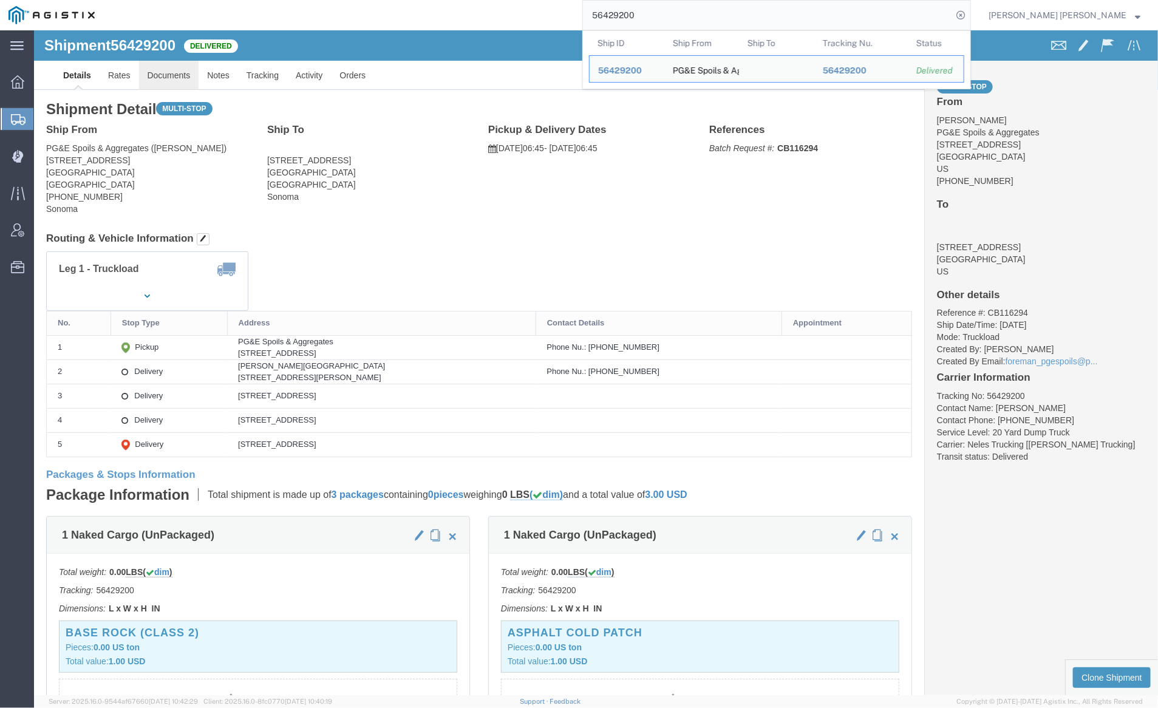
click link "Documents"
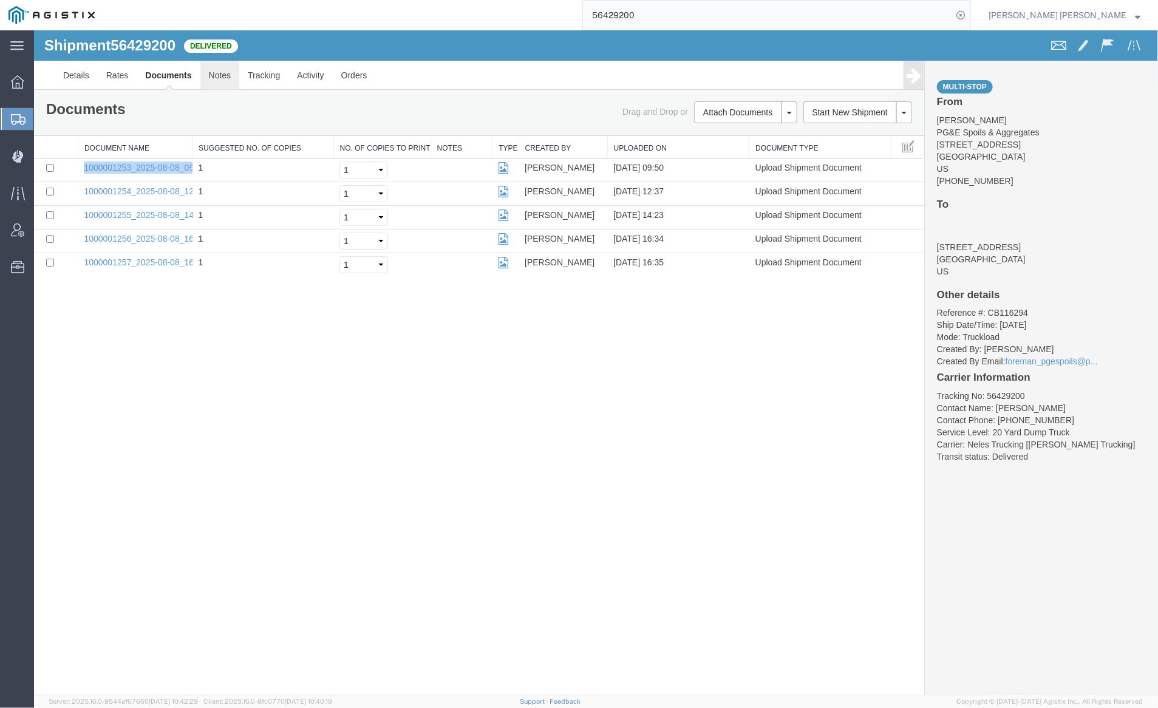
click at [212, 74] on link "Notes" at bounding box center [219, 74] width 39 height 29
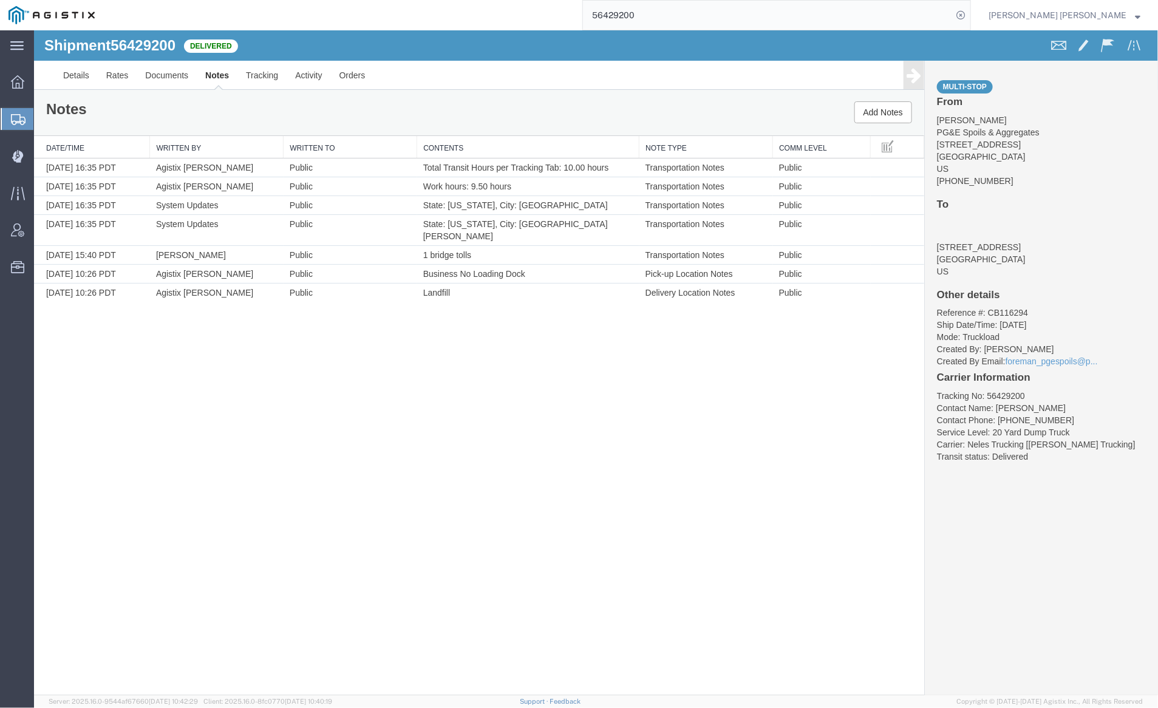
click at [676, 8] on input "56429200" at bounding box center [767, 15] width 369 height 29
click at [969, 13] on icon at bounding box center [960, 15] width 17 height 17
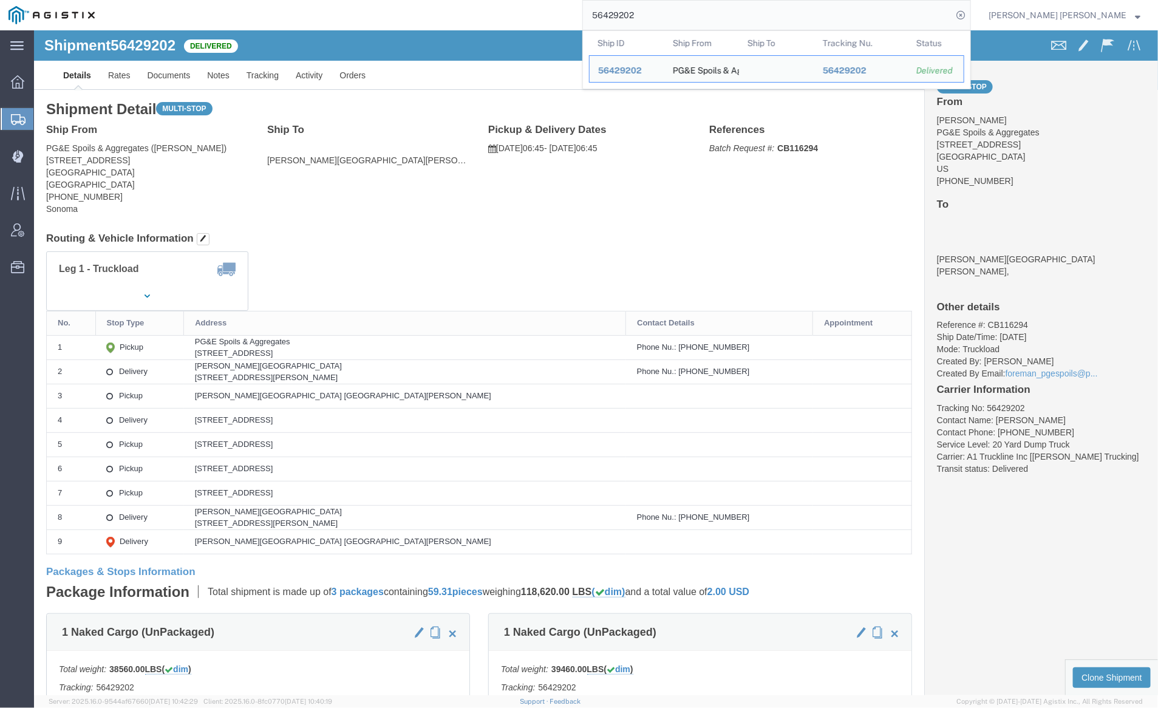
click at [667, 13] on input "56429202" at bounding box center [767, 15] width 369 height 29
paste input "333227"
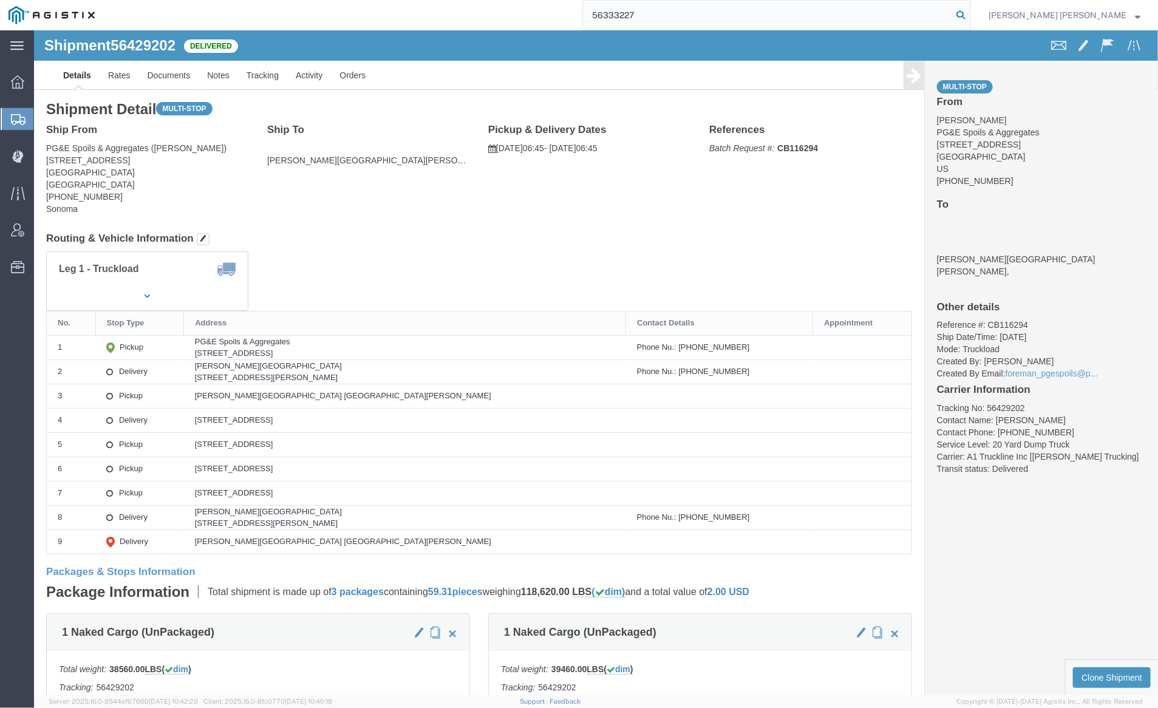
click at [969, 14] on icon at bounding box center [960, 15] width 17 height 17
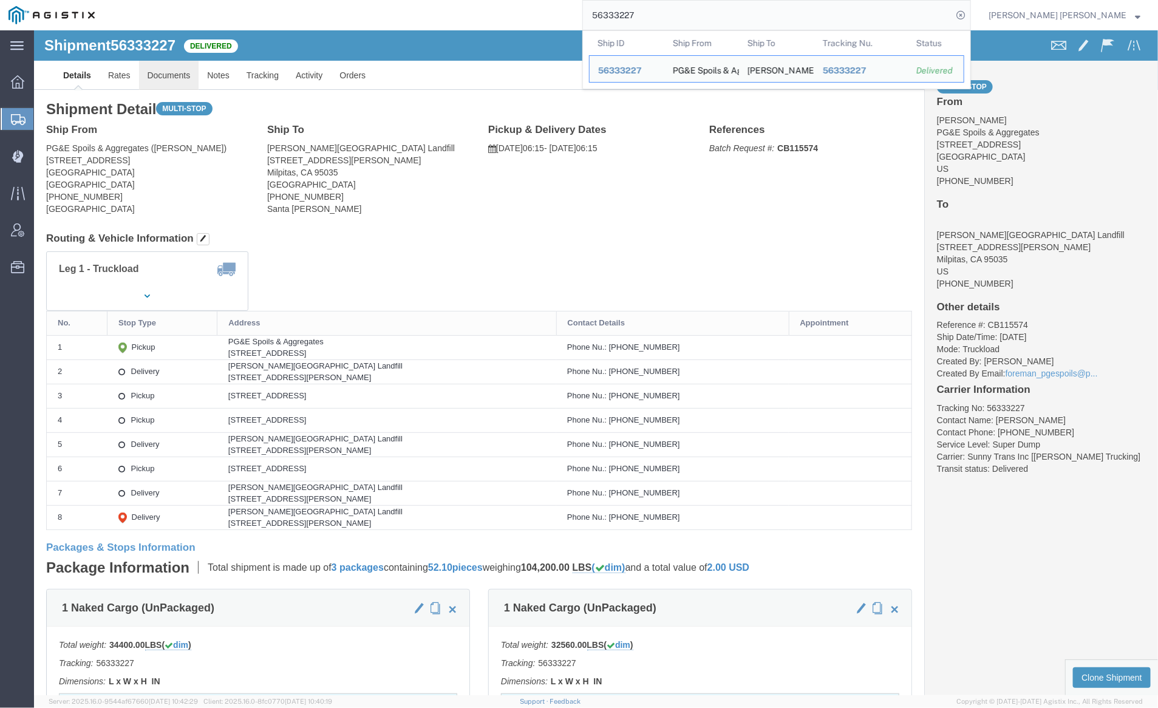
click link "Documents"
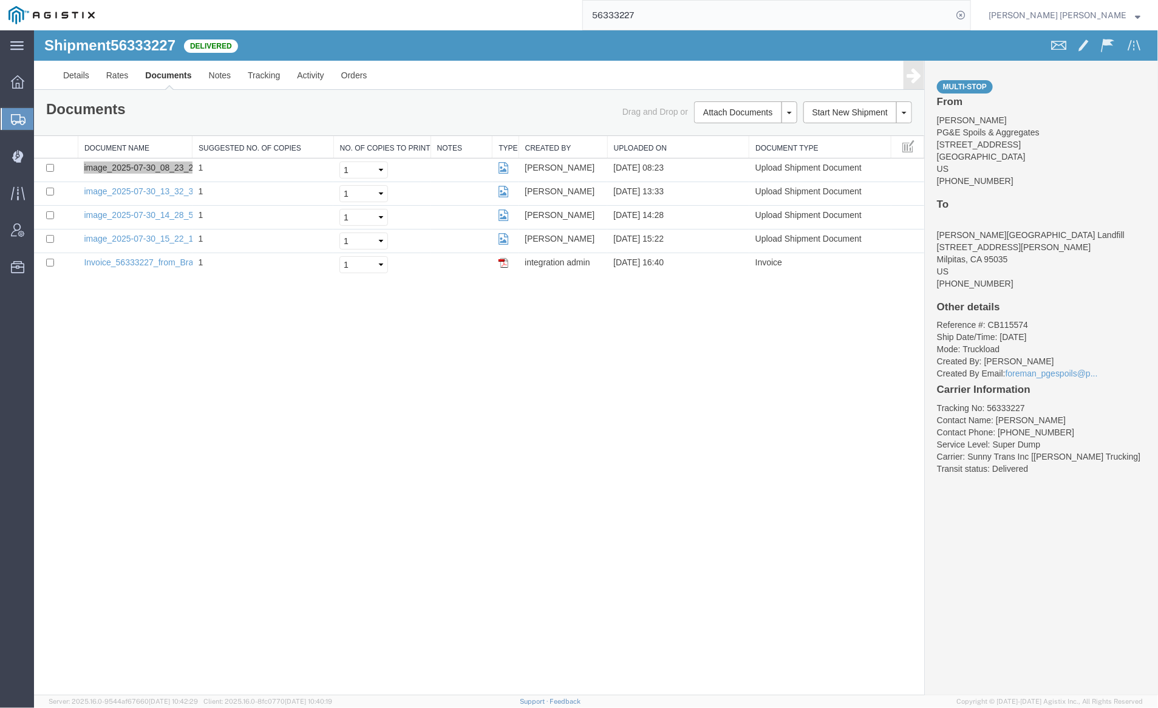
click at [677, 18] on input "56333227" at bounding box center [767, 15] width 369 height 29
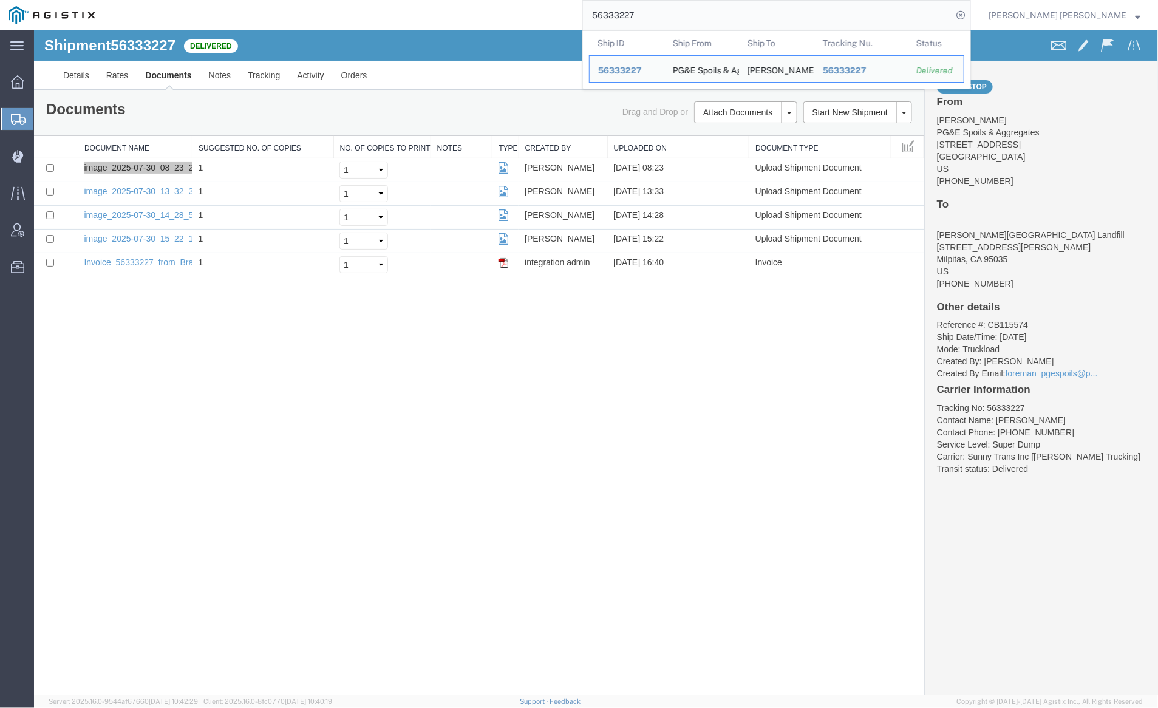
click at [677, 18] on input "56333227" at bounding box center [767, 15] width 369 height 29
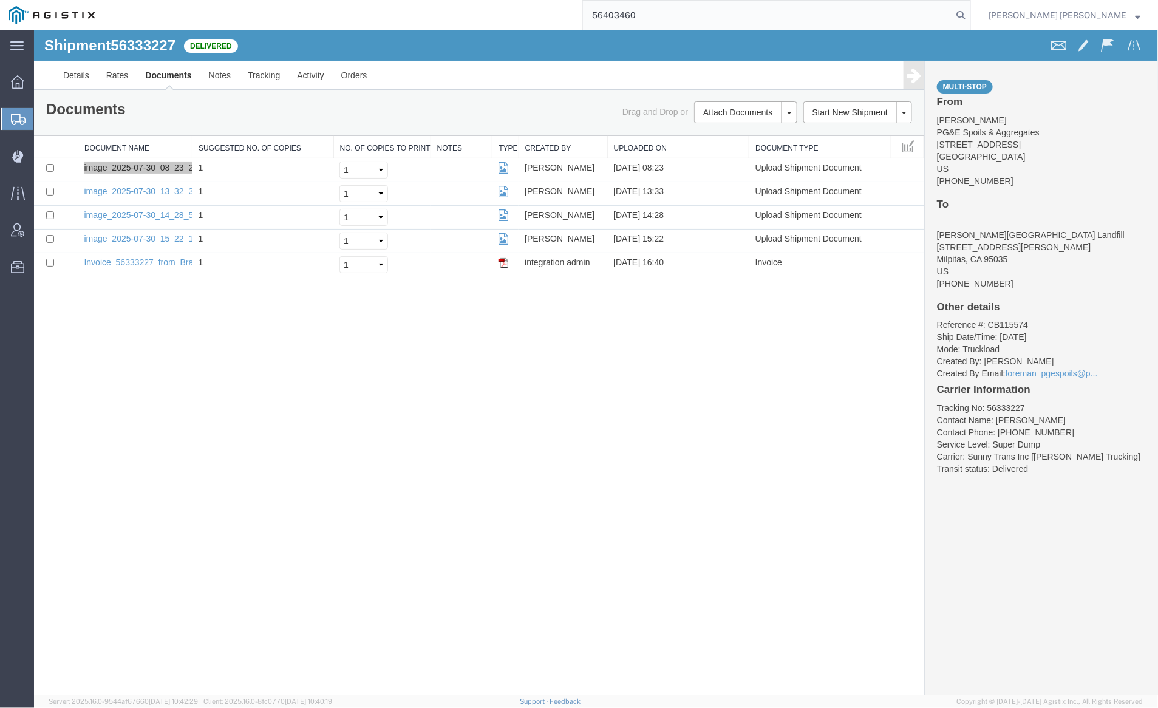
type input "56403460"
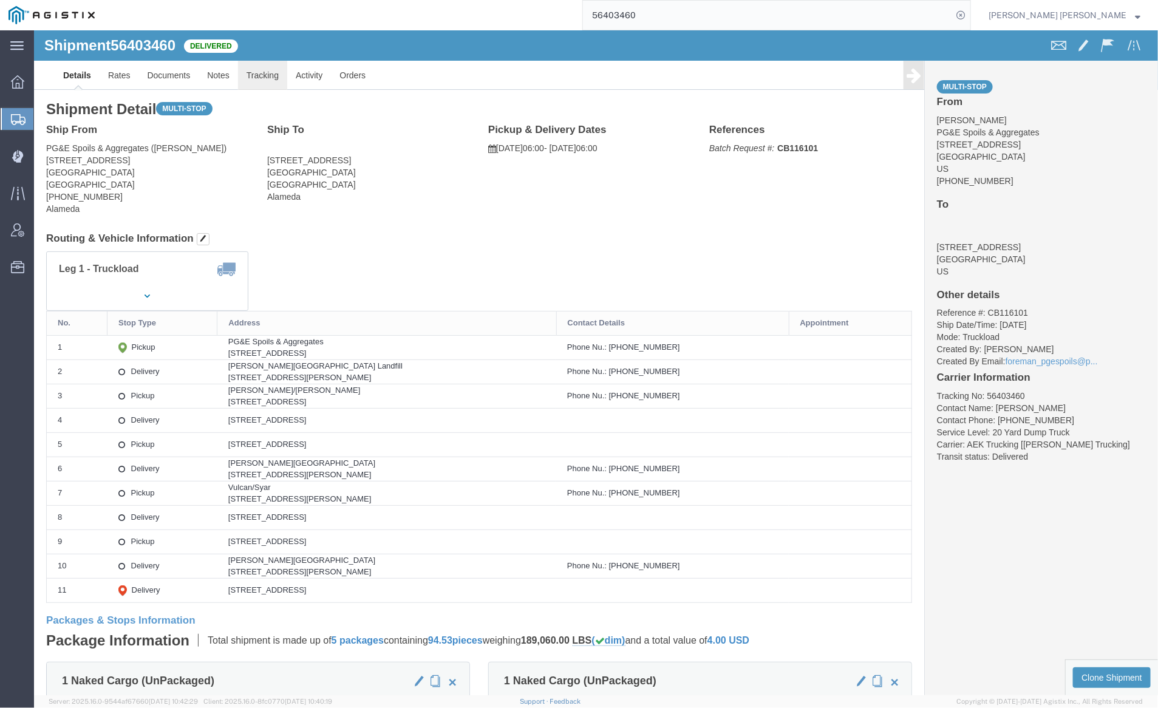
click link "Tracking"
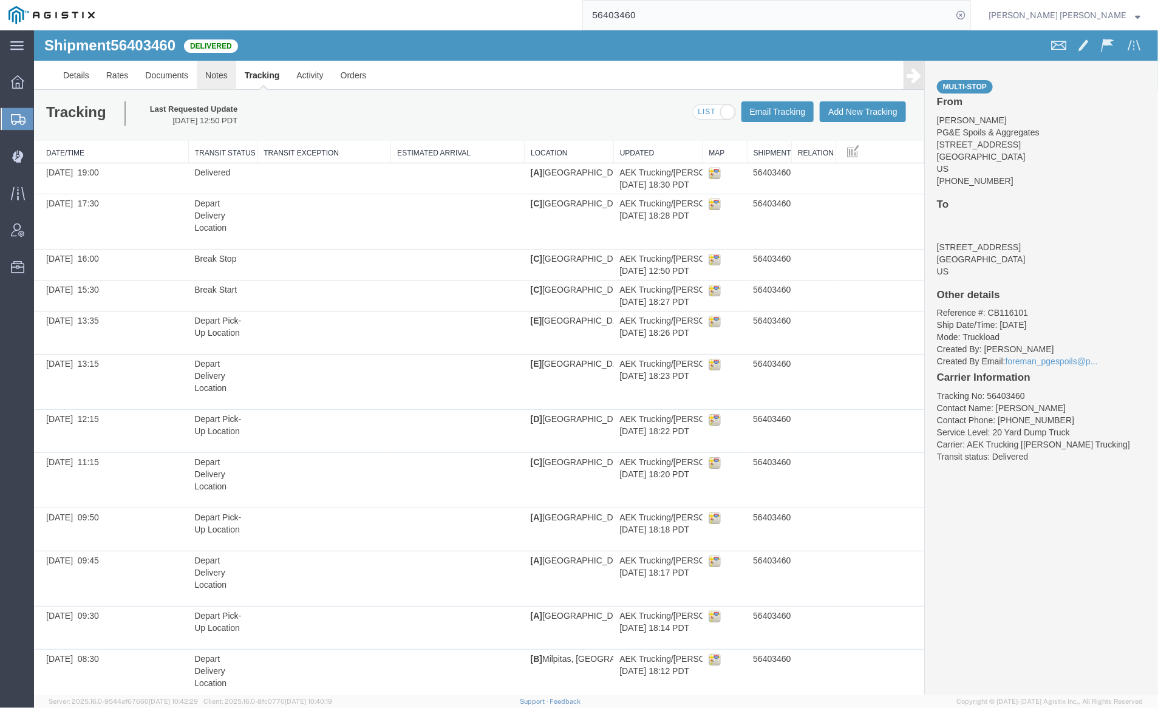
click at [213, 71] on link "Notes" at bounding box center [215, 74] width 39 height 29
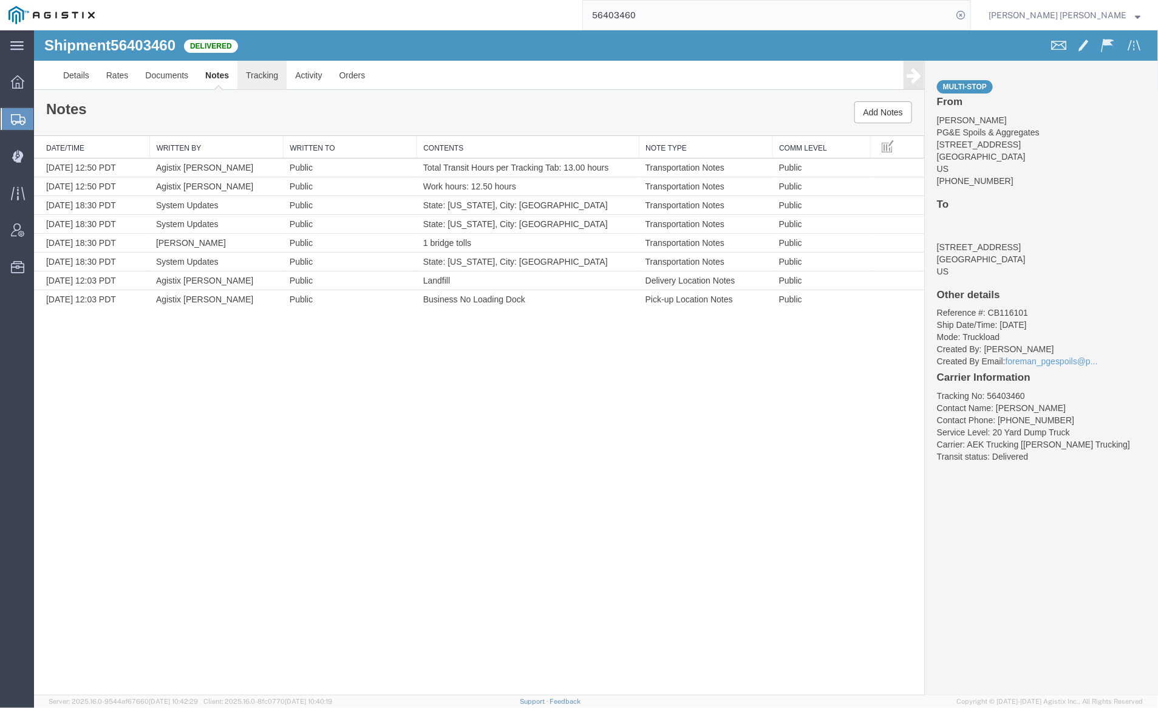
click at [242, 70] on link "Tracking" at bounding box center [261, 74] width 49 height 29
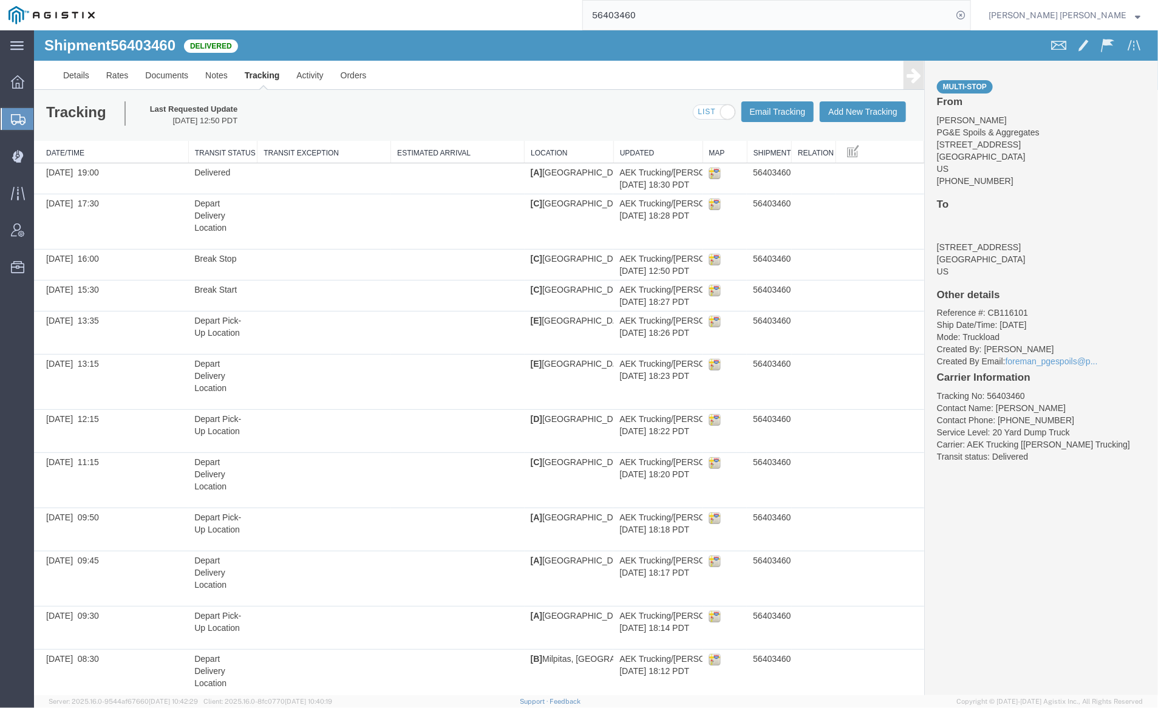
click at [699, 112] on span at bounding box center [713, 111] width 41 height 15
checkbox input "false"
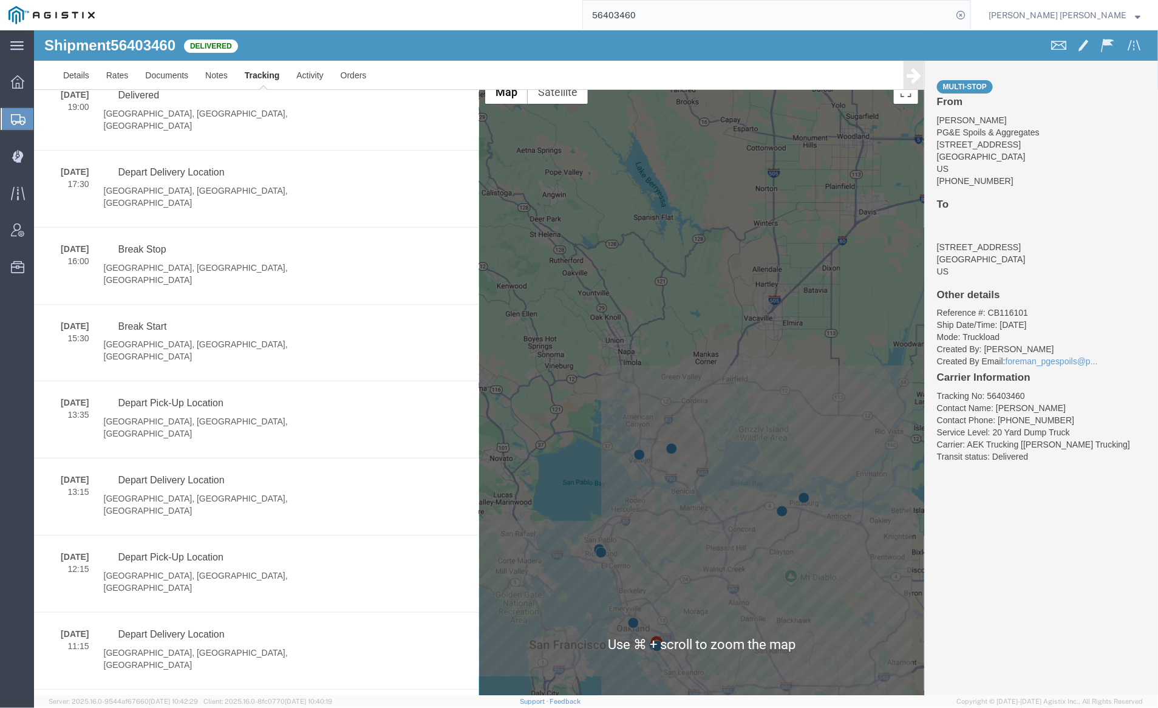
scroll to position [10, 0]
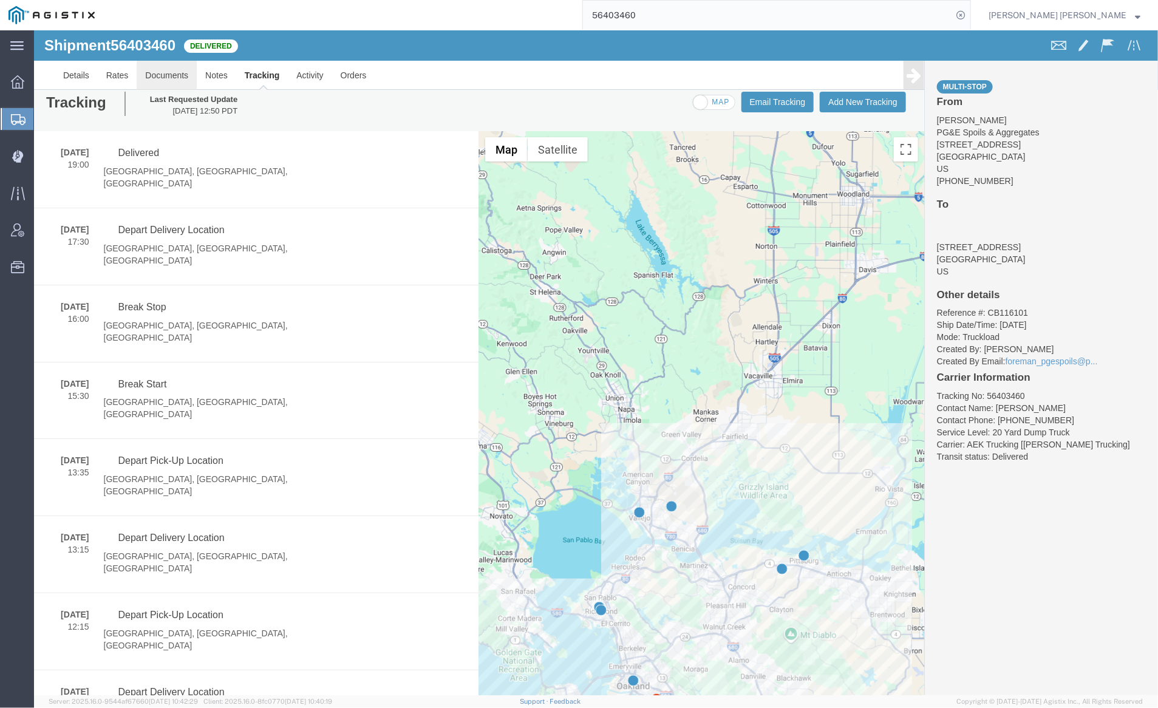
click at [152, 81] on link "Documents" at bounding box center [166, 74] width 60 height 29
